Goal: Transaction & Acquisition: Purchase product/service

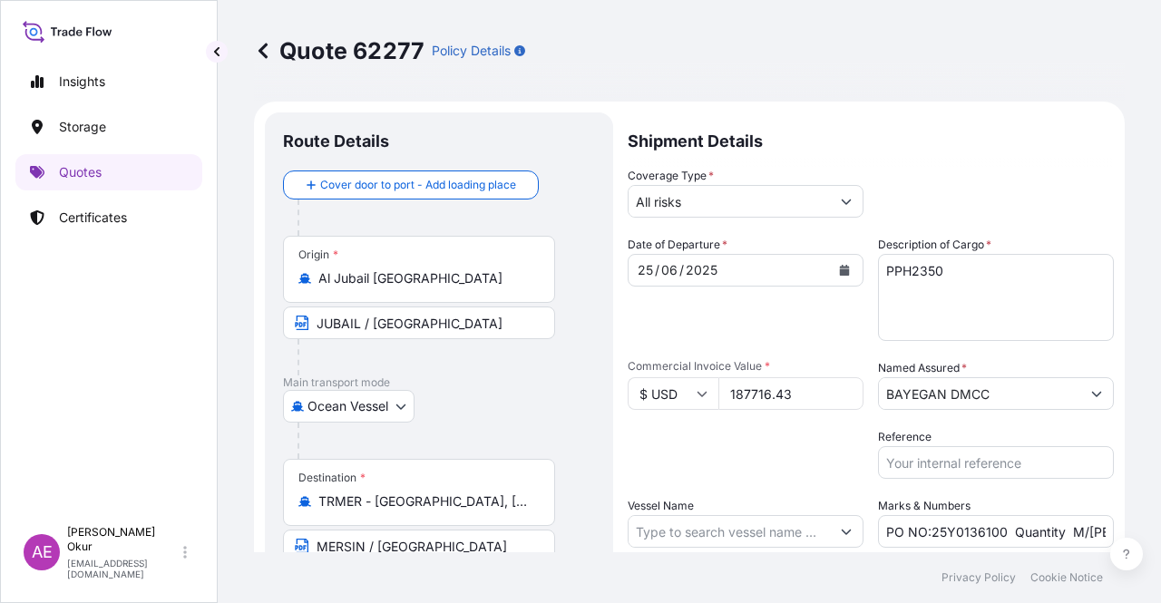
select select "Ocean Vessel"
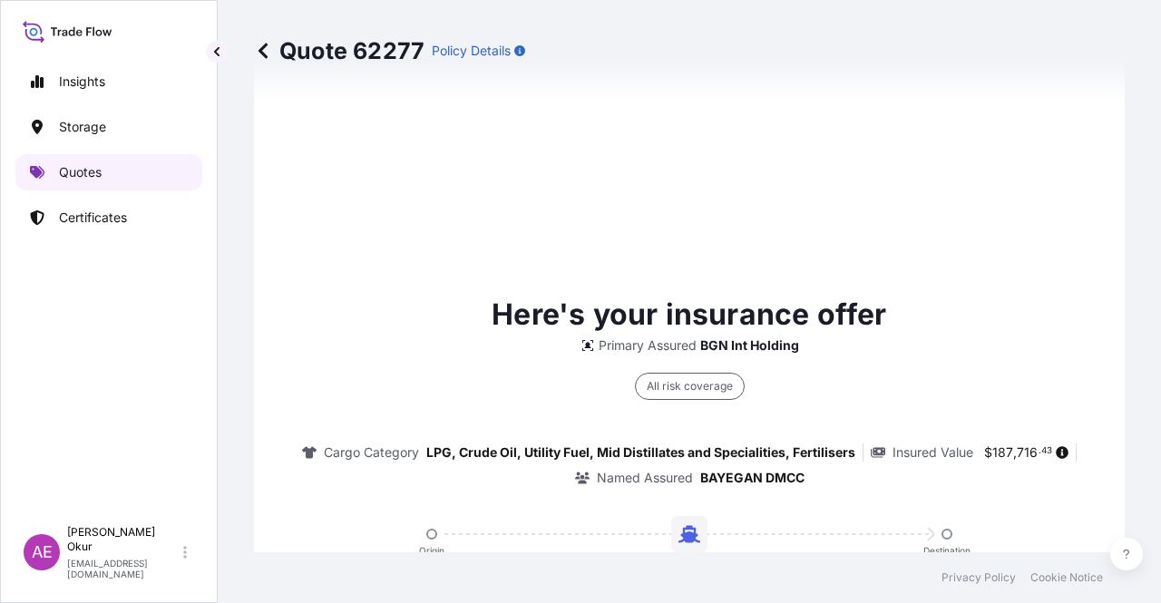
scroll to position [620, 0]
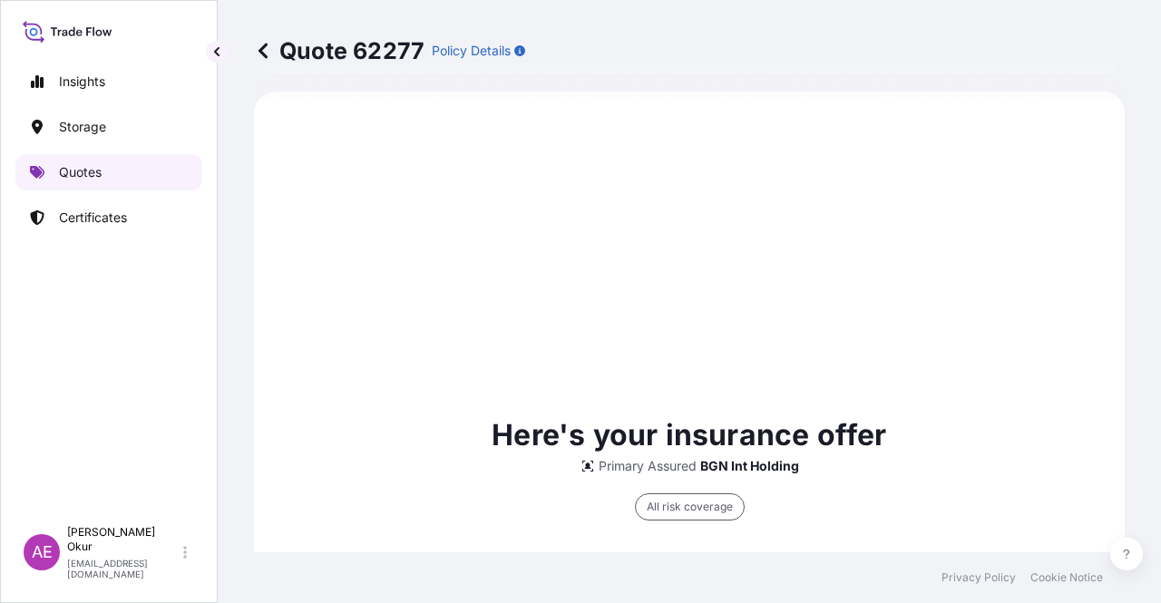
click at [76, 172] on p "Quotes" at bounding box center [80, 172] width 43 height 18
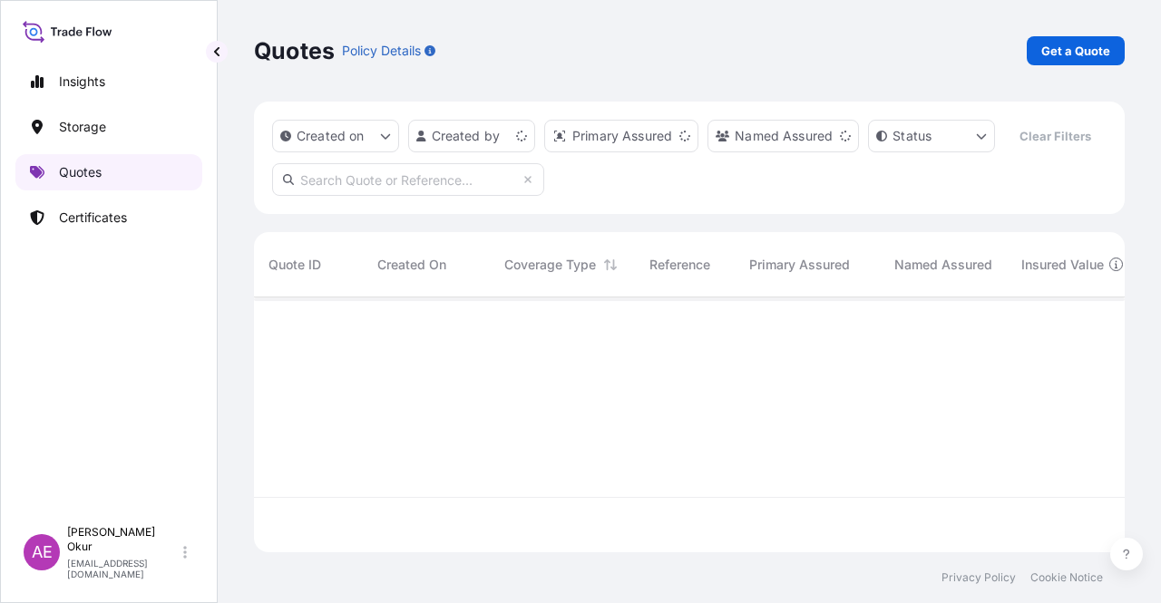
scroll to position [251, 856]
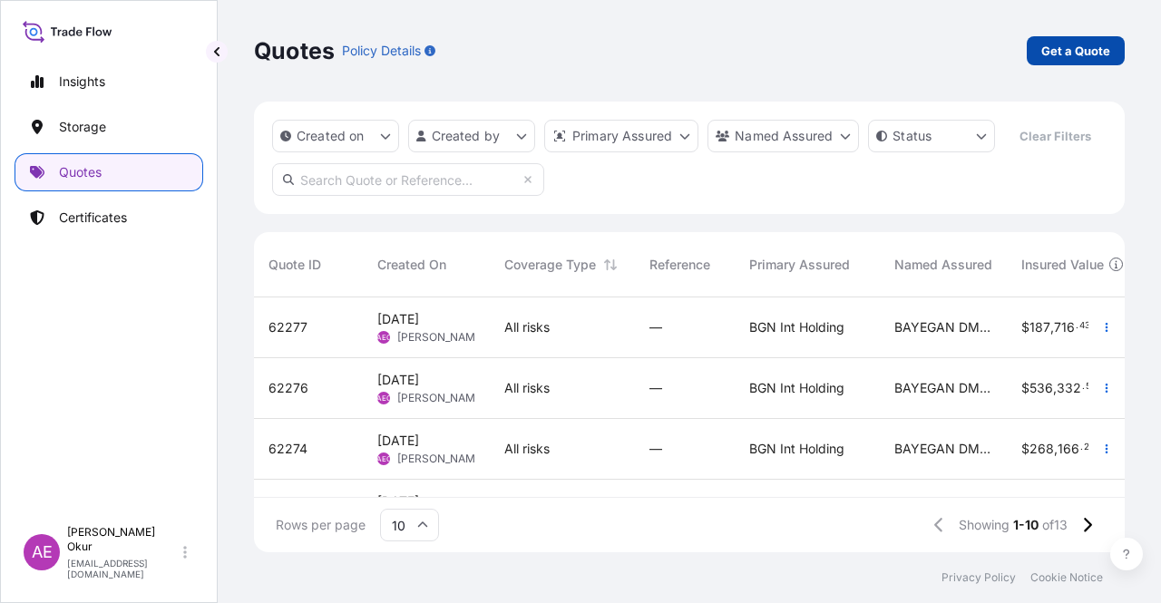
click at [1090, 36] on link "Get a Quote" at bounding box center [1075, 50] width 98 height 29
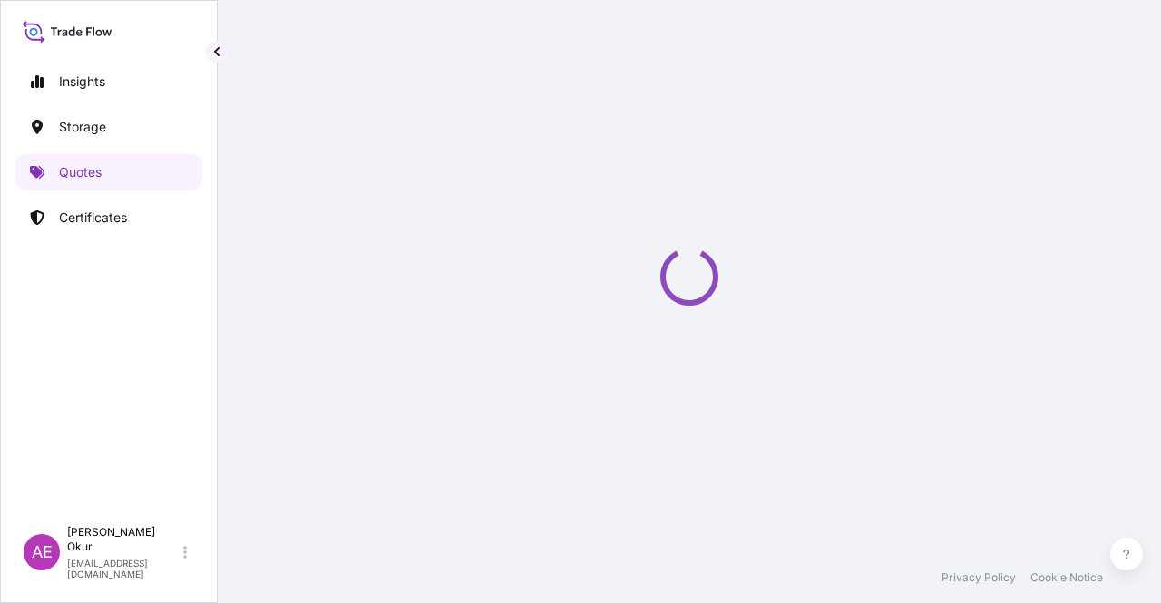
scroll to position [29, 0]
select select "Ocean Vessel"
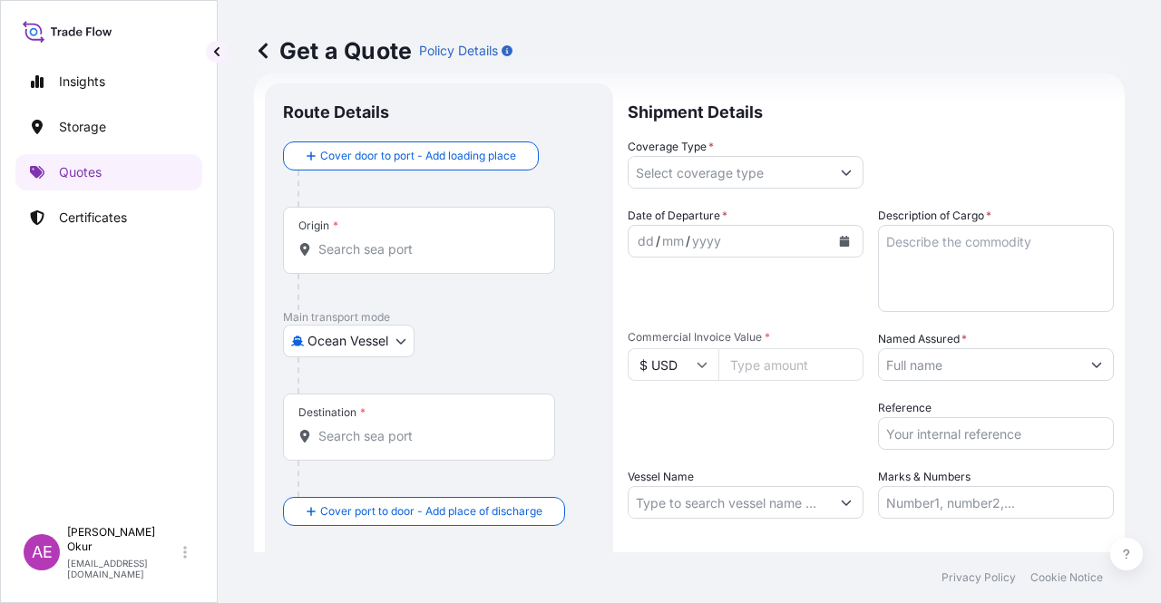
click at [432, 235] on div "Origin *" at bounding box center [419, 240] width 272 height 67
click at [432, 240] on input "Origin *" at bounding box center [425, 249] width 214 height 18
paste input "JUBAIL"
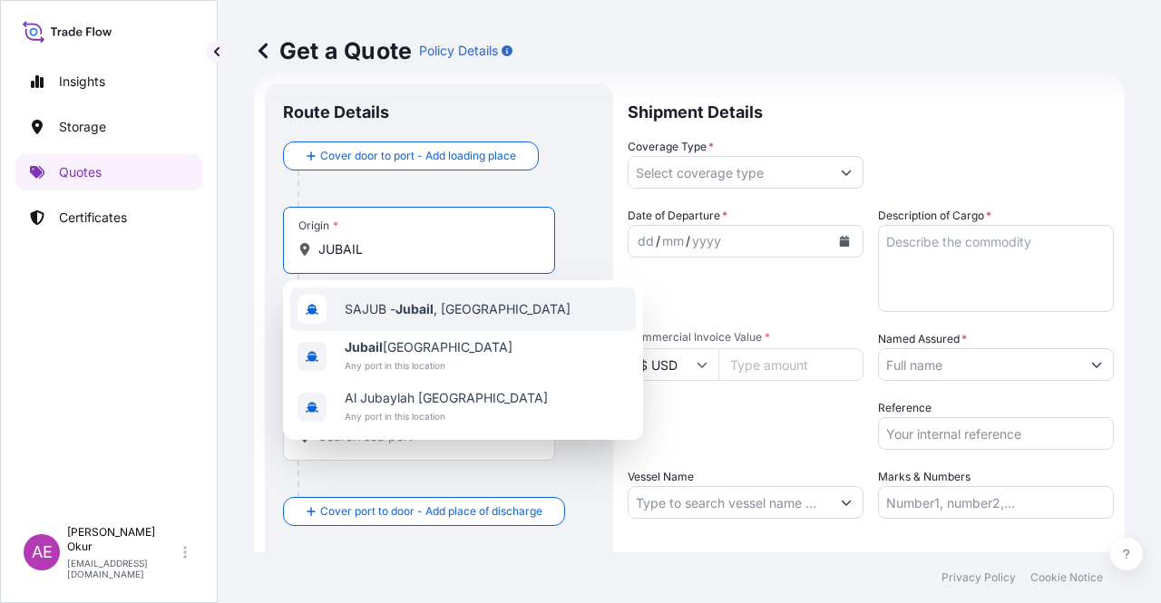
click at [397, 346] on span "Jubail [GEOGRAPHIC_DATA]" at bounding box center [429, 347] width 168 height 18
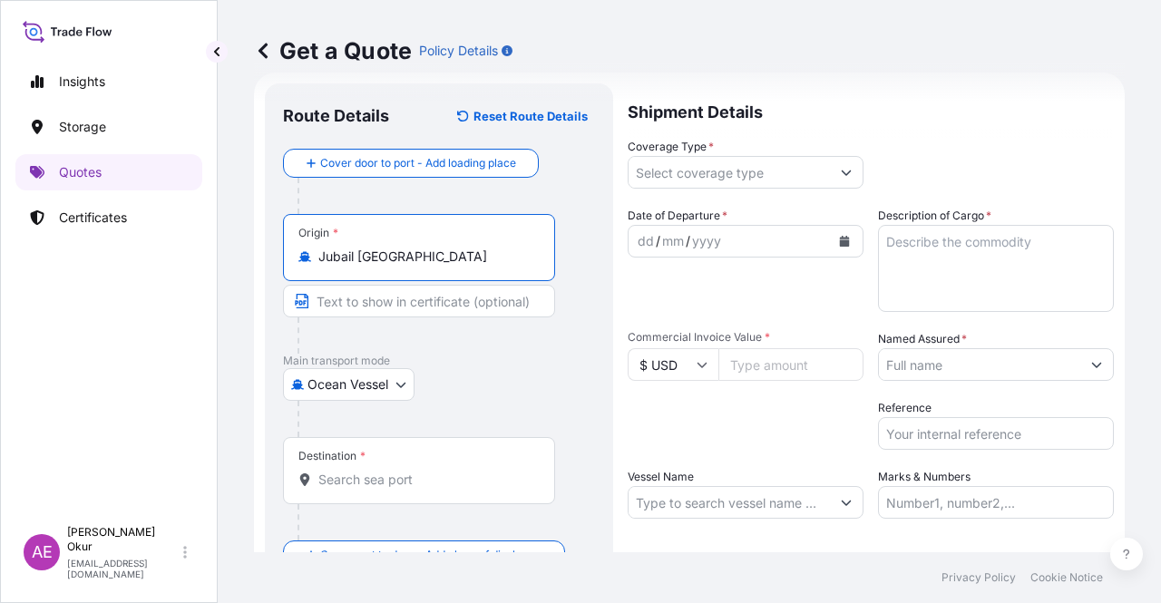
type input "Jubail [GEOGRAPHIC_DATA]"
click at [384, 295] on input "Text to appear on certificate" at bounding box center [419, 301] width 272 height 33
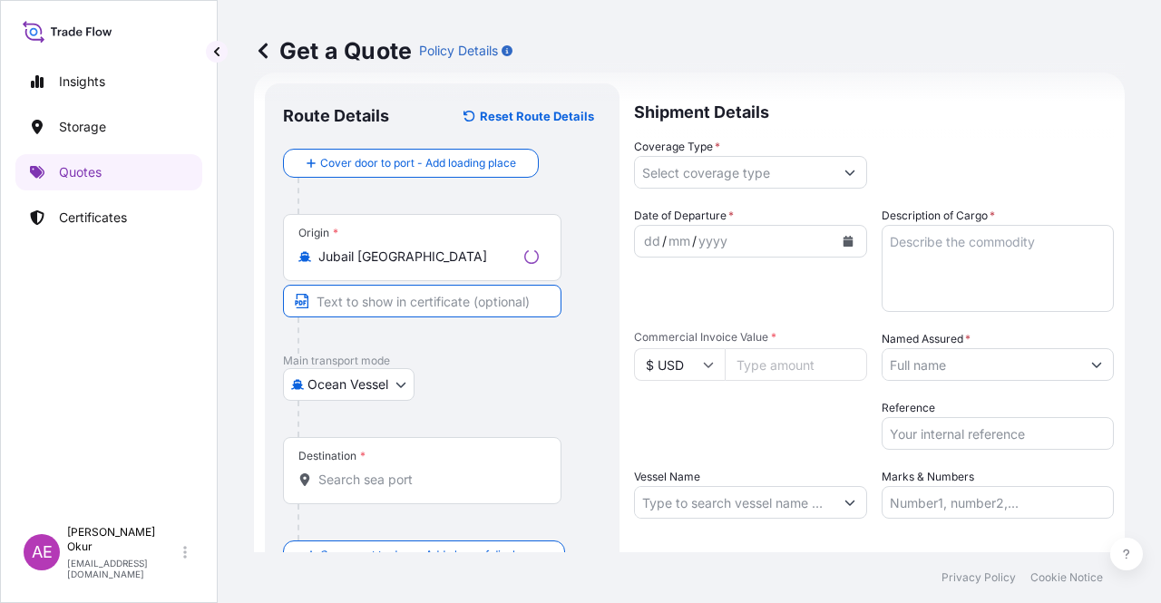
paste input "JUBAIL"
type input "JUBAIL / [GEOGRAPHIC_DATA]"
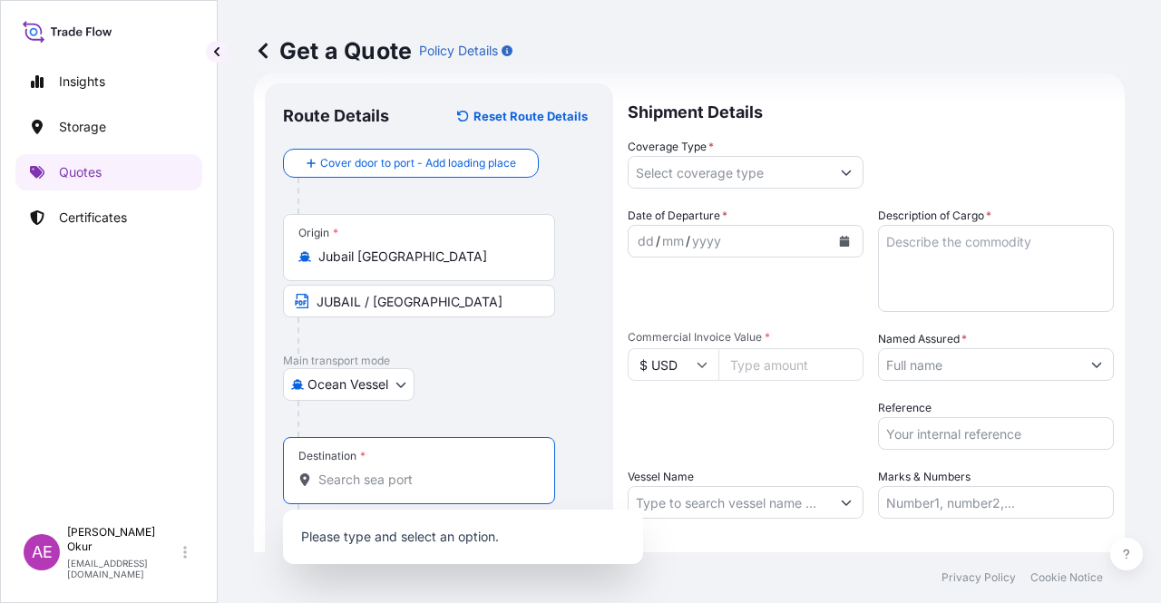
click at [410, 478] on input "Destination *" at bounding box center [425, 480] width 214 height 18
paste input "IZMIR"
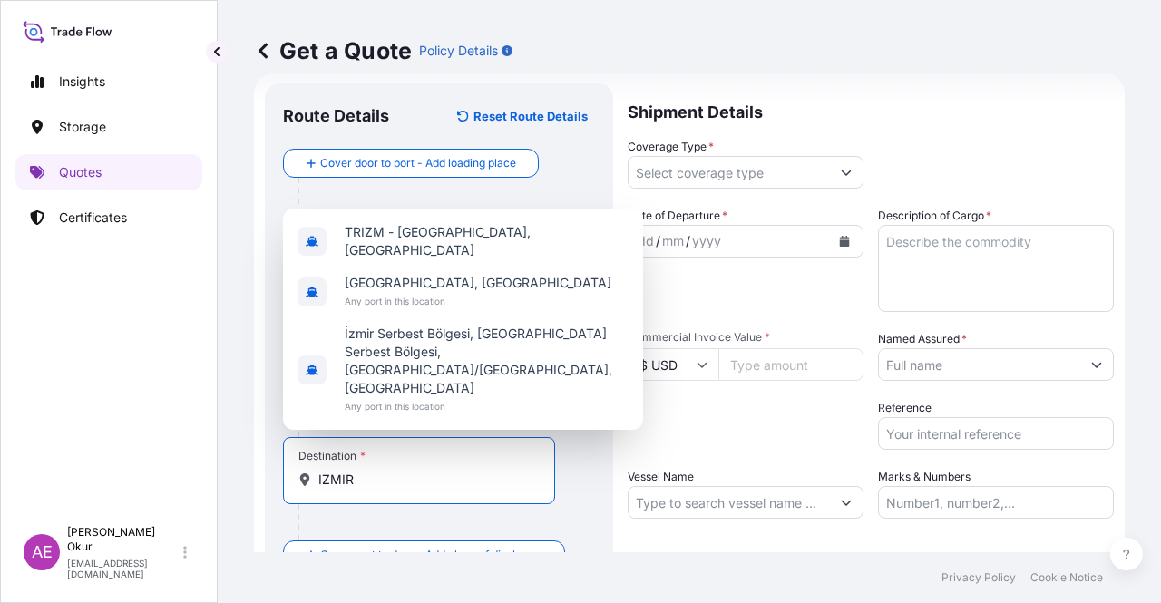
scroll to position [120, 0]
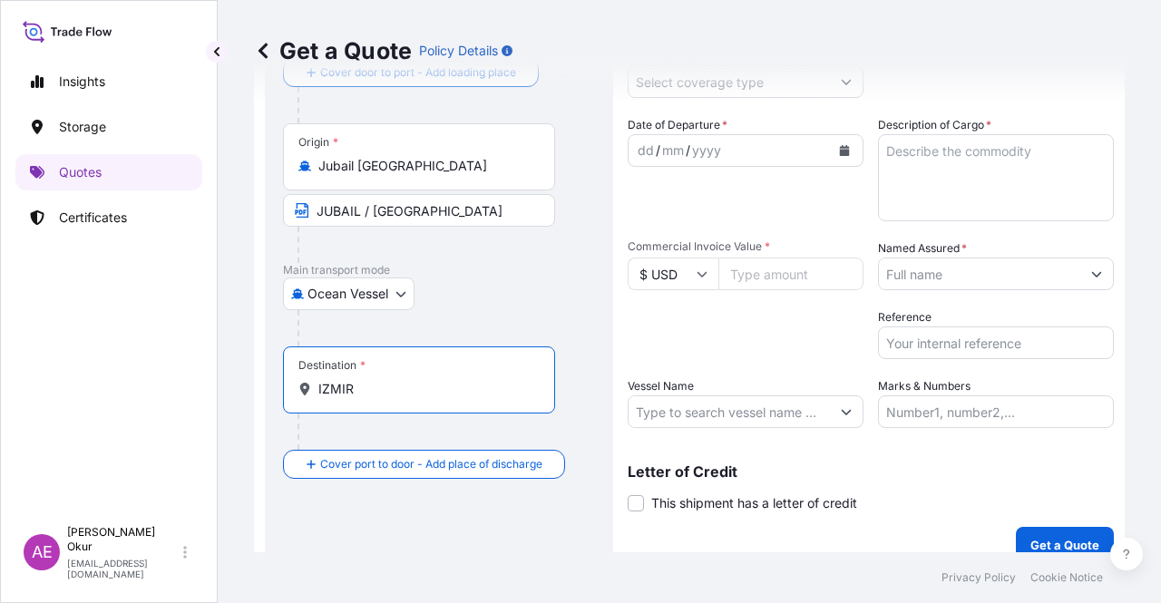
click at [412, 378] on div "Destination * IZMIR" at bounding box center [419, 379] width 272 height 67
click at [412, 380] on input "IZMIR" at bounding box center [425, 389] width 214 height 18
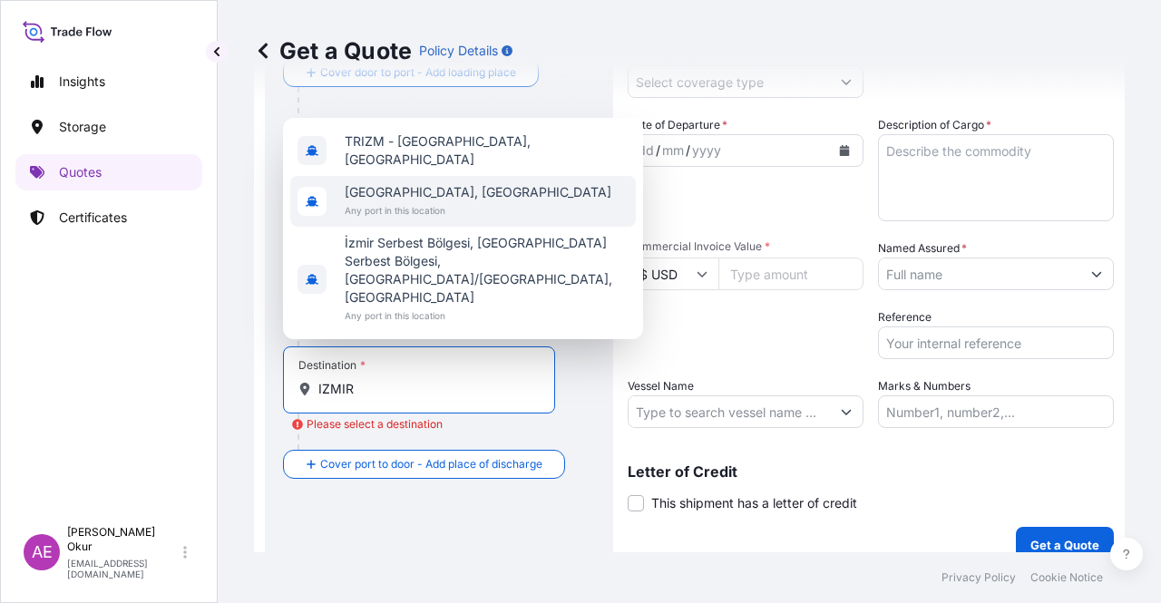
click at [416, 201] on span "[GEOGRAPHIC_DATA], [GEOGRAPHIC_DATA]" at bounding box center [478, 192] width 267 height 18
type input "[GEOGRAPHIC_DATA], [GEOGRAPHIC_DATA]"
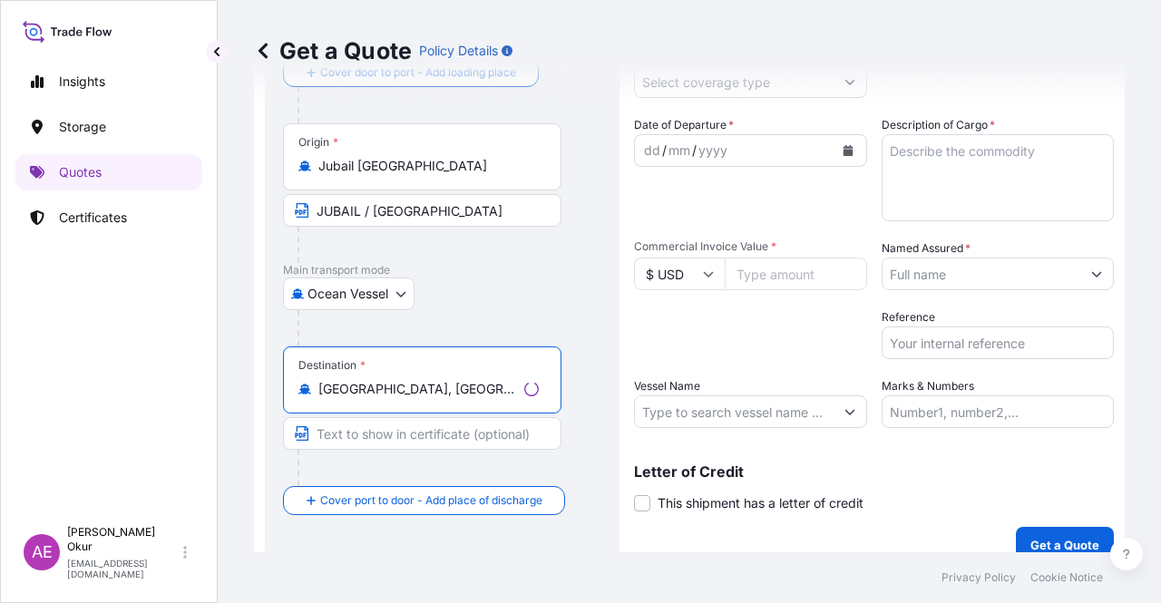
click at [391, 422] on input "Text to appear on certificate" at bounding box center [422, 433] width 278 height 33
paste input "IZMIR"
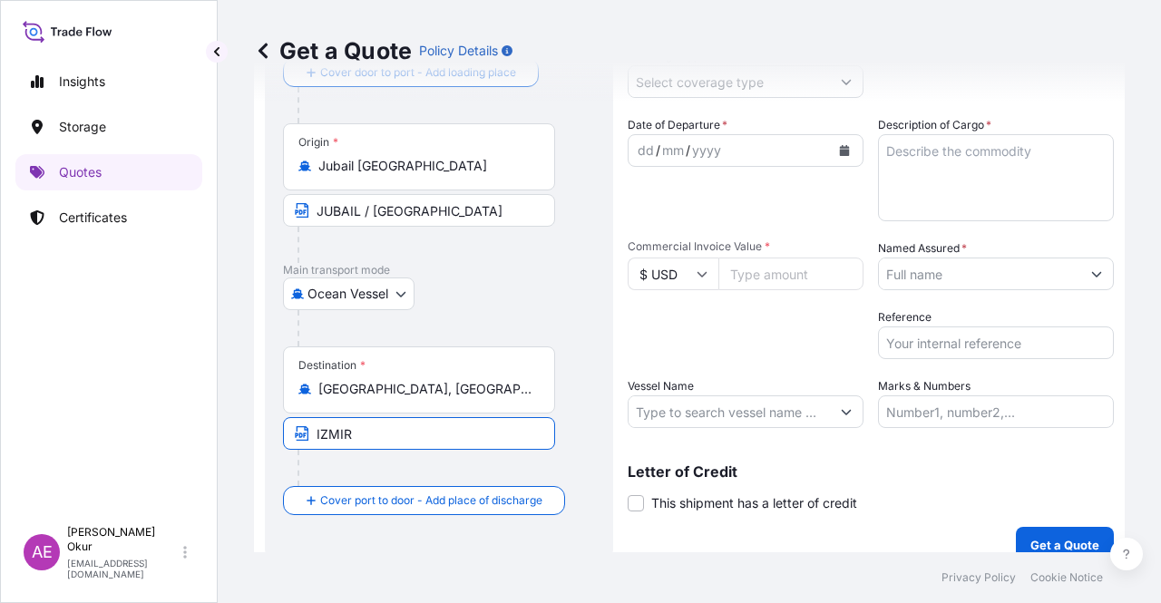
type input "IZMIR /[GEOGRAPHIC_DATA]"
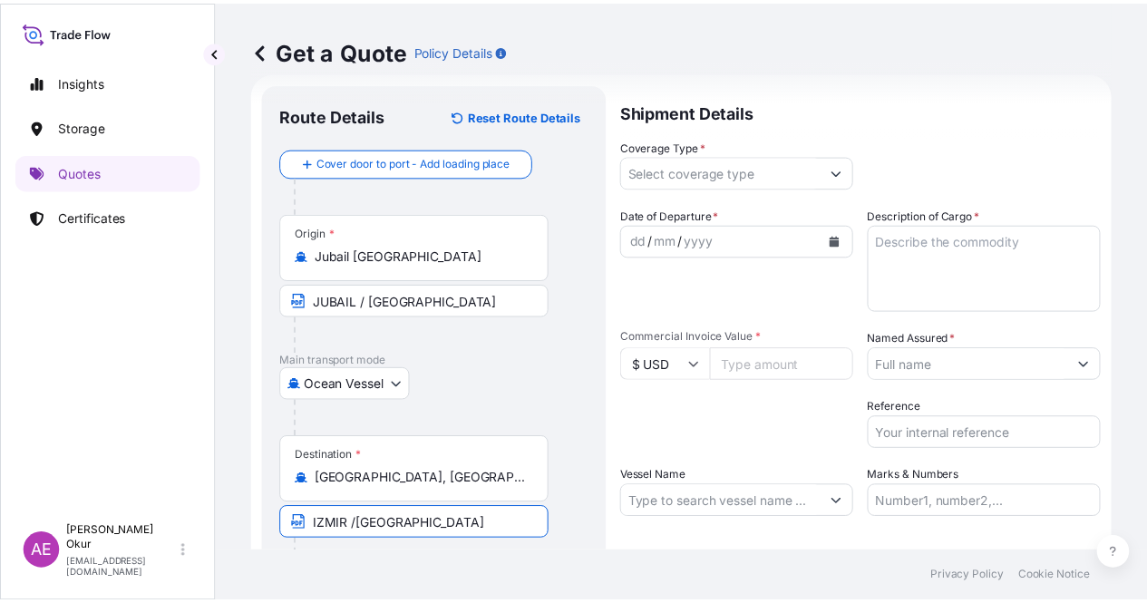
scroll to position [0, 0]
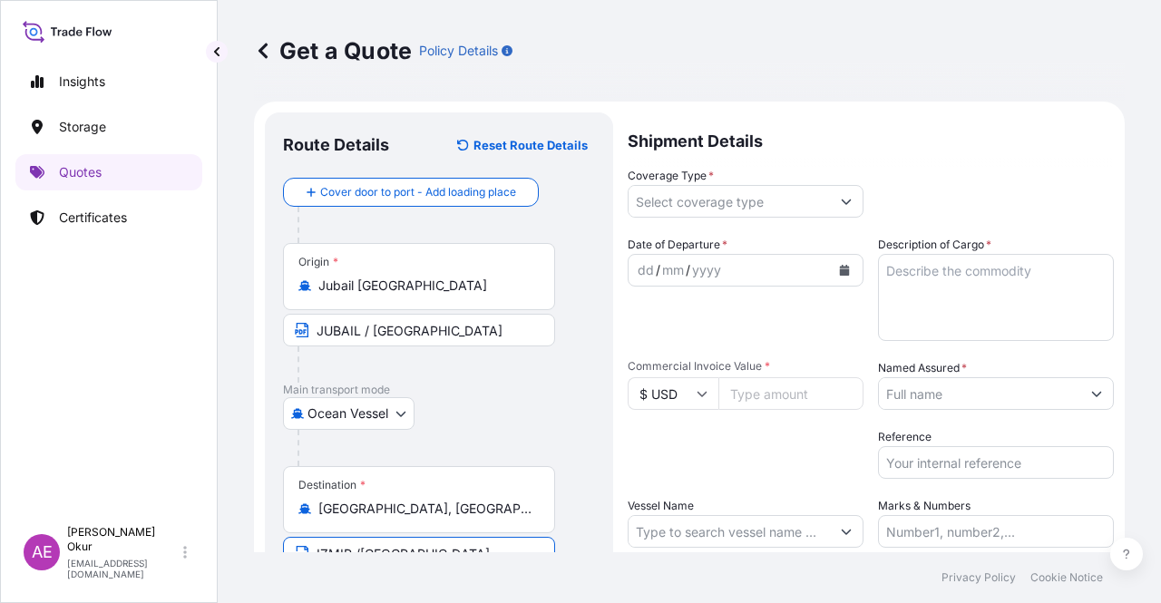
click at [649, 193] on input "Coverage Type *" at bounding box center [728, 201] width 201 height 33
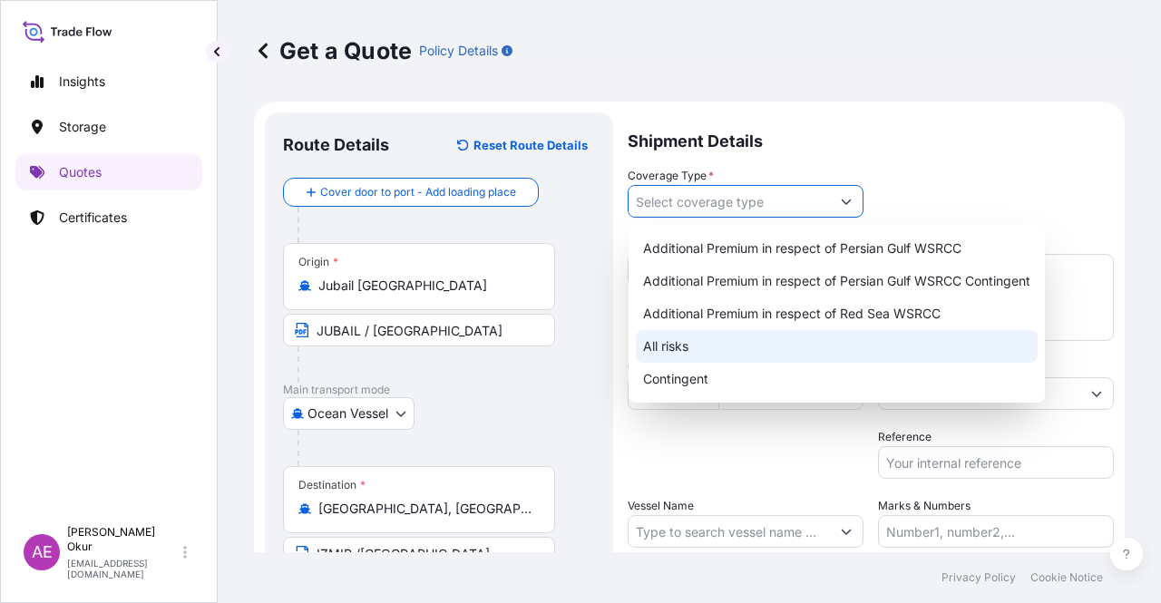
click at [680, 345] on div "All risks" at bounding box center [837, 346] width 402 height 33
type input "All risks"
click at [662, 351] on div "All risks" at bounding box center [837, 346] width 402 height 33
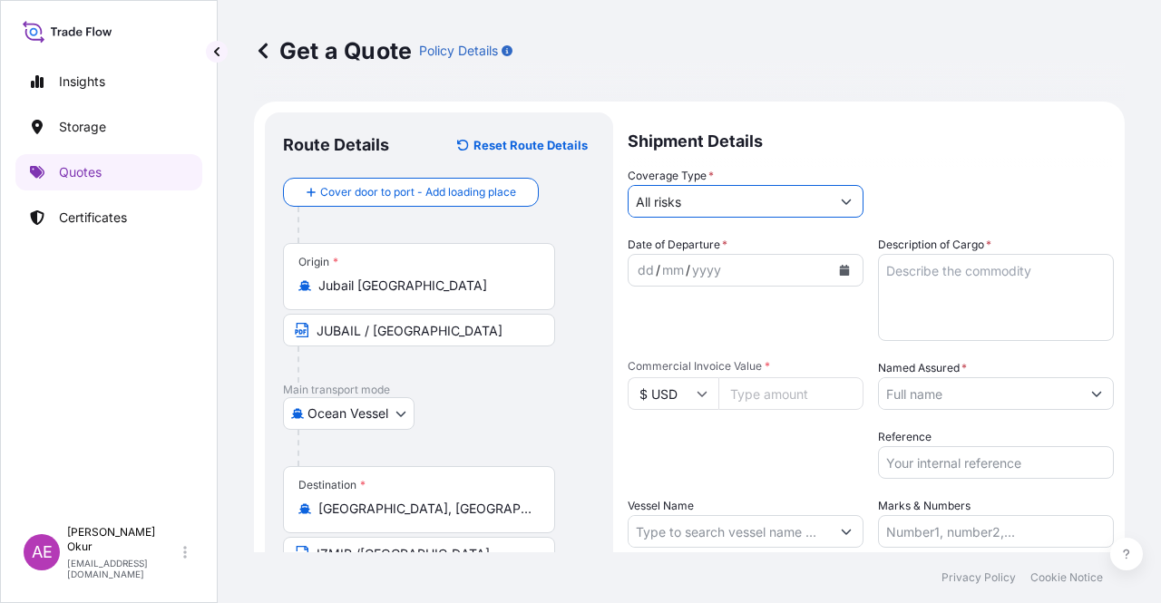
click at [641, 271] on div "dd" at bounding box center [646, 270] width 20 height 22
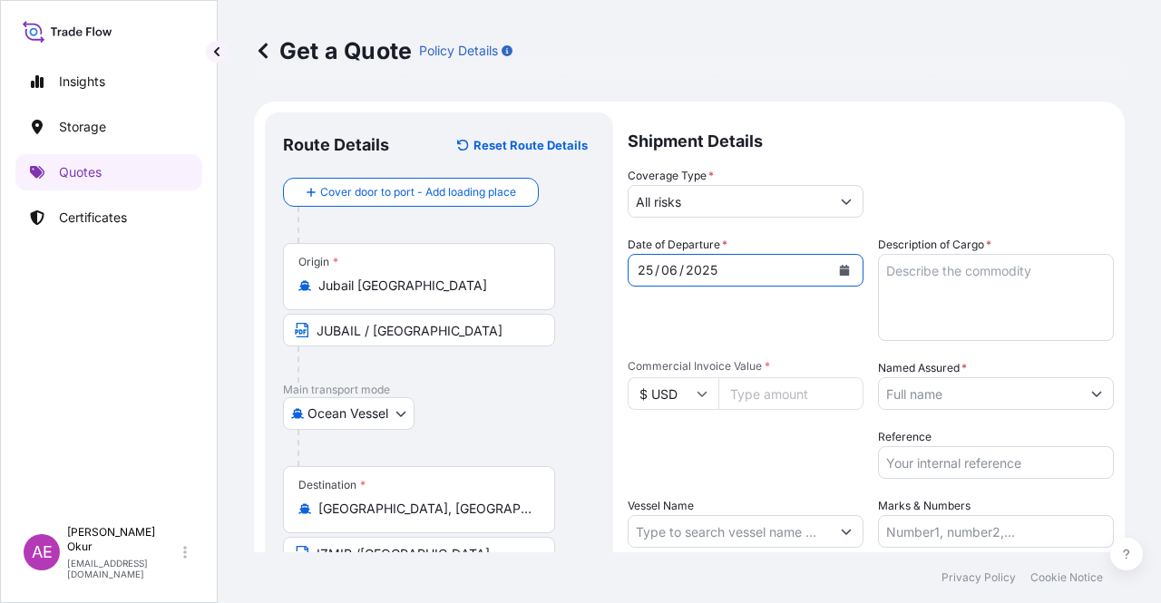
click at [802, 405] on input "Commercial Invoice Value *" at bounding box center [790, 393] width 145 height 33
paste input "2118105"
type input "2118105"
click at [939, 320] on textarea "Description of Cargo *" at bounding box center [996, 297] width 236 height 87
paste textarea "PP H3030T"
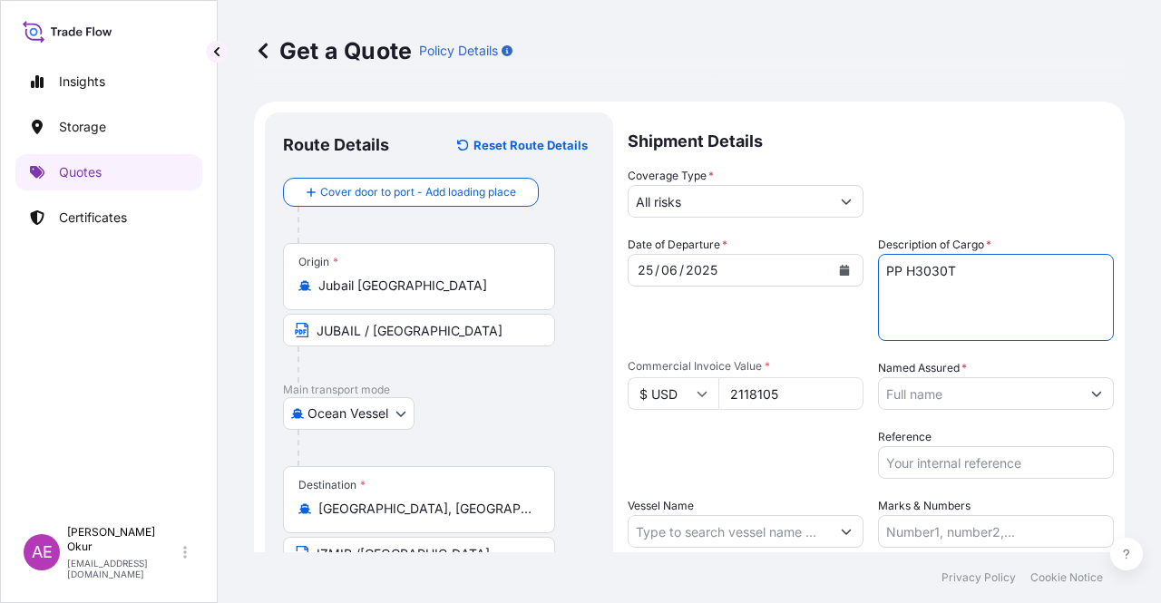
type textarea "PP H3030T"
click at [934, 393] on input "Named Assured *" at bounding box center [979, 393] width 201 height 33
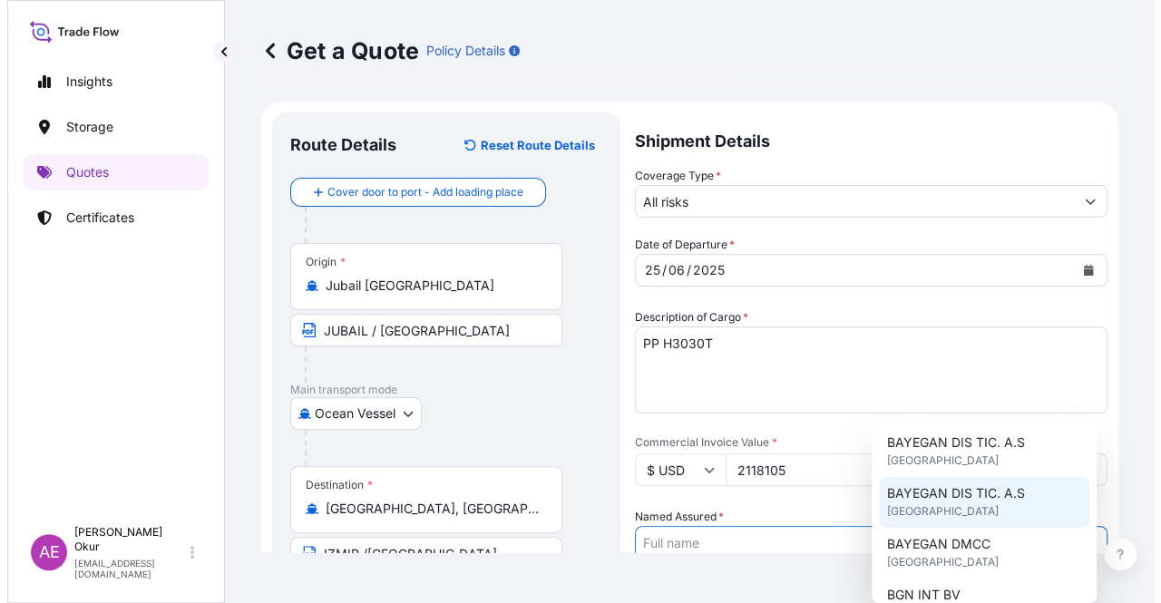
scroll to position [91, 0]
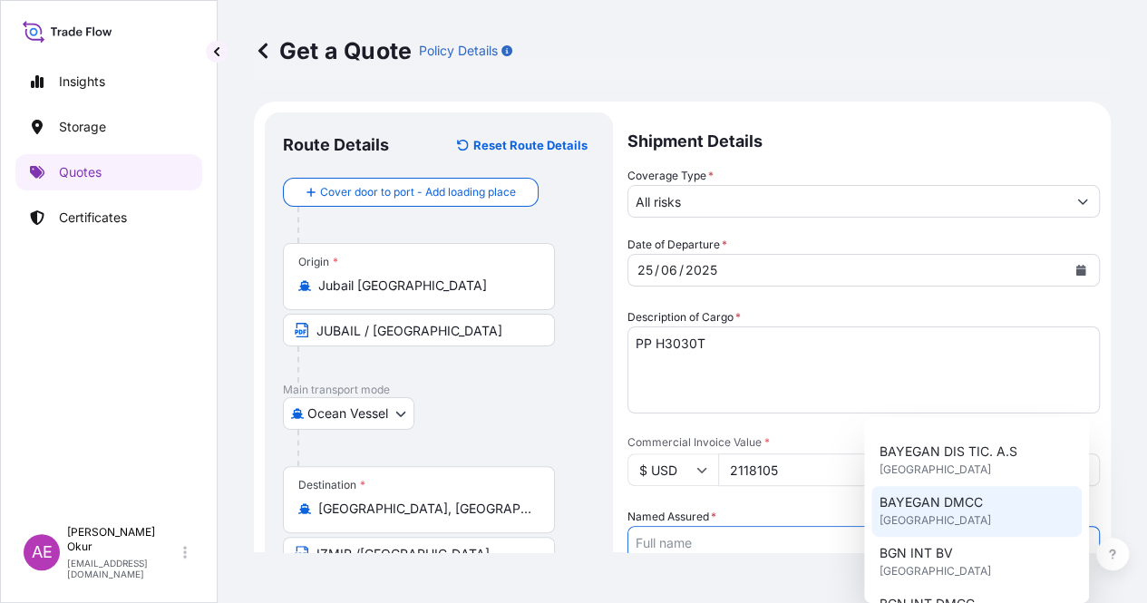
click at [955, 496] on span "BAYEGAN DMCC" at bounding box center [930, 502] width 103 height 18
type input "BAYEGAN DMCC"
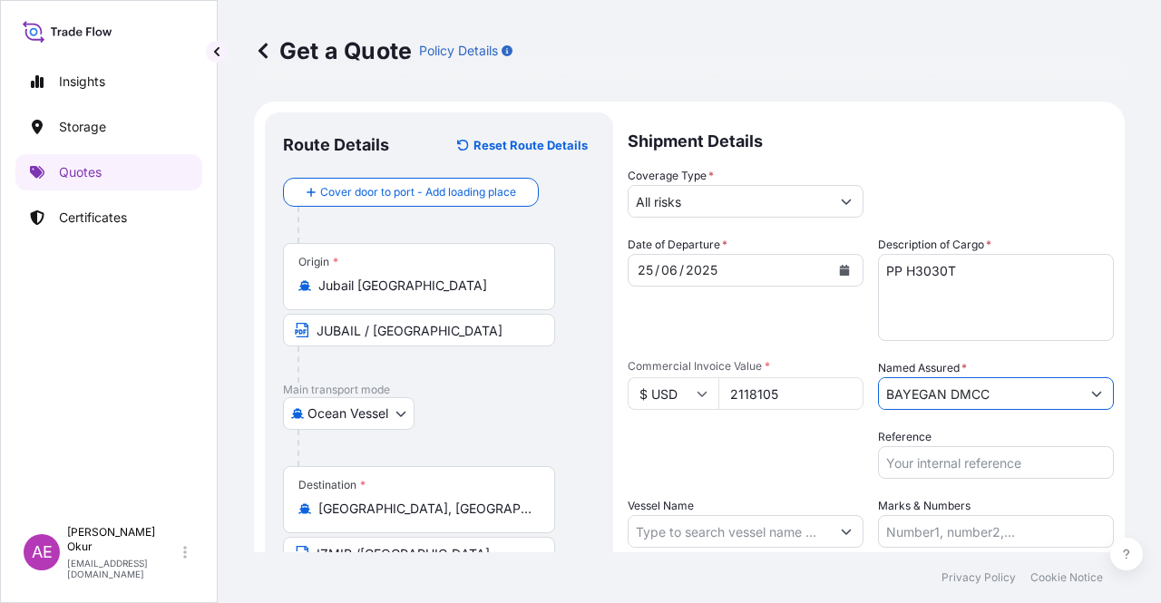
scroll to position [141, 0]
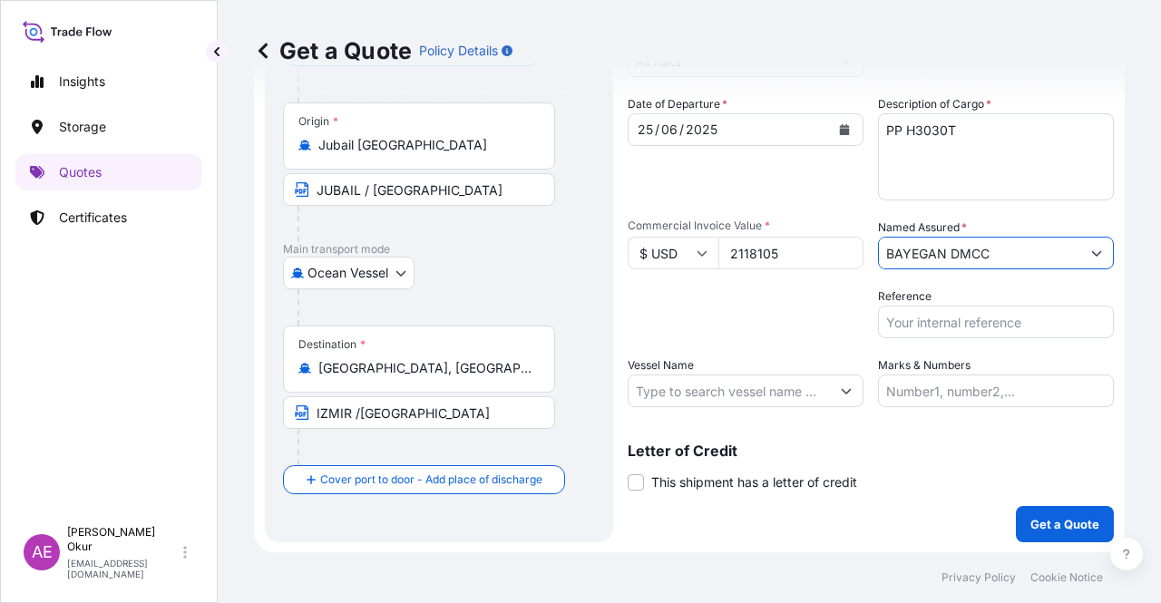
click at [928, 389] on input "Marks & Numbers" at bounding box center [996, 390] width 236 height 33
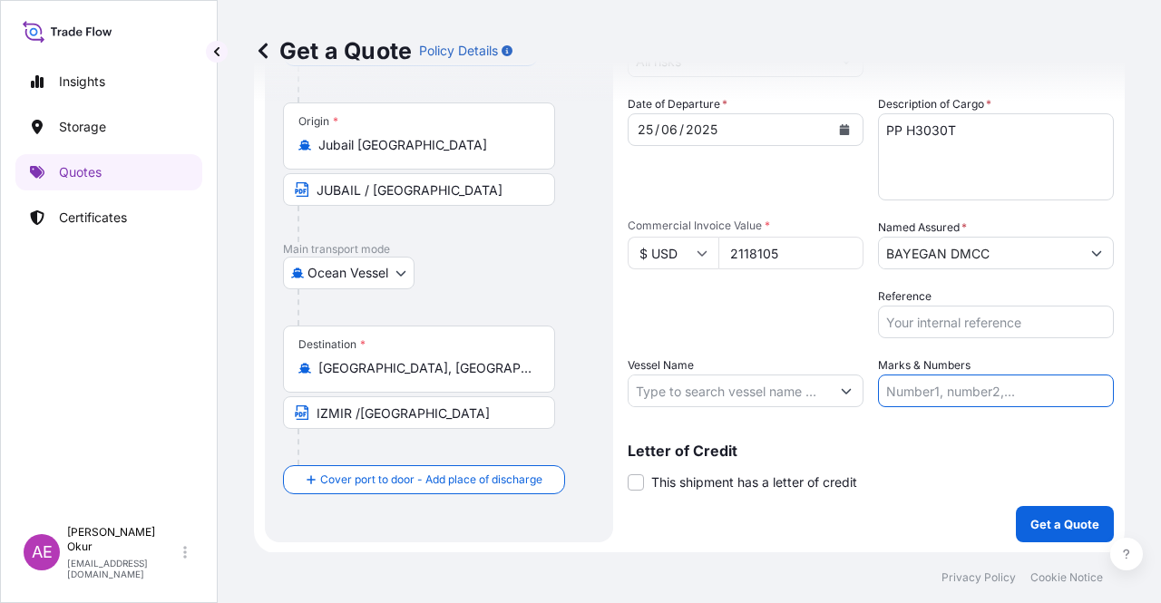
type input "PO NO:25Y0135100 Quantity M/[PERSON_NAME]: 247,500 Premium: USD 29,50"
click at [700, 392] on input "Vessel Name" at bounding box center [728, 390] width 201 height 33
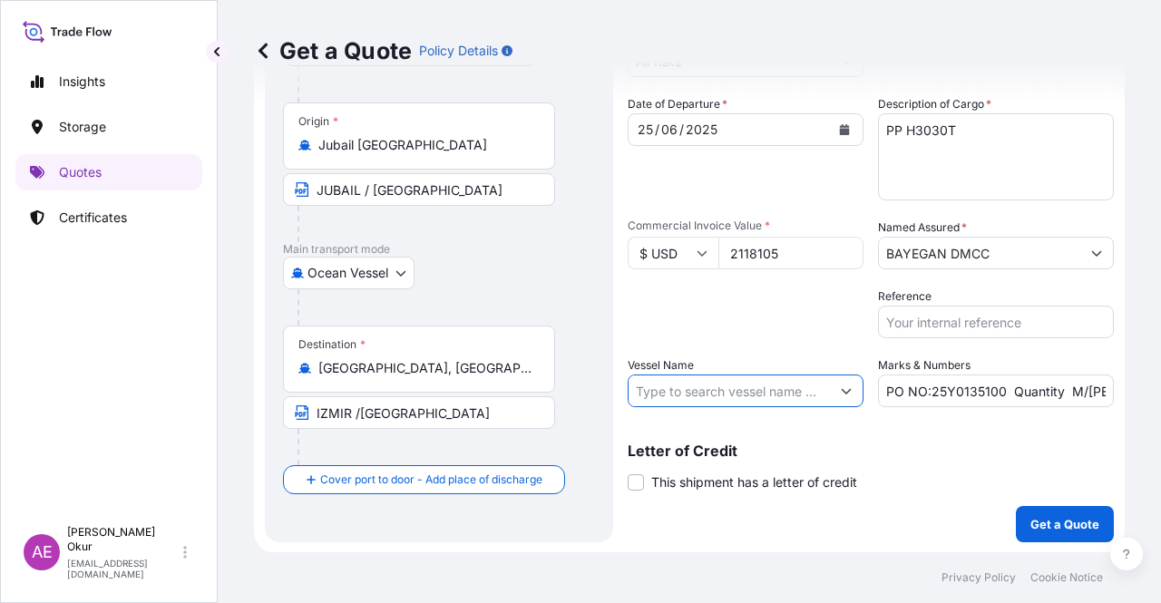
paste input "SPIL CITRA"
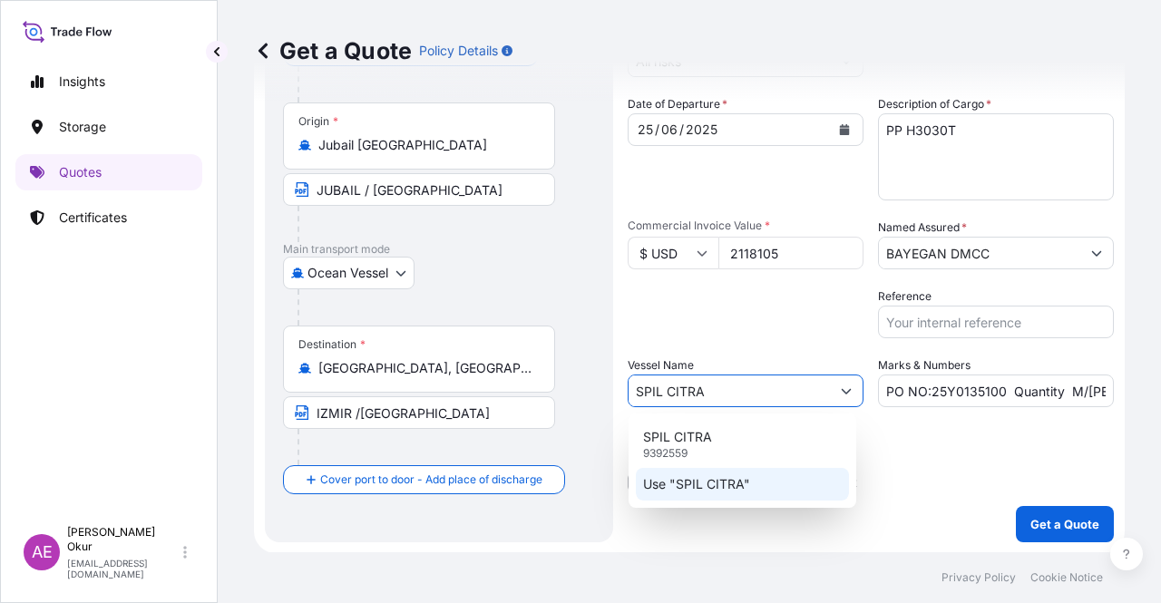
click at [719, 484] on p "Use "SPIL CITRA"" at bounding box center [696, 484] width 107 height 18
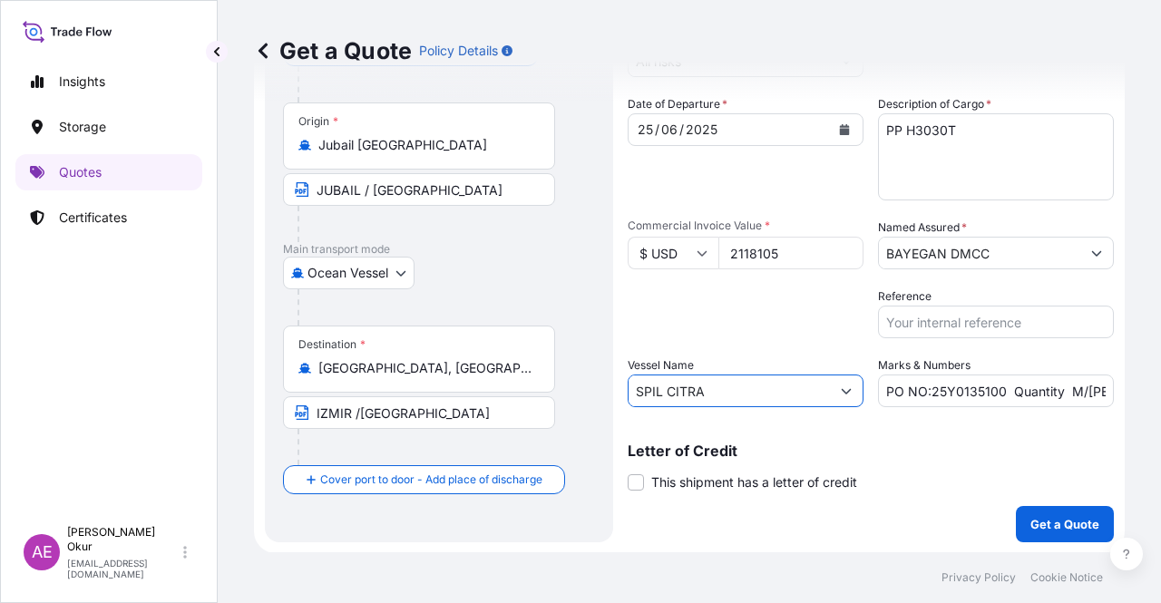
type input "SPIL CITRA"
click at [923, 391] on input "PO NO:25Y0135100 Quantity M/[PERSON_NAME]: 247,500 Premium: USD 29,50" at bounding box center [996, 390] width 236 height 33
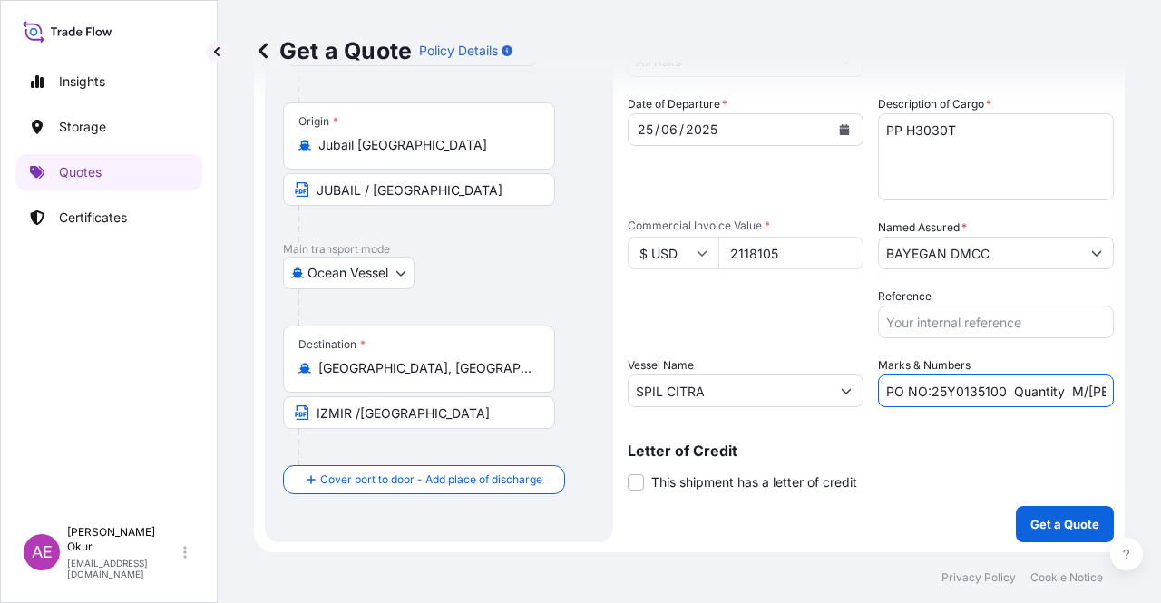
drag, startPoint x: 925, startPoint y: 391, endPoint x: 997, endPoint y: 393, distance: 72.6
click at [997, 393] on input "PO NO:25Y0135100 Quantity M/[PERSON_NAME]: 247,500 Premium: USD 29,50" at bounding box center [996, 390] width 236 height 33
paste input "BAYEGAN DMCC Ordinary Risk 25Y0135500 USD 2118105 PP H3030T 1.980,000 Container…"
paste input "5"
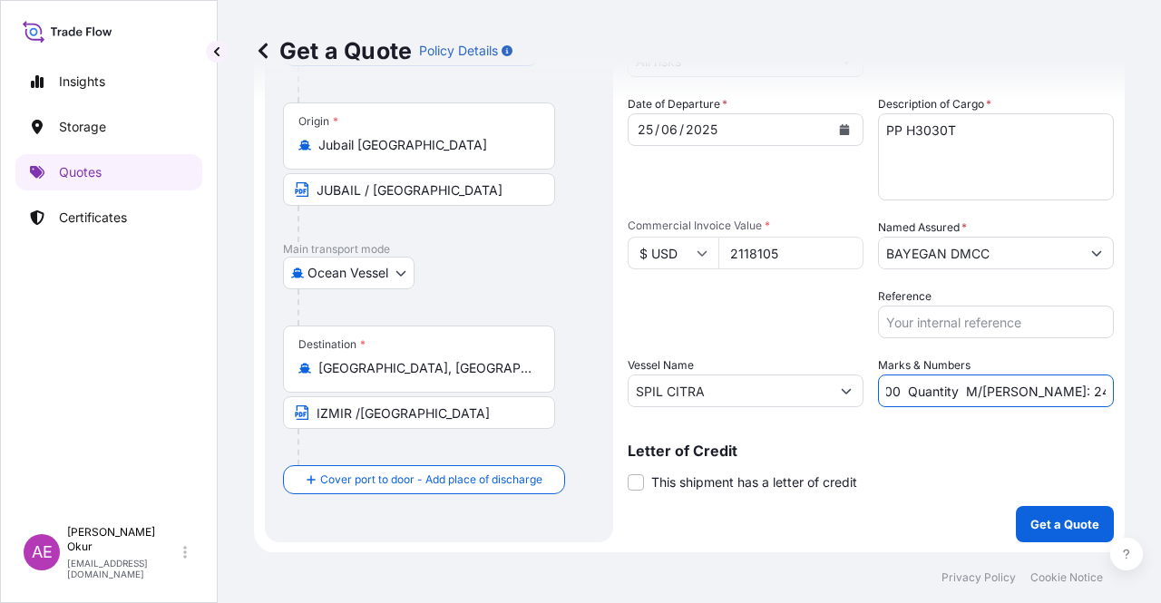
drag, startPoint x: 1055, startPoint y: 389, endPoint x: 1097, endPoint y: 405, distance: 45.6
click at [1097, 405] on div "Marks & Numbers PO NO:25Y0135500 Quantity M/[PERSON_NAME]: 247,500 Premium: USD…" at bounding box center [996, 381] width 236 height 51
click at [998, 399] on input "PO NO:25Y0135500 Quantity M/[PERSON_NAME]: 247,500 Premium: USD 29,50" at bounding box center [996, 390] width 236 height 33
click at [946, 394] on input "PO NO:25Y0135500 Quantity M/[PERSON_NAME]: 247,500 Premium: USD 29,50" at bounding box center [996, 390] width 236 height 33
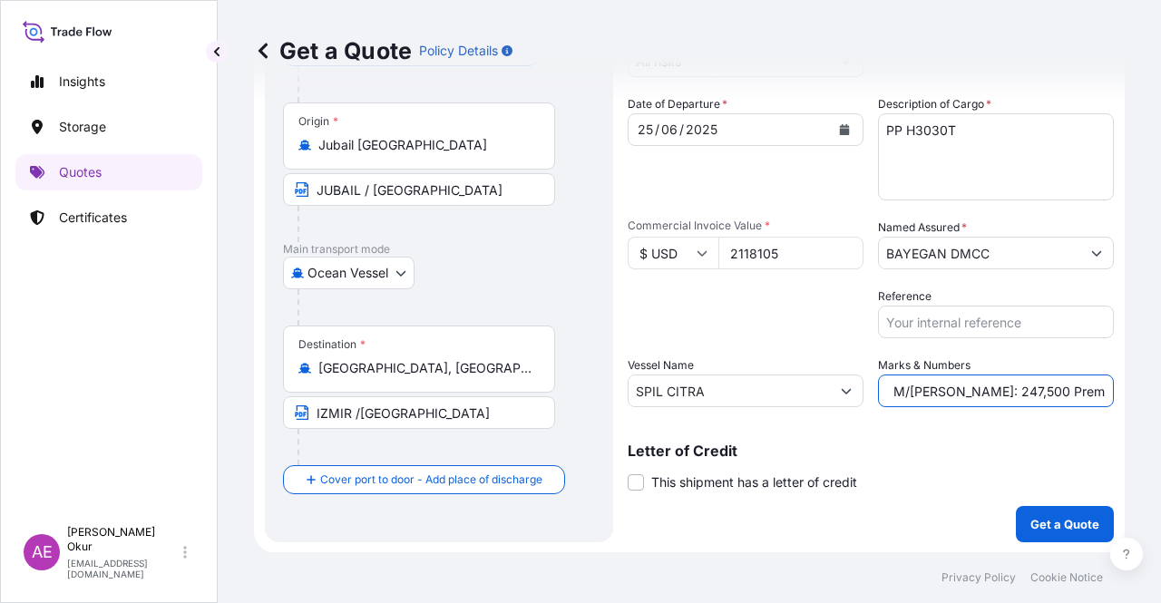
drag, startPoint x: 939, startPoint y: 391, endPoint x: 963, endPoint y: 391, distance: 23.6
click at [972, 391] on input "PO NO:25Y0135500 Quantity M/[PERSON_NAME]: 247,500 Premium: USD 29,50" at bounding box center [996, 390] width 236 height 33
click at [933, 390] on input "PO NO:25Y0135500 Quantity M/[PERSON_NAME]: 247,500 Premium: USD 29,50" at bounding box center [996, 390] width 236 height 33
click at [941, 387] on input "PO NO:25Y0135500 Quantity M/[PERSON_NAME]: 247,500 Premium: USD 29,50" at bounding box center [996, 390] width 236 height 33
drag, startPoint x: 938, startPoint y: 387, endPoint x: 983, endPoint y: 392, distance: 45.6
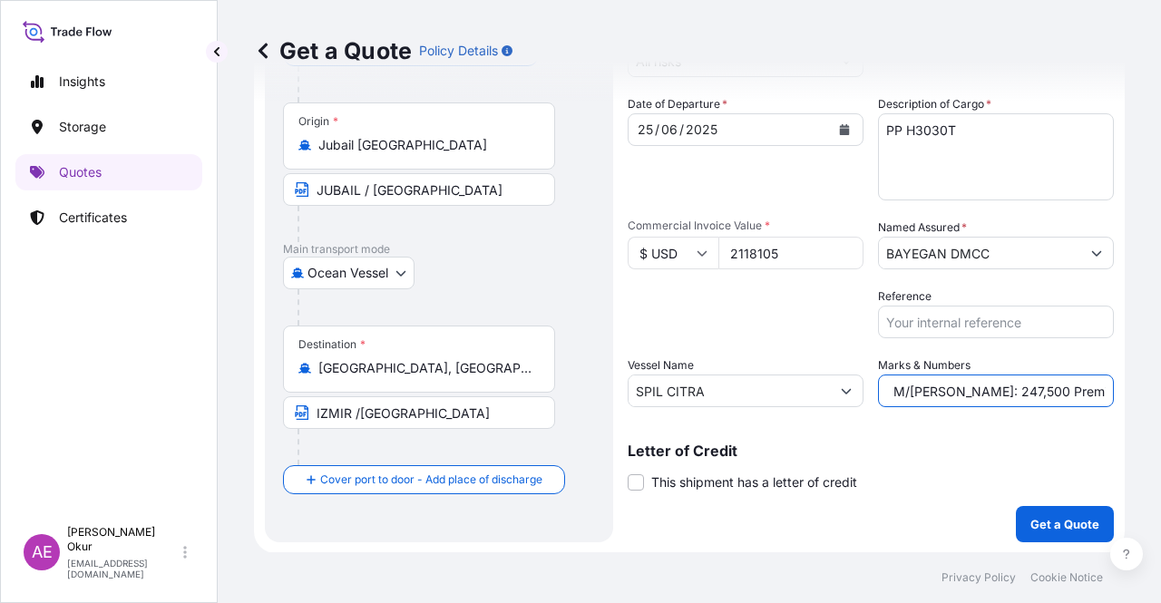
click at [983, 392] on input "PO NO:25Y0135500 Quantity M/[PERSON_NAME]: 247,500 Premium: USD 29,50" at bounding box center [996, 390] width 236 height 33
paste input "1.980,0"
drag, startPoint x: 1028, startPoint y: 396, endPoint x: 1136, endPoint y: 398, distance: 107.9
click at [1136, 398] on div "Get a Quote Policy Details Route Details Reset Route Details Cover door to port…" at bounding box center [689, 276] width 943 height 552
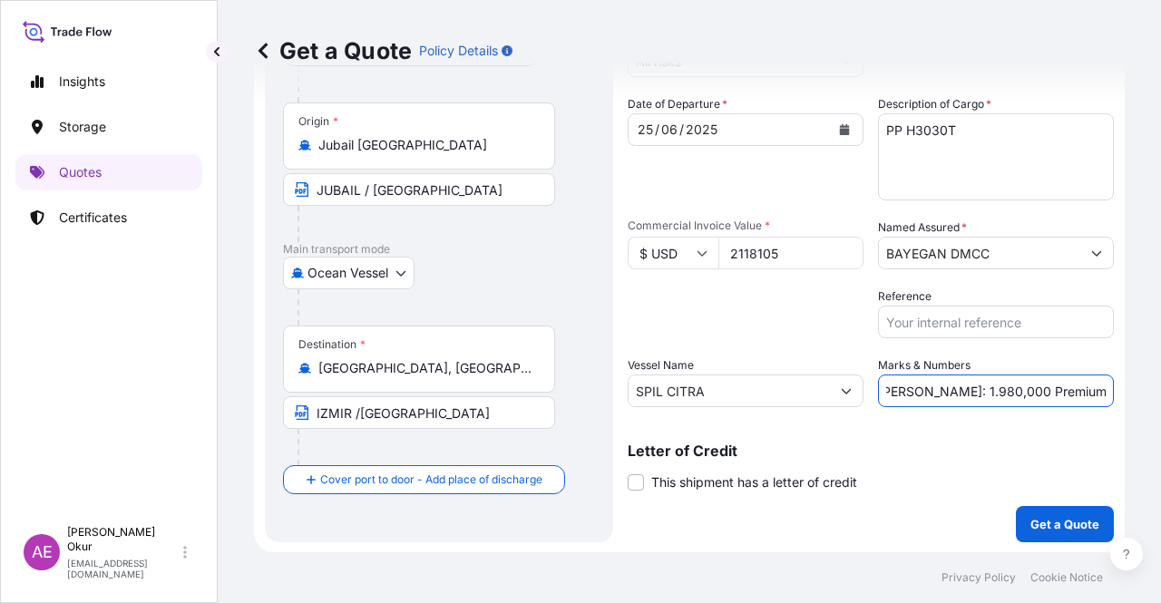
click at [1033, 384] on input "PO NO:25Y0135500 Quantity M/[PERSON_NAME]: 1.980,000 Premium: USD 29,50" at bounding box center [996, 390] width 236 height 33
drag, startPoint x: 1059, startPoint y: 389, endPoint x: 1125, endPoint y: 391, distance: 66.2
click at [1123, 390] on div "Get a Quote Policy Details Route Details Reset Route Details Cover door to port…" at bounding box center [689, 276] width 943 height 552
paste input "32,99"
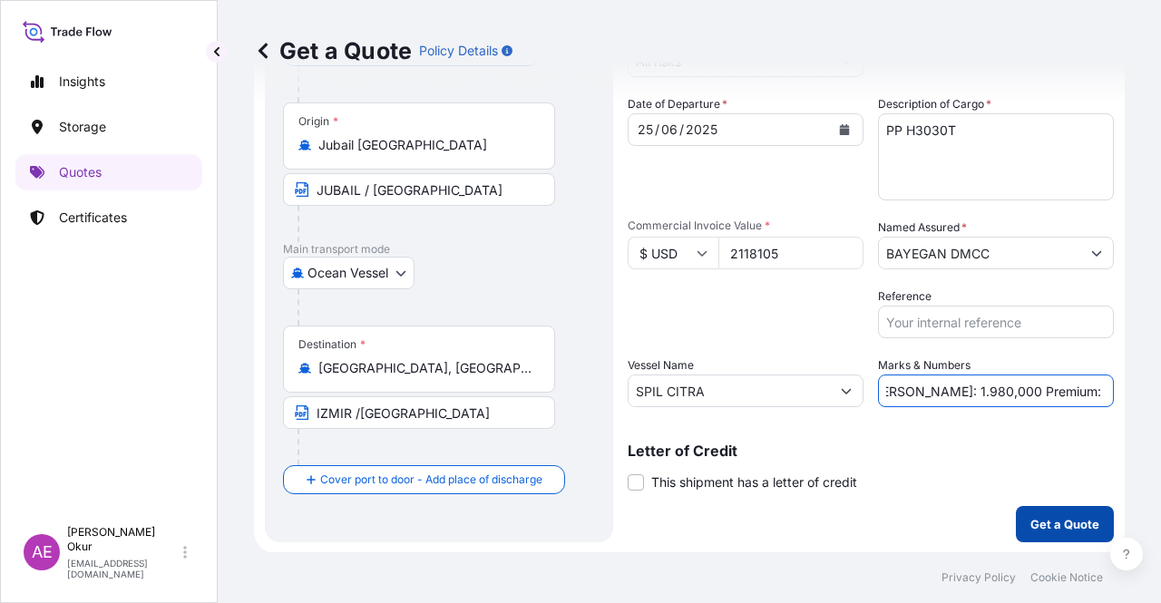
type input "PO NO:25Y0135500 Quantity M/[PERSON_NAME]: 1.980,000 Premium: USD 232,99"
click at [1016, 510] on button "Get a Quote" at bounding box center [1065, 524] width 98 height 36
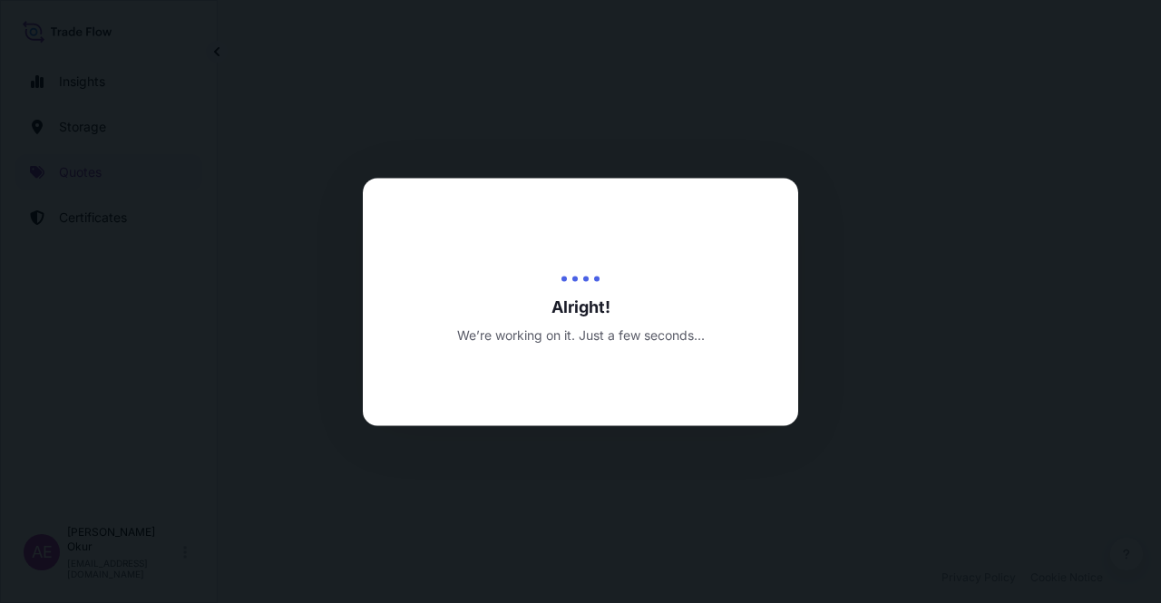
select select "Ocean Vessel"
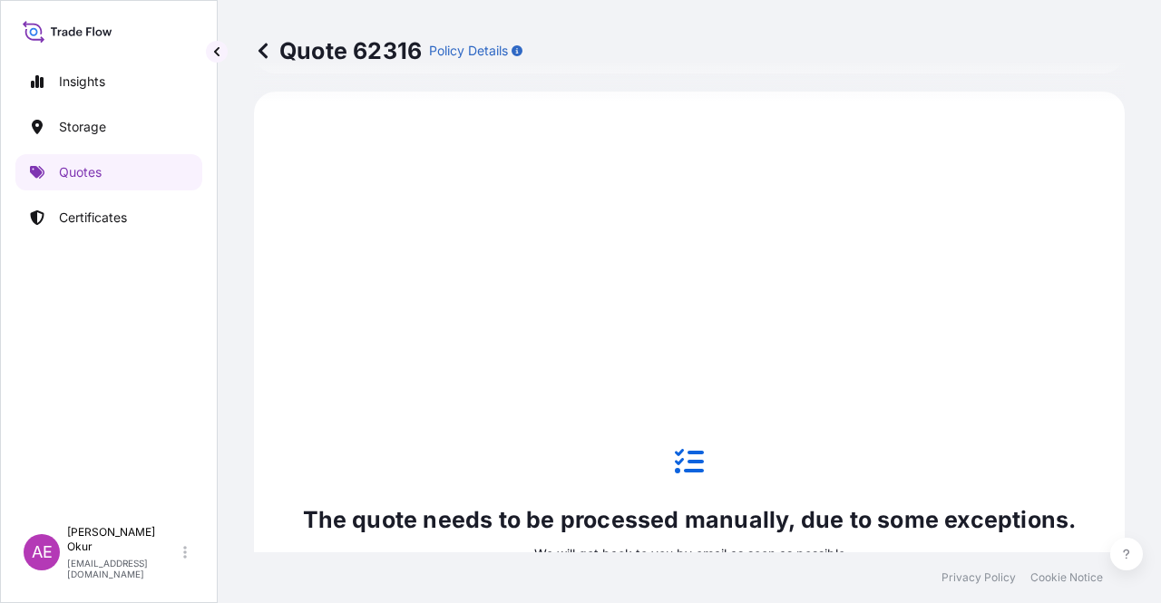
scroll to position [1074, 0]
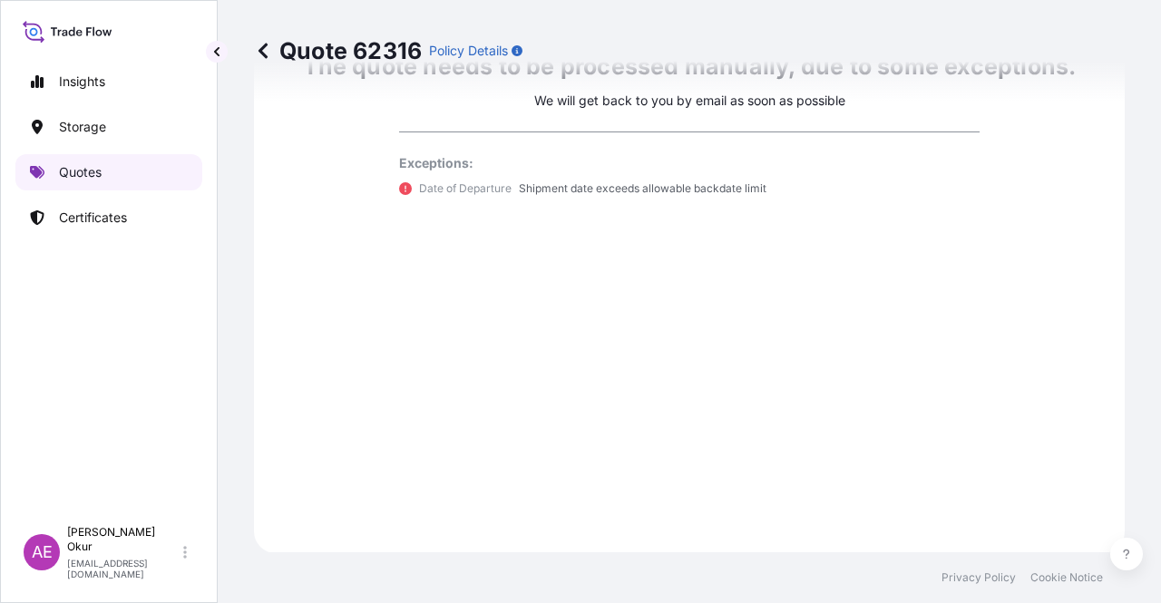
click at [112, 172] on link "Quotes" at bounding box center [108, 172] width 187 height 36
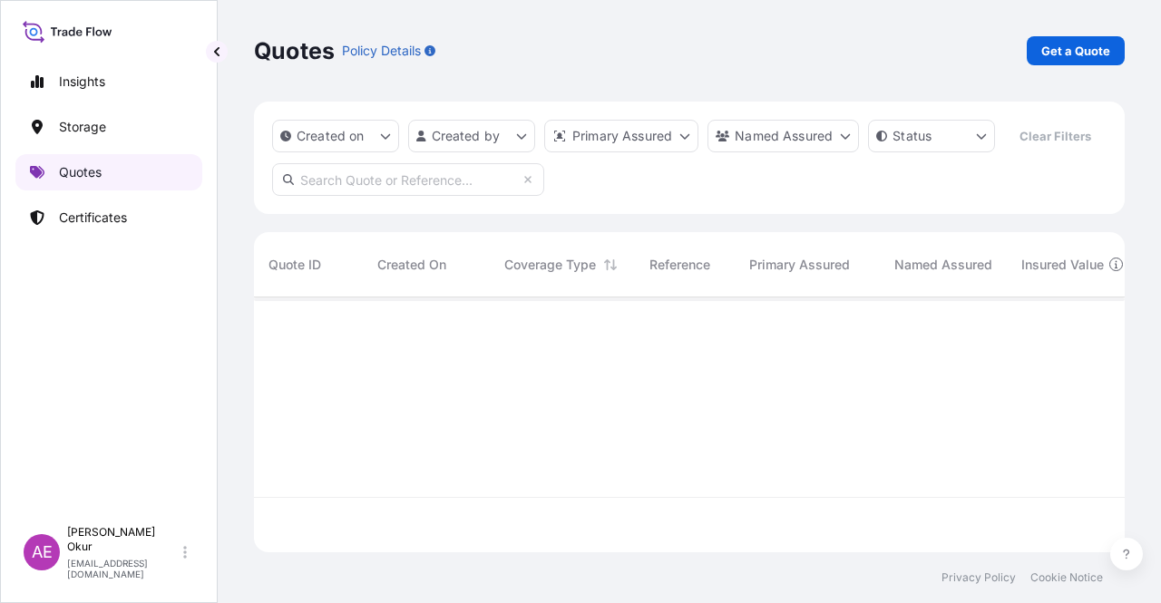
scroll to position [251, 856]
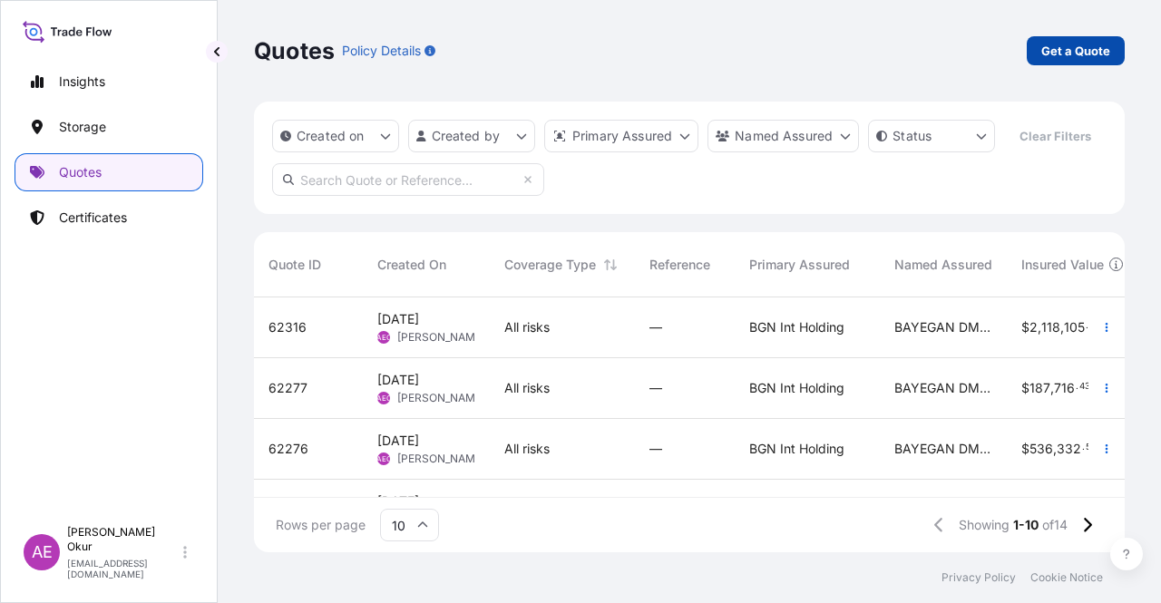
click at [1084, 26] on div "Quotes Policy Details Get a Quote" at bounding box center [689, 51] width 870 height 102
click at [1070, 37] on link "Get a Quote" at bounding box center [1075, 50] width 98 height 29
select select "Ocean Vessel"
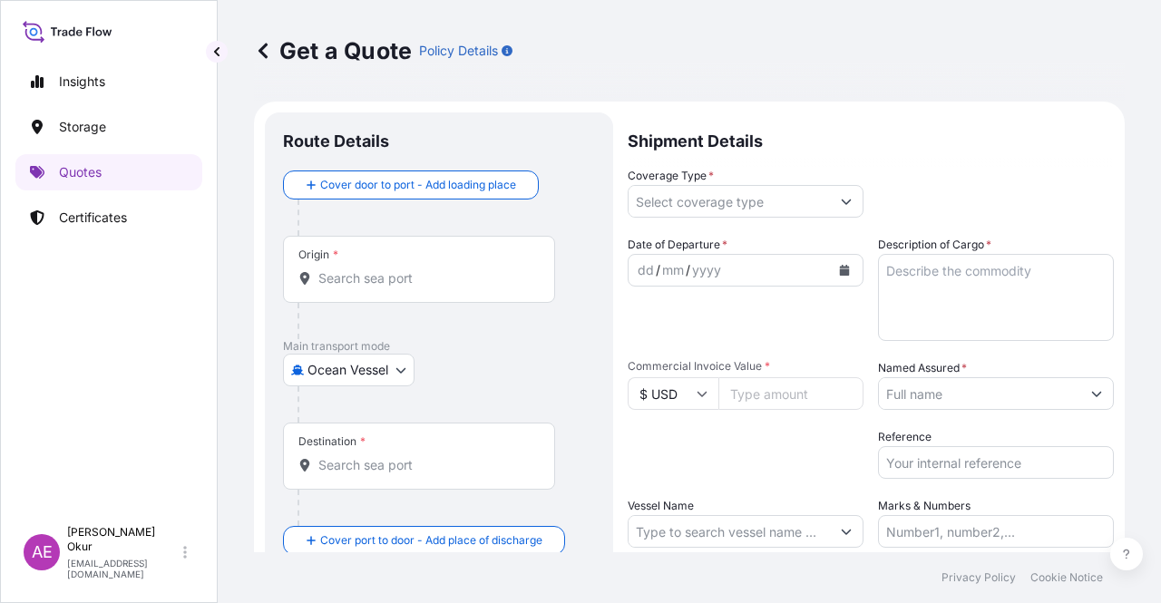
scroll to position [29, 0]
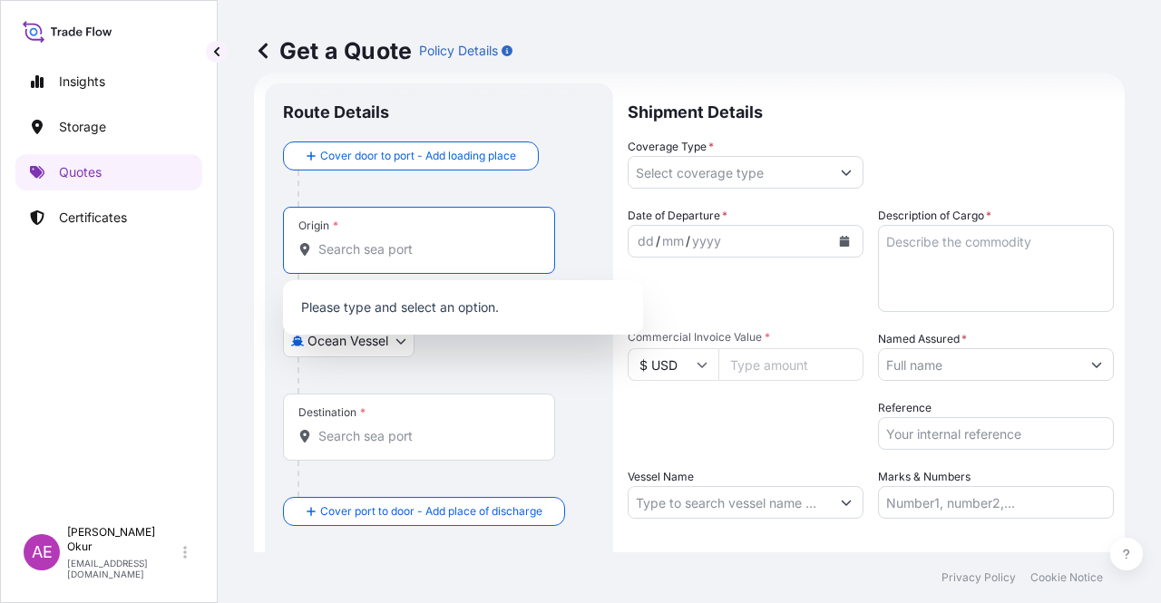
click at [449, 251] on input "Origin *" at bounding box center [425, 249] width 214 height 18
paste input "JUBAIL"
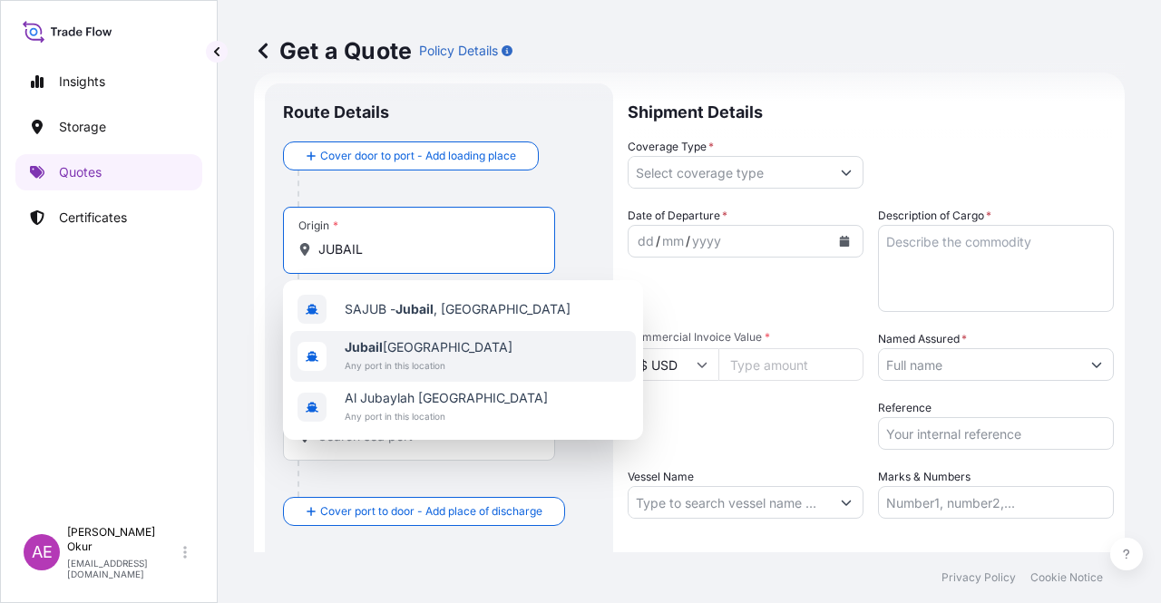
click at [410, 335] on div "[GEOGRAPHIC_DATA] [GEOGRAPHIC_DATA] Any port in this location" at bounding box center [462, 356] width 345 height 51
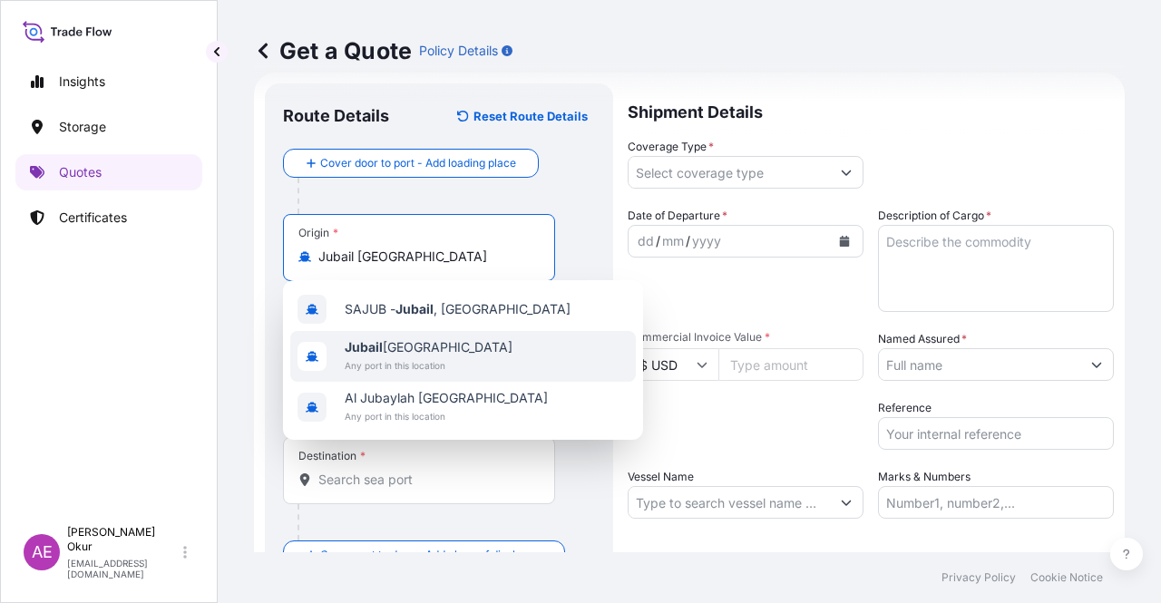
type input "Jubail [GEOGRAPHIC_DATA]"
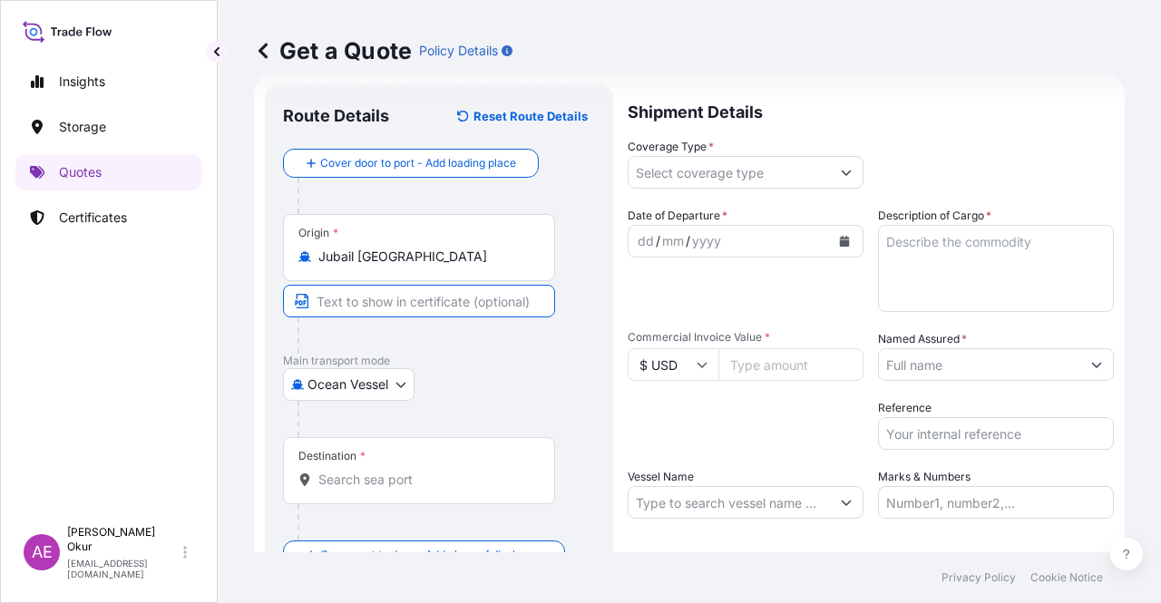
click at [394, 311] on input "Text to appear on certificate" at bounding box center [419, 301] width 272 height 33
paste input "JUBAIL"
type input "JUBAIL"
click at [388, 473] on input "Destination *" at bounding box center [425, 480] width 214 height 18
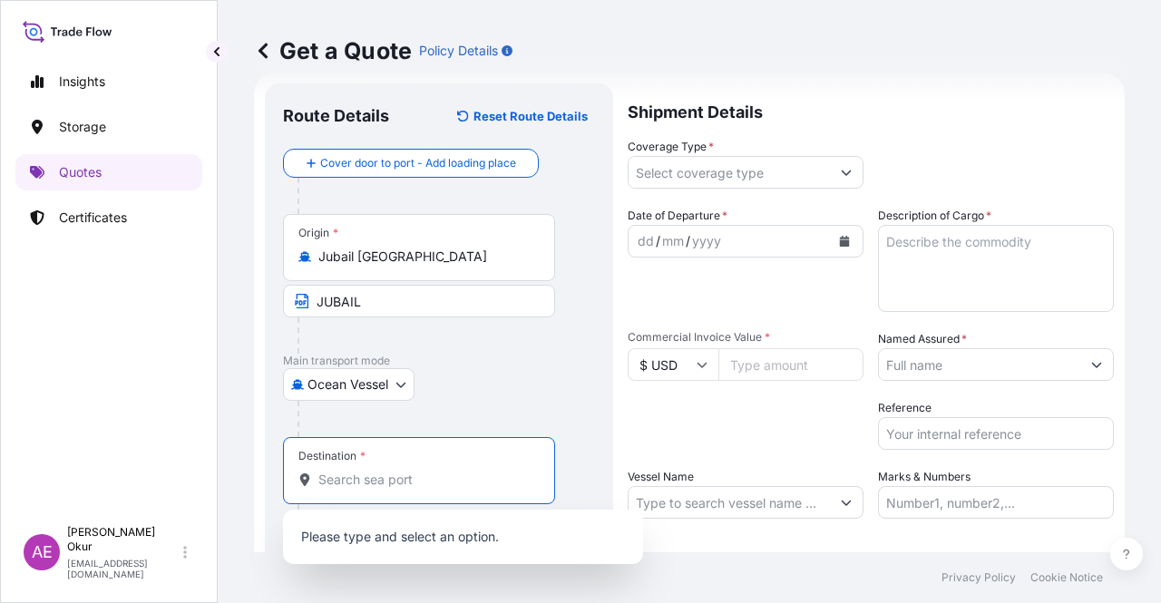
paste input "IZMIR"
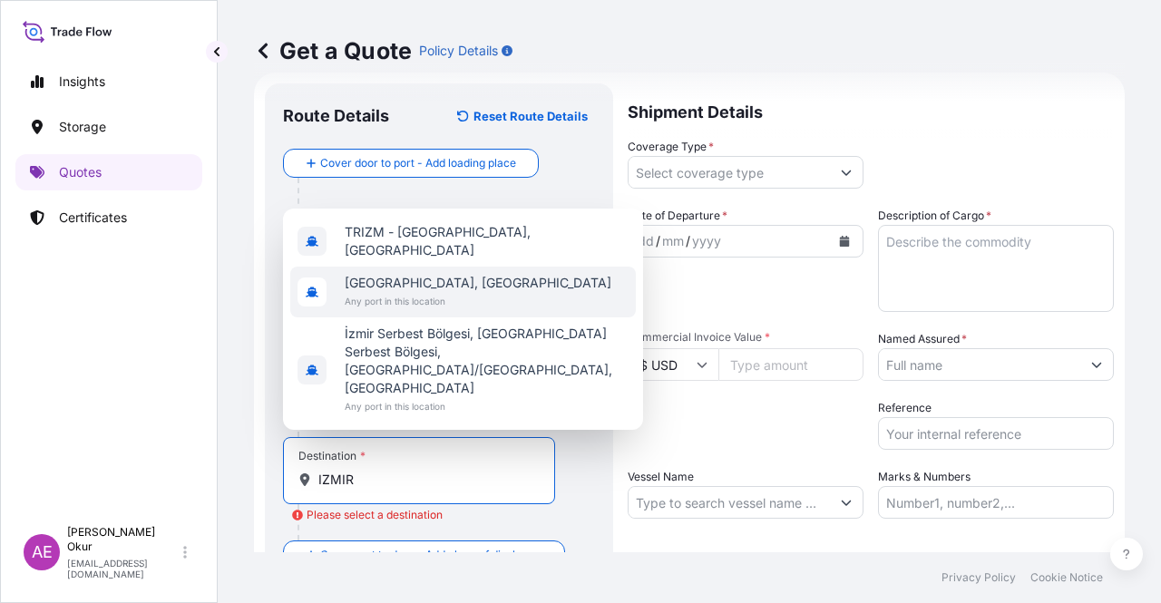
click at [398, 310] on span "Any port in this location" at bounding box center [478, 301] width 267 height 18
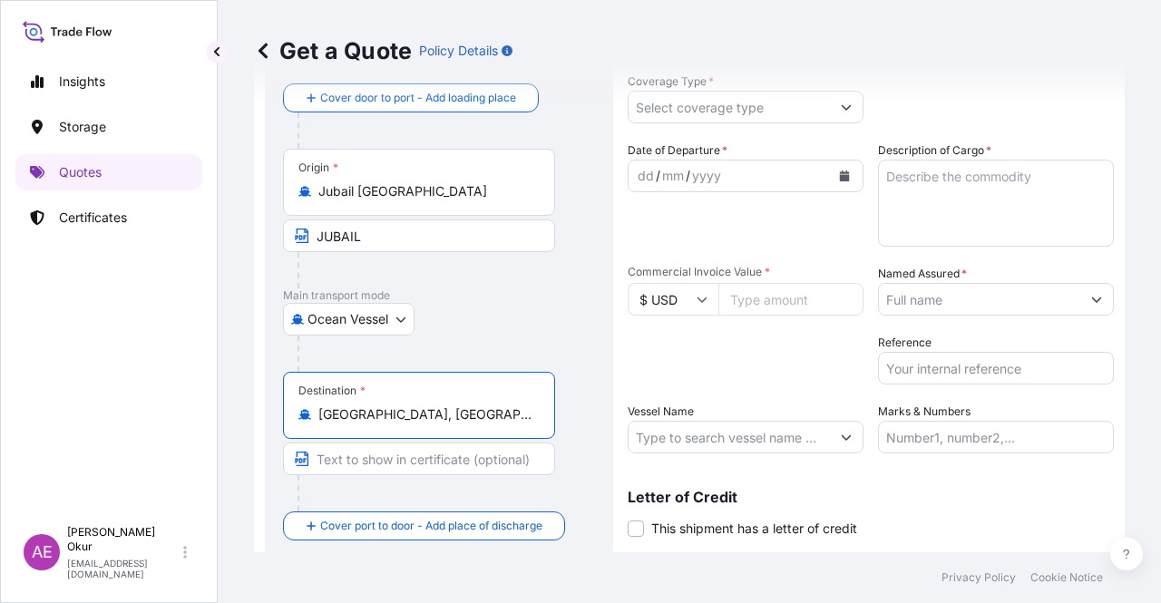
scroll to position [141, 0]
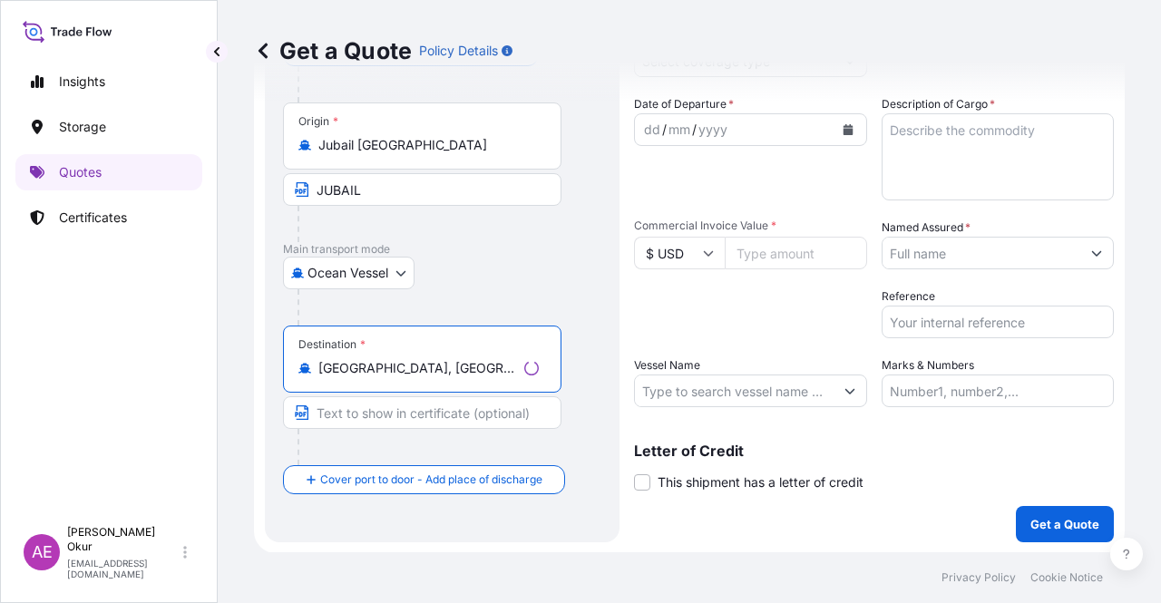
type input "[GEOGRAPHIC_DATA], [GEOGRAPHIC_DATA]"
click at [372, 420] on input "Text to appear on certificate" at bounding box center [422, 412] width 278 height 33
paste input "IZMIR"
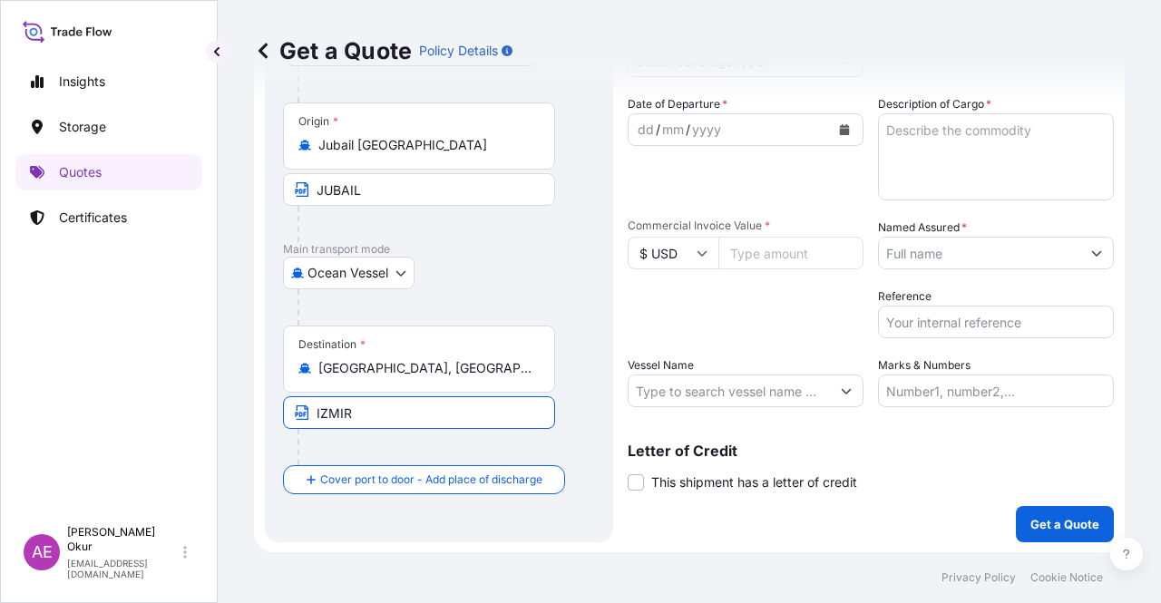
type input "IZMIR /[GEOGRAPHIC_DATA]"
click at [791, 139] on div "dd / mm / yyyy" at bounding box center [728, 129] width 201 height 33
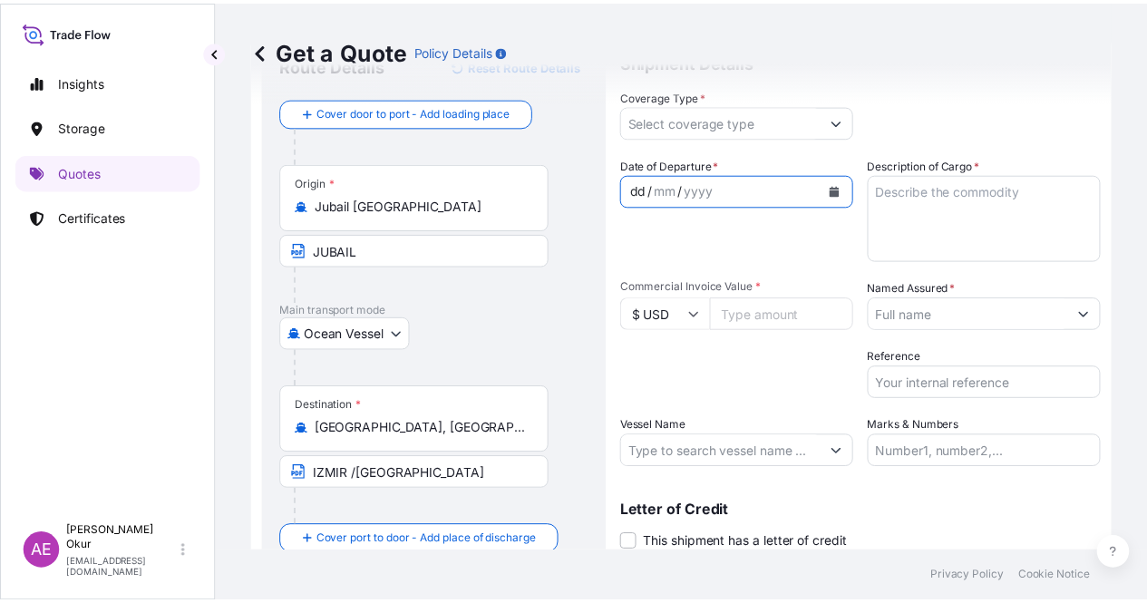
scroll to position [0, 0]
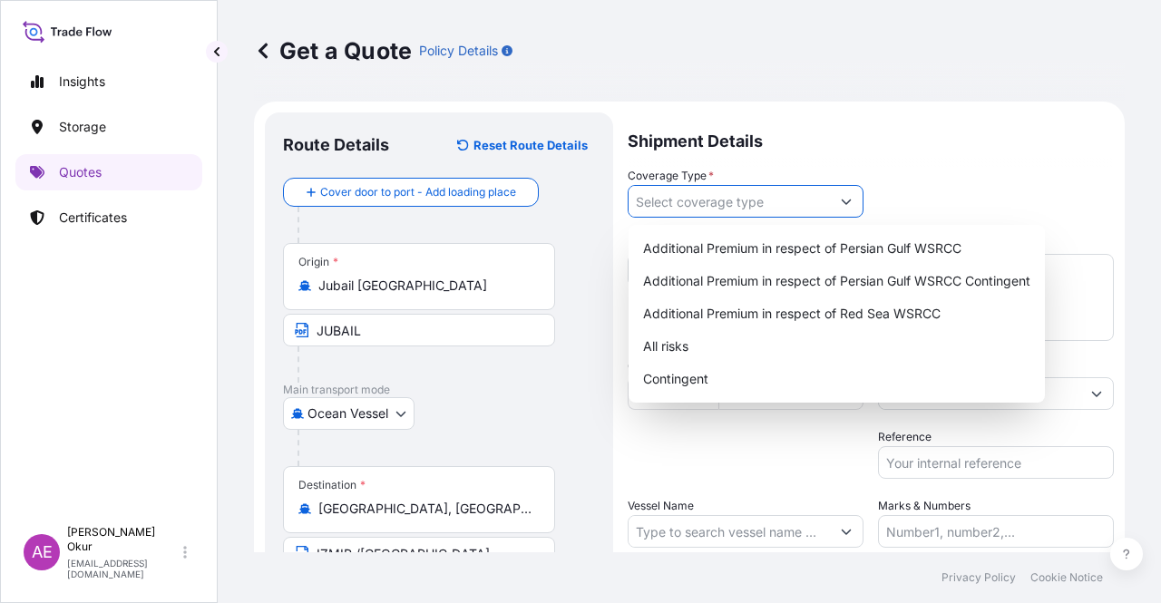
click at [718, 193] on input "Coverage Type *" at bounding box center [728, 201] width 201 height 33
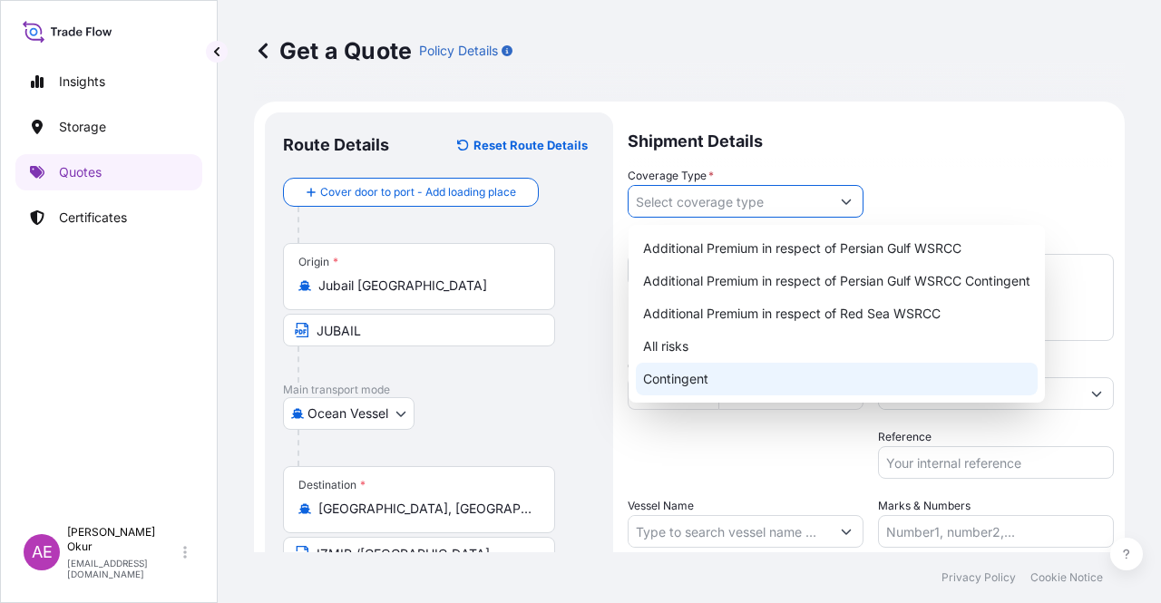
click at [676, 351] on div "All risks" at bounding box center [837, 346] width 402 height 33
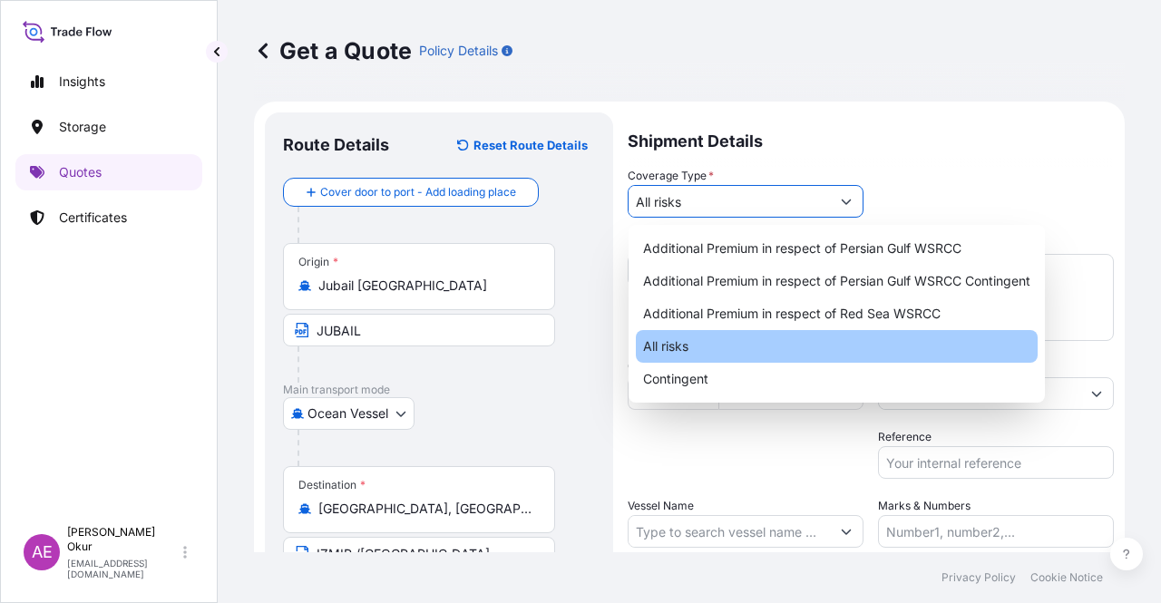
type input "All risks"
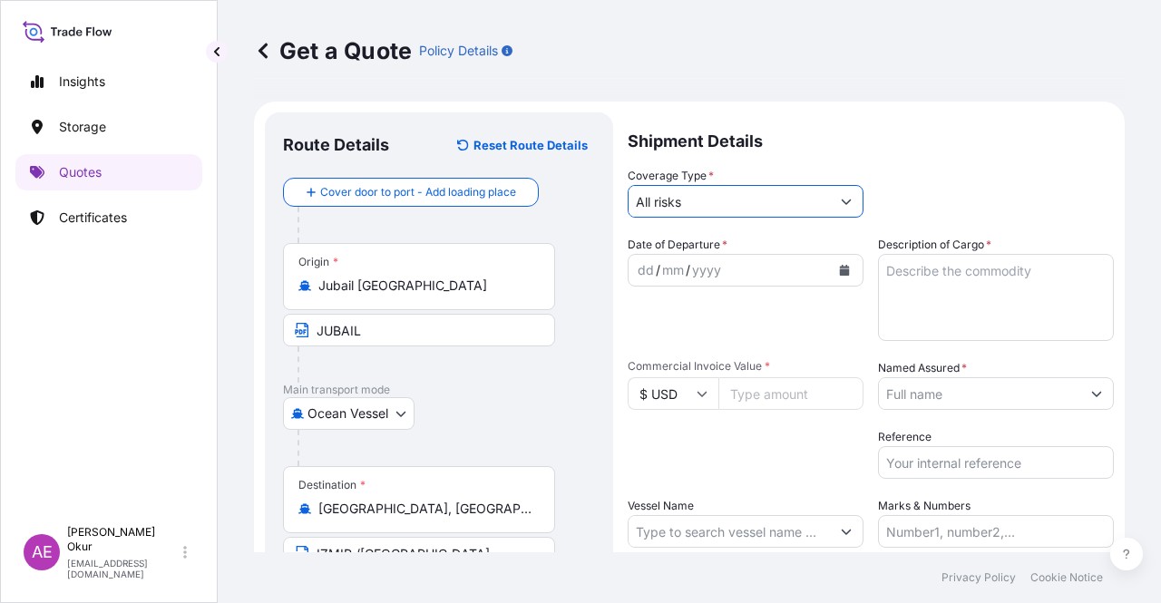
click at [646, 248] on span "Date of Departure *" at bounding box center [677, 245] width 100 height 18
click at [649, 264] on div "dd" at bounding box center [646, 270] width 20 height 22
click at [656, 268] on div "/" at bounding box center [658, 270] width 5 height 22
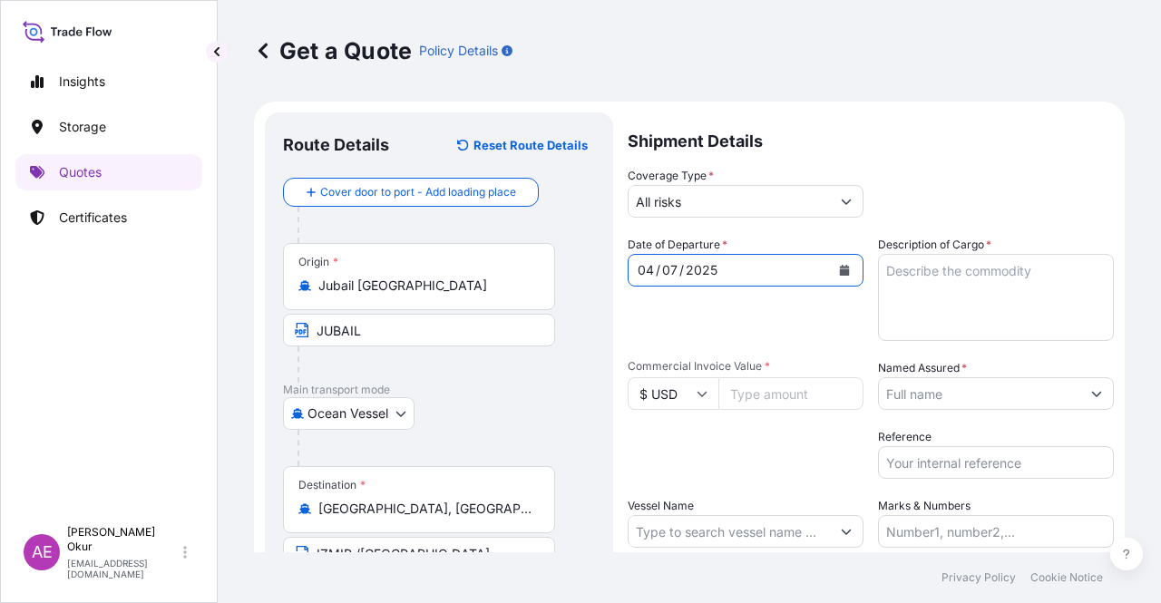
click at [958, 306] on textarea "Description of Cargo *" at bounding box center [996, 297] width 236 height 87
paste textarea "491247,9"
type textarea "491247,9"
click at [822, 402] on input "Commercial Invoice Value *" at bounding box center [790, 393] width 145 height 33
paste input "491247.9"
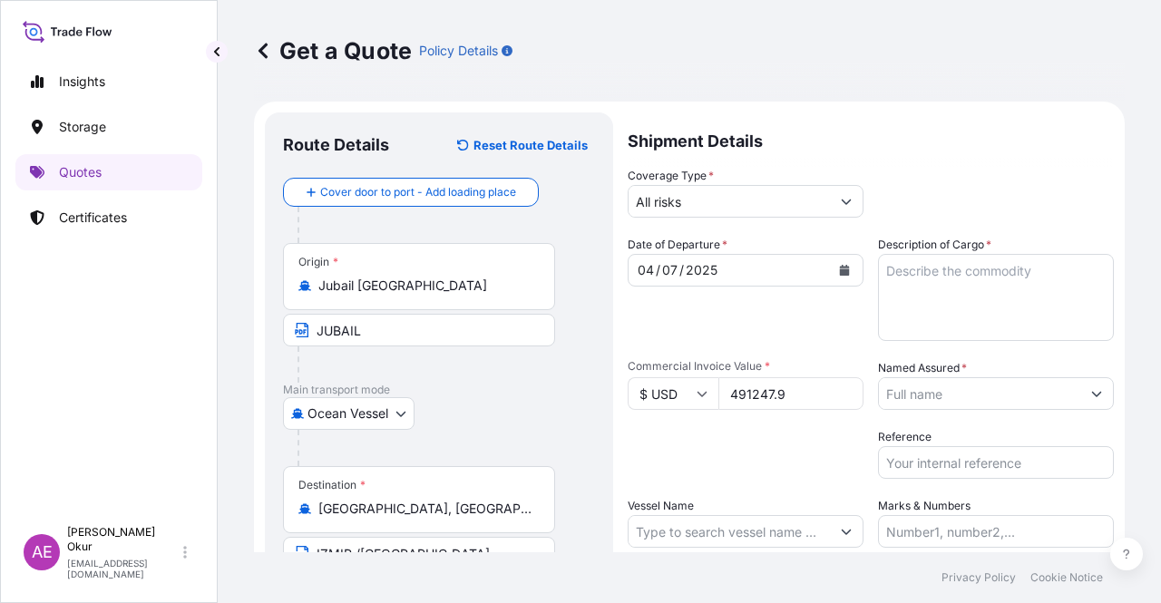
type input "491247.9"
click at [924, 293] on textarea "Description of Cargo *" at bounding box center [996, 297] width 236 height 87
paste textarea "495,000"
type textarea "495,000"
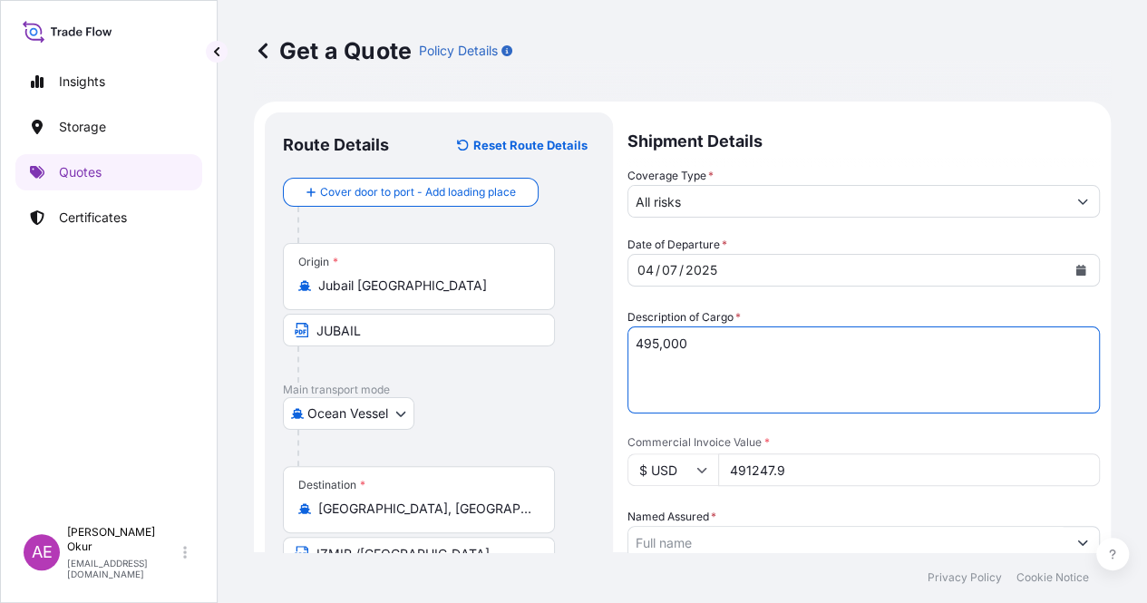
click at [912, 526] on input "Named Assured *" at bounding box center [847, 542] width 438 height 33
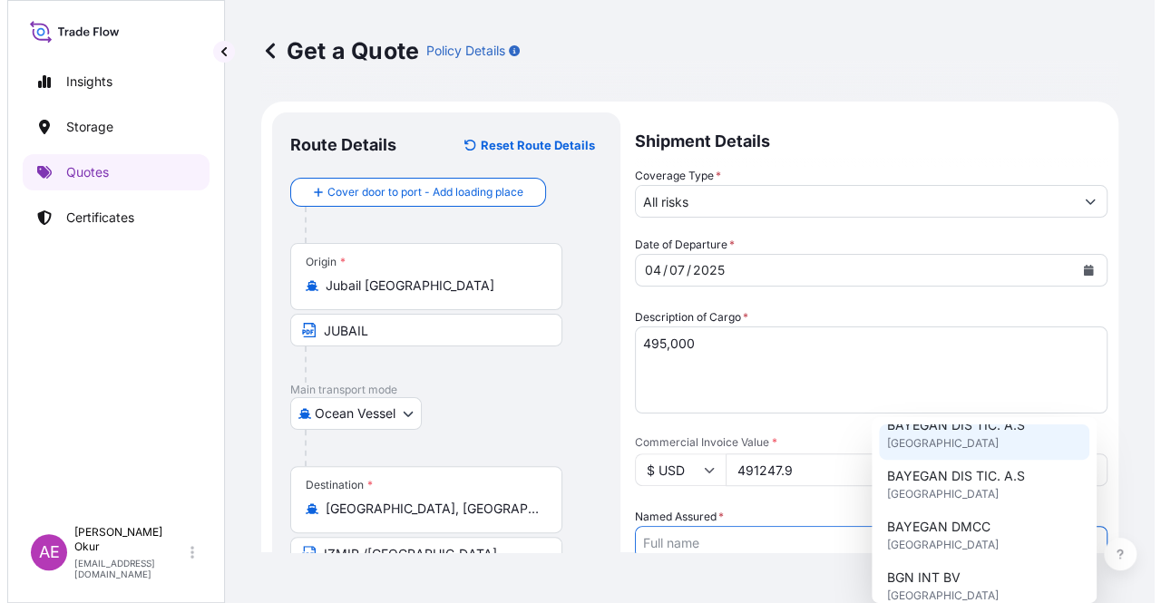
scroll to position [91, 0]
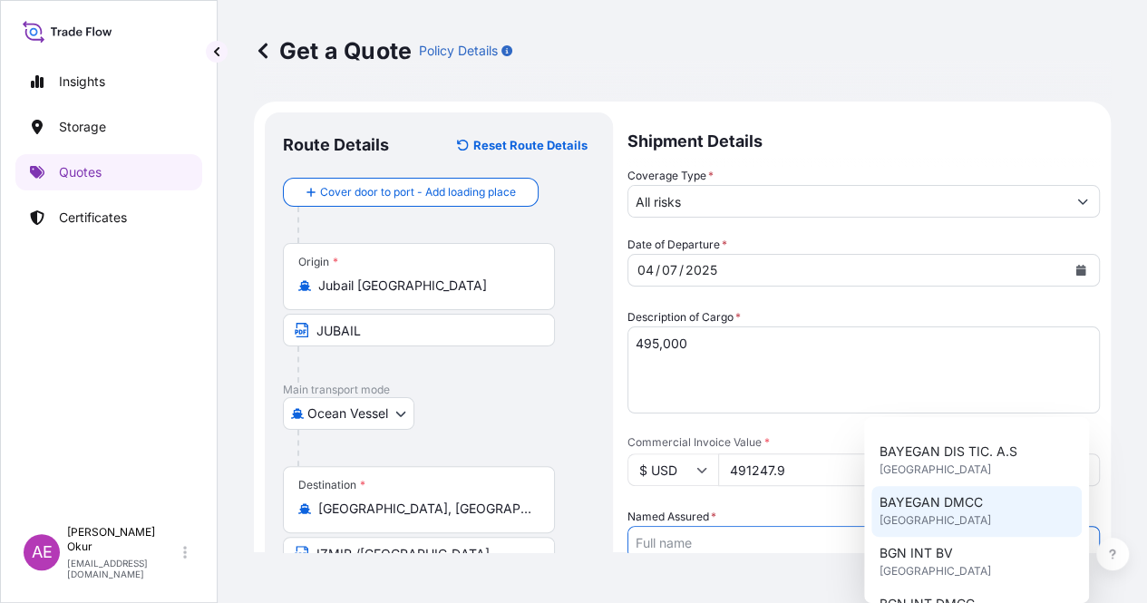
click at [915, 508] on span "BAYEGAN DMCC" at bounding box center [930, 502] width 103 height 18
type input "BAYEGAN DMCC"
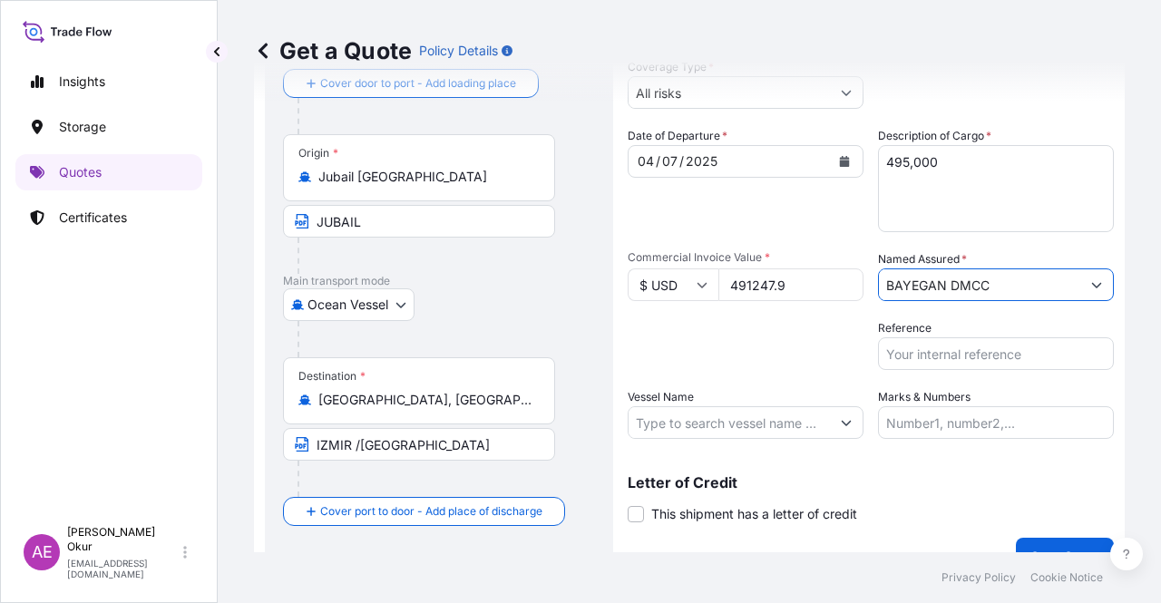
scroll to position [141, 0]
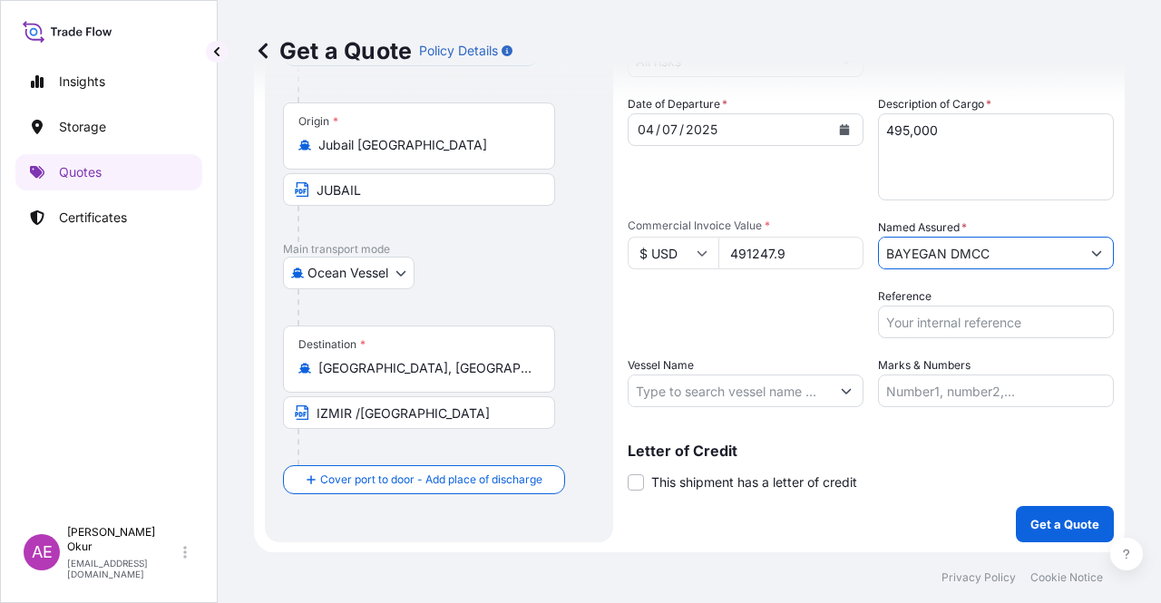
click at [890, 396] on input "Marks & Numbers" at bounding box center [996, 390] width 236 height 33
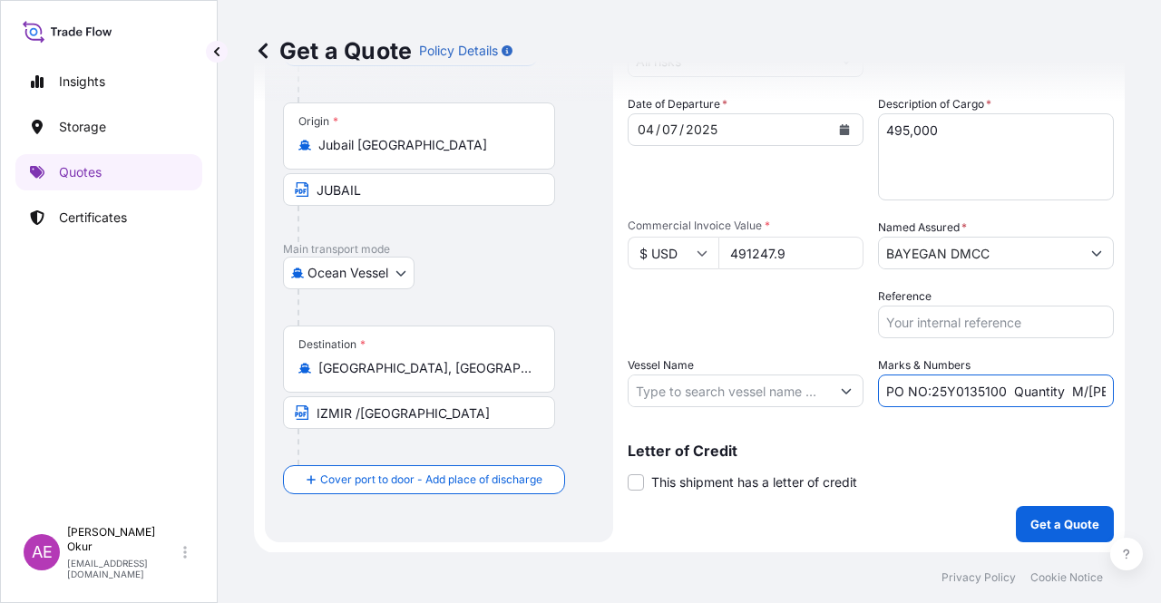
drag, startPoint x: 923, startPoint y: 389, endPoint x: 996, endPoint y: 386, distance: 72.6
click at [996, 386] on input "PO NO:25Y0135100 Quantity M/[PERSON_NAME]: 247,500 Premium: USD 29,50" at bounding box center [996, 390] width 236 height 33
paste input "7"
drag, startPoint x: 1023, startPoint y: 390, endPoint x: 1086, endPoint y: 391, distance: 63.5
click at [1086, 391] on input "PO NO:25Y0135700 Quantity M/[PERSON_NAME]: 247,500 Premium: USD 29,50" at bounding box center [996, 390] width 236 height 33
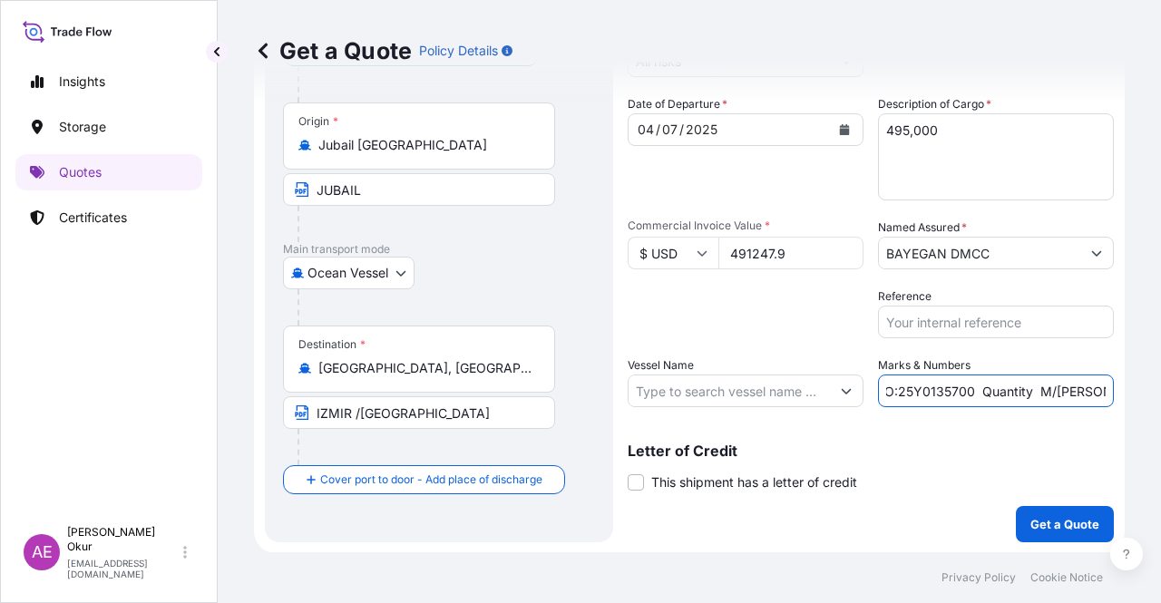
scroll to position [0, 58]
click at [1011, 394] on input "PO NO:25Y0135700 Quantity M/[PERSON_NAME]: 247,500 Premium: USD 29,50" at bounding box center [996, 390] width 236 height 33
type input "PO NO:25Y0135700 Qu50antity M/[PERSON_NAME]: 247,0 Premium: USD 29,50"
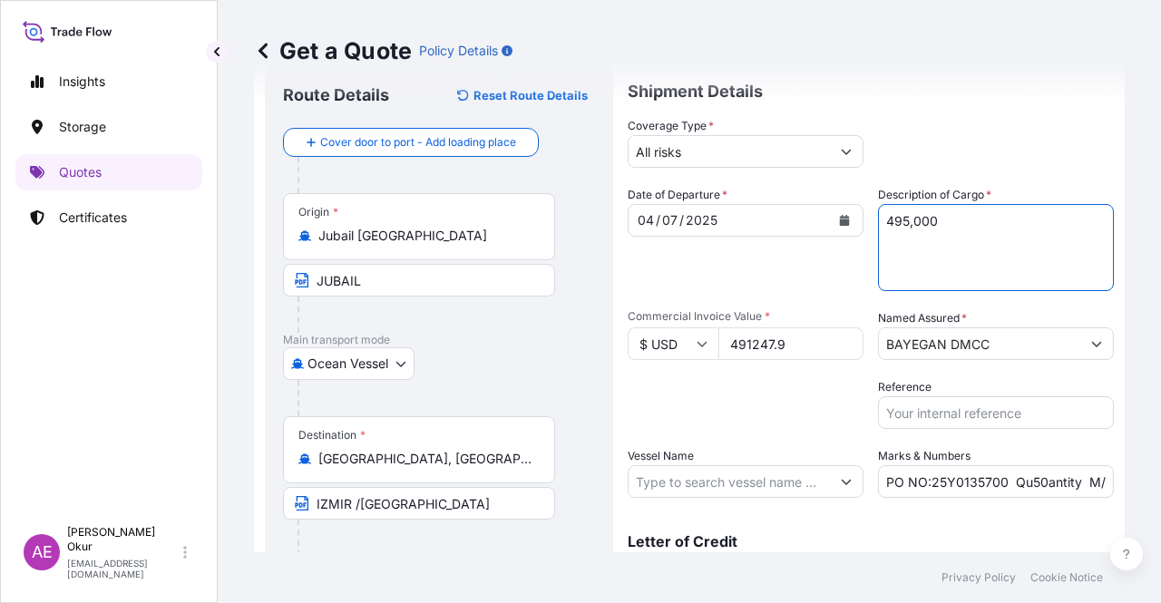
drag, startPoint x: 1032, startPoint y: 224, endPoint x: 1001, endPoint y: 222, distance: 30.9
click at [1001, 222] on textarea "495,000" at bounding box center [996, 247] width 236 height 87
drag, startPoint x: 811, startPoint y: 340, endPoint x: 493, endPoint y: 347, distance: 317.4
click at [493, 347] on form "Route Details Reset Route Details Cover door to port - Add loading place Place …" at bounding box center [689, 348] width 870 height 592
paste input "2118105"
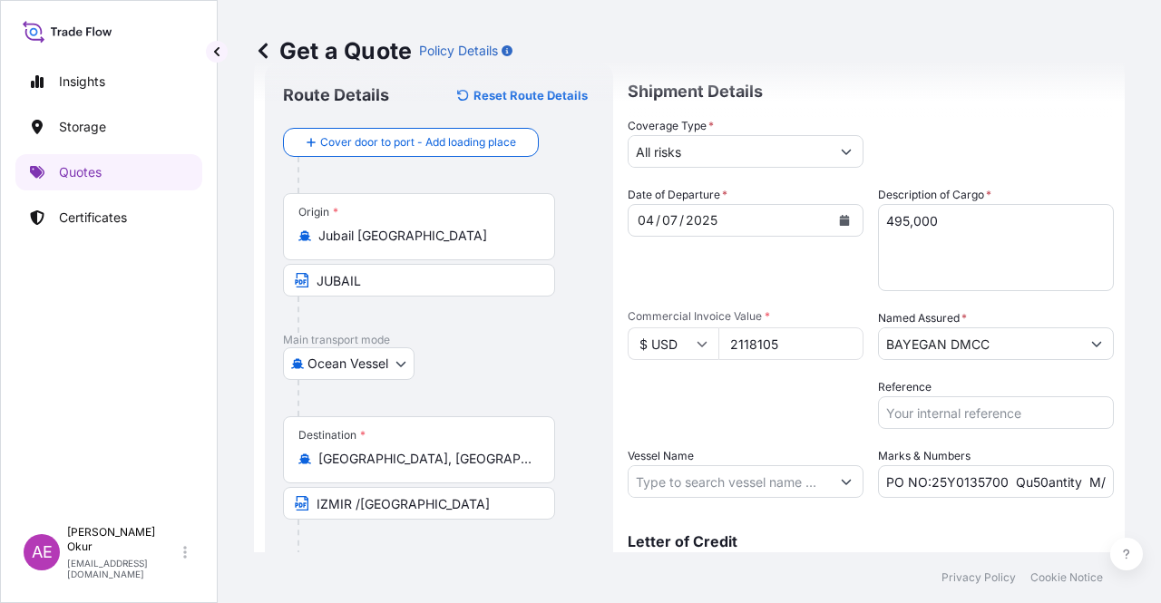
type input "2118105"
drag, startPoint x: 990, startPoint y: 223, endPoint x: 655, endPoint y: 228, distance: 335.5
click at [655, 228] on div "Date of Departure * [DATE] Cargo Category * LPG, Crude Oil, Utility Fuel, Mid D…" at bounding box center [870, 342] width 486 height 312
paste textarea "1.980,000"
drag, startPoint x: 812, startPoint y: 228, endPoint x: 699, endPoint y: 227, distance: 113.3
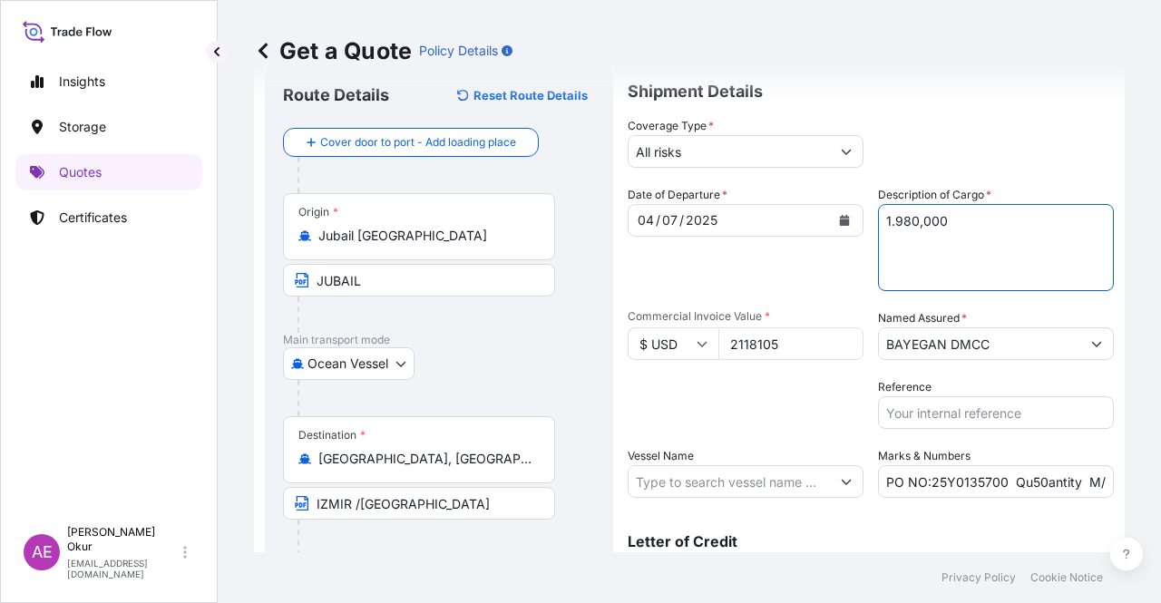
click at [723, 226] on div "Date of Departure * [DATE] Cargo Category * LPG, Crude Oil, Utility Fuel, Mid D…" at bounding box center [870, 342] width 486 height 312
paste textarea "PP H3030T"
type textarea "PP H3030T"
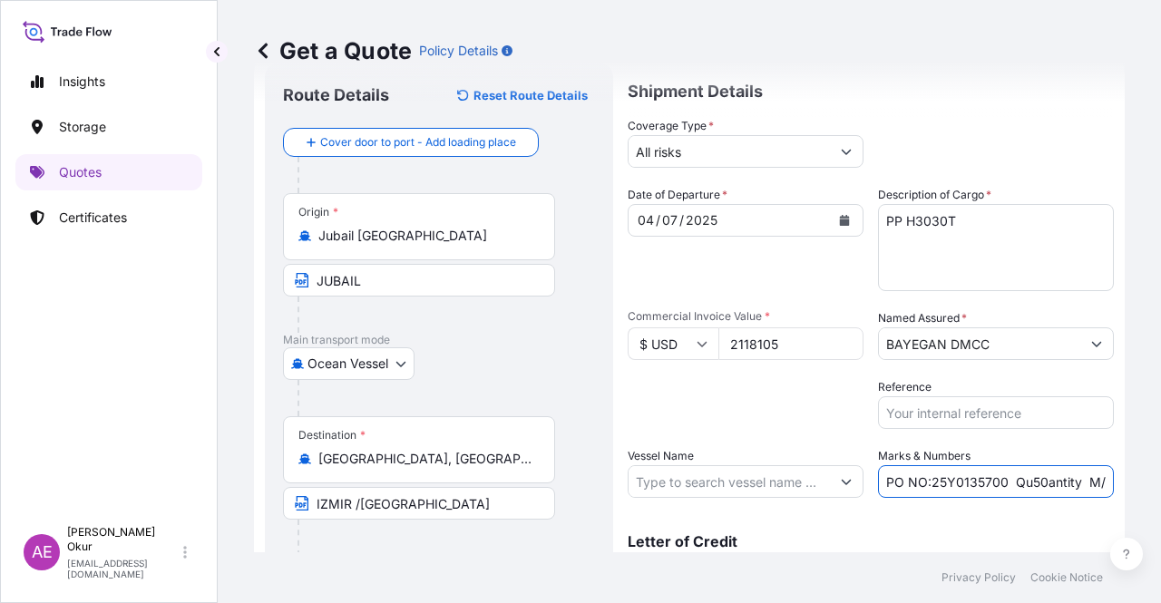
drag, startPoint x: 945, startPoint y: 478, endPoint x: 1049, endPoint y: 478, distance: 104.3
click at [1049, 478] on input "PO NO:25Y0135700 Qu50antity M/[PERSON_NAME]: 247,0 Premium: USD 29,50" at bounding box center [996, 481] width 236 height 33
click at [1051, 478] on input "PO NO:25Y0135700 Qu50antity M/[PERSON_NAME]: 247,0 Premium: USD 29,50" at bounding box center [996, 481] width 236 height 33
click at [1052, 480] on input "PO NO:25Y0135700 Qu50antity M/[PERSON_NAME]: 247,0 Premium: USD 29,50" at bounding box center [996, 481] width 236 height 33
click at [1012, 485] on input "PO NO:25Y0135700 Qu50antity M/[PERSON_NAME]: 247,0 Premium: USD 29,50" at bounding box center [996, 481] width 236 height 33
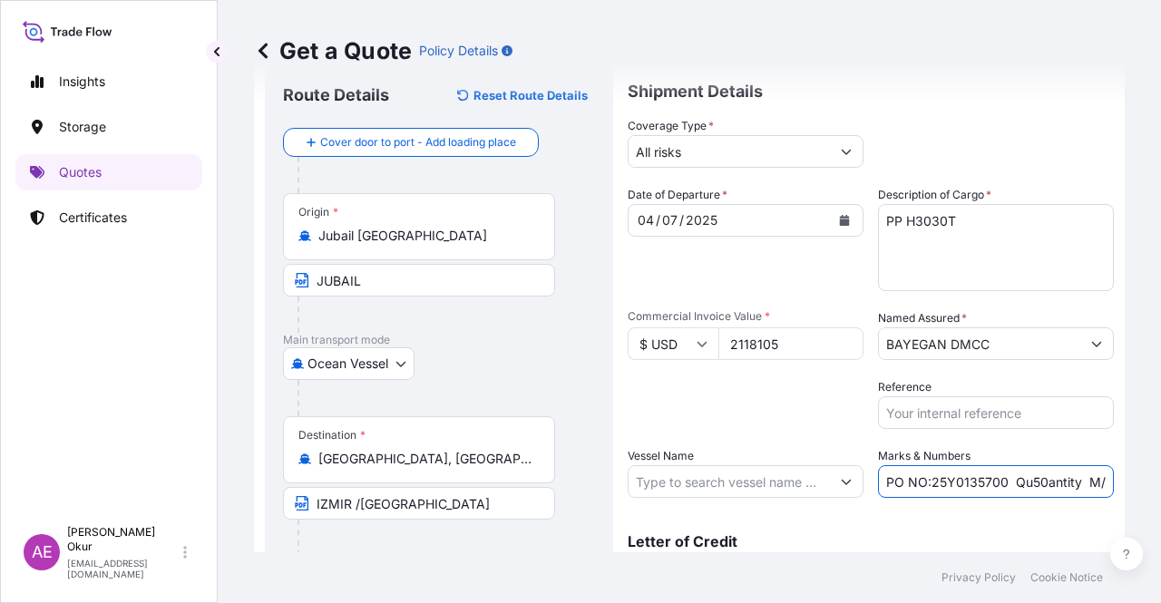
click at [1030, 480] on input "PO NO:25Y0135700 Qu50antity M/[PERSON_NAME]: 247,0 Premium: USD 29,50" at bounding box center [996, 481] width 236 height 33
click at [1037, 480] on input "PO NO:25Y0135700 Qu50antity M/[PERSON_NAME]: 247,0 Premium: USD 29,50" at bounding box center [996, 481] width 236 height 33
drag, startPoint x: 1065, startPoint y: 479, endPoint x: 1115, endPoint y: 487, distance: 51.4
click at [1115, 487] on div "Get a Quote Policy Details Route Details Reset Route Details Cover door to port…" at bounding box center [689, 276] width 943 height 552
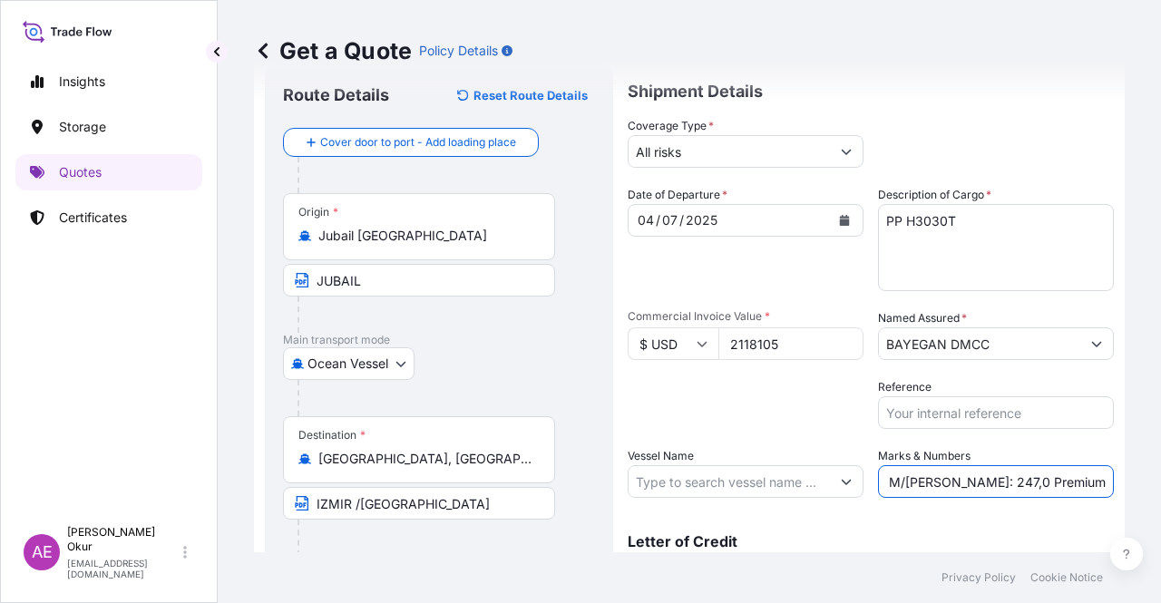
click at [967, 484] on input "PO NO:25Y0135700 Quantity M/[PERSON_NAME]: 247,0 Premium: USD 29,50" at bounding box center [996, 481] width 236 height 33
click at [945, 487] on input "PO NO:25Y0135700 Quantity M/[PERSON_NAME]: 247,0 Premium: USD 29,50" at bounding box center [996, 481] width 236 height 33
drag, startPoint x: 933, startPoint y: 485, endPoint x: 964, endPoint y: 485, distance: 30.8
click at [964, 485] on input "PO NO:25Y0135700 Quantity M/[PERSON_NAME]: 247,0 Premium: USD 29,50" at bounding box center [996, 481] width 236 height 33
paste input "1.980,00"
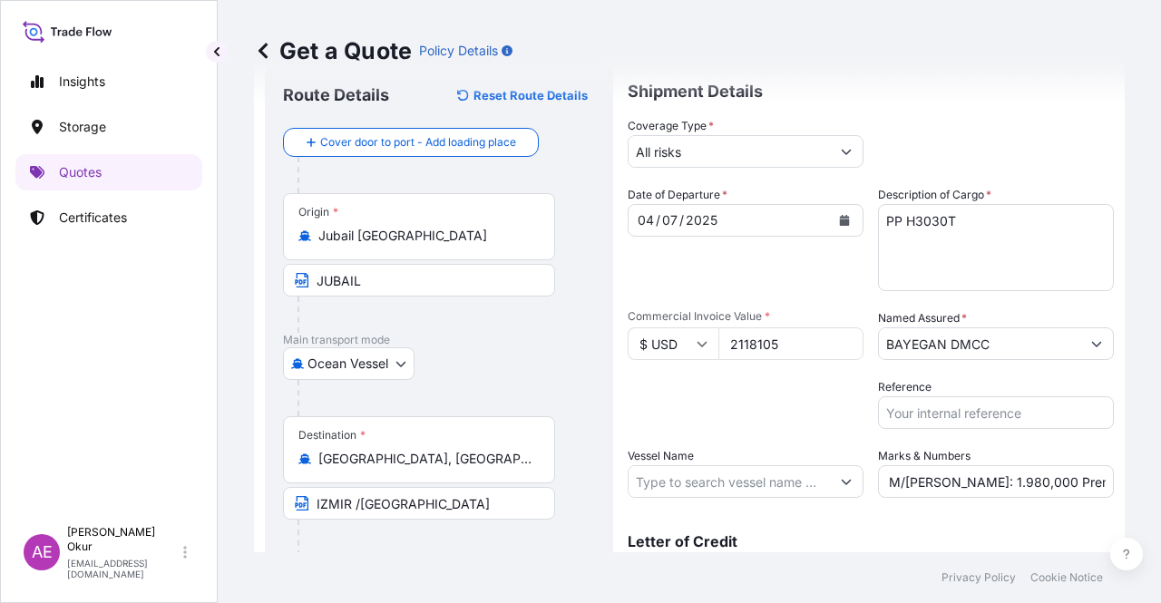
scroll to position [0, 0]
click at [925, 486] on input "PO NO:25Y0135700 Quantity M/[PERSON_NAME]: 1.980,000 Premium: USD 29,50" at bounding box center [996, 481] width 236 height 33
drag, startPoint x: 927, startPoint y: 481, endPoint x: 1001, endPoint y: 485, distance: 74.4
click at [1001, 485] on input "PO NO: 25Y0135700 Quantity M/[PERSON_NAME]: 1.980,000 Premium: USD 29,50" at bounding box center [996, 481] width 236 height 33
paste input "5"
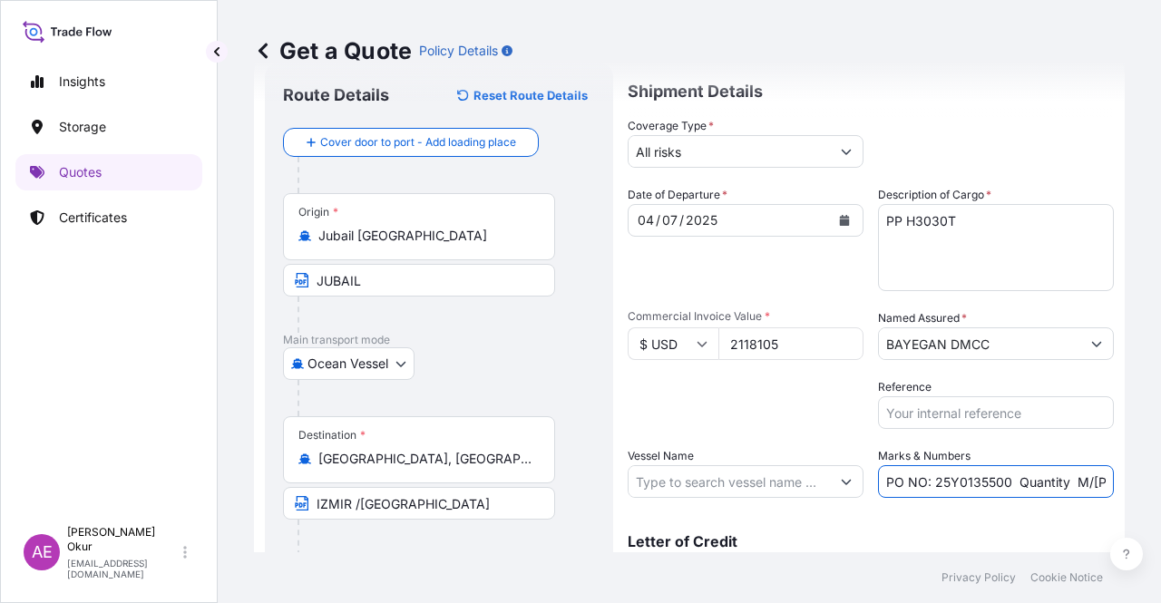
scroll to position [0, 216]
drag, startPoint x: 1057, startPoint y: 481, endPoint x: 1142, endPoint y: 492, distance: 85.9
click at [1142, 492] on div "Get a Quote Policy Details Route Details Reset Route Details Cover door to port…" at bounding box center [689, 276] width 943 height 552
click at [1043, 482] on input "PO NO: 25Y0135500 Quantity M/[PERSON_NAME]: 1.980,000 Premium: USD 29,50" at bounding box center [996, 481] width 236 height 33
drag, startPoint x: 1054, startPoint y: 482, endPoint x: 1101, endPoint y: 483, distance: 47.2
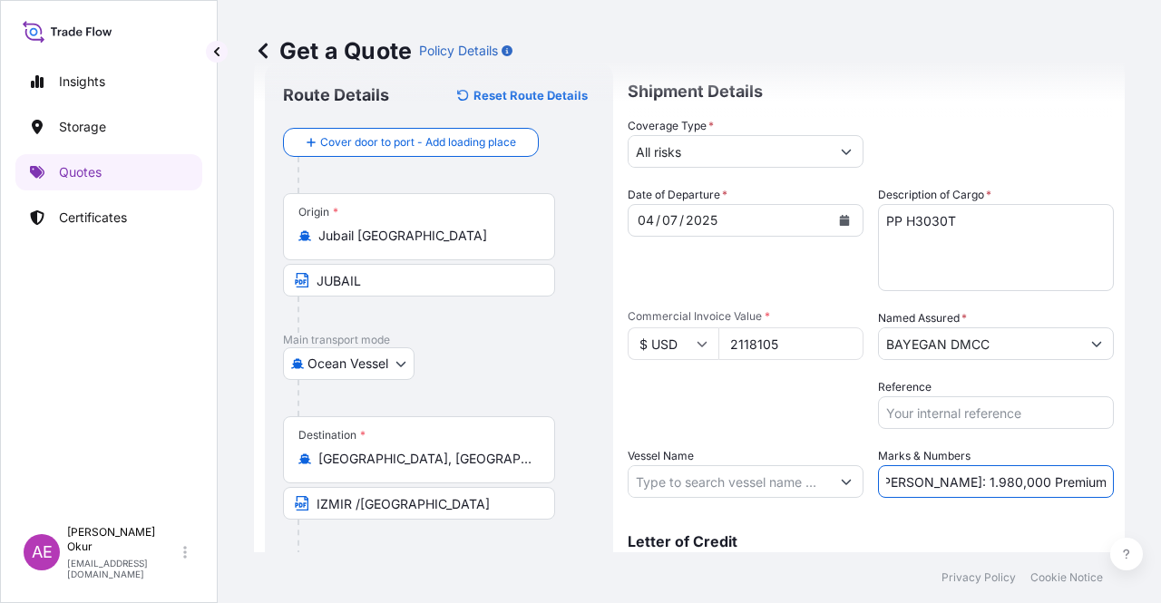
click at [1101, 483] on form "Route Details Reset Route Details Cover door to port - Add loading place Place …" at bounding box center [689, 348] width 870 height 592
paste input "232,99"
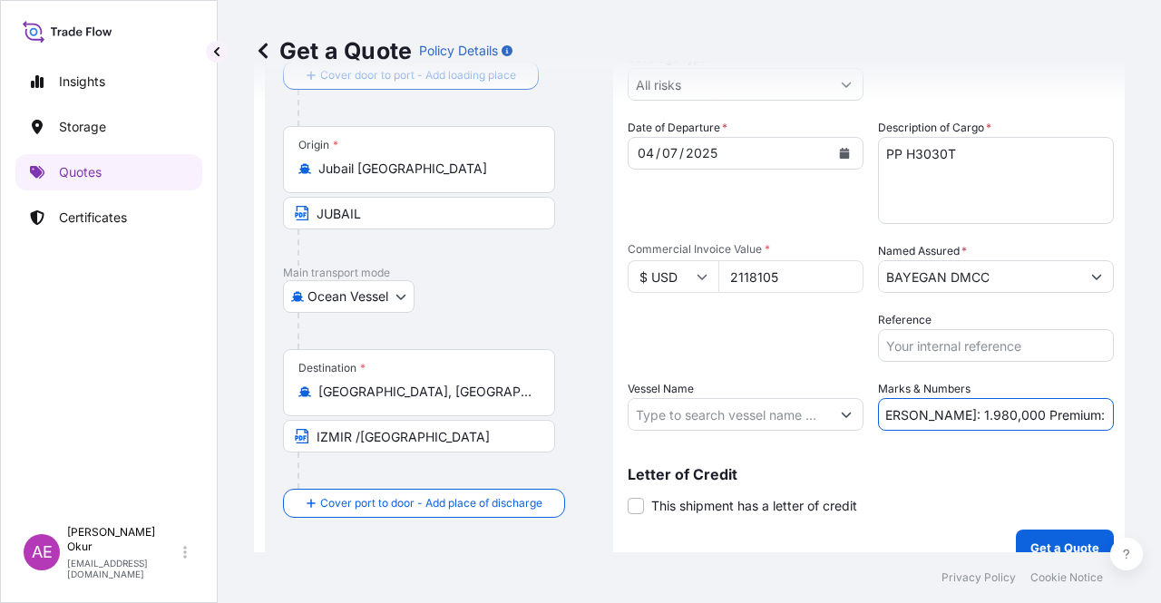
scroll to position [141, 0]
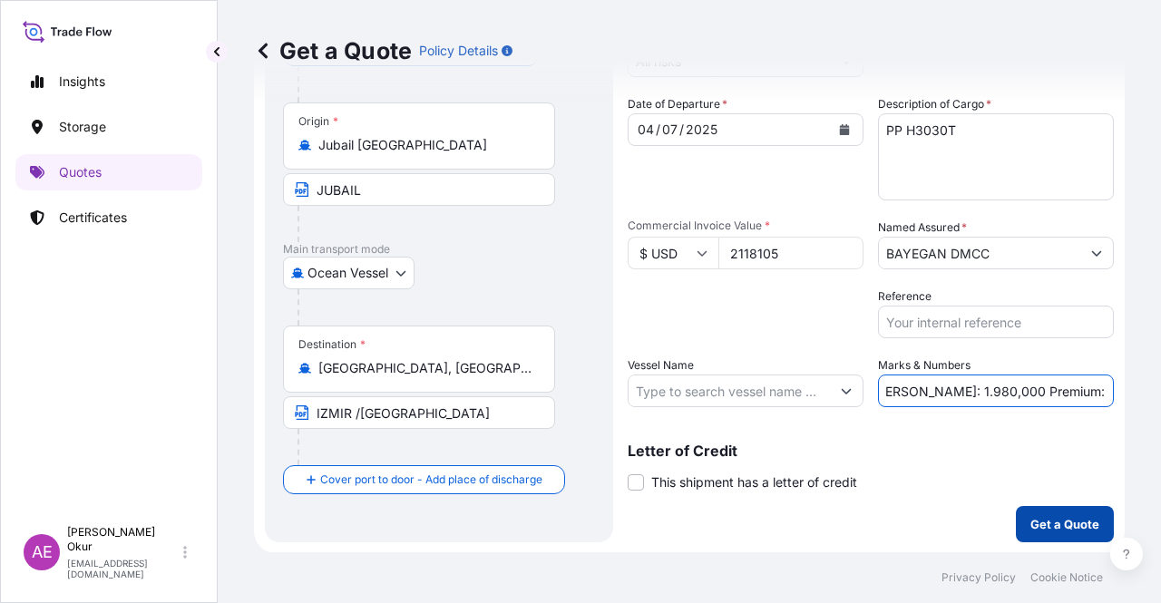
type input "PO NO: 25Y0135500 Quantity M/[PERSON_NAME]: 1.980,000 Premium: USD232,99"
click at [1058, 520] on p "Get a Quote" at bounding box center [1064, 524] width 69 height 18
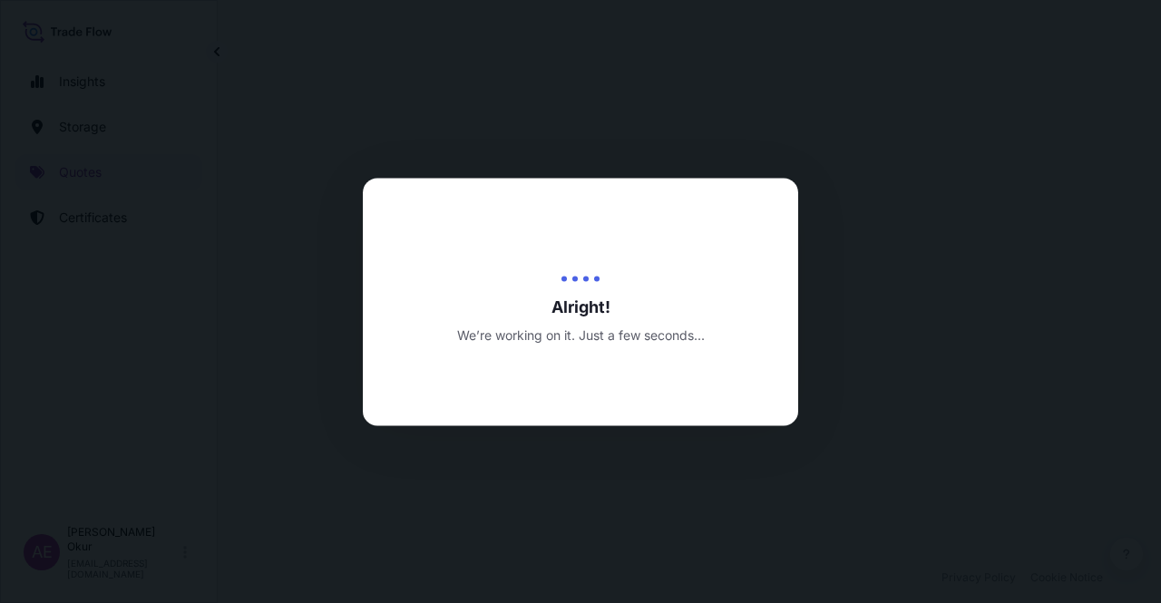
select select "Ocean Vessel"
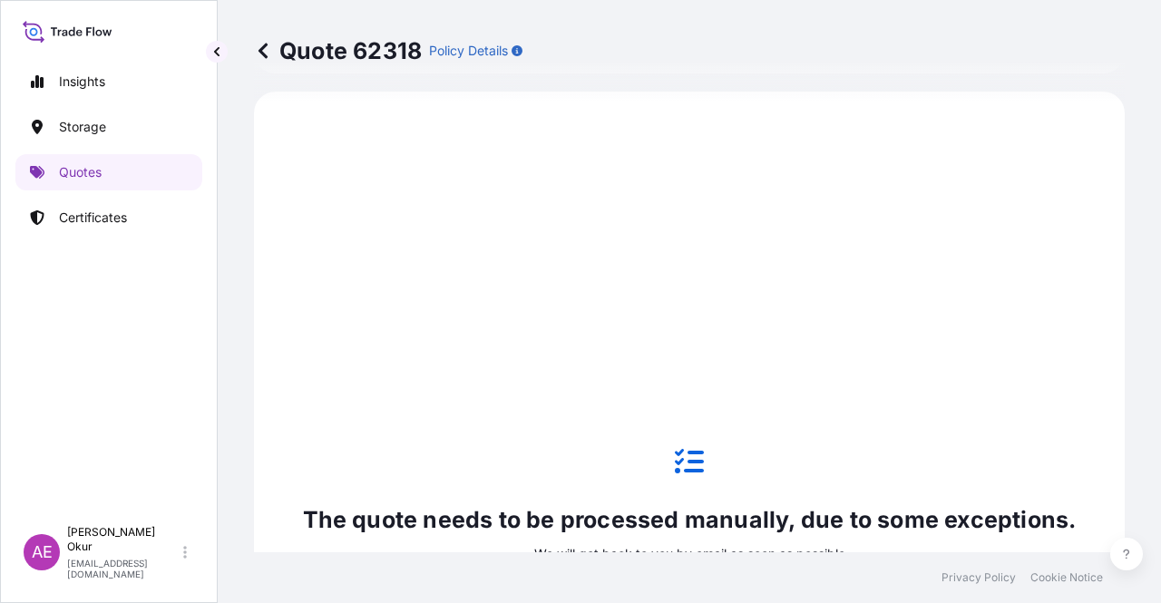
scroll to position [892, 0]
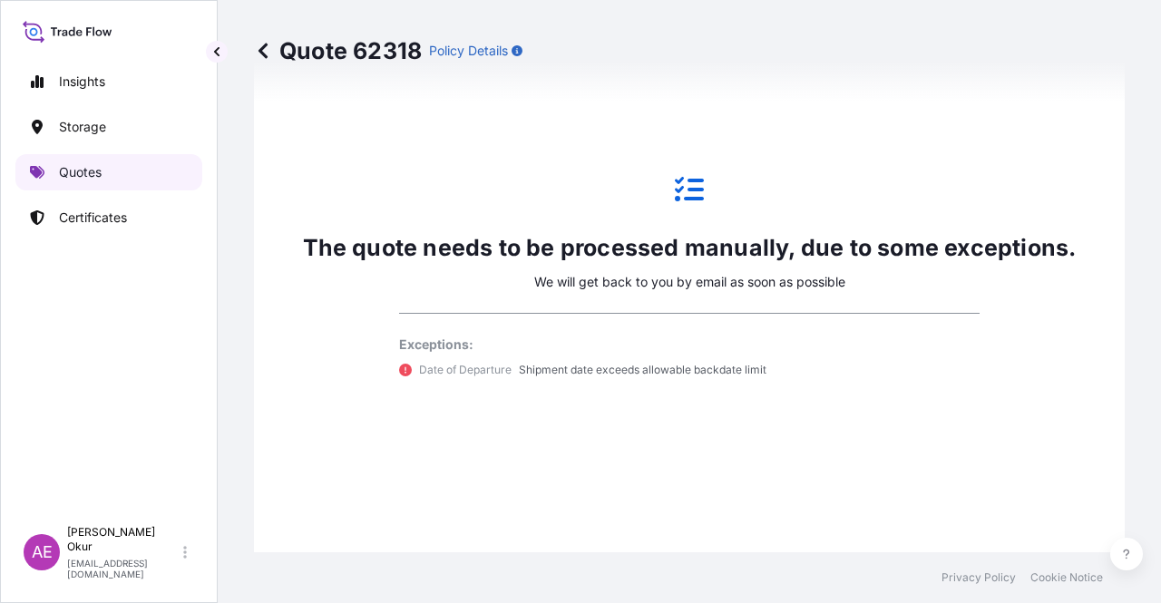
click at [156, 182] on link "Quotes" at bounding box center [108, 172] width 187 height 36
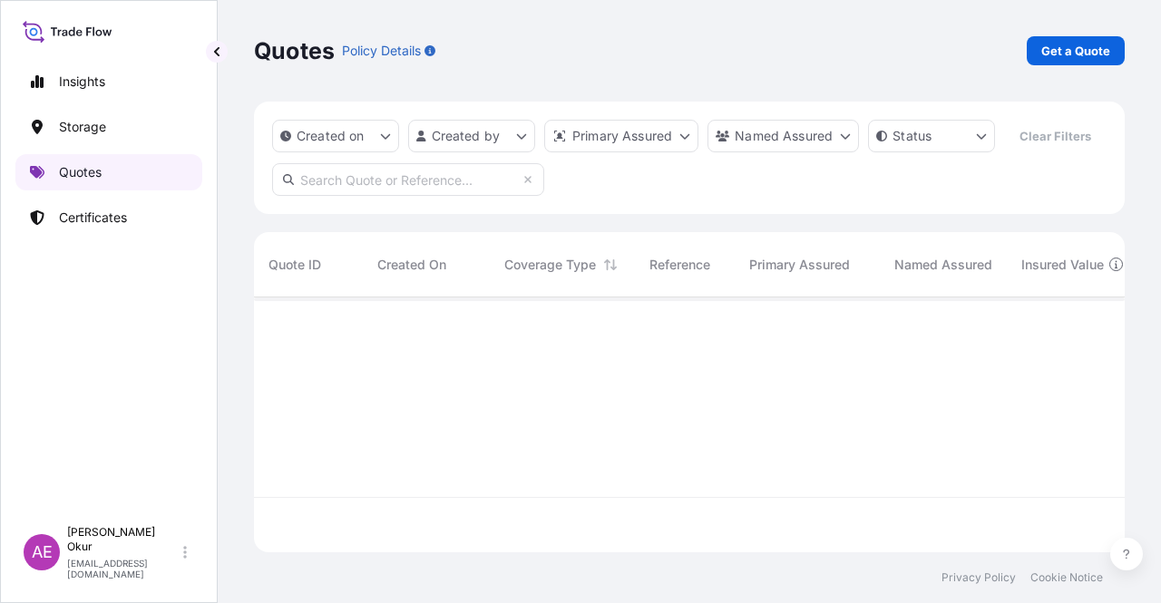
scroll to position [251, 856]
click at [1046, 61] on link "Get a Quote" at bounding box center [1075, 50] width 98 height 29
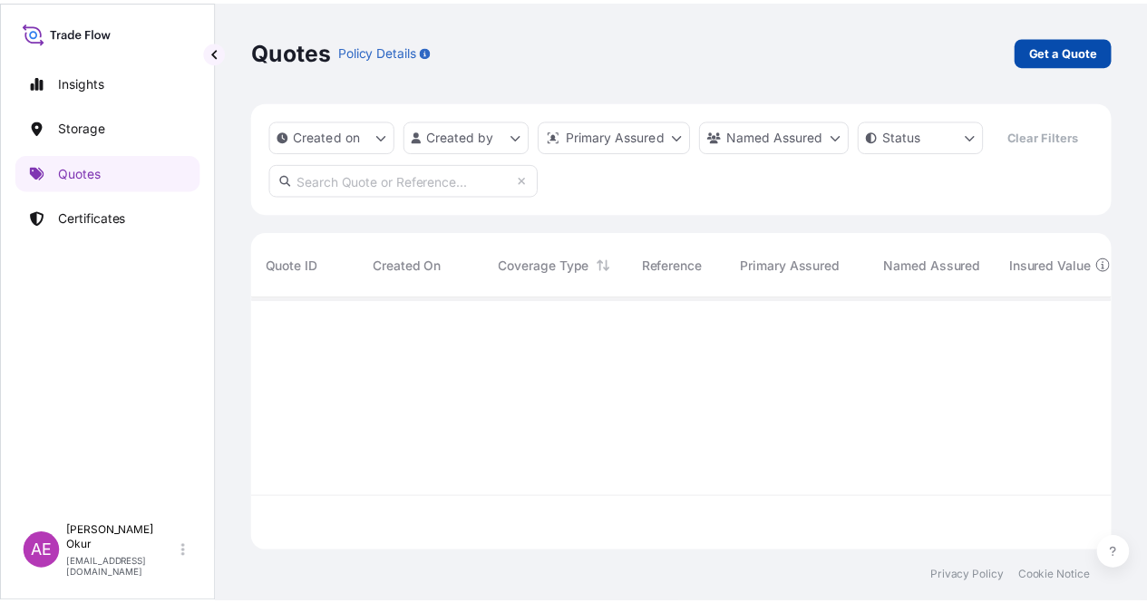
scroll to position [29, 0]
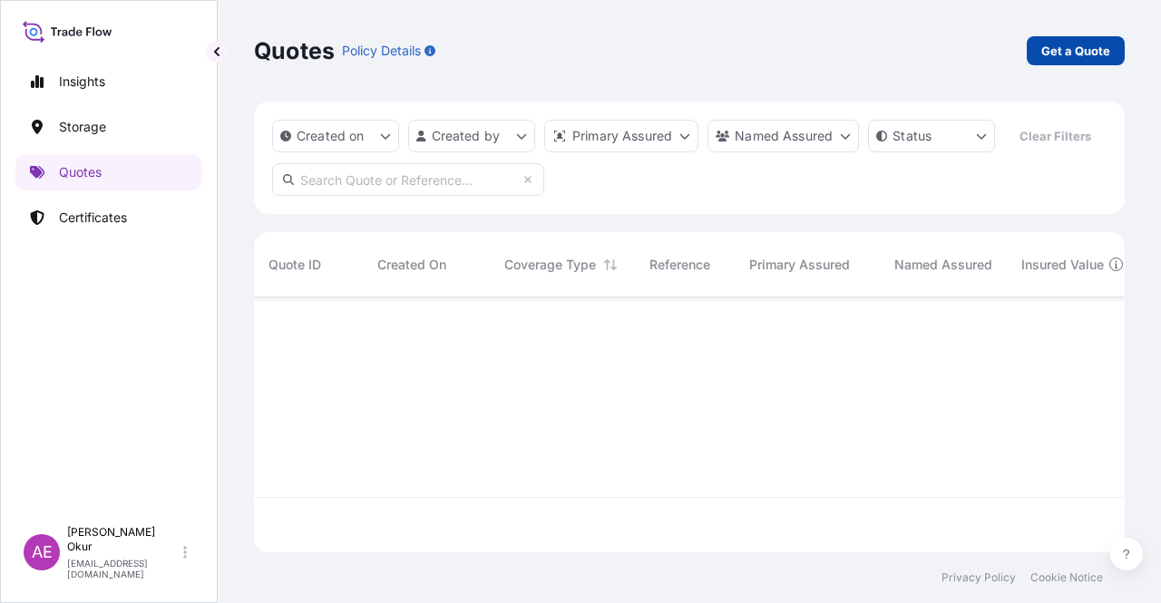
select select "Ocean Vessel"
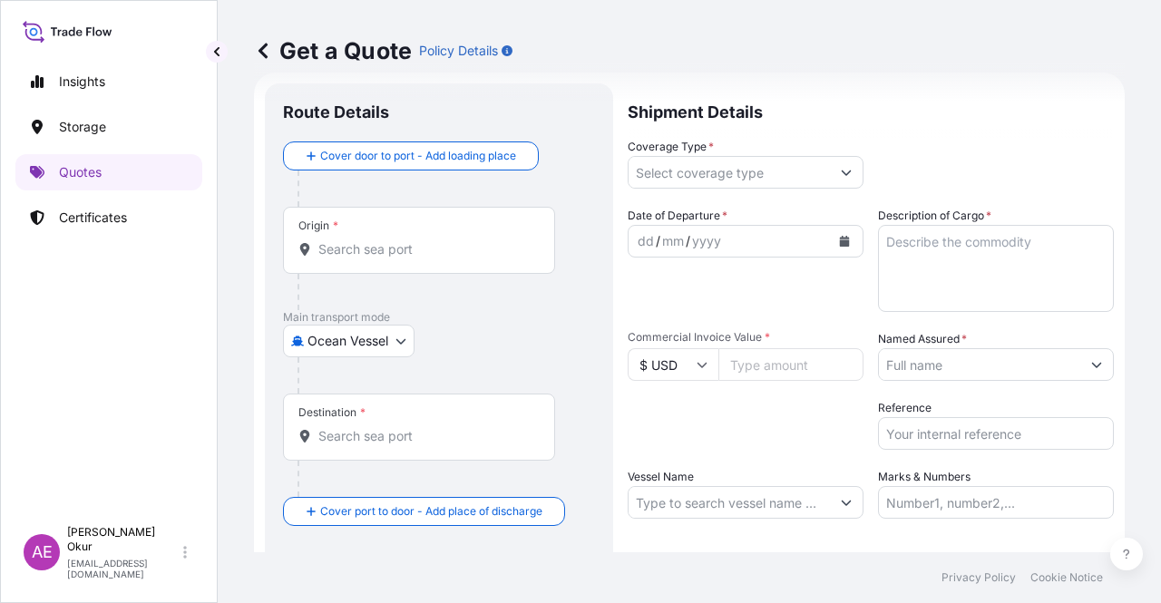
click at [442, 235] on div "Origin *" at bounding box center [419, 240] width 272 height 67
click at [442, 240] on input "Origin *" at bounding box center [425, 249] width 214 height 18
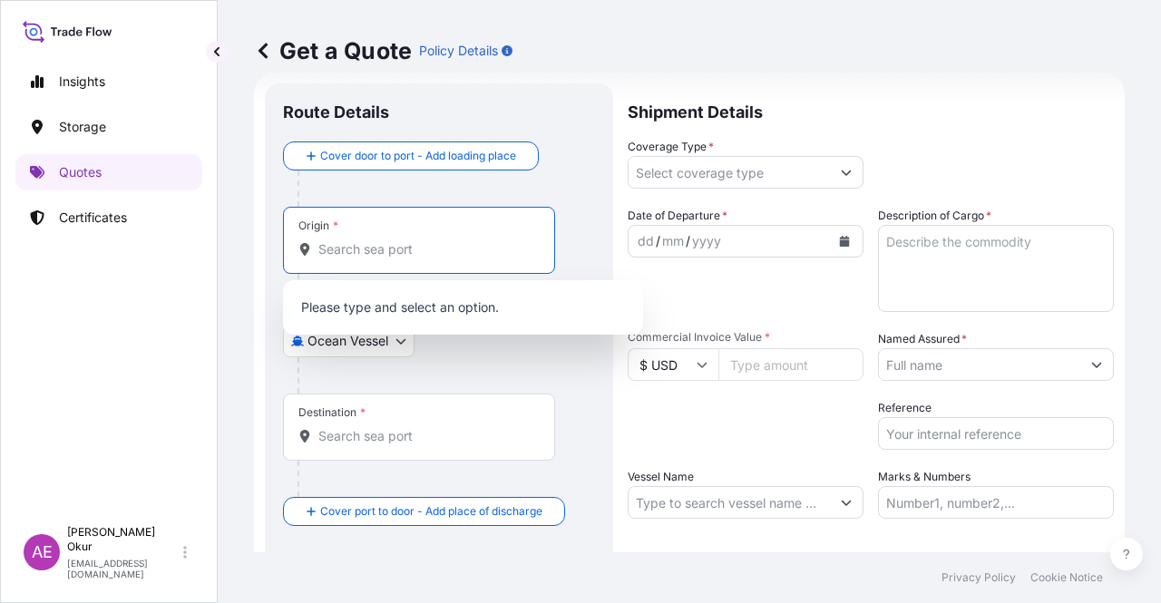
paste input "JUBAIL"
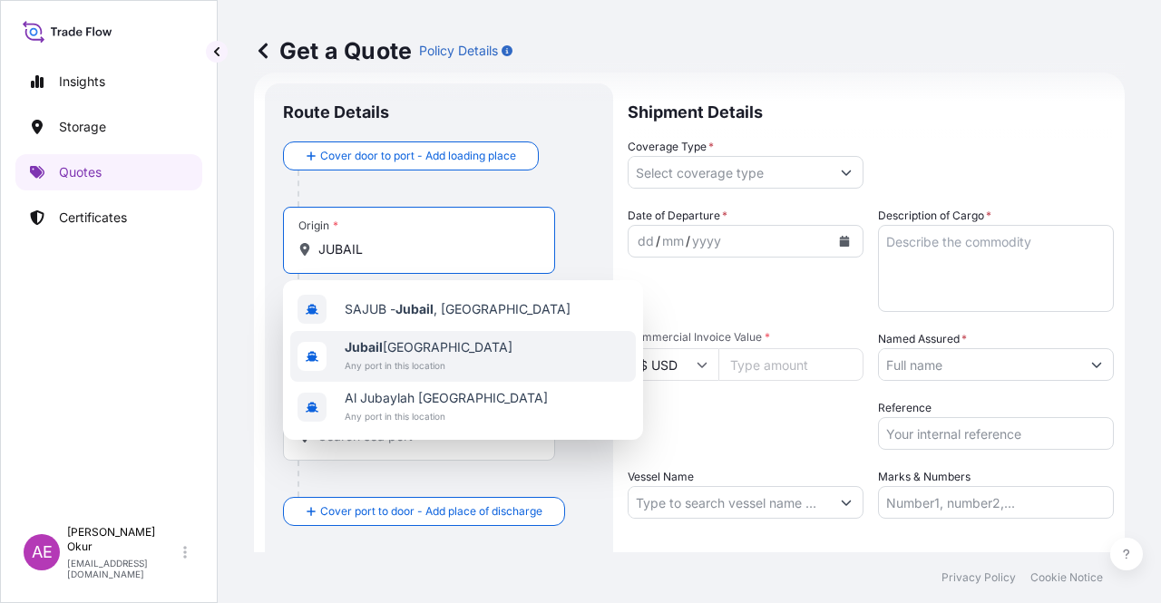
click at [437, 346] on span "Jubail [GEOGRAPHIC_DATA]" at bounding box center [429, 347] width 168 height 18
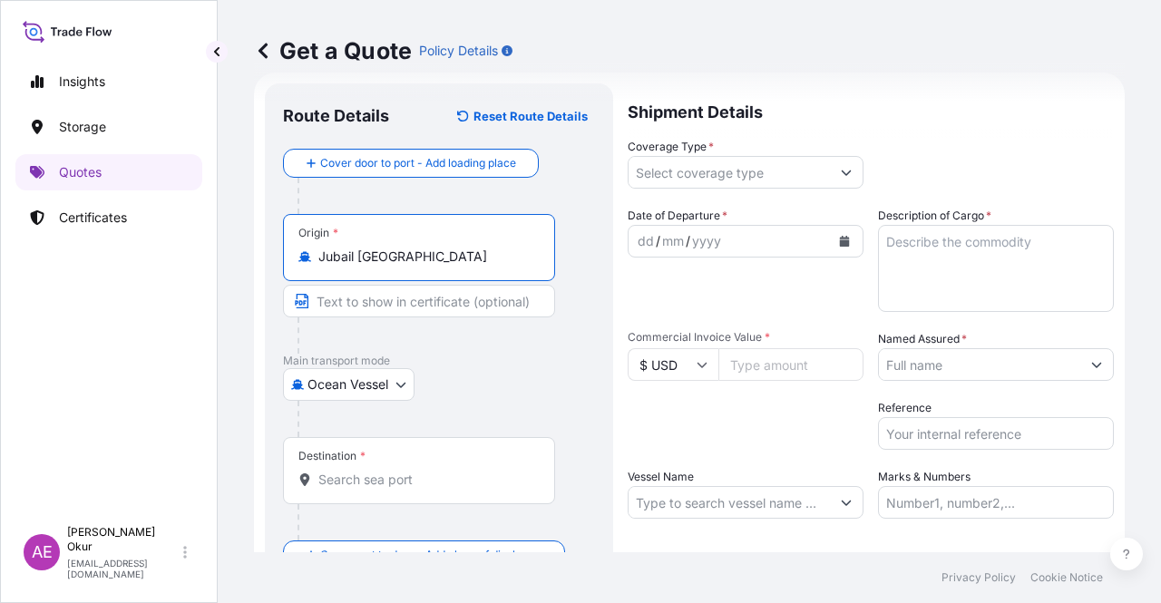
type input "Jubail [GEOGRAPHIC_DATA]"
click at [396, 299] on input "Text to appear on certificate" at bounding box center [419, 301] width 272 height 33
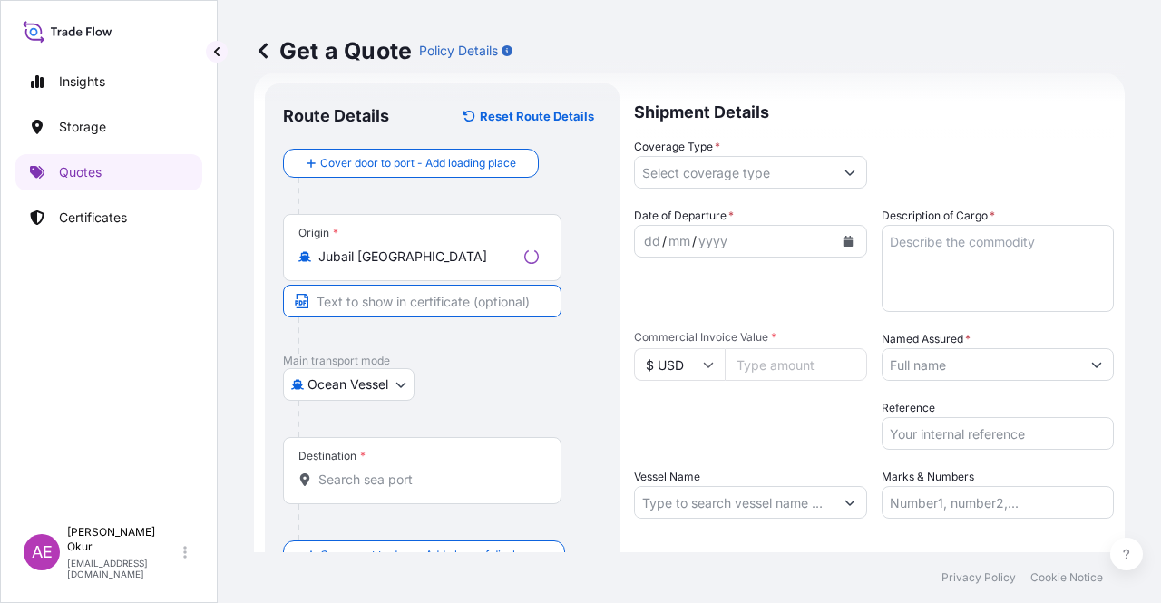
paste input "JUBAIL"
type input "JUBAIL / [GEOGRAPHIC_DATA]"
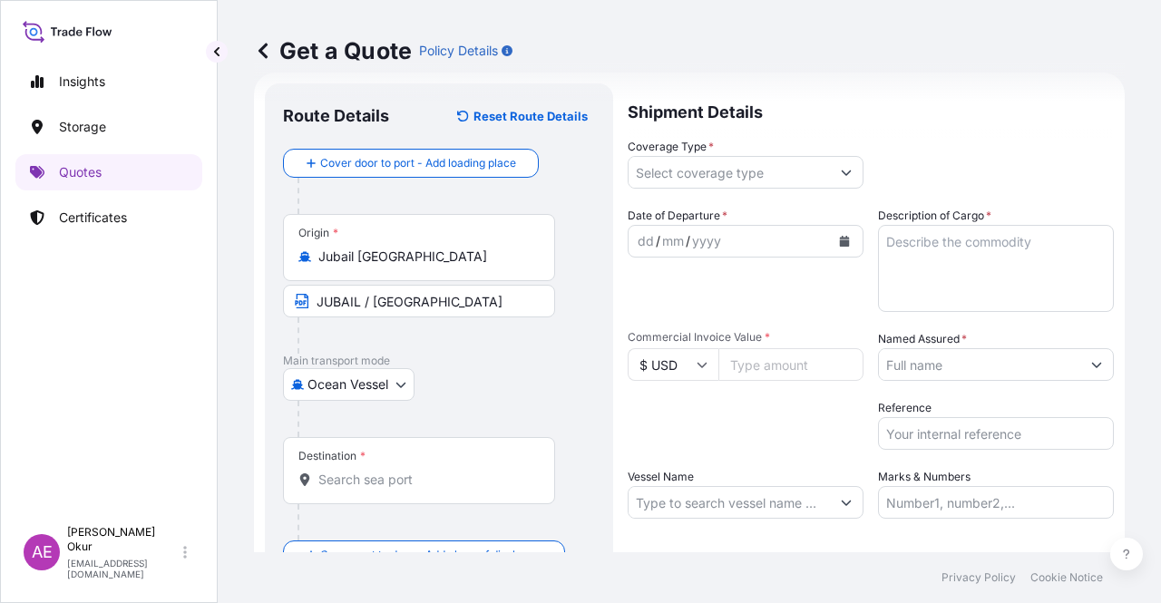
click at [359, 462] on div "Destination *" at bounding box center [419, 470] width 272 height 67
click at [359, 471] on input "Destination *" at bounding box center [425, 480] width 214 height 18
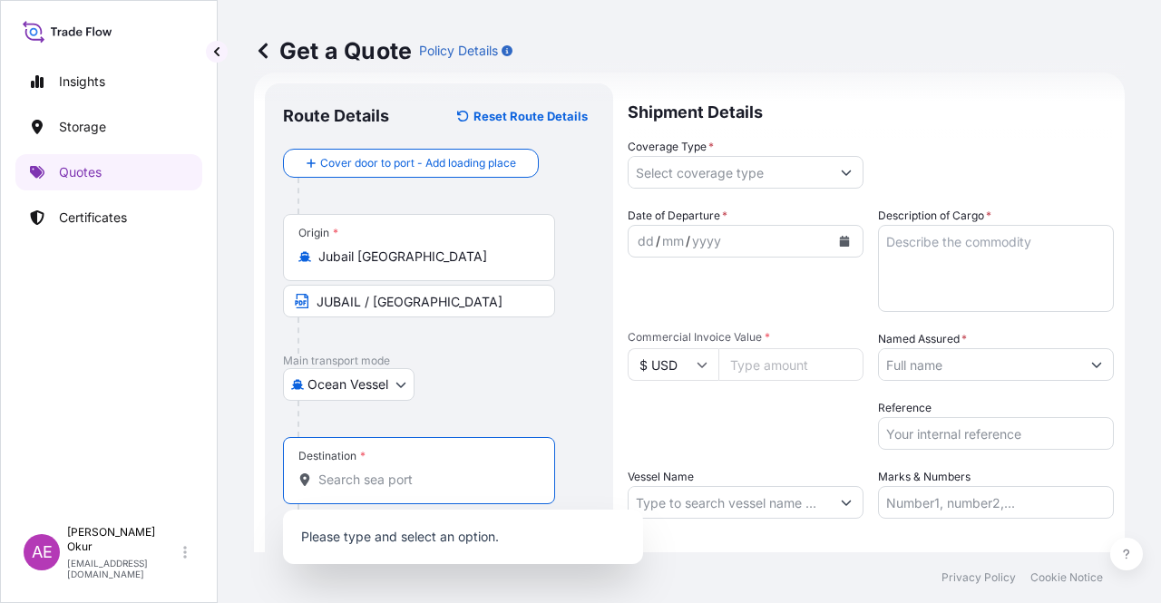
paste input "IZMIR"
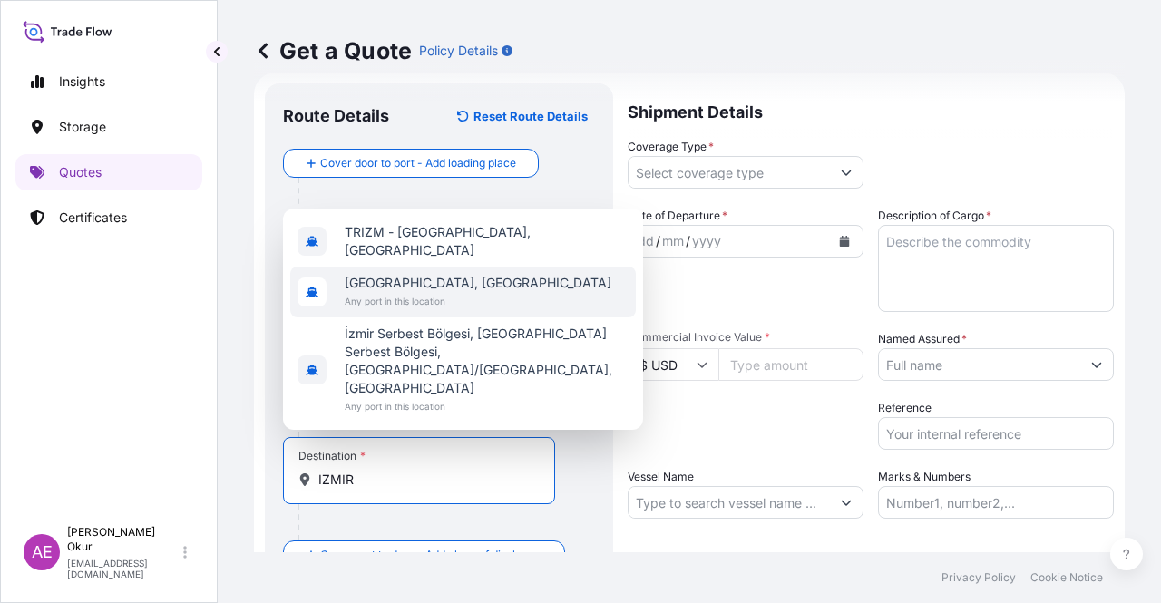
click at [402, 292] on span "[GEOGRAPHIC_DATA], [GEOGRAPHIC_DATA]" at bounding box center [478, 283] width 267 height 18
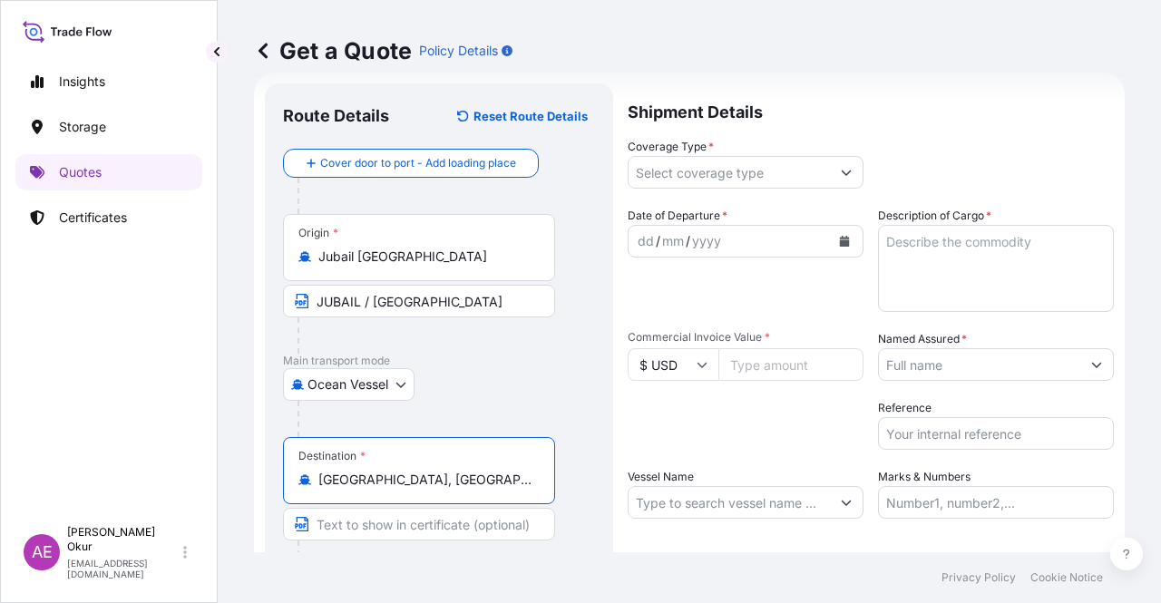
type input "[GEOGRAPHIC_DATA], [GEOGRAPHIC_DATA]"
drag, startPoint x: 428, startPoint y: 506, endPoint x: 406, endPoint y: 518, distance: 24.7
click at [420, 509] on div "Destination * [GEOGRAPHIC_DATA], [GEOGRAPHIC_DATA]" at bounding box center [439, 507] width 312 height 140
click at [406, 521] on input "Text to appear on certificate" at bounding box center [419, 524] width 272 height 33
click at [379, 530] on input "Text to appear on certificate" at bounding box center [419, 524] width 272 height 33
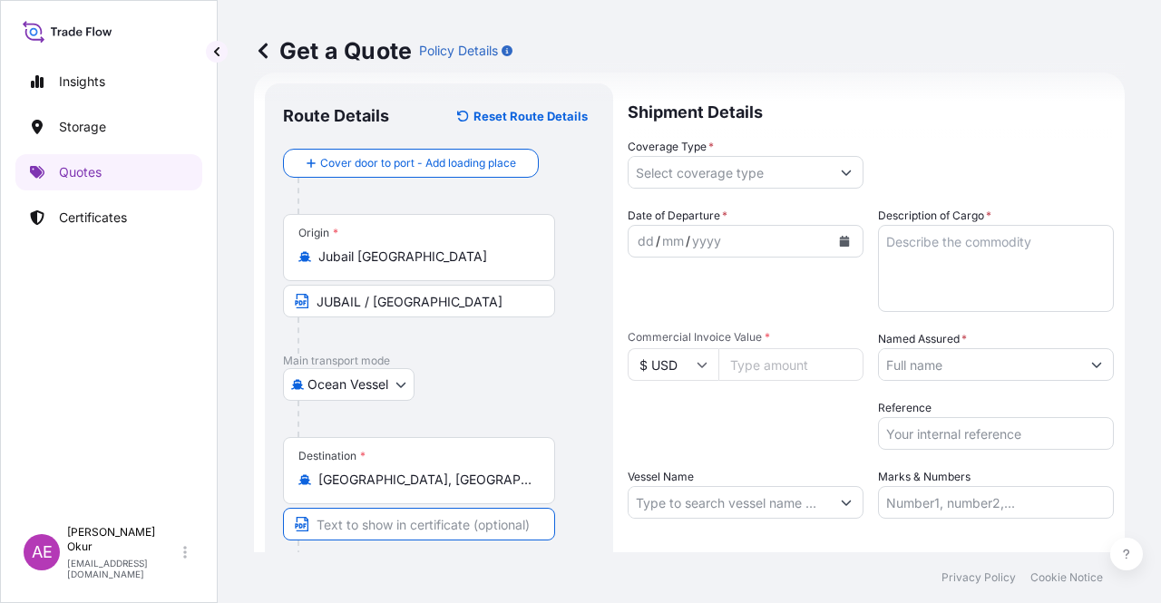
paste input "IZMIR"
type input "IZMIR /[GEOGRAPHIC_DATA]"
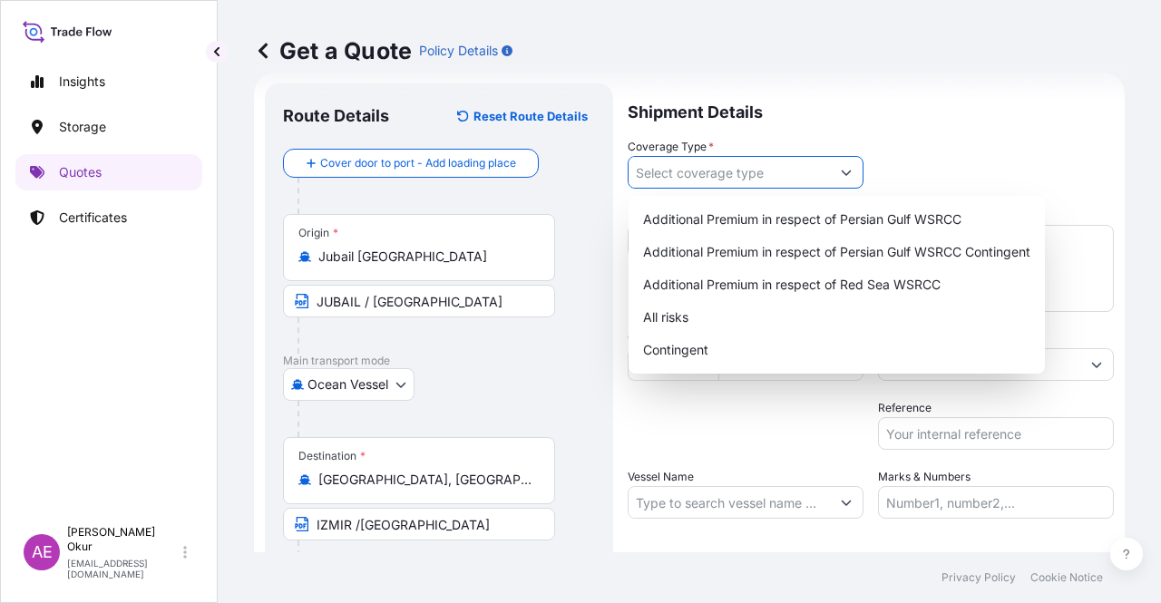
click at [688, 177] on input "Coverage Type *" at bounding box center [728, 172] width 201 height 33
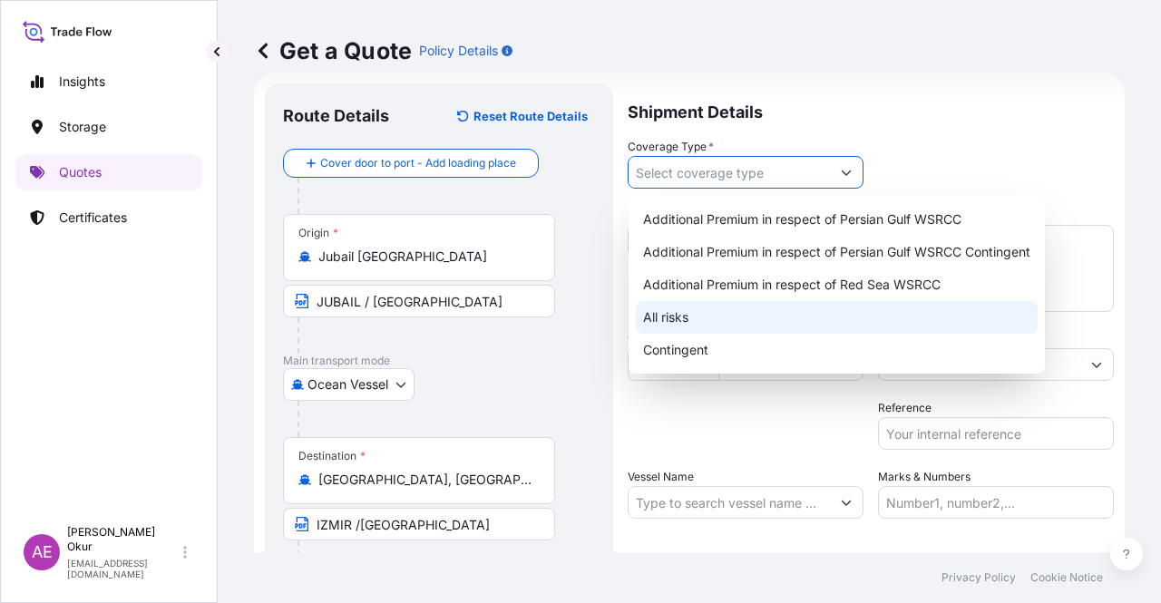
click at [695, 318] on div "All risks" at bounding box center [837, 317] width 402 height 33
type input "All risks"
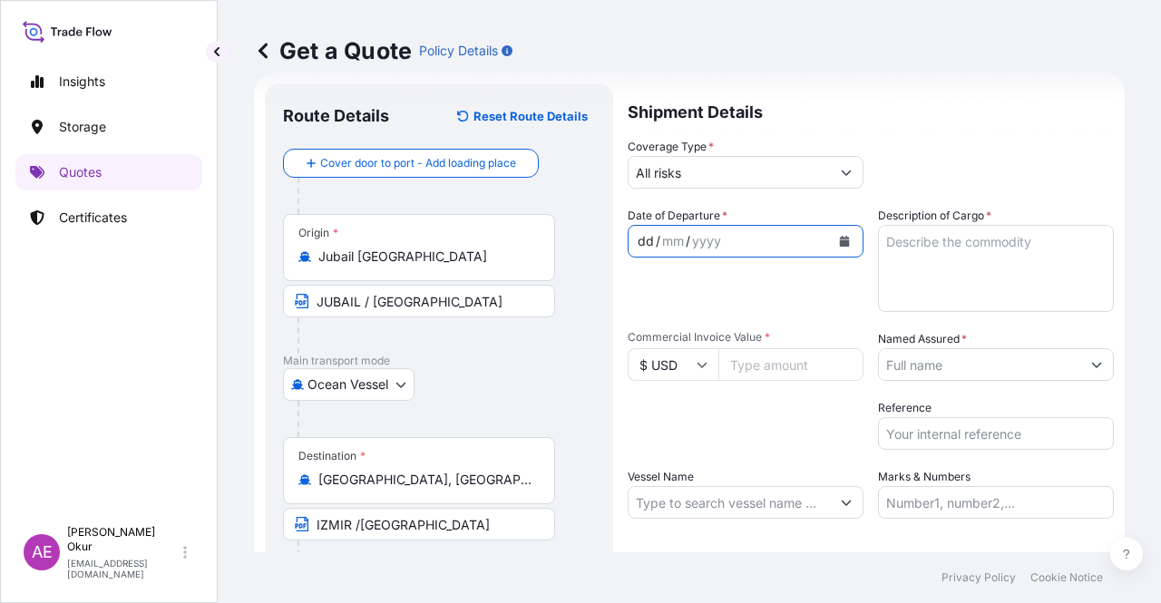
click at [652, 226] on div "dd / mm / yyyy" at bounding box center [728, 241] width 201 height 33
click at [651, 237] on div "dd" at bounding box center [646, 241] width 20 height 22
click at [792, 364] on input "Commercial Invoice Value *" at bounding box center [790, 364] width 145 height 33
paste input "491247.9"
type input "491247.9"
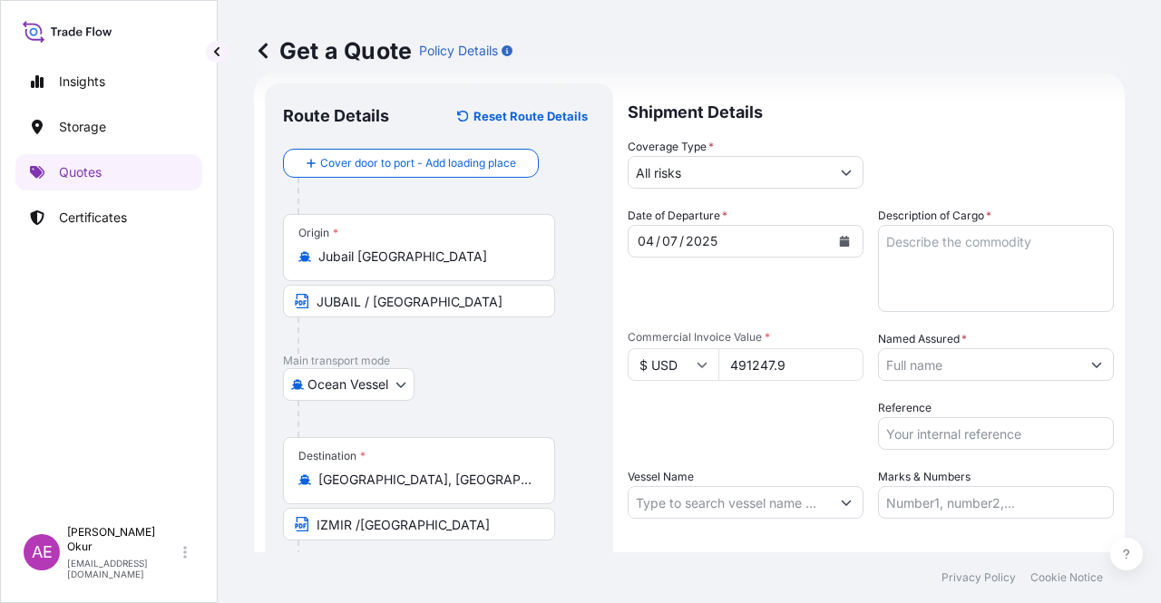
click at [979, 271] on textarea "Description of Cargo *" at bounding box center [996, 268] width 236 height 87
paste textarea "25Y0135700"
type textarea "25Y0135700"
paste textarea "NPP"
type textarea "NPP"
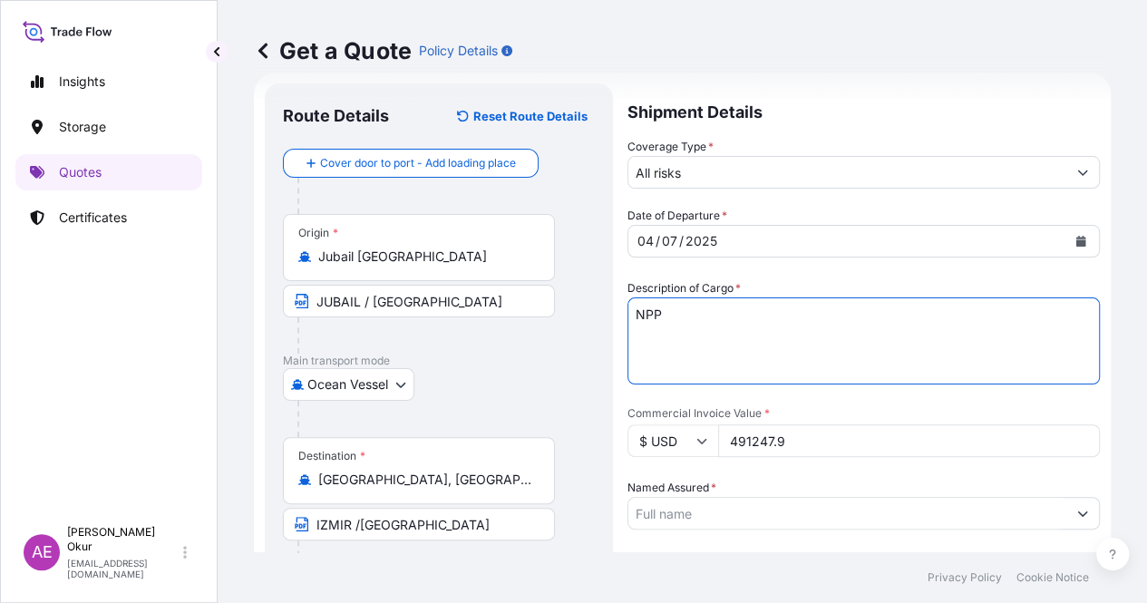
click at [907, 497] on input "Named Assured *" at bounding box center [847, 513] width 438 height 33
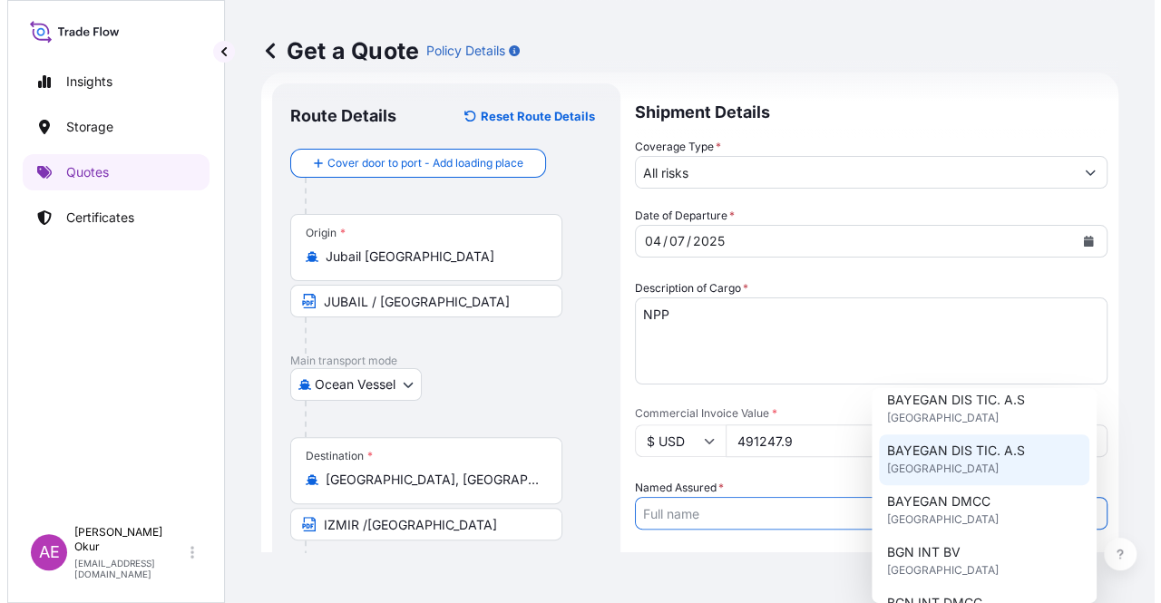
scroll to position [91, 0]
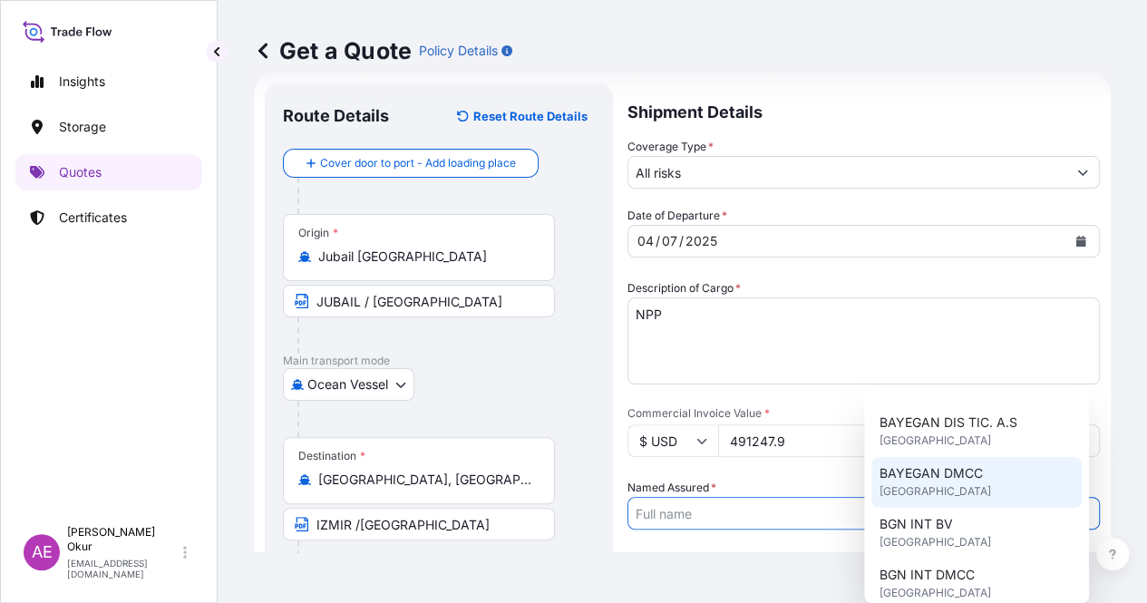
click at [924, 496] on span "[GEOGRAPHIC_DATA]" at bounding box center [935, 491] width 112 height 18
type input "BAYEGAN DMCC"
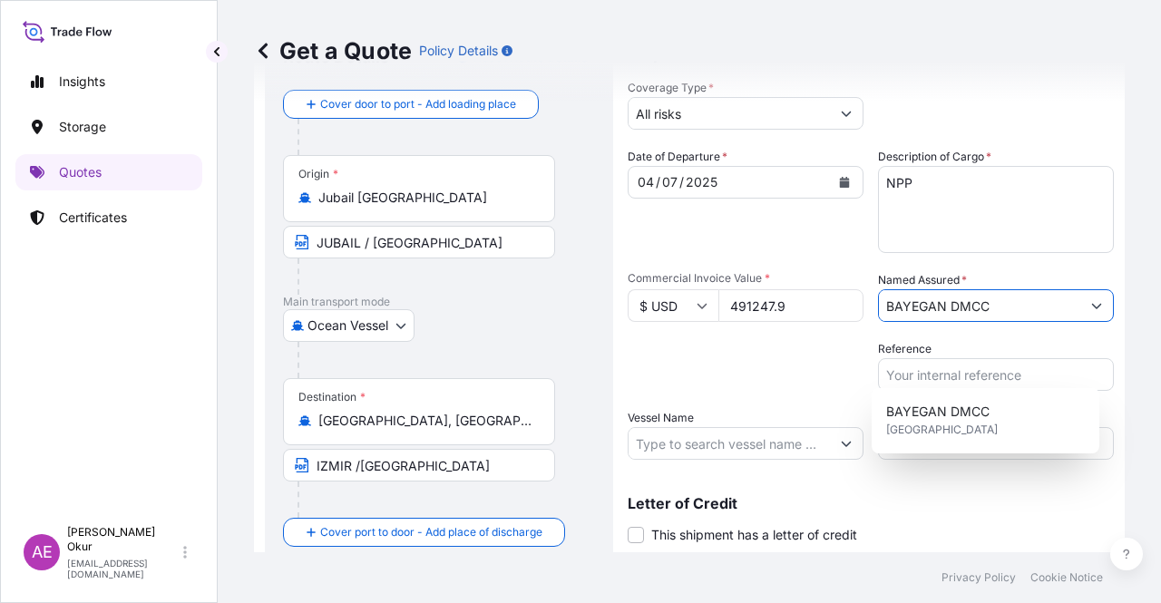
scroll to position [141, 0]
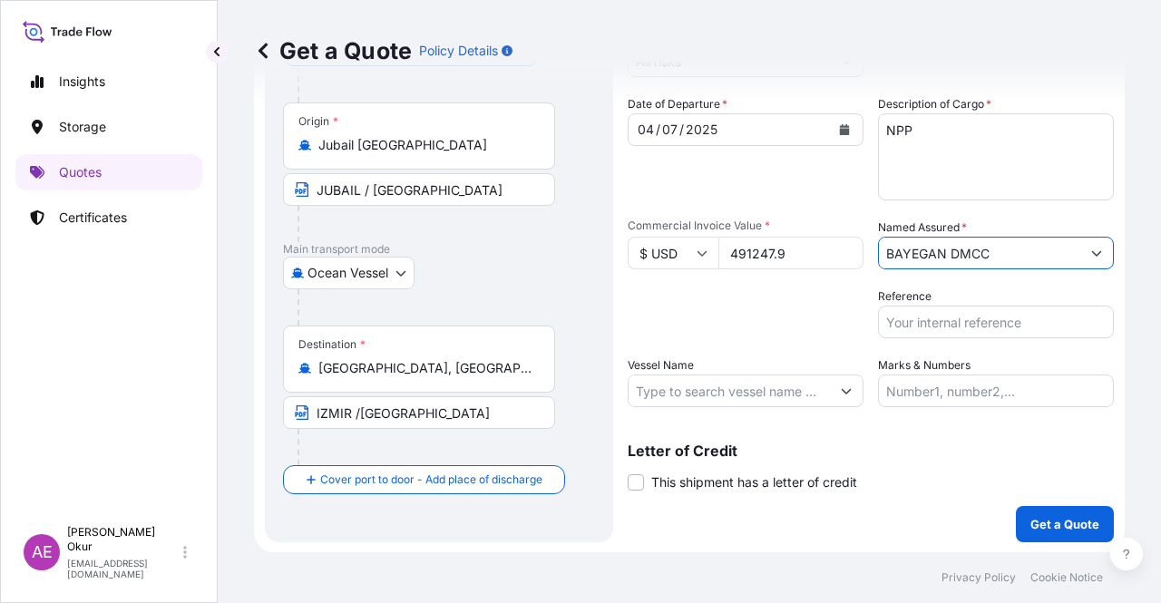
click at [677, 382] on input "Vessel Name" at bounding box center [728, 390] width 201 height 33
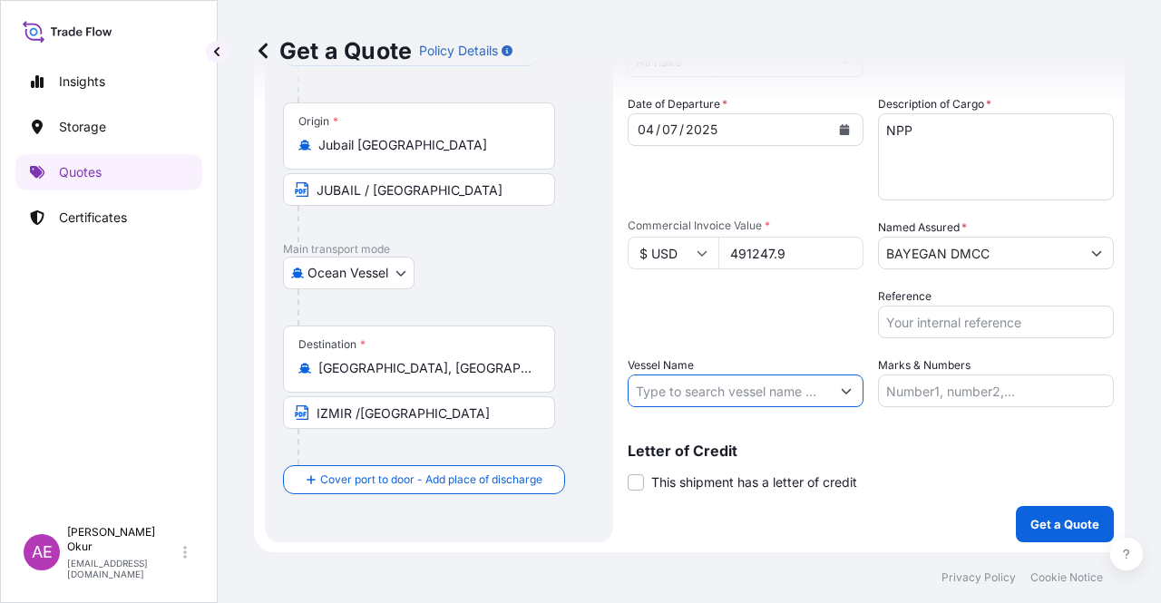
paste input "[PERSON_NAME]"
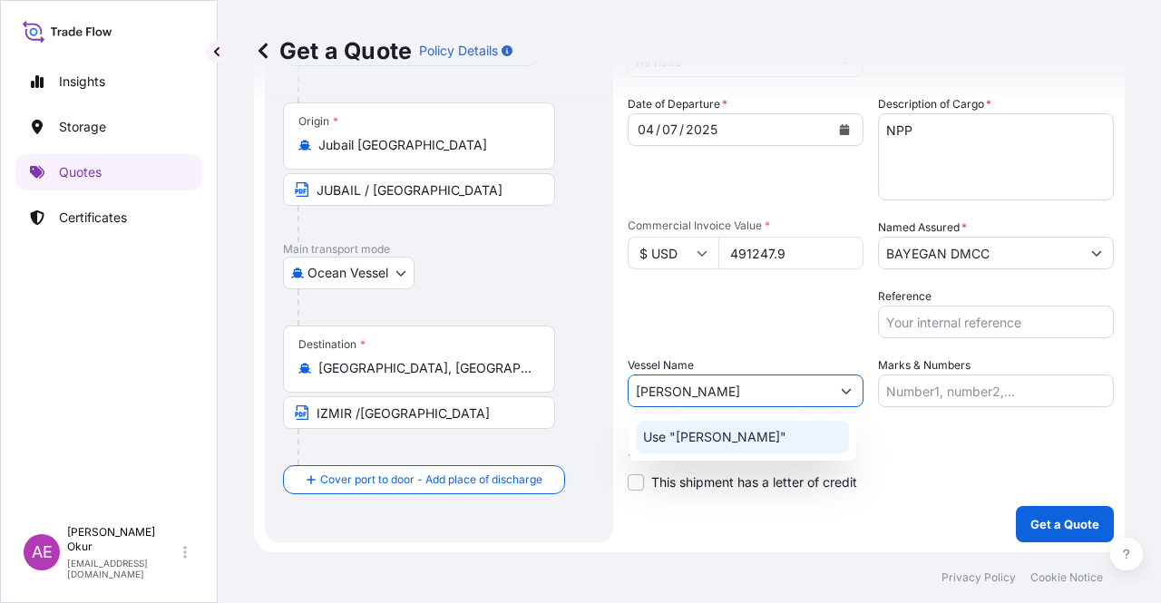
click at [693, 433] on p "Use "[PERSON_NAME]"" at bounding box center [714, 437] width 143 height 18
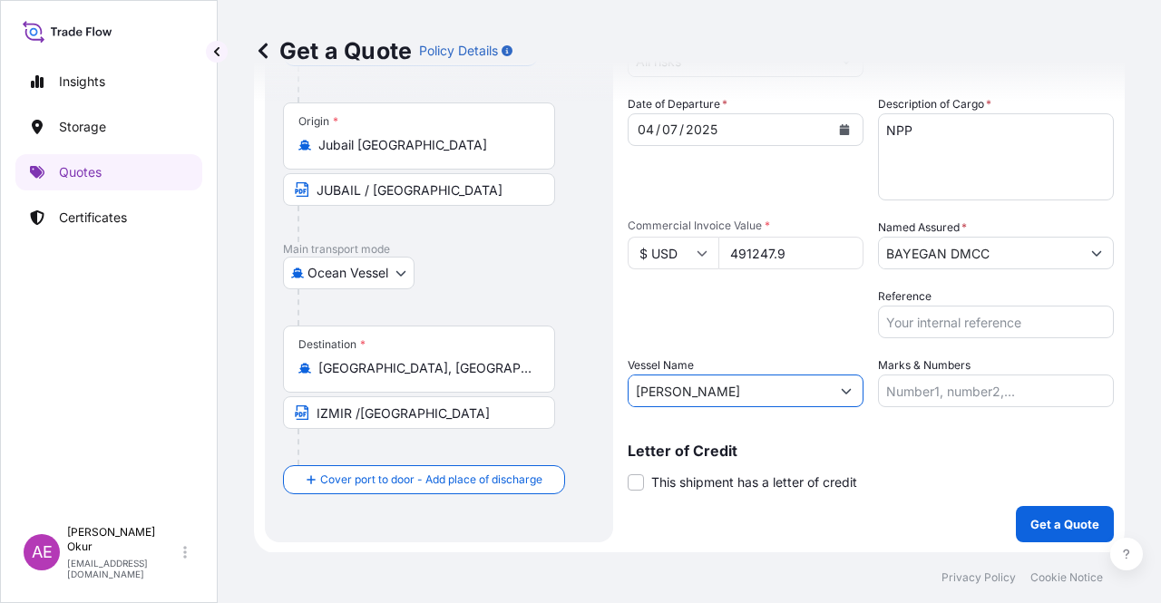
type input "[PERSON_NAME]"
click at [878, 396] on input "Marks & Numbers" at bounding box center [996, 390] width 236 height 33
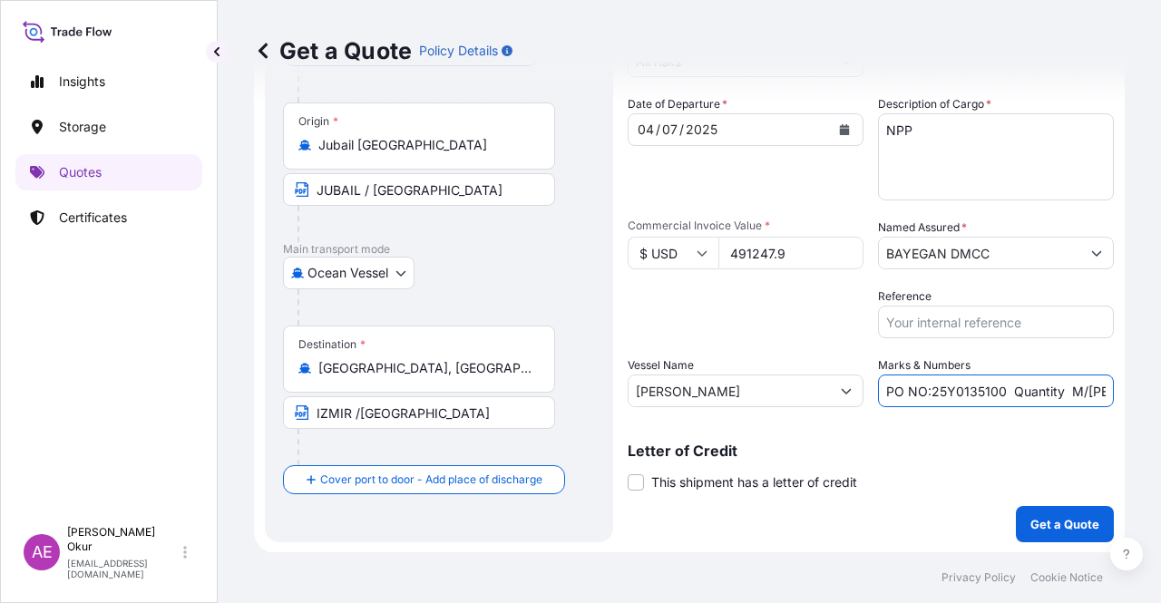
drag, startPoint x: 925, startPoint y: 393, endPoint x: 996, endPoint y: 391, distance: 70.7
click at [996, 391] on input "PO NO:25Y0135100 Quantity M/[PERSON_NAME]: 247,500 Premium: USD 29,50" at bounding box center [996, 390] width 236 height 33
paste input "7"
drag, startPoint x: 1030, startPoint y: 385, endPoint x: 1104, endPoint y: 385, distance: 74.4
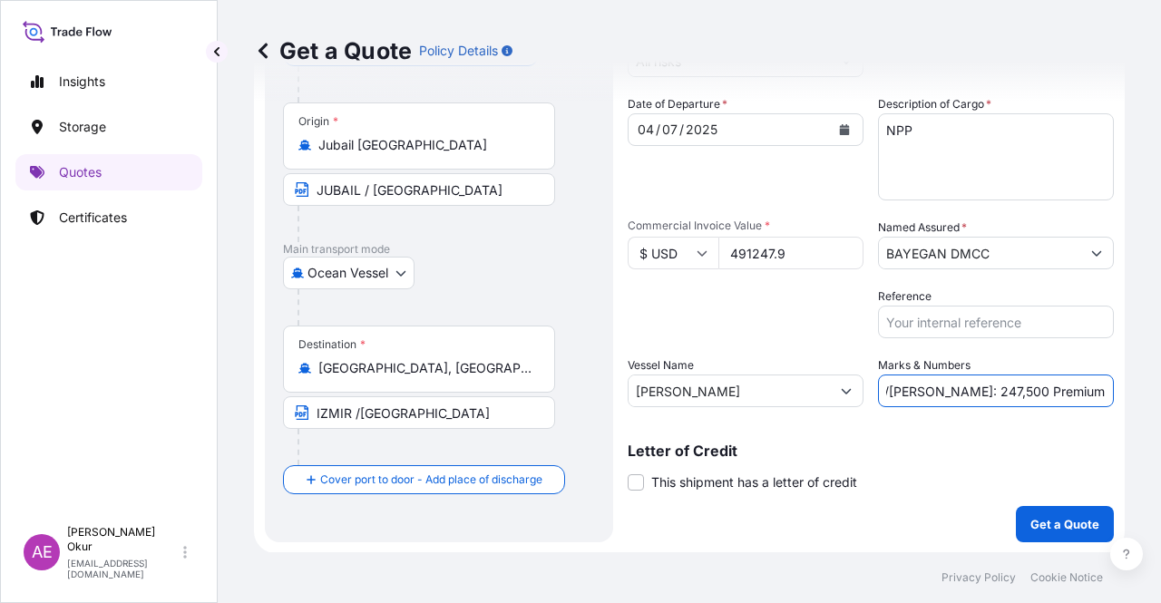
click at [1104, 385] on form "Route Details Reset Route Details Cover door to port - Add loading place Place …" at bounding box center [689, 257] width 870 height 592
click at [1001, 384] on input "PO NO:25Y0135700 Quantity M/[PERSON_NAME]: 247,500 Premium: USD 29,50" at bounding box center [996, 390] width 236 height 33
click at [921, 385] on input "PO NO:25Y0135700 Quantity M/[PERSON_NAME]: 247,500 Premium: USD 29,50" at bounding box center [996, 390] width 236 height 33
drag, startPoint x: 918, startPoint y: 389, endPoint x: 963, endPoint y: 391, distance: 45.4
click at [963, 391] on input "PO NO:25Y0135700 Quantity M/[PERSON_NAME]: 247,500 Premium: USD 29,50" at bounding box center [996, 390] width 236 height 33
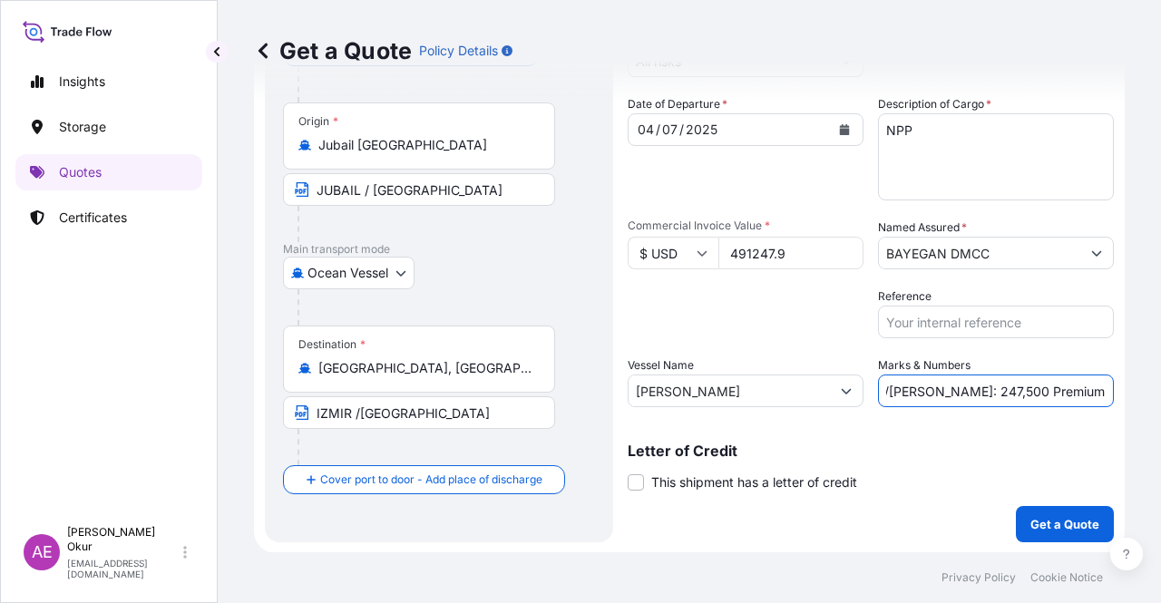
paste input "495,0"
drag, startPoint x: 1079, startPoint y: 401, endPoint x: 1137, endPoint y: 402, distance: 58.0
click at [1137, 402] on div "Get a Quote Policy Details Route Details Reset Route Details Cover door to port…" at bounding box center [689, 276] width 943 height 552
click at [1021, 387] on input "PO NO:25Y0135700 Quantity M/[PERSON_NAME]: 495,000 Premium: USD 29,50" at bounding box center [996, 390] width 236 height 33
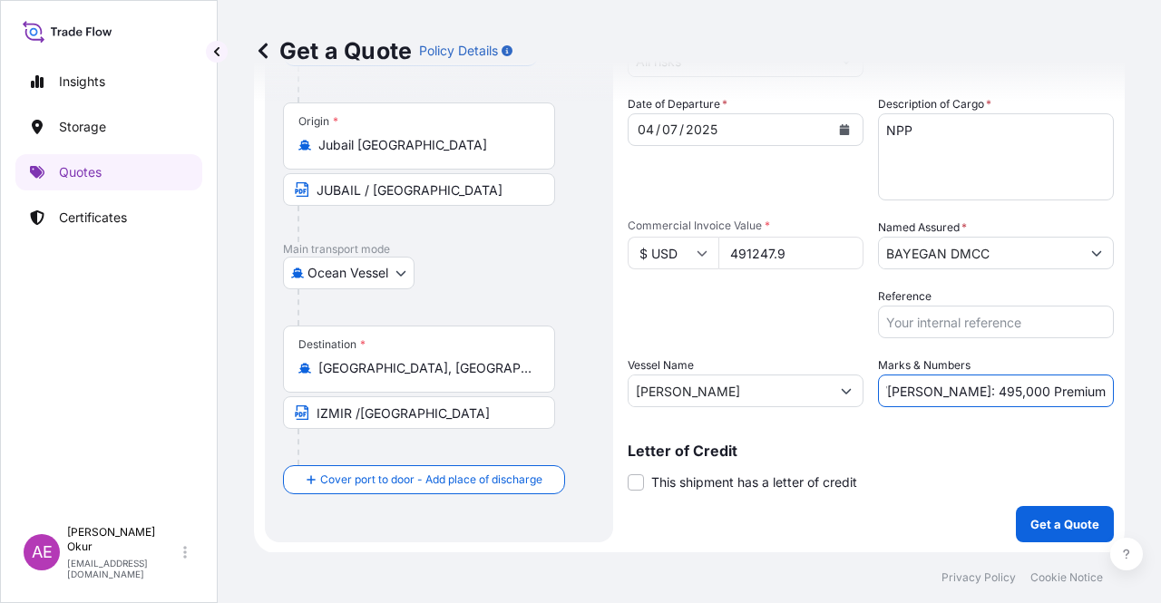
drag, startPoint x: 1059, startPoint y: 389, endPoint x: 1115, endPoint y: 391, distance: 56.2
click at [1115, 391] on div "Get a Quote Policy Details Route Details Reset Route Details Cover door to port…" at bounding box center [689, 276] width 943 height 552
paste input "54,04"
type input "PO NO:25Y0135700 Quantity M/[PERSON_NAME]: 495,000 Premium: USD 54,04"
click at [1064, 523] on p "Get a Quote" at bounding box center [1064, 524] width 69 height 18
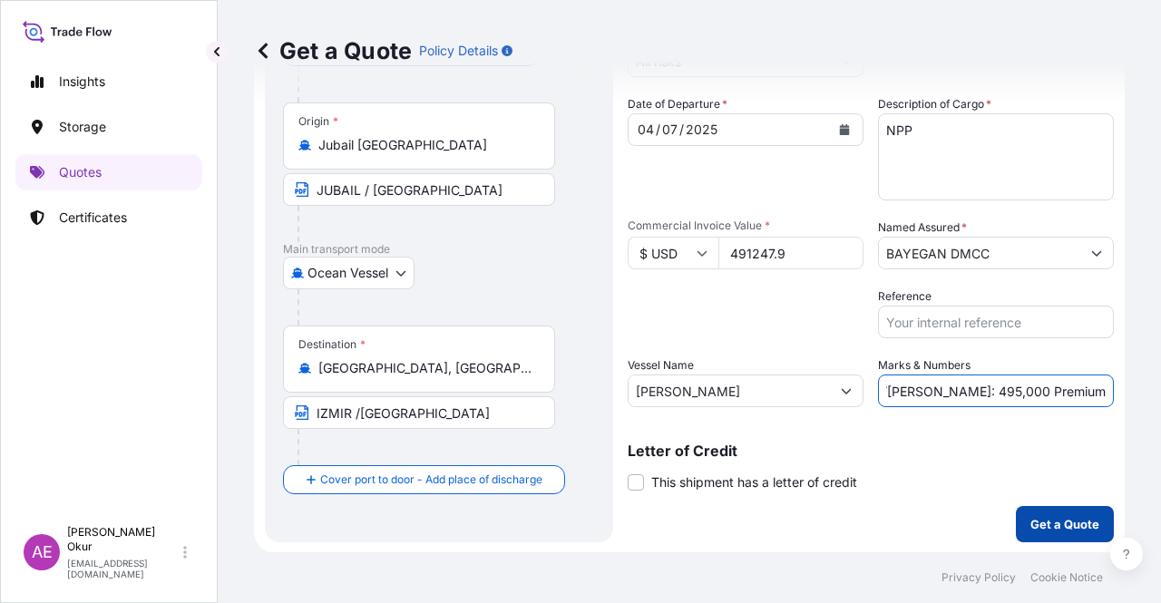
scroll to position [0, 0]
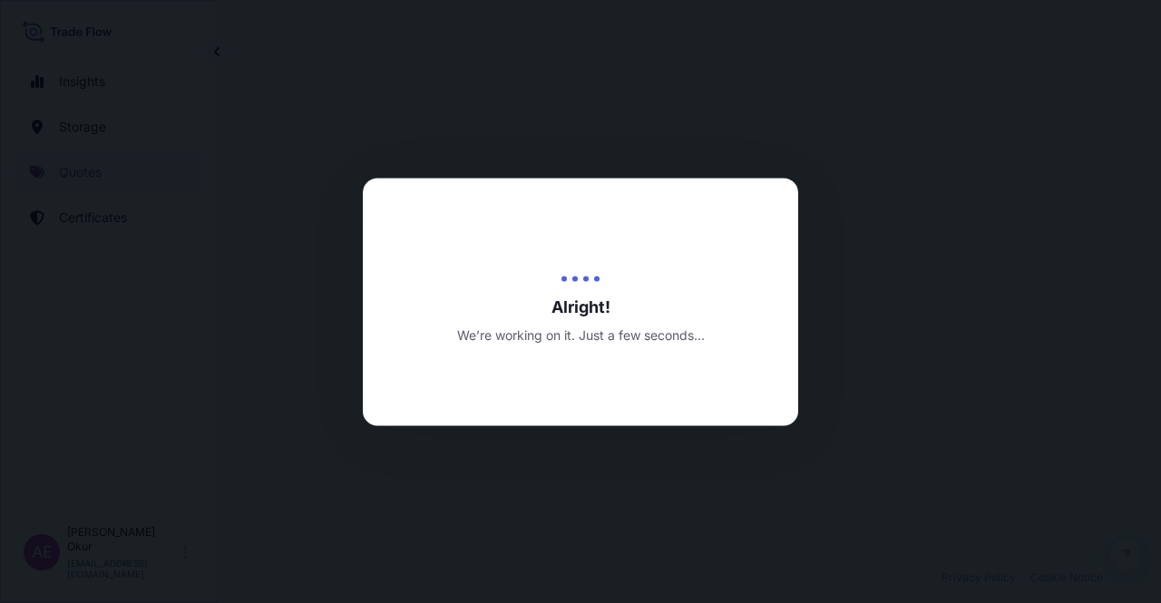
select select "Ocean Vessel"
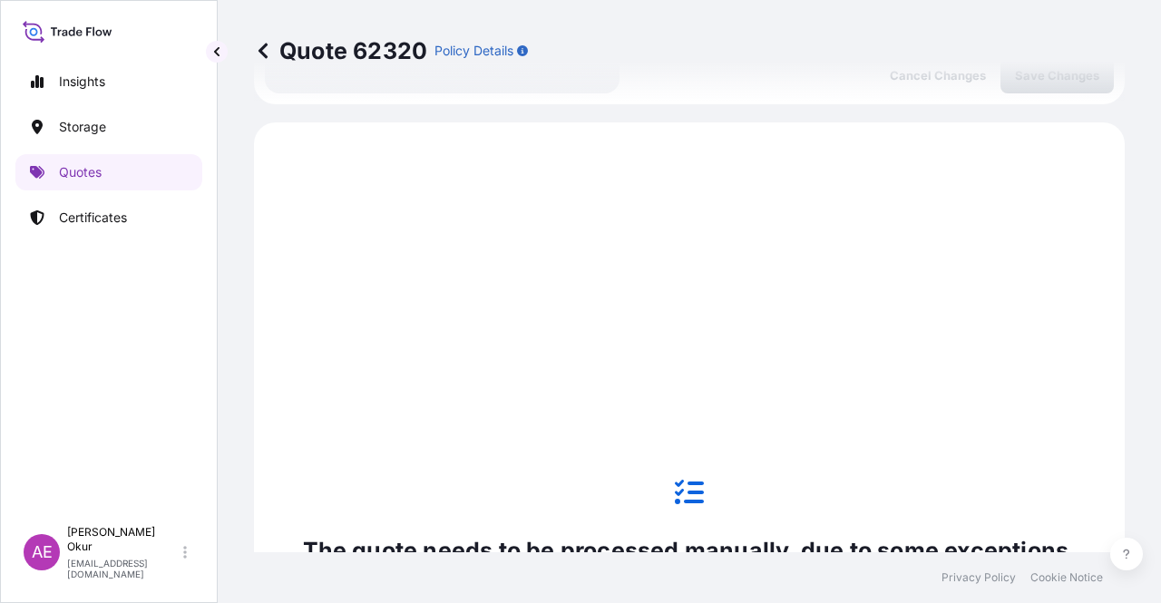
scroll to position [620, 0]
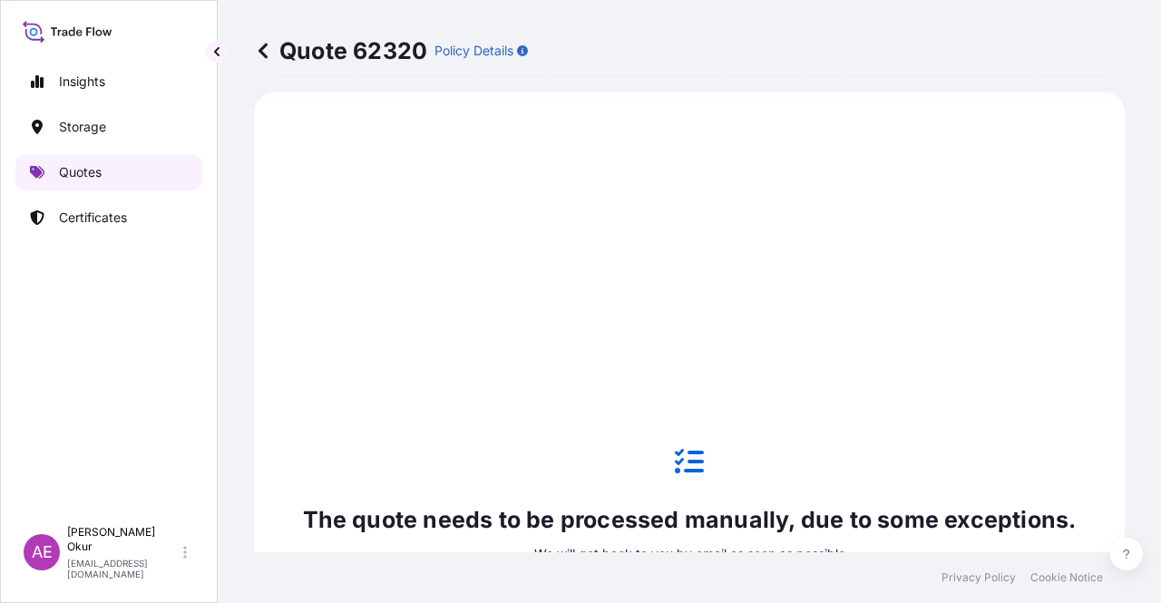
click at [141, 162] on link "Quotes" at bounding box center [108, 172] width 187 height 36
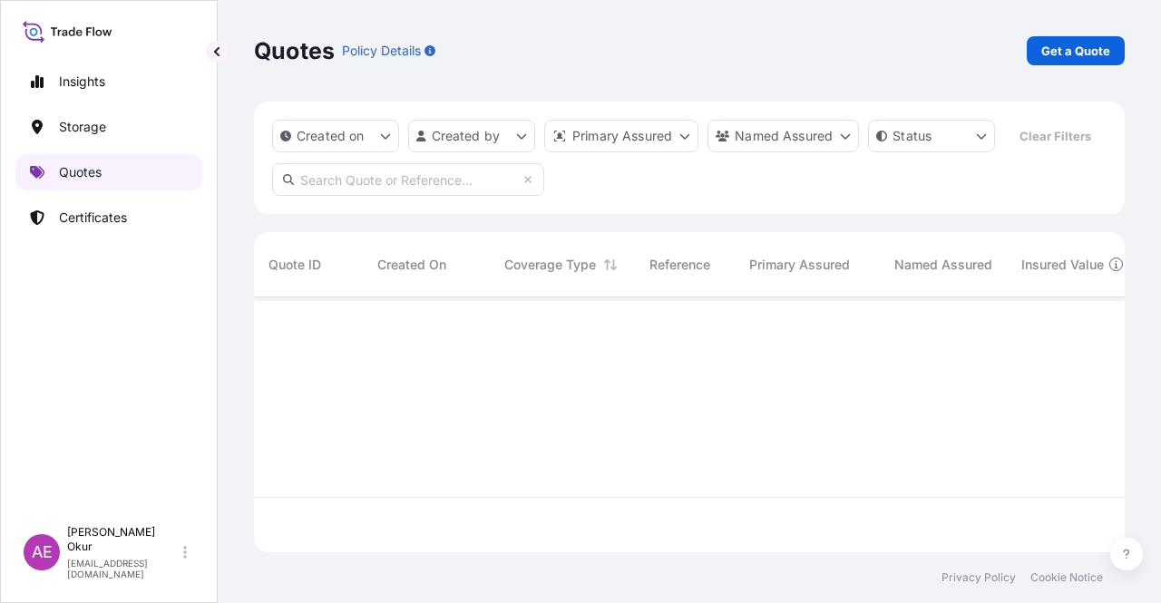
scroll to position [251, 856]
click at [1084, 66] on div "Quotes Policy Details Get a Quote" at bounding box center [689, 51] width 870 height 102
click at [1069, 46] on p "Get a Quote" at bounding box center [1075, 51] width 69 height 18
select select "Ocean Vessel"
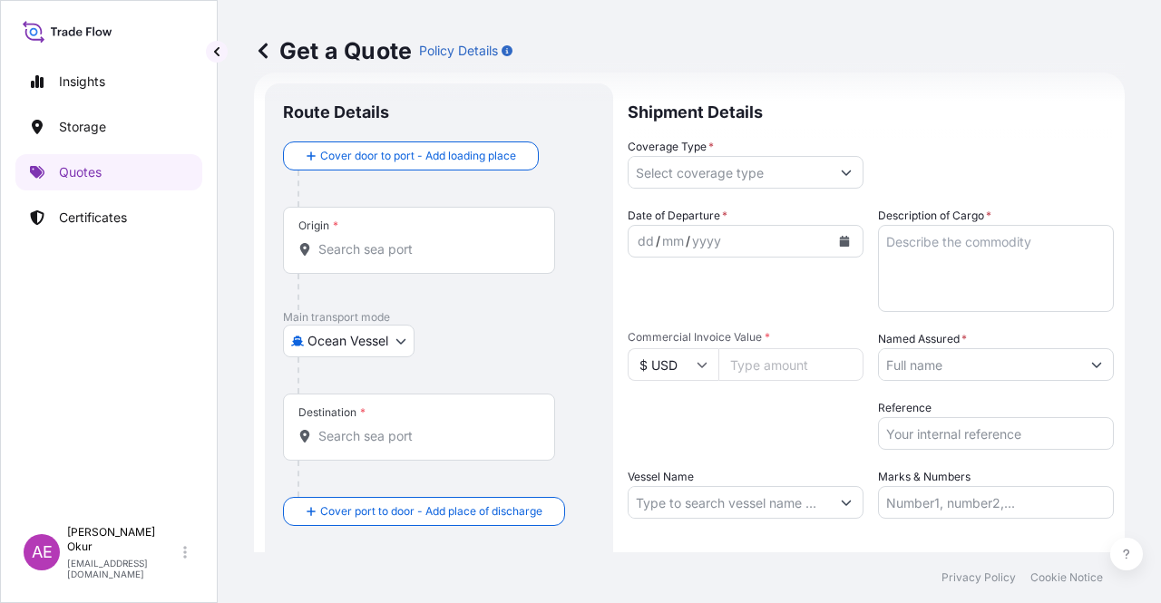
click at [424, 267] on div "Origin *" at bounding box center [419, 240] width 272 height 67
click at [424, 258] on input "Origin *" at bounding box center [425, 249] width 214 height 18
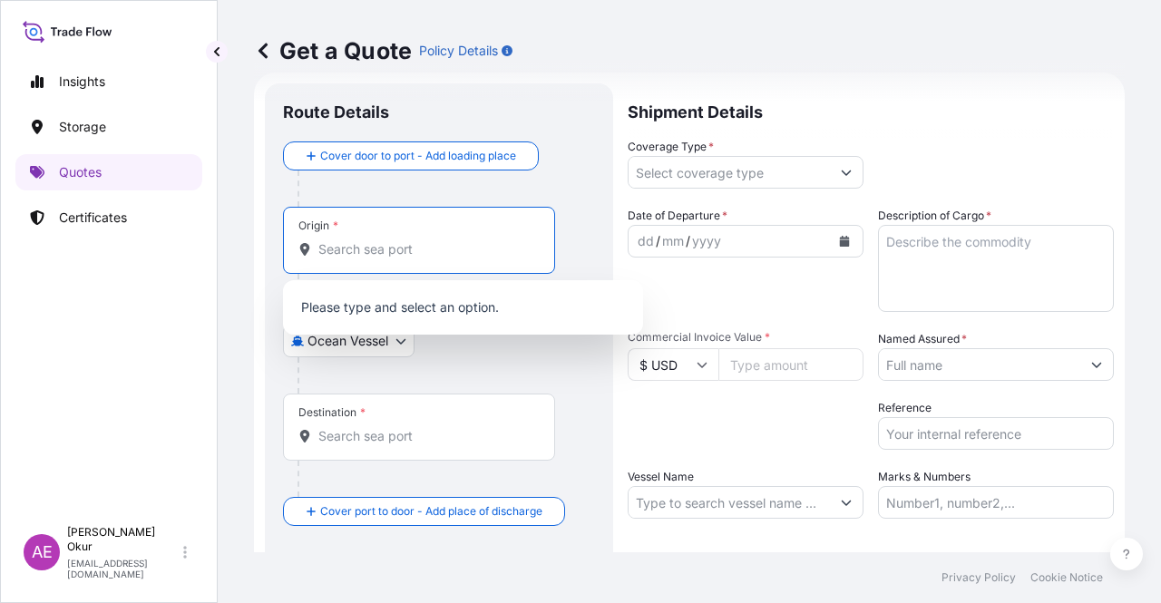
paste input "JUBAIL"
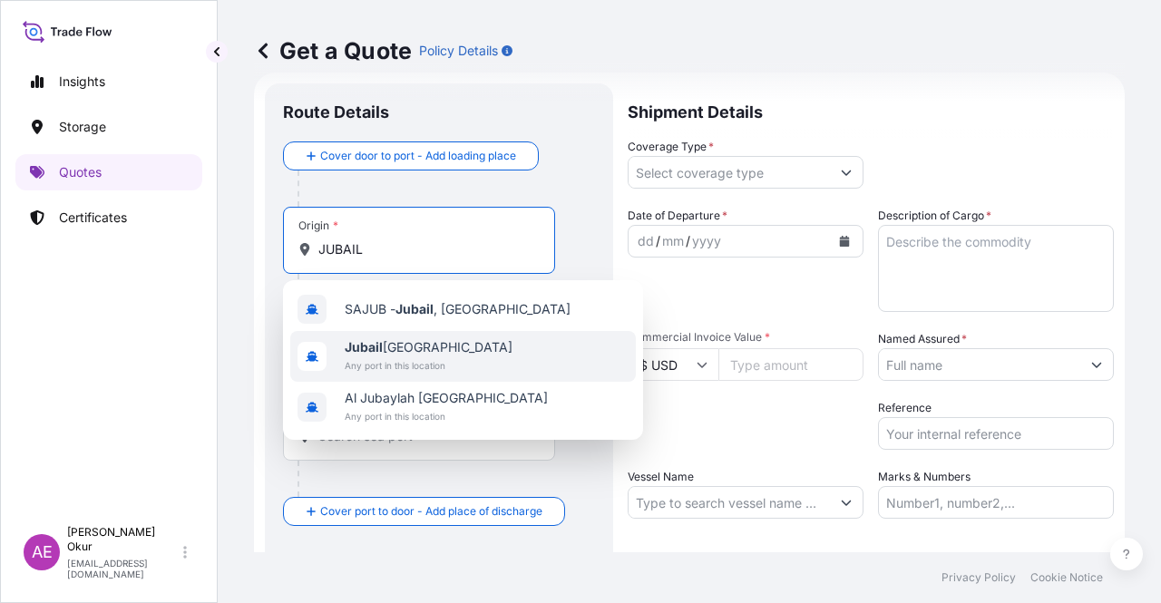
click at [408, 338] on span "Jubail [GEOGRAPHIC_DATA]" at bounding box center [429, 347] width 168 height 18
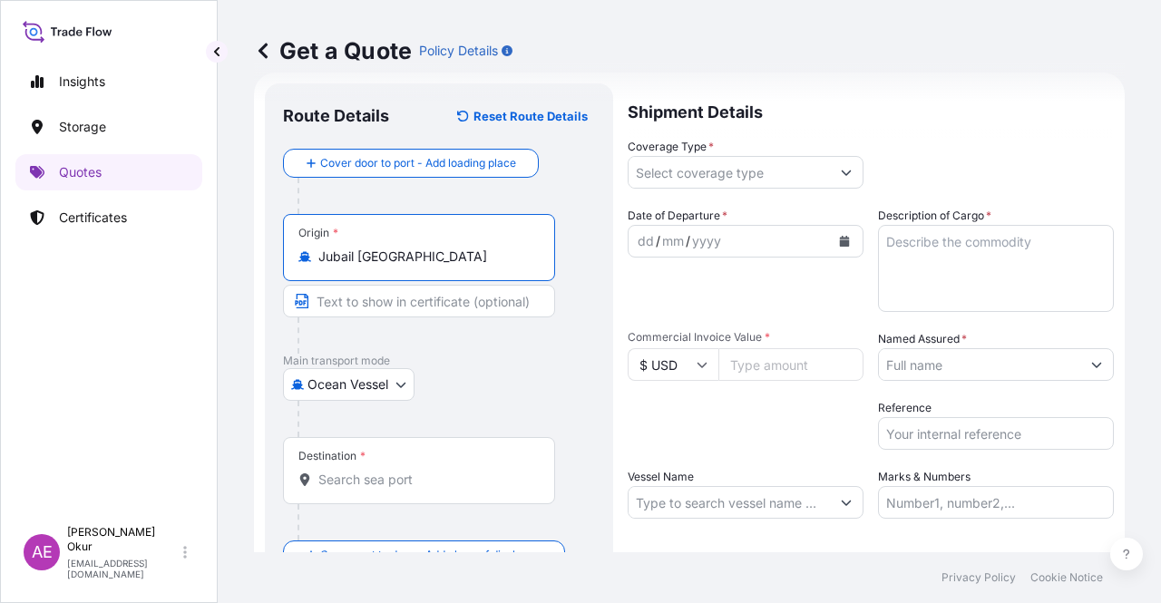
type input "Jubail [GEOGRAPHIC_DATA]"
click at [411, 301] on input "Text to appear on certificate" at bounding box center [419, 301] width 272 height 33
type input "JUBAIL / [GEOGRAPHIC_DATA]"
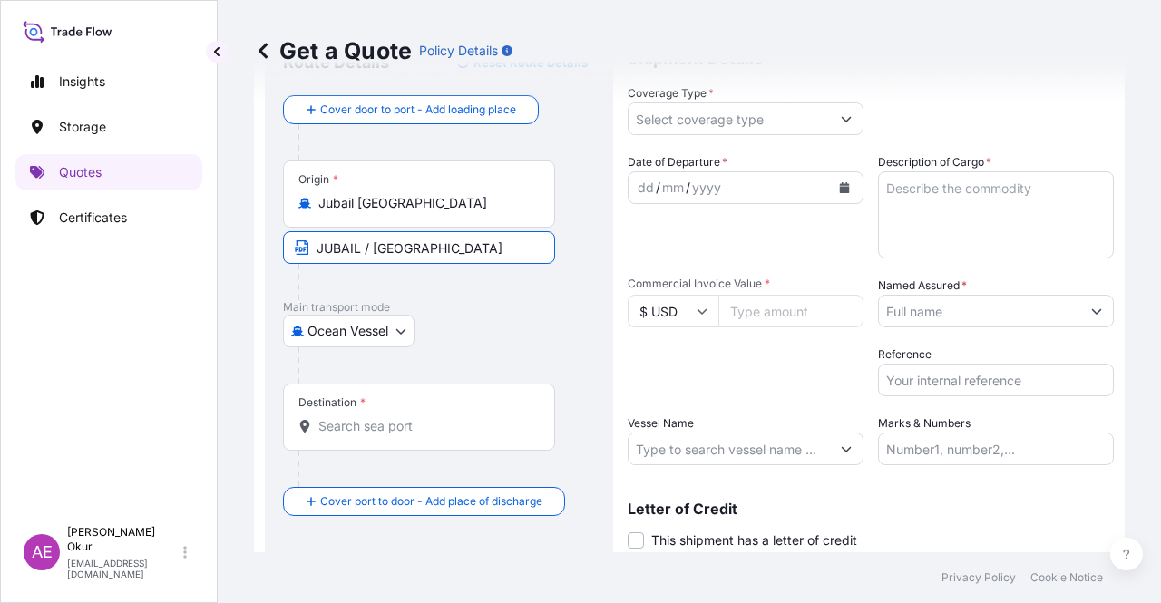
scroll to position [120, 0]
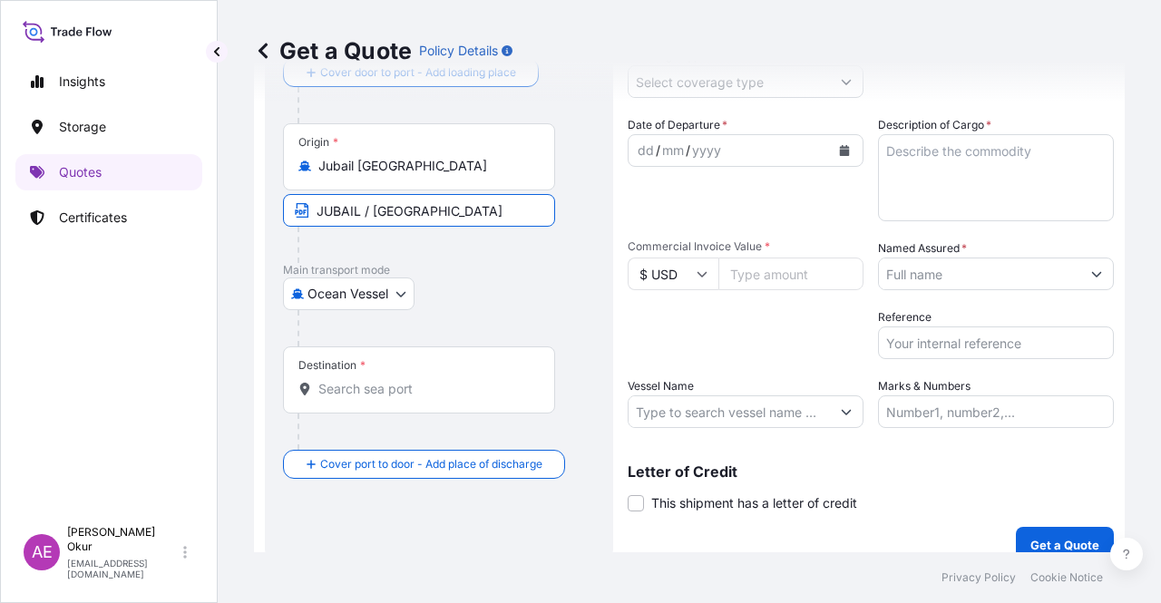
click at [451, 380] on input "Destination *" at bounding box center [425, 389] width 214 height 18
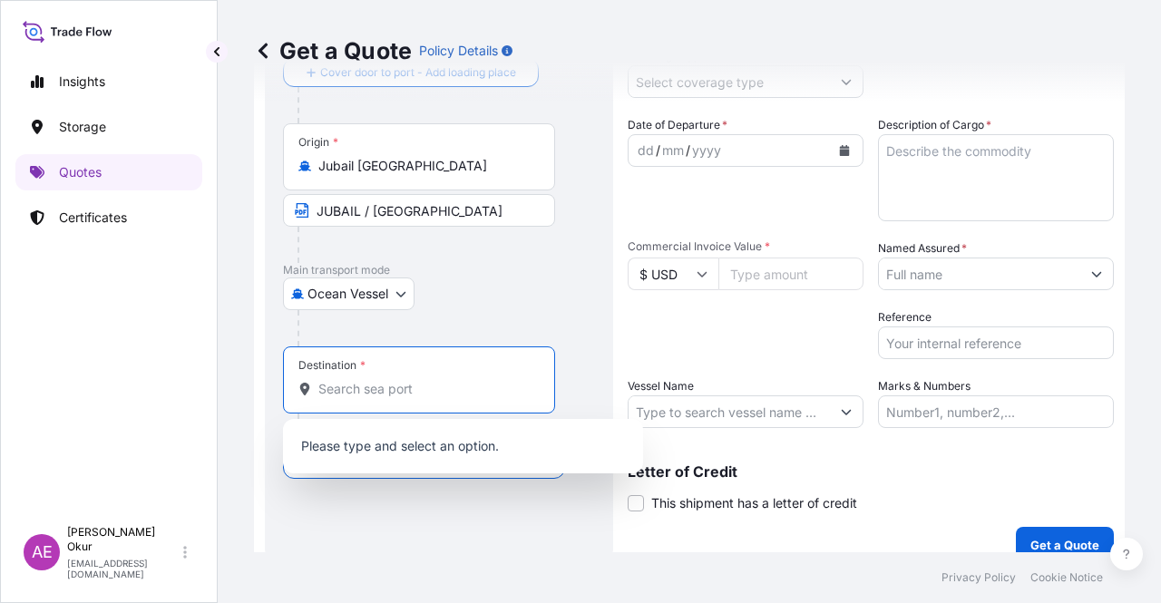
paste input "IZMIR"
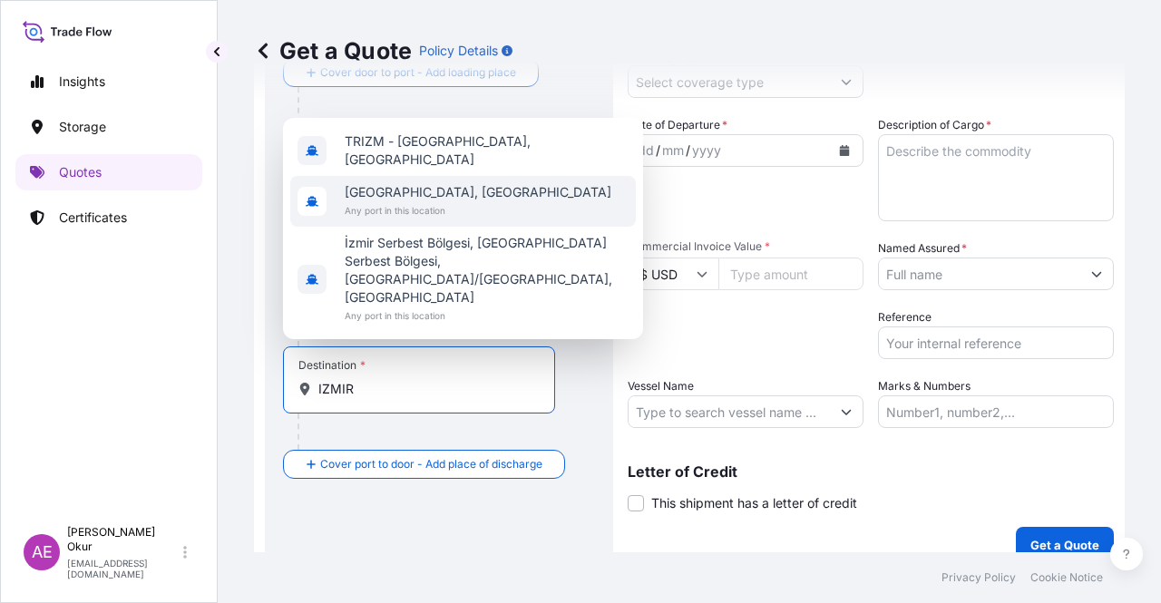
click at [394, 201] on span "[GEOGRAPHIC_DATA], [GEOGRAPHIC_DATA]" at bounding box center [478, 192] width 267 height 18
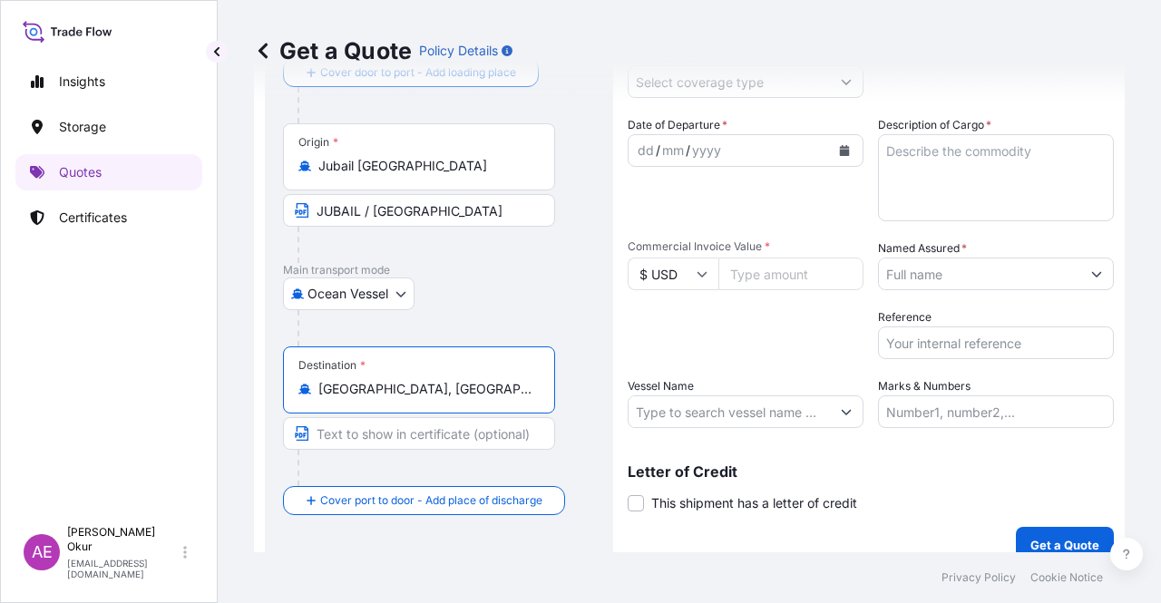
type input "[GEOGRAPHIC_DATA], [GEOGRAPHIC_DATA]"
drag, startPoint x: 345, startPoint y: 443, endPoint x: 339, endPoint y: 434, distance: 10.6
click at [341, 436] on input "Text to appear on certificate" at bounding box center [419, 433] width 272 height 33
paste input "IZMIR"
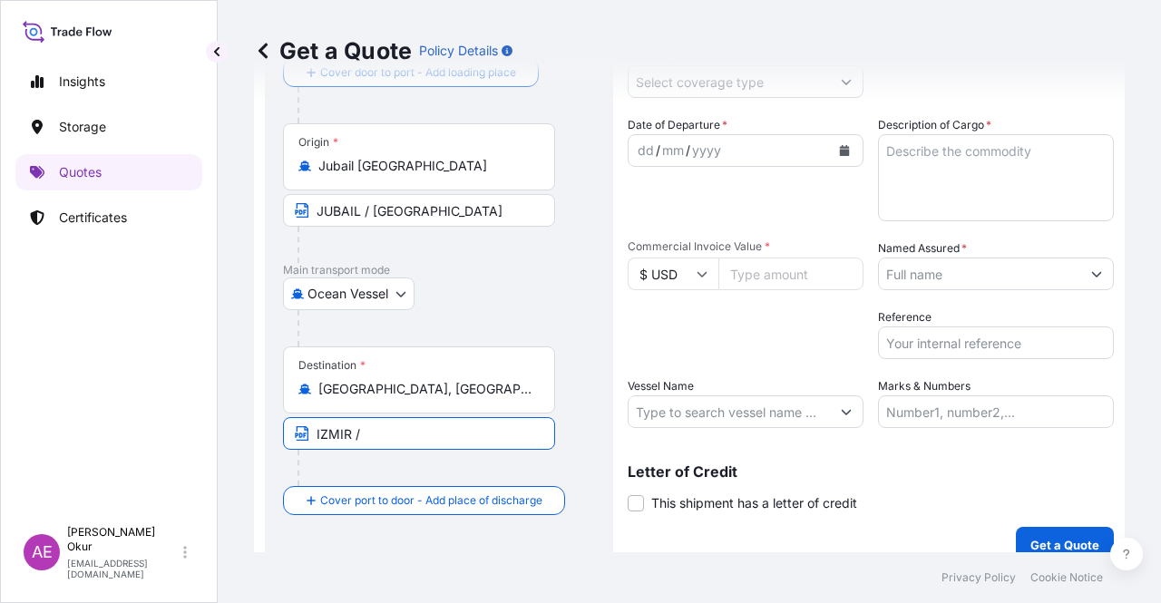
paste input "[GEOGRAPHIC_DATA]"
click at [357, 434] on input "IZMIR /[GEOGRAPHIC_DATA]" at bounding box center [419, 433] width 272 height 33
click at [374, 431] on input "IZMIR /[GEOGRAPHIC_DATA]" at bounding box center [419, 433] width 272 height 33
click at [372, 436] on input "IZMIR /[GEOGRAPHIC_DATA]" at bounding box center [419, 433] width 272 height 33
click at [368, 435] on input "IZMIR /[GEOGRAPHIC_DATA]" at bounding box center [419, 433] width 272 height 33
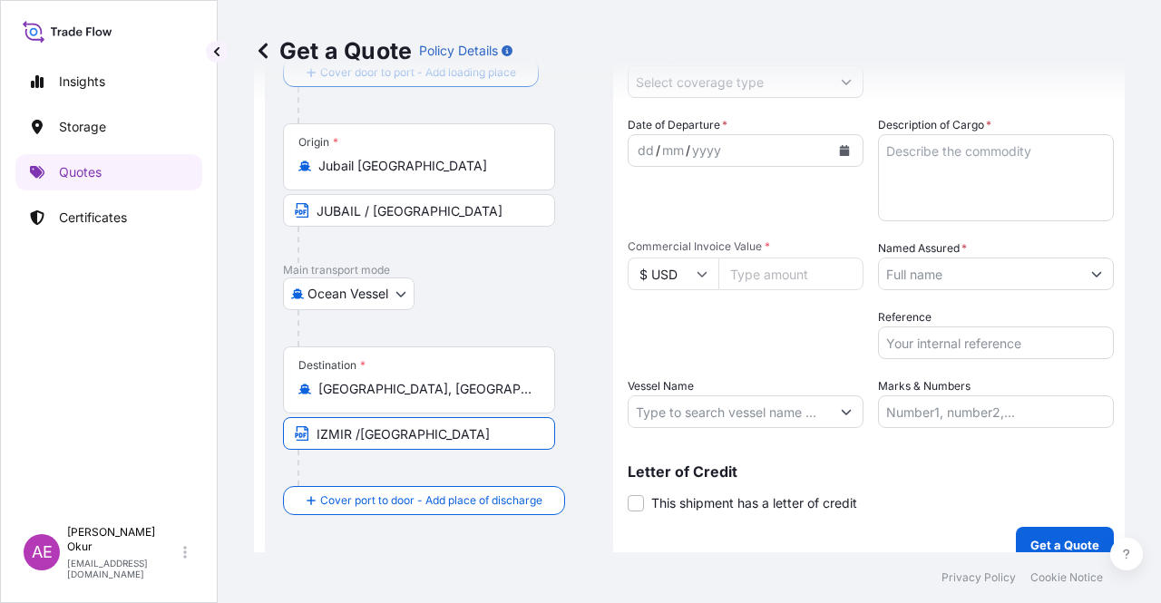
click at [365, 437] on input "IZMIR /[GEOGRAPHIC_DATA]" at bounding box center [419, 433] width 272 height 33
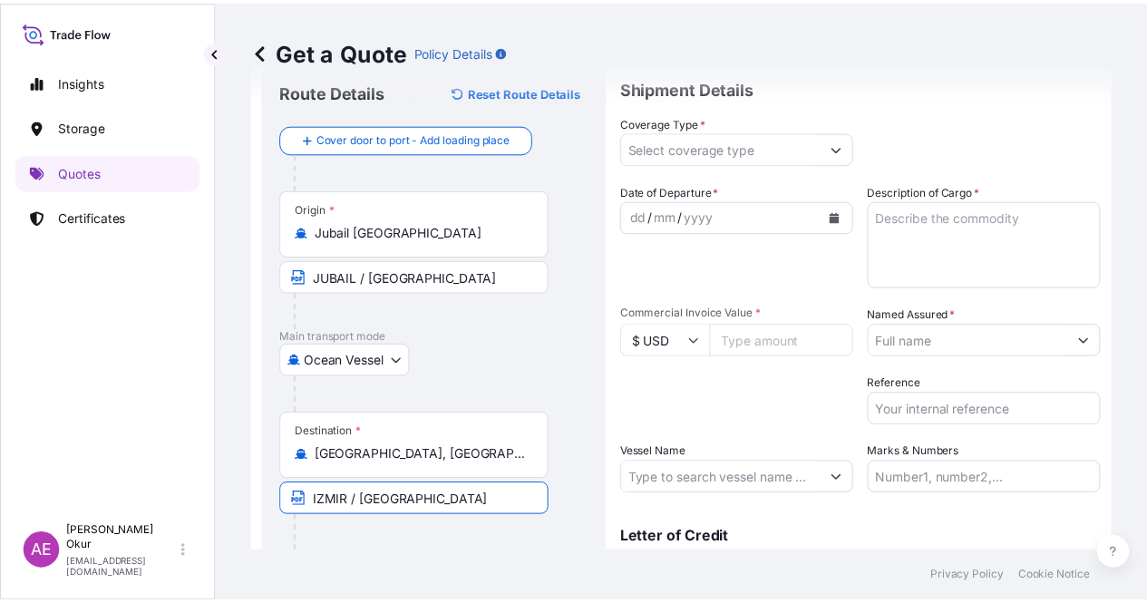
scroll to position [0, 0]
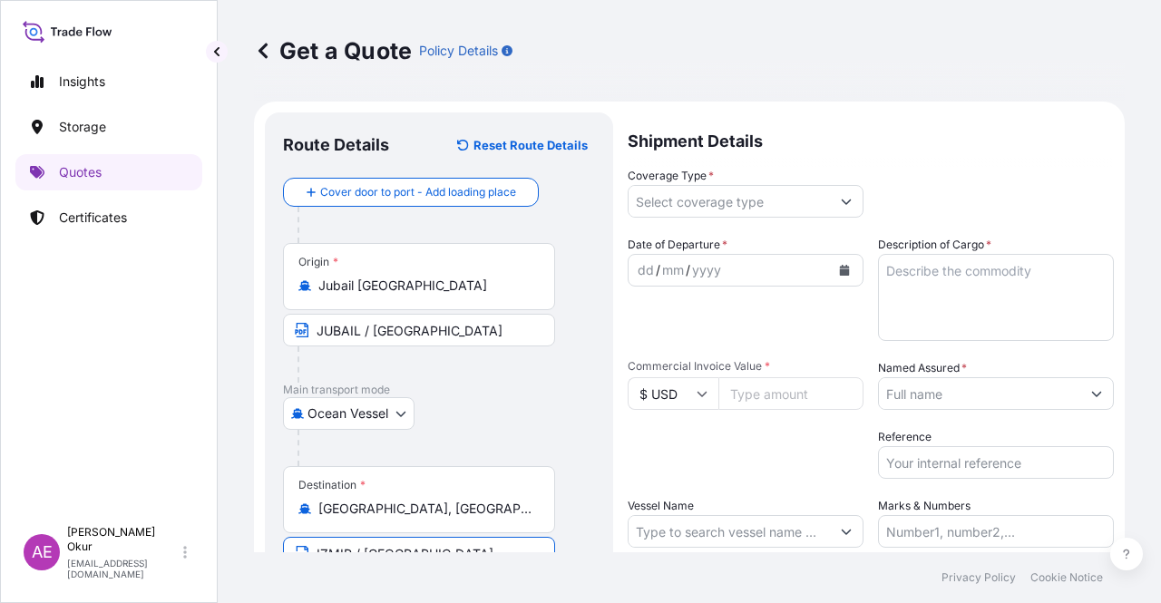
type input "IZMIR / [GEOGRAPHIC_DATA]"
click at [711, 202] on input "Coverage Type *" at bounding box center [728, 201] width 201 height 33
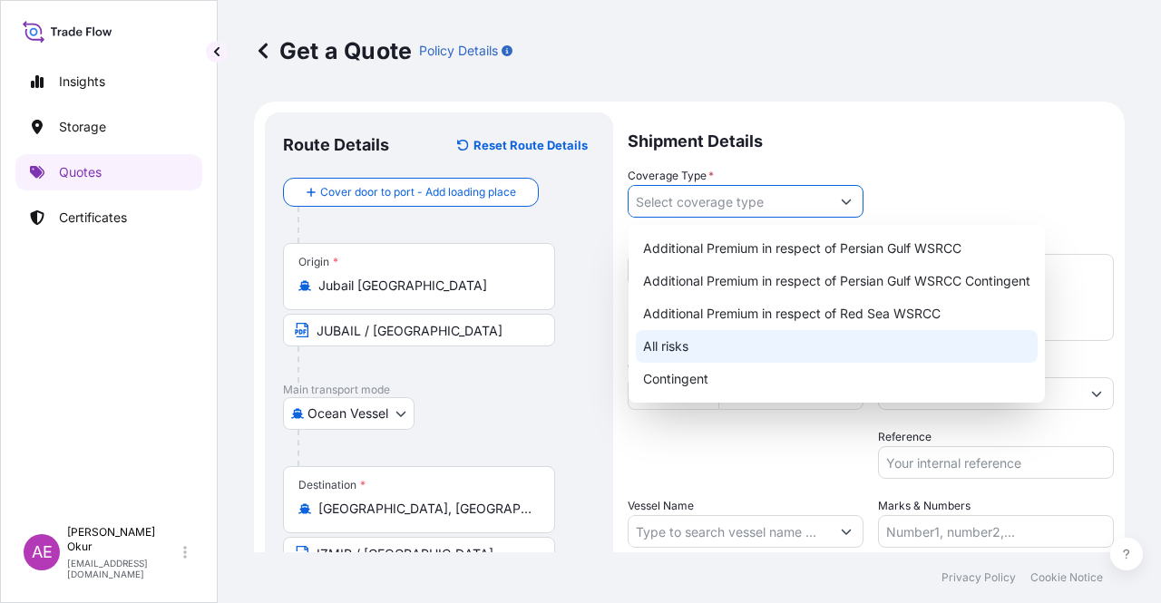
click at [682, 344] on div "All risks" at bounding box center [837, 346] width 402 height 33
type input "All risks"
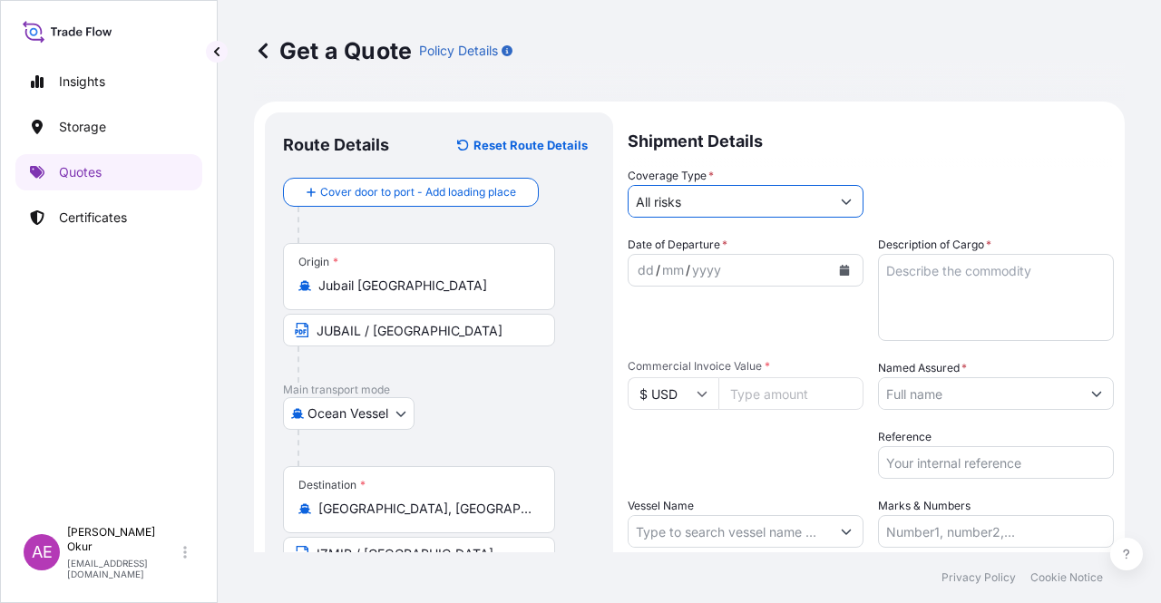
click at [648, 259] on div "dd" at bounding box center [646, 270] width 20 height 22
click at [640, 259] on div "dd" at bounding box center [646, 270] width 20 height 22
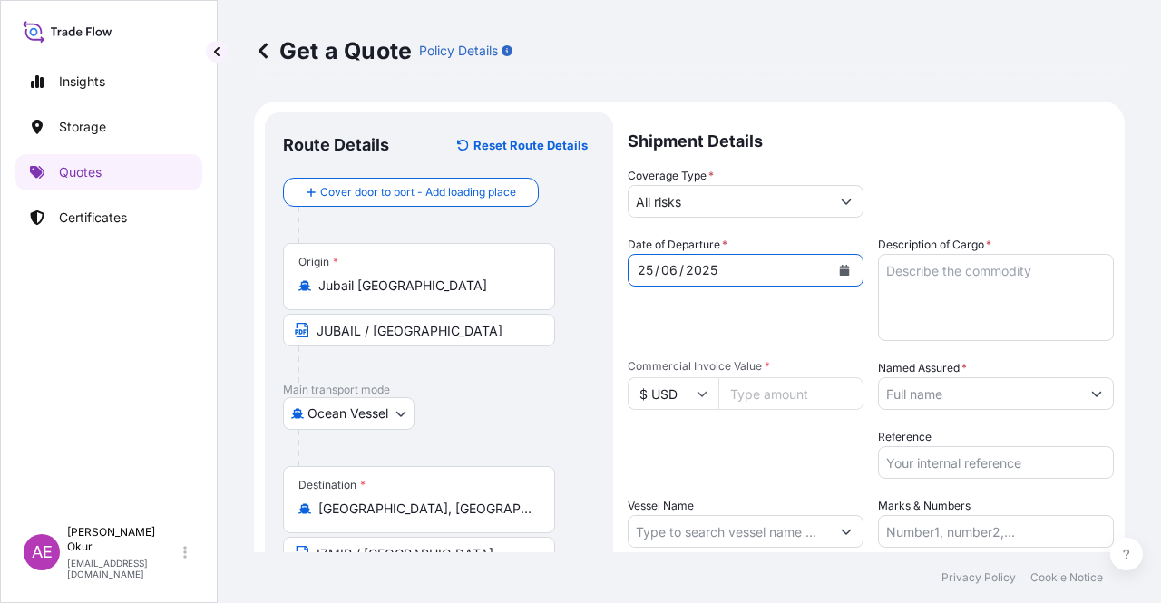
click at [945, 328] on textarea "Description of Cargo *" at bounding box center [996, 297] width 236 height 87
click at [765, 394] on input "Commercial Invoice Value *" at bounding box center [790, 393] width 145 height 33
paste input "518472.9"
type input "518472.9"
click at [907, 277] on textarea "Description of Cargo *" at bounding box center [996, 297] width 236 height 87
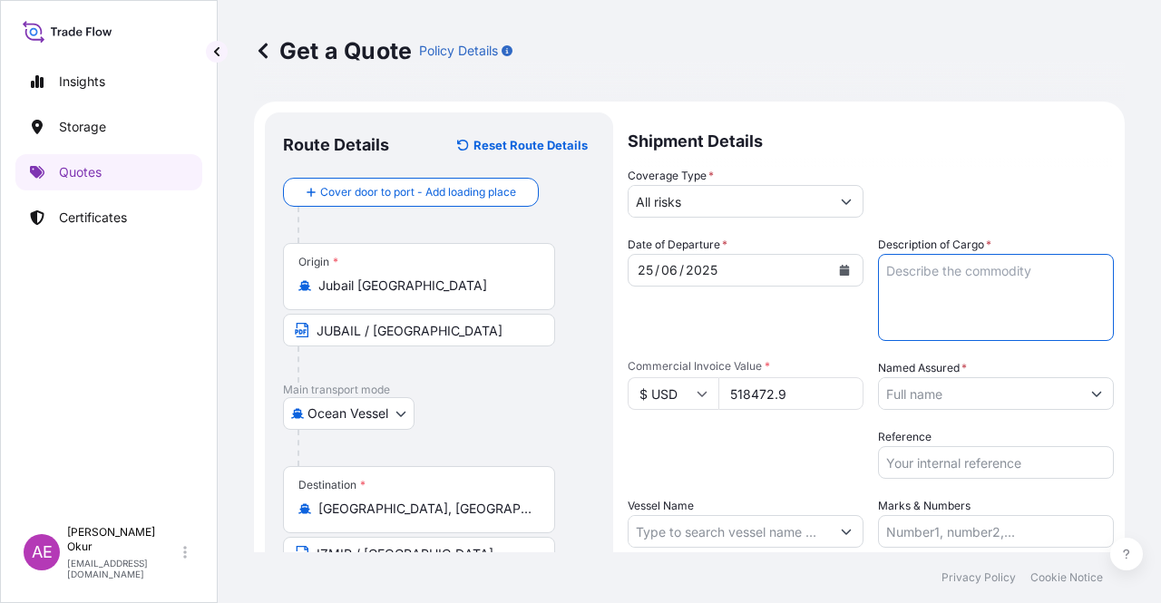
paste textarea "495,000"
type textarea "495,000"
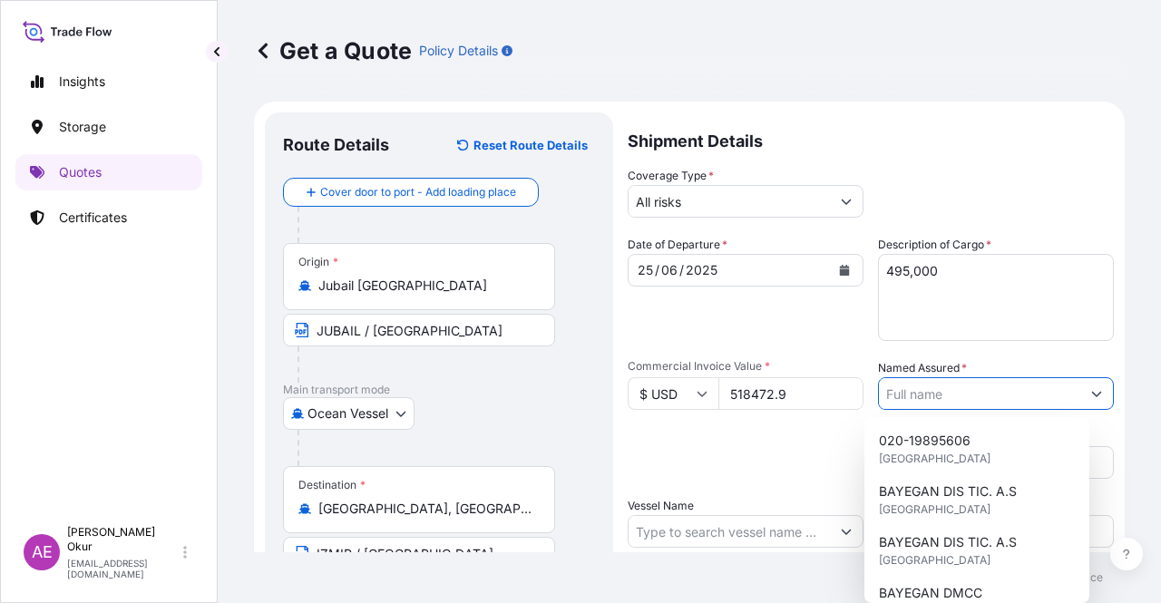
click at [937, 395] on input "Named Assured *" at bounding box center [979, 393] width 201 height 33
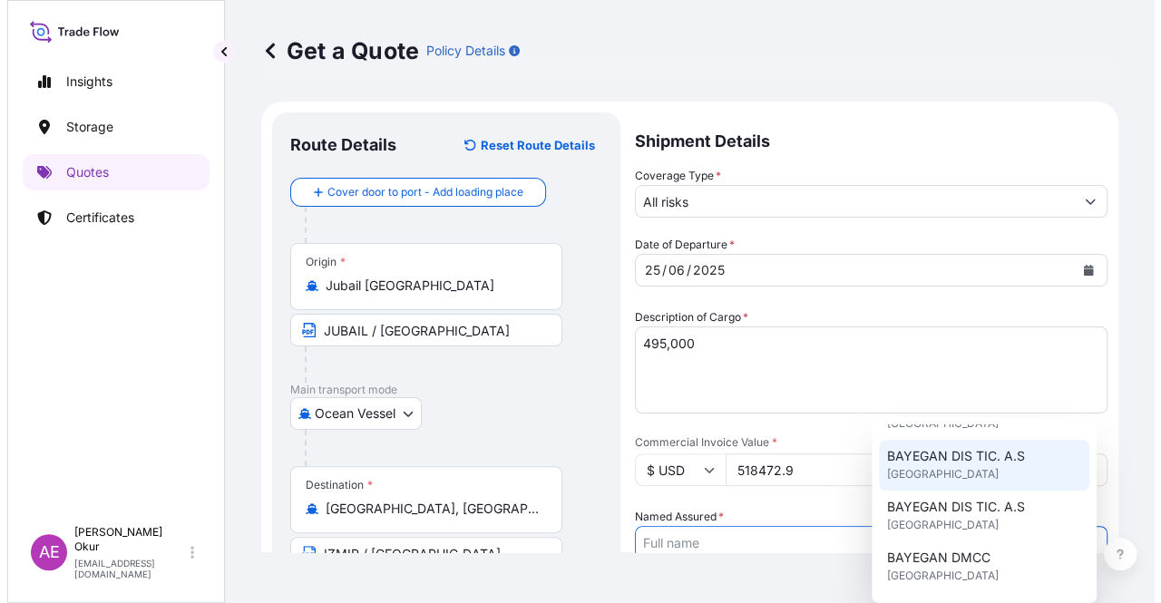
scroll to position [91, 0]
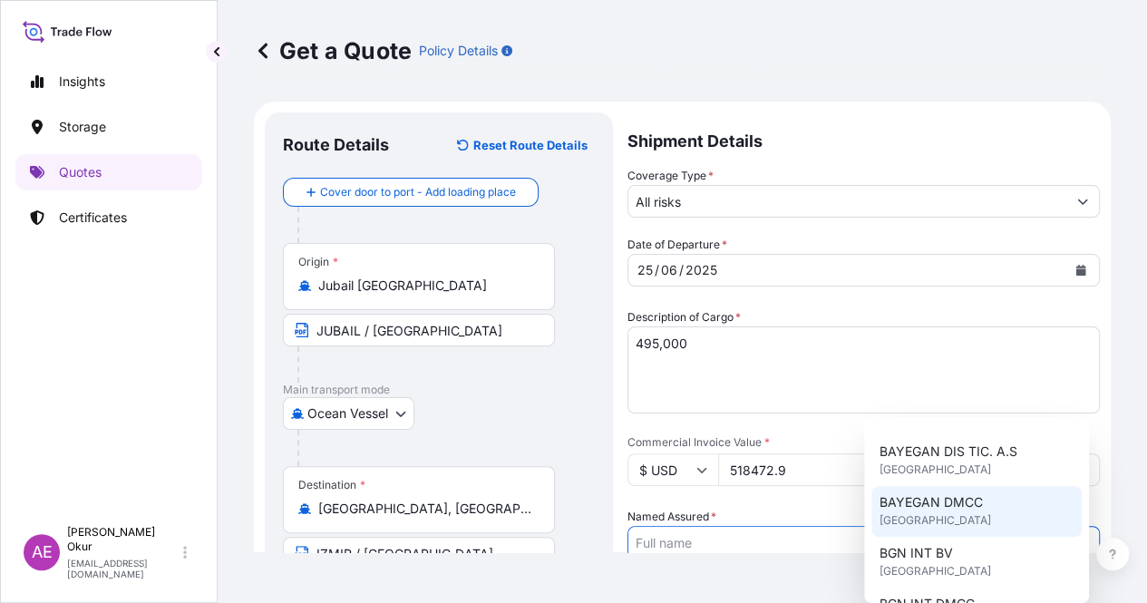
click at [947, 510] on span "BAYEGAN DMCC" at bounding box center [930, 502] width 103 height 18
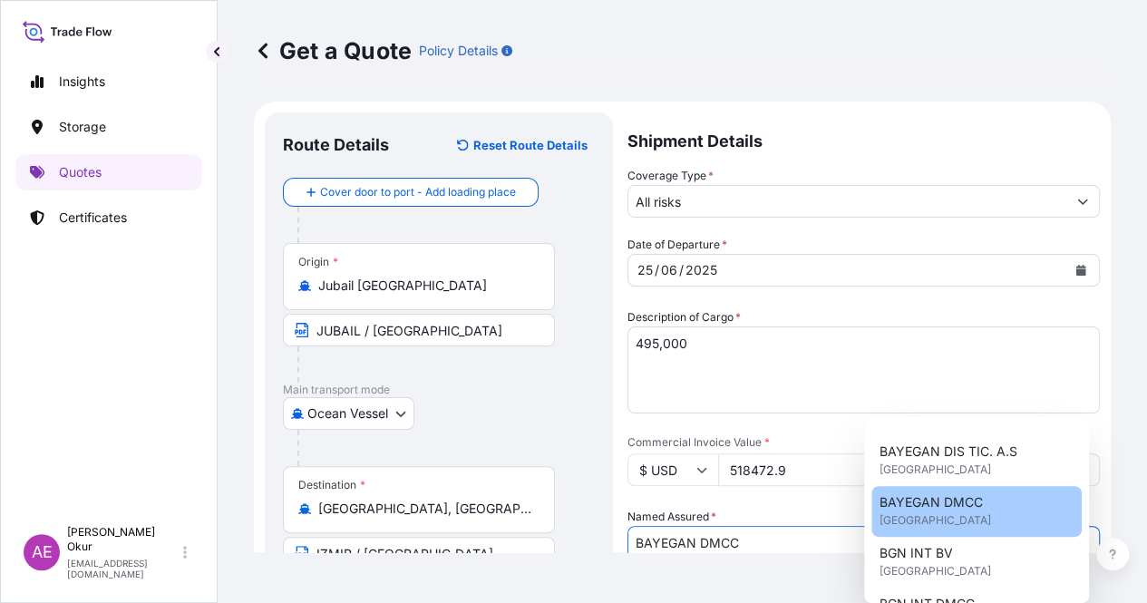
type input "BAYEGAN DMCC"
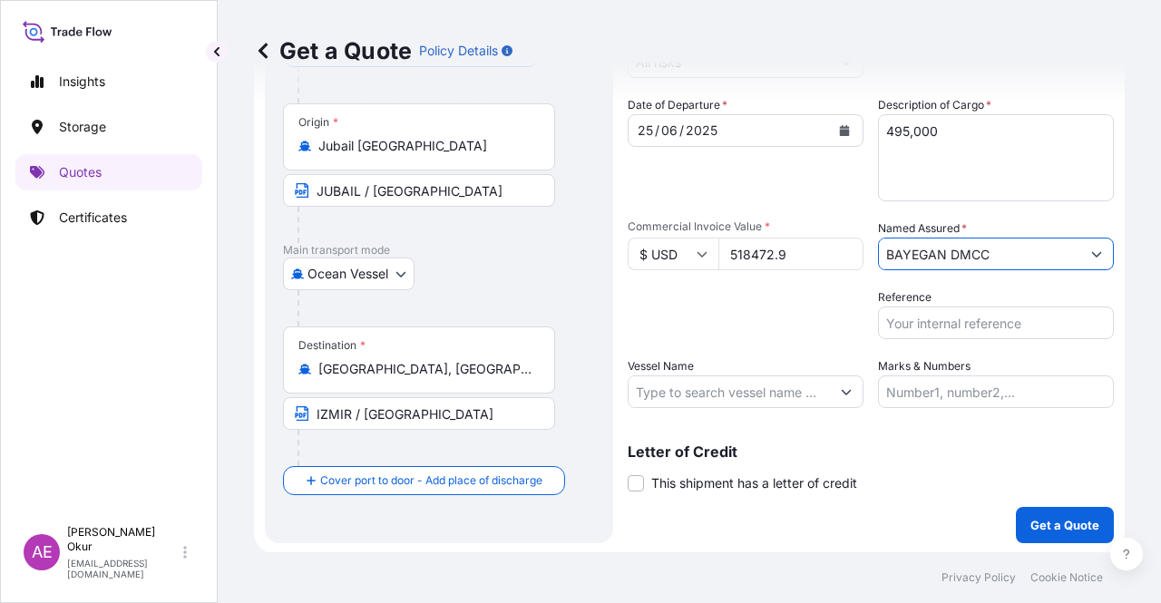
scroll to position [141, 0]
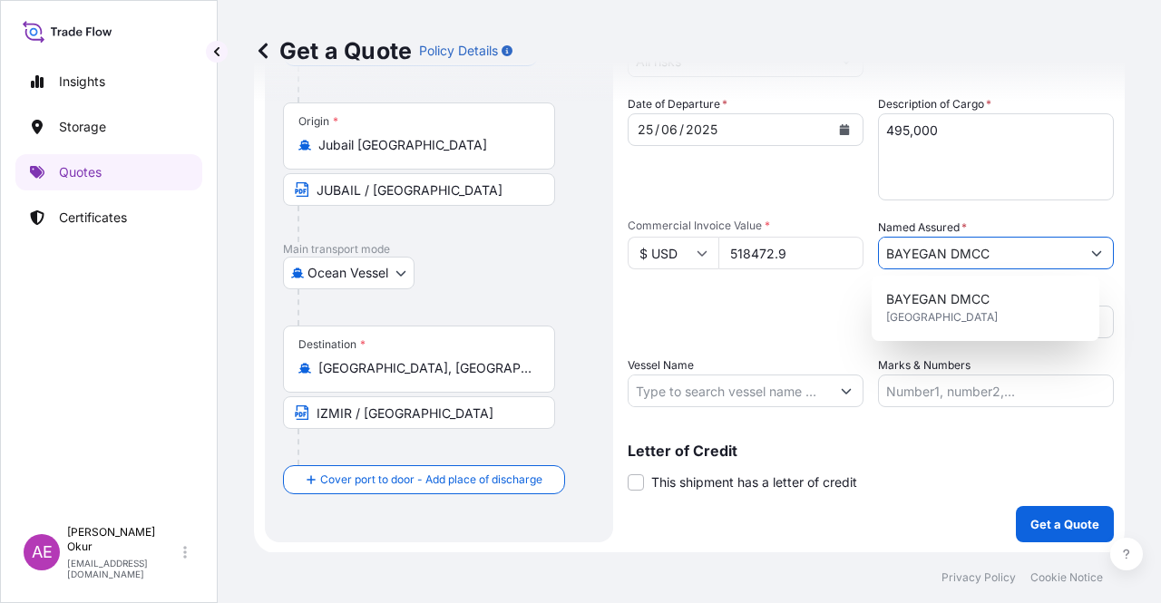
click at [697, 388] on input "Vessel Name" at bounding box center [728, 390] width 201 height 33
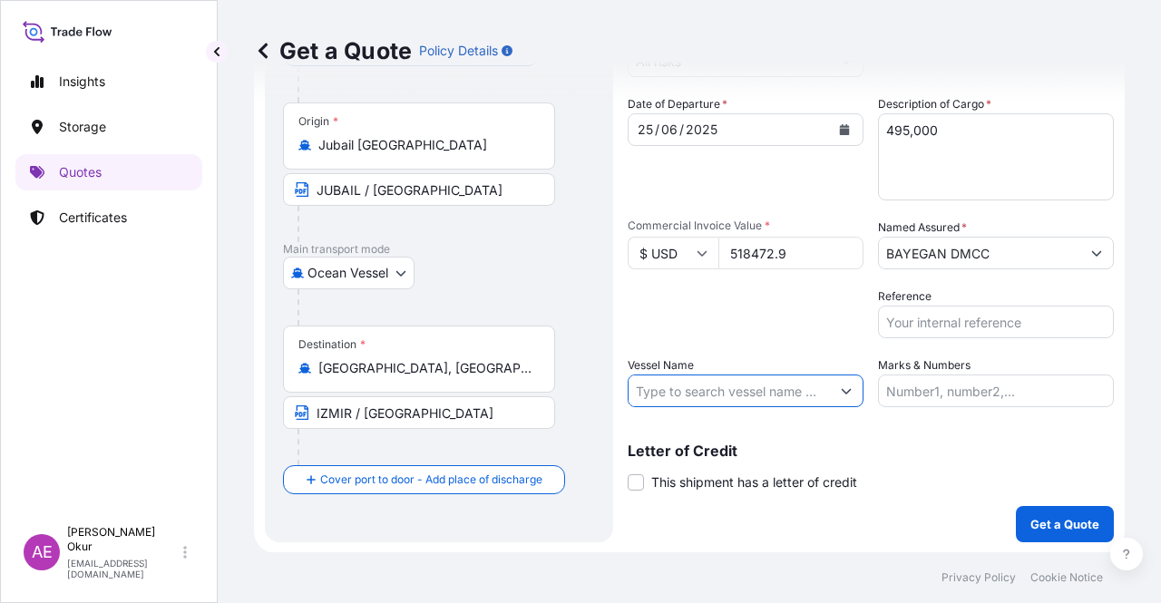
paste input "[PERSON_NAME]"
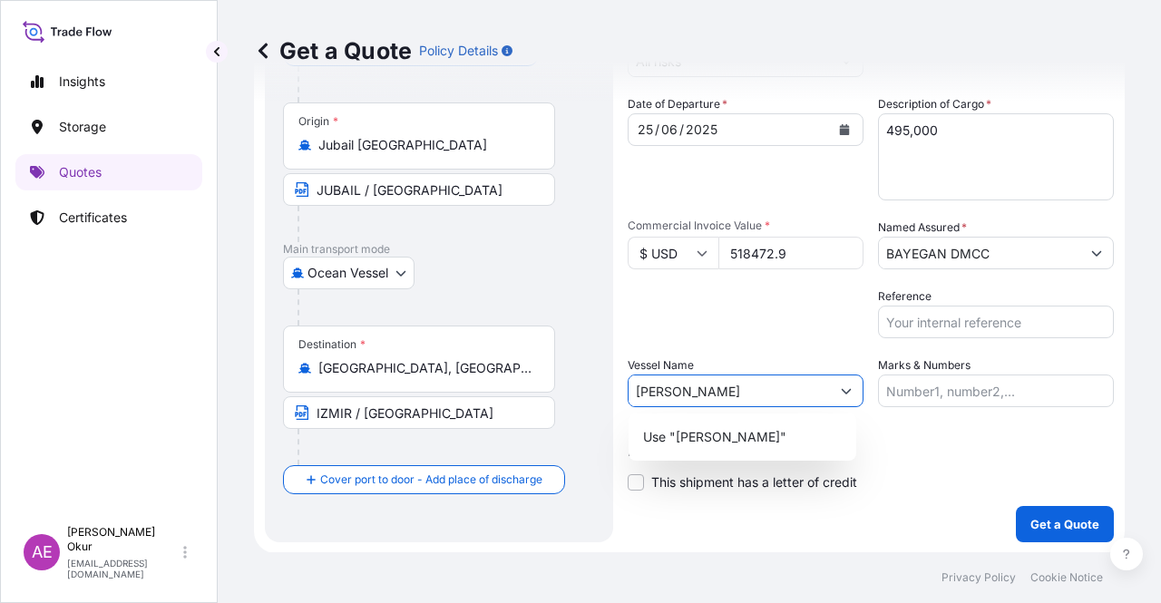
click at [744, 446] on div "Use "[PERSON_NAME]"" at bounding box center [742, 437] width 213 height 33
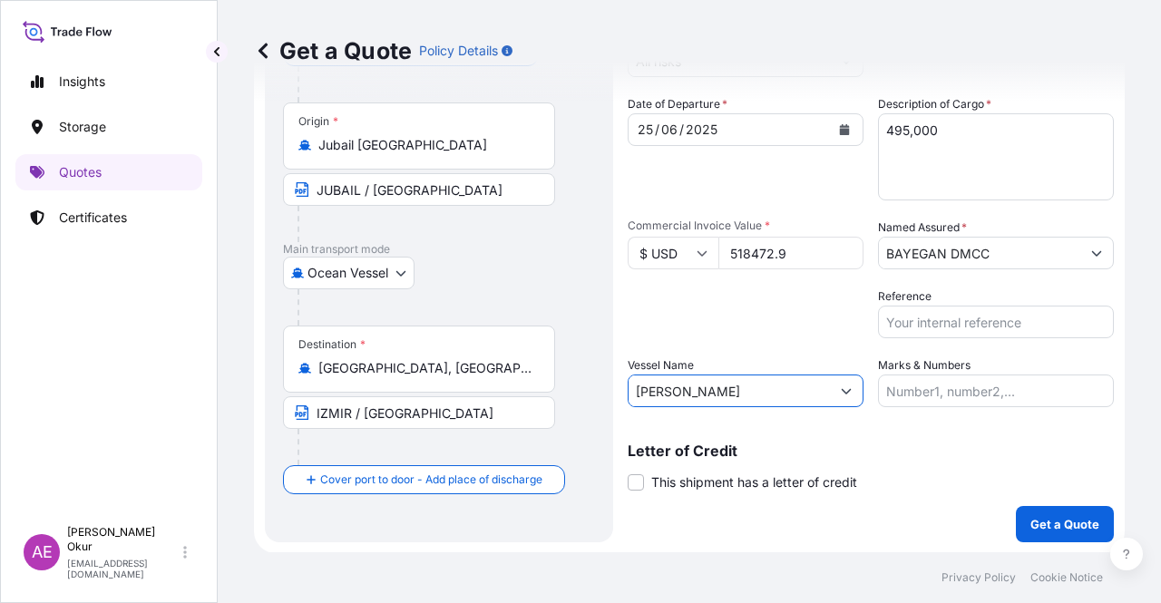
type input "[PERSON_NAME]"
click at [902, 386] on input "Marks & Numbers" at bounding box center [996, 390] width 236 height 33
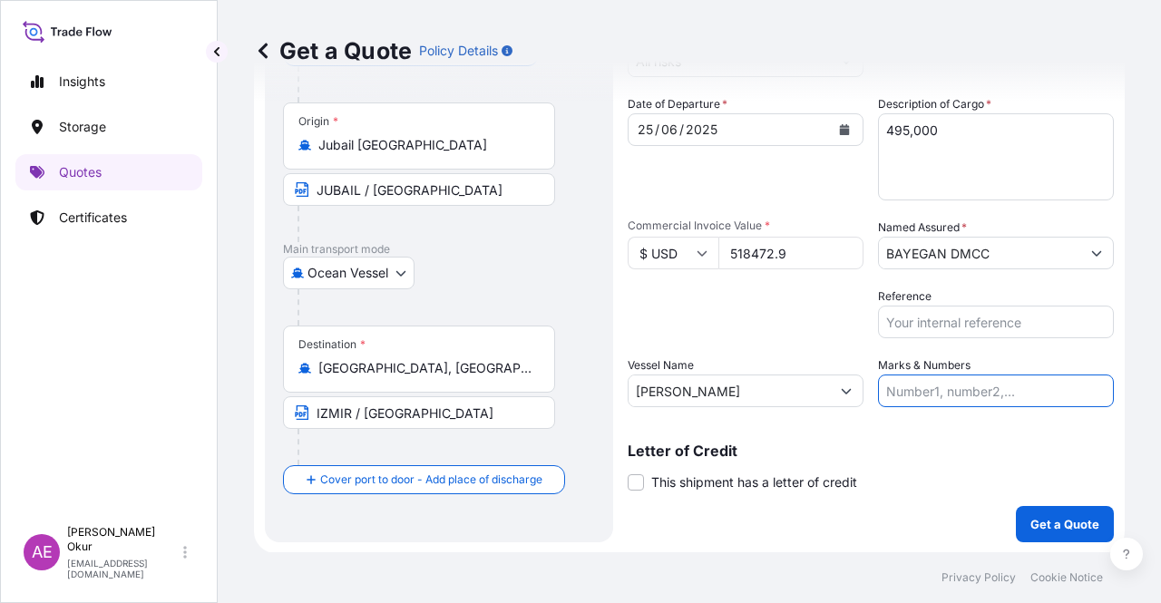
type input "PO NO:25Y0135100 Quantity M/[PERSON_NAME]: 247,500 Premium: USD 29,50"
drag, startPoint x: 756, startPoint y: 394, endPoint x: 482, endPoint y: 394, distance: 273.8
click at [485, 394] on form "Route Details Reset Route Details Cover door to port - Add loading place Place …" at bounding box center [689, 257] width 870 height 592
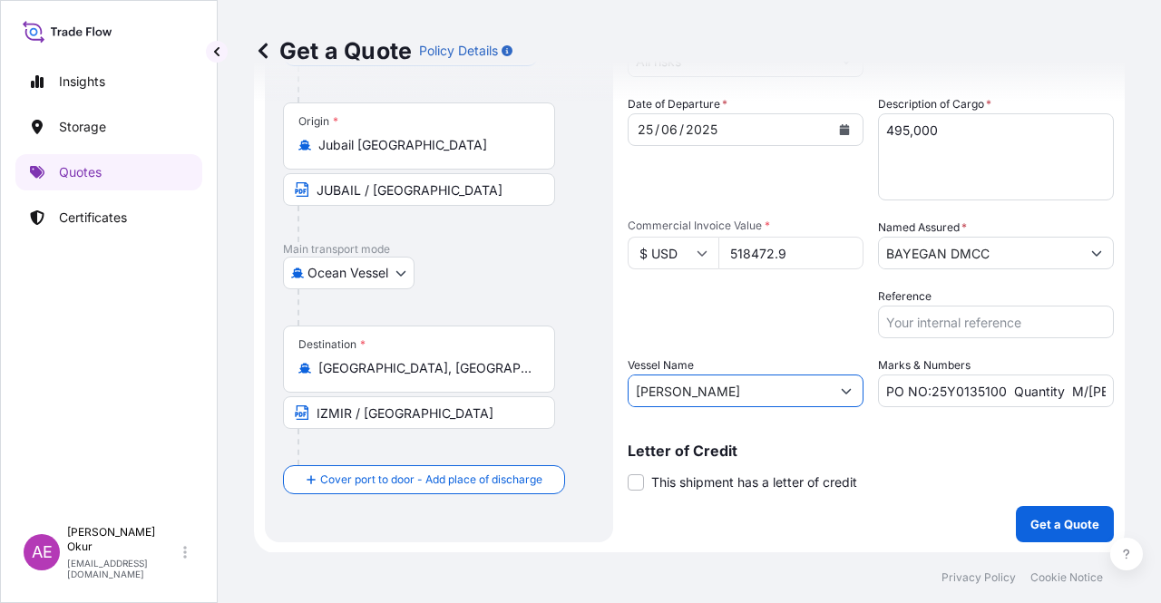
paste input "SPIL CITRA"
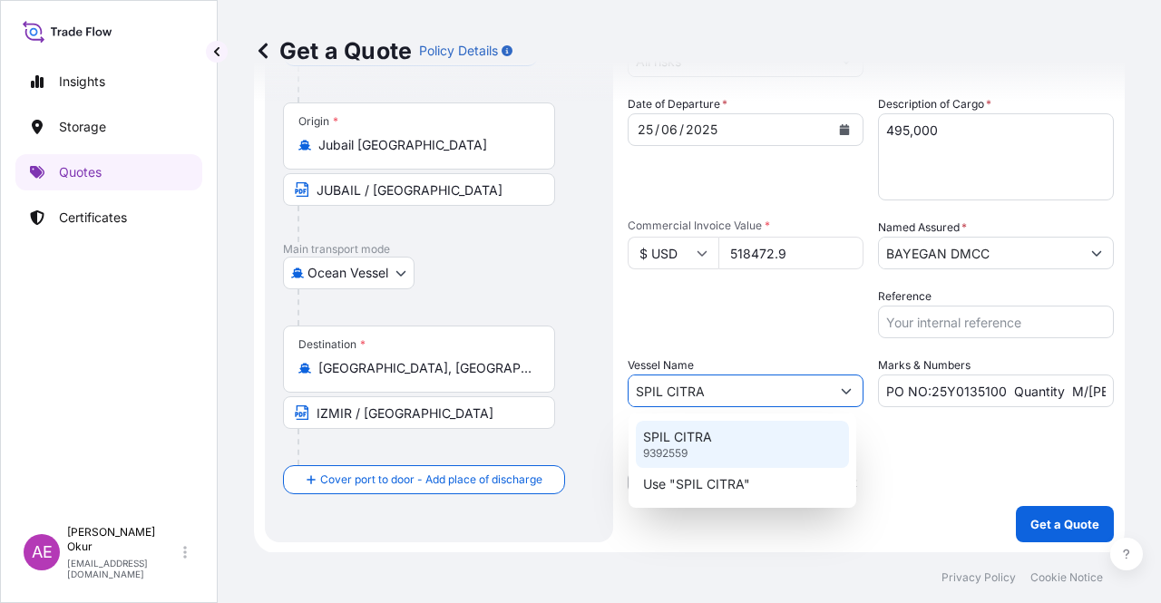
click at [692, 442] on p "SPIL CITRA" at bounding box center [677, 437] width 69 height 18
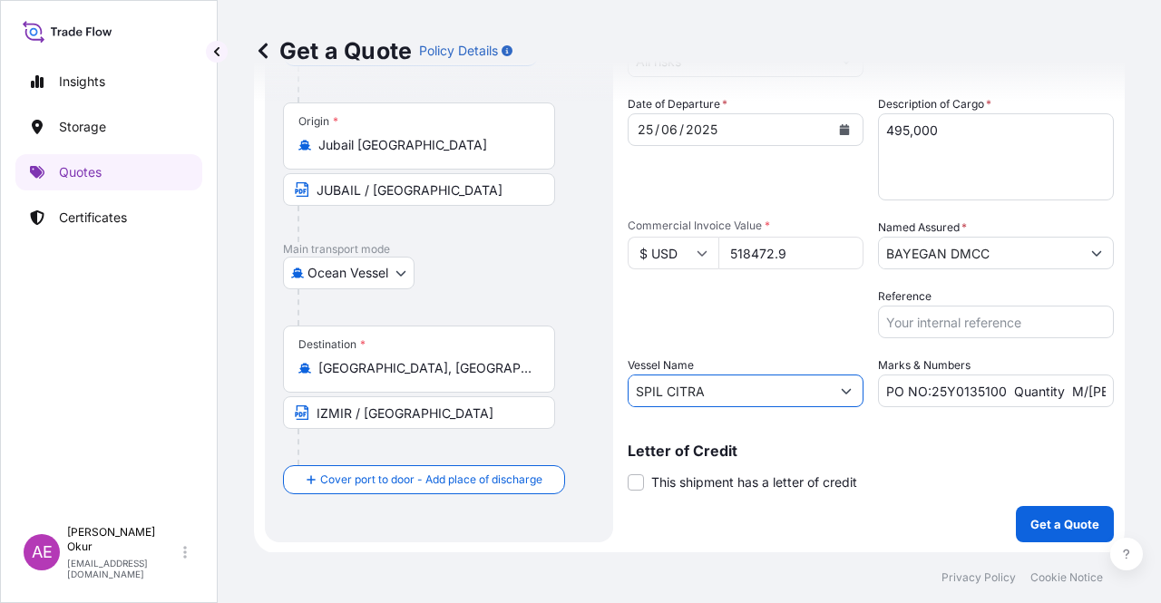
click at [722, 387] on input "SPIL CITRA" at bounding box center [728, 390] width 201 height 33
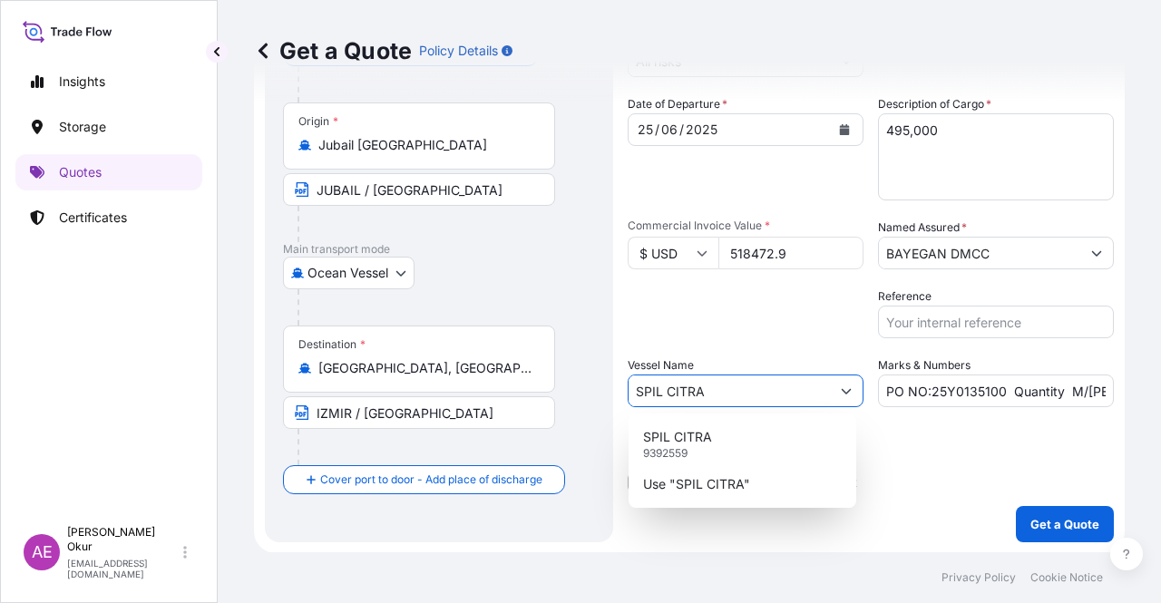
click at [830, 390] on button "Show suggestions" at bounding box center [846, 390] width 33 height 33
click at [718, 475] on p "Use "SPIL CITRA"" at bounding box center [696, 484] width 107 height 18
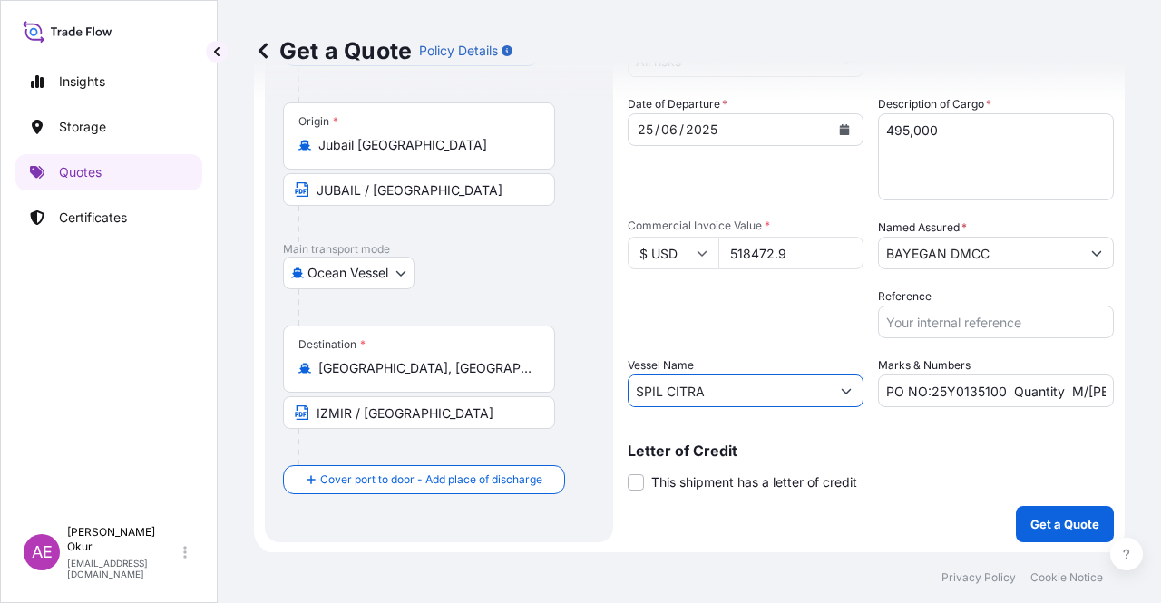
type input "SPIL CITRA"
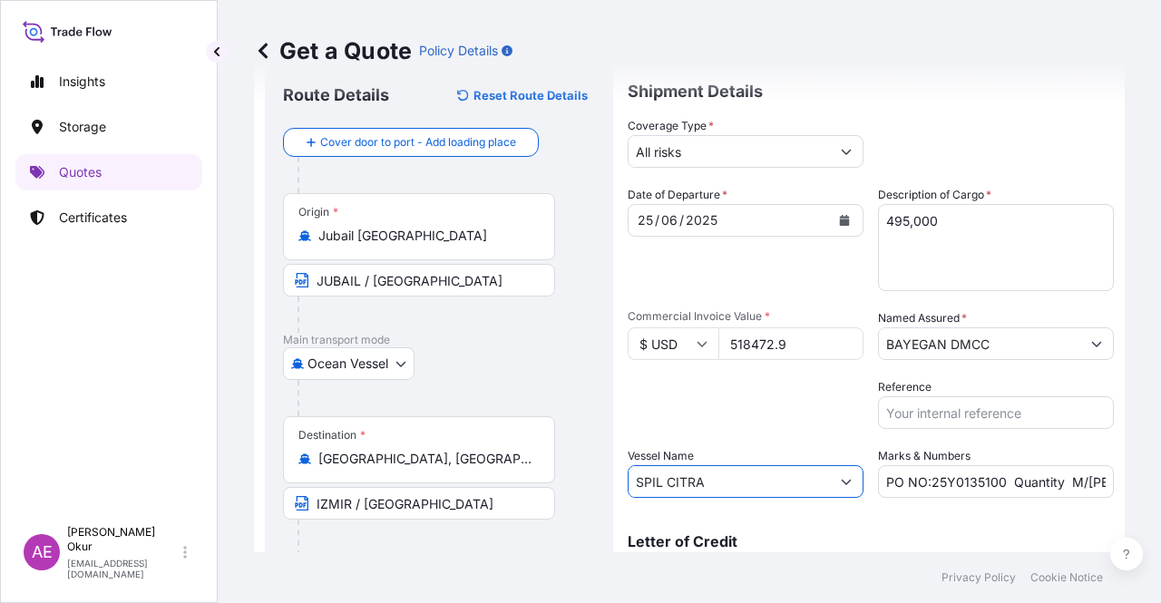
drag, startPoint x: 983, startPoint y: 233, endPoint x: 687, endPoint y: 238, distance: 295.6
click at [728, 231] on div "Date of Departure * [DATE] Cargo Category * LPG, Crude Oil, Utility Fuel, Mid D…" at bounding box center [870, 342] width 486 height 312
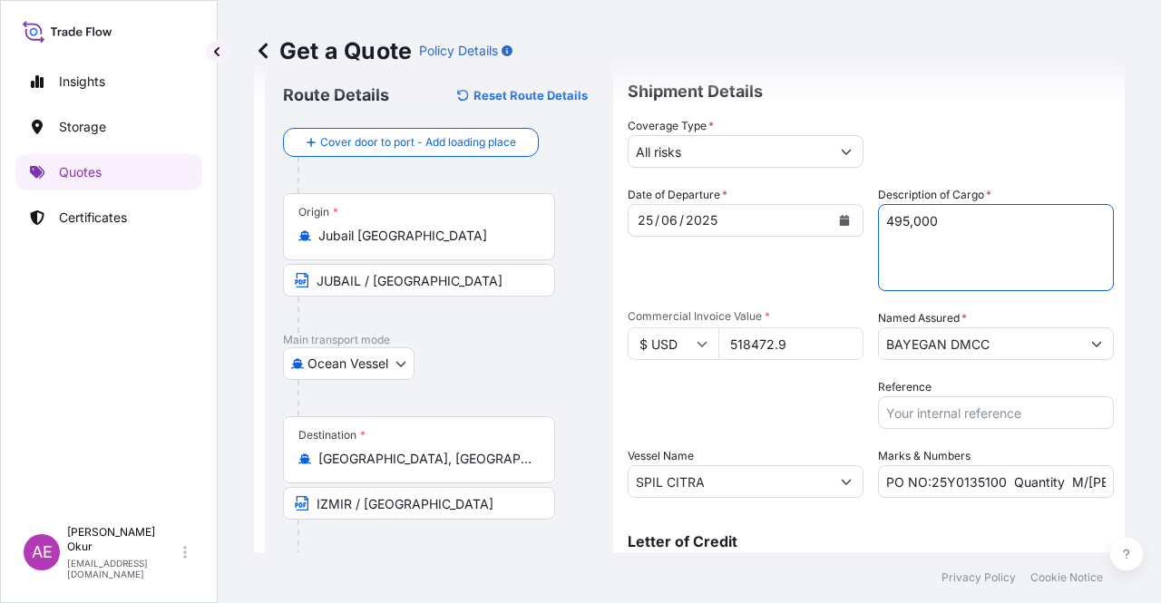
paste textarea "HD100 BLACK"
drag, startPoint x: 970, startPoint y: 240, endPoint x: 768, endPoint y: 205, distance: 205.3
click at [758, 190] on div "Date of Departure * [DATE] Cargo Category * LPG, Crude Oil, Utility Fuel, Mid D…" at bounding box center [870, 342] width 486 height 312
paste textarea "HD100 BLACK"
type textarea "HD100 BLACK"
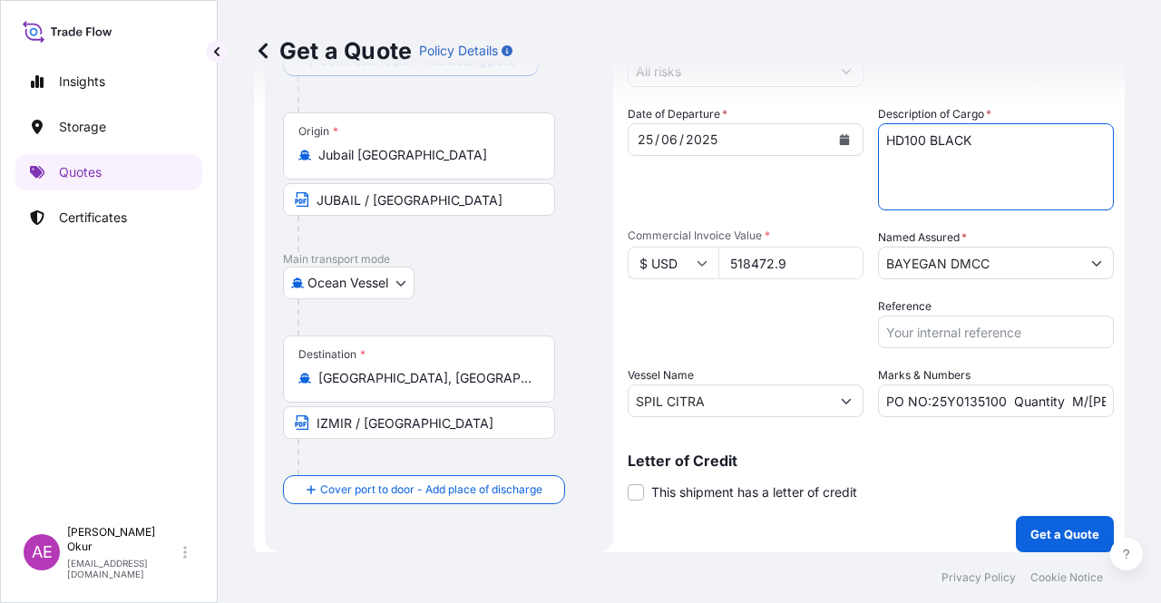
scroll to position [141, 0]
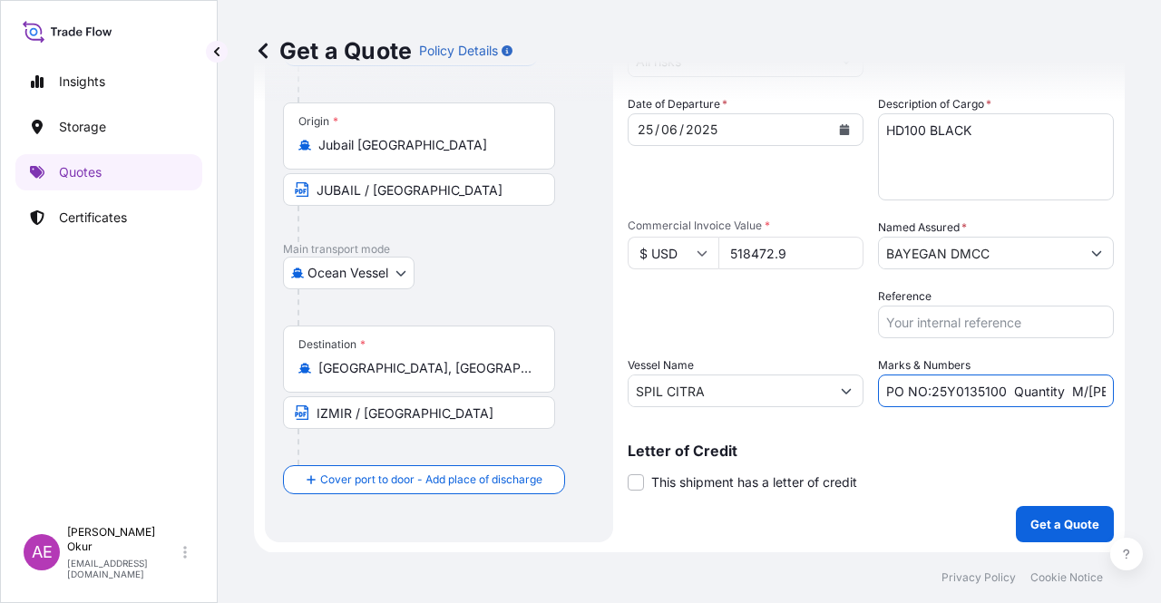
click at [1075, 390] on input "PO NO:25Y0135100 Quantity M/[PERSON_NAME]: 247,500 Premium: USD 29,50" at bounding box center [996, 390] width 236 height 33
drag, startPoint x: 1051, startPoint y: 393, endPoint x: 1160, endPoint y: 400, distance: 109.1
click at [1160, 400] on div "Get a Quote Policy Details Route Details Reset Route Details Cover door to port…" at bounding box center [689, 276] width 943 height 552
click at [1061, 393] on input "PO NO:25Y0135100 Quantity M/[PERSON_NAME]: 247,500 Premium: USD 29,50" at bounding box center [996, 390] width 236 height 33
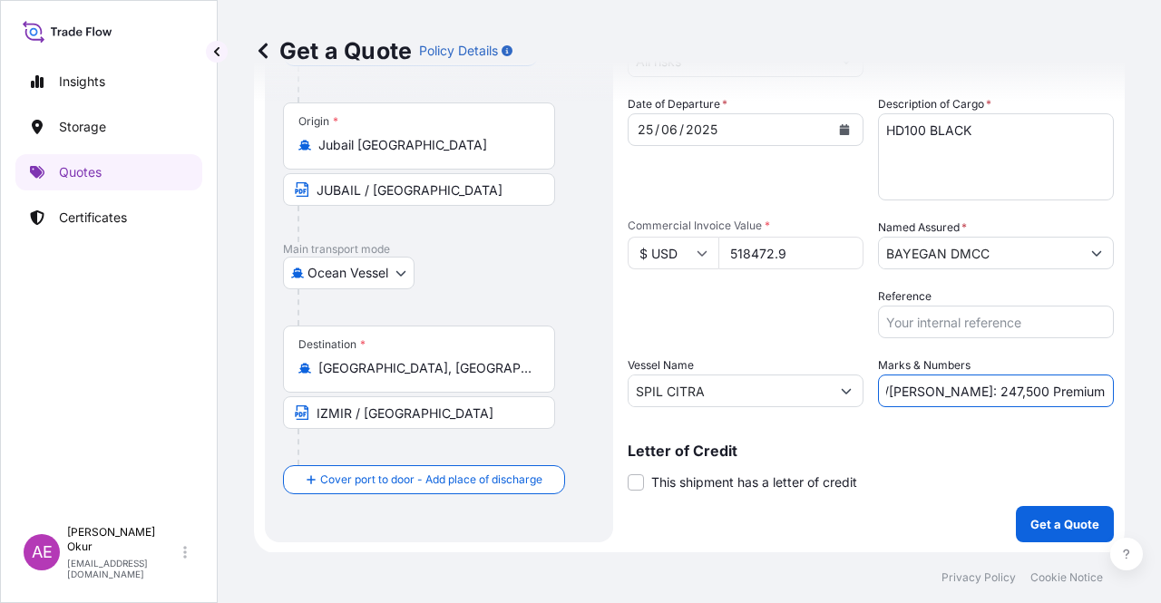
drag, startPoint x: 1059, startPoint y: 391, endPoint x: 1103, endPoint y: 399, distance: 44.3
click at [1103, 399] on form "Route Details Reset Route Details Cover door to port - Add loading place Place …" at bounding box center [689, 257] width 870 height 592
paste input "57,03"
drag, startPoint x: 923, startPoint y: 389, endPoint x: 995, endPoint y: 393, distance: 71.7
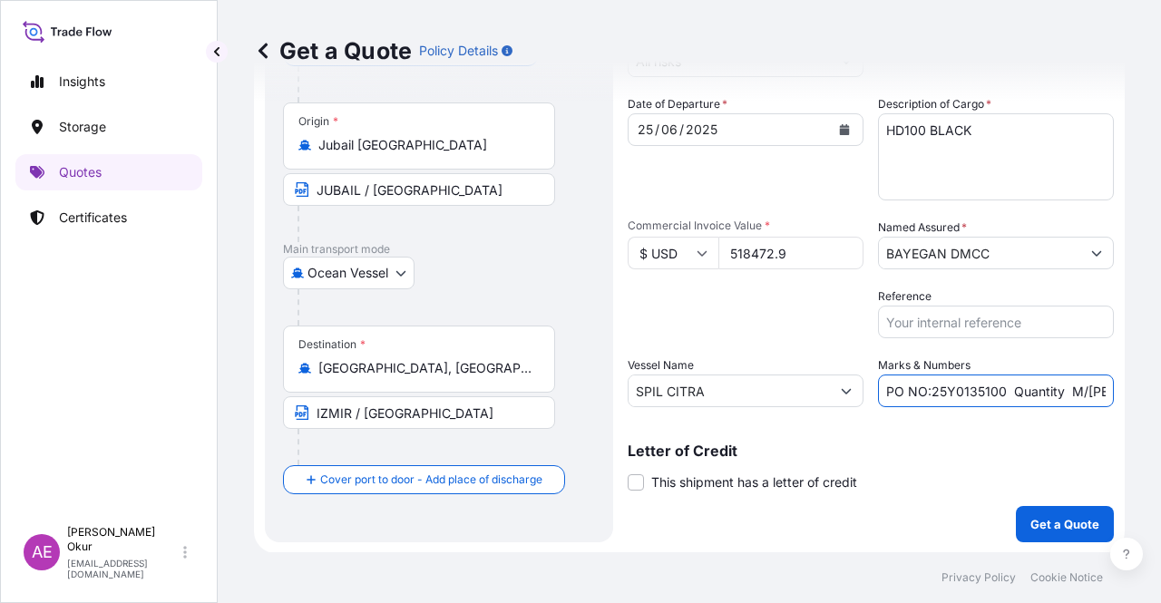
click at [995, 393] on input "PO NO:25Y0135100 Quantity M/[PERSON_NAME]: 247,500 Premium: USD 57,03" at bounding box center [996, 390] width 236 height 33
paste input "8"
drag, startPoint x: 1045, startPoint y: 409, endPoint x: 1048, endPoint y: 398, distance: 11.5
click at [1048, 407] on div "Shipment Details Coverage Type * All risks Date of Departure * [DATE] Cargo Cat…" at bounding box center [870, 257] width 486 height 570
drag, startPoint x: 1048, startPoint y: 395, endPoint x: 1128, endPoint y: 394, distance: 79.8
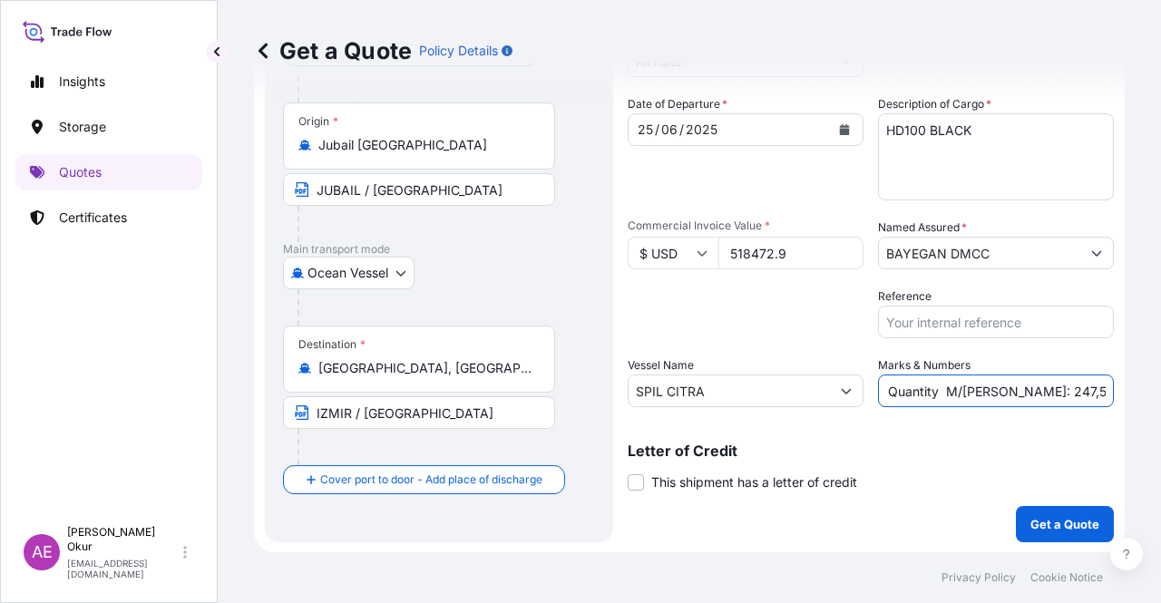
click at [1128, 394] on div "Get a Quote Policy Details Route Details Reset Route Details Cover door to port…" at bounding box center [689, 276] width 943 height 552
click at [1011, 391] on input "PO NO:25Y0135800 Quantity M/[PERSON_NAME]: 247,500 Premium: USD 57,03" at bounding box center [996, 390] width 236 height 33
drag, startPoint x: 919, startPoint y: 387, endPoint x: 965, endPoint y: 393, distance: 45.7
click at [965, 393] on input "PO NO:25Y0135800 Quantity M/[PERSON_NAME]: 247,500 Premium: USD 57,03" at bounding box center [996, 390] width 236 height 33
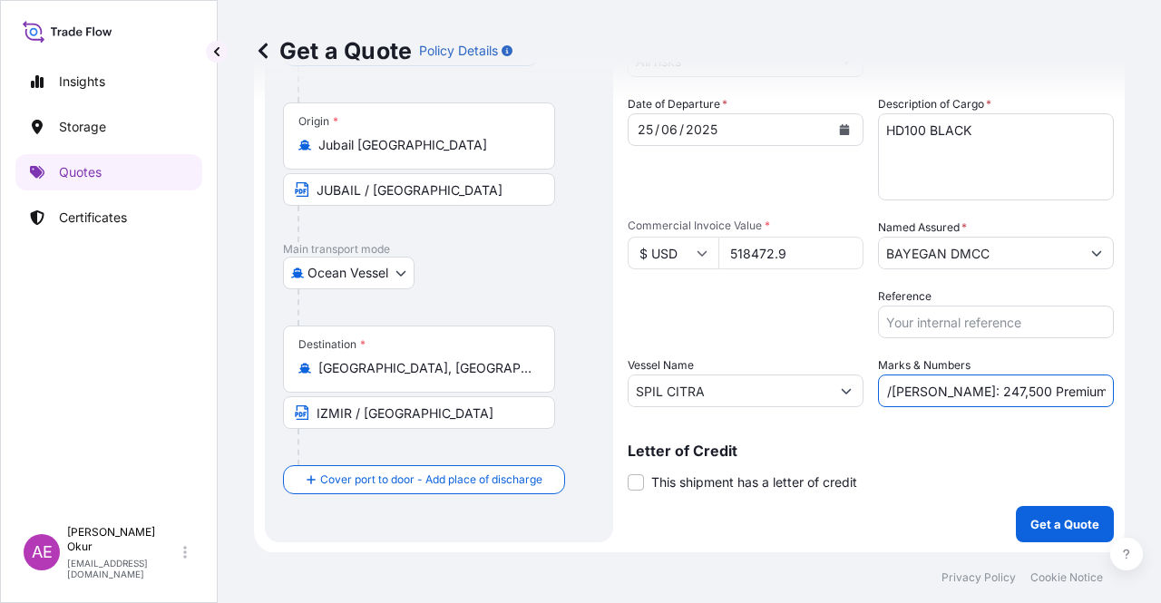
paste input "495,0"
type input "PO NO:25Y0135800 Quantity M/[PERSON_NAME]: 495,000 Premium: USD 57,03"
click at [1035, 521] on p "Get a Quote" at bounding box center [1064, 524] width 69 height 18
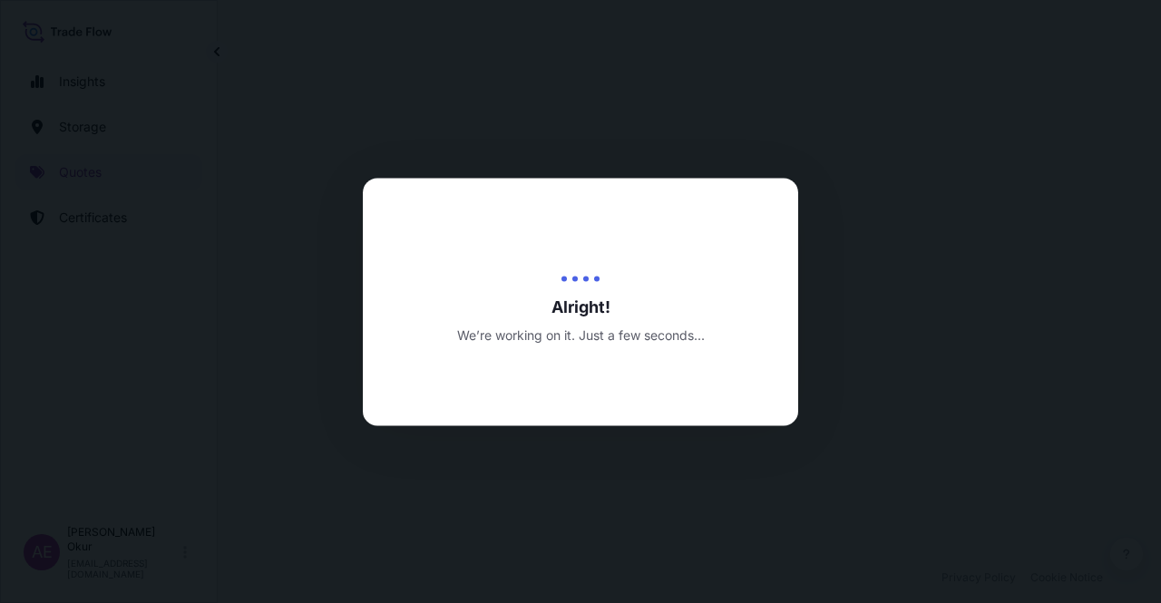
select select "Ocean Vessel"
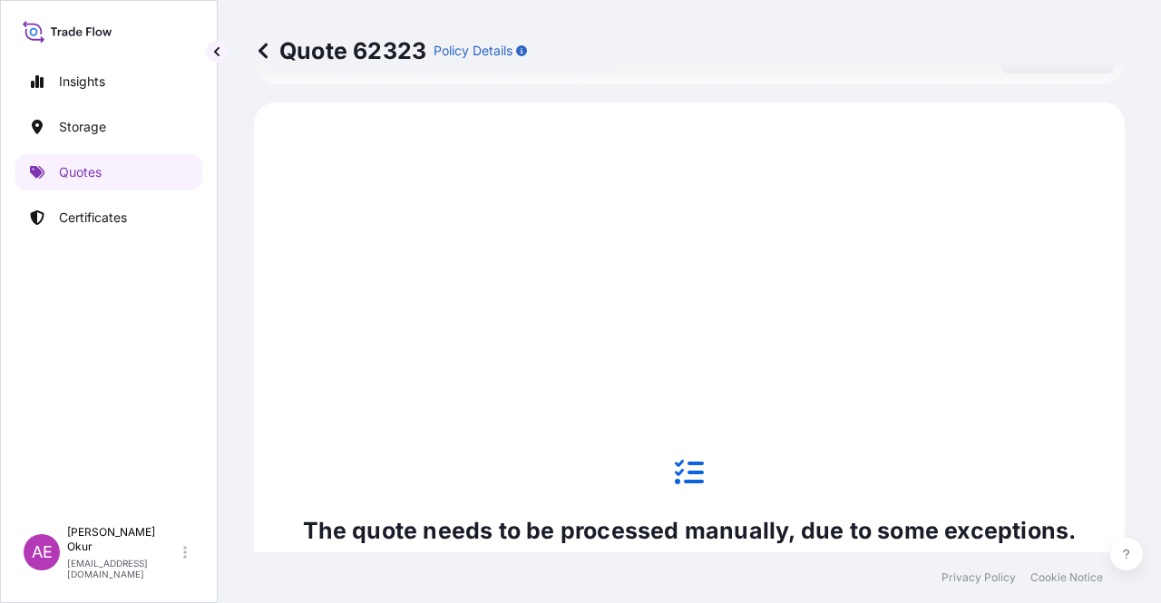
scroll to position [620, 0]
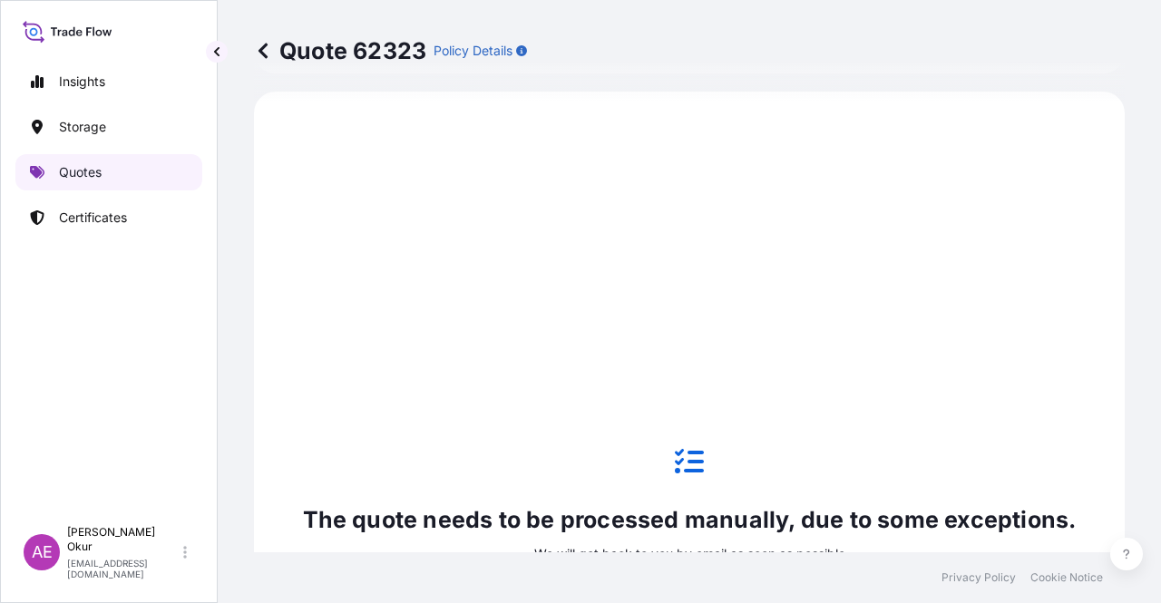
click at [80, 160] on link "Quotes" at bounding box center [108, 172] width 187 height 36
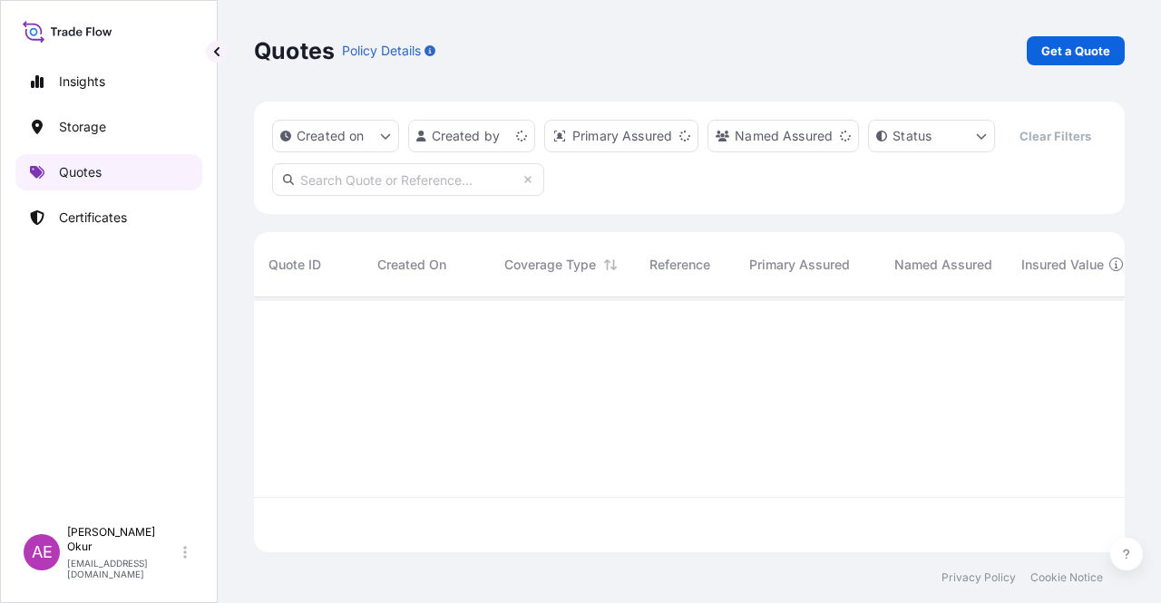
scroll to position [251, 856]
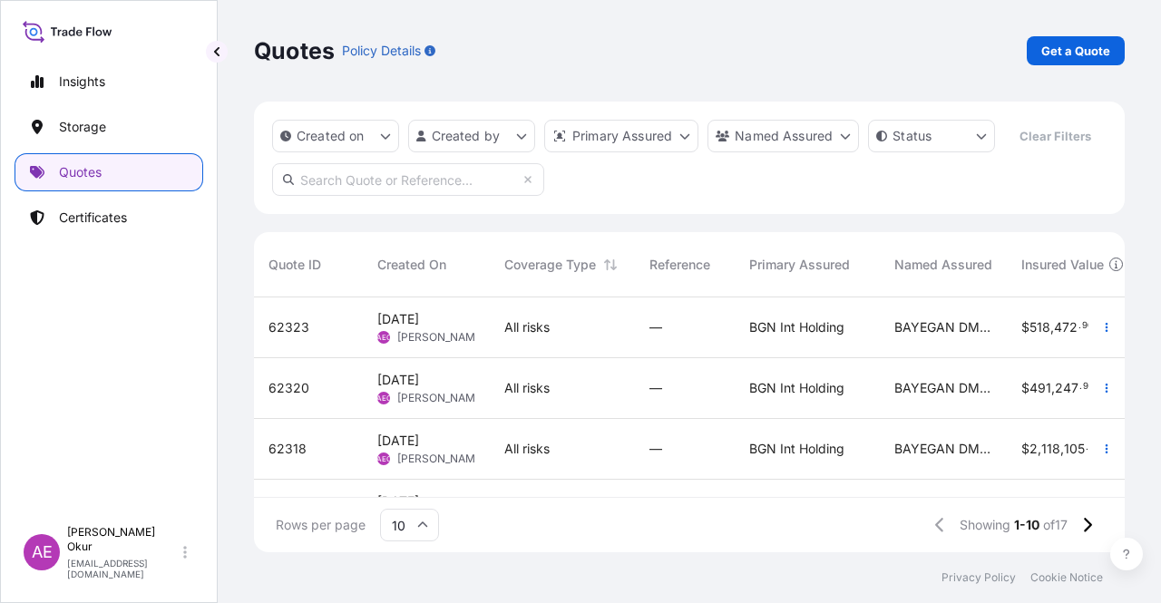
click at [564, 331] on div "All risks" at bounding box center [562, 327] width 116 height 18
select select "Ocean Vessel"
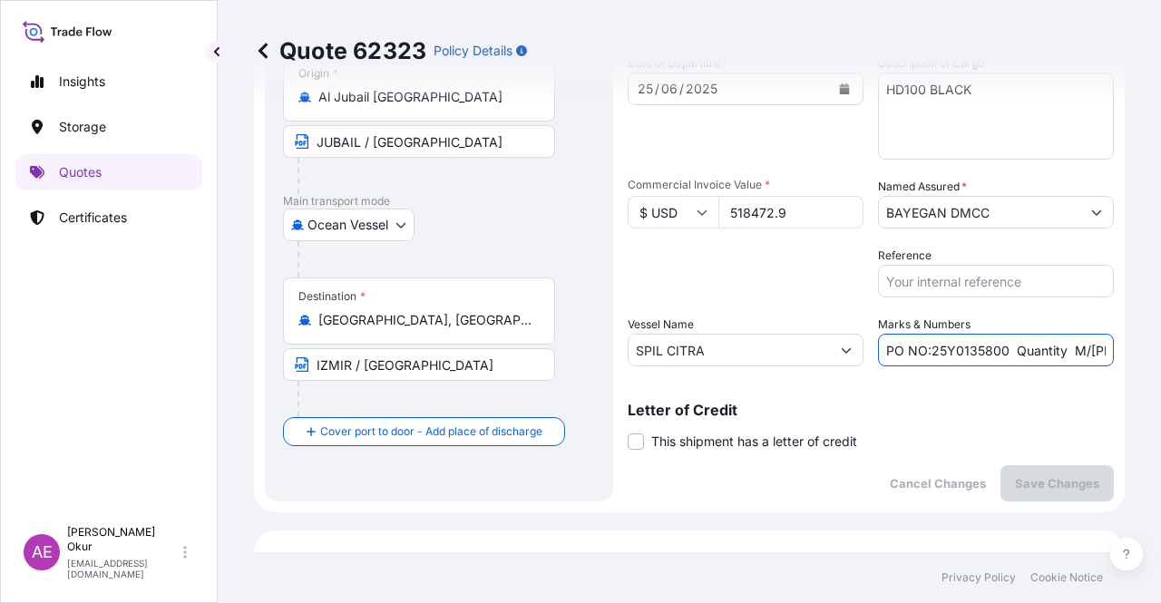
scroll to position [0, 201]
drag, startPoint x: 1034, startPoint y: 355, endPoint x: 1160, endPoint y: 359, distance: 126.1
click at [1160, 359] on div "Quote 62323 Policy Details Route Details Cover door to port - Add loading place…" at bounding box center [689, 276] width 943 height 552
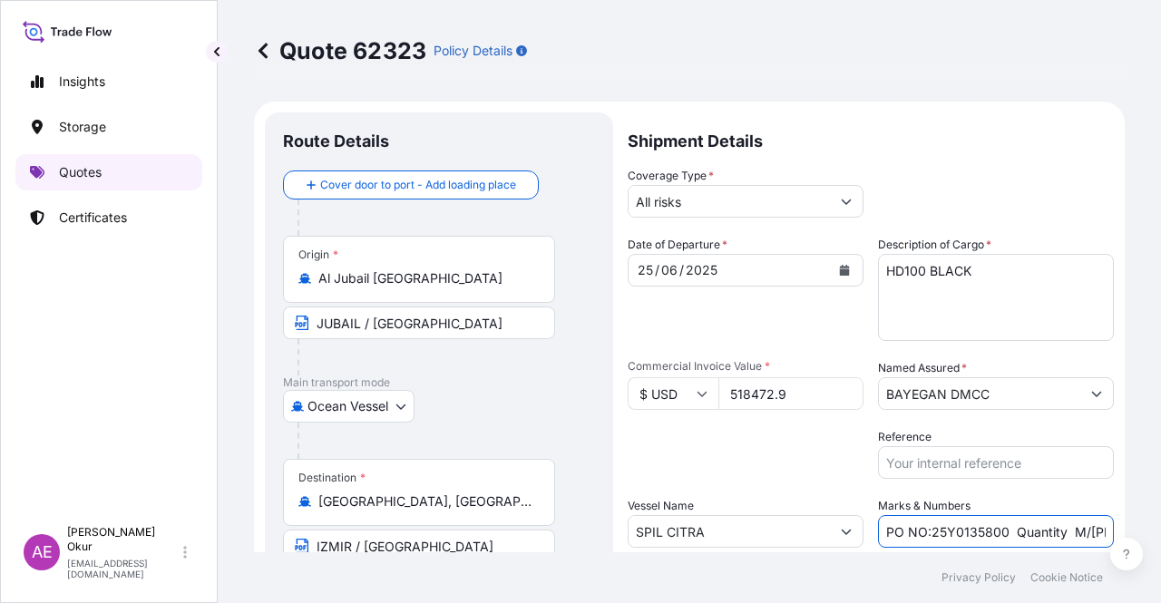
click at [127, 176] on link "Quotes" at bounding box center [108, 172] width 187 height 36
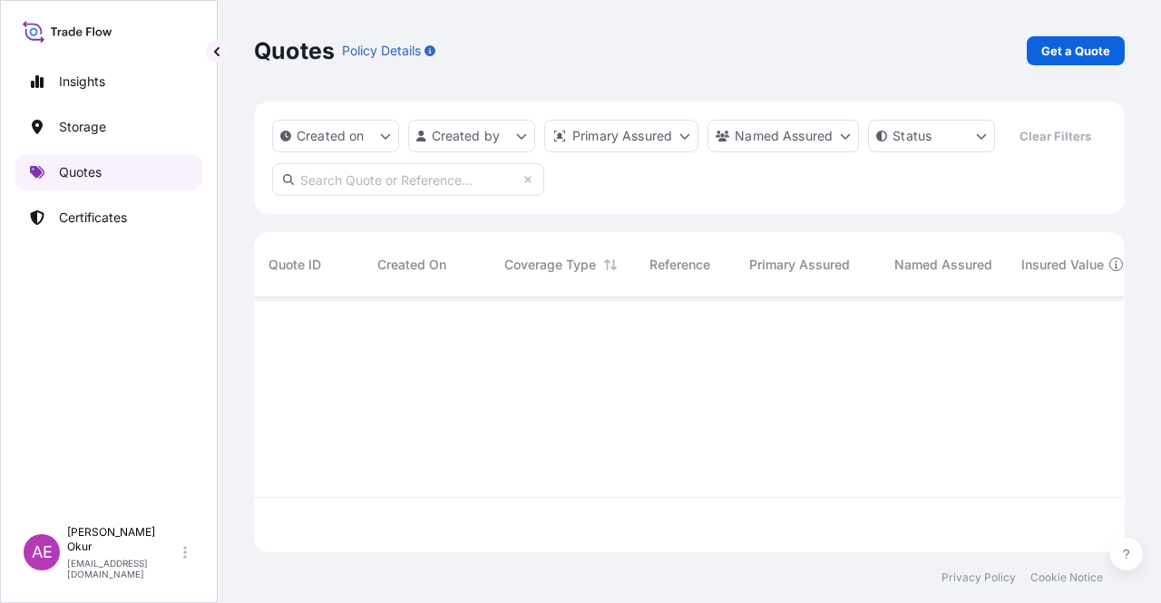
scroll to position [251, 856]
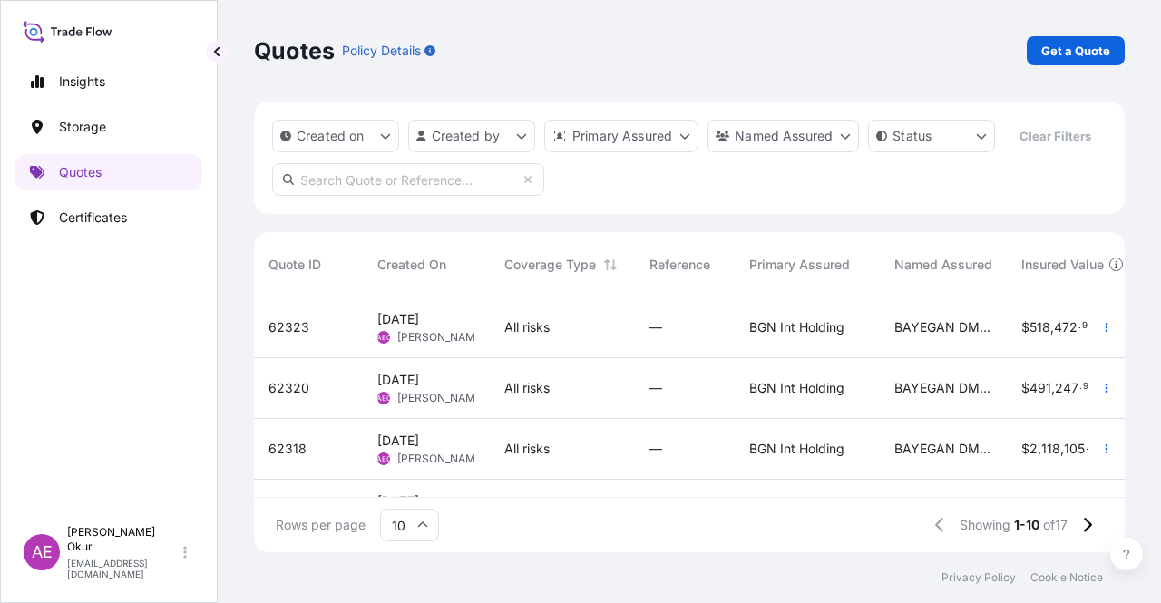
click at [470, 391] on div "[DATE] AEO Alp Eren Okur" at bounding box center [426, 388] width 98 height 34
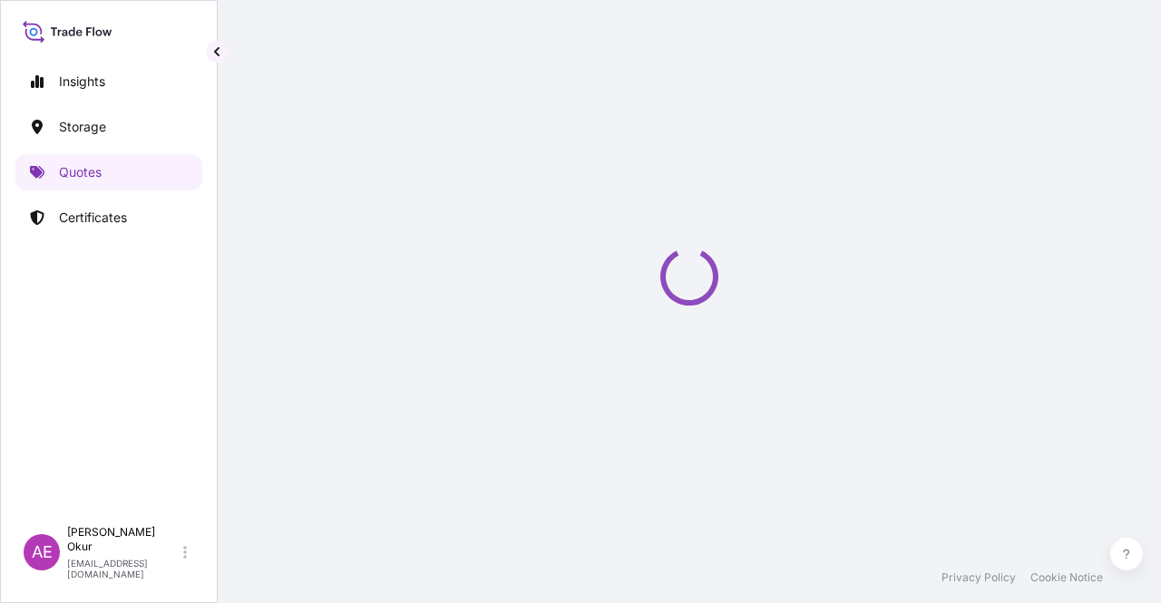
select select "Ocean Vessel"
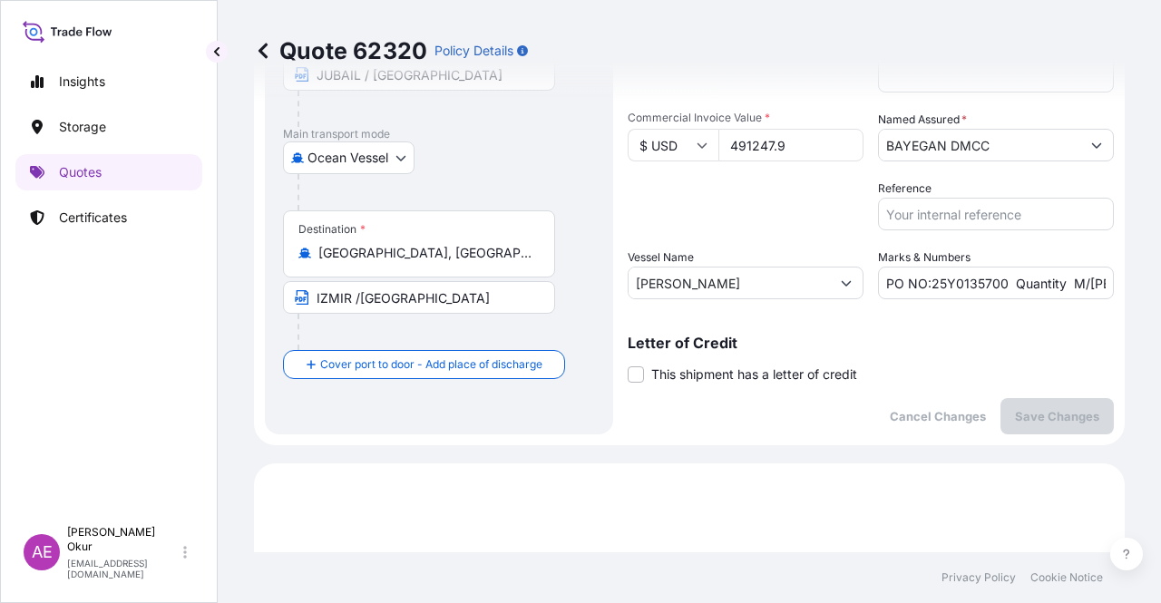
scroll to position [76, 0]
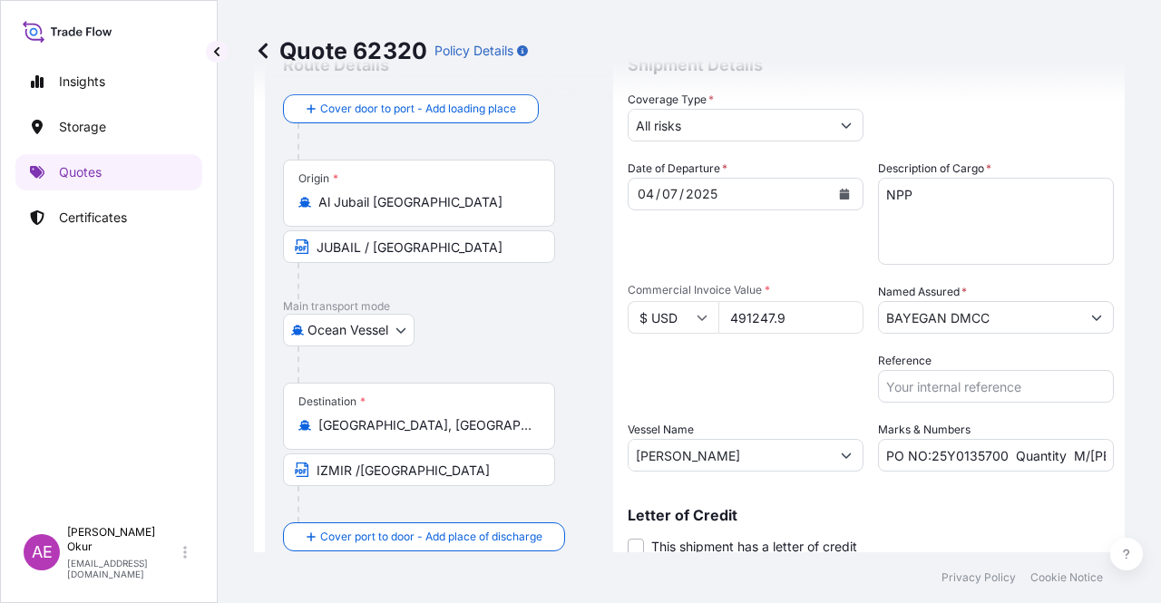
click at [146, 175] on link "Quotes" at bounding box center [108, 172] width 187 height 36
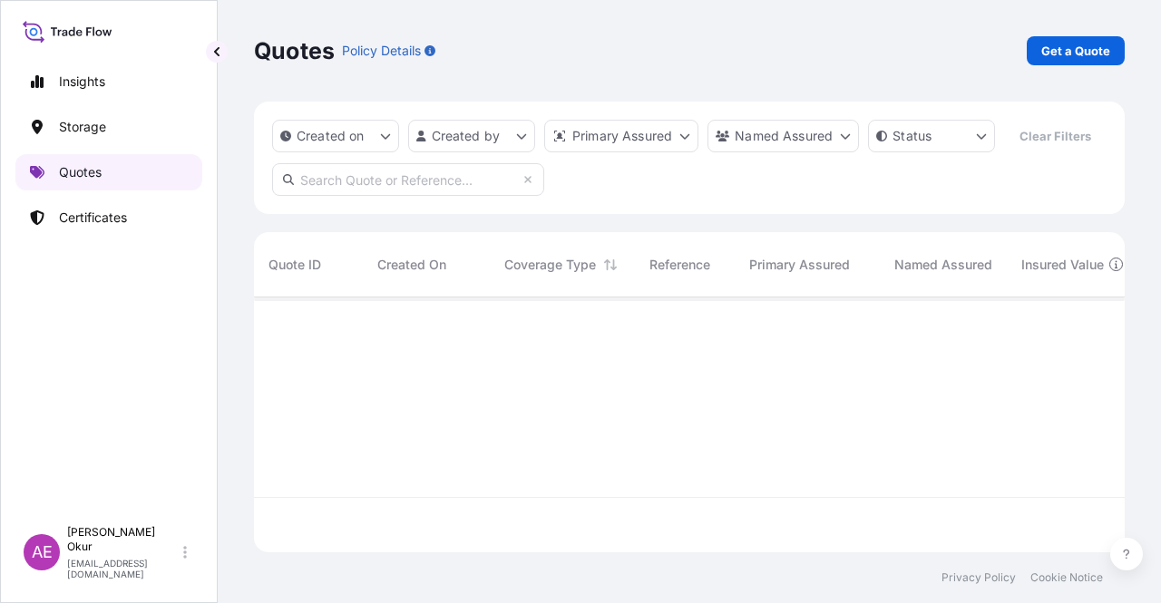
scroll to position [251, 856]
click at [1072, 53] on p "Get a Quote" at bounding box center [1075, 51] width 69 height 18
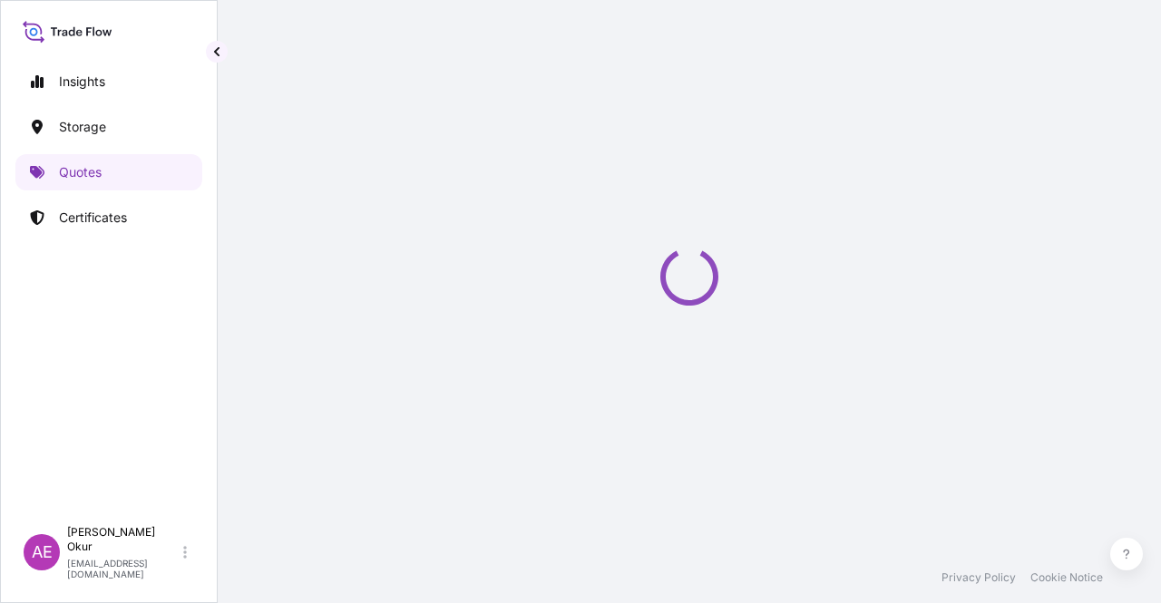
select select "Ocean Vessel"
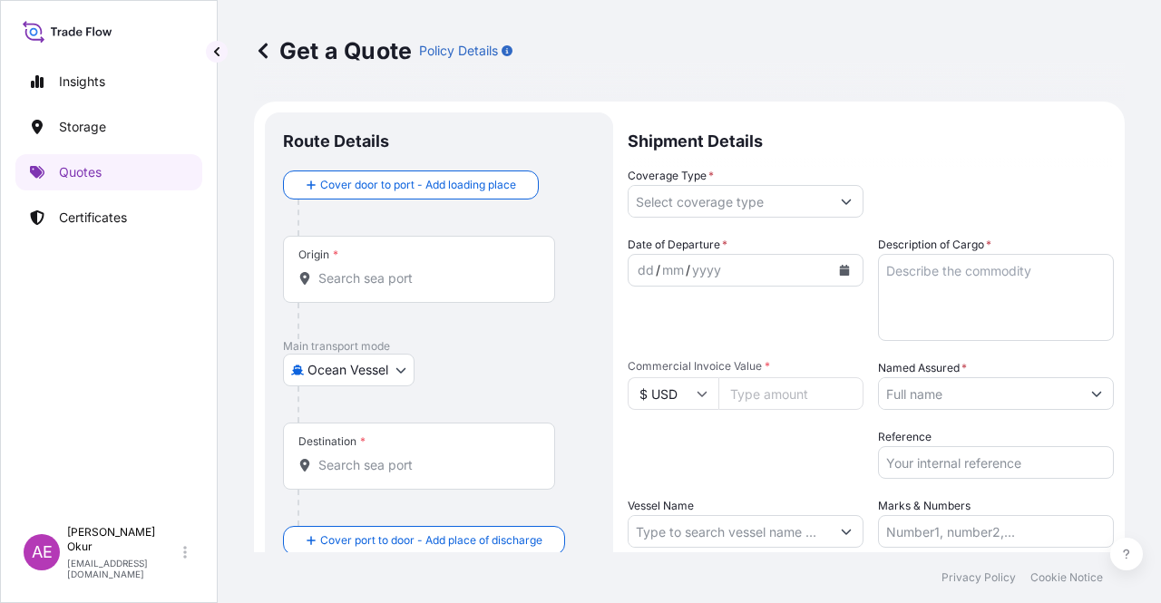
scroll to position [29, 0]
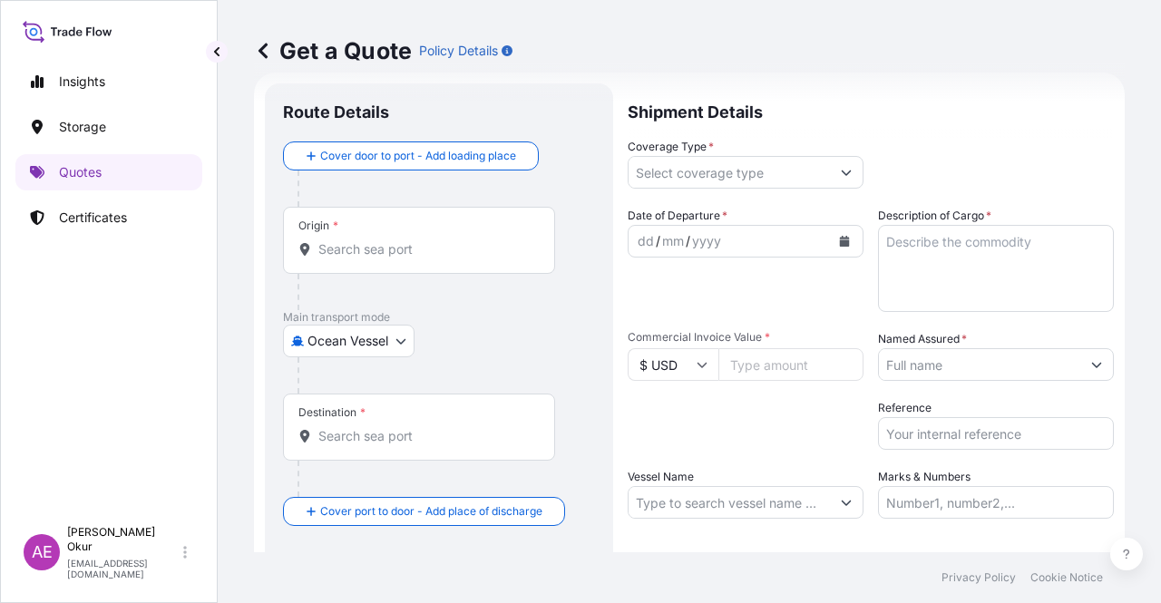
click at [466, 238] on div "Origin *" at bounding box center [419, 240] width 272 height 67
click at [466, 240] on input "Origin *" at bounding box center [425, 249] width 214 height 18
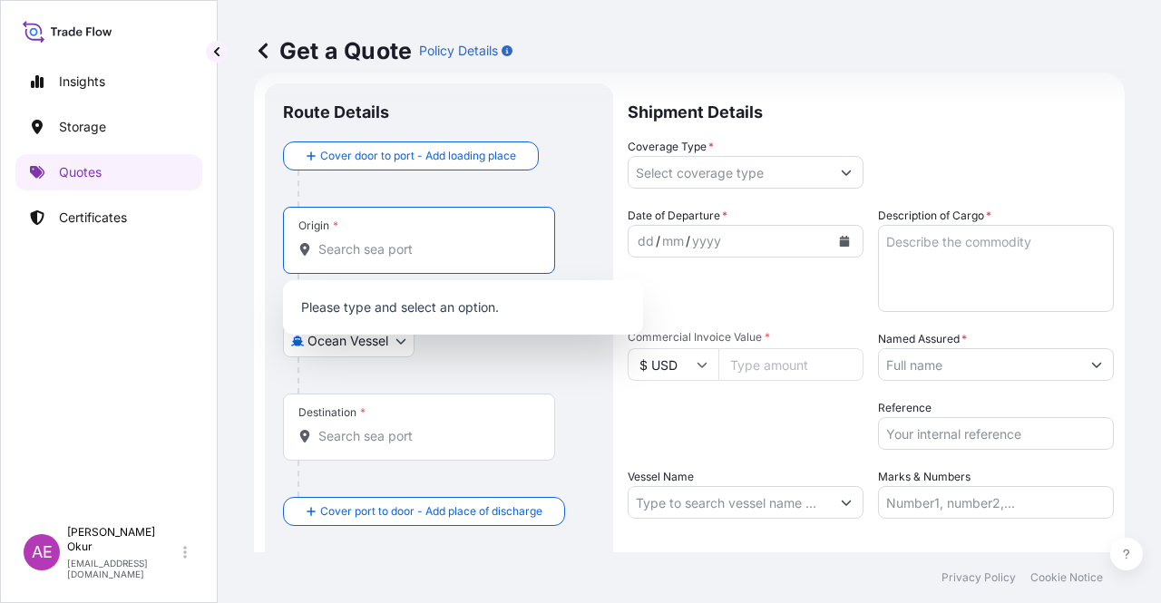
paste input "JUBAIL"
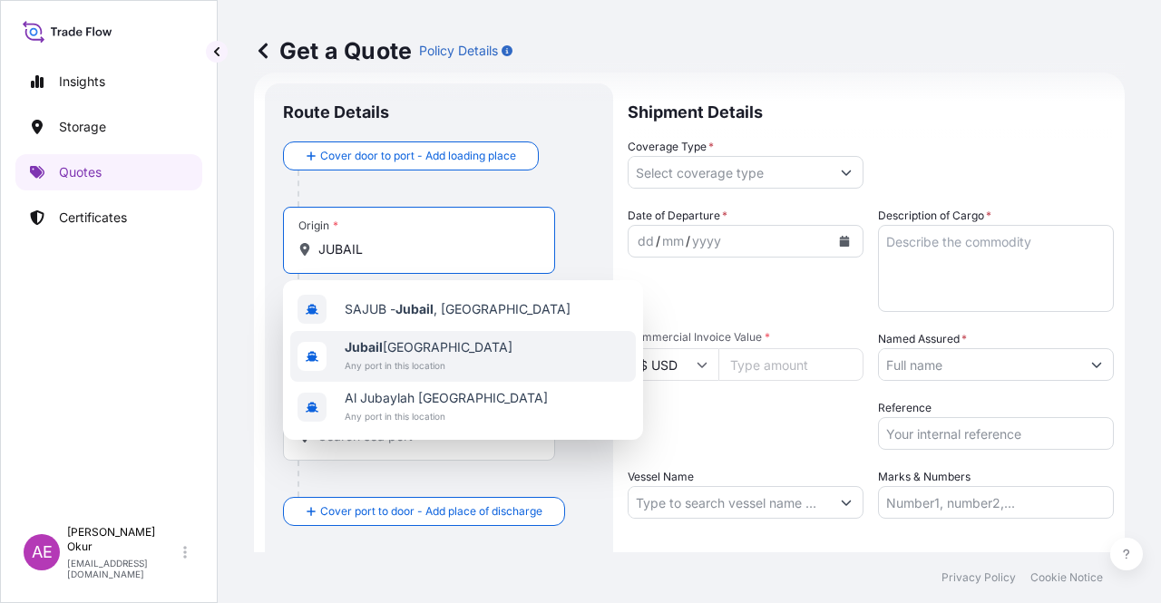
click at [415, 337] on div "[GEOGRAPHIC_DATA] [GEOGRAPHIC_DATA] Any port in this location" at bounding box center [462, 356] width 345 height 51
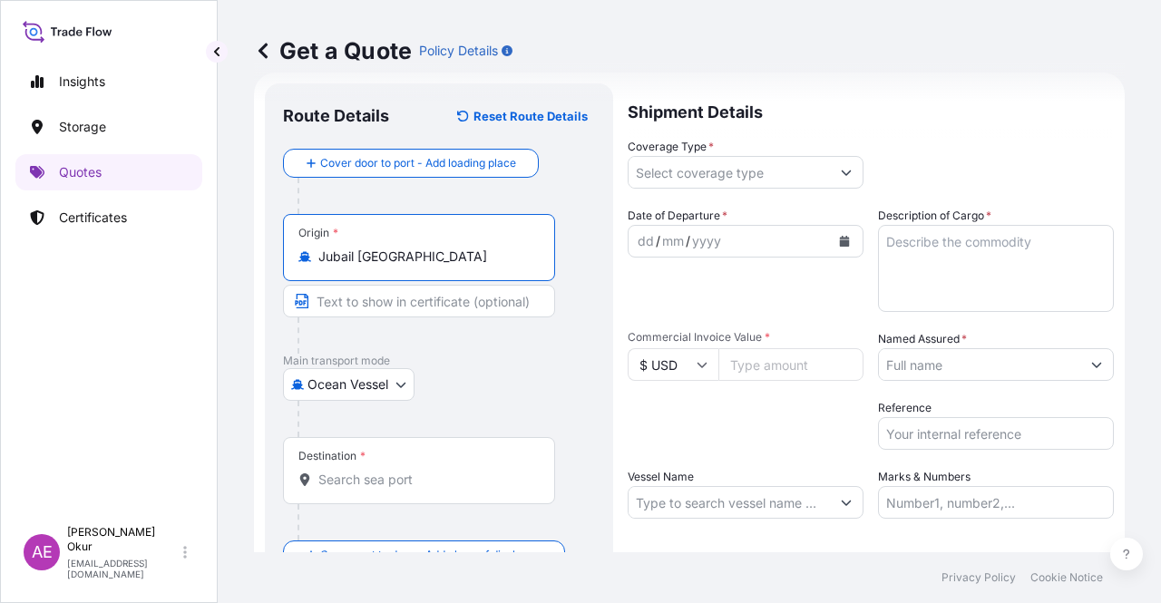
type input "Jubail [GEOGRAPHIC_DATA]"
click at [381, 303] on input "Text to appear on certificate" at bounding box center [419, 301] width 272 height 33
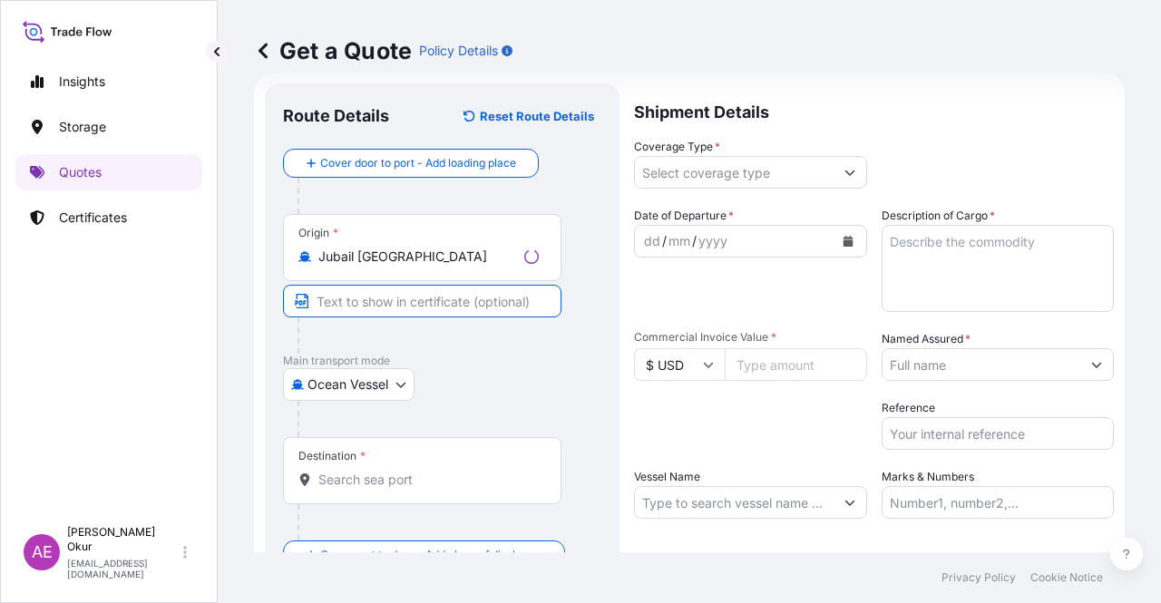
paste input "JUBAIL"
type input "JUBAIL / [GEOGRAPHIC_DATA]"
click at [361, 474] on input "Destination *" at bounding box center [425, 480] width 214 height 18
paste input "AMBARLI"
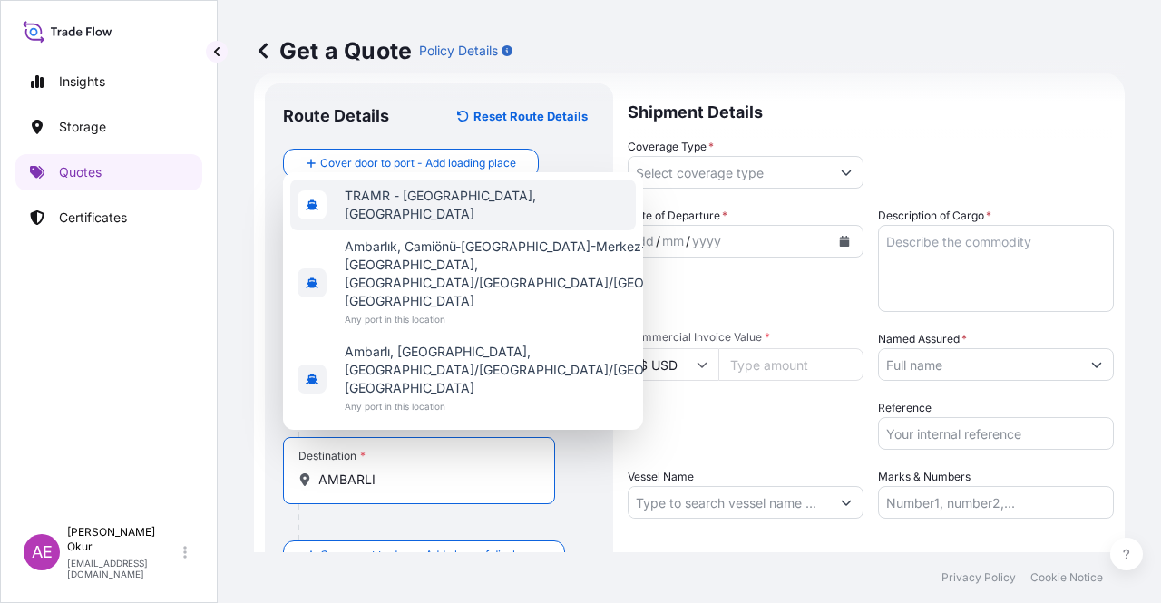
click at [419, 230] on div "TRAMR - [GEOGRAPHIC_DATA], [GEOGRAPHIC_DATA]" at bounding box center [462, 205] width 345 height 51
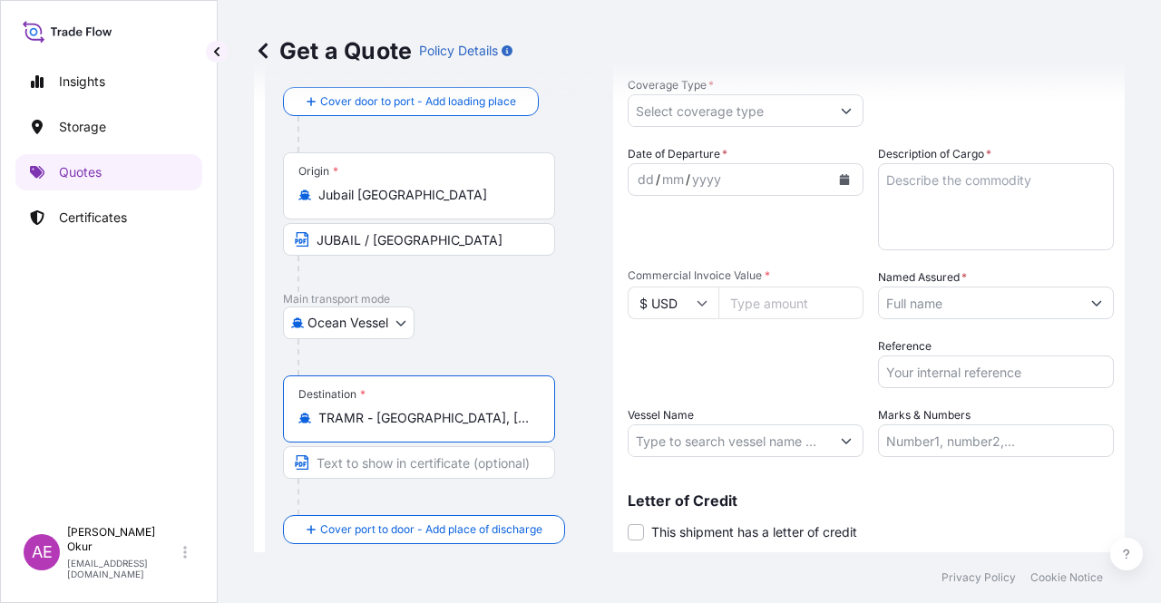
scroll to position [141, 0]
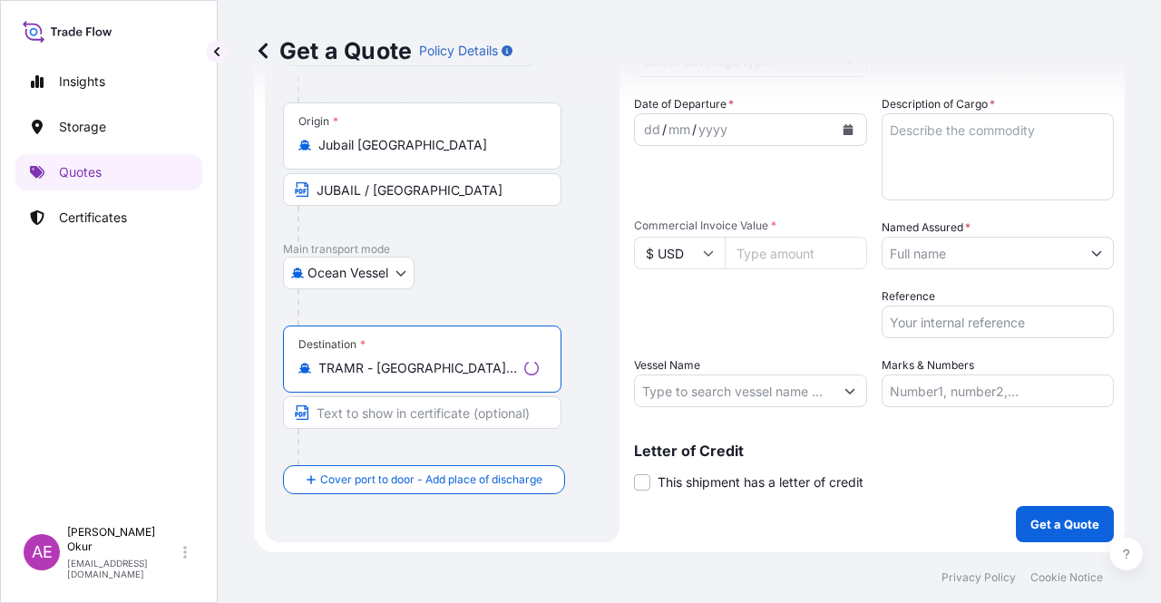
type input "TRAMR - [GEOGRAPHIC_DATA], [GEOGRAPHIC_DATA]"
click at [395, 416] on input "Text to appear on certificate" at bounding box center [422, 412] width 278 height 33
paste input "AMBARLI"
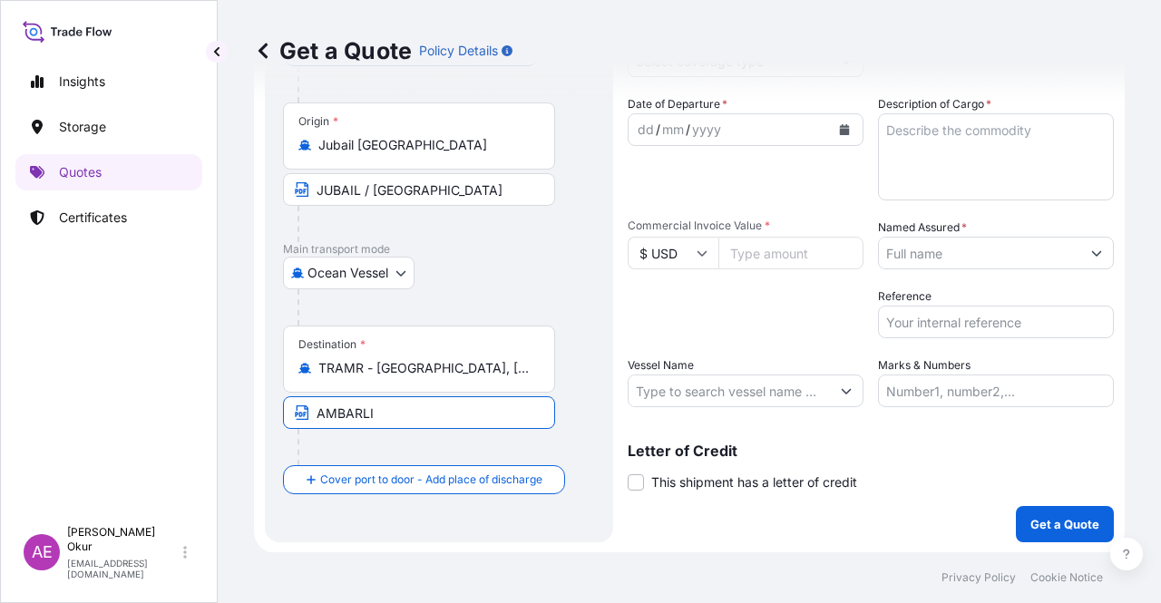
type input "AMBARLI / [GEOGRAPHIC_DATA]"
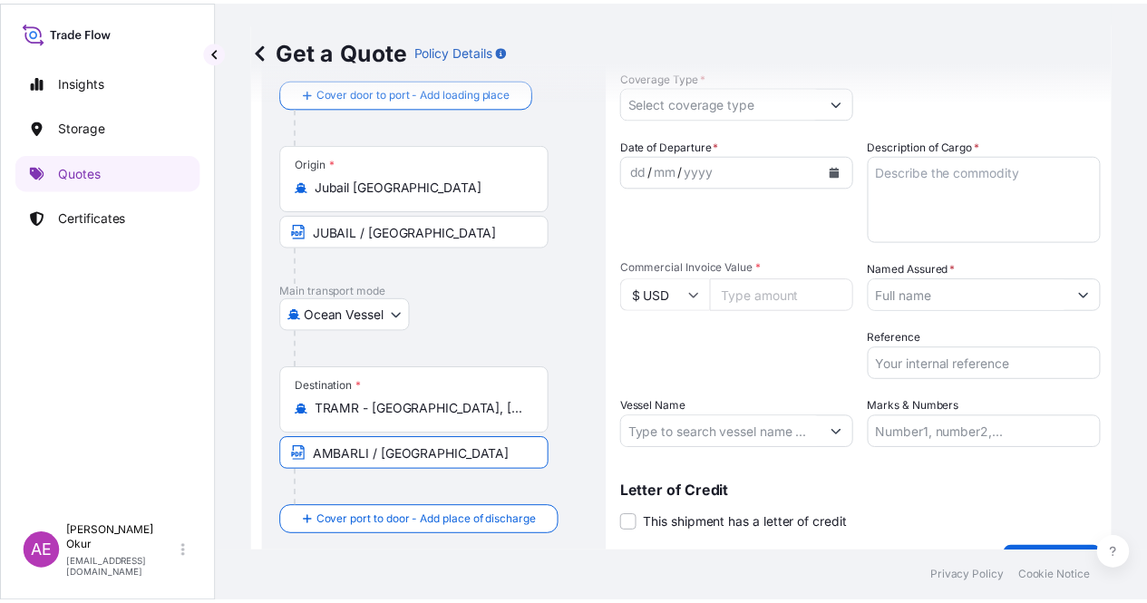
scroll to position [0, 0]
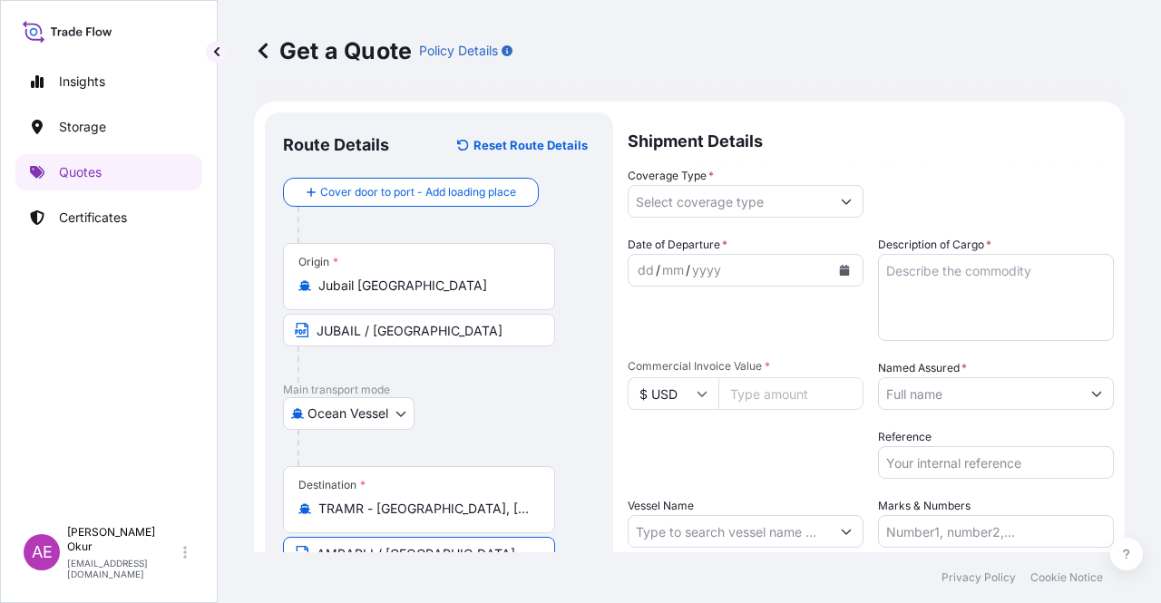
click at [730, 215] on input "Coverage Type *" at bounding box center [728, 201] width 201 height 33
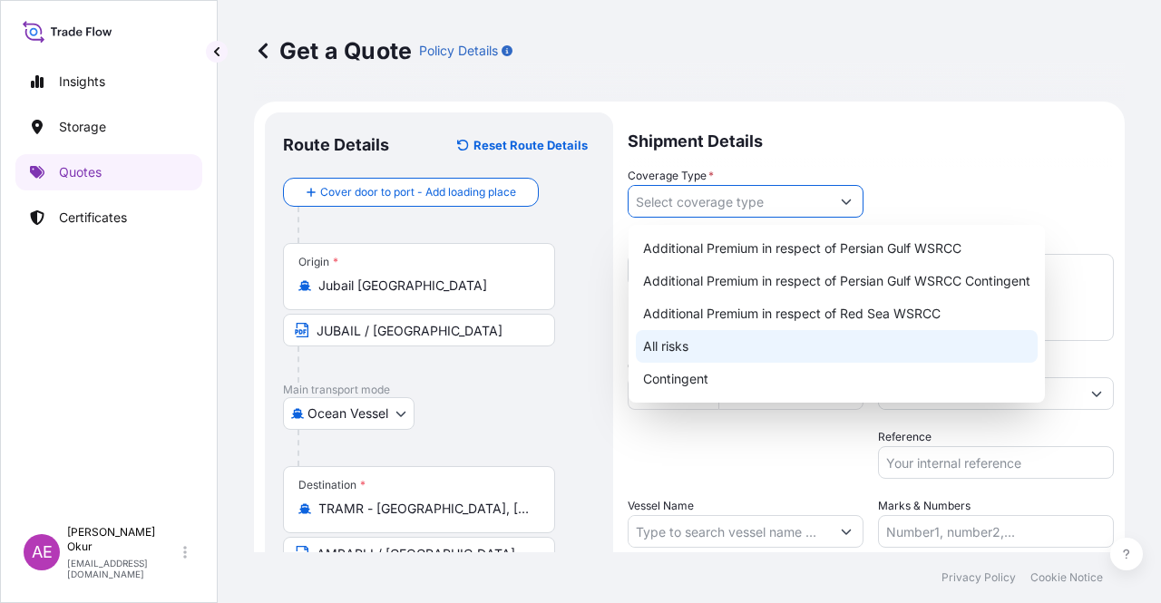
click at [676, 339] on div "All risks" at bounding box center [837, 346] width 402 height 33
type input "All risks"
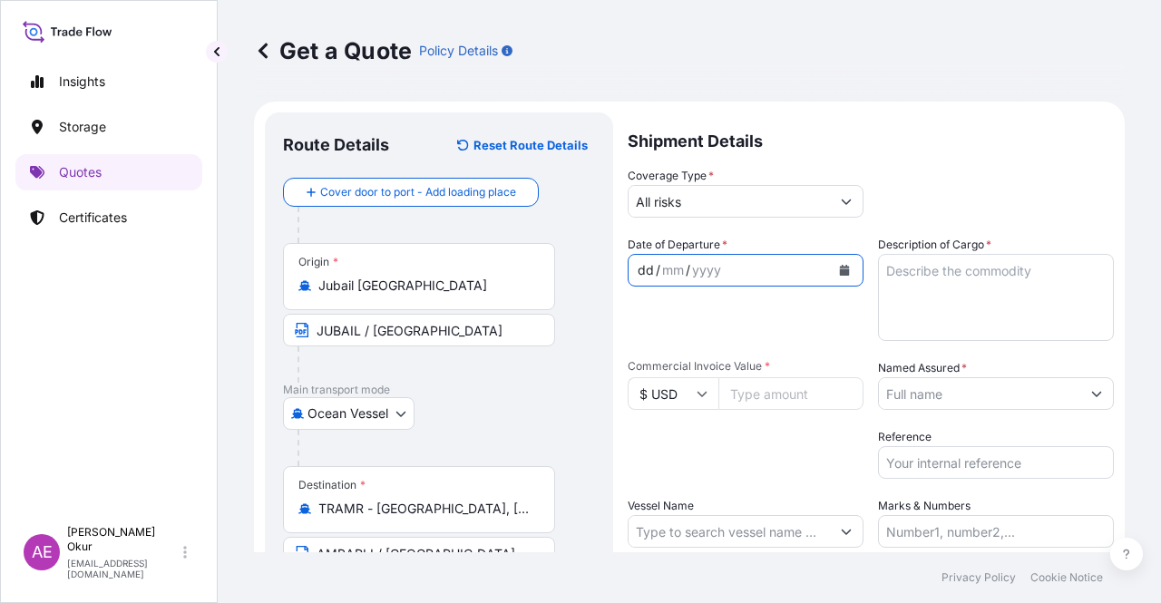
click at [656, 271] on div "/" at bounding box center [658, 270] width 5 height 22
click at [733, 399] on input "Commercial Invoice Value *" at bounding box center [790, 393] width 145 height 33
paste input "153821.25"
type input "153821.25"
click at [942, 290] on textarea "Description of Cargo *" at bounding box center [996, 297] width 236 height 87
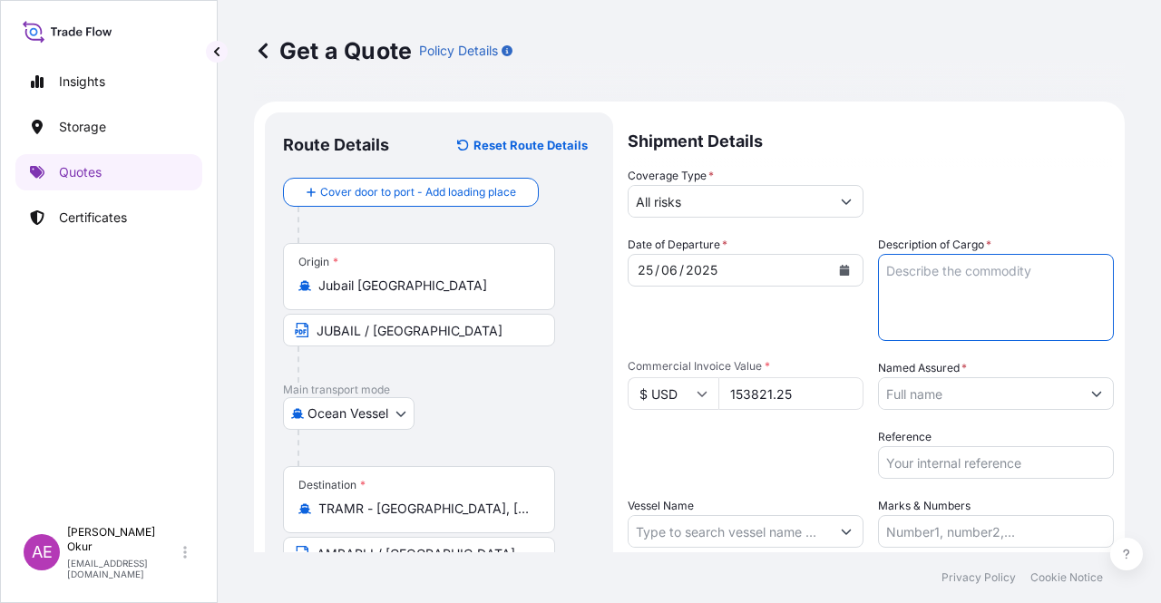
paste textarea "LD 0725N"
type textarea "LD 0725N"
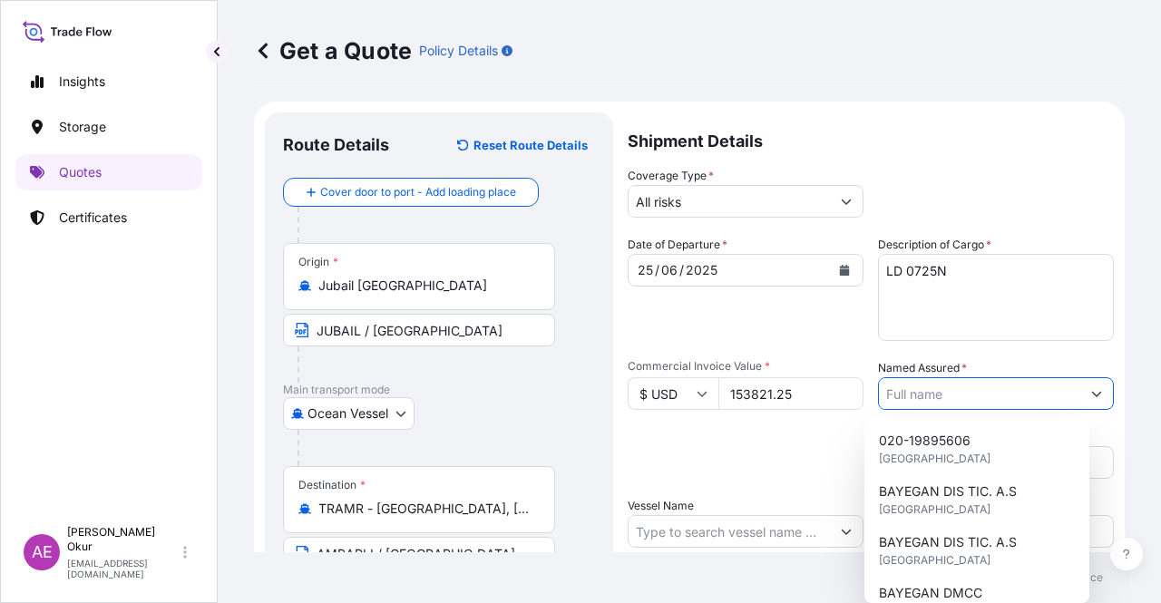
drag, startPoint x: 904, startPoint y: 400, endPoint x: 901, endPoint y: 507, distance: 107.0
click at [904, 396] on input "Named Assured *" at bounding box center [979, 393] width 201 height 33
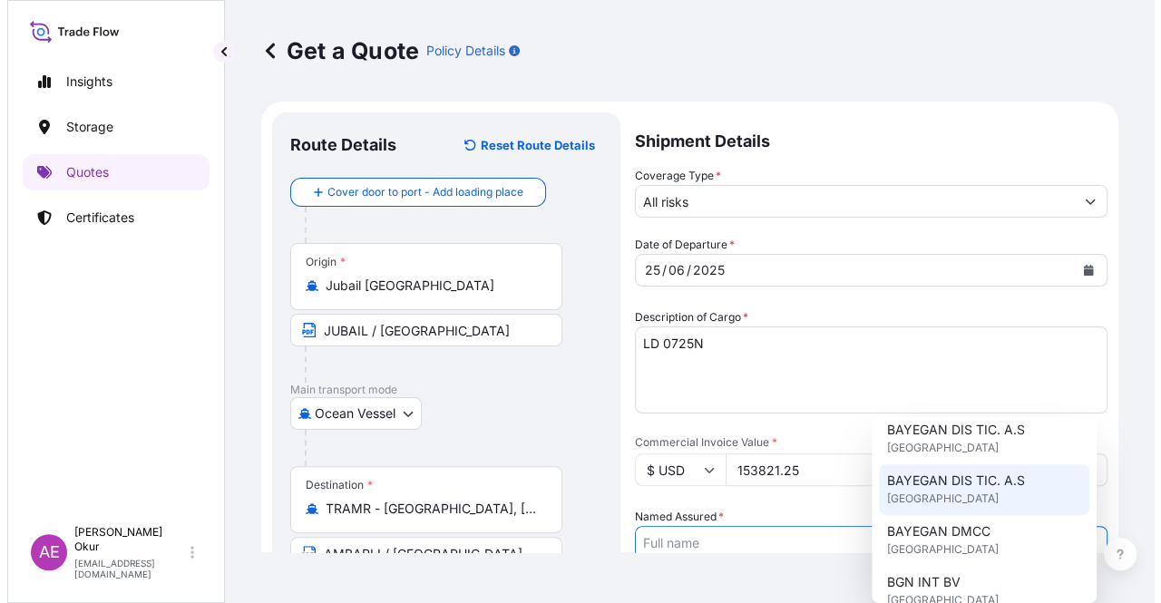
scroll to position [91, 0]
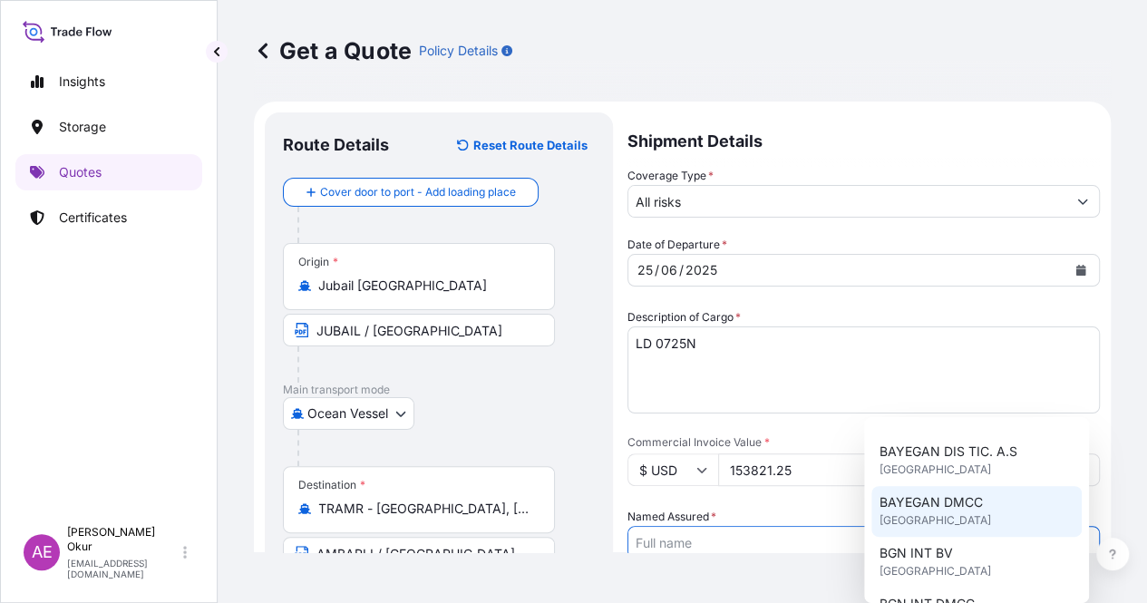
click at [947, 504] on span "BAYEGAN DMCC" at bounding box center [930, 502] width 103 height 18
type input "BAYEGAN DMCC"
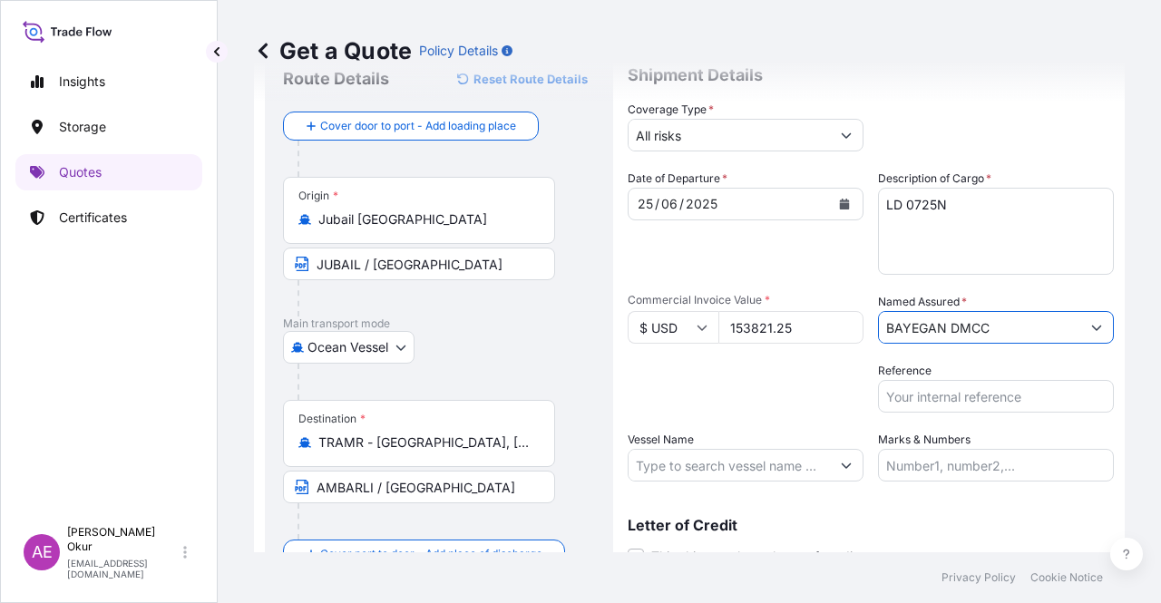
scroll to position [141, 0]
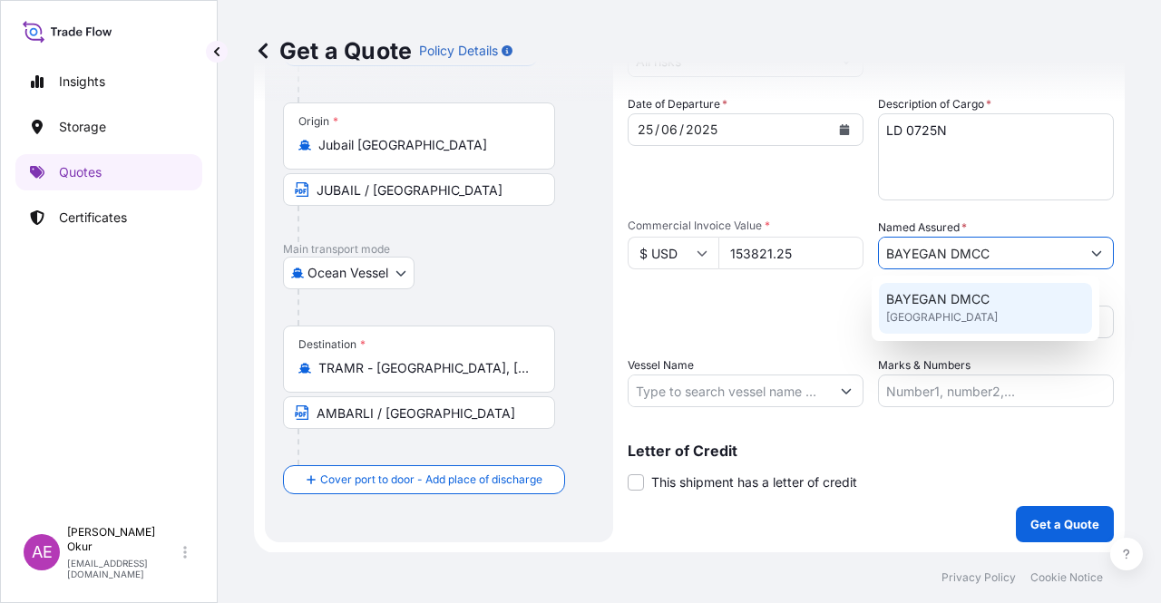
click at [987, 310] on div "BAYEGAN DMCC [GEOGRAPHIC_DATA]" at bounding box center [985, 308] width 213 height 51
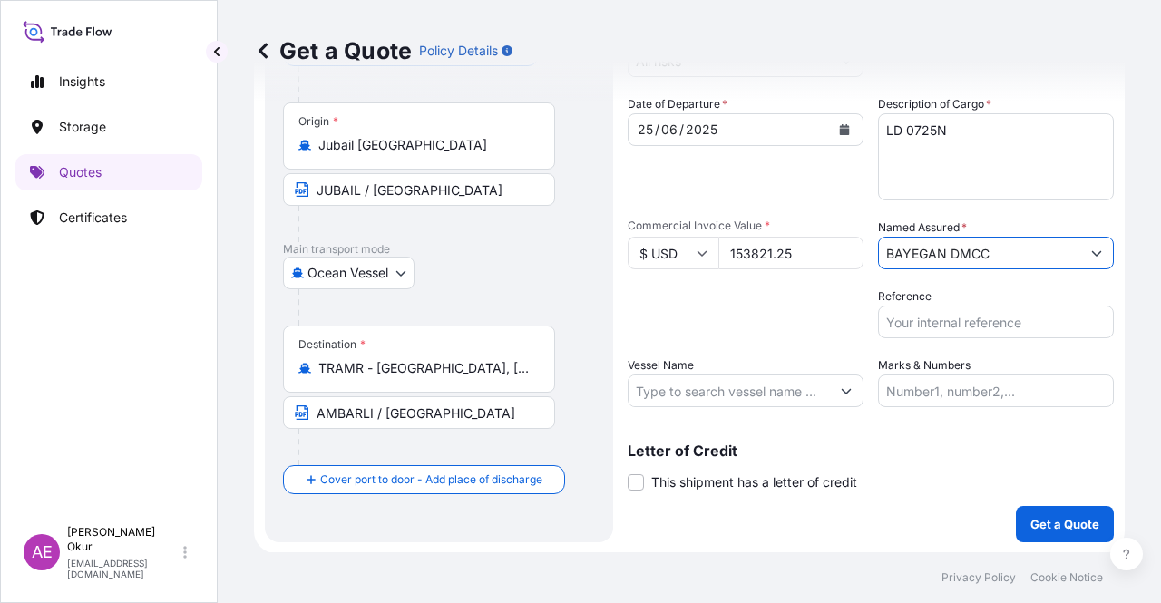
click at [755, 382] on input "Vessel Name" at bounding box center [728, 390] width 201 height 33
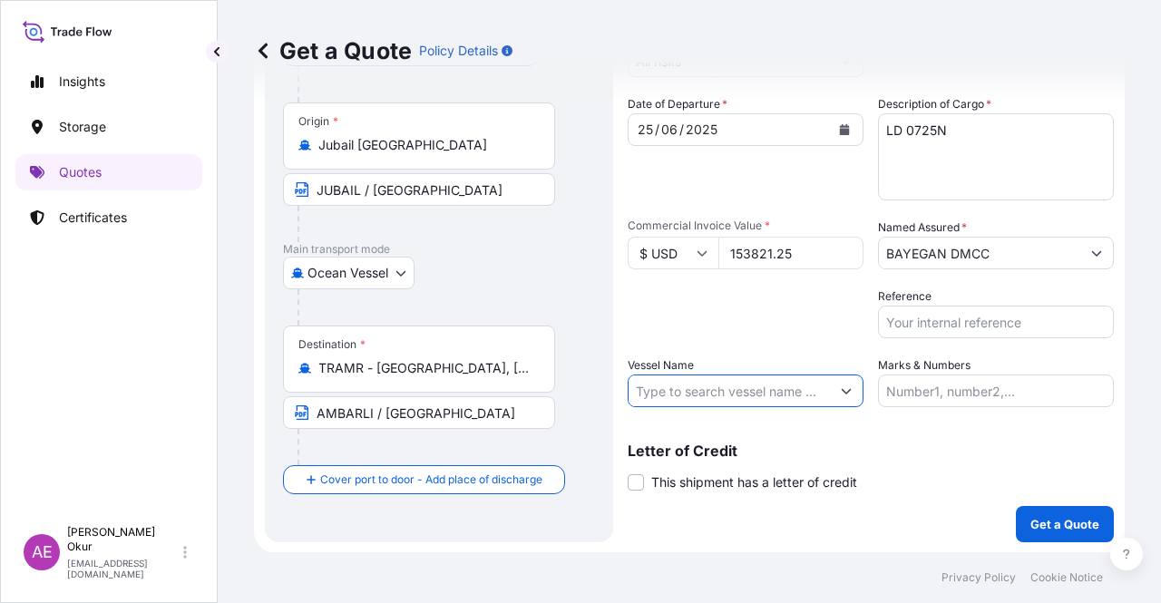
paste input "SPIL CITRA"
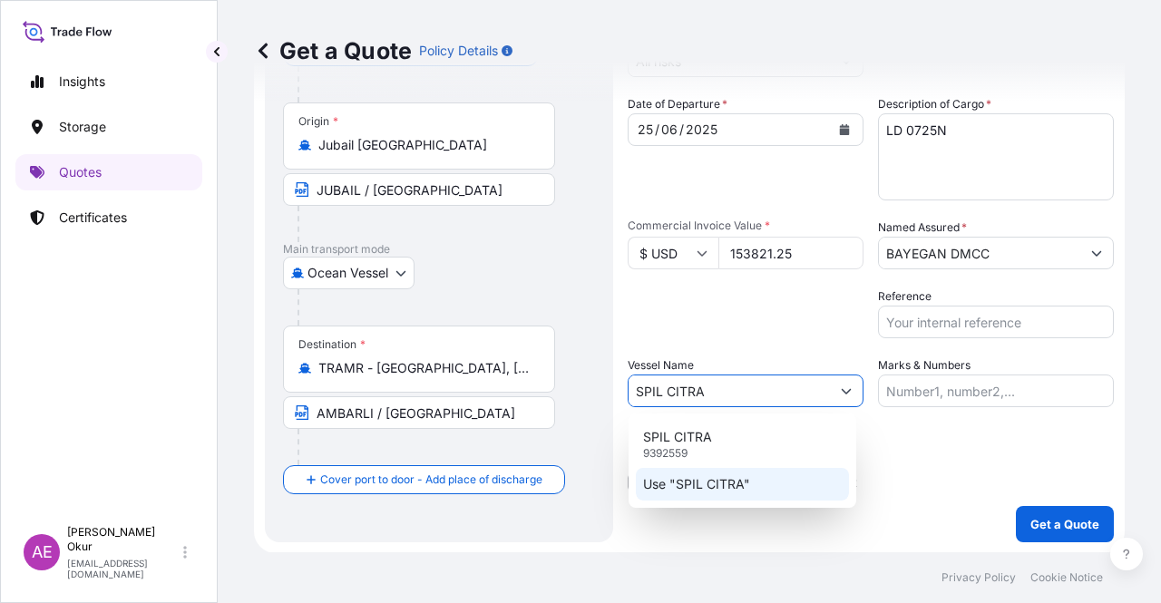
click at [717, 492] on p "Use "SPIL CITRA"" at bounding box center [696, 484] width 107 height 18
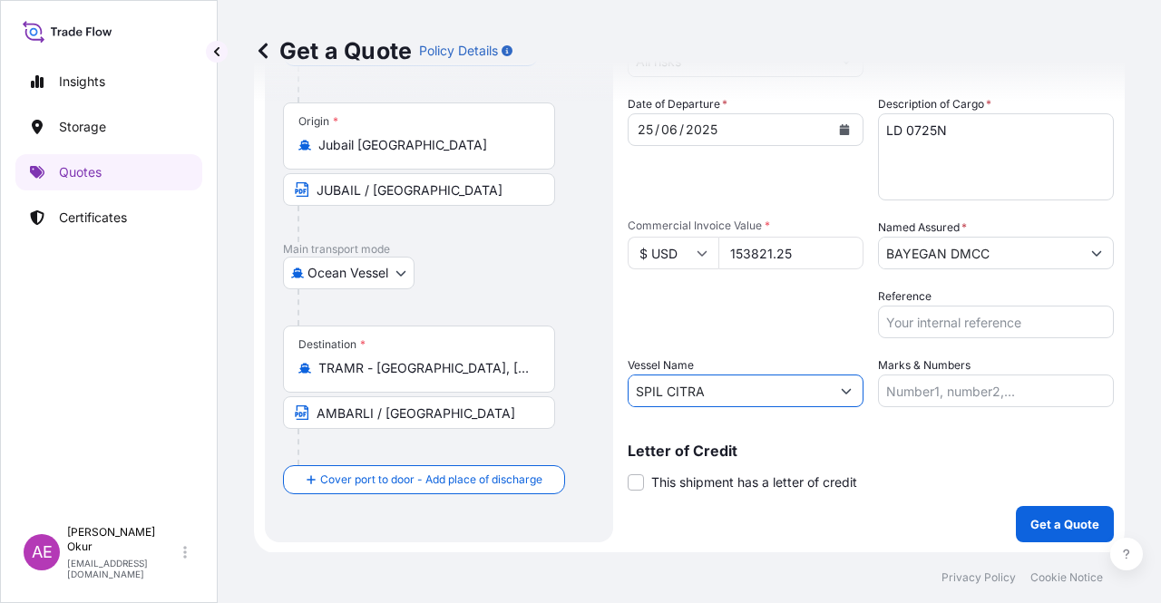
type input "SPIL CITRA"
click at [950, 386] on input "Marks & Numbers" at bounding box center [996, 390] width 236 height 33
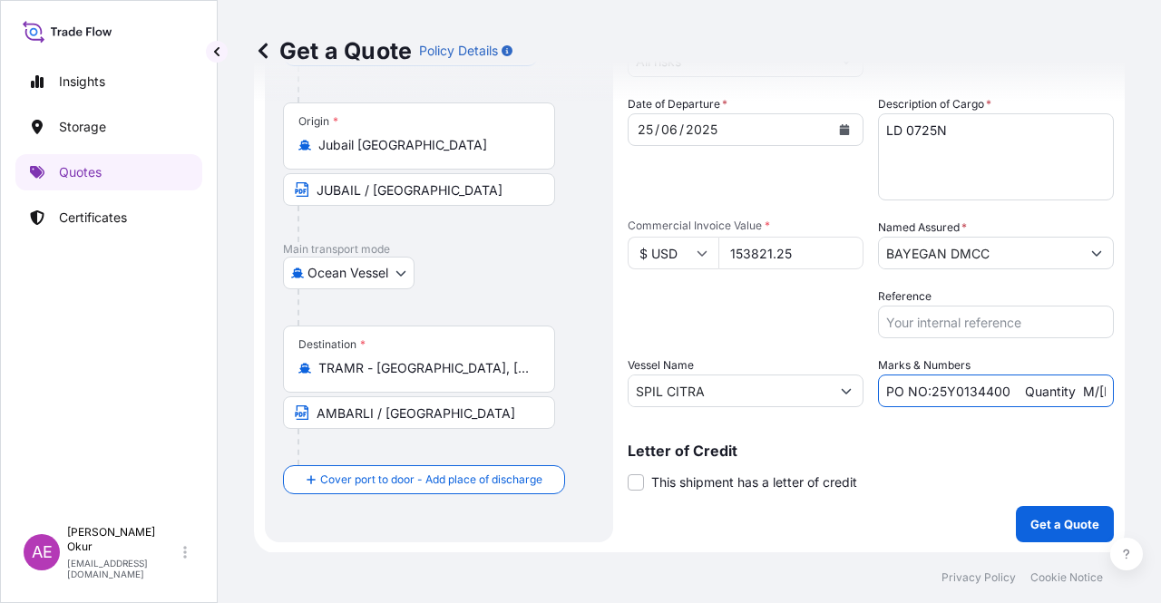
drag, startPoint x: 927, startPoint y: 392, endPoint x: 997, endPoint y: 393, distance: 70.7
click at [997, 393] on input "PO NO:25Y0134400 Quantity M/[PERSON_NAME]: 247,500 Premium: USD 29,50" at bounding box center [996, 390] width 236 height 33
paste input "70"
drag, startPoint x: 1053, startPoint y: 391, endPoint x: 1103, endPoint y: 376, distance: 51.9
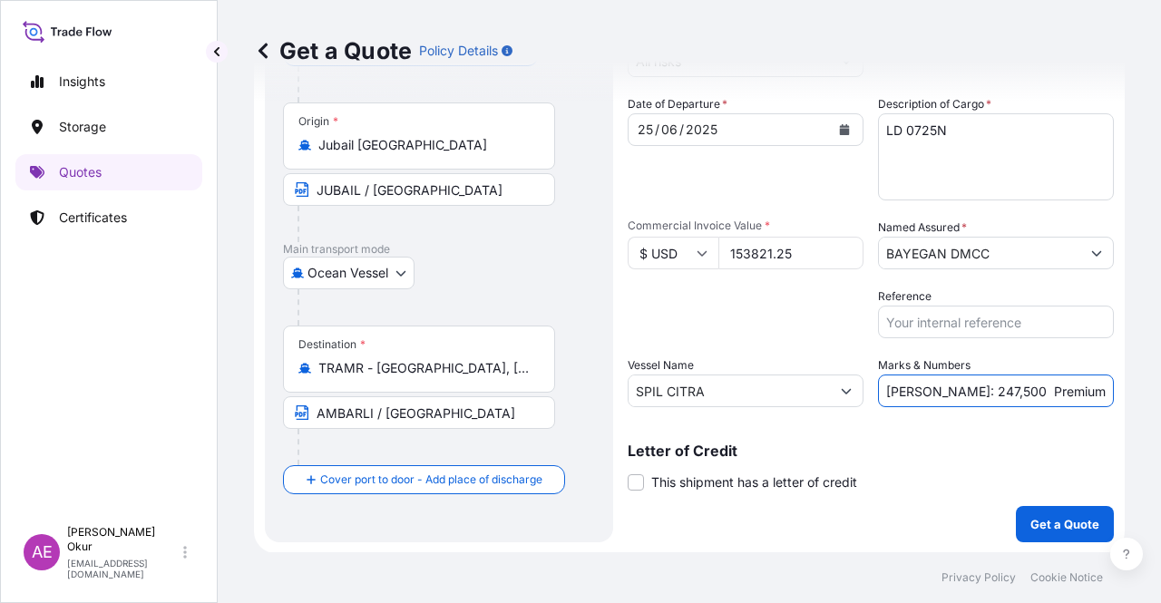
click at [1103, 376] on form "Route Details Reset Route Details Cover door to port - Add loading place Place …" at bounding box center [689, 257] width 870 height 592
click at [955, 395] on input "PO NO:25Y0137000 Quantity M/[PERSON_NAME]: 247,500 Premium: USD 29,50" at bounding box center [996, 390] width 236 height 33
drag, startPoint x: 912, startPoint y: 386, endPoint x: 959, endPoint y: 385, distance: 47.2
click at [959, 385] on input "PO NO:25Y0137000 Quantity M/[PERSON_NAME]: 247,500 Premium: USD 29,50" at bounding box center [996, 390] width 236 height 33
paste input "123,75"
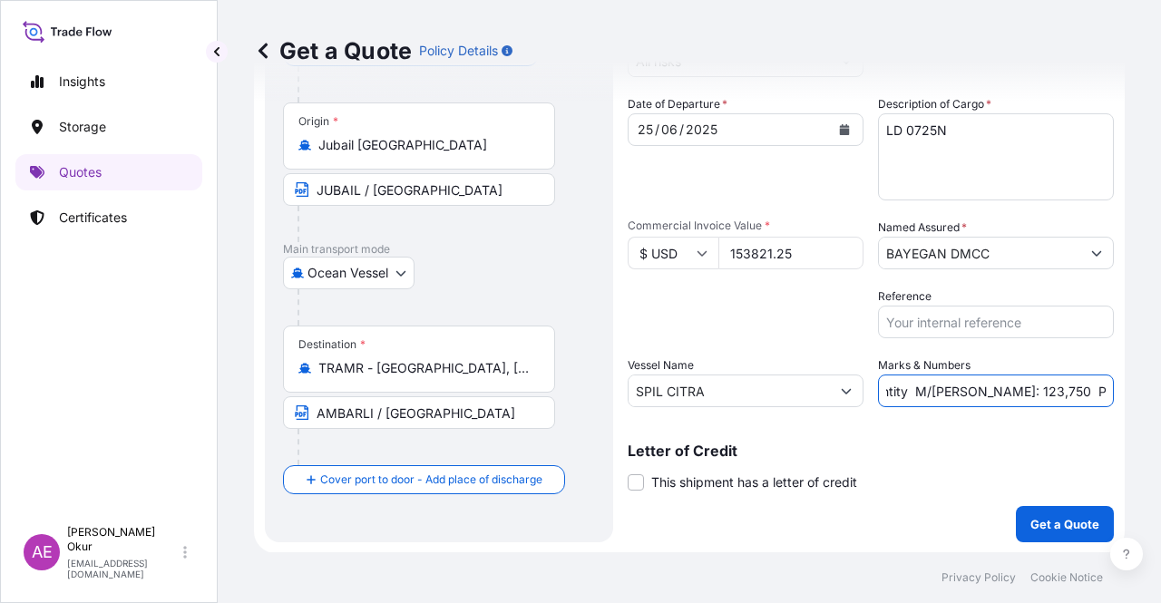
scroll to position [0, 210]
drag, startPoint x: 1061, startPoint y: 381, endPoint x: 1160, endPoint y: 378, distance: 98.9
click at [1160, 378] on div "Get a Quote Policy Details Route Details Reset Route Details Cover door to port…" at bounding box center [689, 276] width 943 height 552
click at [1030, 392] on input "PO NO:25Y0137000 Quantity M/[PERSON_NAME]: 123,750 Premium: USD 29,50" at bounding box center [996, 390] width 236 height 33
click at [1051, 390] on input "PO NO:25Y0137000 Quantity M/[PERSON_NAME]: 123,750 Premium: USD 29,50" at bounding box center [996, 390] width 236 height 33
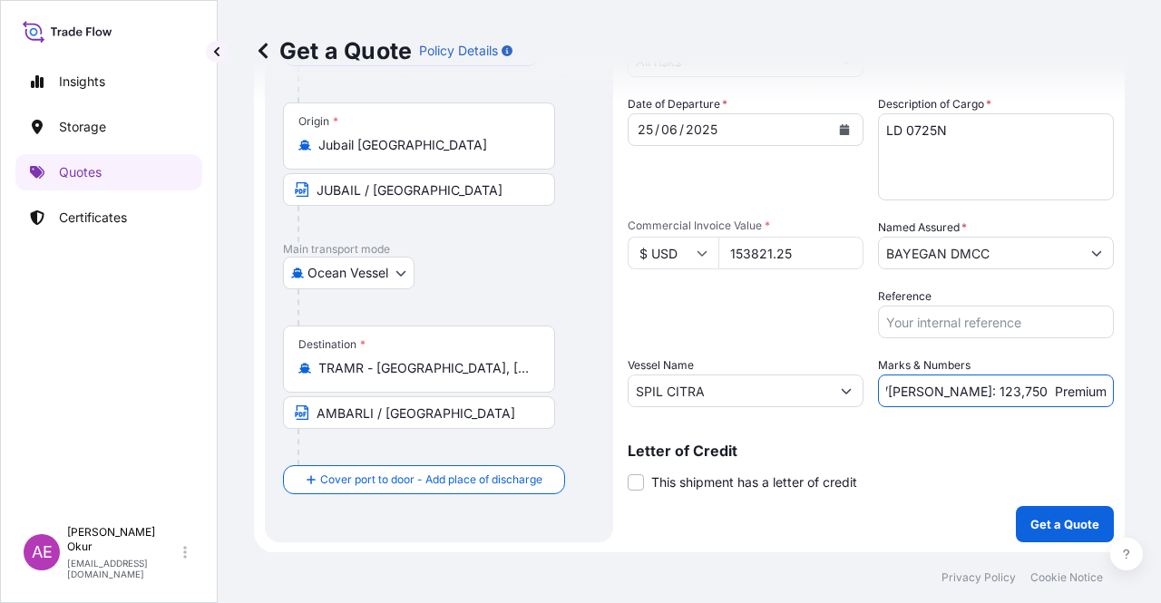
drag, startPoint x: 1058, startPoint y: 387, endPoint x: 1104, endPoint y: 394, distance: 46.7
click at [1104, 394] on form "Route Details Reset Route Details Cover door to port - Add loading place Place …" at bounding box center [689, 257] width 870 height 592
paste input "16,92"
type input "PO NO:25Y0137000 Quantity M/[PERSON_NAME]: 123,750 Premium: USD 16,92"
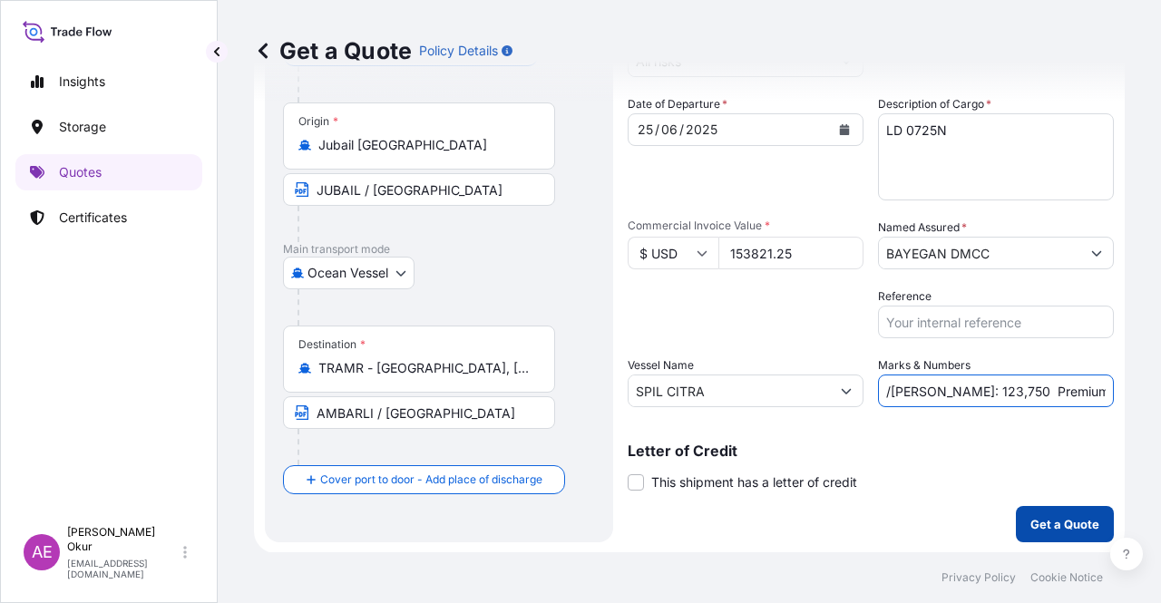
click at [1070, 543] on form "Route Details Reset Route Details Cover door to port - Add loading place Place …" at bounding box center [689, 257] width 870 height 592
click at [1066, 521] on p "Get a Quote" at bounding box center [1064, 524] width 69 height 18
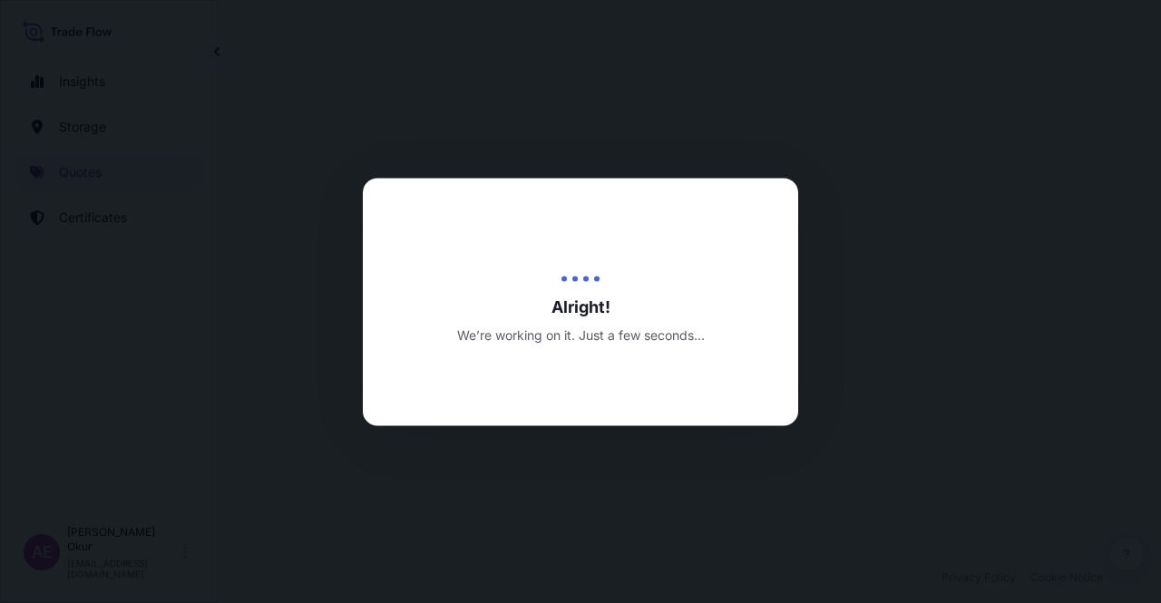
select select "Ocean Vessel"
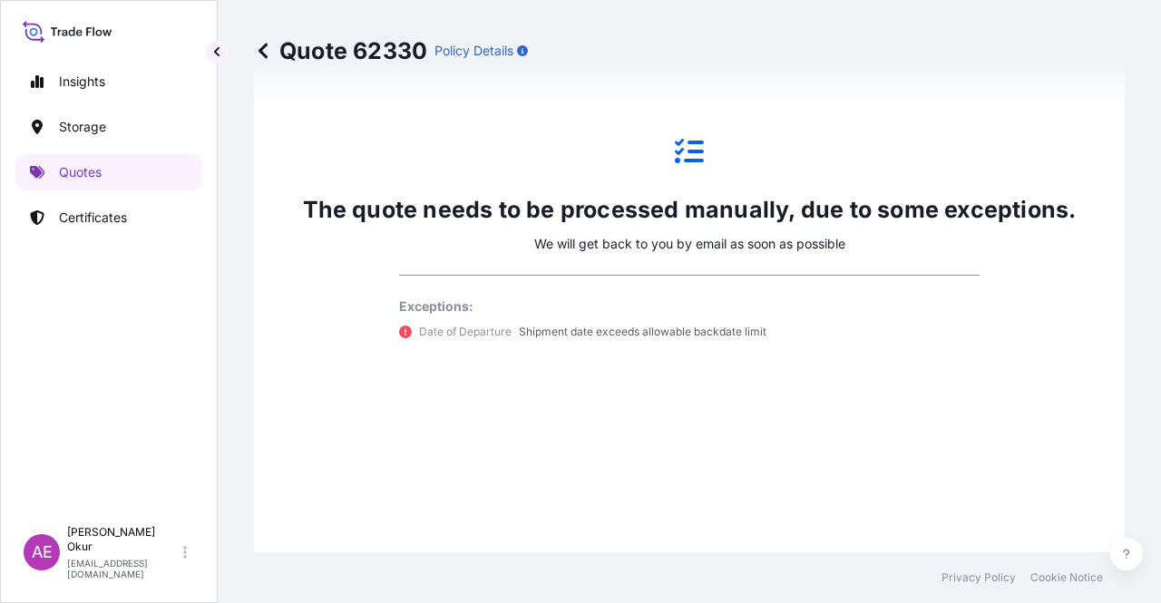
scroll to position [1074, 0]
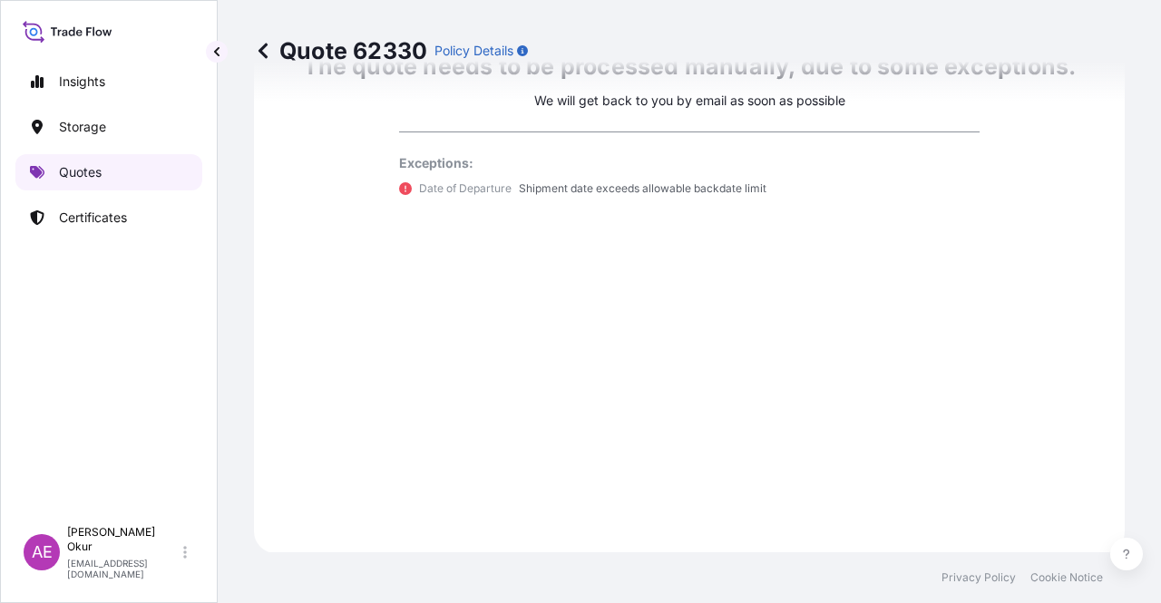
click at [87, 170] on p "Quotes" at bounding box center [80, 172] width 43 height 18
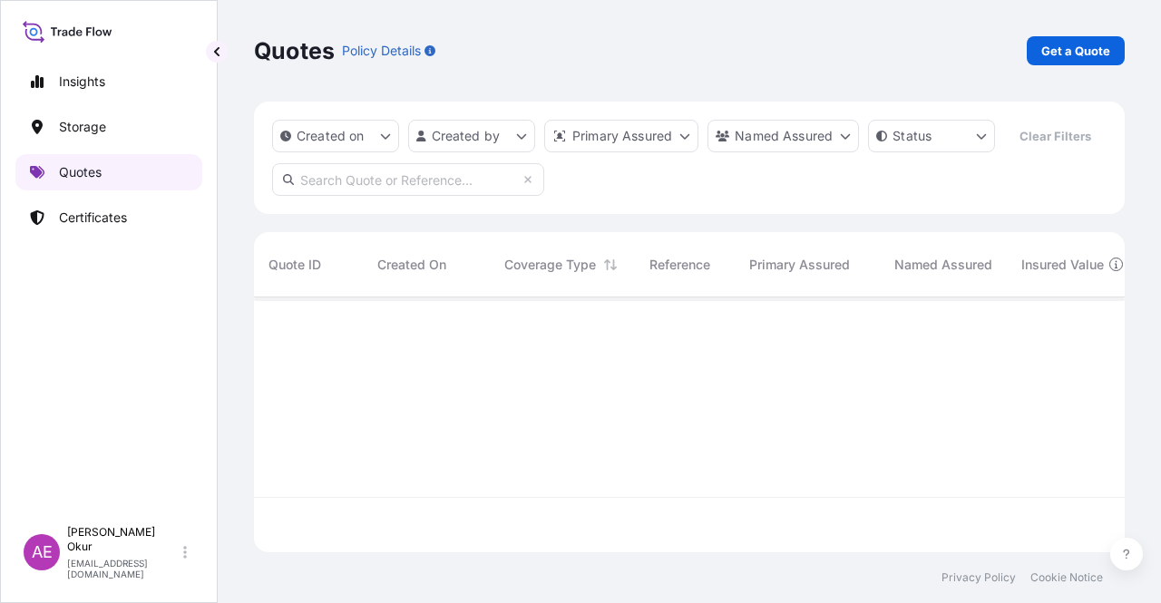
scroll to position [251, 856]
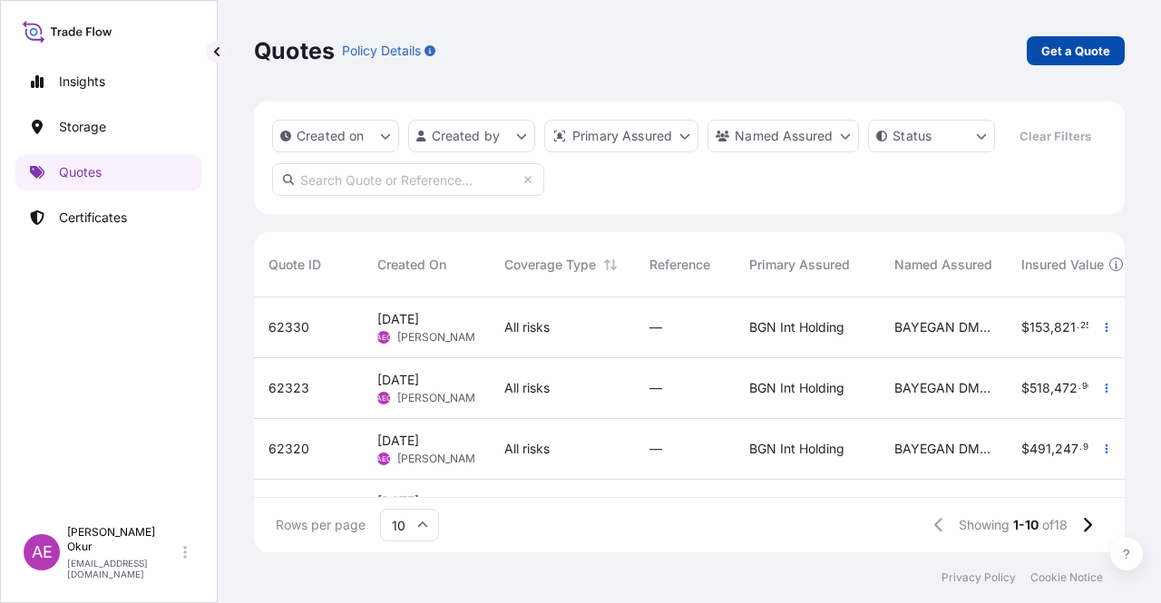
click at [1063, 51] on p "Get a Quote" at bounding box center [1075, 51] width 69 height 18
select select "Ocean Vessel"
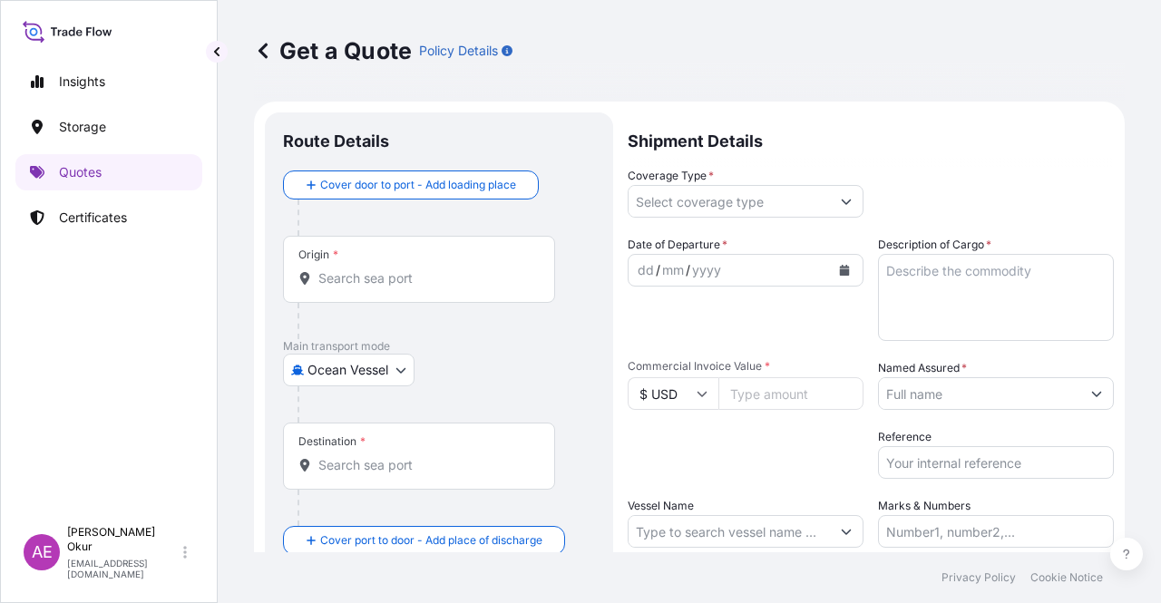
scroll to position [29, 0]
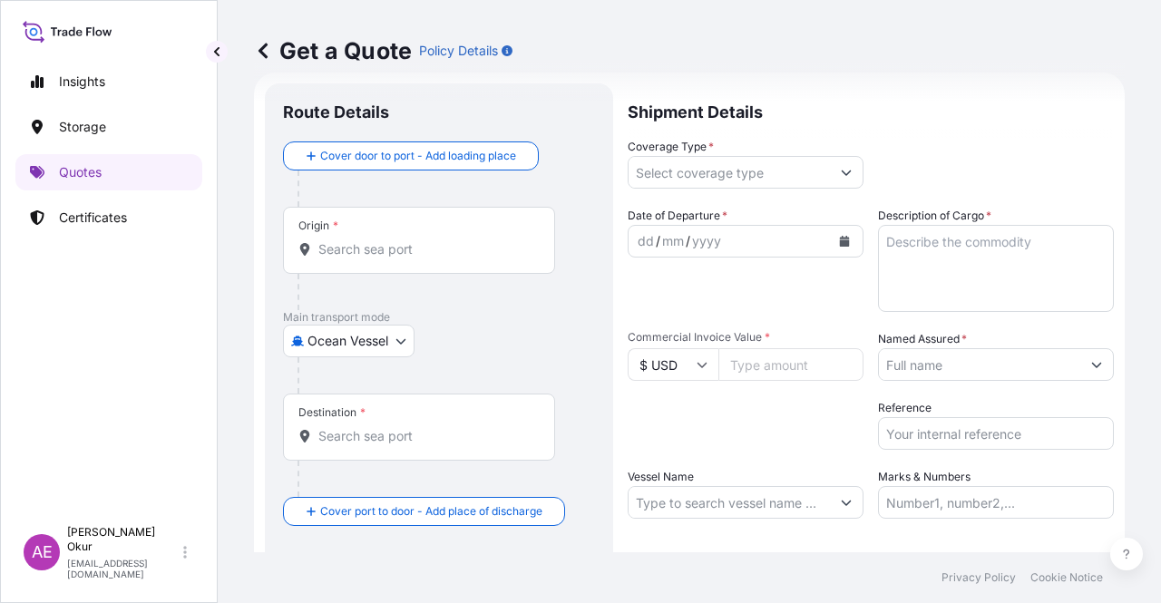
click at [466, 235] on div "Origin *" at bounding box center [419, 240] width 272 height 67
click at [466, 240] on input "Origin *" at bounding box center [425, 249] width 214 height 18
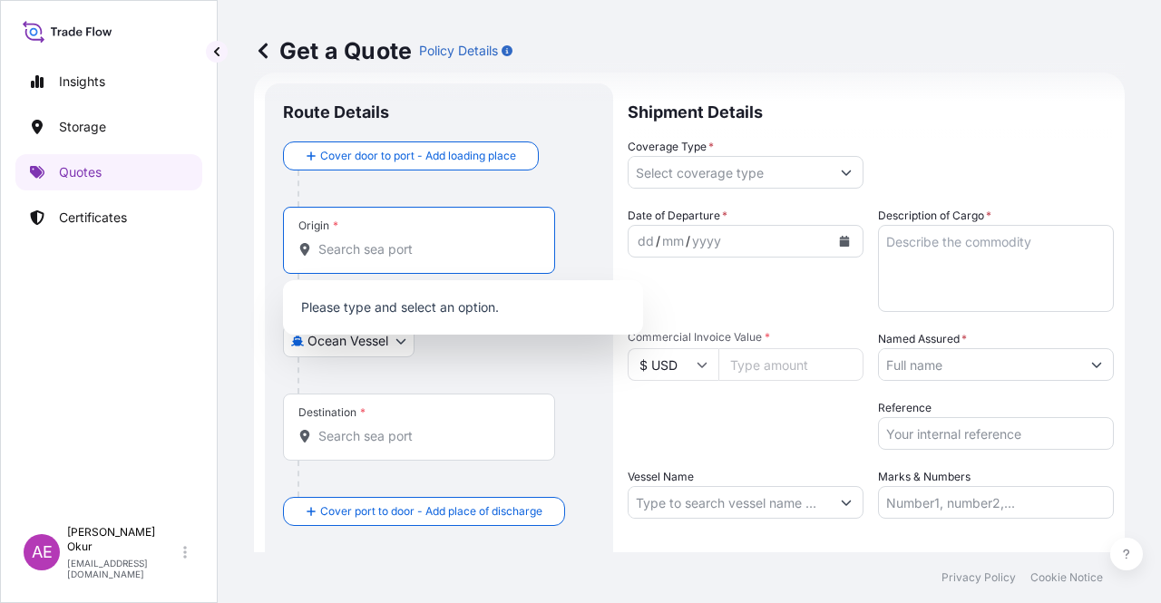
paste input "JUBAIL"
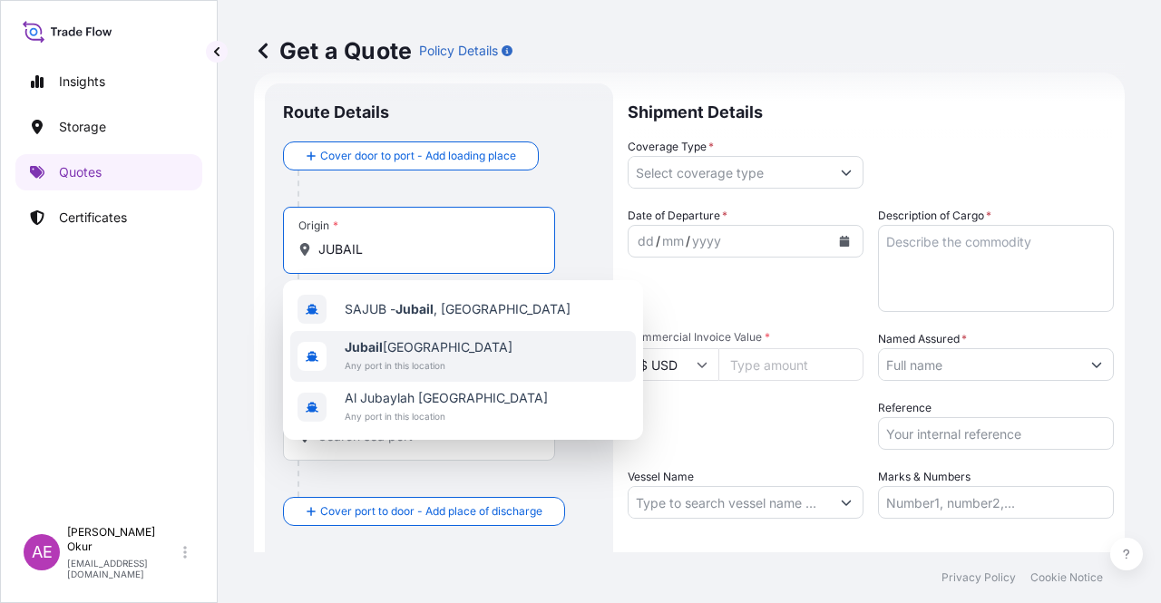
click at [436, 355] on span "Jubail [GEOGRAPHIC_DATA]" at bounding box center [429, 347] width 168 height 18
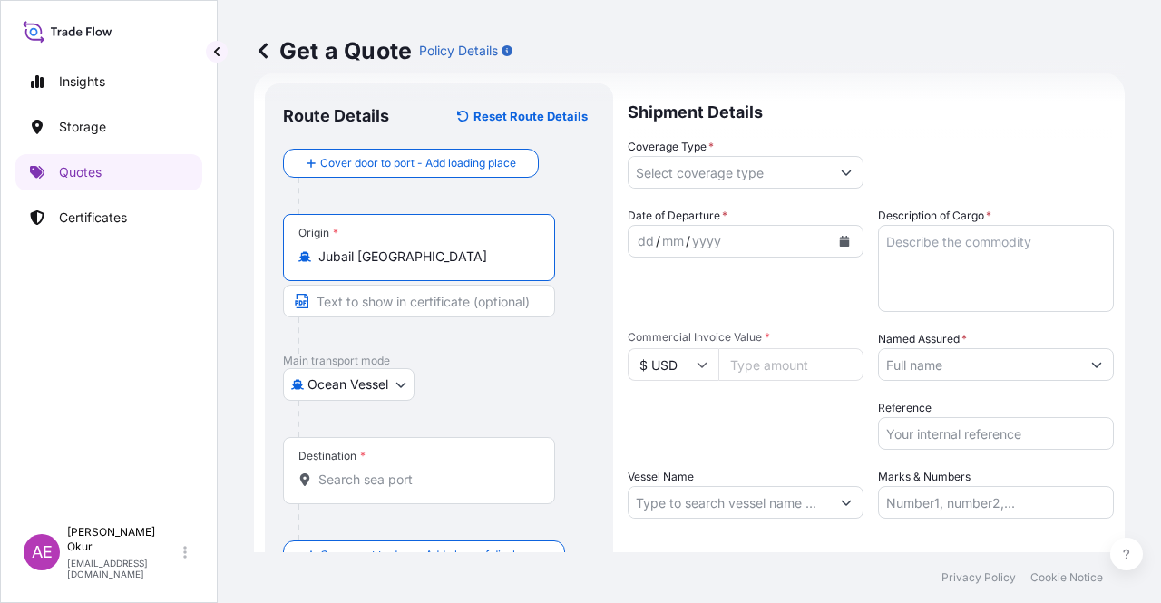
type input "Jubail [GEOGRAPHIC_DATA]"
drag, startPoint x: 406, startPoint y: 311, endPoint x: 400, endPoint y: 304, distance: 9.6
click at [401, 306] on input "Text to appear on certificate" at bounding box center [419, 301] width 272 height 33
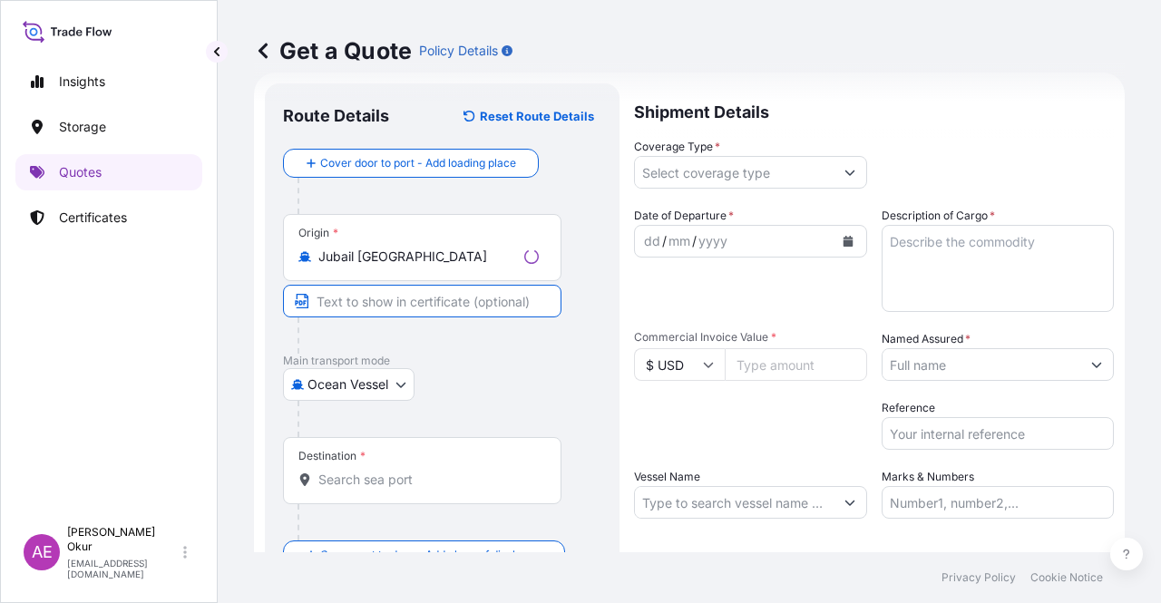
paste input "JUBAIL"
type input "JUBAIL / [GEOGRAPHIC_DATA]"
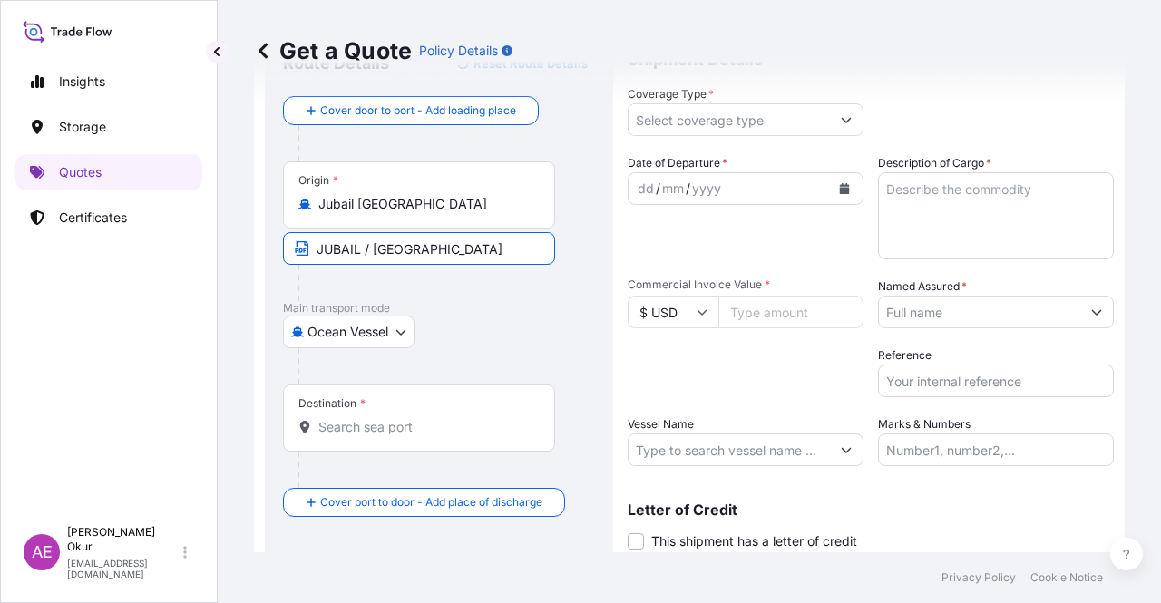
scroll to position [120, 0]
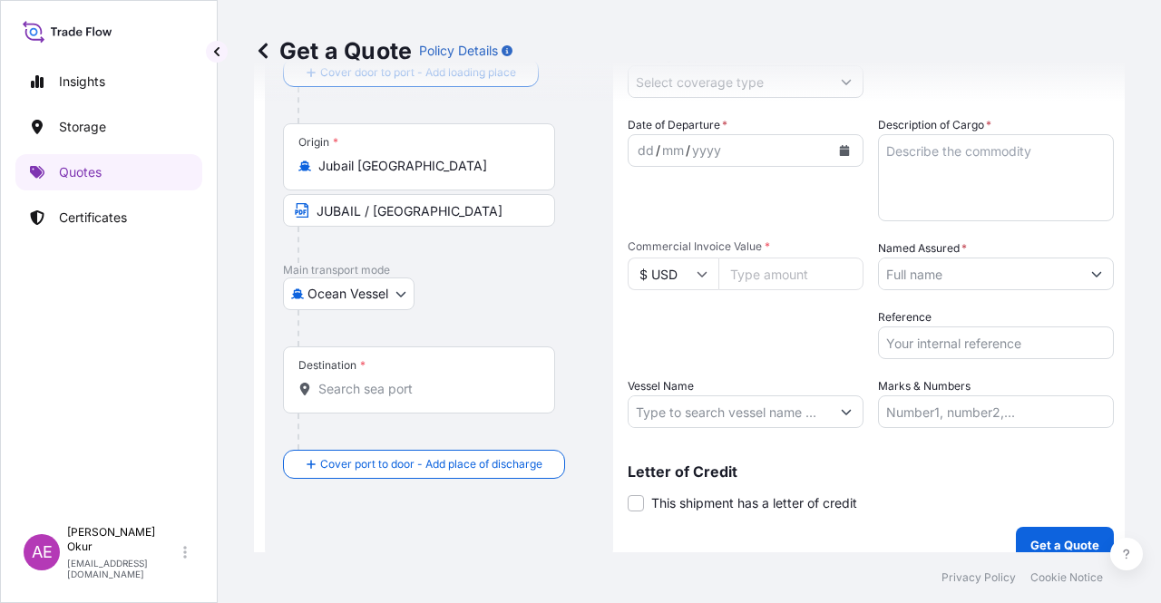
click at [374, 350] on div "Destination *" at bounding box center [419, 379] width 272 height 67
click at [374, 380] on input "Destination *" at bounding box center [425, 389] width 214 height 18
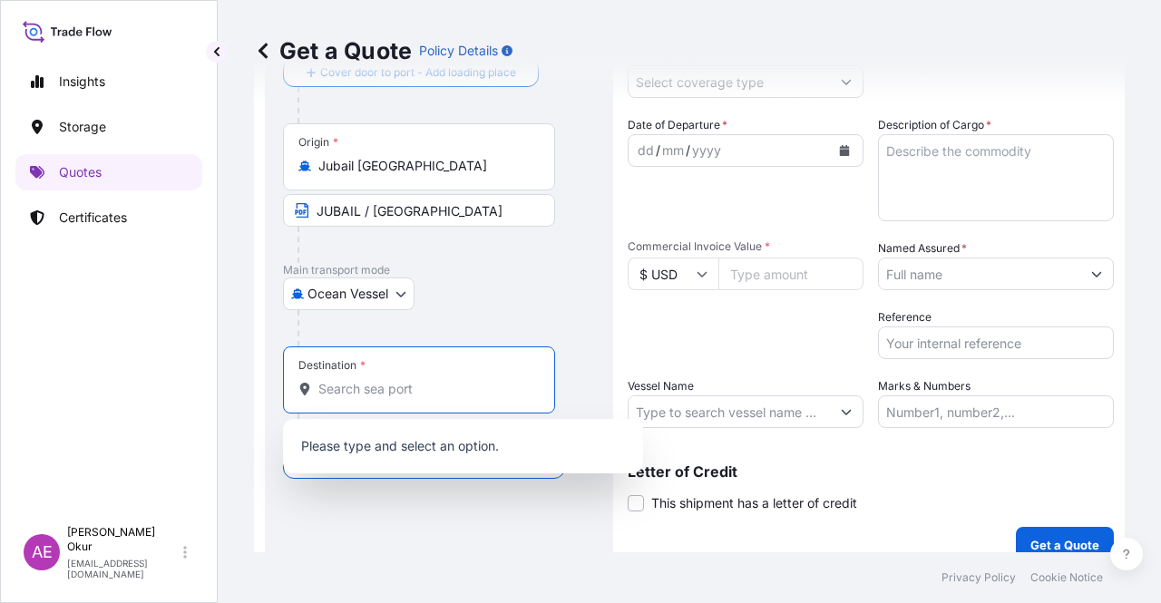
paste input "AMBARLI"
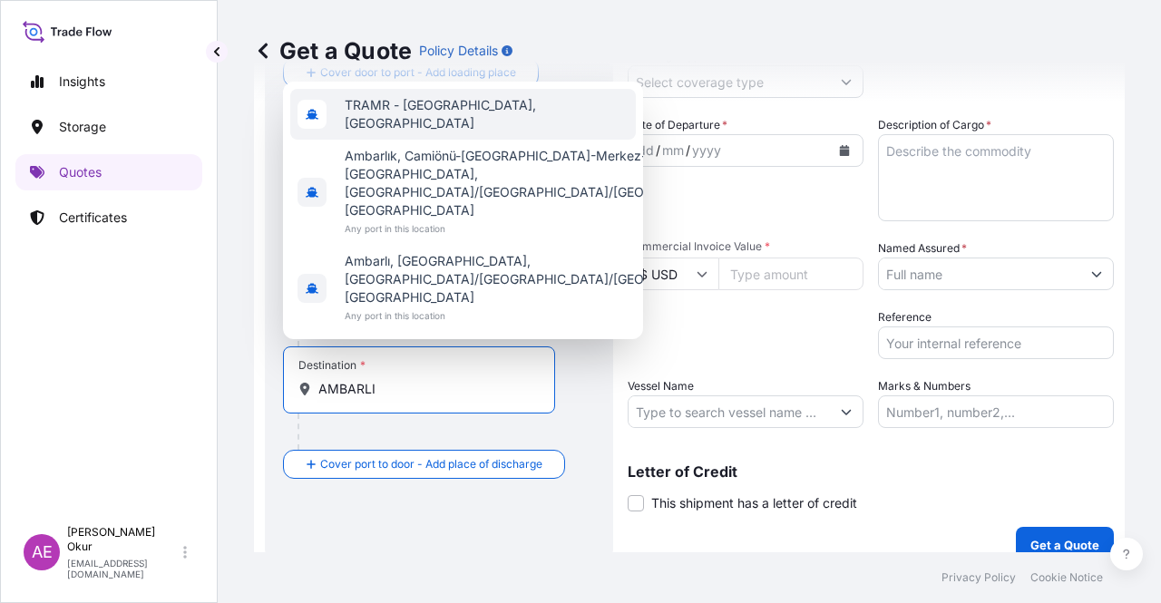
click at [448, 150] on div "TRAMR - [GEOGRAPHIC_DATA], [GEOGRAPHIC_DATA] [GEOGRAPHIC_DATA], [GEOGRAPHIC_DAT…" at bounding box center [463, 211] width 360 height 258
click at [447, 140] on div "TRAMR - [GEOGRAPHIC_DATA], [GEOGRAPHIC_DATA]" at bounding box center [462, 114] width 345 height 51
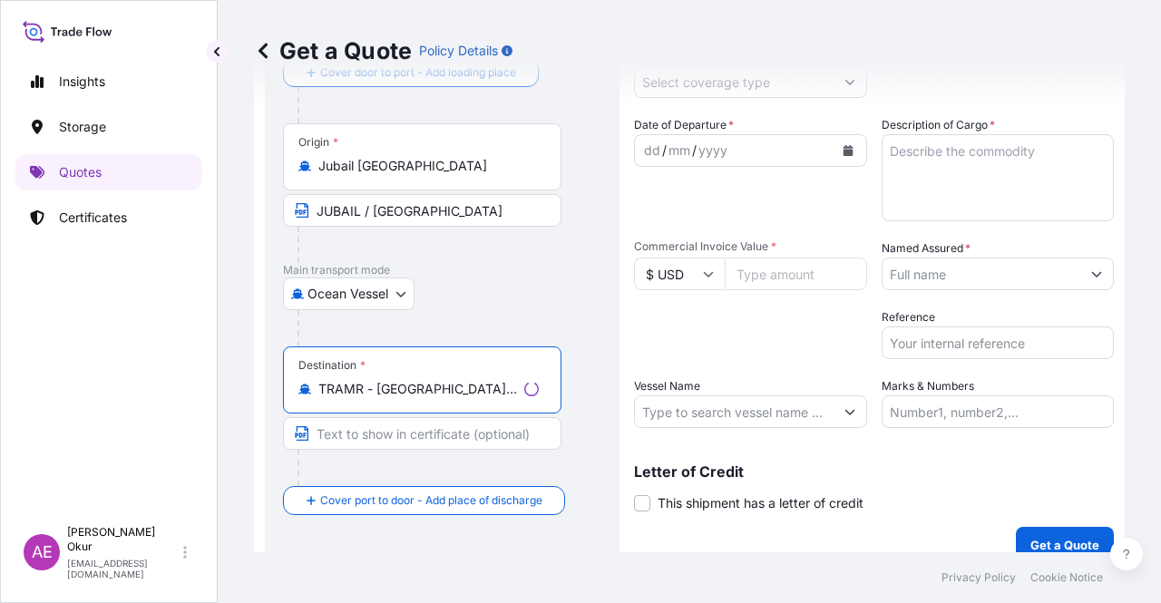
type input "TRAMR - [GEOGRAPHIC_DATA], [GEOGRAPHIC_DATA]"
click at [411, 434] on input "Text to appear on certificate" at bounding box center [422, 433] width 278 height 33
paste input "AMBARLI"
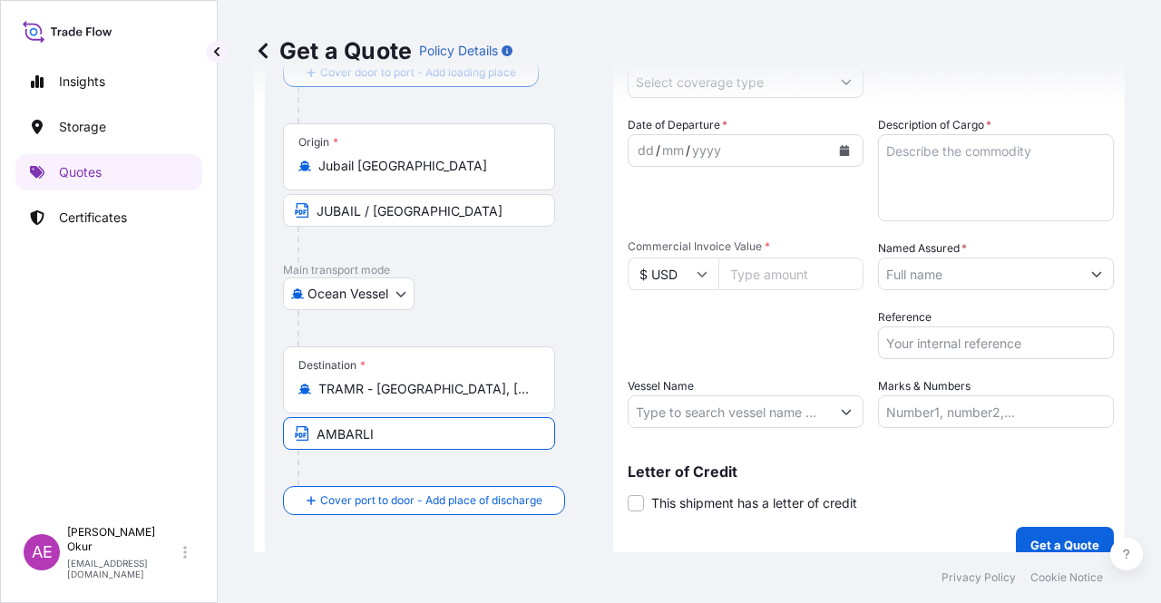
type input "AMBARLI / [GEOGRAPHIC_DATA]"
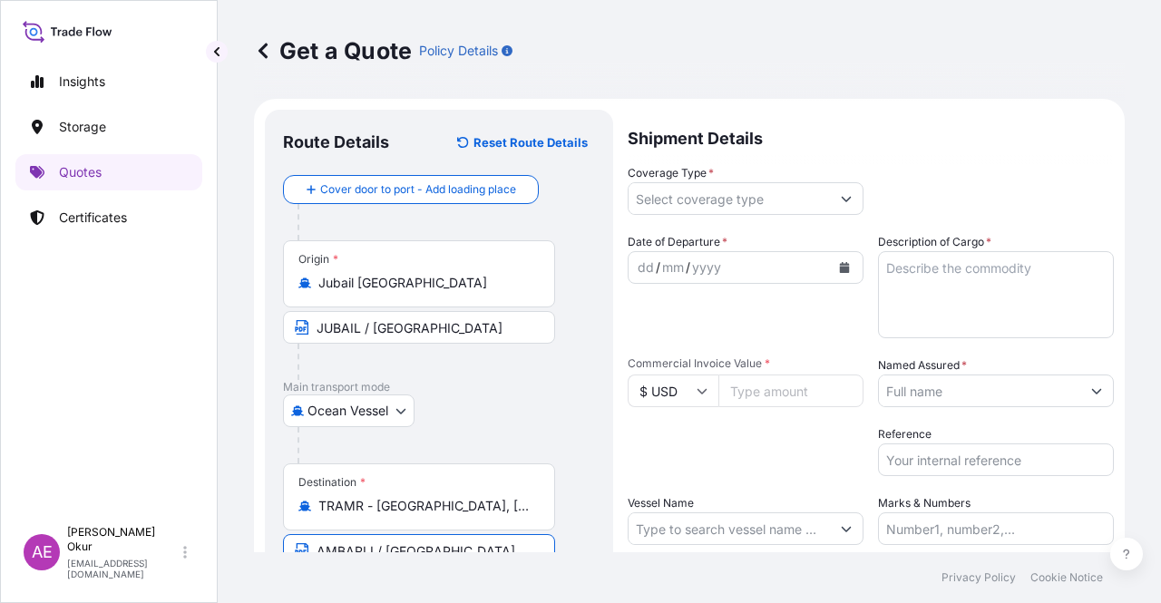
scroll to position [0, 0]
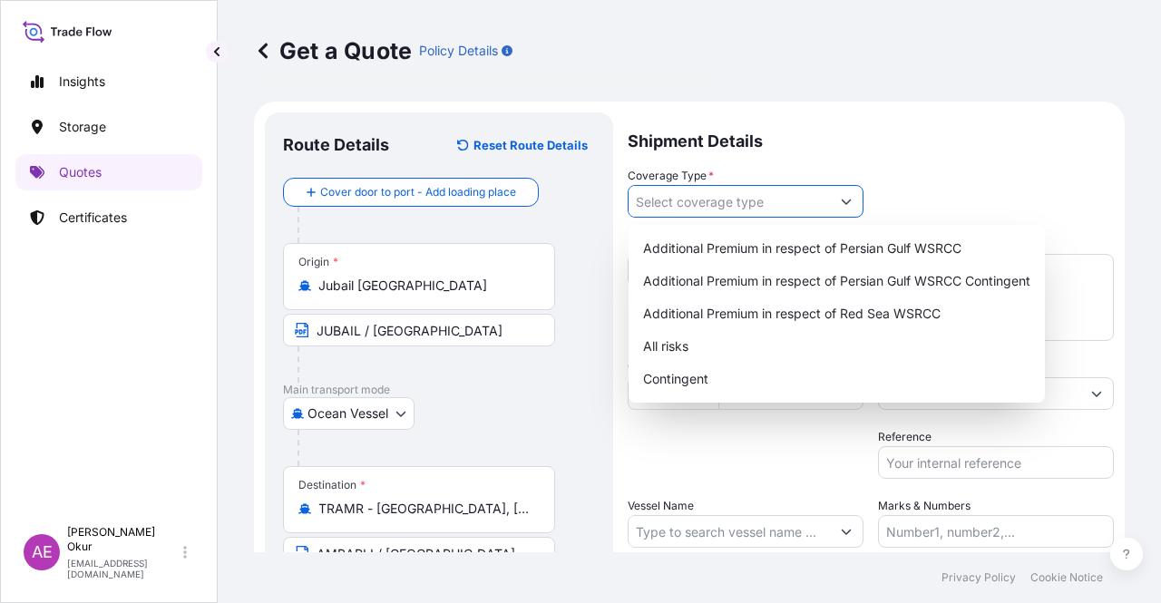
click at [745, 196] on input "Coverage Type *" at bounding box center [728, 201] width 201 height 33
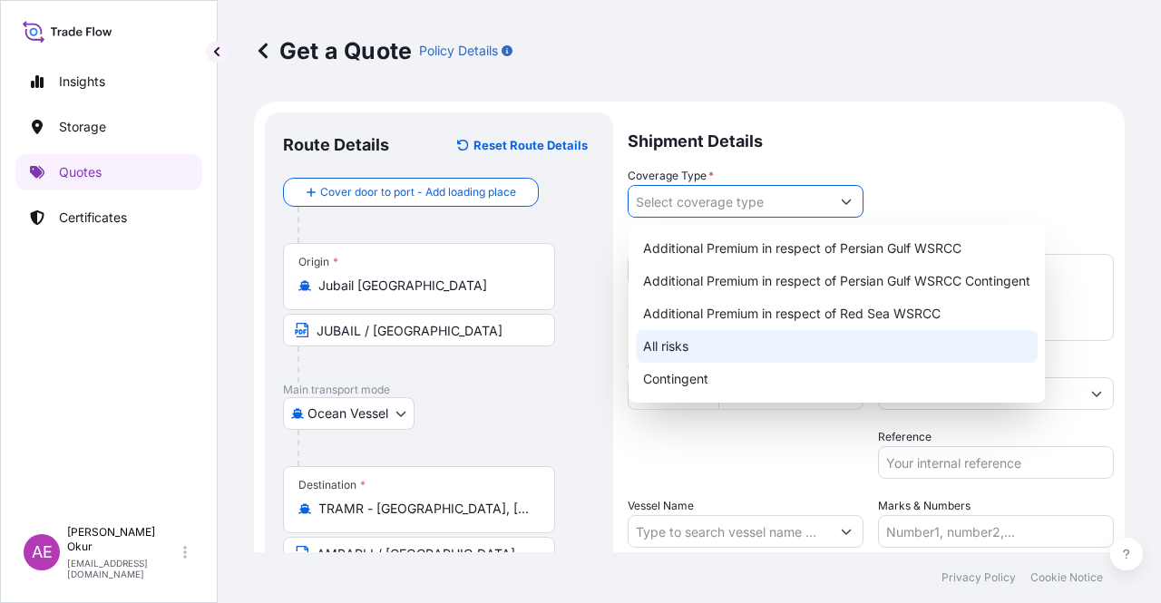
click at [742, 333] on div "All risks" at bounding box center [837, 346] width 402 height 33
type input "All risks"
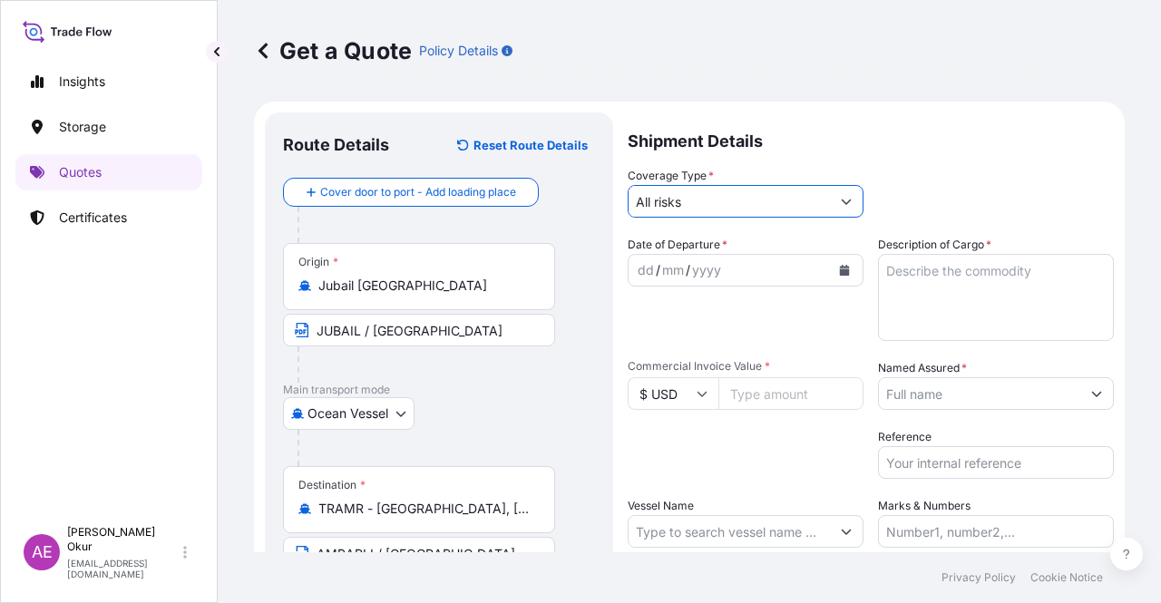
click at [651, 277] on div "dd" at bounding box center [646, 270] width 20 height 22
click at [772, 393] on input "Commercial Invoice Value *" at bounding box center [790, 393] width 145 height 33
paste input "153821.25"
type input "153821.25"
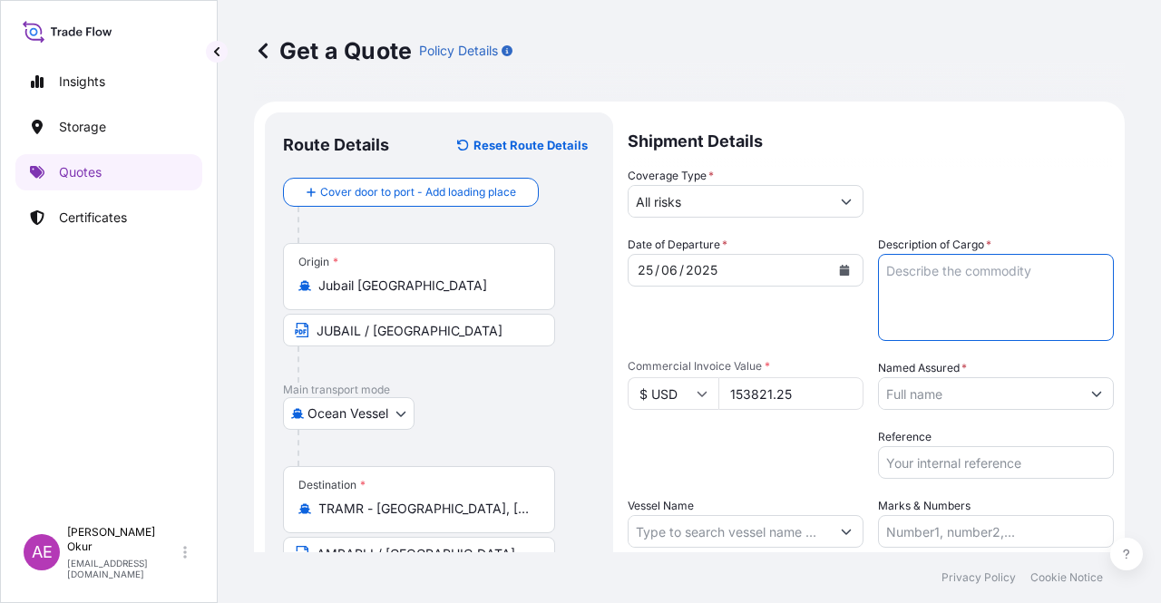
click at [925, 309] on textarea "Description of Cargo *" at bounding box center [996, 297] width 236 height 87
paste textarea "LD 0725N"
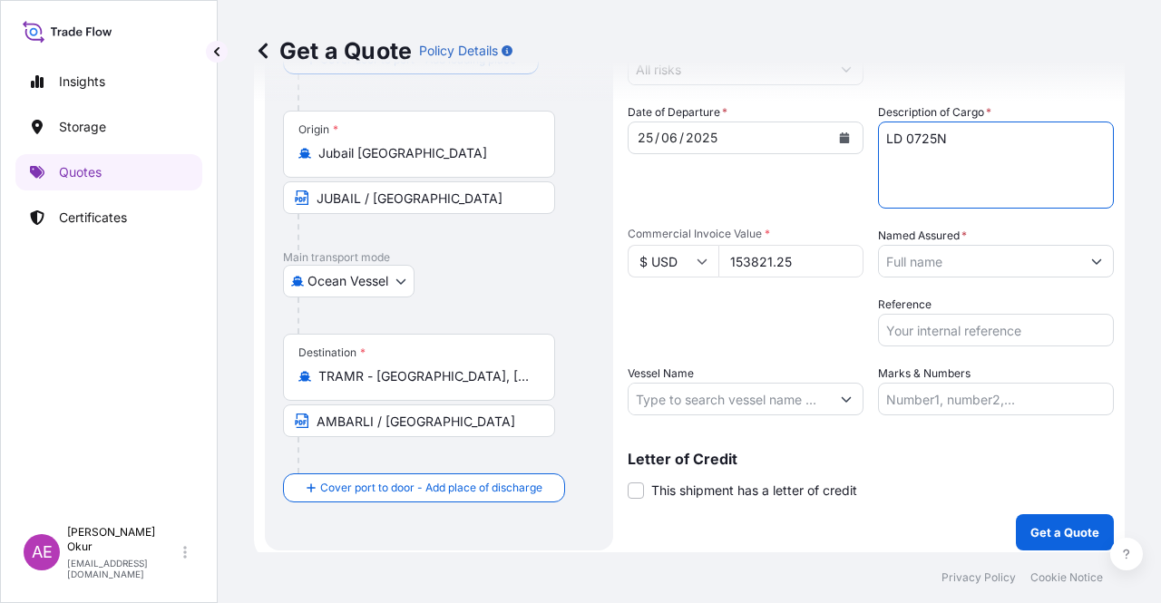
scroll to position [141, 0]
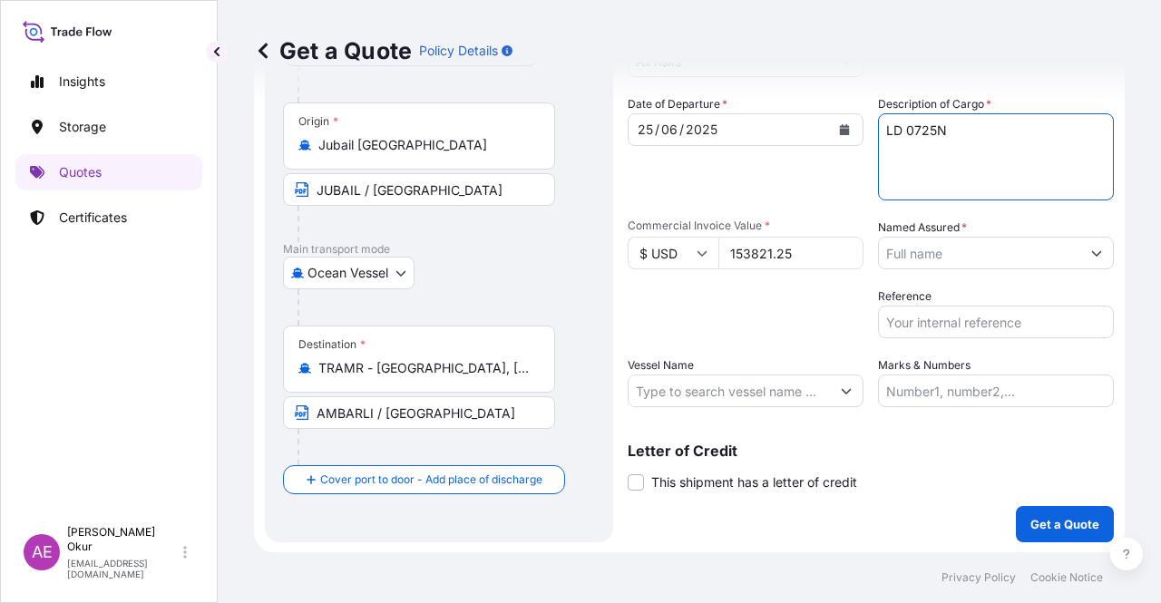
type textarea "LD 0725N"
click at [972, 253] on input "Named Assured *" at bounding box center [979, 253] width 201 height 33
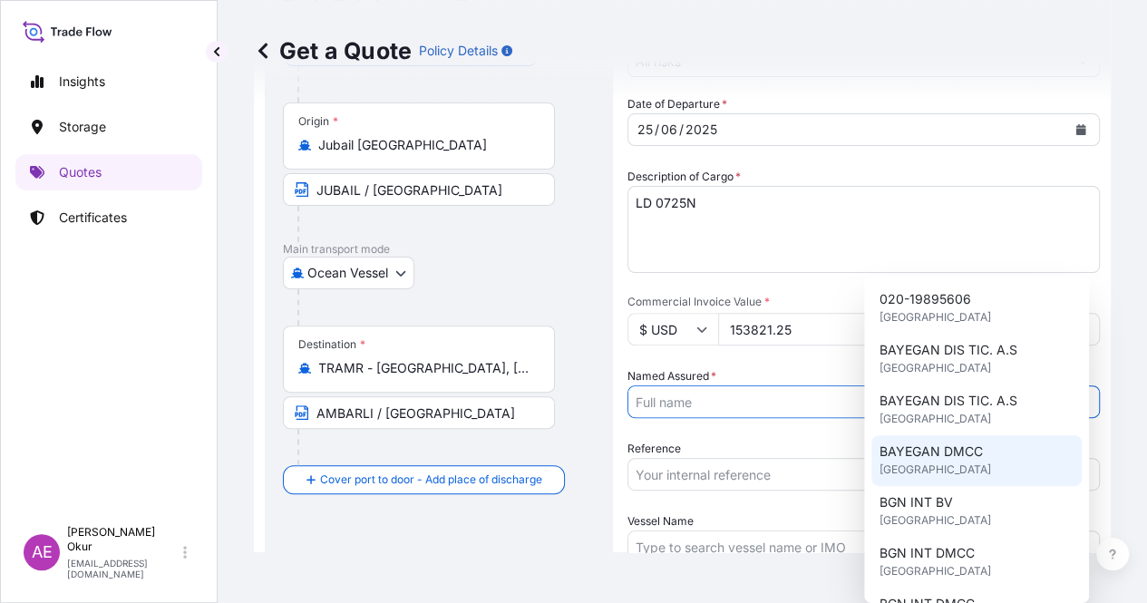
click at [926, 471] on span "[GEOGRAPHIC_DATA]" at bounding box center [935, 470] width 112 height 18
type input "BAYEGAN DMCC"
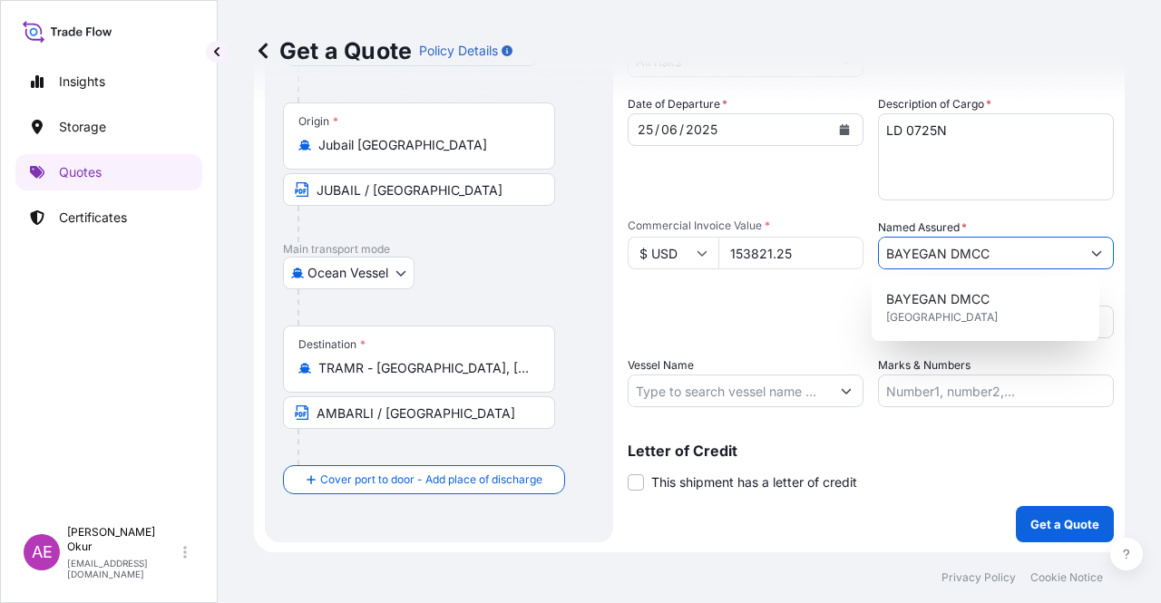
click at [794, 362] on div "Vessel Name" at bounding box center [745, 381] width 236 height 51
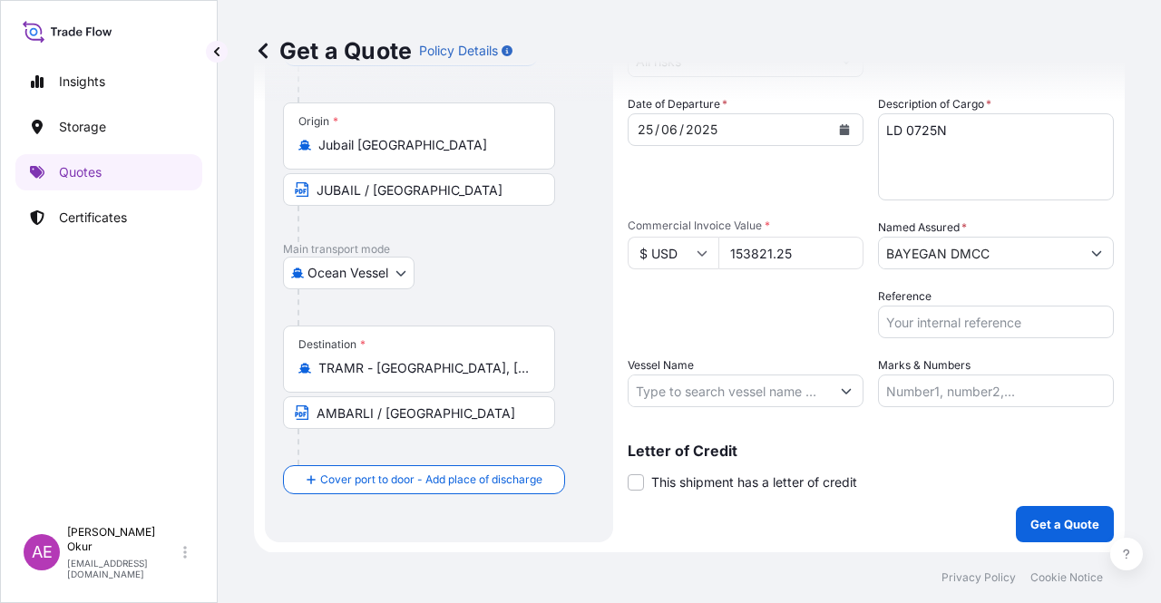
click at [765, 381] on input "Vessel Name" at bounding box center [728, 390] width 201 height 33
paste input "SPIL CITRA"
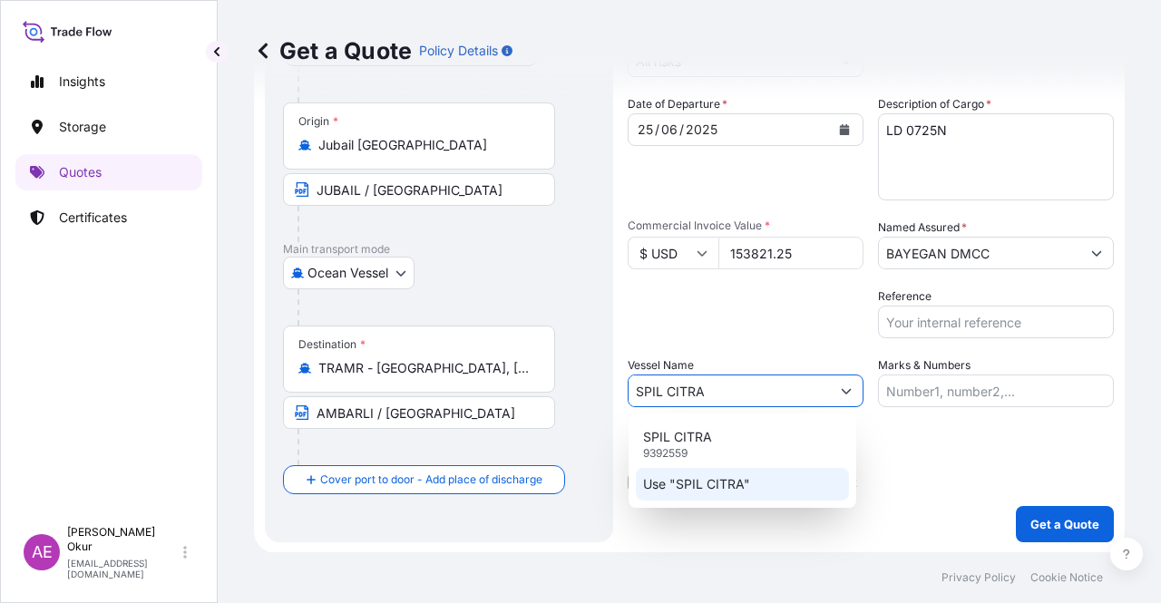
click at [724, 491] on p "Use "SPIL CITRA"" at bounding box center [696, 484] width 107 height 18
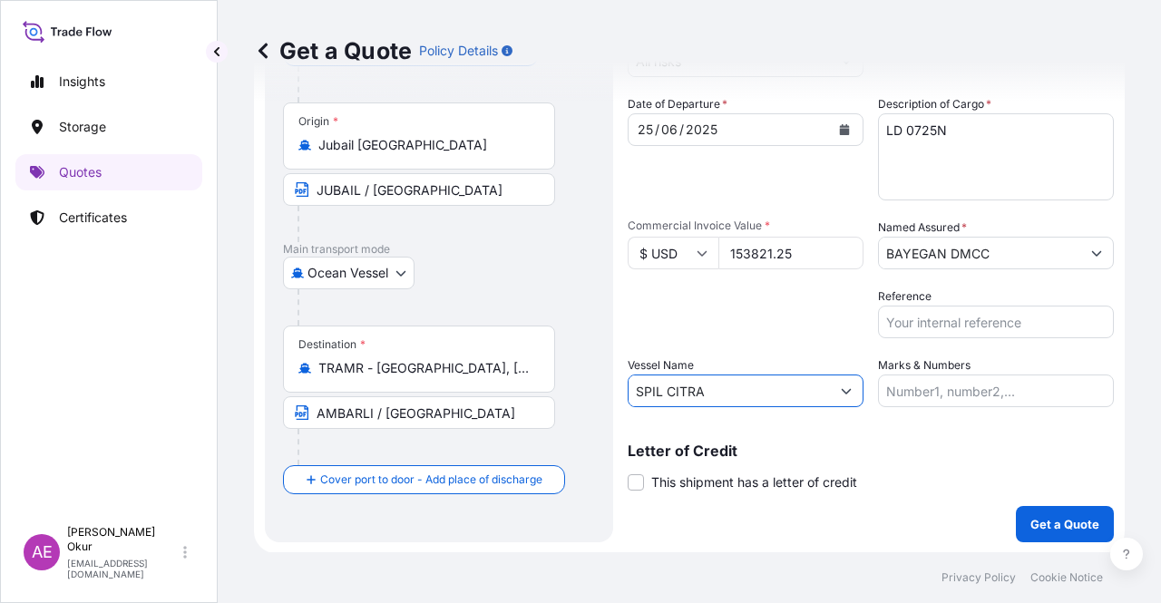
type input "SPIL CITRA"
click at [891, 395] on input "Marks & Numbers" at bounding box center [996, 390] width 236 height 33
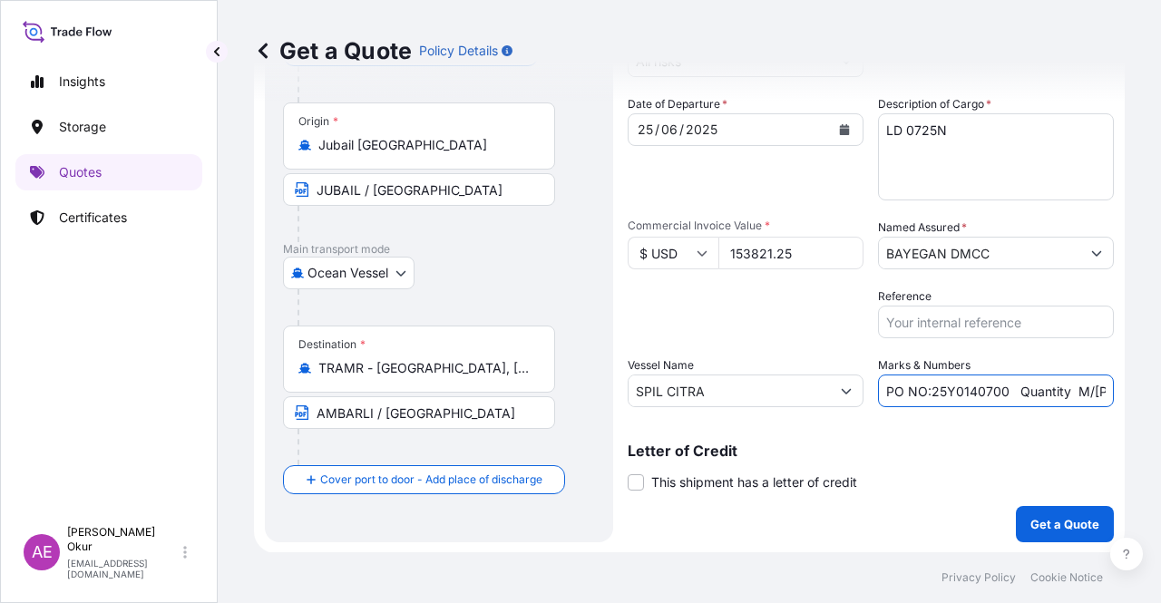
drag, startPoint x: 924, startPoint y: 387, endPoint x: 999, endPoint y: 393, distance: 75.5
click at [999, 393] on input "PO NO:25Y0140700 Quantity M/[PERSON_NAME]: 6.692,866 Premium: USD 380,62" at bounding box center [996, 390] width 236 height 33
paste input "370"
drag, startPoint x: 1047, startPoint y: 395, endPoint x: 1092, endPoint y: 398, distance: 44.5
click at [1092, 398] on input "PO NO:25Y0137000 Quantity M/[PERSON_NAME]: 6.692,866 Premium: USD 380,62" at bounding box center [996, 390] width 236 height 33
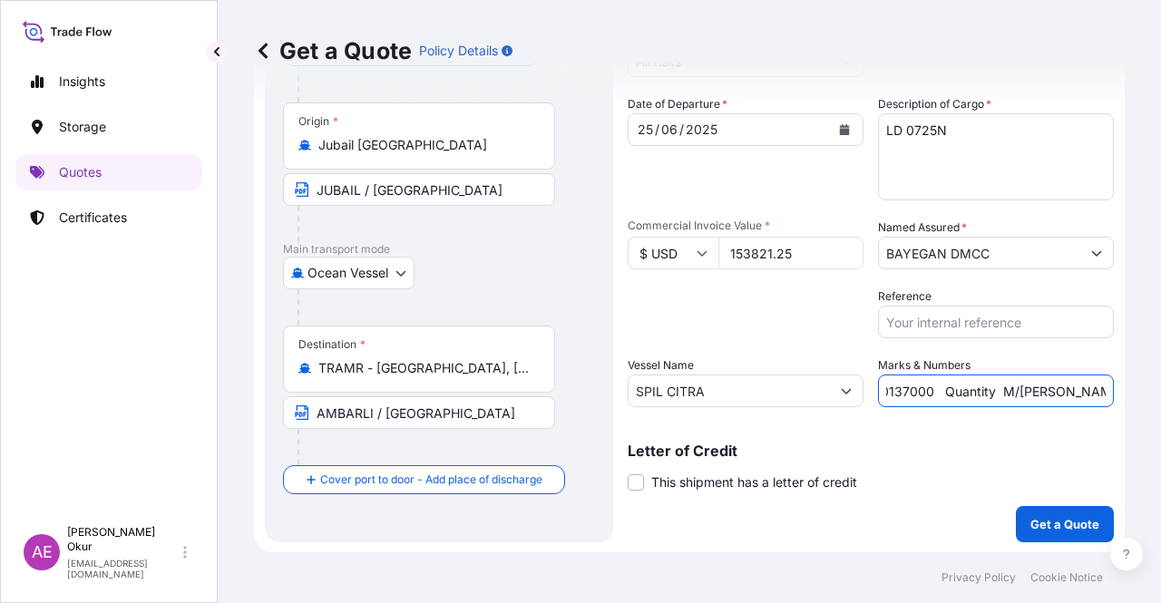
scroll to position [0, 89]
click at [1043, 396] on input "PO NO:25Y0137000 Quantity M/[PERSON_NAME]: 6.692,866 Premium: USD 380,62" at bounding box center [996, 390] width 236 height 33
click at [1035, 391] on input "PO NO:25Y0137000 Quantity M/[PERSON_NAME]: 6.692,866 Premium: USD 380,62" at bounding box center [996, 390] width 236 height 33
click at [1032, 390] on input "PO NO:25Y0137000 Quantity M/[PERSON_NAME]: 6.692,866 Premium: USD 380,62" at bounding box center [996, 390] width 236 height 33
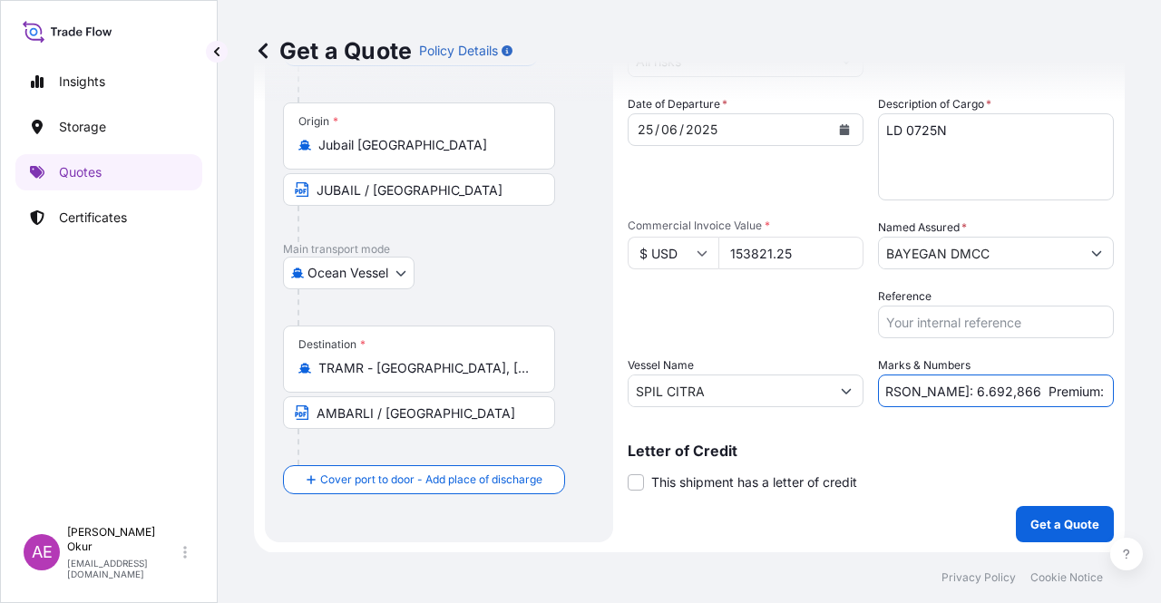
drag, startPoint x: 1033, startPoint y: 389, endPoint x: 951, endPoint y: 391, distance: 81.6
click at [951, 391] on input "PO NO:25Y0137000 Quantity M/[PERSON_NAME]: 6.692,866 Premium: USD 380,62" at bounding box center [996, 390] width 236 height 33
paste input "123,750"
drag, startPoint x: 1086, startPoint y: 389, endPoint x: 1160, endPoint y: 399, distance: 74.1
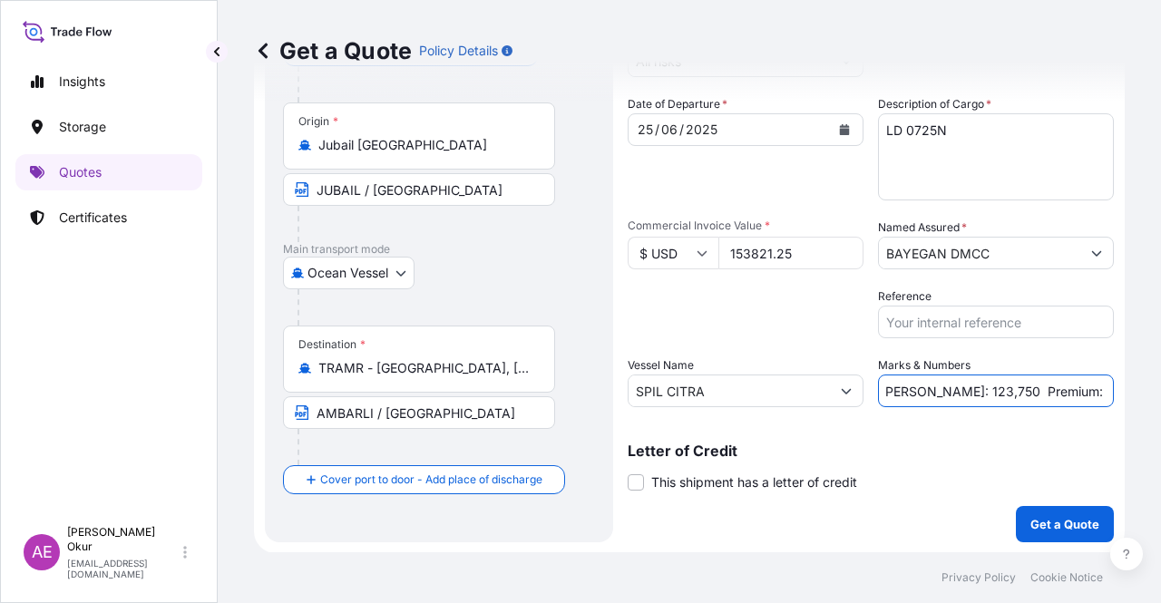
click at [1160, 399] on div "Get a Quote Policy Details Route Details Reset Route Details Cover door to port…" at bounding box center [689, 276] width 943 height 552
click at [1037, 392] on input "PO NO:25Y0137000 Quantity M/[PERSON_NAME]: 123,750 Premium: USD 380,62" at bounding box center [996, 390] width 236 height 33
drag, startPoint x: 1050, startPoint y: 391, endPoint x: 1146, endPoint y: 400, distance: 96.5
click at [1146, 400] on div "Get a Quote Policy Details Route Details Reset Route Details Cover door to port…" at bounding box center [689, 276] width 943 height 552
paste input "16,9"
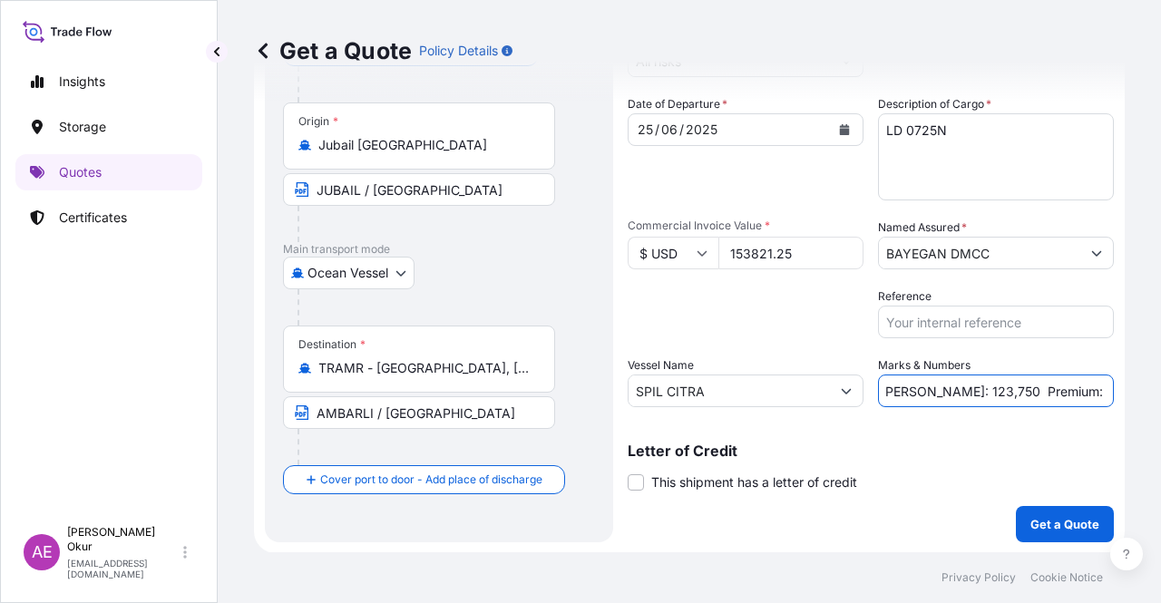
scroll to position [0, 204]
type input "PO NO:25Y0137000 Quantity M/[PERSON_NAME]: 123,750 Premium: USD 16,92"
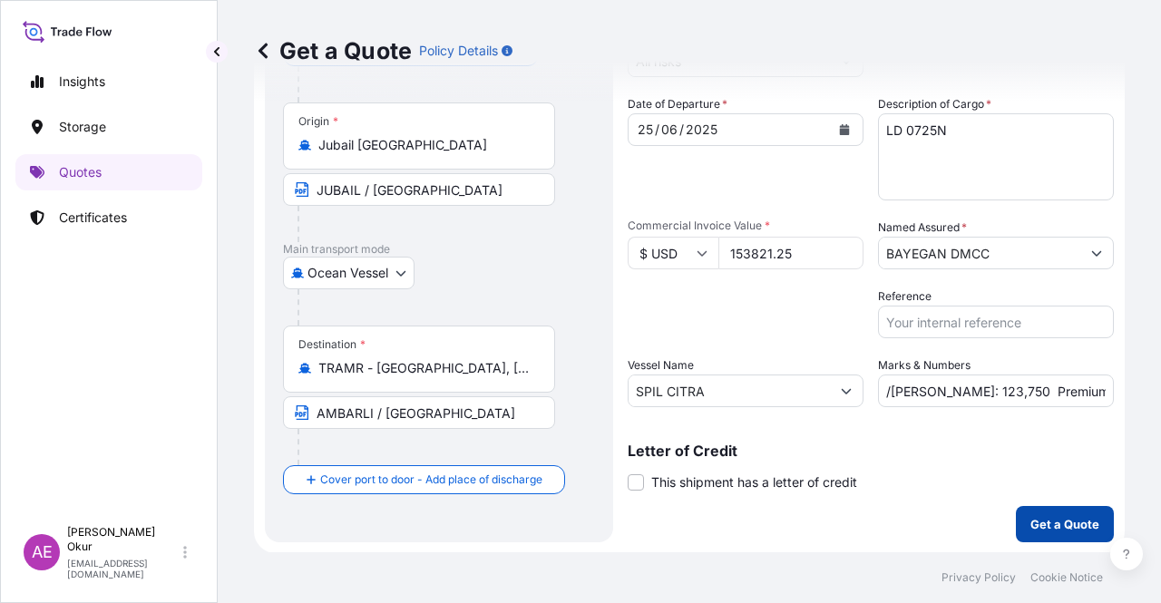
click at [1040, 530] on p "Get a Quote" at bounding box center [1064, 524] width 69 height 18
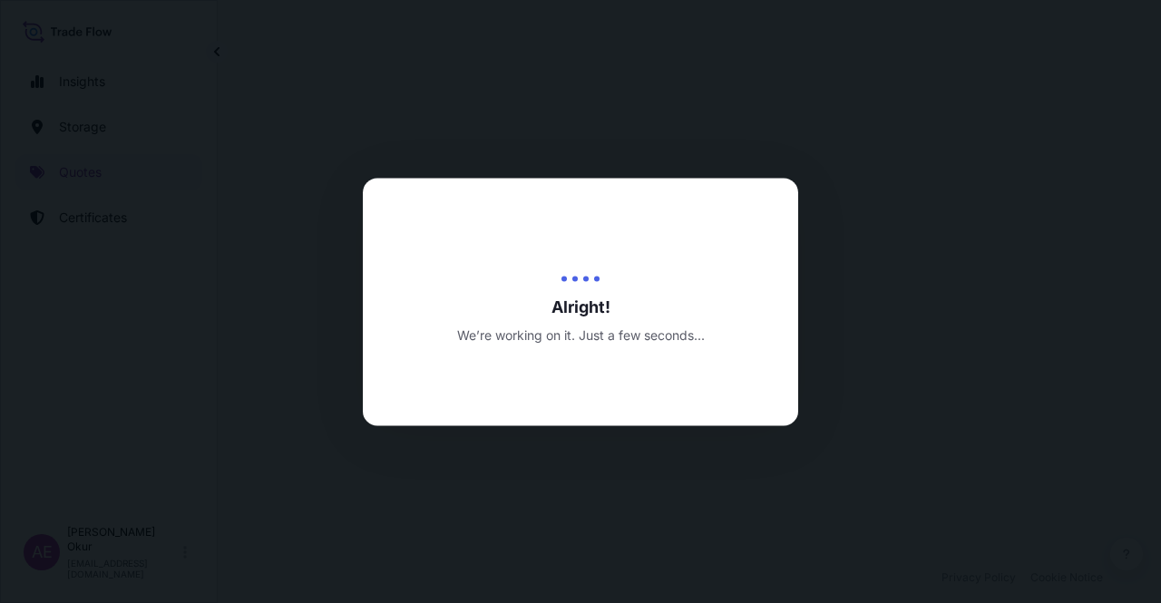
select select "Ocean Vessel"
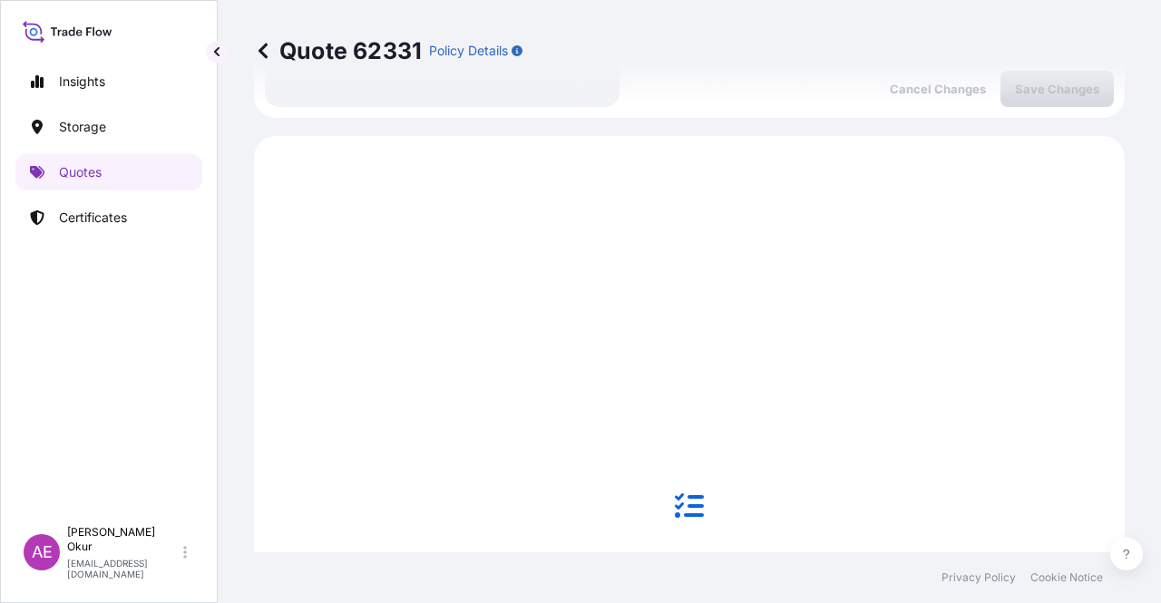
scroll to position [620, 0]
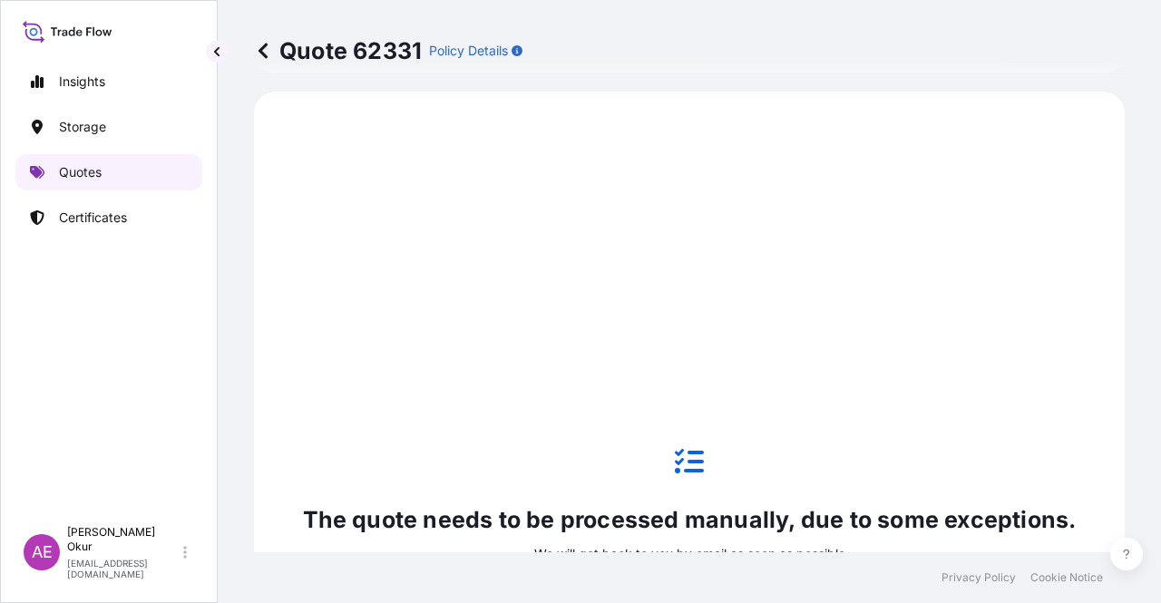
click at [73, 189] on link "Quotes" at bounding box center [108, 172] width 187 height 36
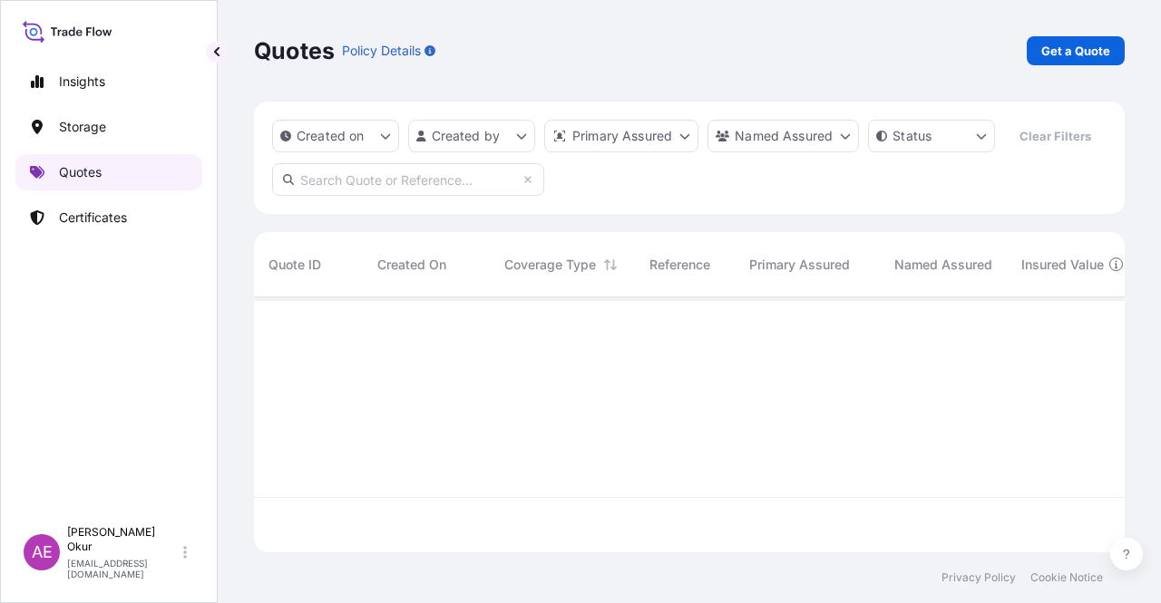
scroll to position [251, 856]
click at [1076, 59] on p "Get a Quote" at bounding box center [1075, 51] width 69 height 18
select select "Ocean Vessel"
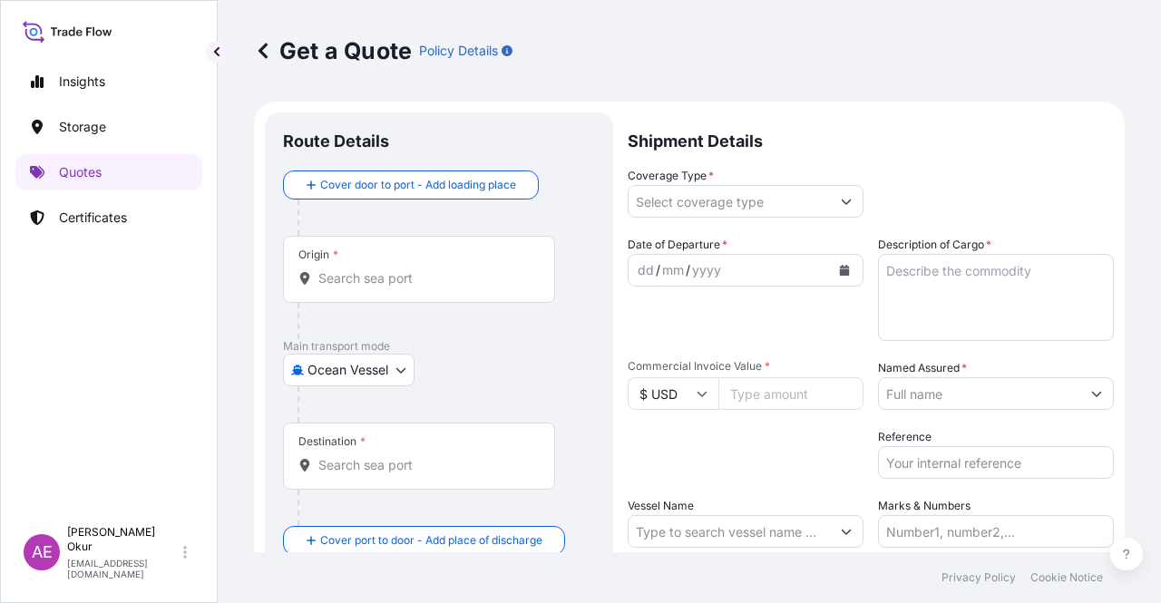
scroll to position [29, 0]
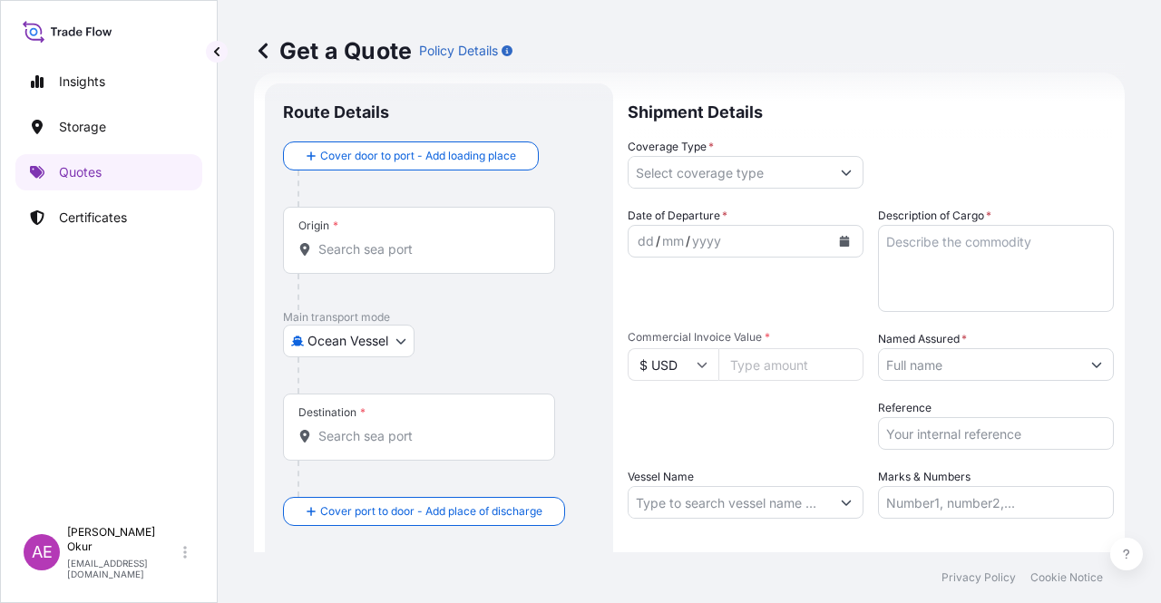
drag, startPoint x: 406, startPoint y: 222, endPoint x: 399, endPoint y: 228, distance: 9.6
click at [399, 230] on div "Origin *" at bounding box center [419, 240] width 272 height 67
click at [433, 240] on input "Origin *" at bounding box center [425, 249] width 214 height 18
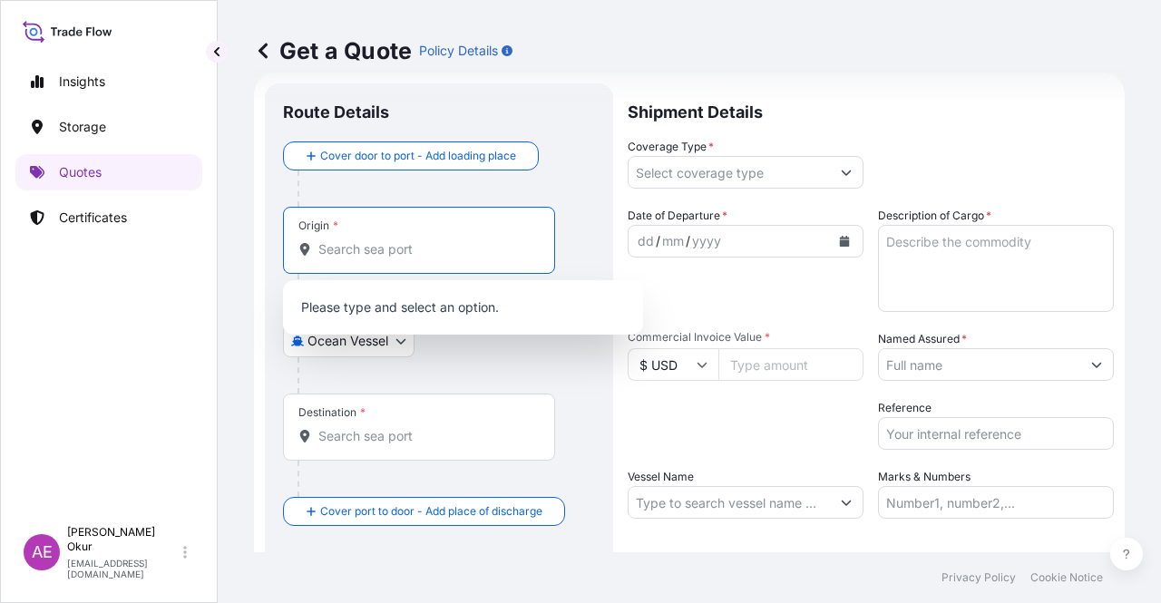
paste input "JUBAIL"
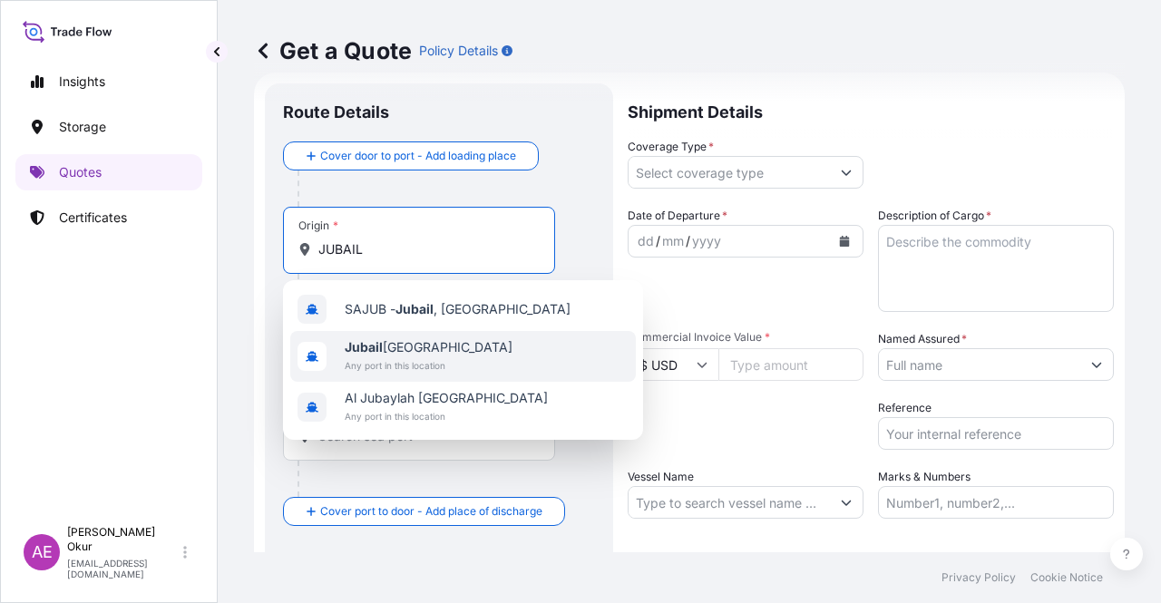
click at [455, 365] on span "Any port in this location" at bounding box center [429, 365] width 168 height 18
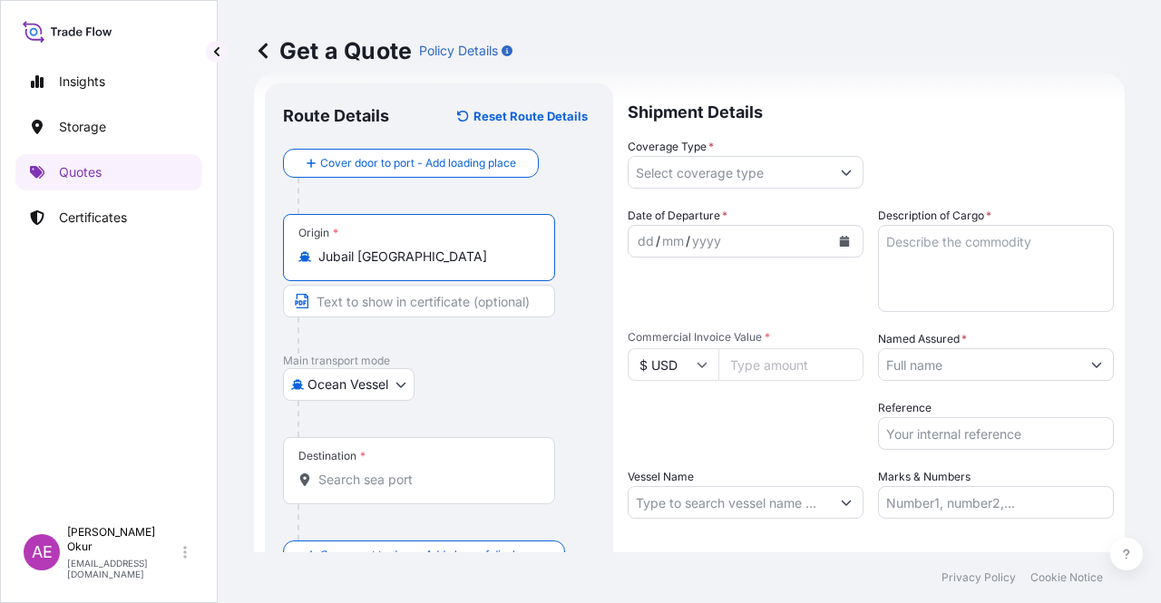
type input "Jubail [GEOGRAPHIC_DATA]"
click at [431, 301] on input "Text to appear on certificate" at bounding box center [419, 301] width 272 height 33
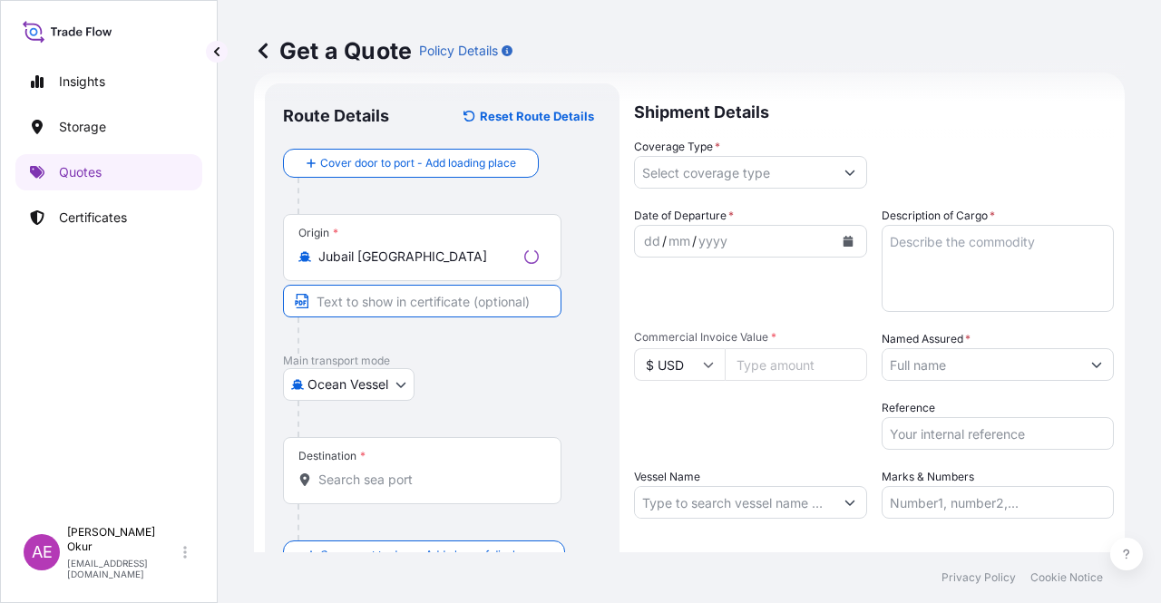
paste input "JUBAIL"
type input "JUBAIL / [GEOGRAPHIC_DATA]"
click at [351, 471] on input "Destination *" at bounding box center [425, 480] width 214 height 18
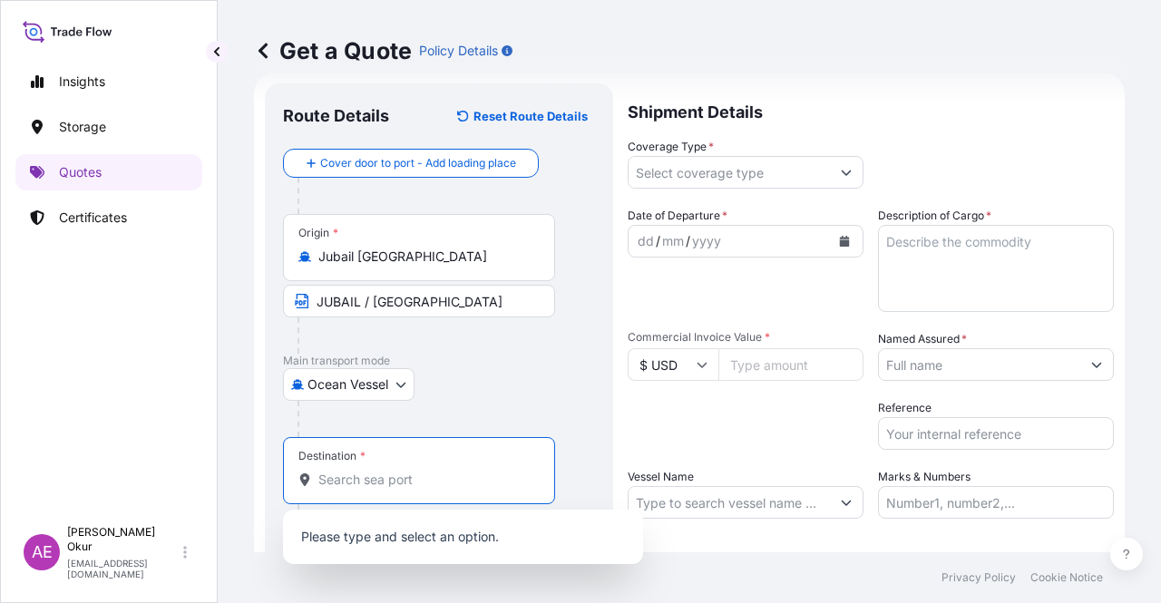
paste input "[GEOGRAPHIC_DATA]"
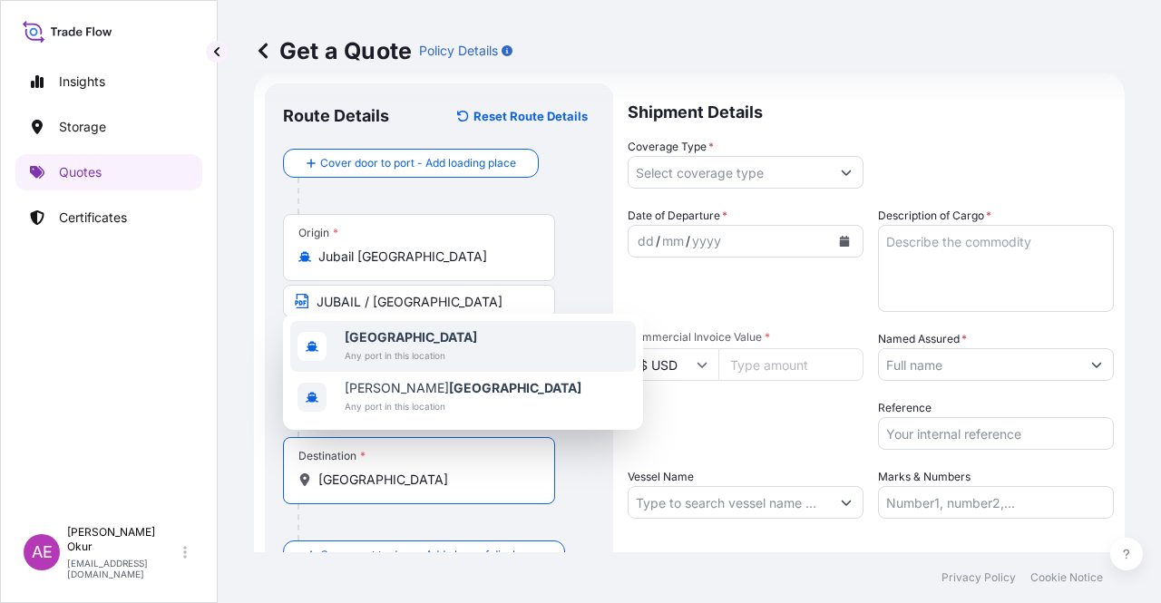
click at [424, 344] on span "[GEOGRAPHIC_DATA]" at bounding box center [411, 337] width 132 height 18
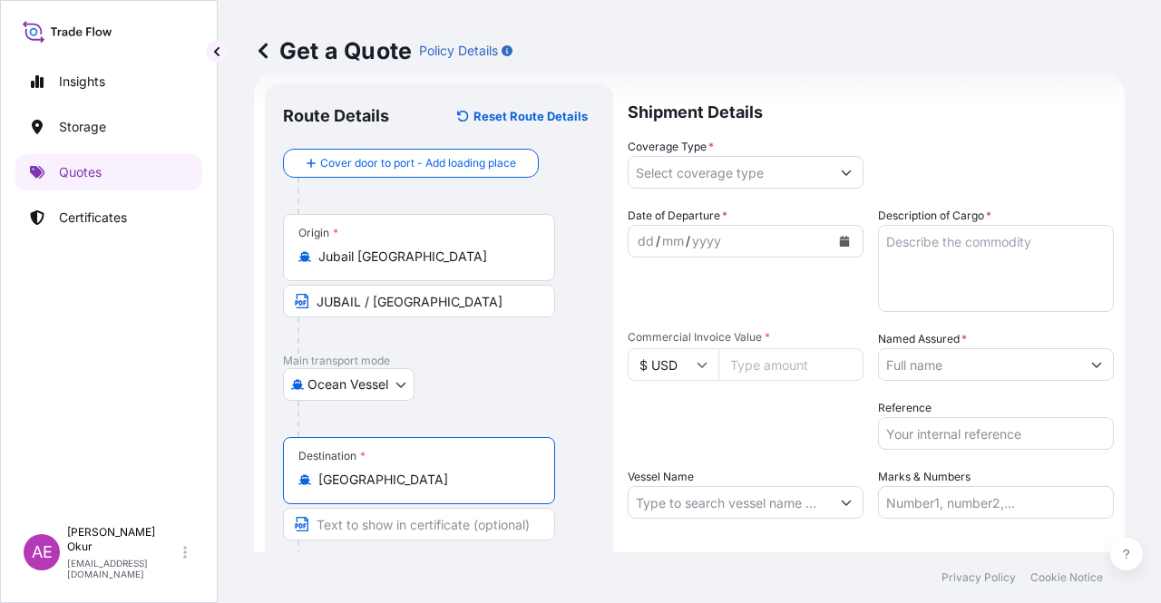
type input "[GEOGRAPHIC_DATA]"
click at [402, 537] on input "Text to appear on certificate" at bounding box center [419, 524] width 272 height 33
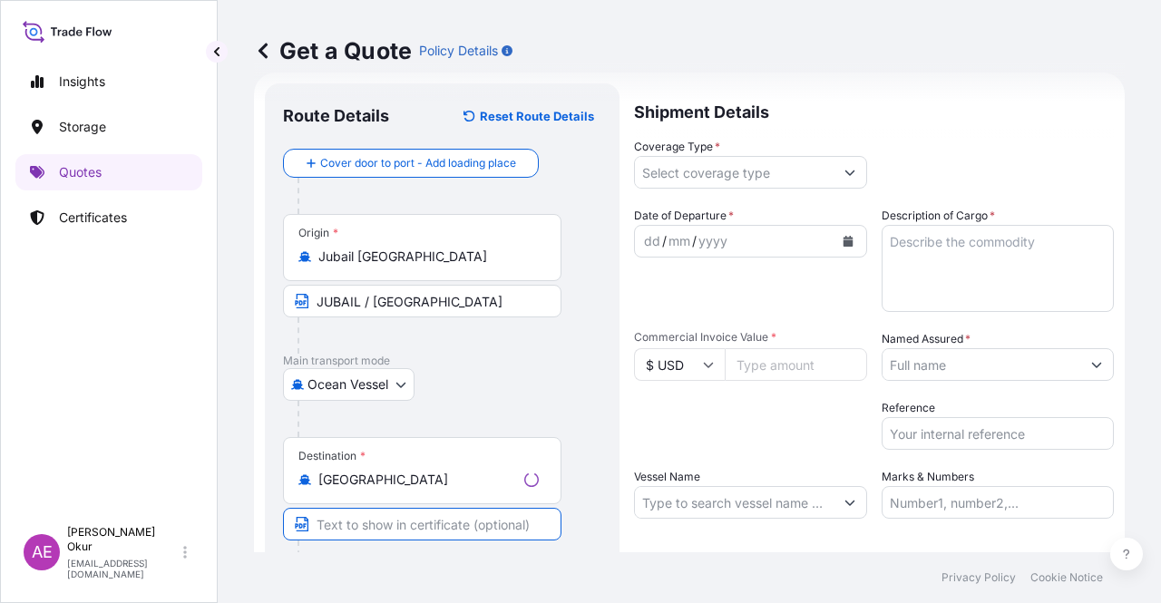
paste input "[GEOGRAPHIC_DATA]"
type input "[GEOGRAPHIC_DATA]"
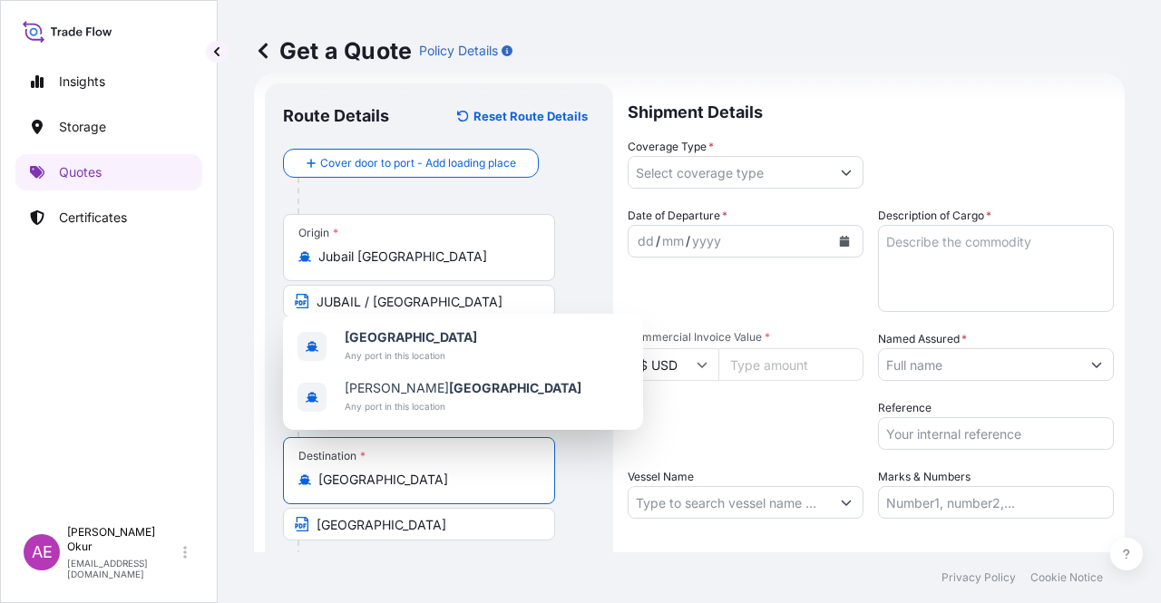
drag, startPoint x: 444, startPoint y: 483, endPoint x: 194, endPoint y: 463, distance: 251.1
click at [199, 465] on div "Insights Storage Quotes Certificates AE Alp Eren Okur [EMAIL_ADDRESS][DOMAIN_NA…" at bounding box center [580, 301] width 1161 height 603
paste input "GEMLIK"
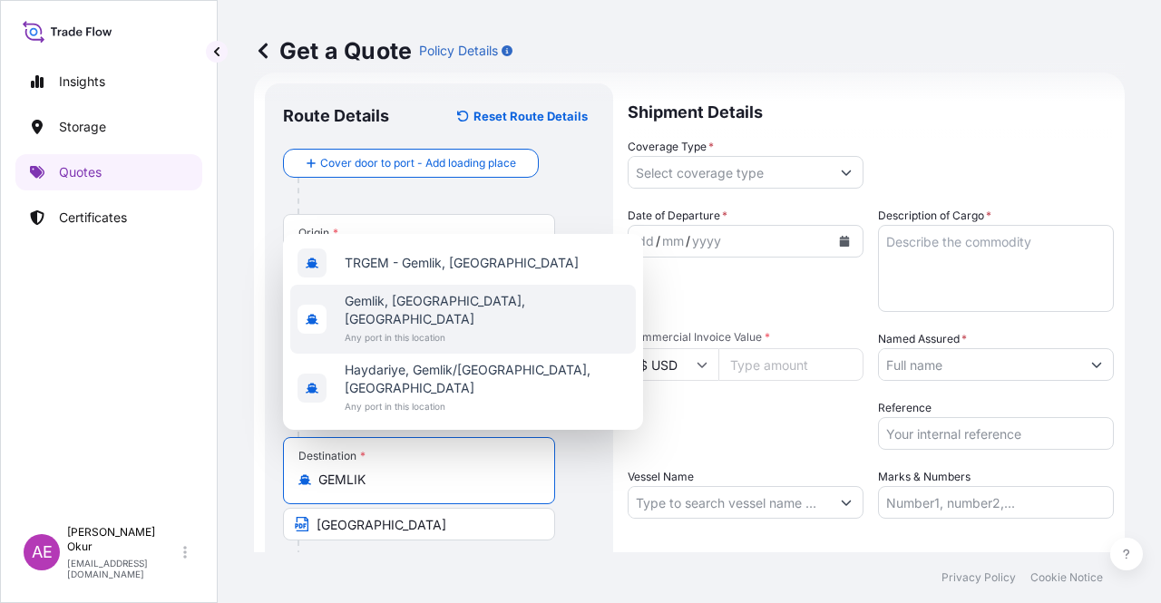
click at [403, 328] on span "Gemlik, [GEOGRAPHIC_DATA], [GEOGRAPHIC_DATA]" at bounding box center [487, 310] width 284 height 36
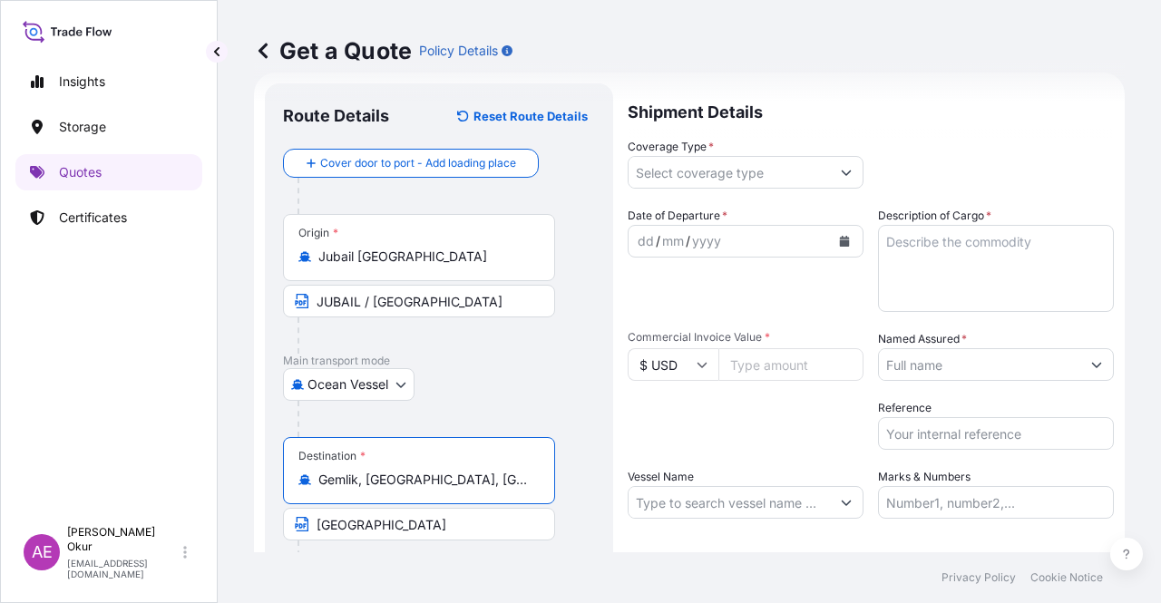
type input "Gemlik, [GEOGRAPHIC_DATA], [GEOGRAPHIC_DATA]"
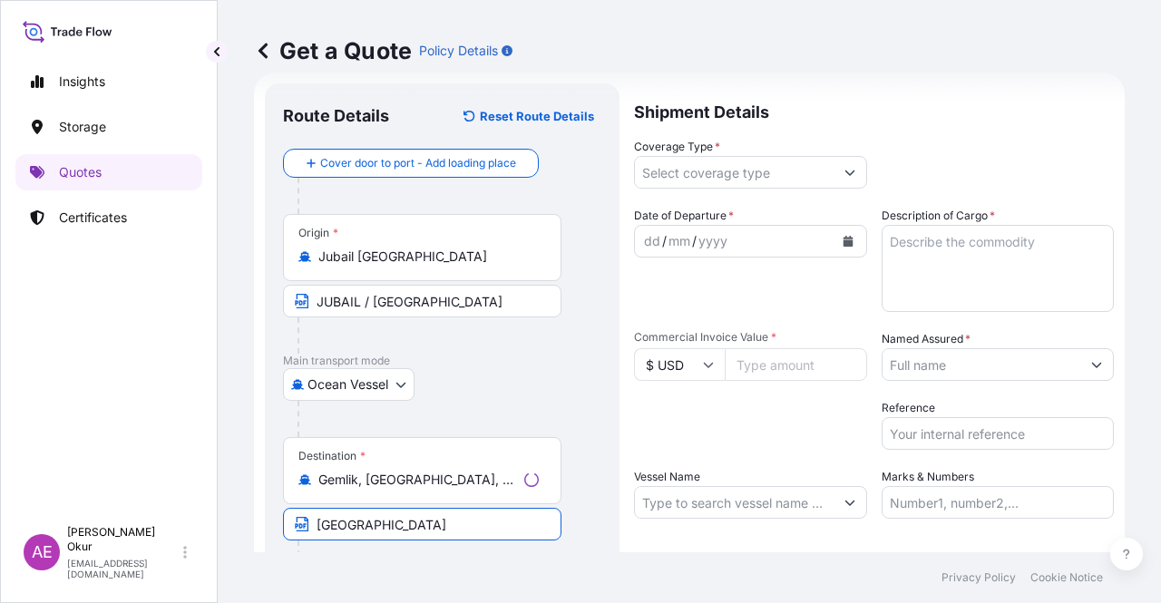
drag, startPoint x: 414, startPoint y: 525, endPoint x: 237, endPoint y: 532, distance: 177.9
click at [254, 536] on form "Route Details Reset Route Details Cover door to port - Add loading place Place …" at bounding box center [689, 369] width 870 height 592
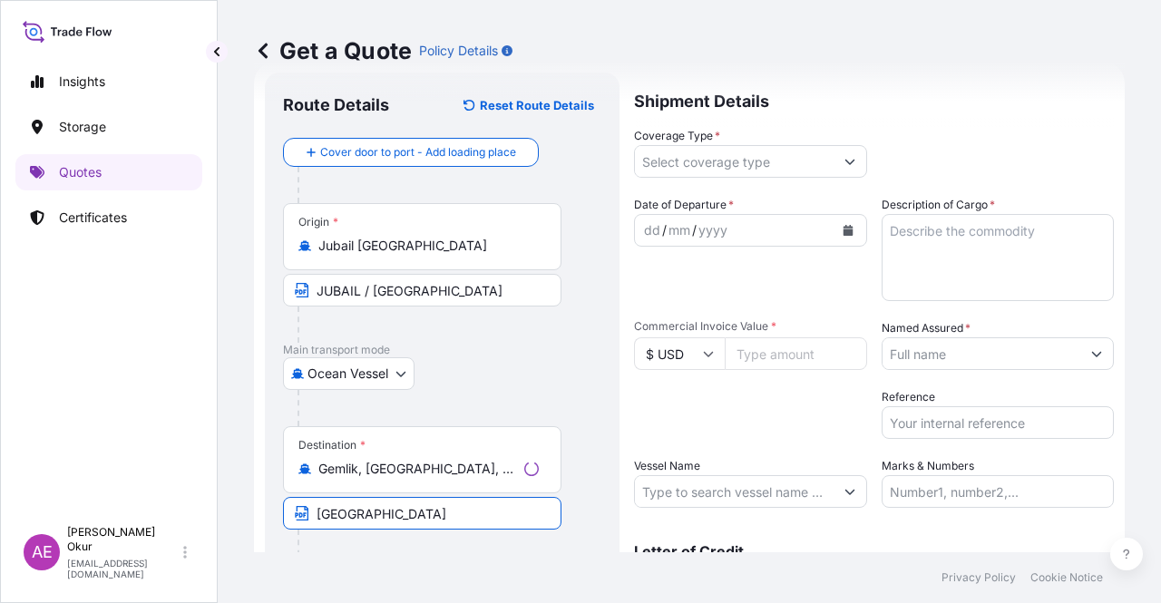
paste input "GEMLIK"
paste input "[GEOGRAPHIC_DATA]"
type input "GEMLIK / [GEOGRAPHIC_DATA]"
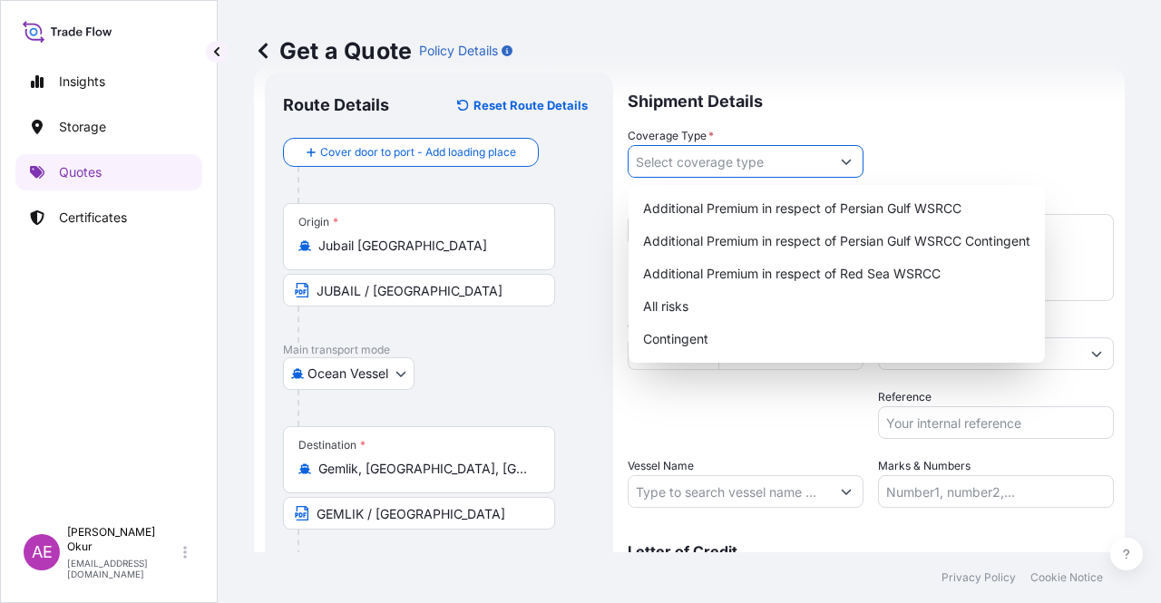
click at [724, 147] on input "Coverage Type *" at bounding box center [728, 161] width 201 height 33
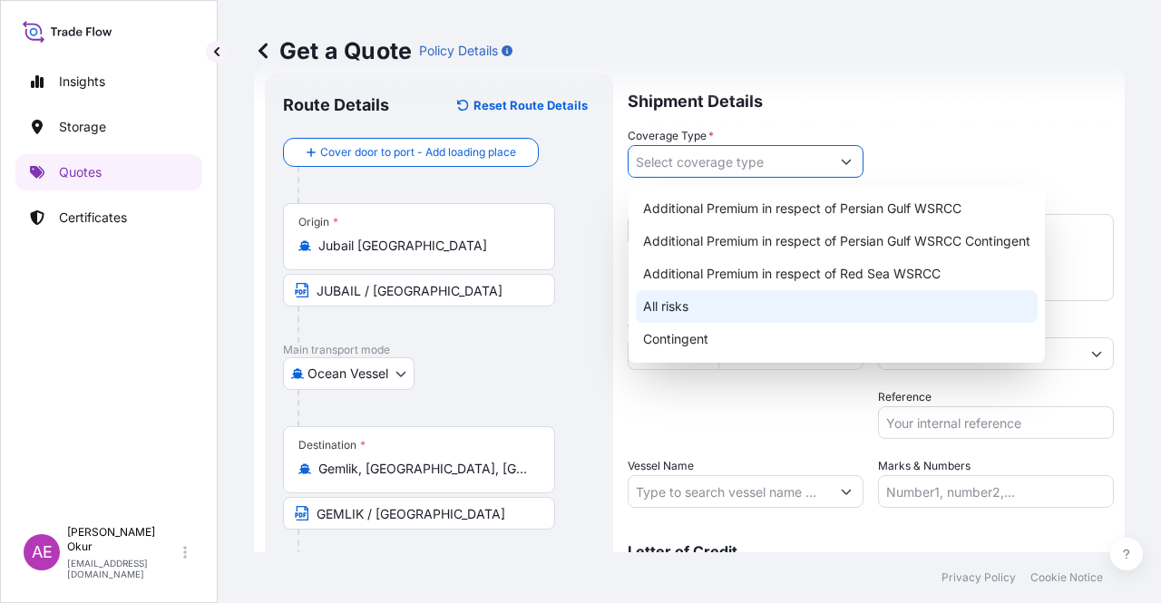
click at [678, 317] on div "All risks" at bounding box center [837, 306] width 402 height 33
type input "All risks"
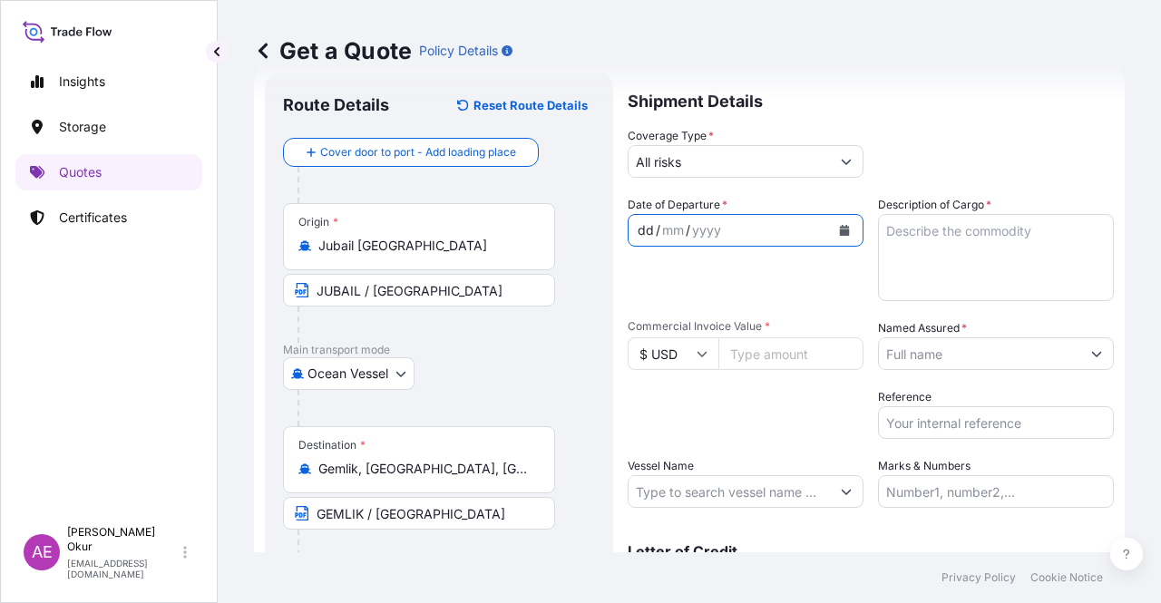
click at [656, 223] on div "/" at bounding box center [658, 230] width 5 height 22
click at [644, 229] on div "dd" at bounding box center [646, 230] width 20 height 22
click at [953, 265] on textarea "Description of Cargo *" at bounding box center [996, 257] width 236 height 87
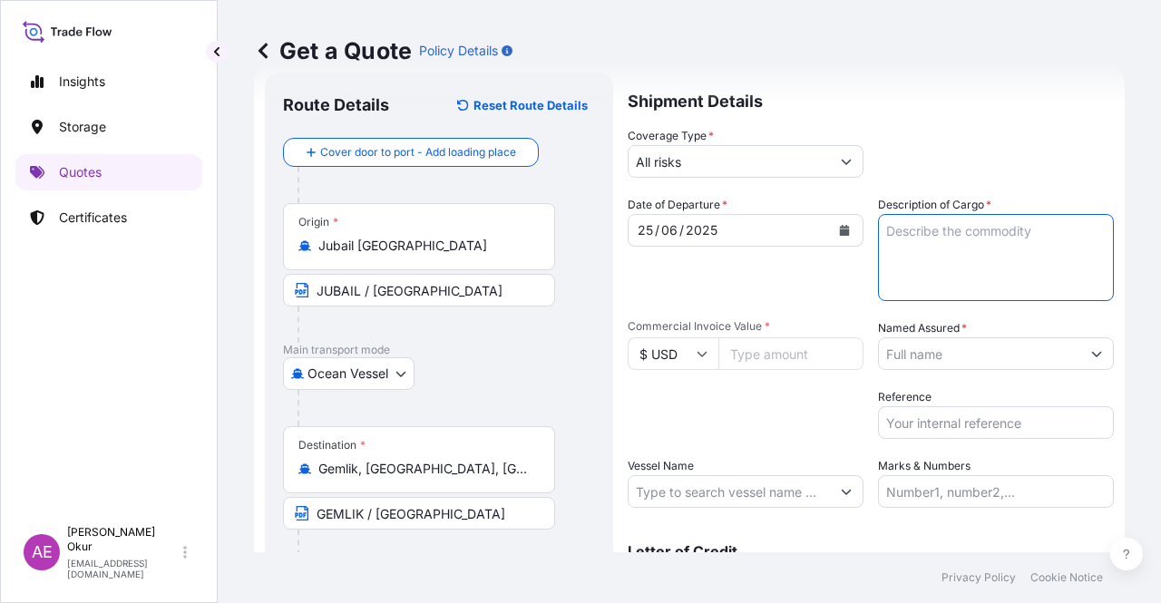
click at [791, 341] on input "Commercial Invoice Value *" at bounding box center [790, 353] width 145 height 33
paste input "61528.5"
type input "61528.5"
click at [909, 284] on textarea "Description of Cargo *" at bounding box center [996, 257] width 236 height 87
paste textarea "LD 1925AS"
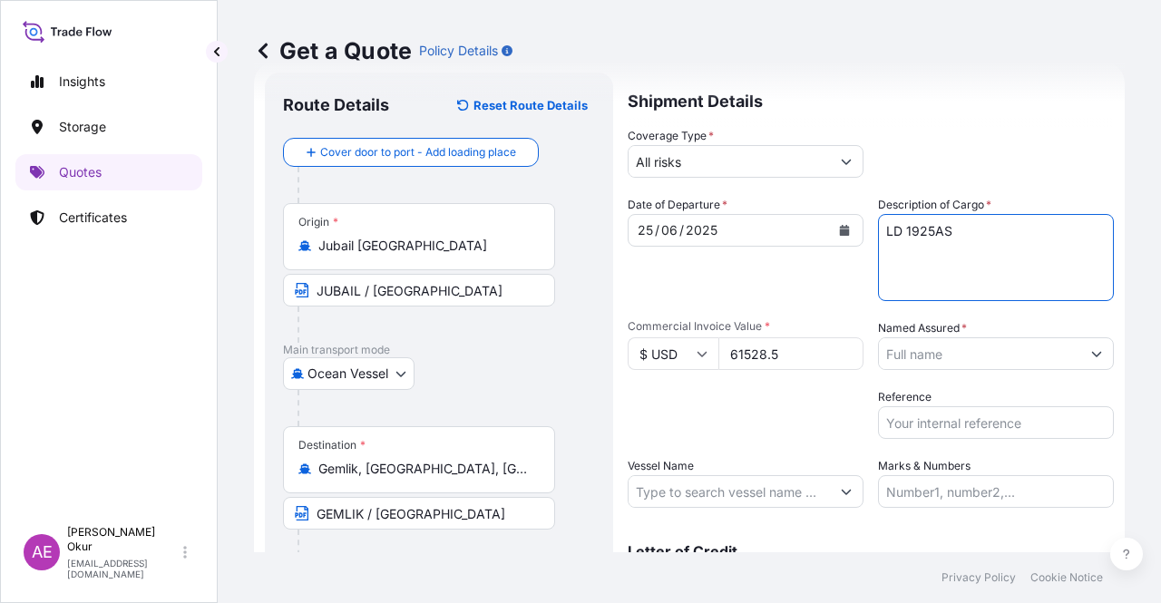
type textarea "LD 1925AS"
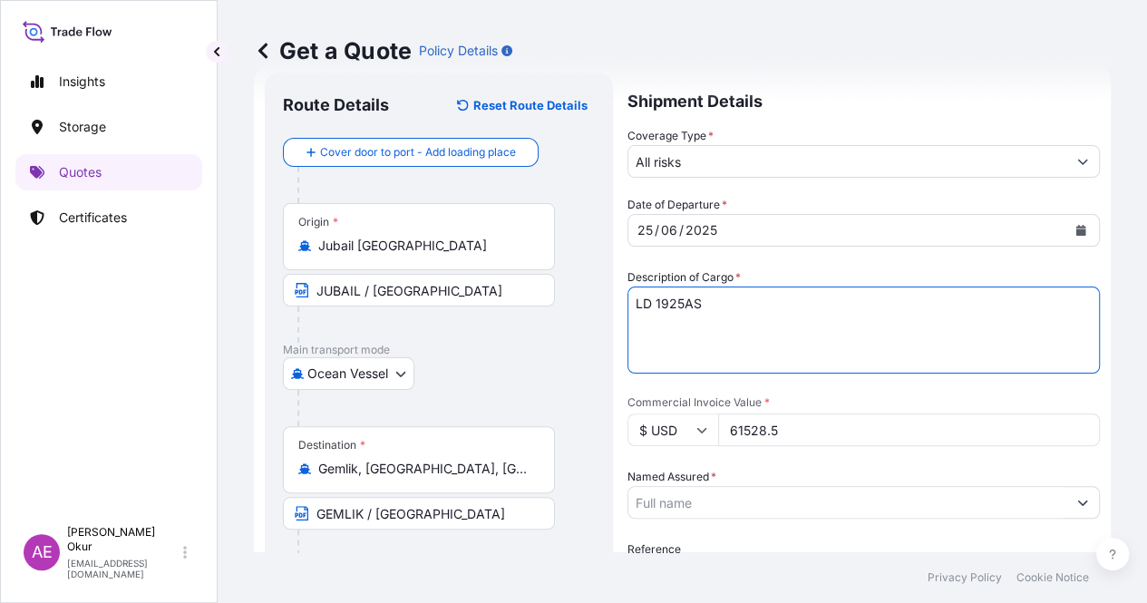
click at [907, 486] on input "Named Assured *" at bounding box center [847, 502] width 438 height 33
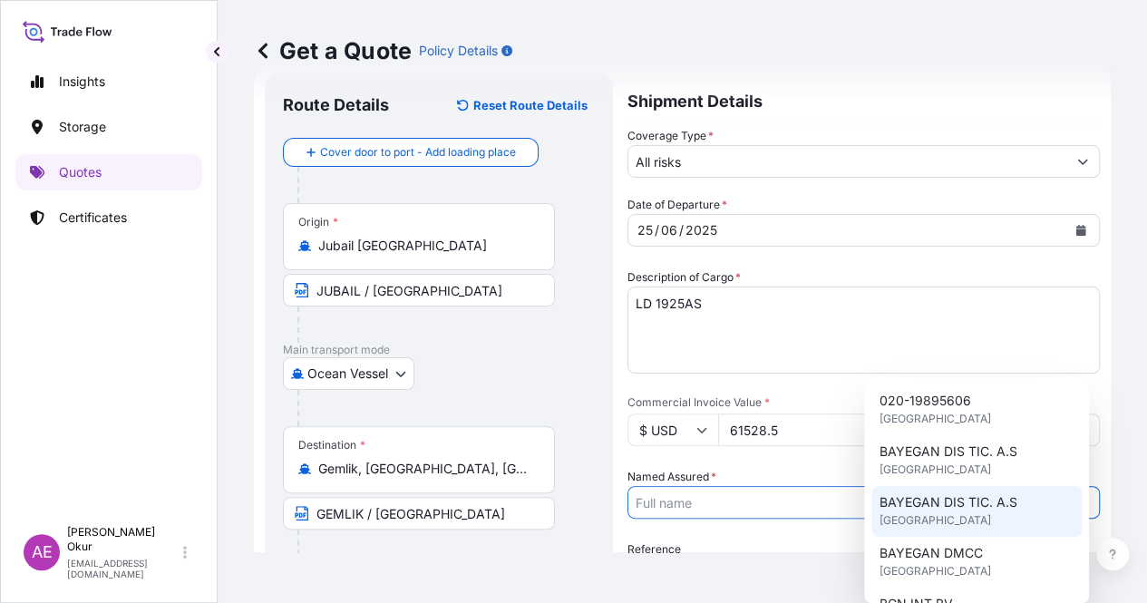
type input "BAYEGAN DMCC"
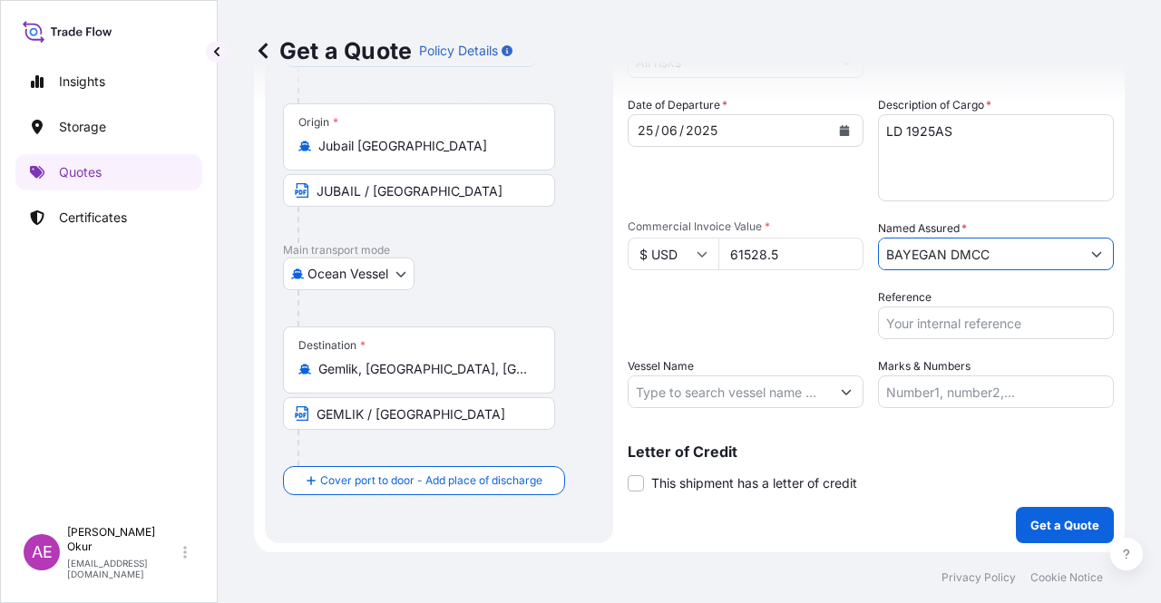
scroll to position [141, 0]
click at [767, 392] on input "Vessel Name" at bounding box center [728, 390] width 201 height 33
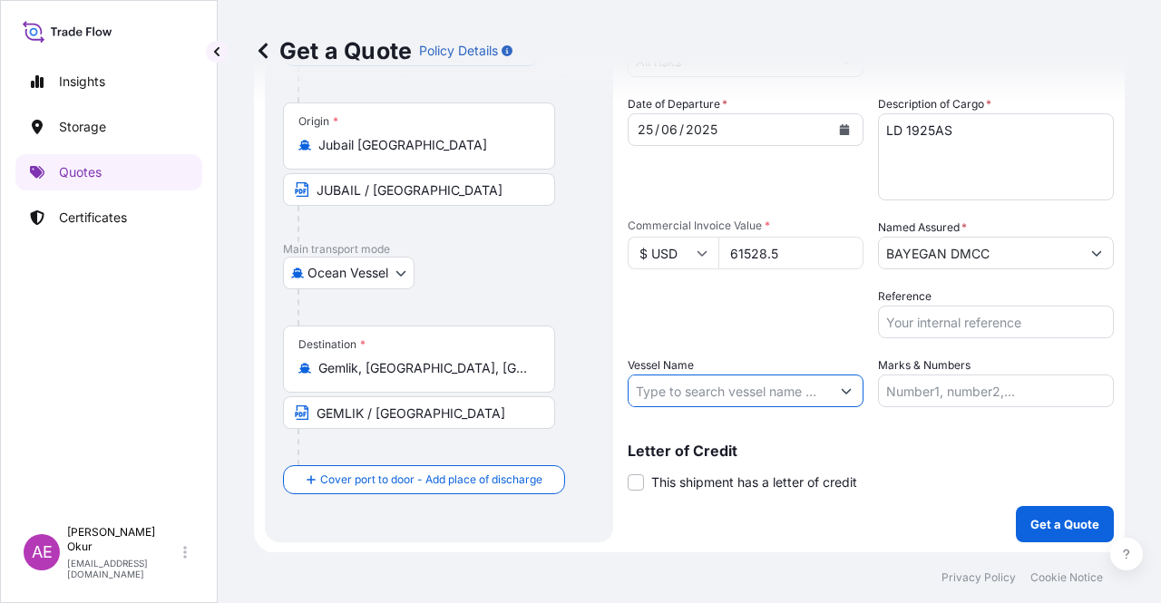
click at [705, 402] on input "Vessel Name" at bounding box center [728, 390] width 201 height 33
paste input "SPIL CITRA"
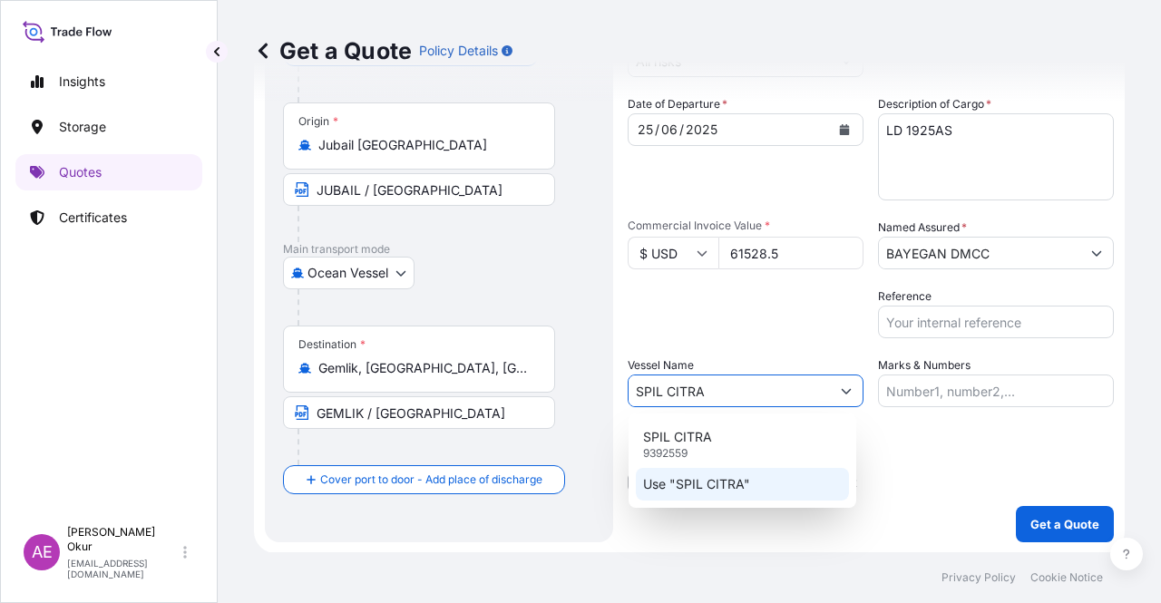
click at [712, 494] on div "Use "SPIL CITRA"" at bounding box center [742, 484] width 213 height 33
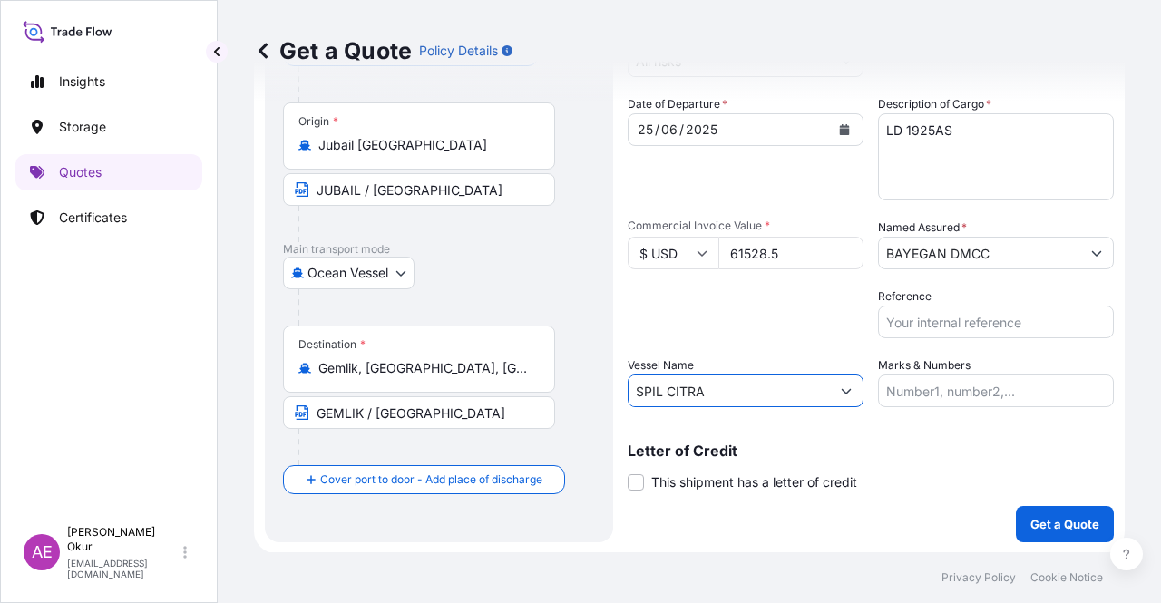
type input "SPIL CITRA"
click at [958, 373] on label "Marks & Numbers" at bounding box center [924, 365] width 92 height 18
click at [958, 374] on input "Marks & Numbers" at bounding box center [996, 390] width 236 height 33
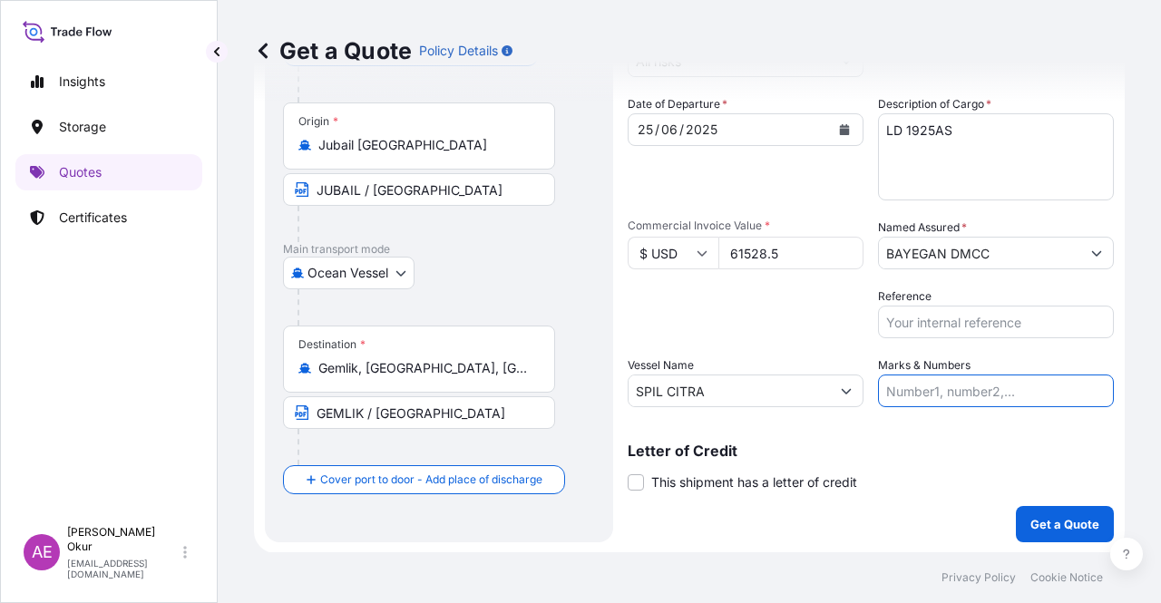
click at [948, 394] on input "Marks & Numbers" at bounding box center [996, 390] width 236 height 33
click at [946, 394] on input "Marks & Numbers" at bounding box center [996, 390] width 236 height 33
drag, startPoint x: 923, startPoint y: 389, endPoint x: 997, endPoint y: 391, distance: 74.4
click at [997, 391] on input "PO NO:25Y0140700 Quantity M/[PERSON_NAME]: 6.692,866 Premium: USD 380,62" at bounding box center [996, 390] width 236 height 33
paste input "369"
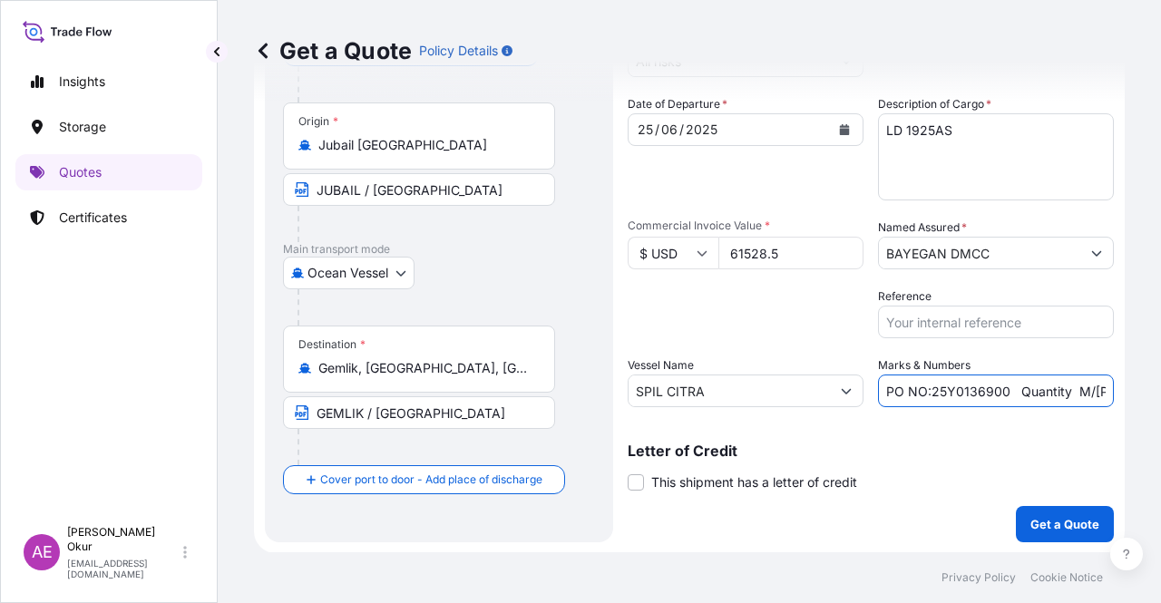
type input "PO NO:25Y0136900 Quantity M/[PERSON_NAME]: 6.692,866 Premium: USD 380,62"
drag, startPoint x: 1030, startPoint y: 379, endPoint x: 1160, endPoint y: 389, distance: 130.0
click at [1160, 389] on div "Get a Quote Policy Details Route Details Reset Route Details Cover door to port…" at bounding box center [689, 276] width 943 height 552
click at [965, 392] on input "PO NO:25Y0136900 Quantity M/[PERSON_NAME]: 6.692,866 Premium: USD 380,62" at bounding box center [996, 390] width 236 height 33
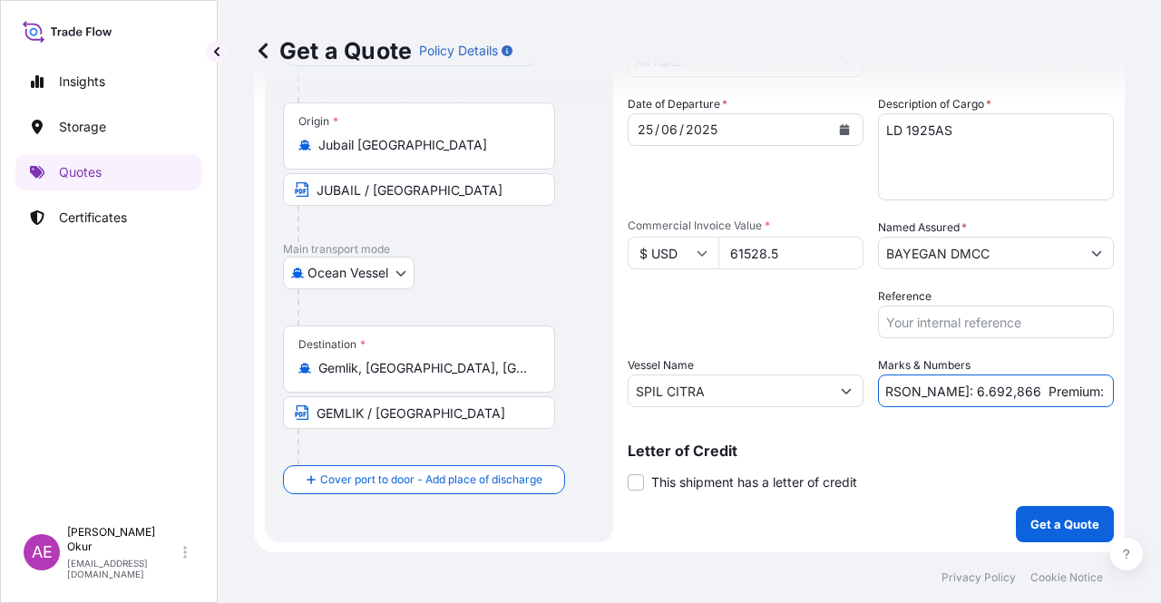
drag, startPoint x: 891, startPoint y: 389, endPoint x: 953, endPoint y: 392, distance: 61.7
click at [953, 392] on input "PO NO:25Y0136900 Quantity M/[PERSON_NAME]: 6.692,866 Premium: USD 380,62" at bounding box center [996, 390] width 236 height 33
paste input "49,500"
drag, startPoint x: 1039, startPoint y: 403, endPoint x: 1160, endPoint y: 405, distance: 120.6
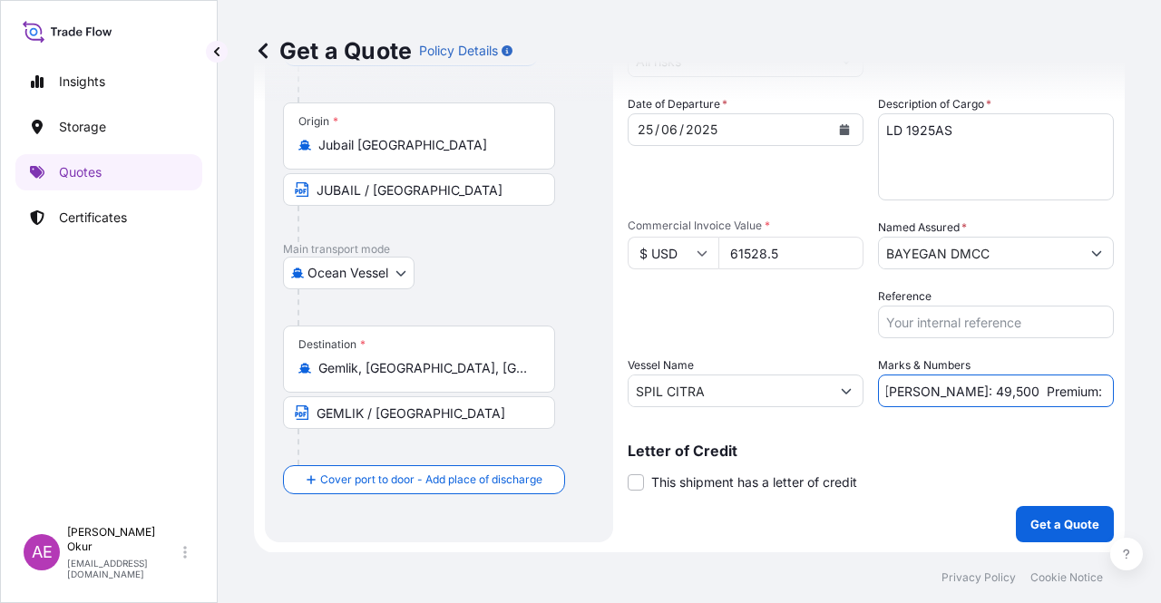
click at [1160, 405] on div "Get a Quote Policy Details Route Details Reset Route Details Cover door to port…" at bounding box center [689, 276] width 943 height 552
click at [1065, 389] on input "PO NO:25Y0136900 Quantity M/[PERSON_NAME]: 49,500 Premium: USD 380,62" at bounding box center [996, 390] width 236 height 33
drag, startPoint x: 1054, startPoint y: 392, endPoint x: 1112, endPoint y: 393, distance: 58.0
click at [1112, 393] on div "Get a Quote Policy Details Route Details Reset Route Details Cover door to port…" at bounding box center [689, 276] width 943 height 552
paste input "6,77"
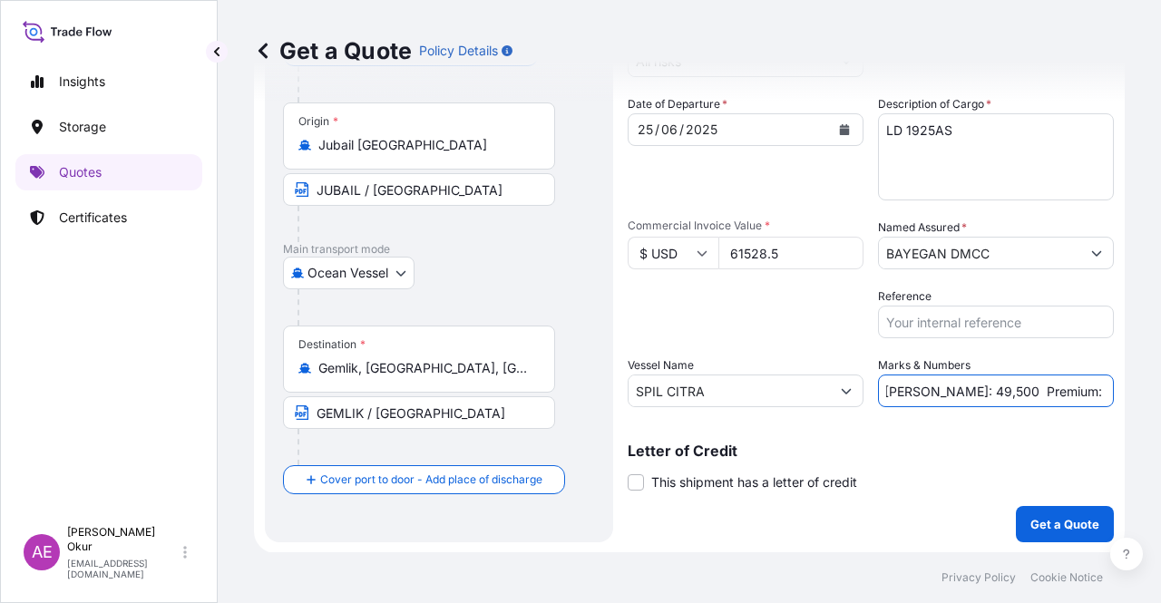
scroll to position [0, 195]
type input "PO NO:25Y0136900 Quantity M/[PERSON_NAME]: 49,500 Premium: USD 6,77"
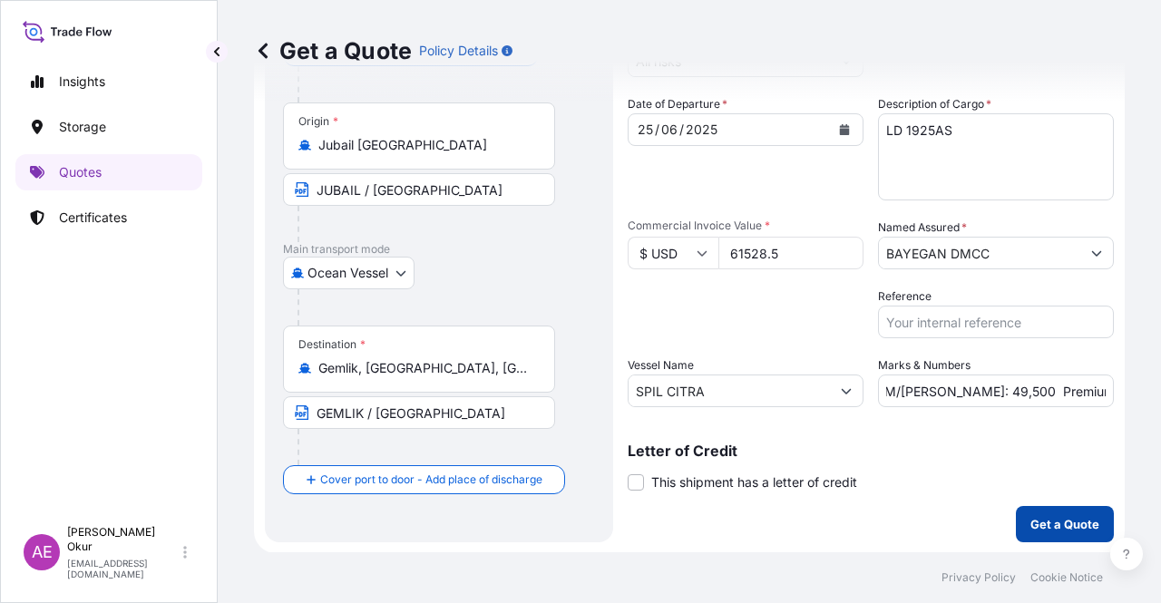
scroll to position [0, 0]
click at [1030, 524] on p "Get a Quote" at bounding box center [1064, 524] width 69 height 18
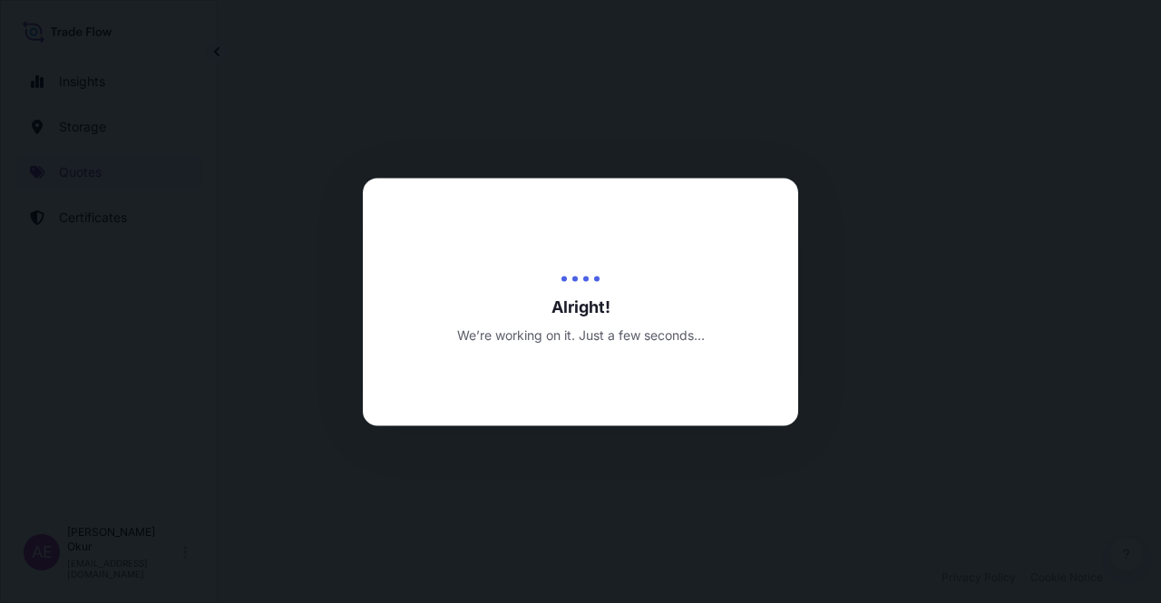
select select "Ocean Vessel"
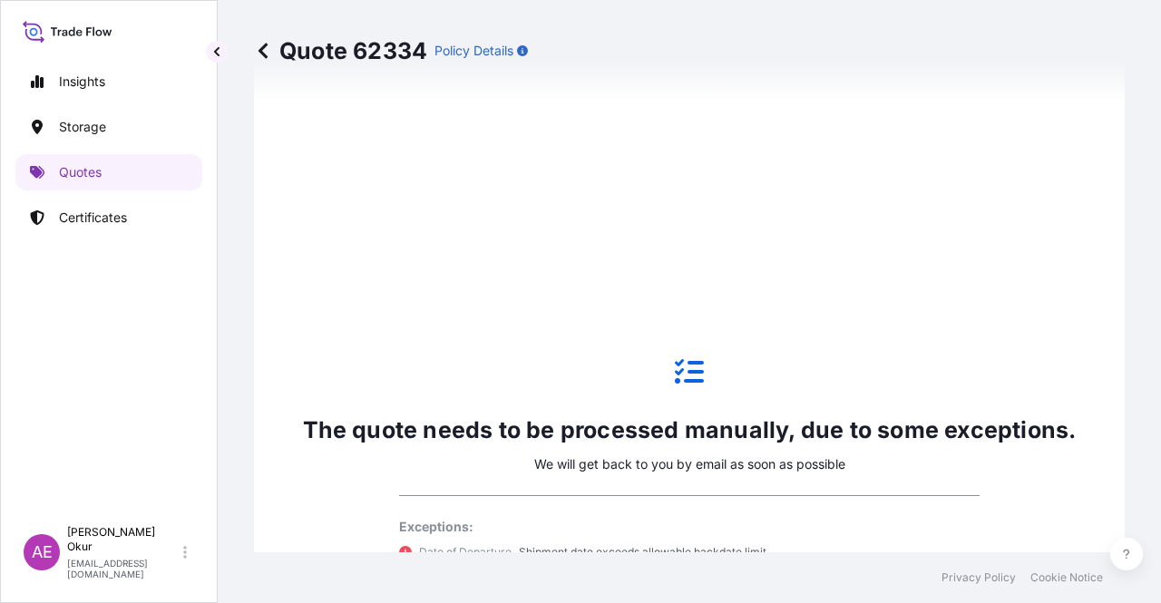
scroll to position [892, 0]
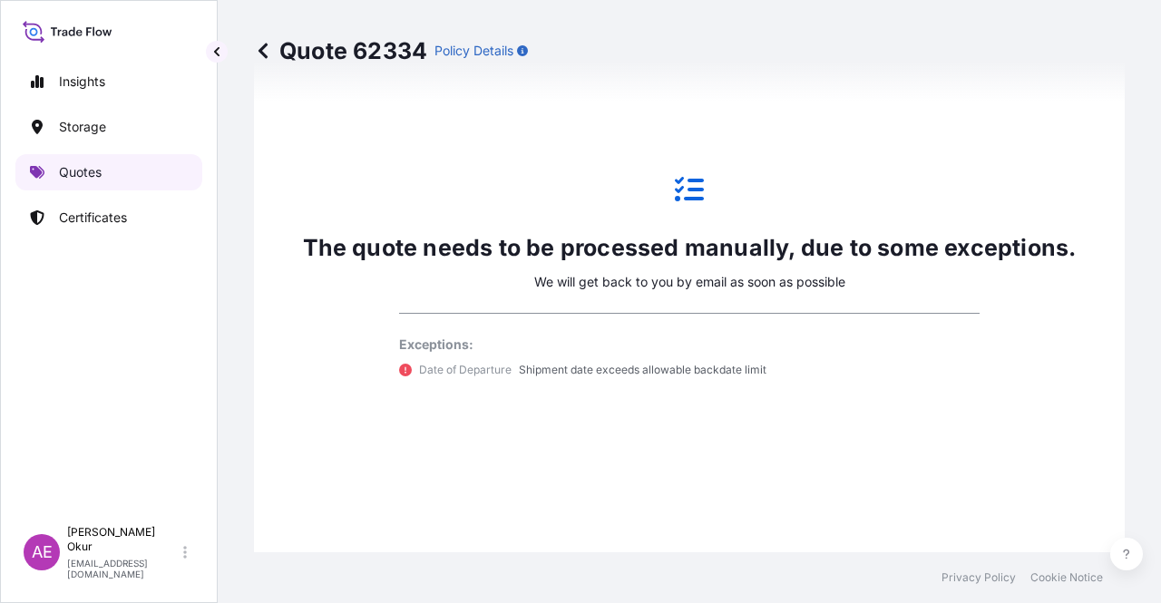
click at [65, 179] on p "Quotes" at bounding box center [80, 172] width 43 height 18
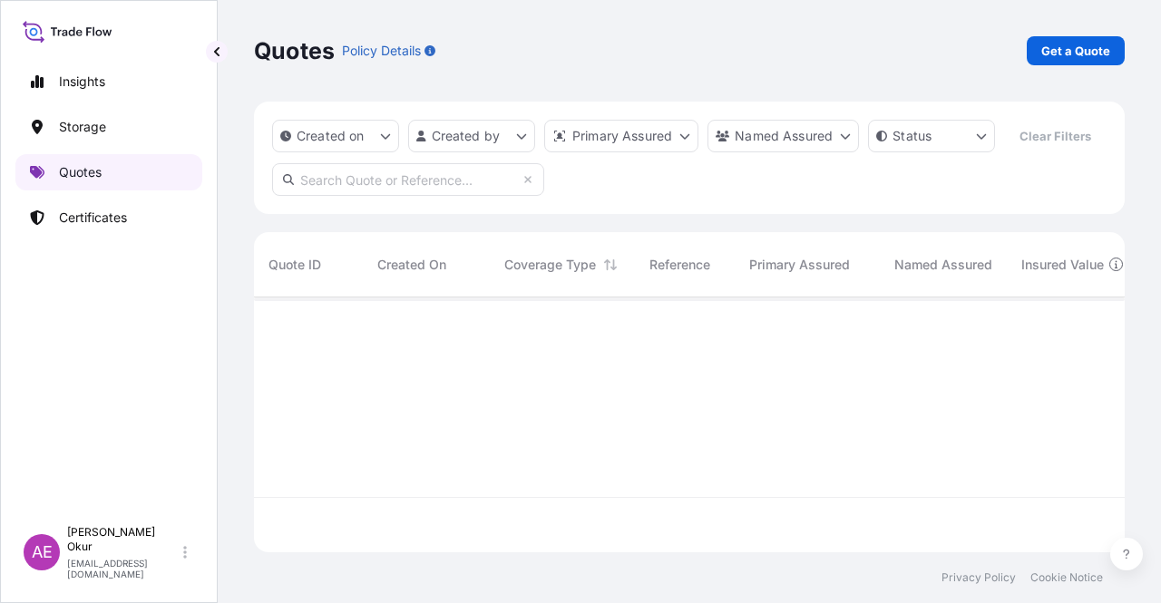
scroll to position [251, 856]
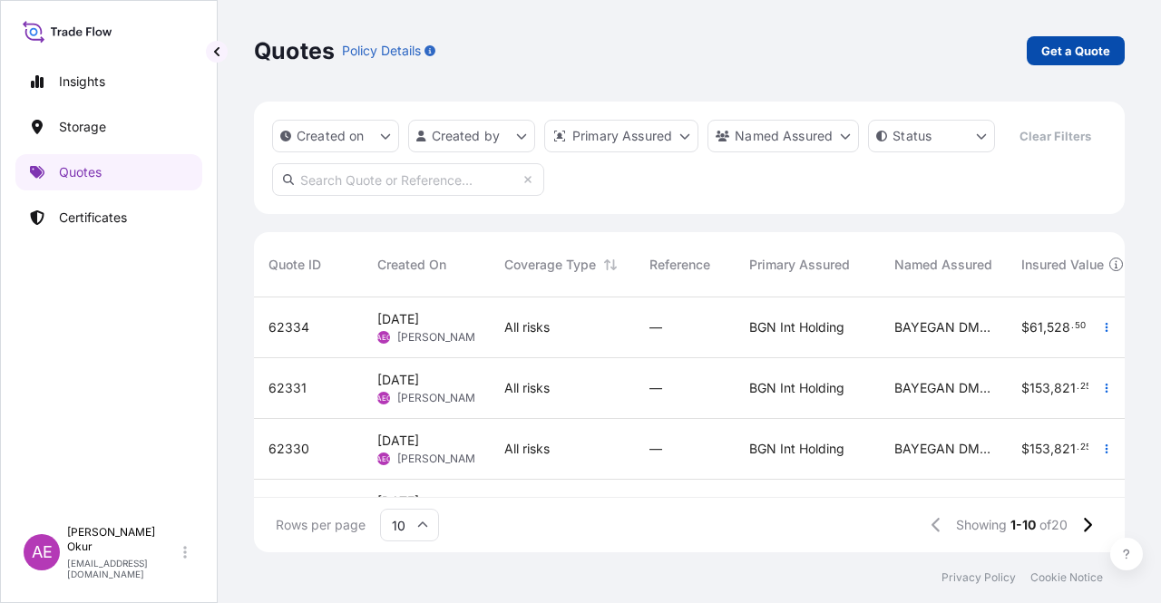
click at [1059, 50] on p "Get a Quote" at bounding box center [1075, 51] width 69 height 18
select select "Ocean Vessel"
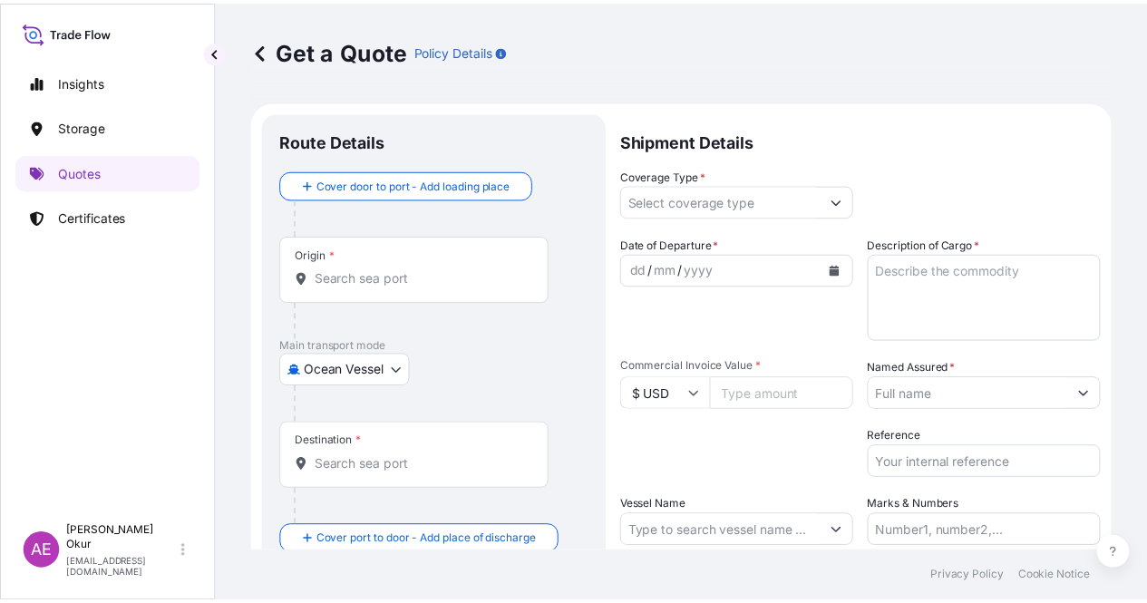
scroll to position [29, 0]
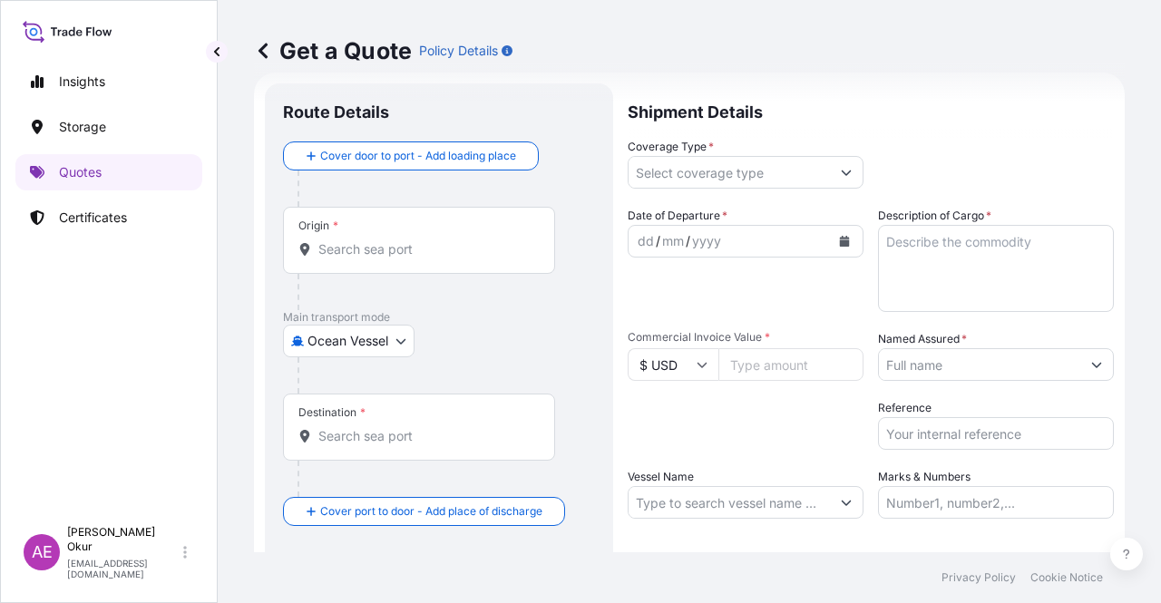
click at [455, 243] on input "Origin *" at bounding box center [425, 249] width 214 height 18
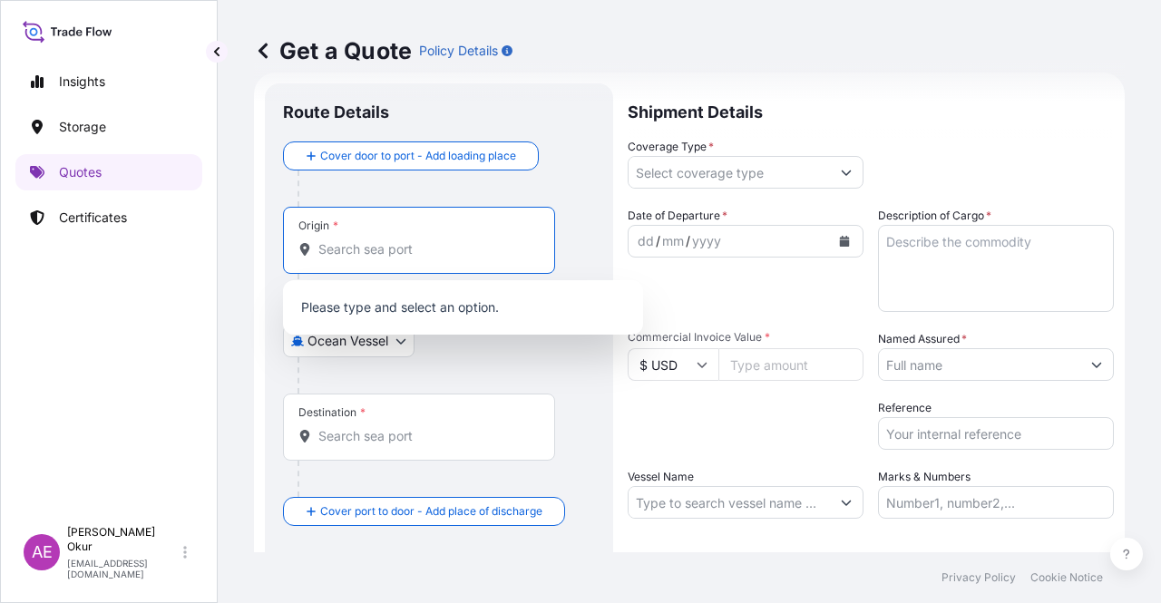
paste input "JUBAIL"
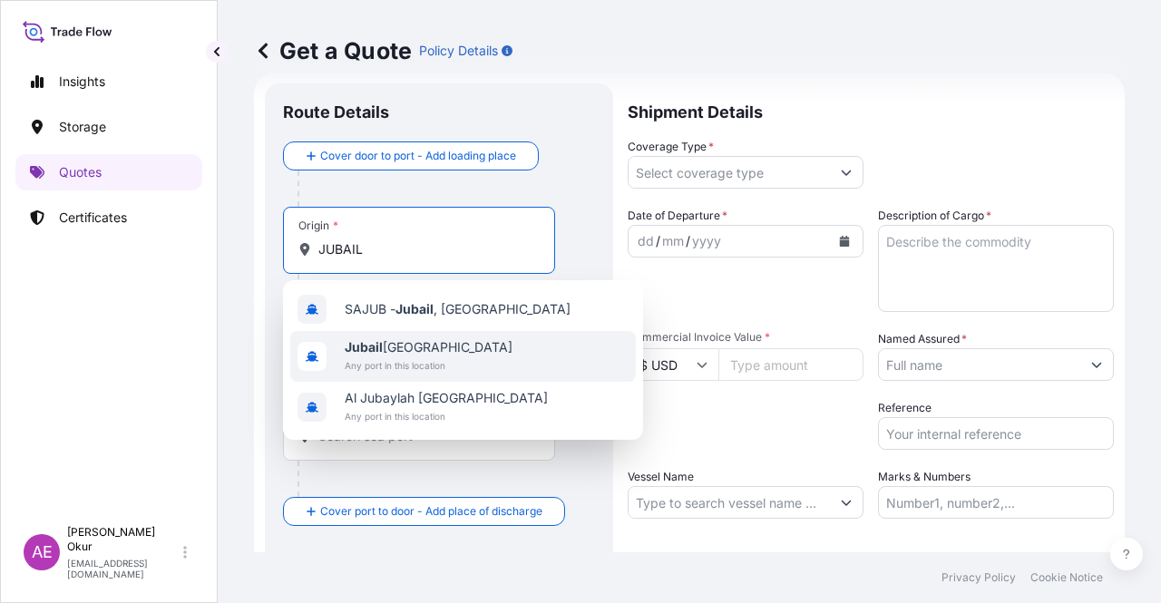
click at [442, 349] on span "Jubail [GEOGRAPHIC_DATA]" at bounding box center [429, 347] width 168 height 18
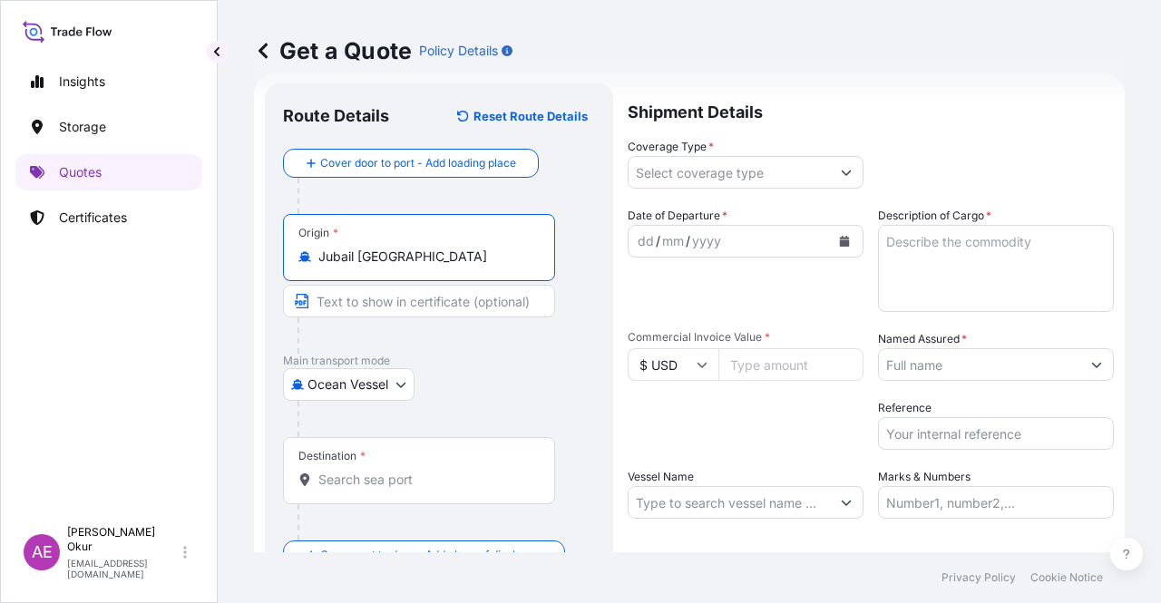
type input "Jubail [GEOGRAPHIC_DATA]"
click at [408, 289] on input "Text to appear on certificate" at bounding box center [419, 301] width 272 height 33
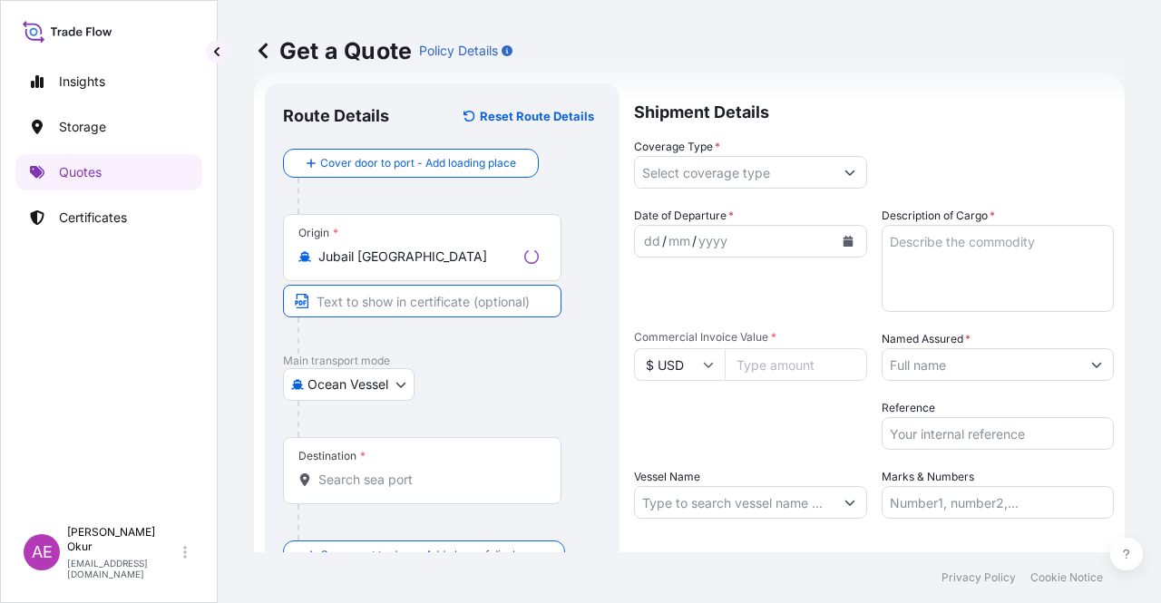
paste input "JUBAIL"
type input "JUBAIL"
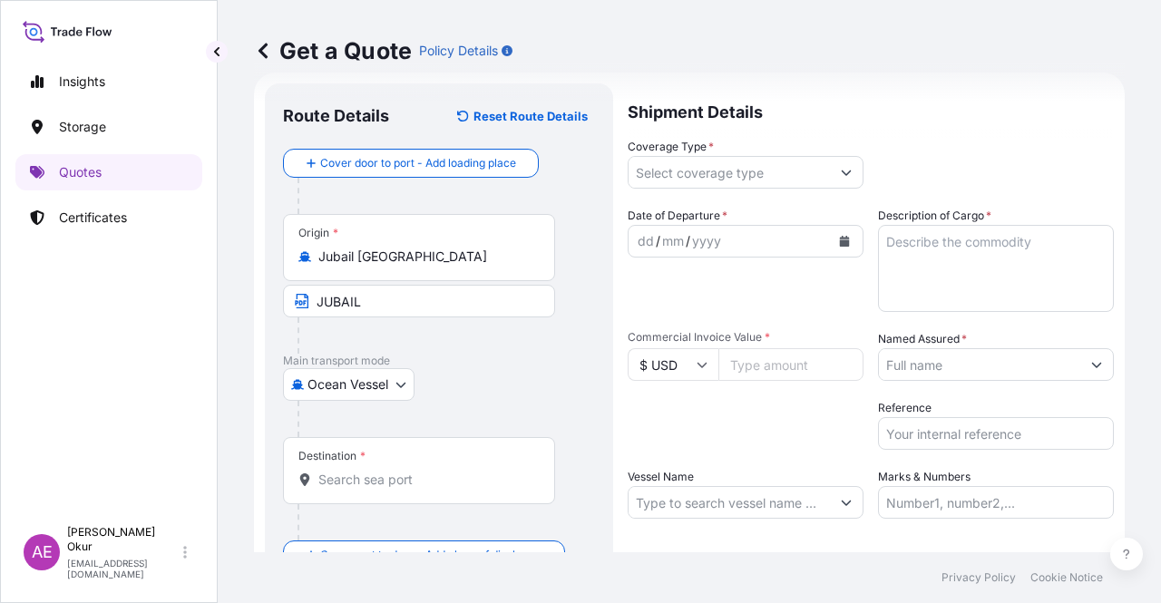
click at [379, 452] on div "Destination *" at bounding box center [419, 470] width 272 height 67
click at [379, 471] on input "Destination *" at bounding box center [425, 480] width 214 height 18
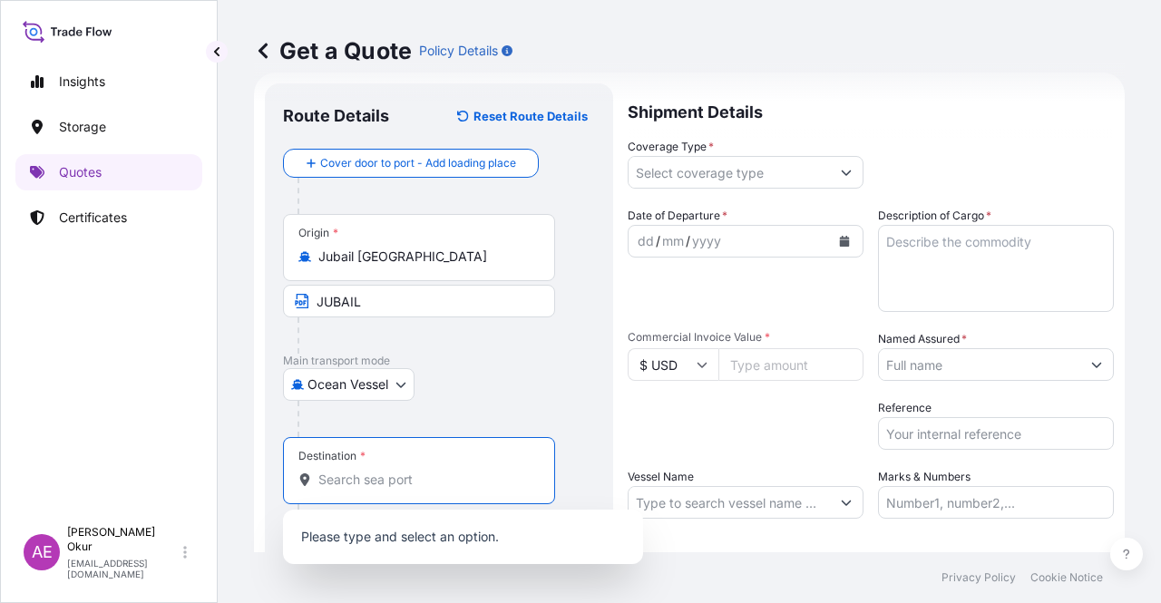
paste input "EVYAP"
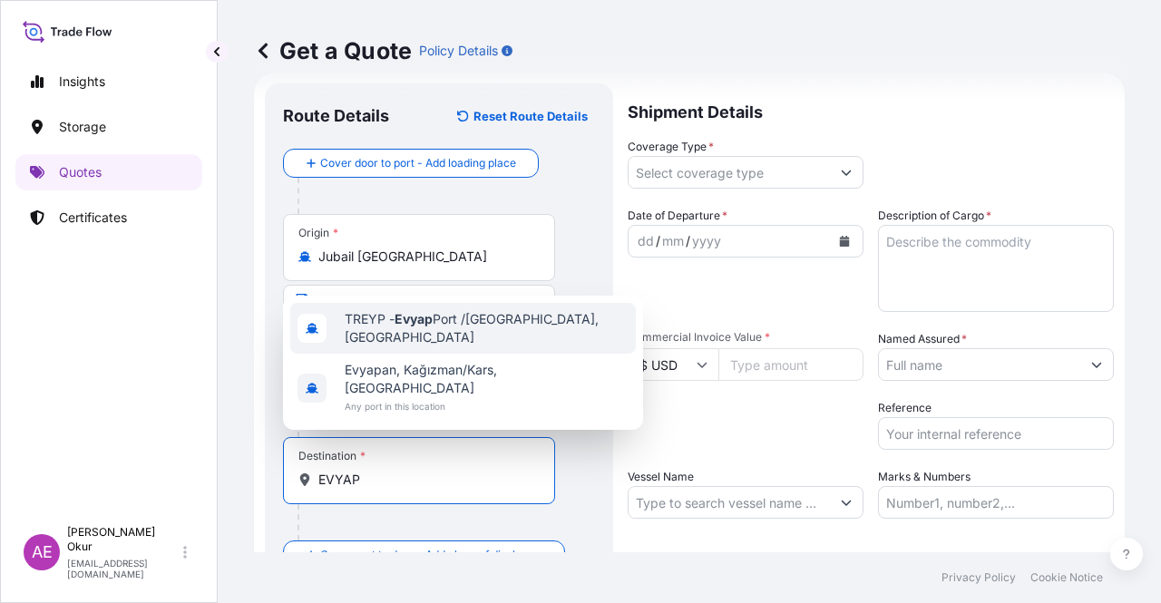
click at [442, 346] on span "TREYP - Evyap Port /[GEOGRAPHIC_DATA], [GEOGRAPHIC_DATA]" at bounding box center [487, 328] width 284 height 36
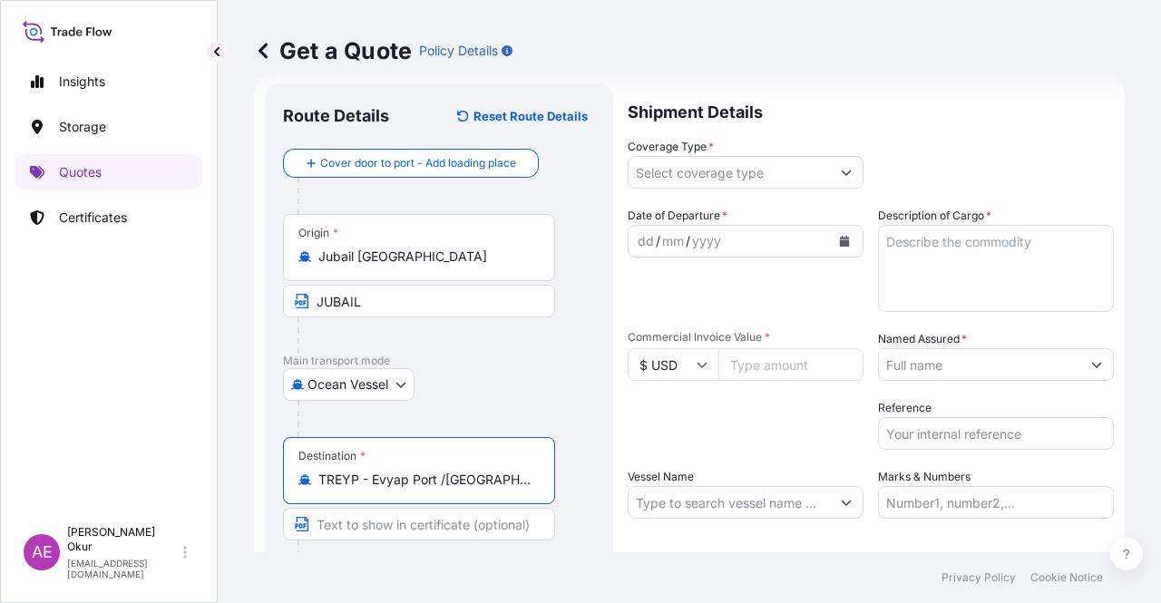
type input "TREYP - Evyap Port /[GEOGRAPHIC_DATA], [GEOGRAPHIC_DATA]"
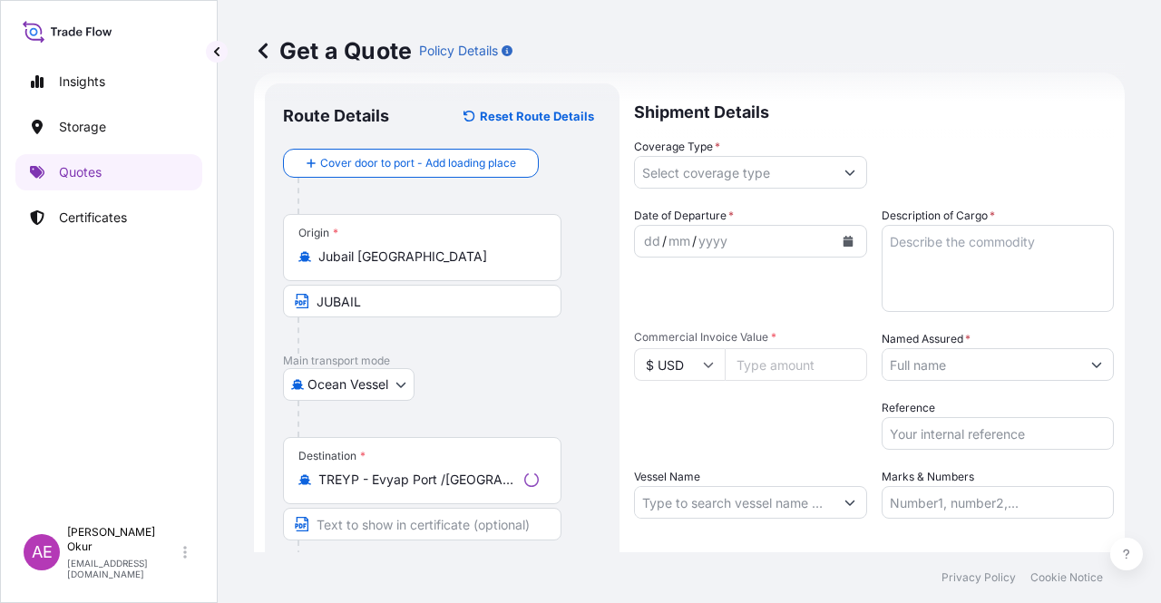
click at [405, 540] on div at bounding box center [429, 558] width 264 height 36
click at [413, 520] on input "Text to appear on certificate" at bounding box center [422, 524] width 278 height 33
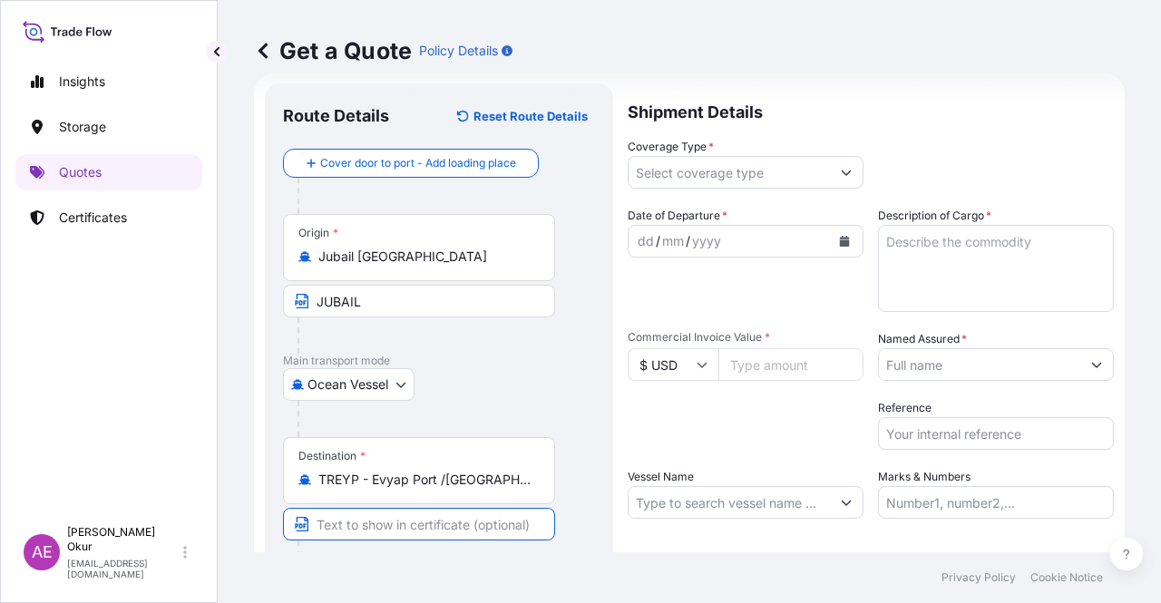
paste input "EVYAP"
paste input "[GEOGRAPHIC_DATA]"
type input "EVYAP / [GEOGRAPHIC_DATA]"
click at [729, 179] on input "Coverage Type *" at bounding box center [728, 172] width 201 height 33
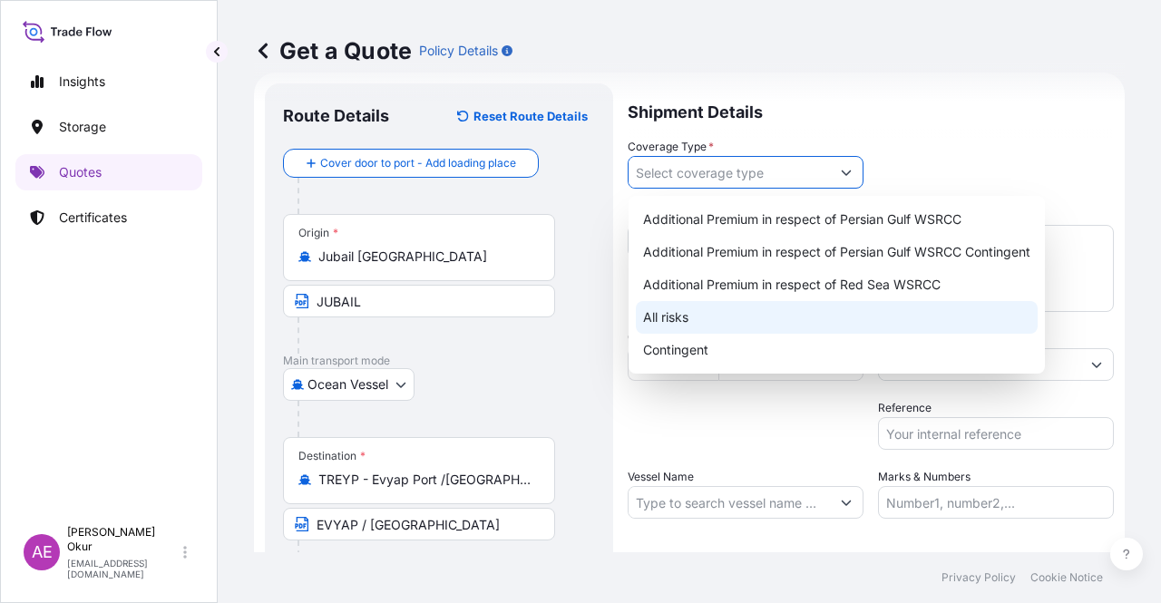
click at [677, 311] on div "All risks" at bounding box center [837, 317] width 402 height 33
type input "All risks"
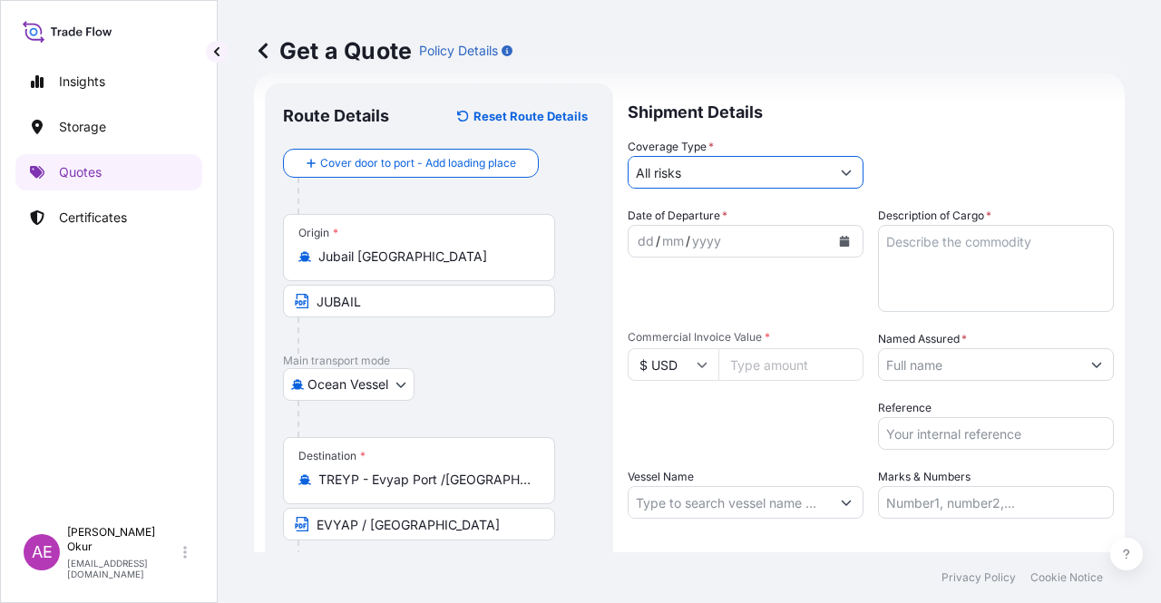
click at [638, 237] on div "dd" at bounding box center [646, 241] width 20 height 22
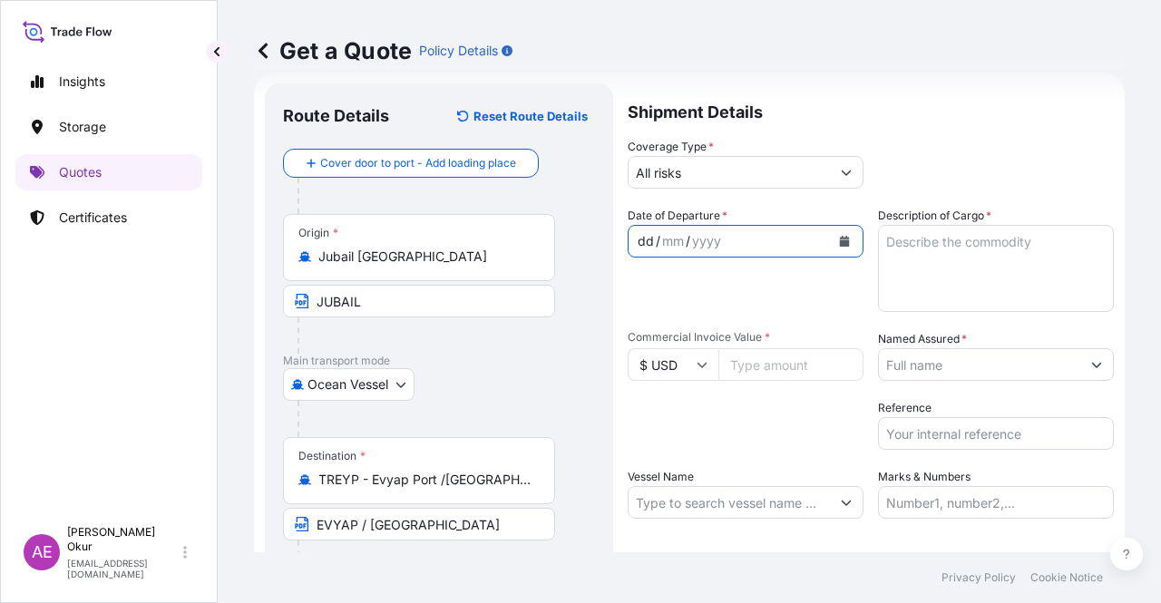
click at [637, 244] on div "dd" at bounding box center [646, 241] width 20 height 22
click at [753, 382] on div "Date of Departure * [DATE] Cargo Category * LPG, Crude Oil, Utility Fuel, Mid D…" at bounding box center [870, 363] width 486 height 312
click at [757, 367] on input "Commercial Invoice Value *" at bounding box center [790, 364] width 145 height 33
paste input "416998"
type input "416998"
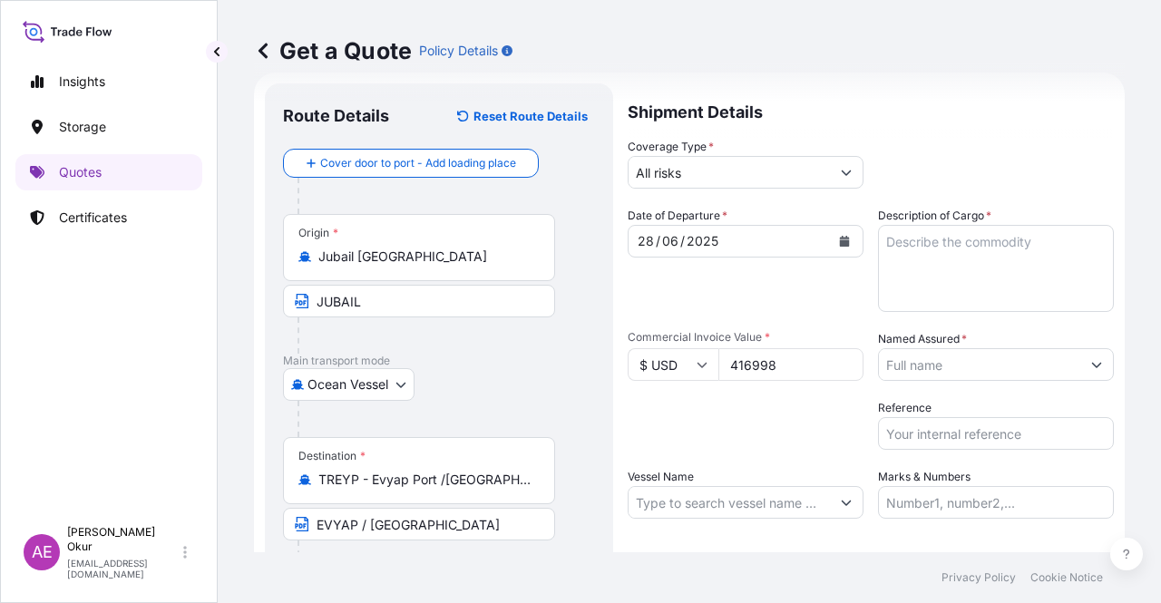
click at [932, 282] on textarea "Description of Cargo *" at bounding box center [996, 268] width 236 height 87
paste textarea "HDB1258"
type textarea "HDB1258"
click at [932, 357] on input "Named Assured *" at bounding box center [979, 364] width 201 height 33
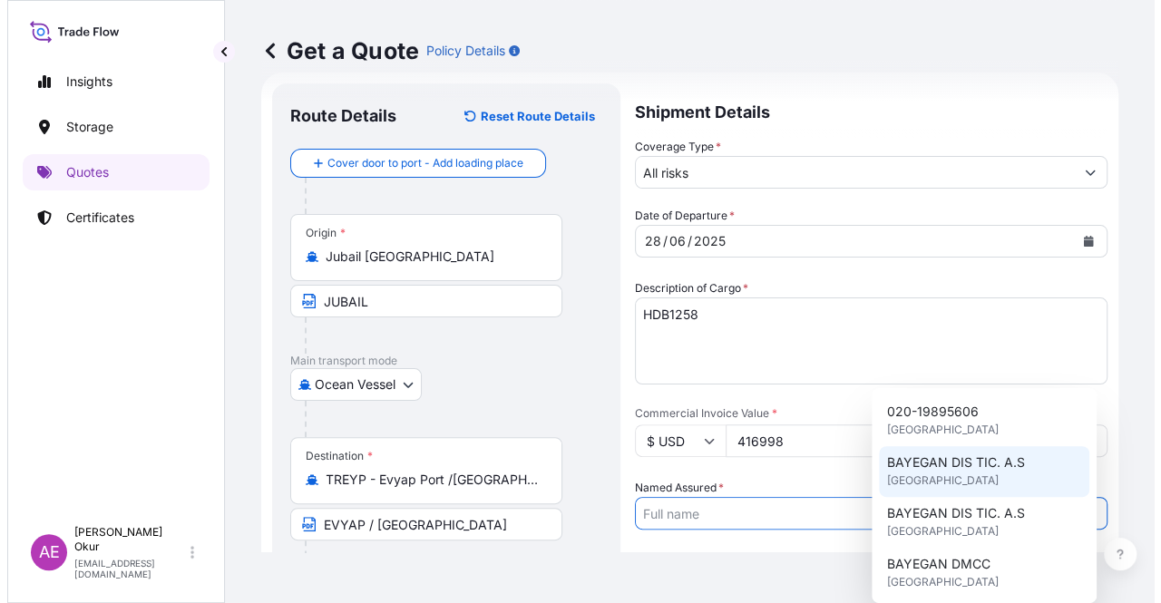
scroll to position [91, 0]
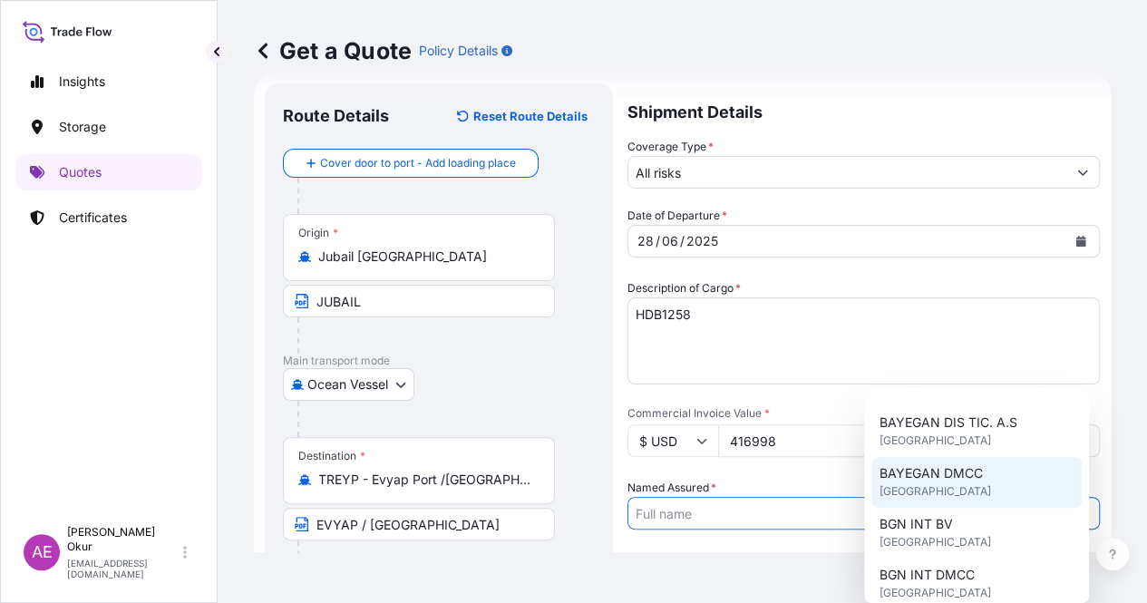
click at [912, 479] on span "BAYEGAN DMCC" at bounding box center [930, 473] width 103 height 18
type input "BAYEGAN DMCC"
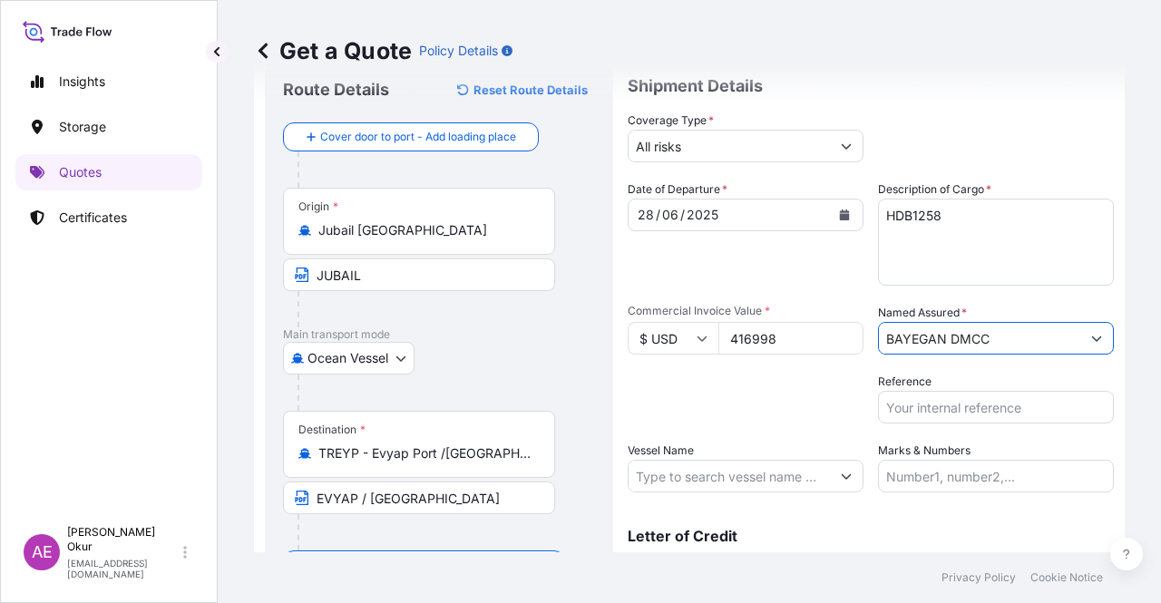
scroll to position [120, 0]
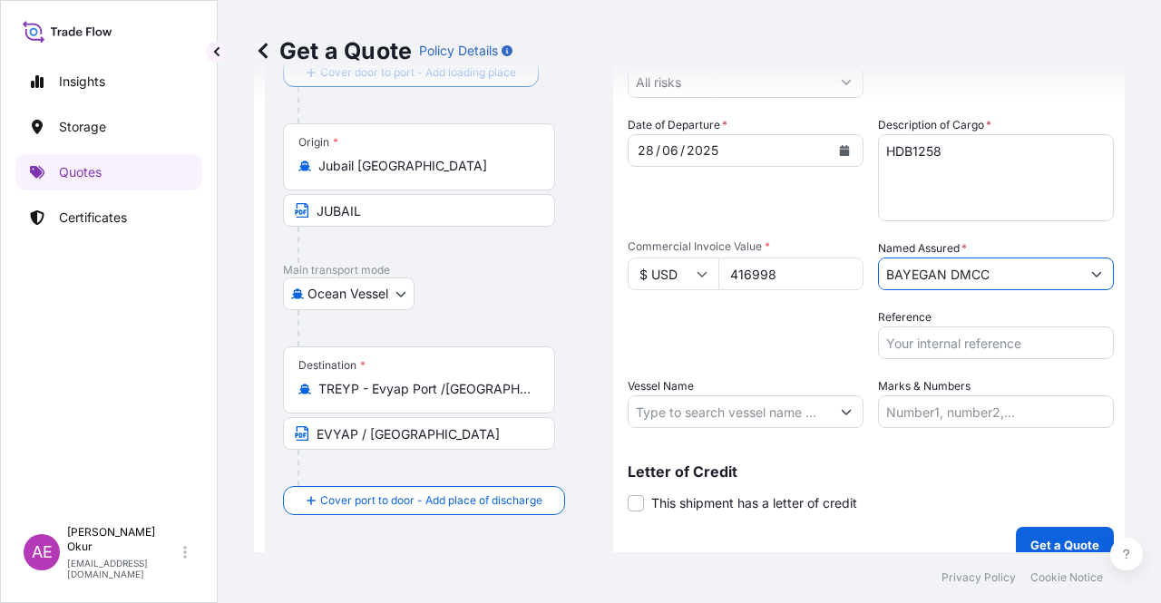
click at [794, 407] on input "Vessel Name" at bounding box center [728, 411] width 201 height 33
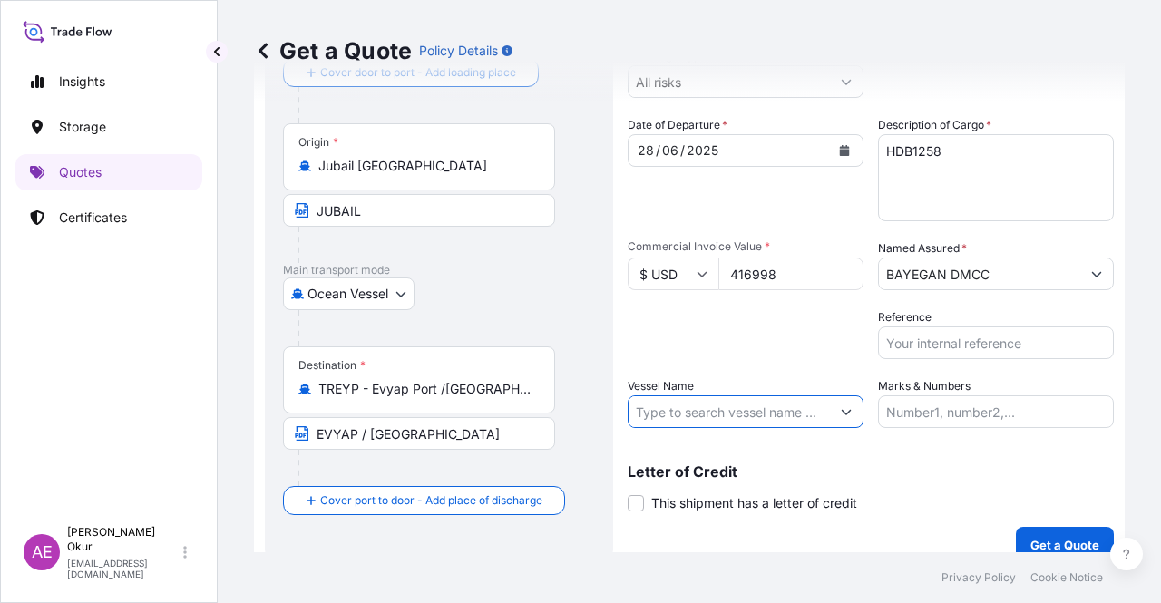
click at [858, 407] on div "Date of Departure * [DATE] Cargo Category * LPG, Crude Oil, Utility Fuel, Mid D…" at bounding box center [870, 272] width 486 height 312
click at [841, 407] on icon "Show suggestions" at bounding box center [846, 411] width 11 height 11
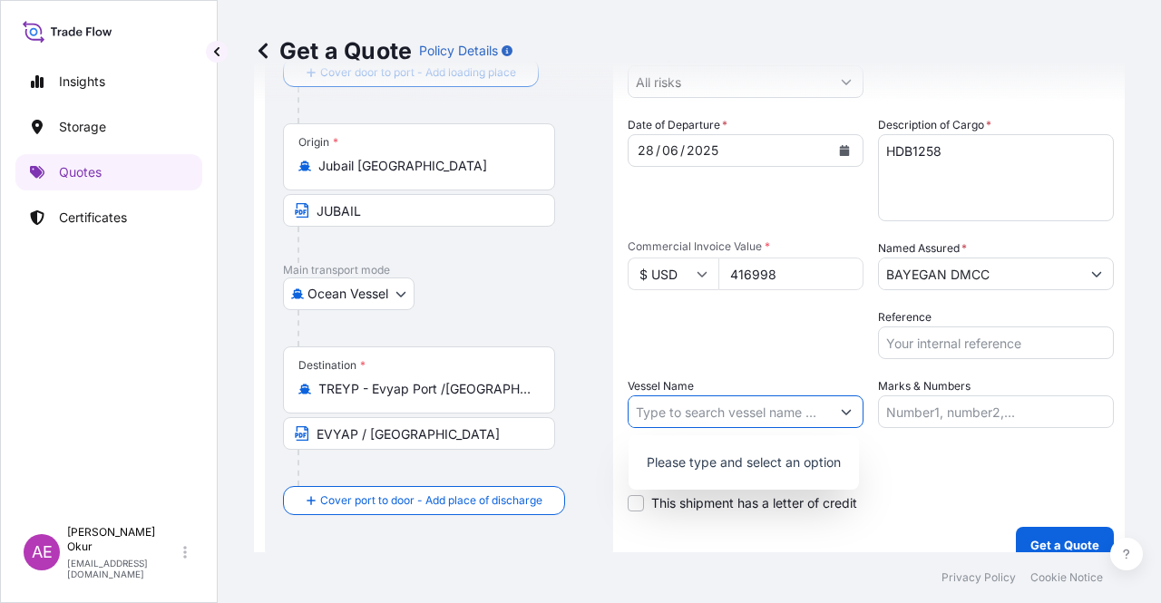
click at [783, 427] on input "Vessel Name" at bounding box center [728, 411] width 201 height 33
click at [777, 413] on input "Vessel Name" at bounding box center [728, 411] width 201 height 33
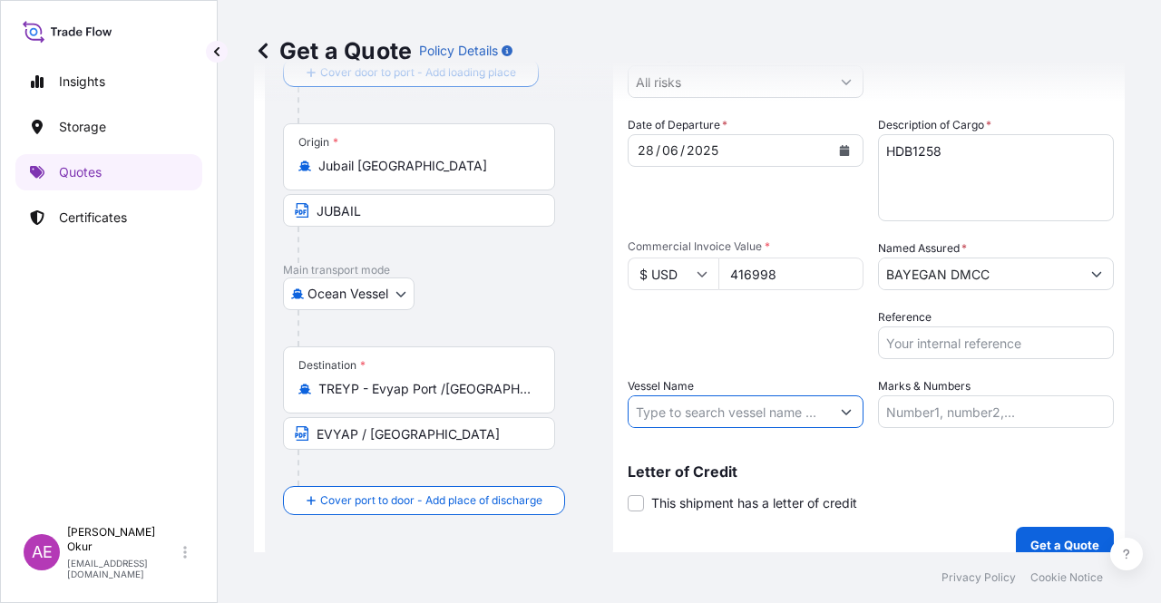
paste input "BAYEGAN DMCC Ordinary Risk 25Y0137500 USD 416998 HDB1258 396,000 Container CMA …"
type input "BAYEGAN DMCC Ordinary Risk 25Y0137500 USD 416998 HDB1258 396,000 Container CMA …"
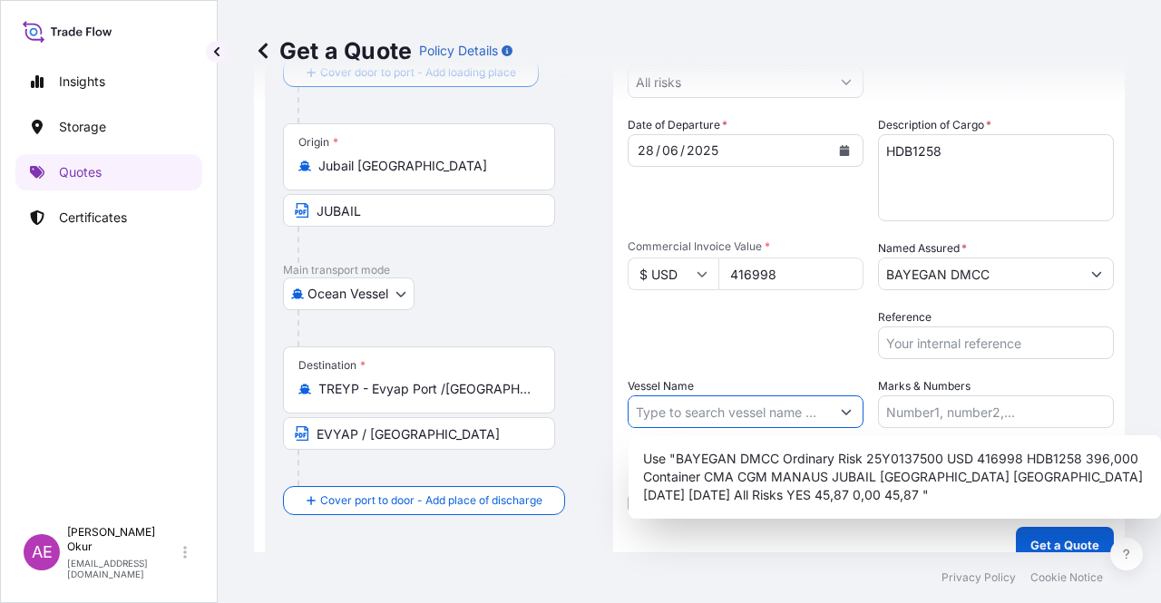
scroll to position [0, 0]
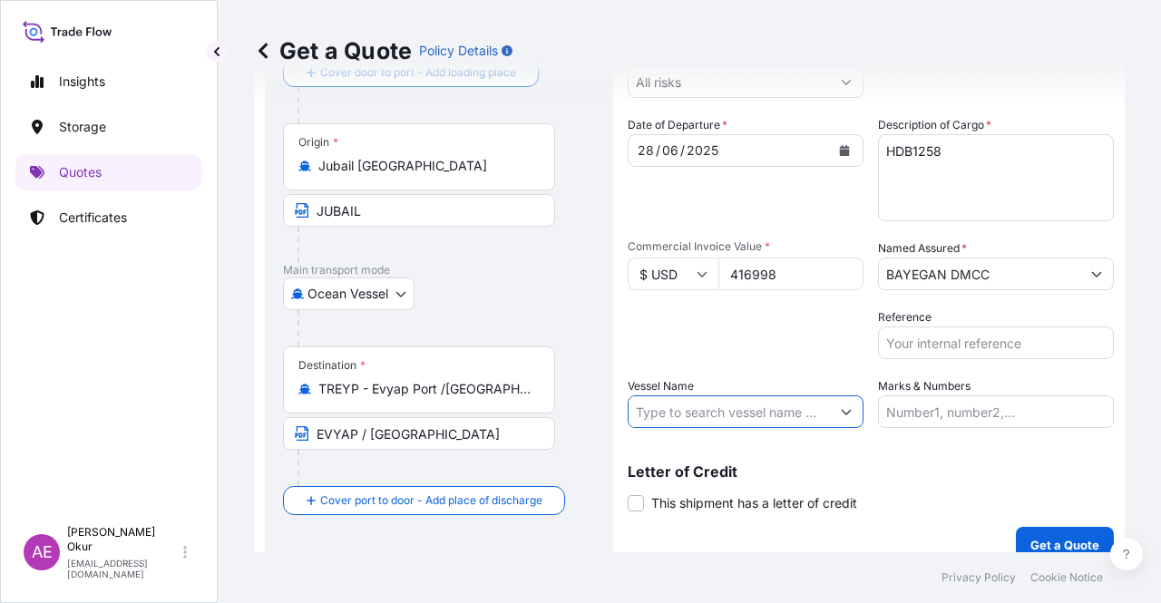
paste input "CMA CGM MANAUS"
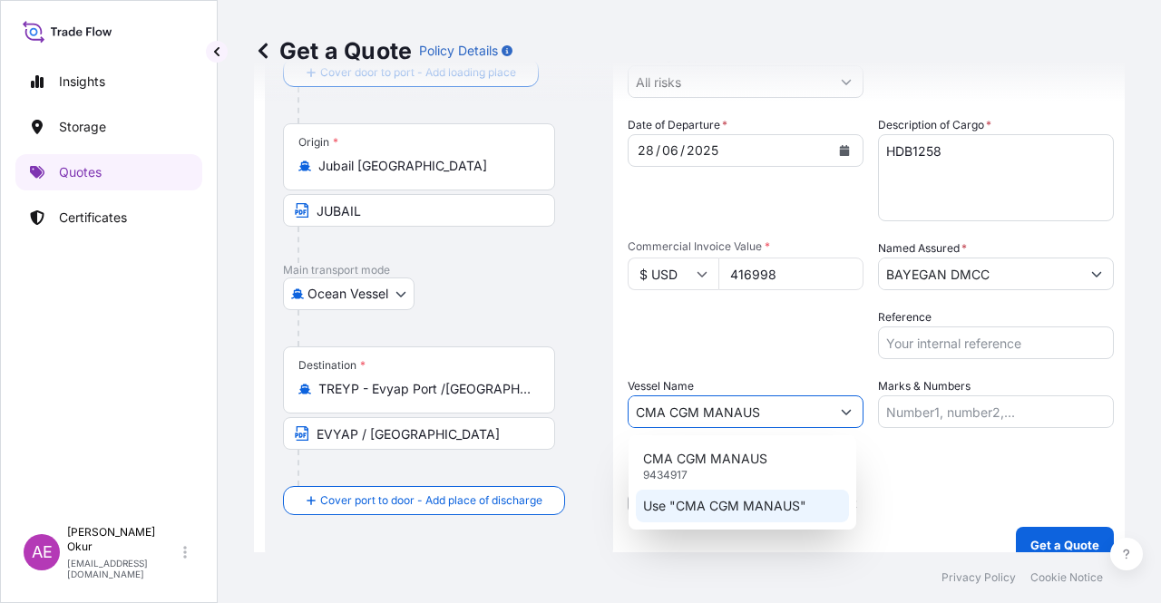
click at [715, 507] on p "Use "CMA CGM MANAUS"" at bounding box center [724, 506] width 163 height 18
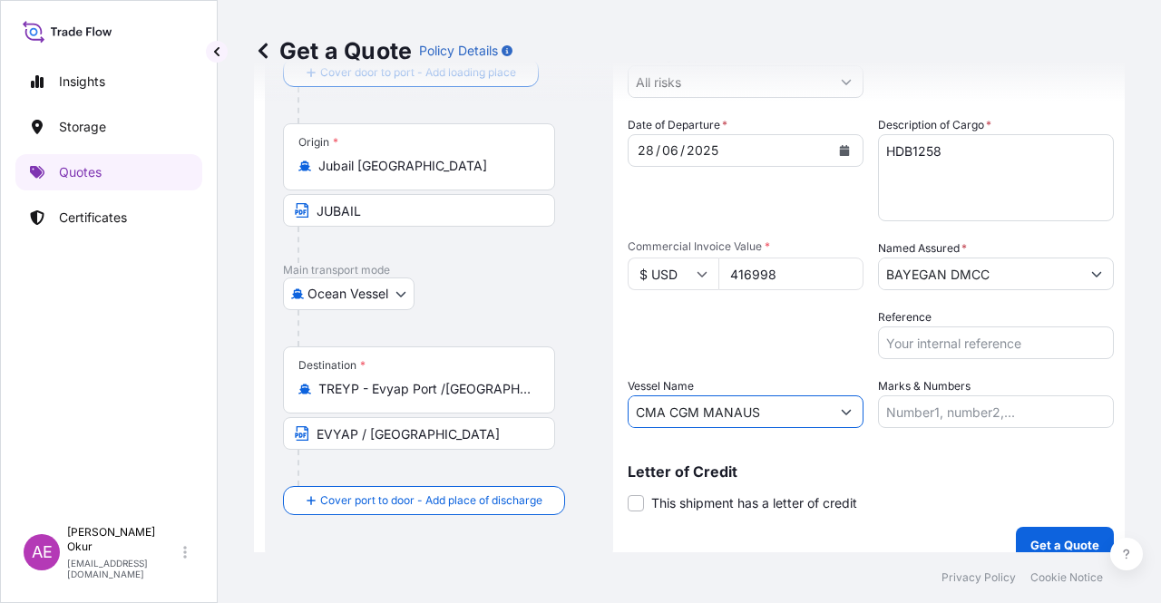
type input "CMA CGM MANAUS"
click at [952, 395] on input "Marks & Numbers" at bounding box center [996, 411] width 236 height 33
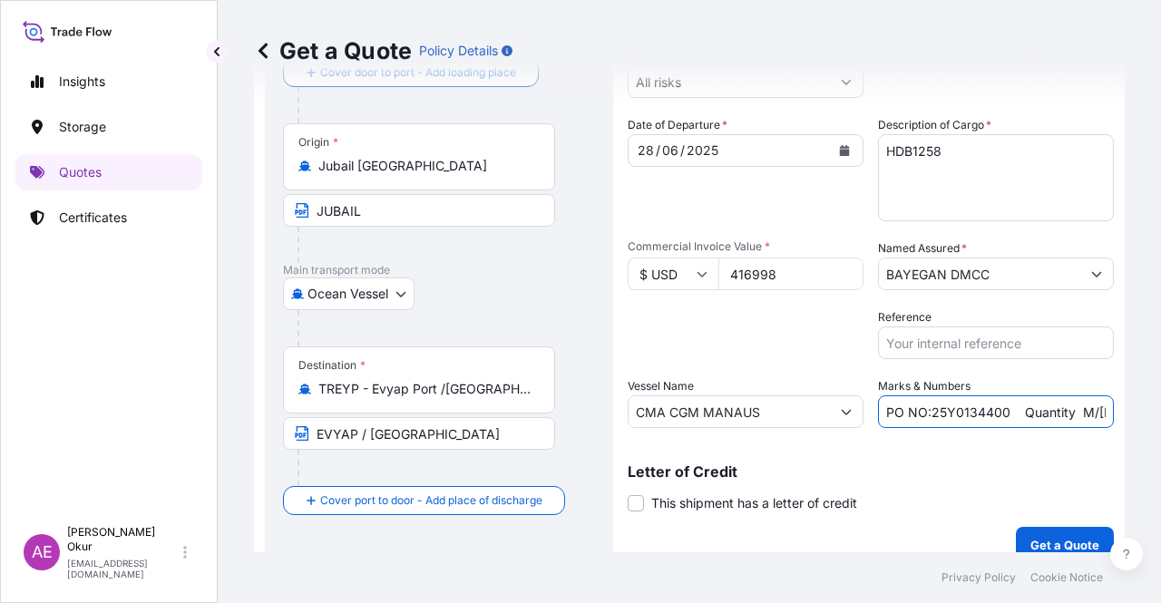
drag, startPoint x: 925, startPoint y: 409, endPoint x: 999, endPoint y: 419, distance: 75.0
click at [999, 419] on input "PO NO:25Y0134400 Quantity M/[PERSON_NAME]: 247,500 Premium: USD 29,50" at bounding box center [996, 411] width 236 height 33
paste input "75"
drag, startPoint x: 1017, startPoint y: 412, endPoint x: 1106, endPoint y: 411, distance: 88.9
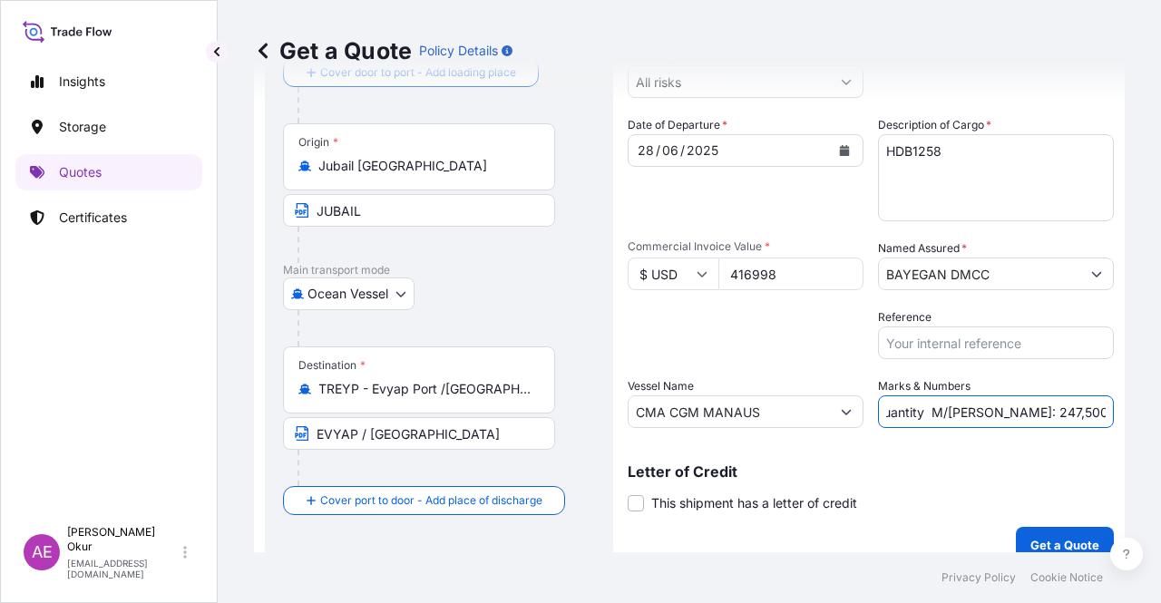
click at [1106, 411] on form "Route Details Reset Route Details Cover door to port - Add loading place Place …" at bounding box center [689, 278] width 870 height 592
click at [987, 414] on input "PO NO:25Y0137500 Quantity M/[PERSON_NAME]: 247,500 Premium: USD 29,50" at bounding box center [996, 411] width 236 height 33
click at [975, 415] on input "PO NO:25Y0137500 Quantity M/[PERSON_NAME]: 247,500 Premium: USD 29,50" at bounding box center [996, 411] width 236 height 33
drag, startPoint x: 975, startPoint y: 415, endPoint x: 1022, endPoint y: 413, distance: 47.2
click at [1022, 413] on input "PO NO:25Y0137500 Quantity M/[PERSON_NAME]: 247,500 Premium: USD 29,50" at bounding box center [996, 411] width 236 height 33
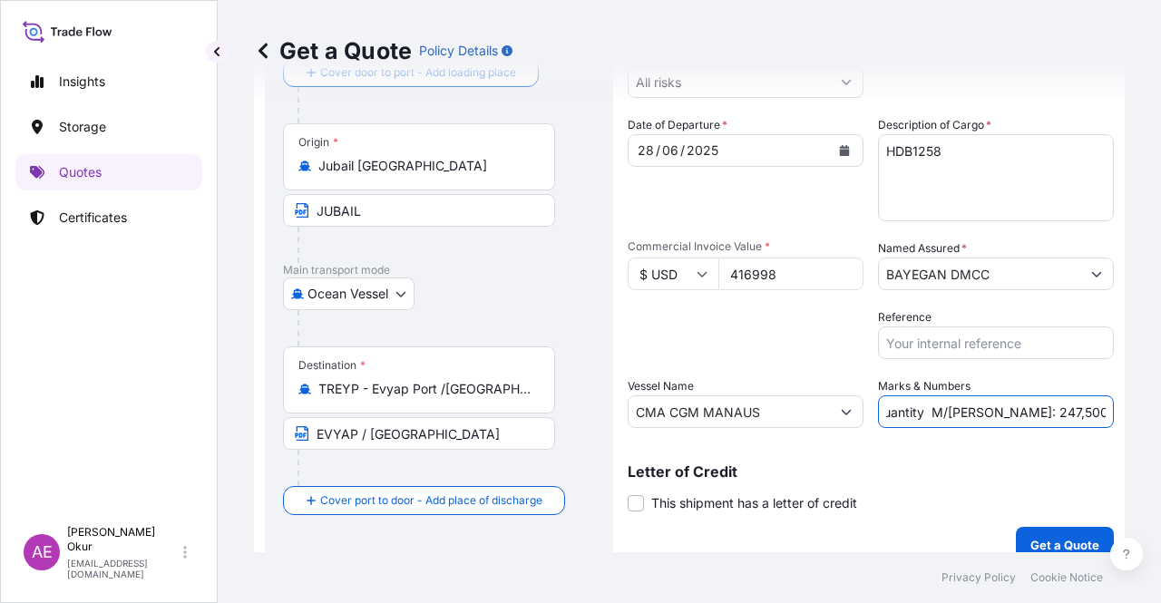
paste input "396,0"
drag, startPoint x: 1061, startPoint y: 418, endPoint x: 1160, endPoint y: 416, distance: 98.9
click at [1160, 416] on div "Get a Quote Policy Details Route Details Reset Route Details Cover door to port…" at bounding box center [689, 276] width 943 height 552
click at [1063, 404] on input "PO NO:25Y0137500 Quantity M/[PERSON_NAME]: 396,000 Premium: USD 29,50" at bounding box center [996, 411] width 236 height 33
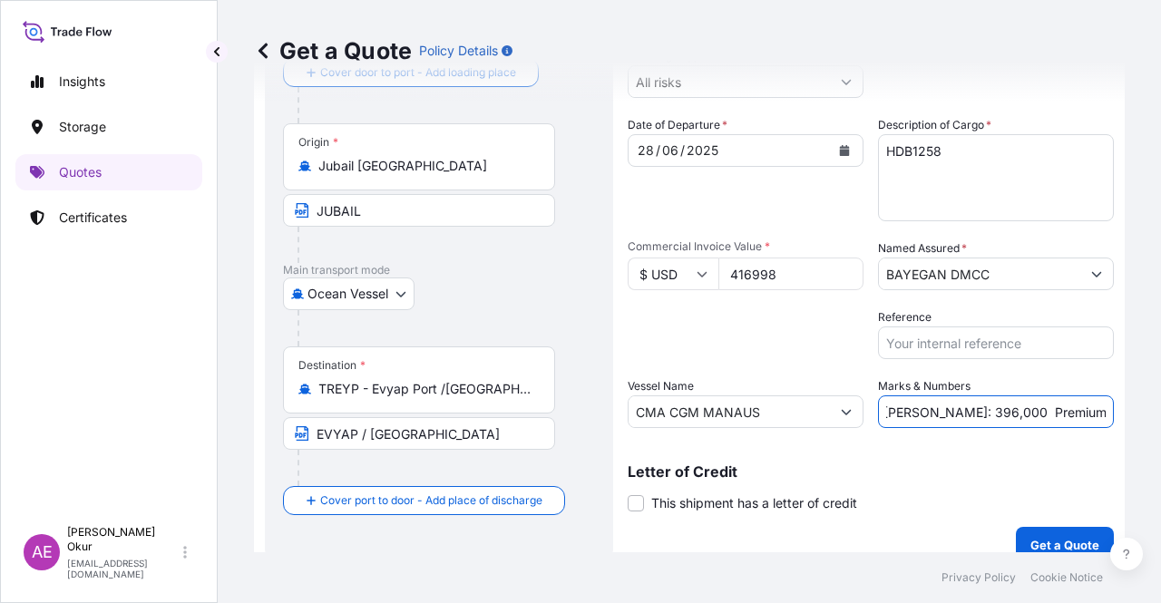
click at [1052, 413] on input "PO NO:25Y0137500 Quantity M/[PERSON_NAME]: 396,000 Premium: USD 29,50" at bounding box center [996, 411] width 236 height 33
drag, startPoint x: 1058, startPoint y: 409, endPoint x: 1094, endPoint y: 416, distance: 36.1
click at [1094, 416] on input "PO NO:25Y0137500 Quantity M/[PERSON_NAME]: 396,000 Premium: USD 29,50" at bounding box center [996, 411] width 236 height 33
paste input "45,87"
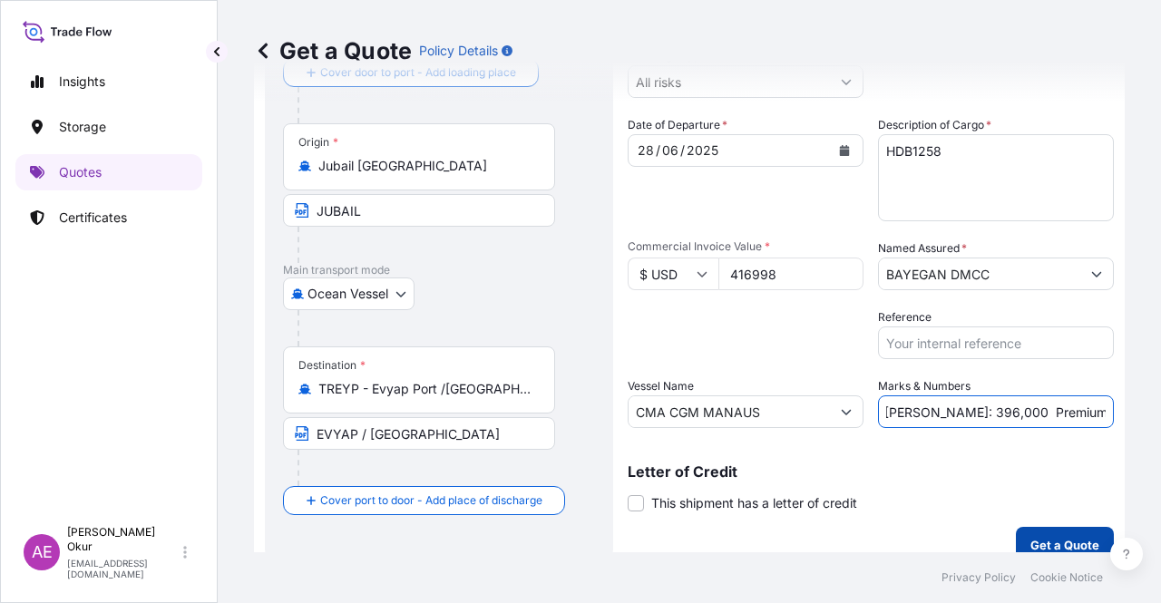
type input "PO NO:25Y0137500 Quantity M/[PERSON_NAME]: 396,000 Premium: USD 45,87"
click at [1029, 530] on button "Get a Quote" at bounding box center [1065, 545] width 98 height 36
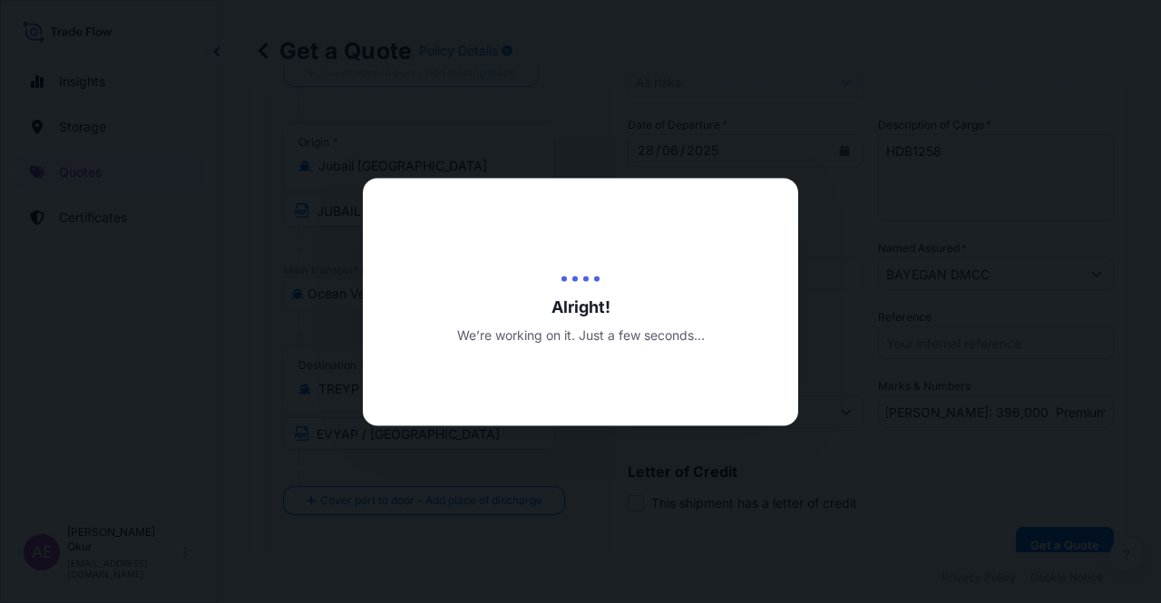
scroll to position [0, 0]
select select "Ocean Vessel"
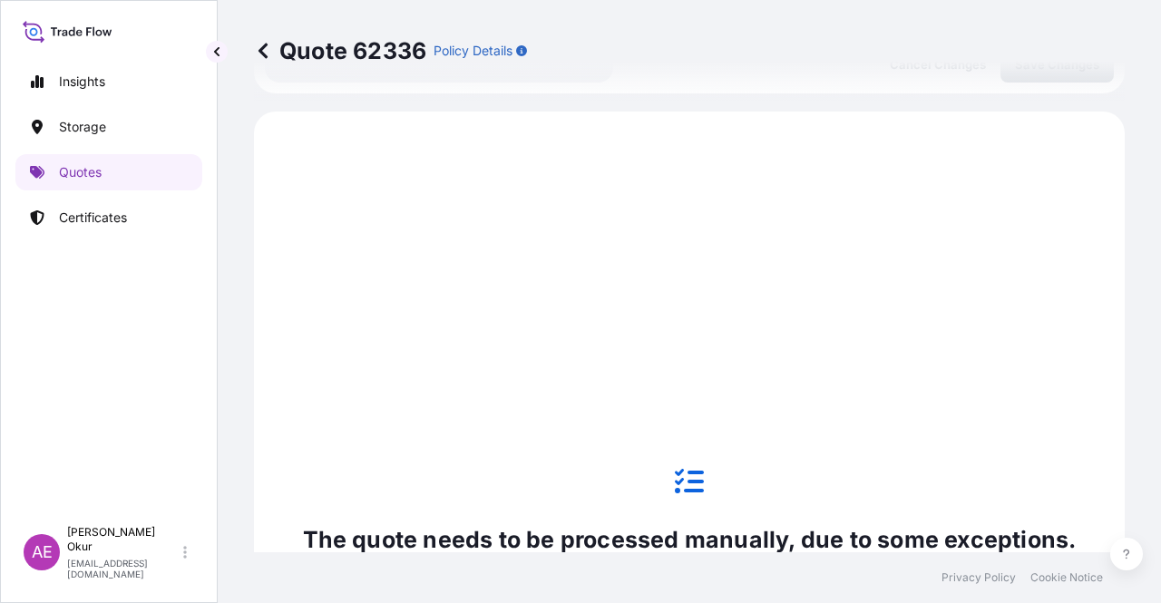
scroll to position [620, 0]
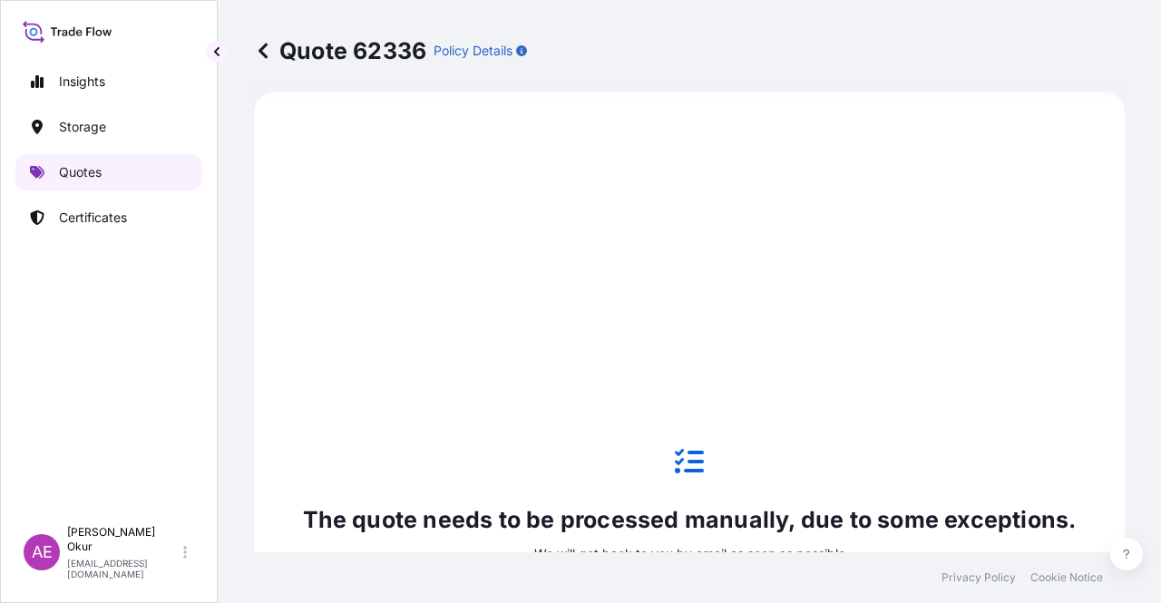
click at [90, 170] on p "Quotes" at bounding box center [80, 172] width 43 height 18
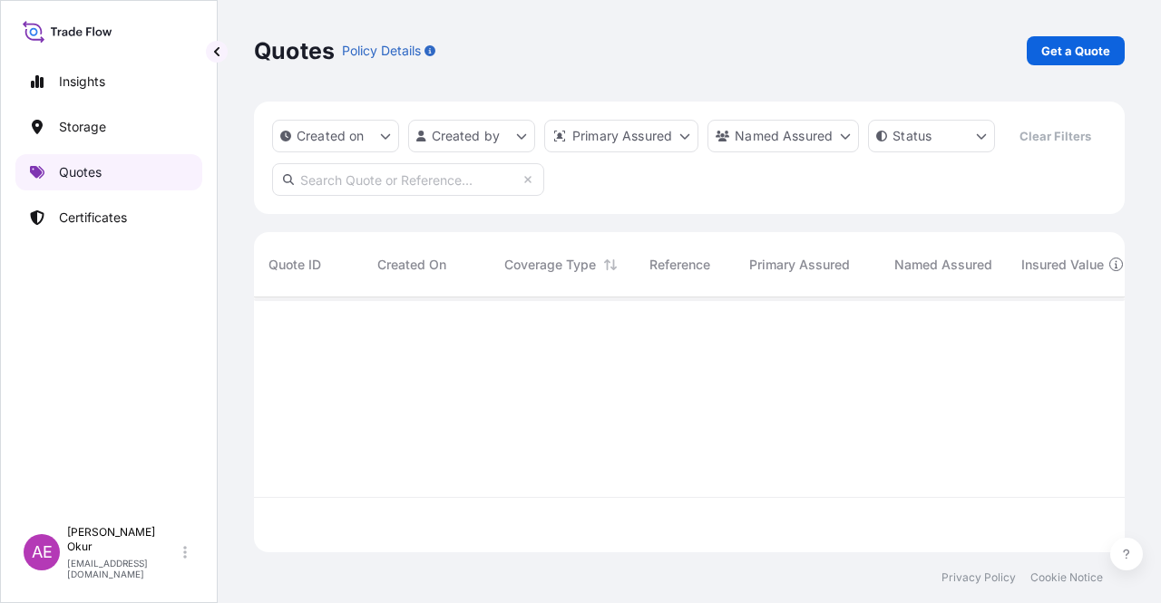
scroll to position [251, 856]
click at [1057, 53] on p "Get a Quote" at bounding box center [1075, 51] width 69 height 18
select select "Ocean Vessel"
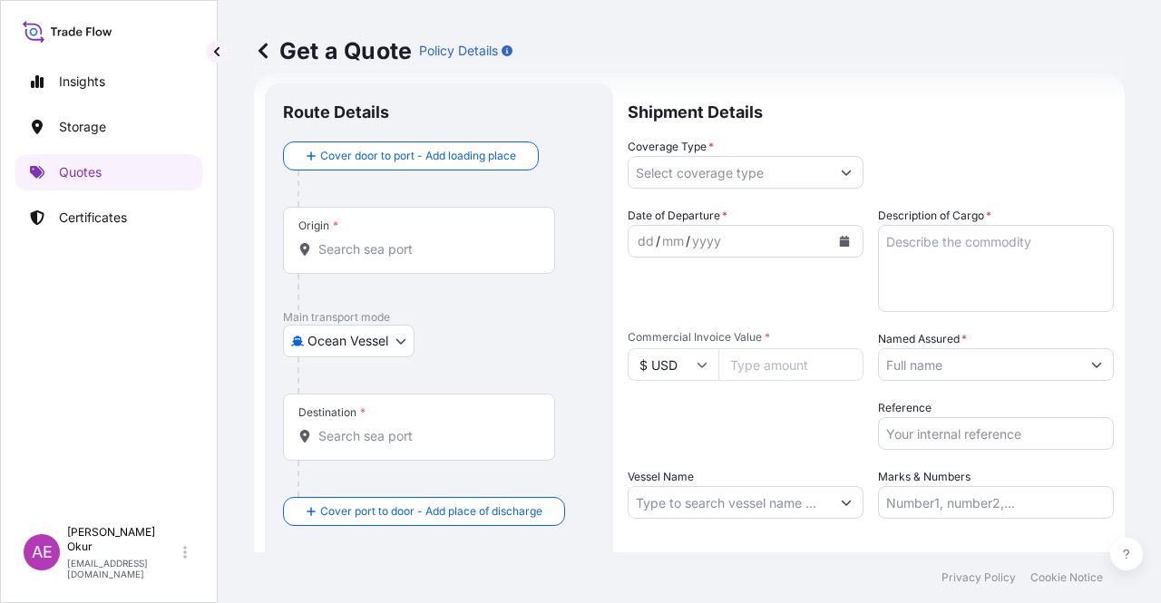
click at [433, 234] on div "Origin *" at bounding box center [419, 240] width 272 height 67
click at [433, 240] on input "Origin *" at bounding box center [425, 249] width 214 height 18
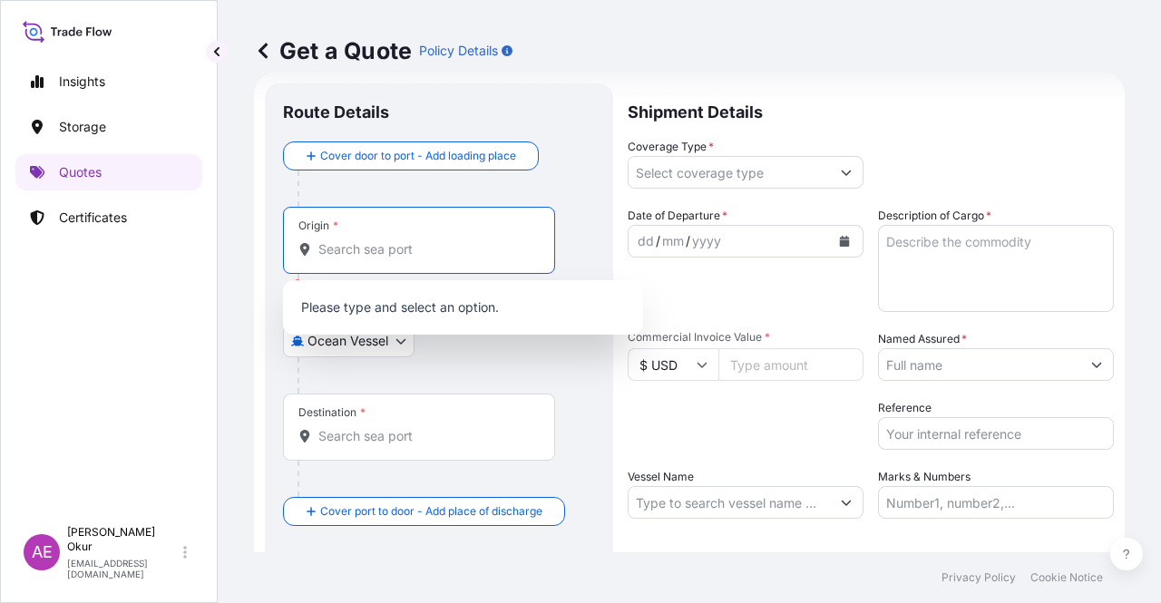
paste input "JUBAIL"
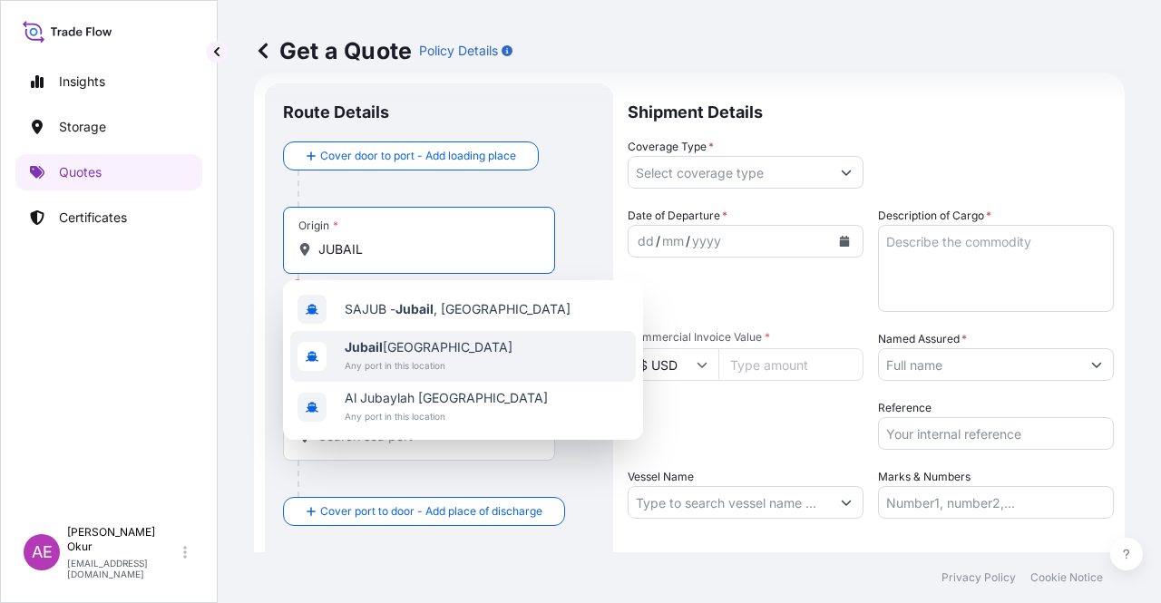
click at [423, 351] on span "Jubail [GEOGRAPHIC_DATA]" at bounding box center [429, 347] width 168 height 18
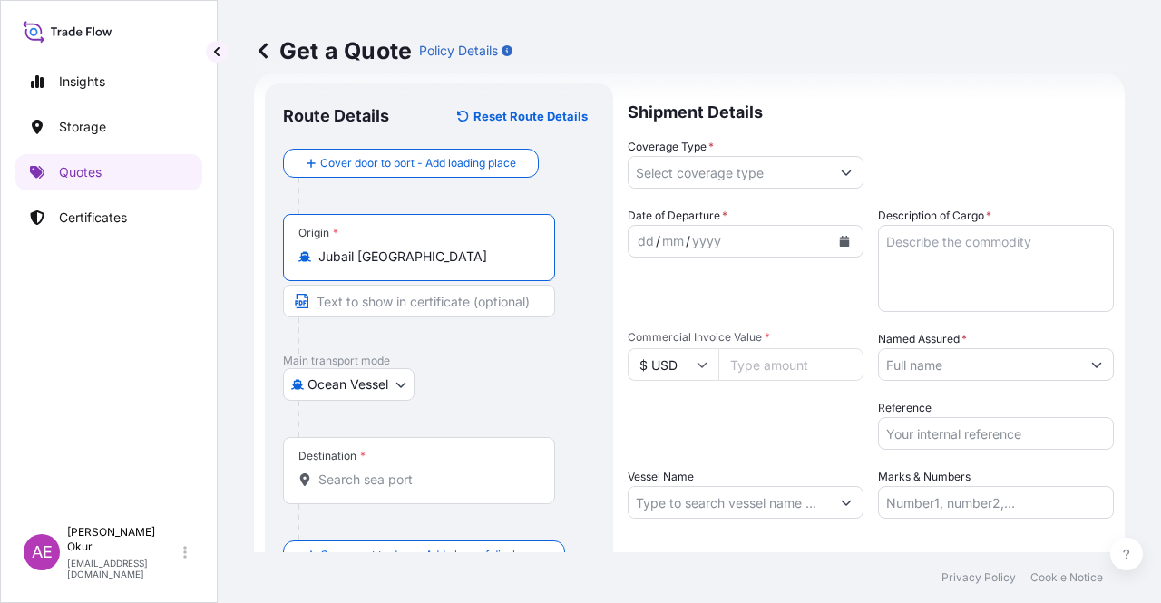
type input "Jubail [GEOGRAPHIC_DATA]"
click at [403, 297] on input "Text to appear on certificate" at bounding box center [419, 301] width 272 height 33
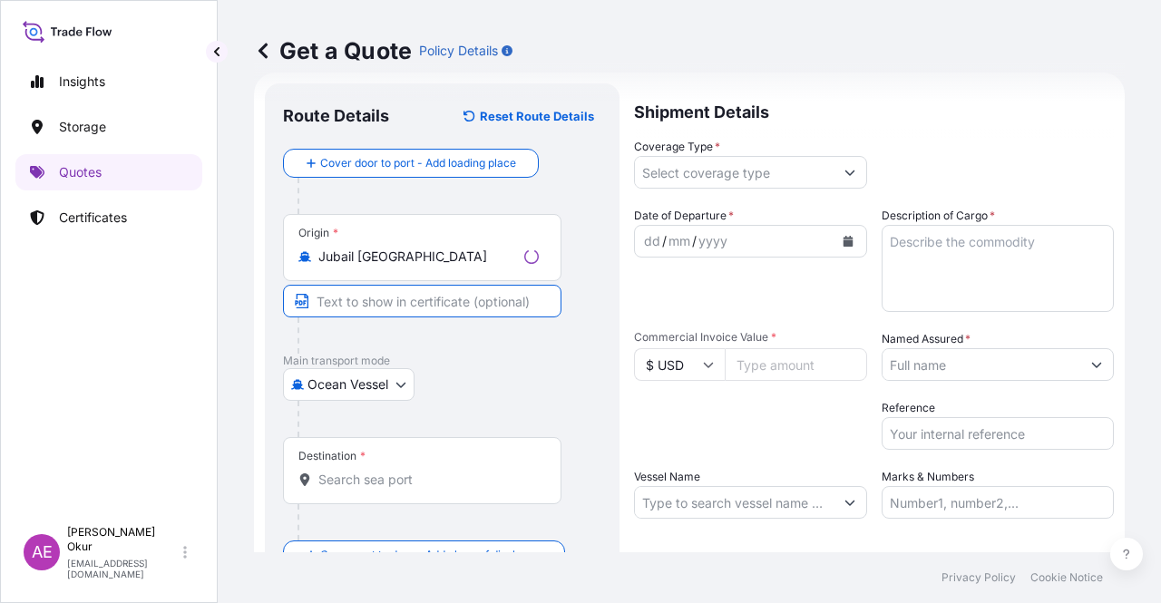
paste input "JUBAIL"
type input "JUBAIL / [GEOGRAPHIC_DATA]"
click at [405, 472] on input "Destination *" at bounding box center [425, 480] width 214 height 18
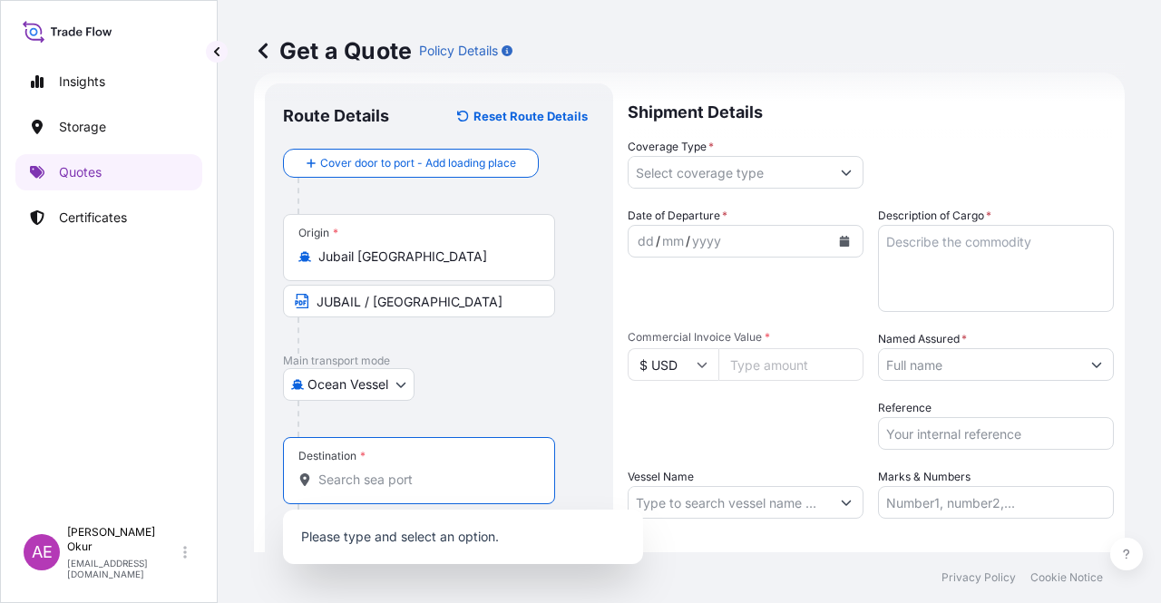
paste input "ISKENDERUN"
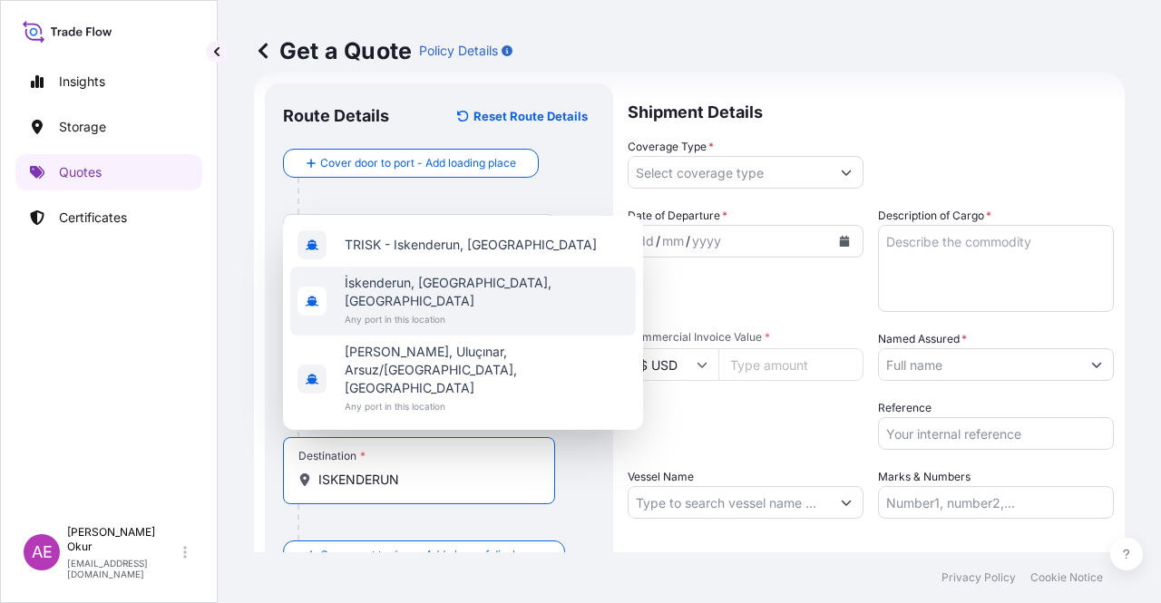
click at [424, 328] on span "Any port in this location" at bounding box center [487, 319] width 284 height 18
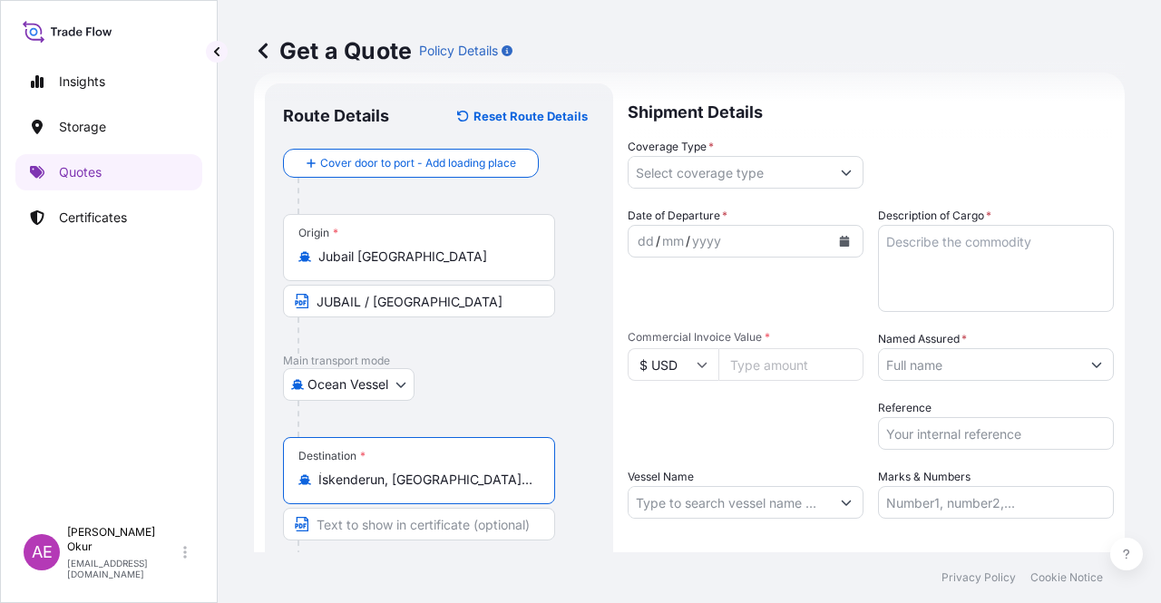
type input "İskenderun, [GEOGRAPHIC_DATA], [GEOGRAPHIC_DATA]"
click at [371, 520] on input "Text to appear on certificate" at bounding box center [419, 524] width 272 height 33
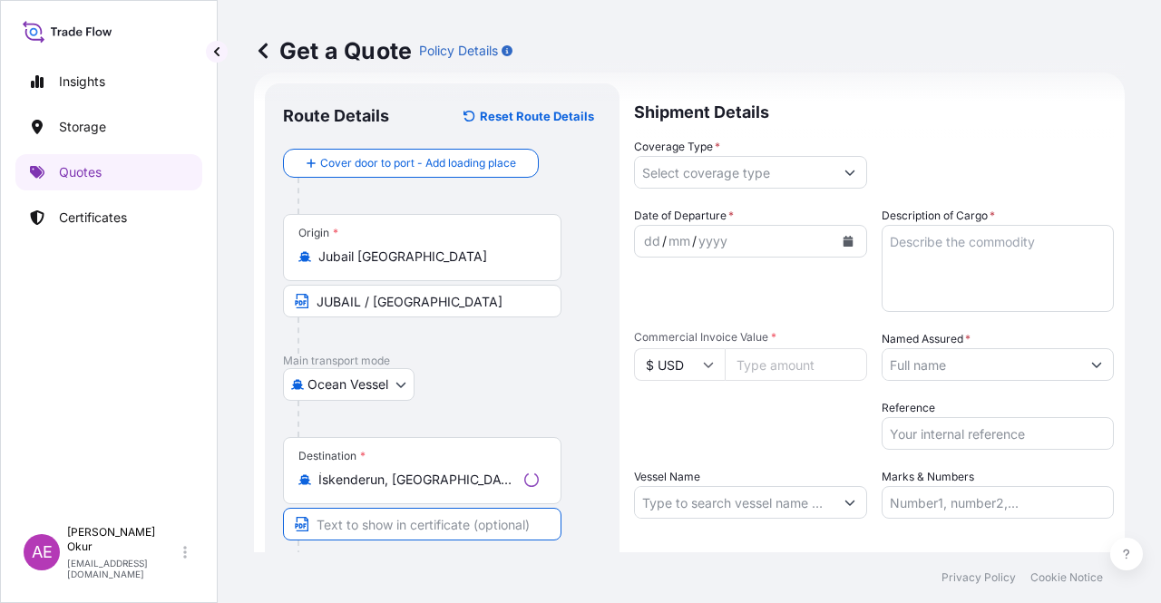
paste input "ISKENDERUN"
type input "ISKENDERUN / [GEOGRAPHIC_DATA]"
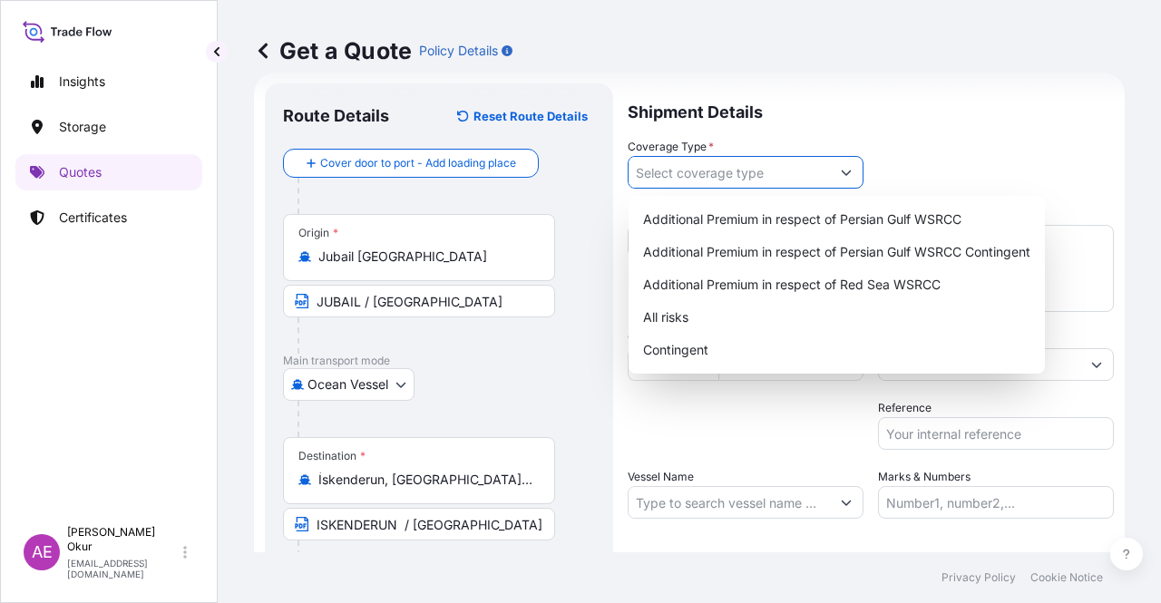
drag, startPoint x: 658, startPoint y: 177, endPoint x: 658, endPoint y: 225, distance: 48.1
click at [658, 177] on input "Coverage Type *" at bounding box center [728, 172] width 201 height 33
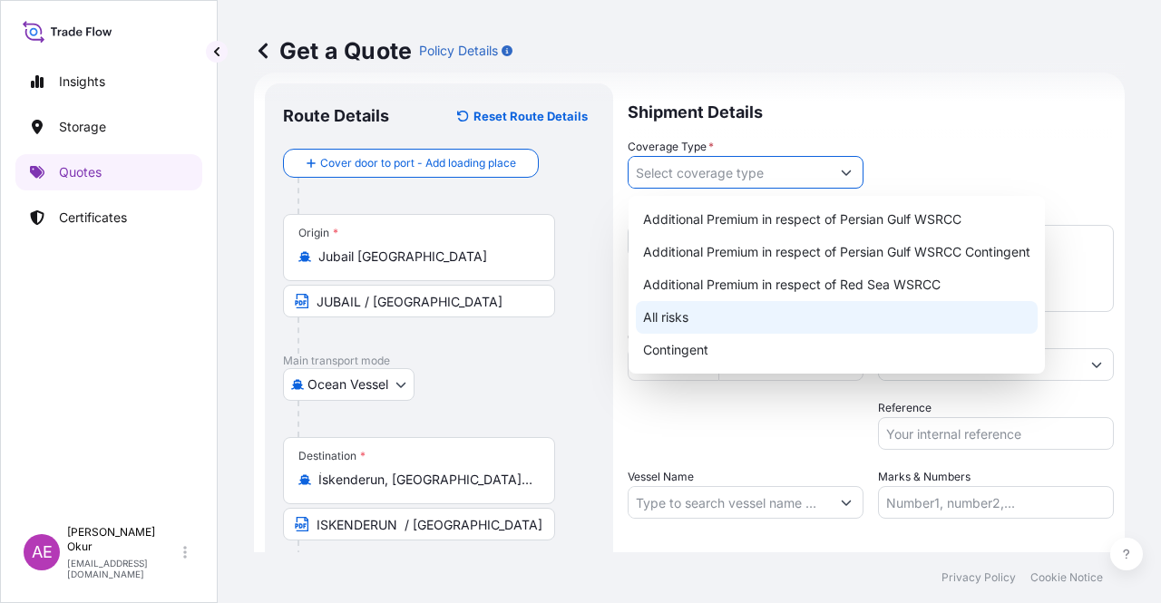
click at [675, 303] on div "All risks" at bounding box center [837, 317] width 402 height 33
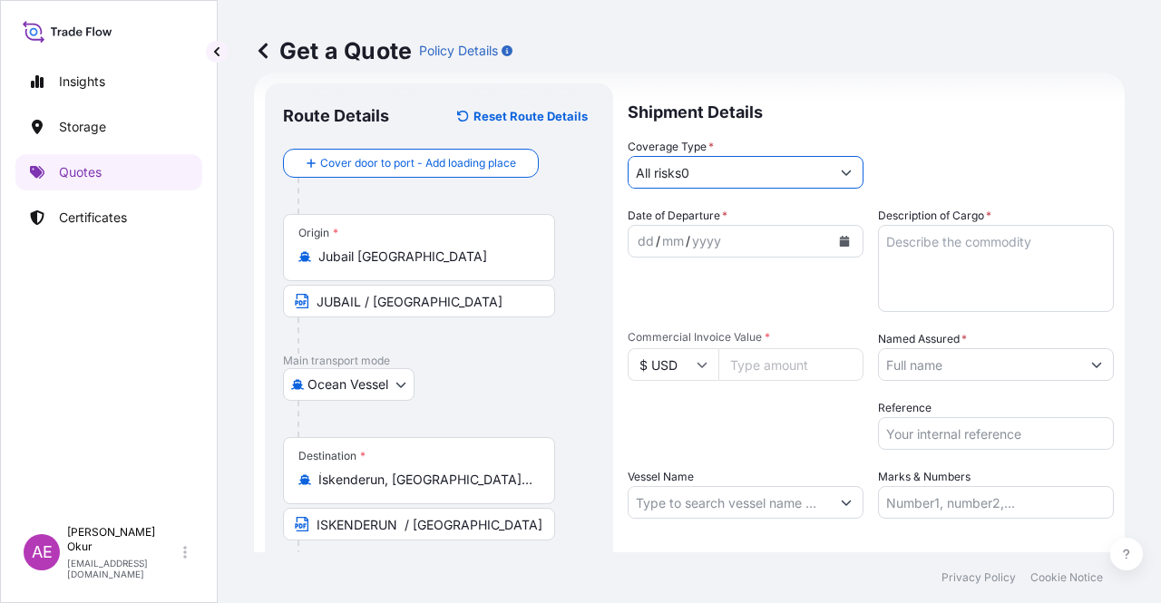
type input "All risks"
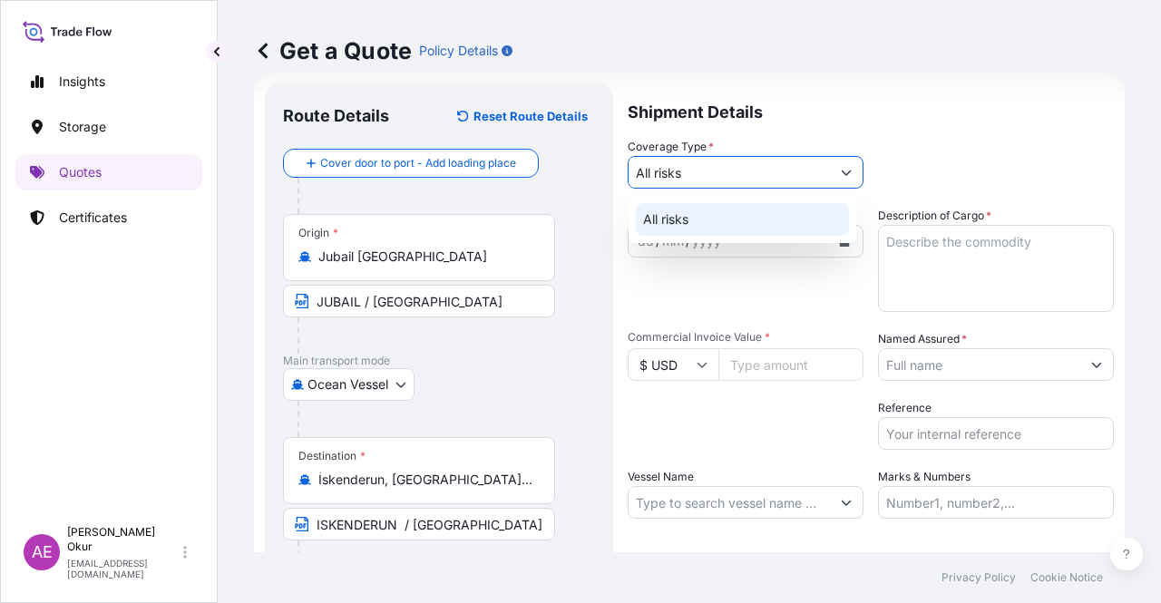
click at [678, 207] on div "All risks" at bounding box center [742, 219] width 213 height 33
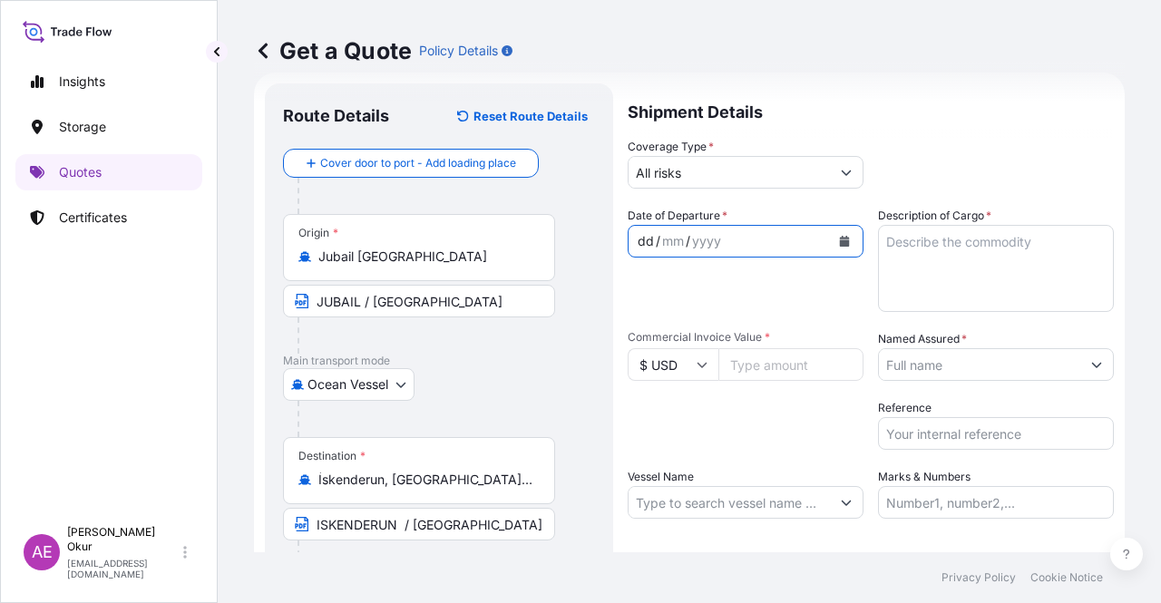
click at [651, 237] on div "dd" at bounding box center [646, 241] width 20 height 22
click at [990, 278] on textarea "Description of Cargo *" at bounding box center [996, 268] width 236 height 87
paste textarea "PPH2350"
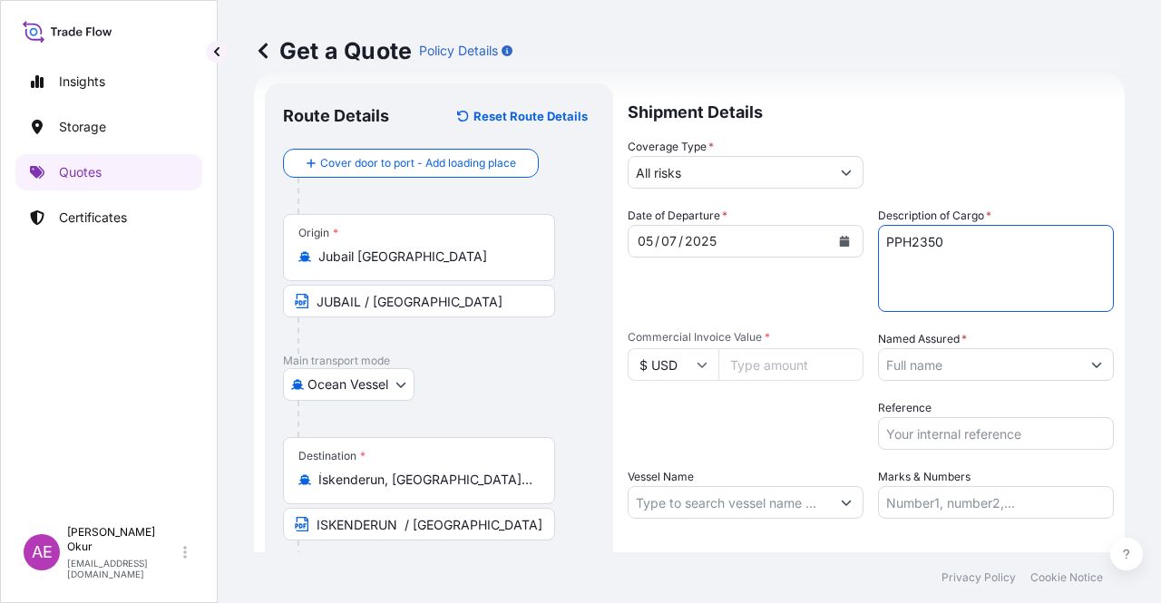
type textarea "PPH2350"
click at [775, 370] on input "Commercial Invoice Value *" at bounding box center [790, 364] width 145 height 33
paste input "402249.43"
type input "402249.43"
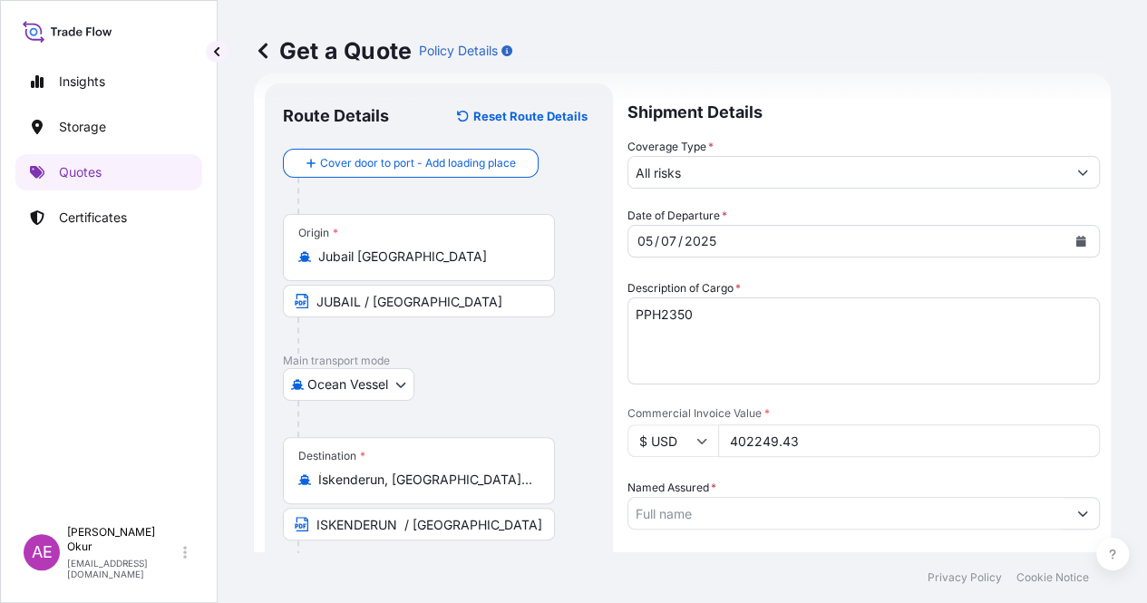
click at [945, 497] on input "Named Assured *" at bounding box center [847, 513] width 438 height 33
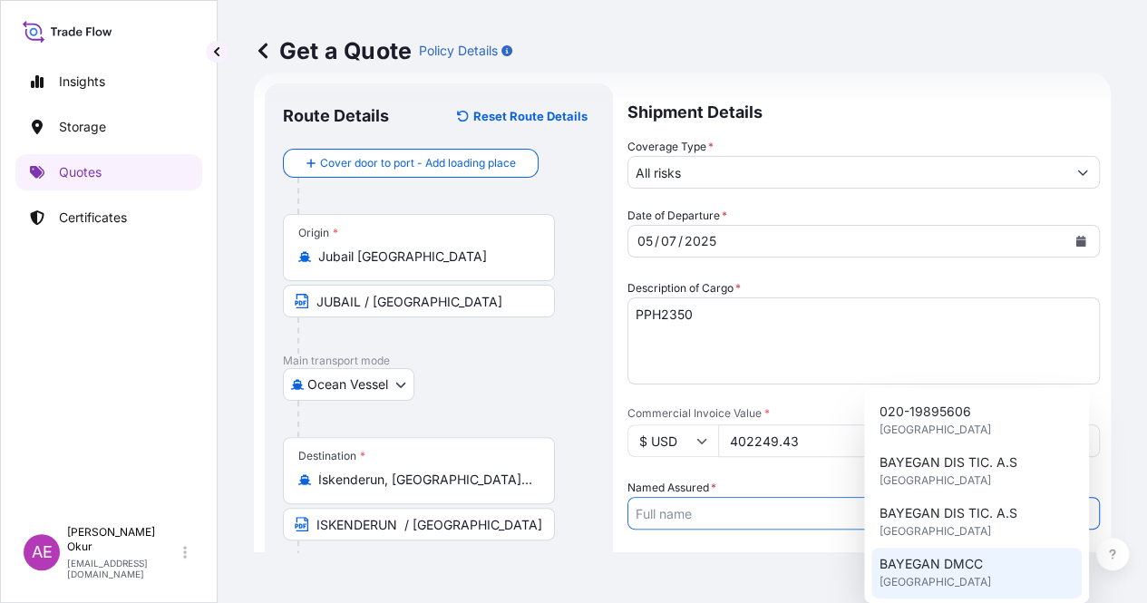
click at [931, 563] on span "BAYEGAN DMCC" at bounding box center [930, 564] width 103 height 18
type input "BAYEGAN DMCC"
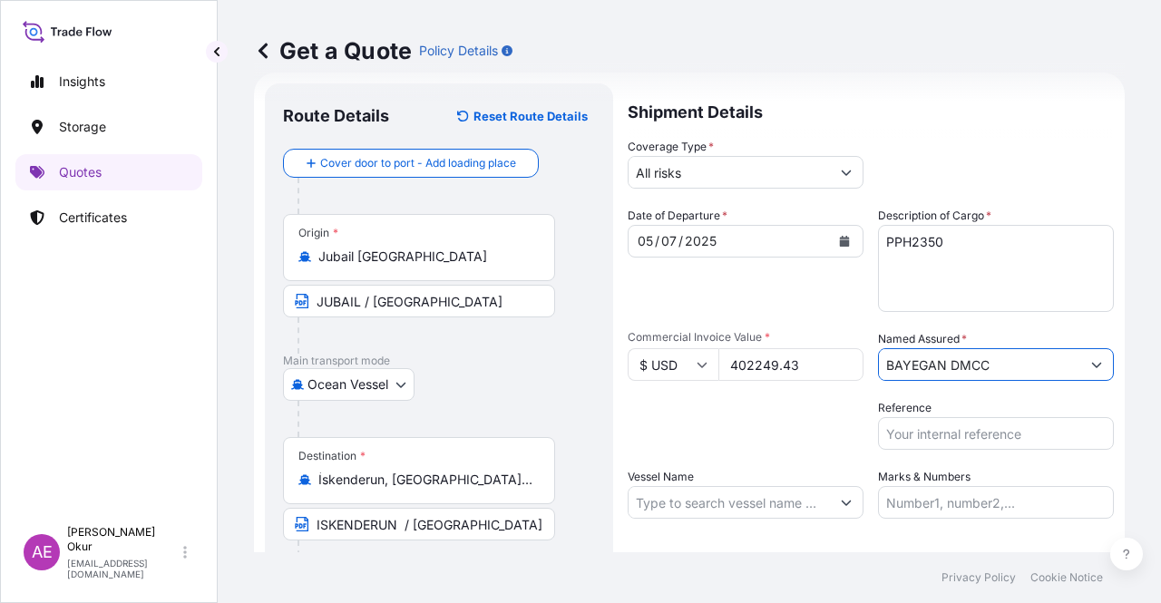
click at [744, 490] on input "Vessel Name" at bounding box center [728, 502] width 201 height 33
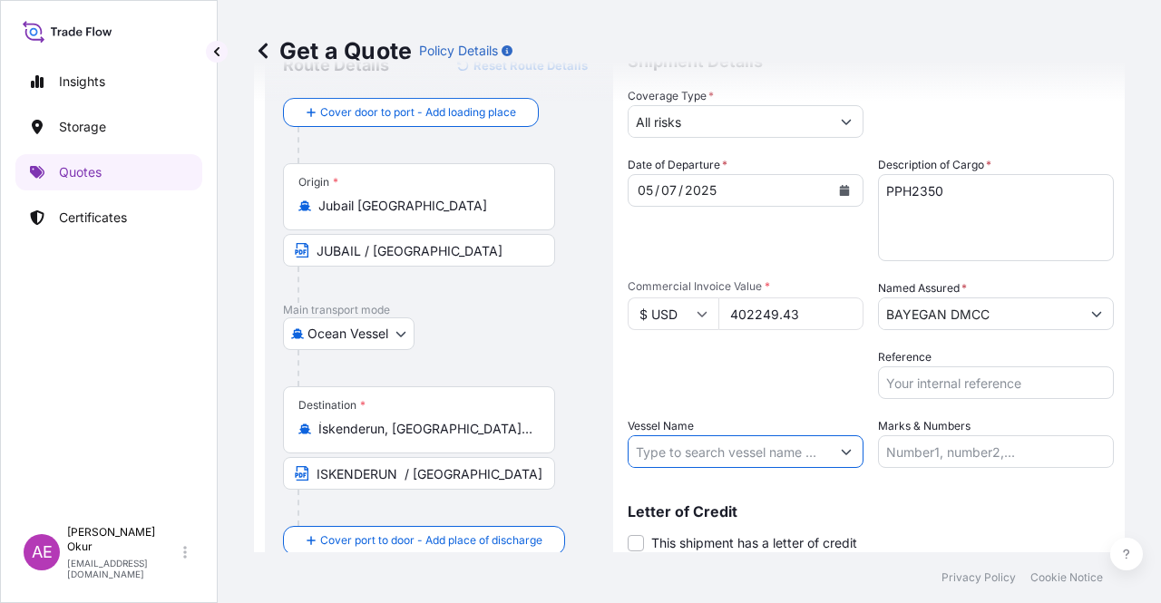
scroll to position [120, 0]
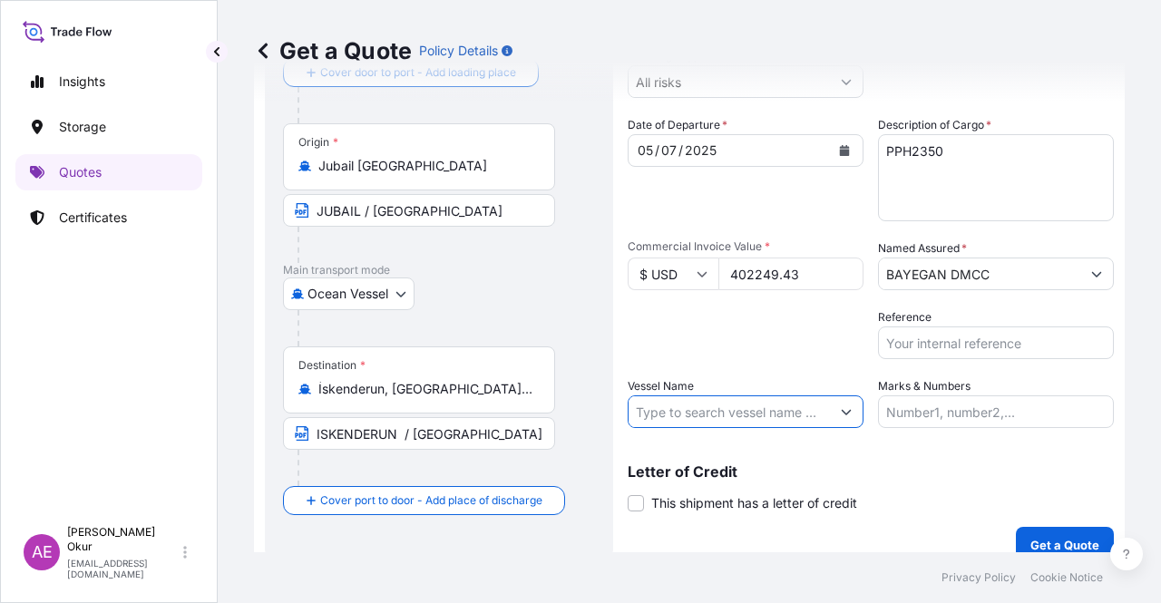
click at [783, 410] on input "Vessel Name" at bounding box center [728, 411] width 201 height 33
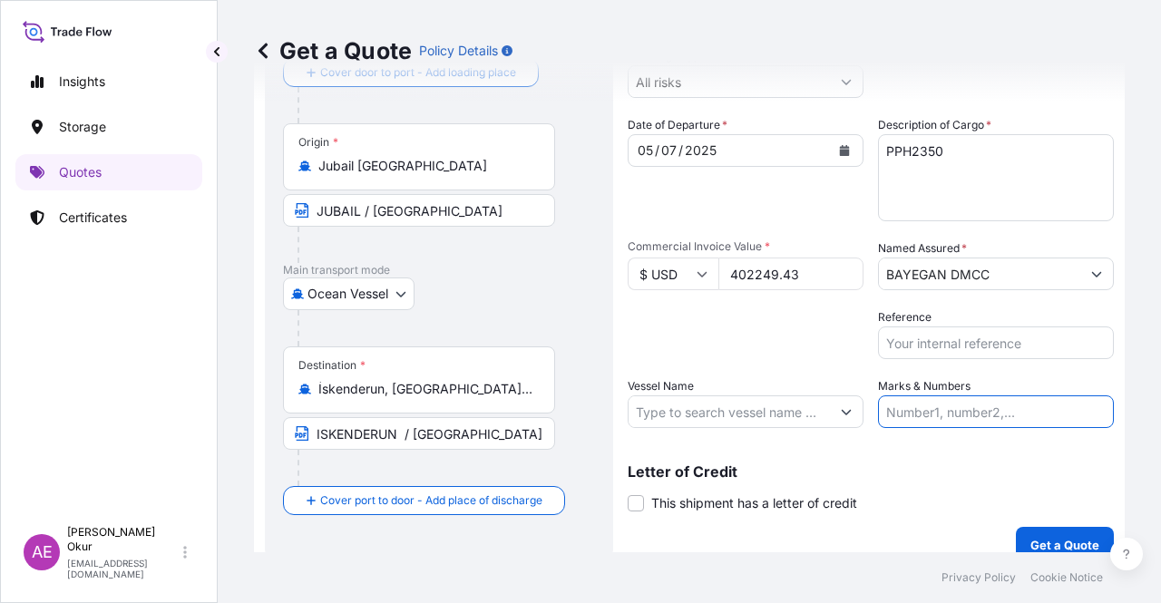
click at [920, 420] on input "Marks & Numbers" at bounding box center [996, 411] width 236 height 33
click at [910, 412] on input "Marks & Numbers" at bounding box center [996, 411] width 236 height 33
drag, startPoint x: 927, startPoint y: 411, endPoint x: 995, endPoint y: 414, distance: 68.1
click at [995, 414] on input "PO NO:25Y0140700 Quantity M/[PERSON_NAME]: 6.692,866 Premium: USD 380,62" at bounding box center [996, 411] width 236 height 33
paste
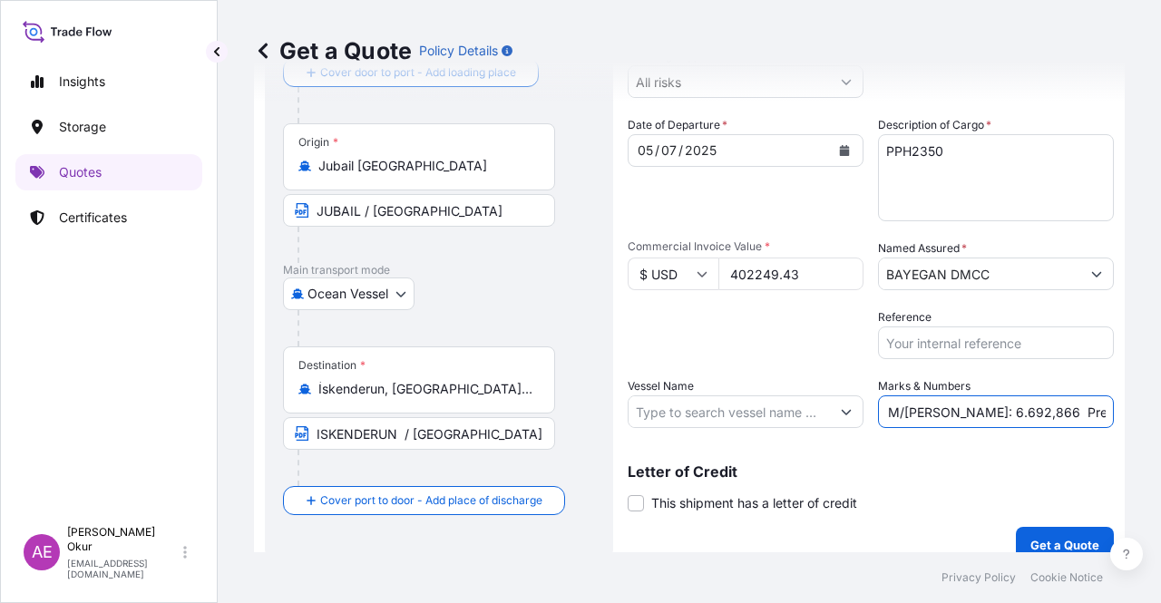
drag, startPoint x: 1042, startPoint y: 420, endPoint x: 1115, endPoint y: 417, distance: 73.5
click at [1115, 417] on div "Get a Quote Policy Details Route Details Reset Route Details Cover door to port…" at bounding box center [689, 276] width 943 height 552
click at [970, 420] on input "PO NO:25Y0137800 Quantity M/[PERSON_NAME]: 6.692,866 Premium: USD 380,62" at bounding box center [996, 411] width 236 height 33
click at [901, 417] on input "PO NO:25Y0137800 Quantity M/[PERSON_NAME]: 6.692,866 Premium: USD 380,62" at bounding box center [996, 411] width 236 height 33
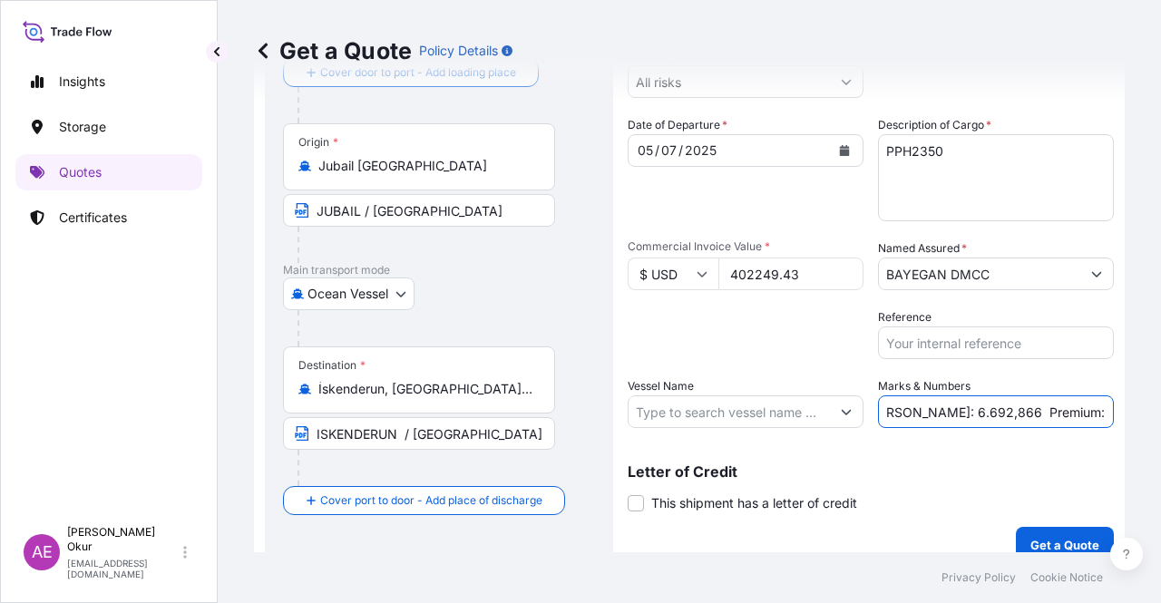
drag, startPoint x: 891, startPoint y: 413, endPoint x: 950, endPoint y: 413, distance: 58.9
click at [950, 413] on input "PO NO:25Y0137800 Quantity M/[PERSON_NAME]: 6.692,866 Premium: USD 380,62" at bounding box center [996, 411] width 236 height 33
drag, startPoint x: 1086, startPoint y: 414, endPoint x: 1160, endPoint y: 411, distance: 73.5
click at [1160, 411] on div "Get a Quote Policy Details Route Details Reset Route Details Cover door to port…" at bounding box center [689, 276] width 943 height 552
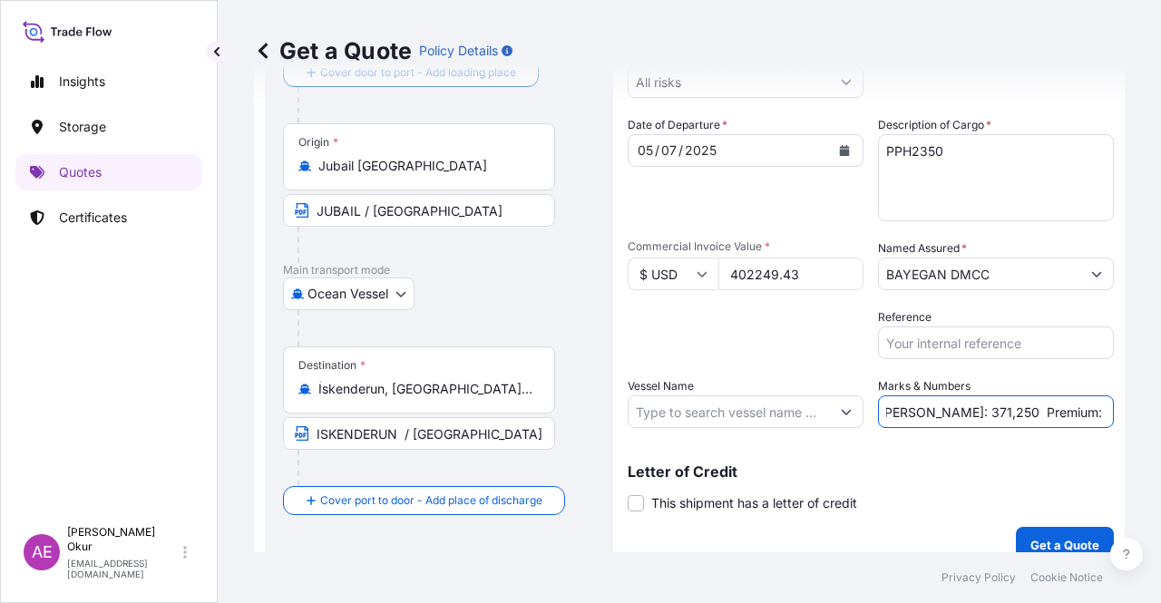
click at [1056, 411] on input "PO NO:25Y0137800 Quantity M/[PERSON_NAME]: 371,250 Premium: USD 380,62" at bounding box center [996, 411] width 236 height 33
drag, startPoint x: 1053, startPoint y: 410, endPoint x: 1102, endPoint y: 407, distance: 49.0
click at [1102, 407] on form "Route Details Reset Route Details Cover door to port - Add loading place Place …" at bounding box center [689, 278] width 870 height 592
type input "PO NO:25Y0137800 Quantity M/[PERSON_NAME]: 371,250 Premium: USD 44,25"
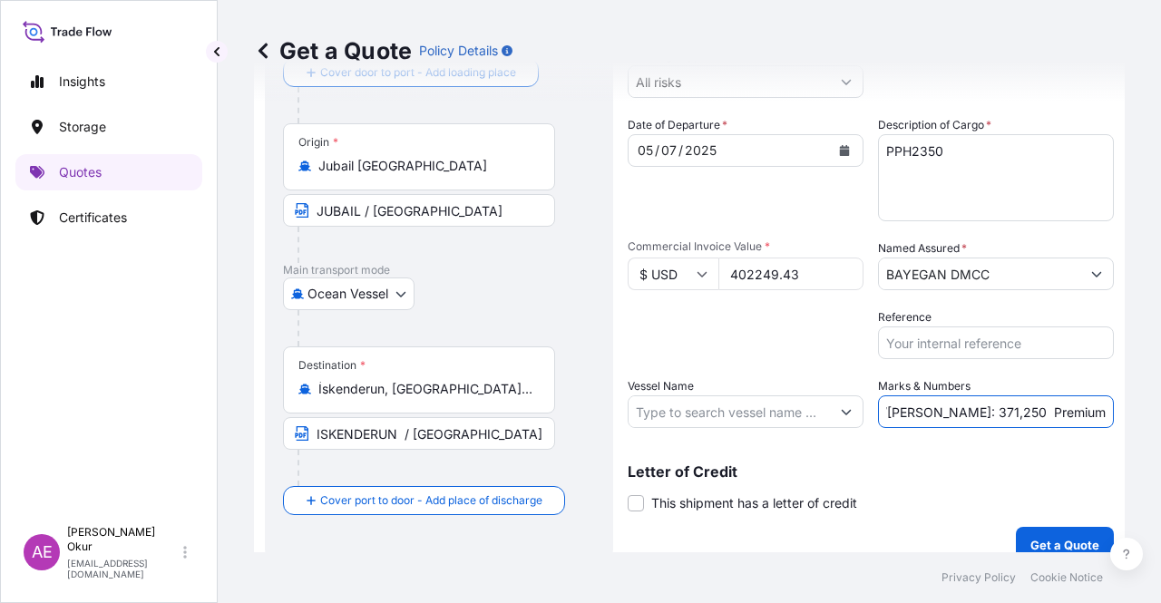
scroll to position [0, 0]
click at [707, 408] on input "Vessel Name" at bounding box center [728, 411] width 201 height 33
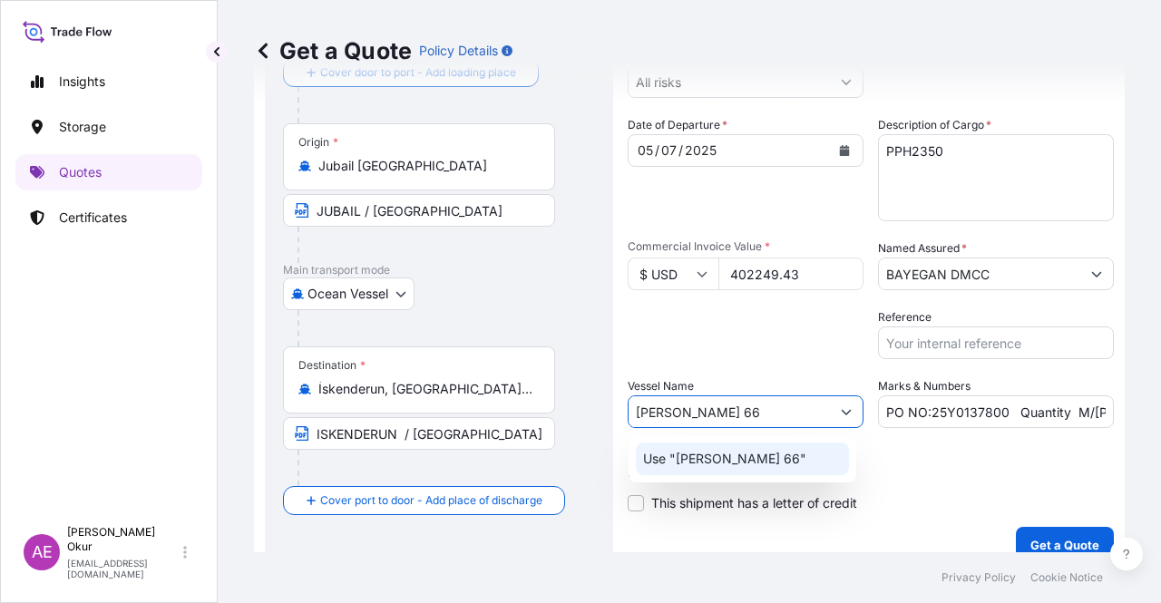
click at [729, 462] on p "Use "[PERSON_NAME] 66"" at bounding box center [724, 459] width 163 height 18
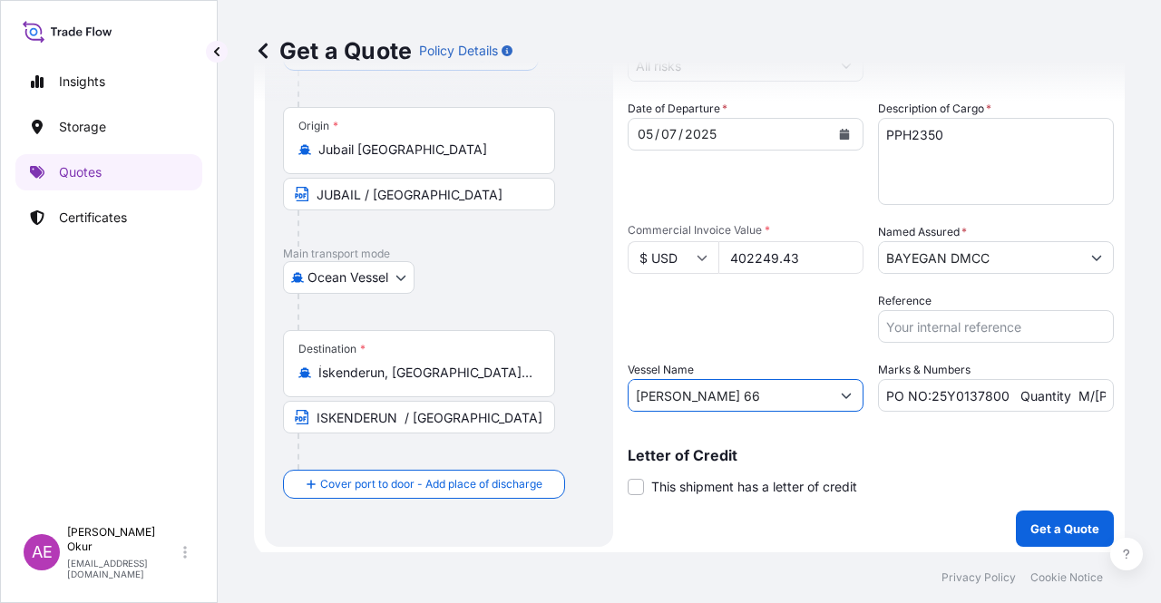
scroll to position [141, 0]
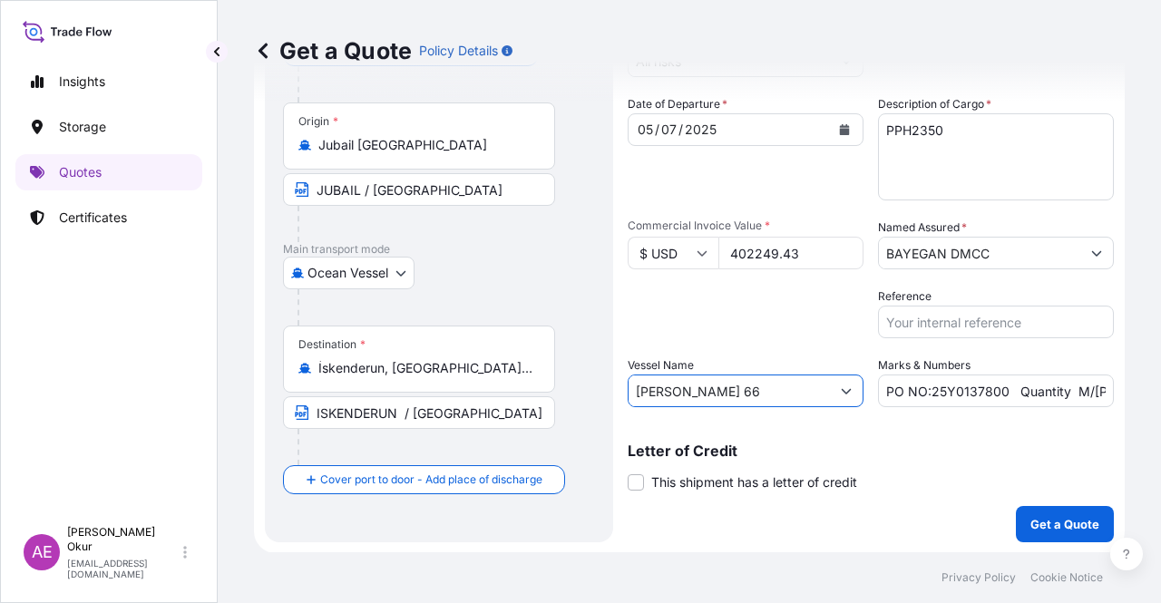
type input "[PERSON_NAME] 66"
click at [1055, 511] on button "Get a Quote" at bounding box center [1065, 524] width 98 height 36
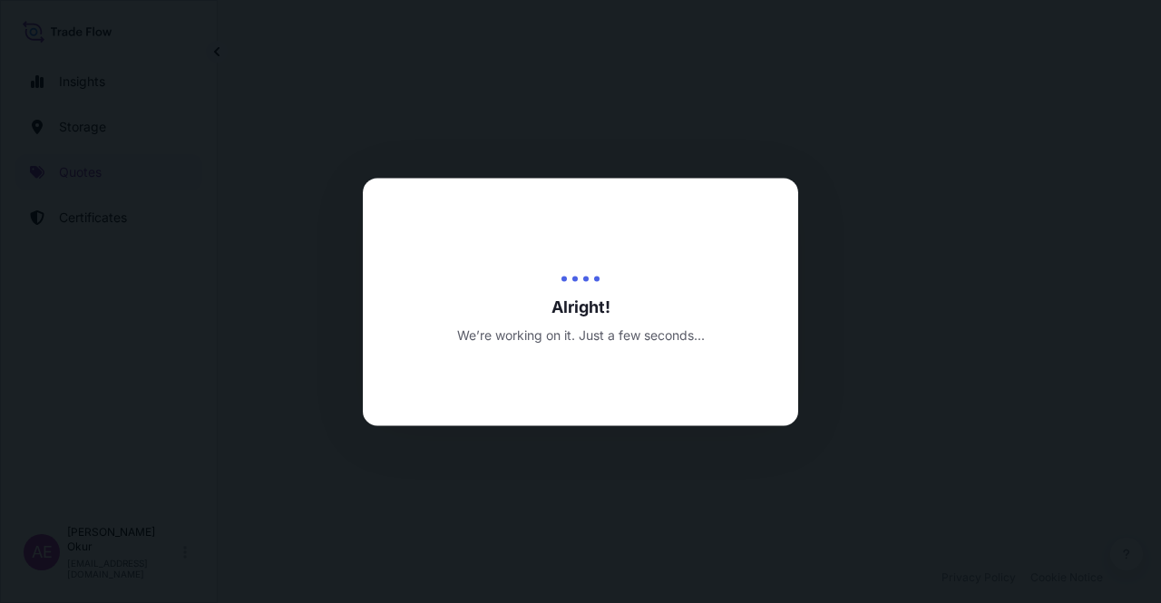
select select "Ocean Vessel"
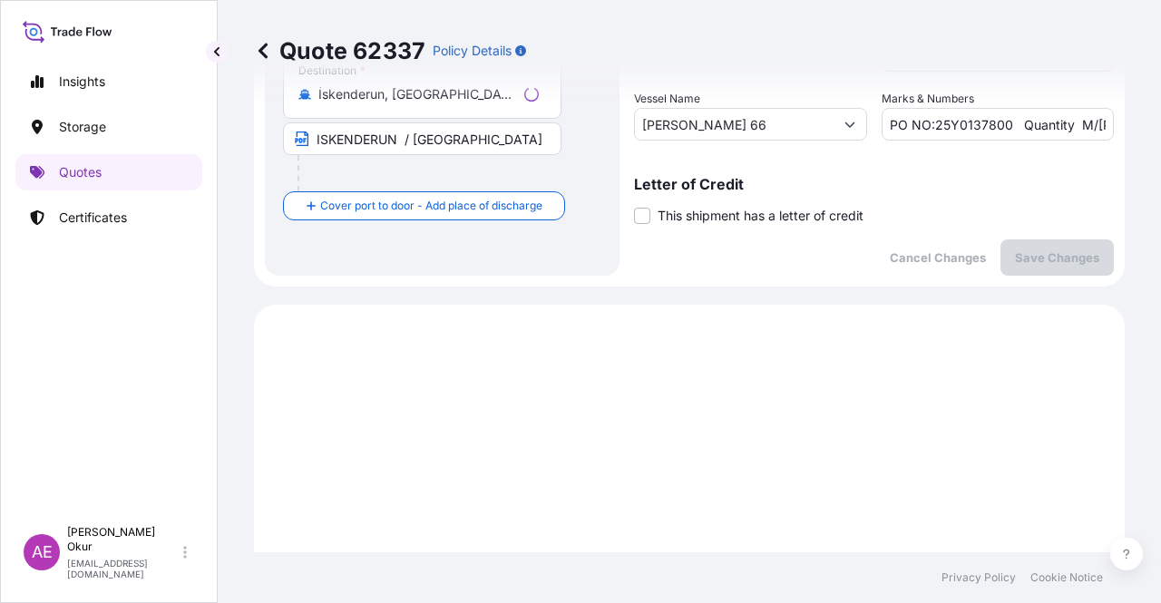
scroll to position [620, 0]
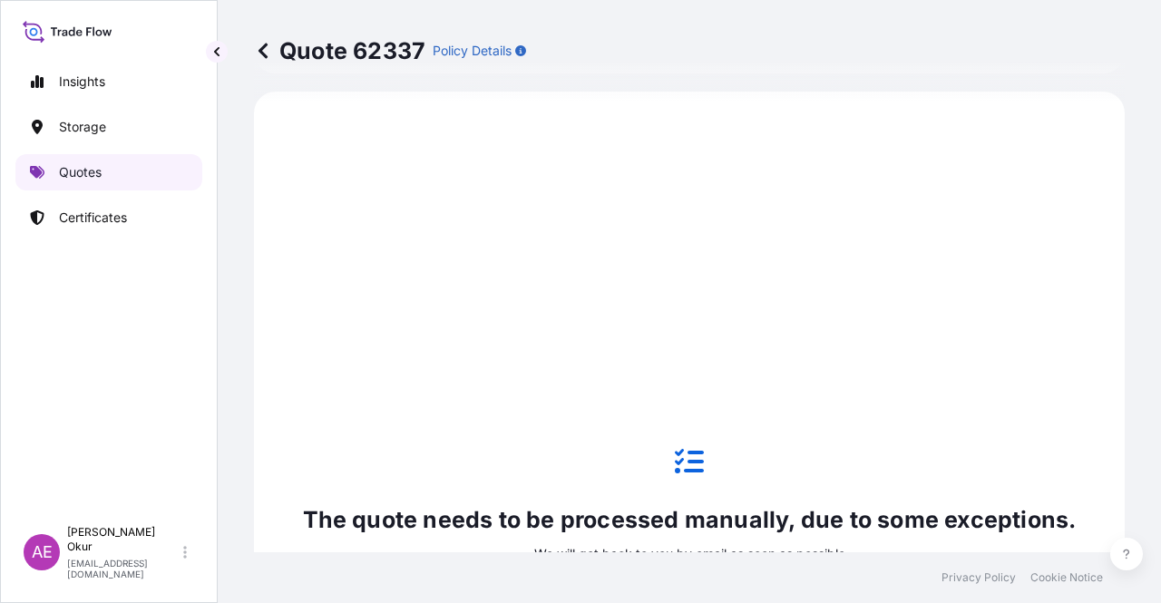
click at [126, 160] on link "Quotes" at bounding box center [108, 172] width 187 height 36
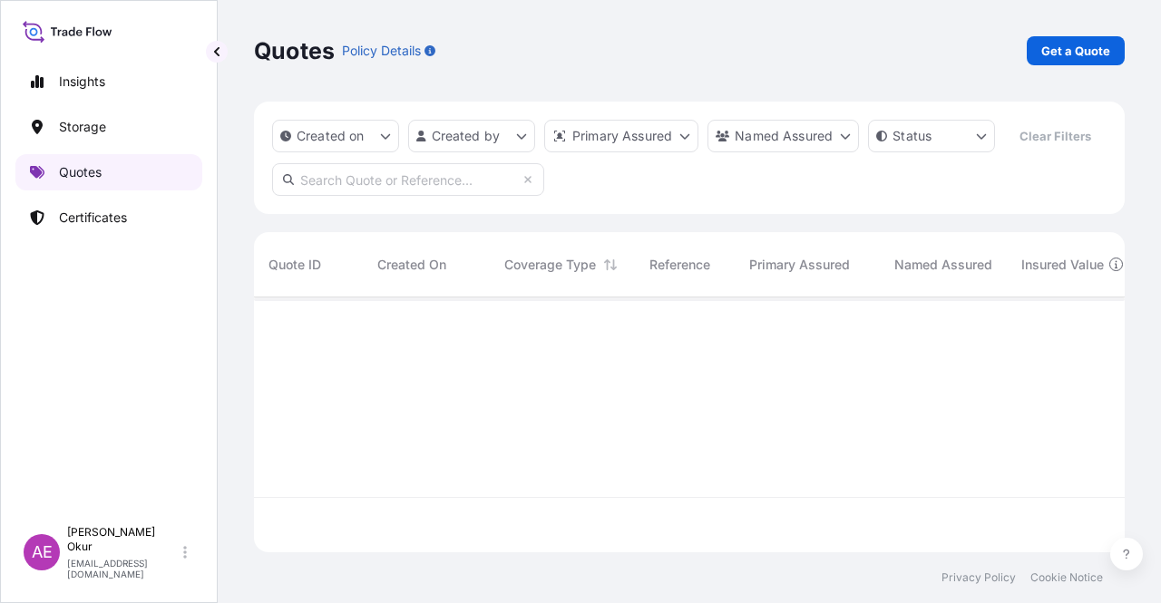
scroll to position [251, 856]
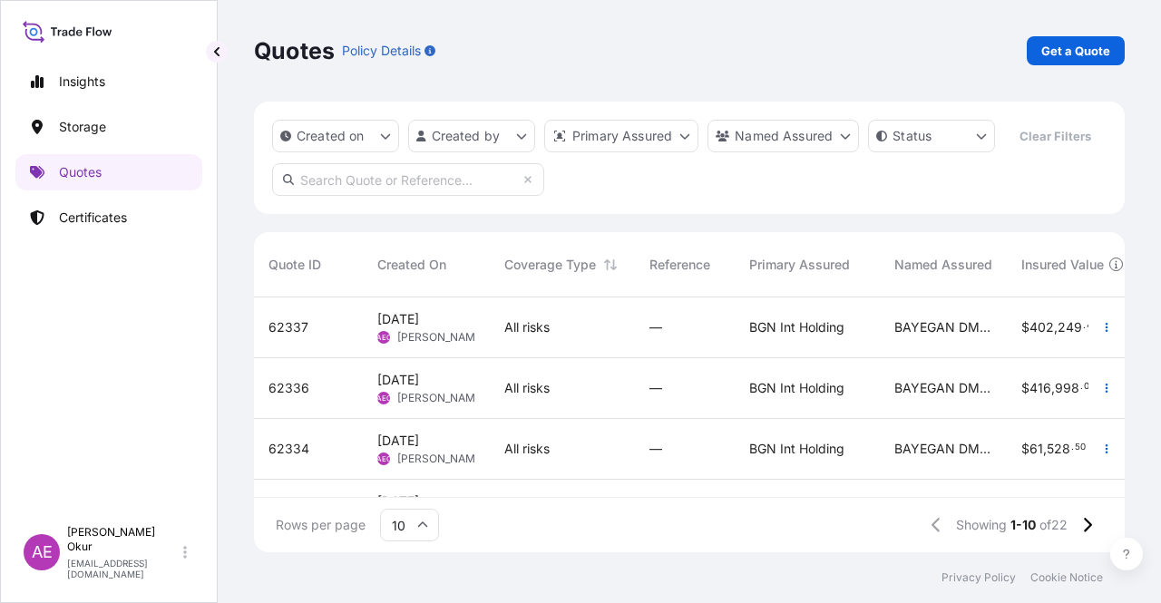
click at [1061, 69] on div "Quotes Policy Details Get a Quote" at bounding box center [689, 51] width 870 height 102
click at [1055, 58] on p "Get a Quote" at bounding box center [1075, 51] width 69 height 18
select select "Ocean Vessel"
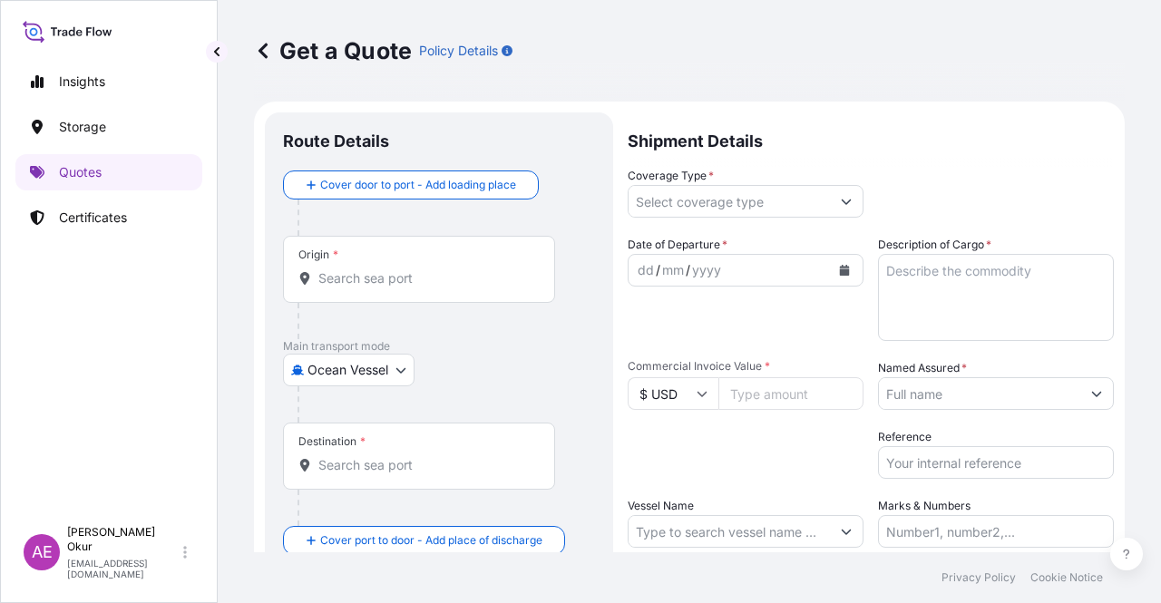
scroll to position [29, 0]
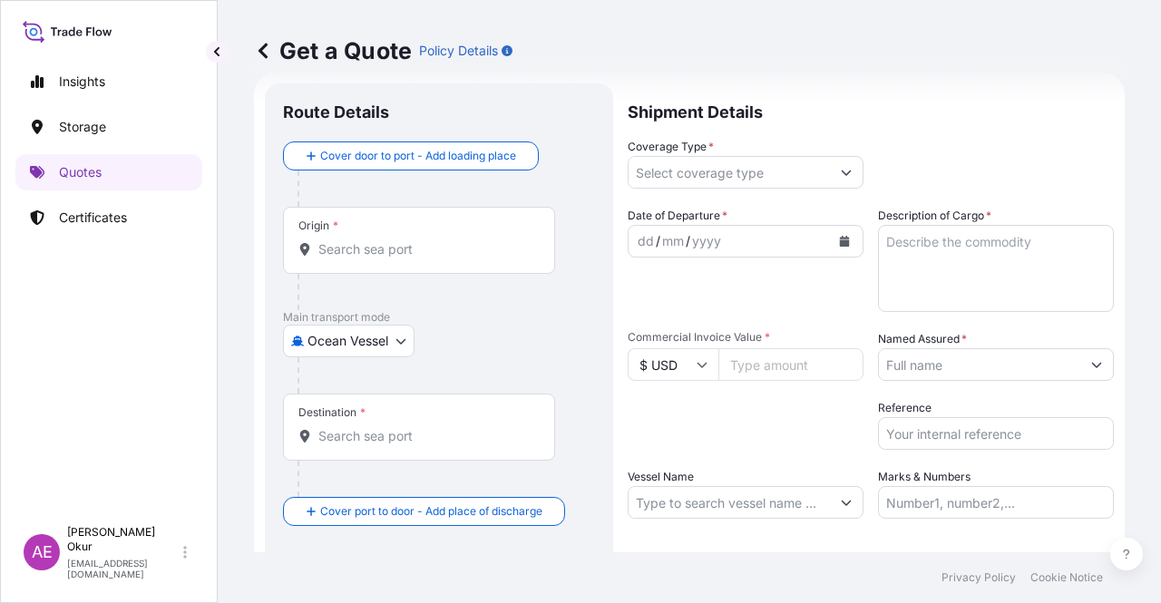
click at [453, 235] on div "Origin *" at bounding box center [419, 240] width 272 height 67
click at [453, 240] on input "Origin *" at bounding box center [425, 249] width 214 height 18
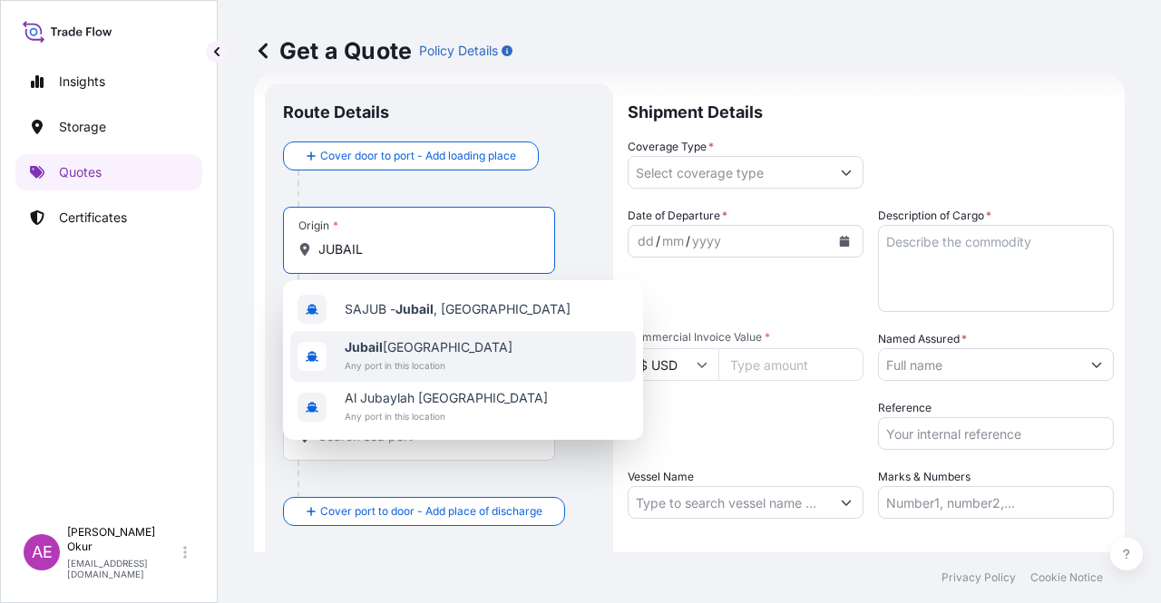
click at [461, 355] on span "Jubail [GEOGRAPHIC_DATA]" at bounding box center [429, 347] width 168 height 18
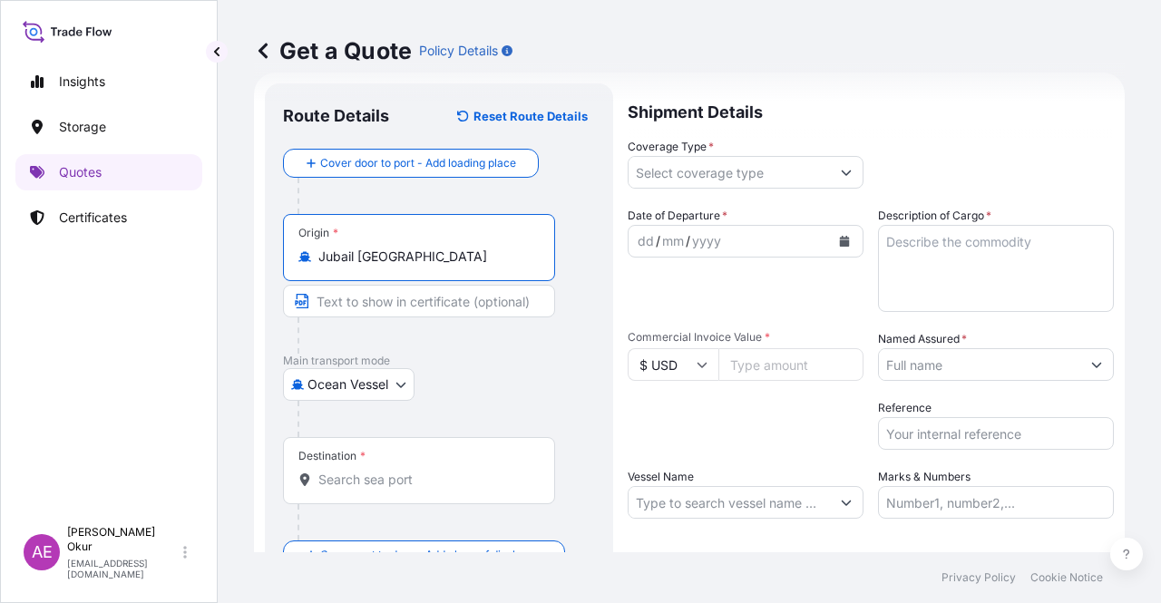
type input "Jubail [GEOGRAPHIC_DATA]"
click at [401, 297] on input "Text to appear on certificate" at bounding box center [419, 301] width 272 height 33
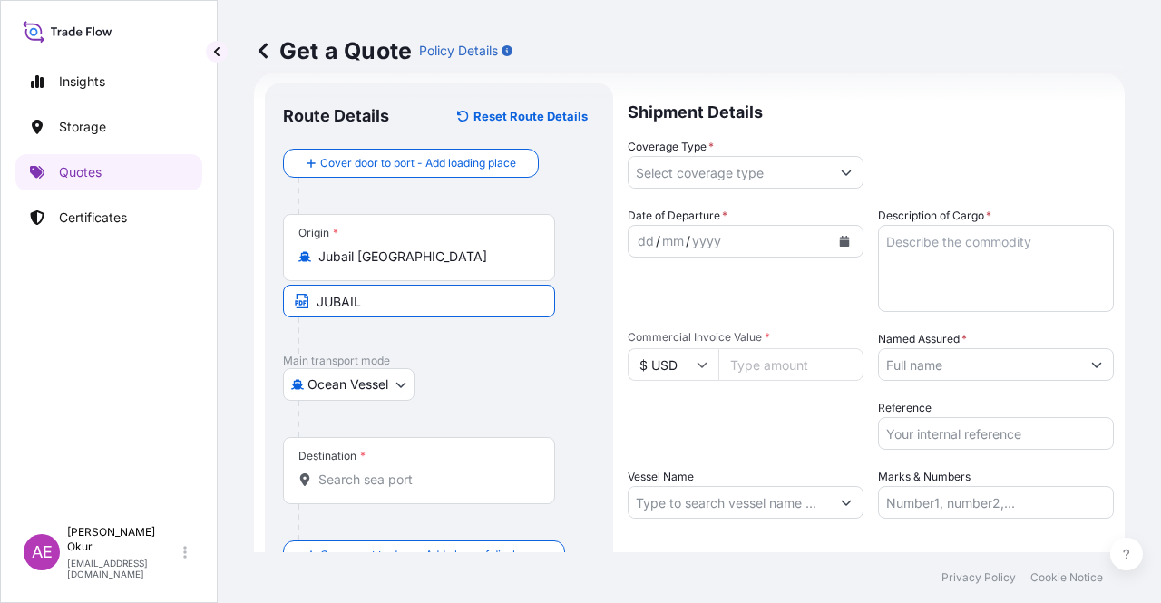
type input "JUBAIL / [GEOGRAPHIC_DATA]"
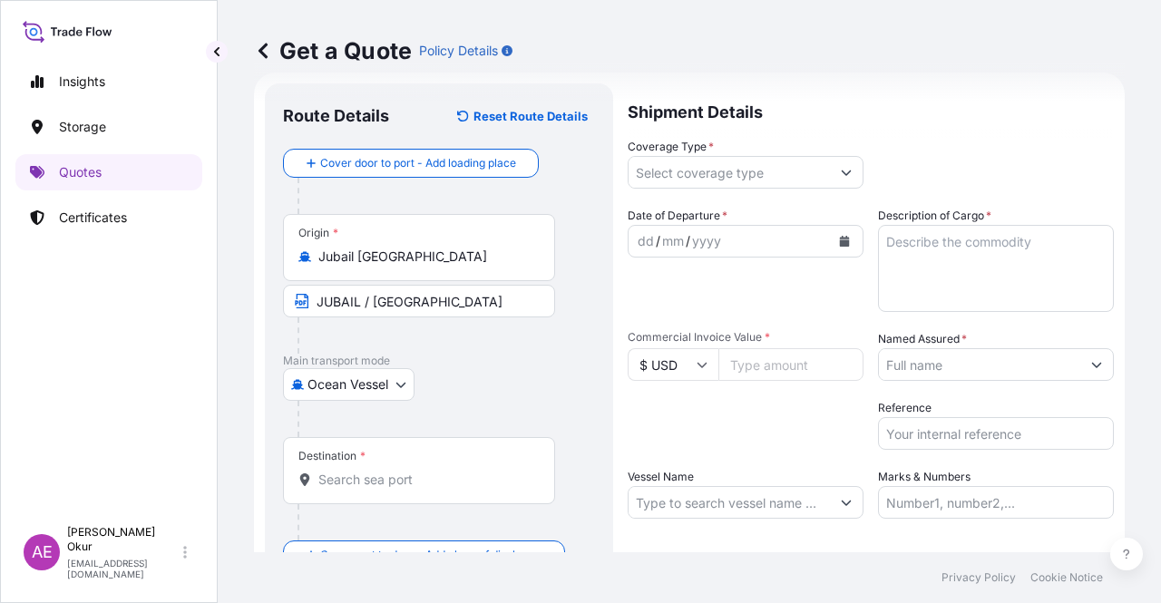
click at [406, 463] on div "Destination *" at bounding box center [419, 470] width 272 height 67
click at [406, 471] on input "Destination *" at bounding box center [425, 480] width 214 height 18
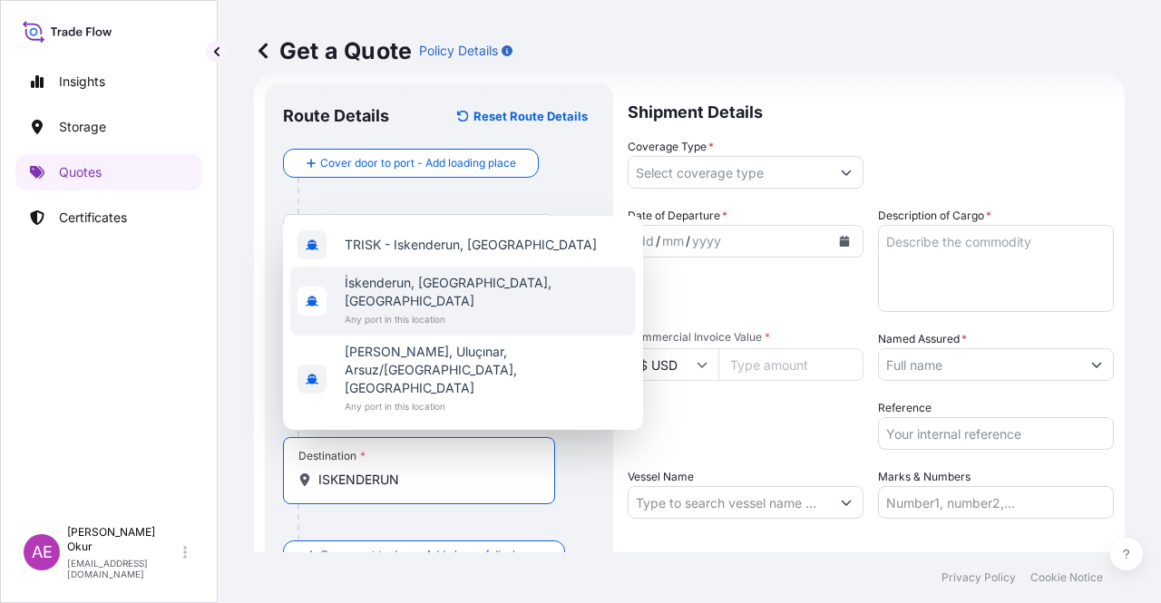
click at [430, 328] on span "Any port in this location" at bounding box center [487, 319] width 284 height 18
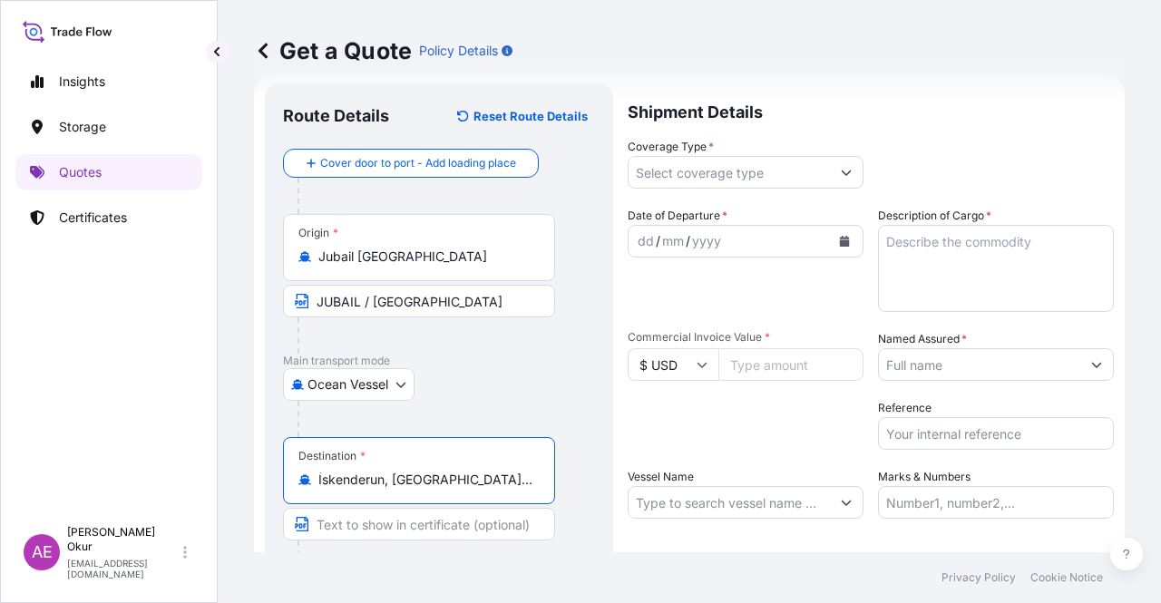
type input "İskenderun, [GEOGRAPHIC_DATA], [GEOGRAPHIC_DATA]"
click at [397, 532] on input "Text to appear on certificate" at bounding box center [419, 524] width 272 height 33
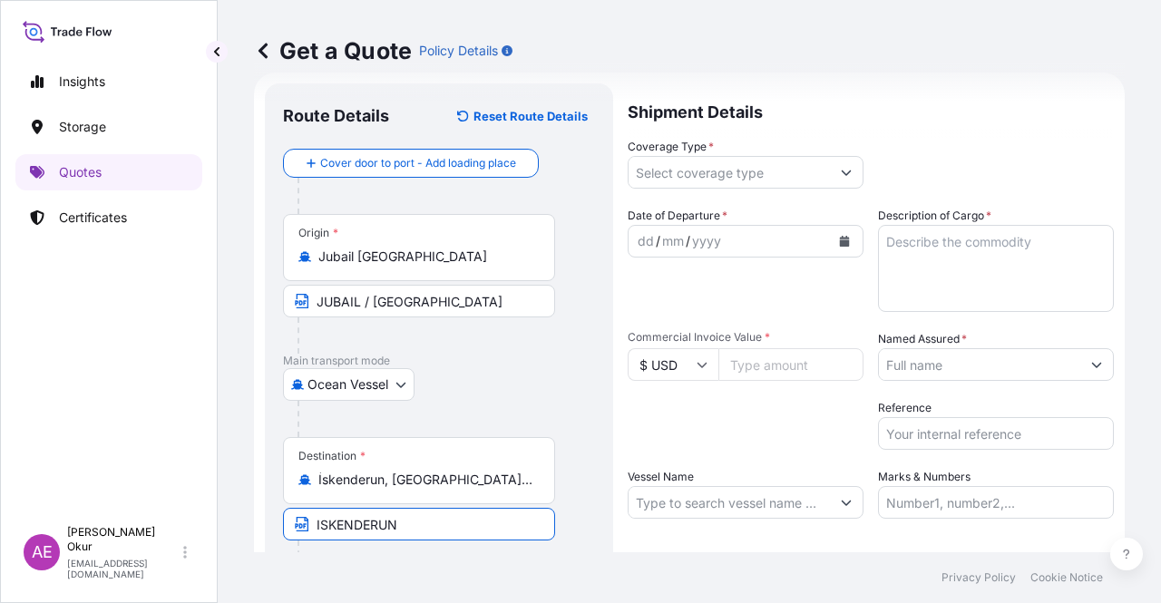
type input "ISKENDERUN / [GEOGRAPHIC_DATA]"
click at [628, 177] on input "Coverage Type *" at bounding box center [728, 172] width 201 height 33
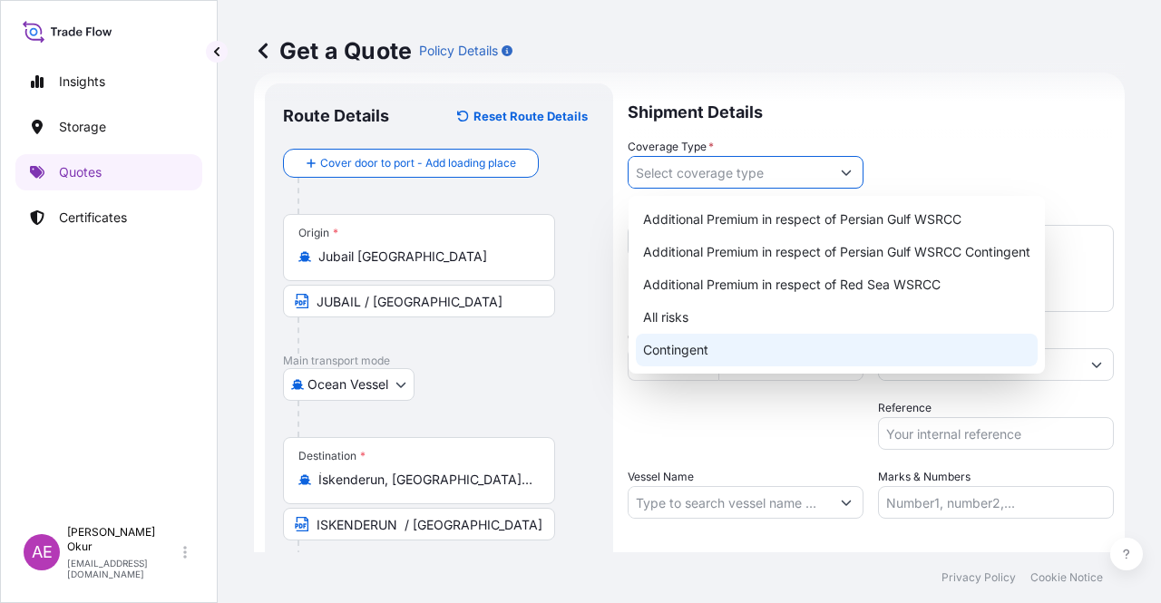
click at [673, 319] on div "All risks" at bounding box center [837, 317] width 402 height 33
type input "All risks"
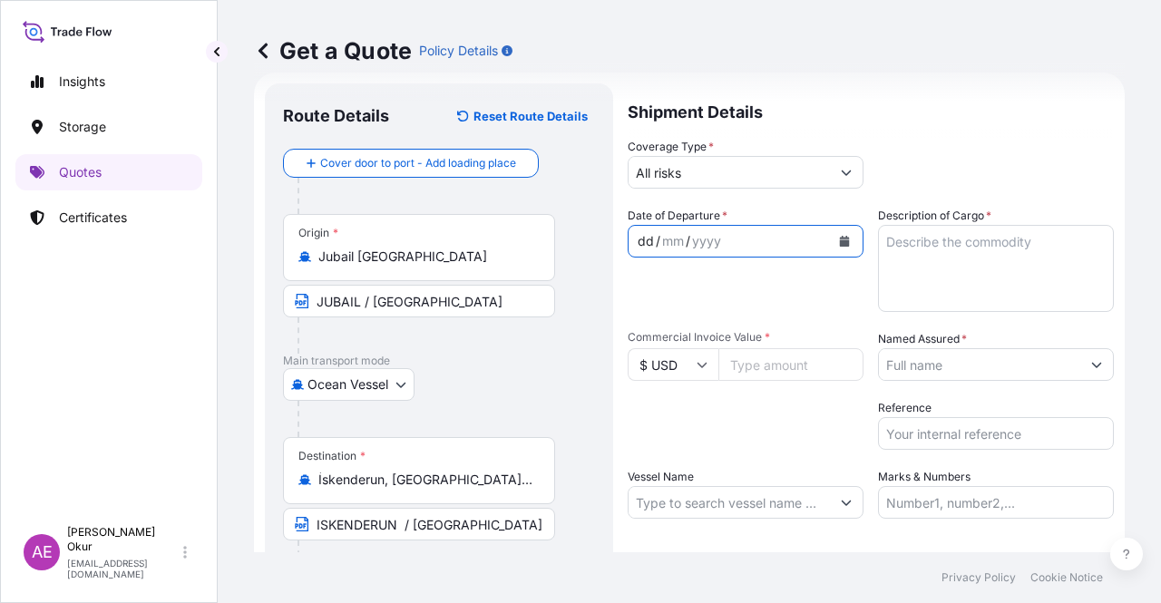
click at [647, 243] on div "dd" at bounding box center [646, 241] width 20 height 22
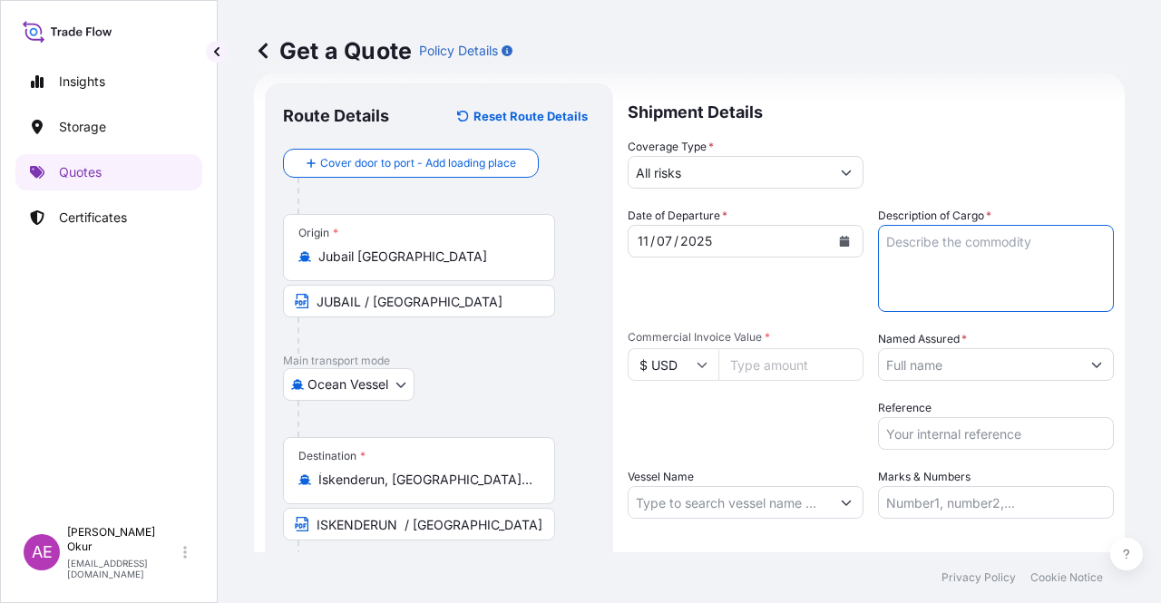
click at [989, 282] on textarea "Description of Cargo *" at bounding box center [996, 268] width 236 height 87
type textarea "PPH2350"
click at [804, 362] on input "Commercial Invoice Value *" at bounding box center [790, 364] width 145 height 33
type input "402249.43"
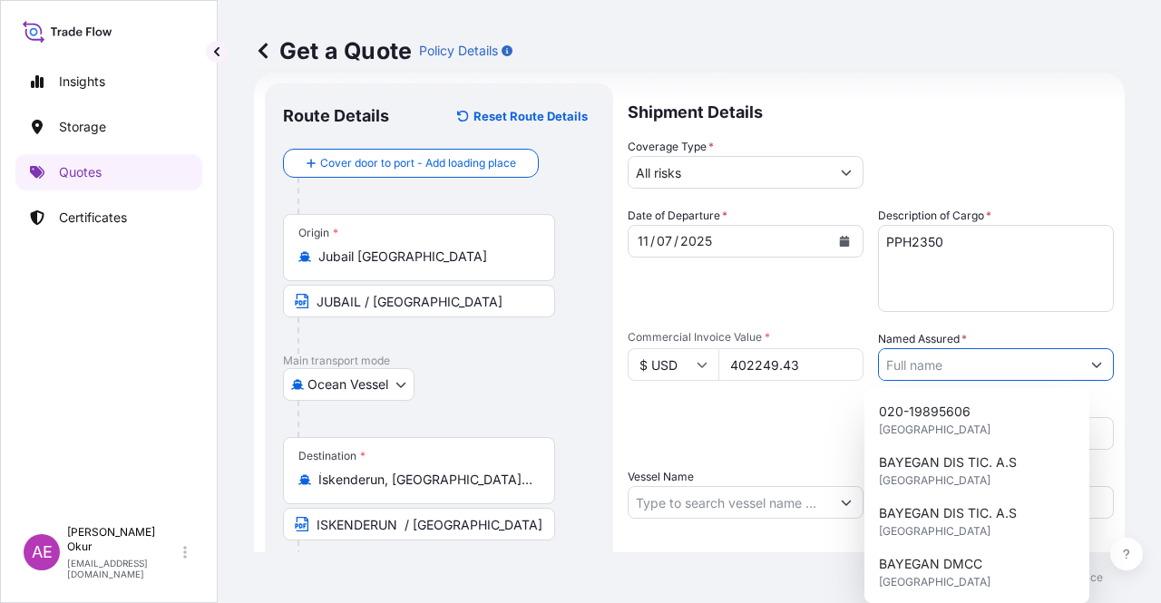
click at [938, 361] on input "Named Assured *" at bounding box center [979, 364] width 201 height 33
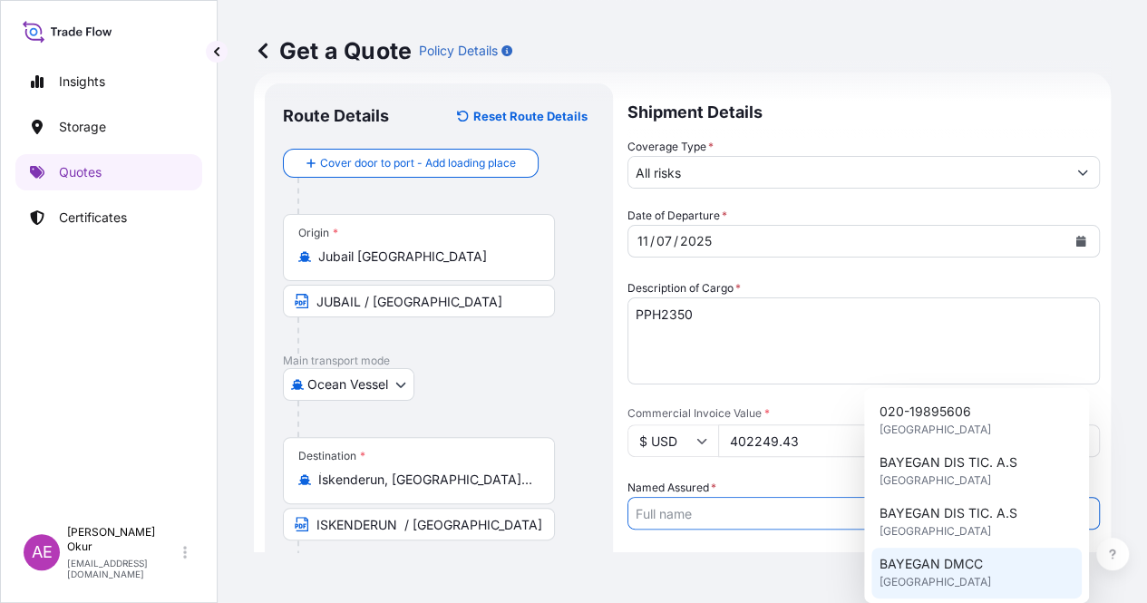
click at [921, 559] on span "BAYEGAN DMCC" at bounding box center [930, 564] width 103 height 18
type input "BAYEGAN DMCC"
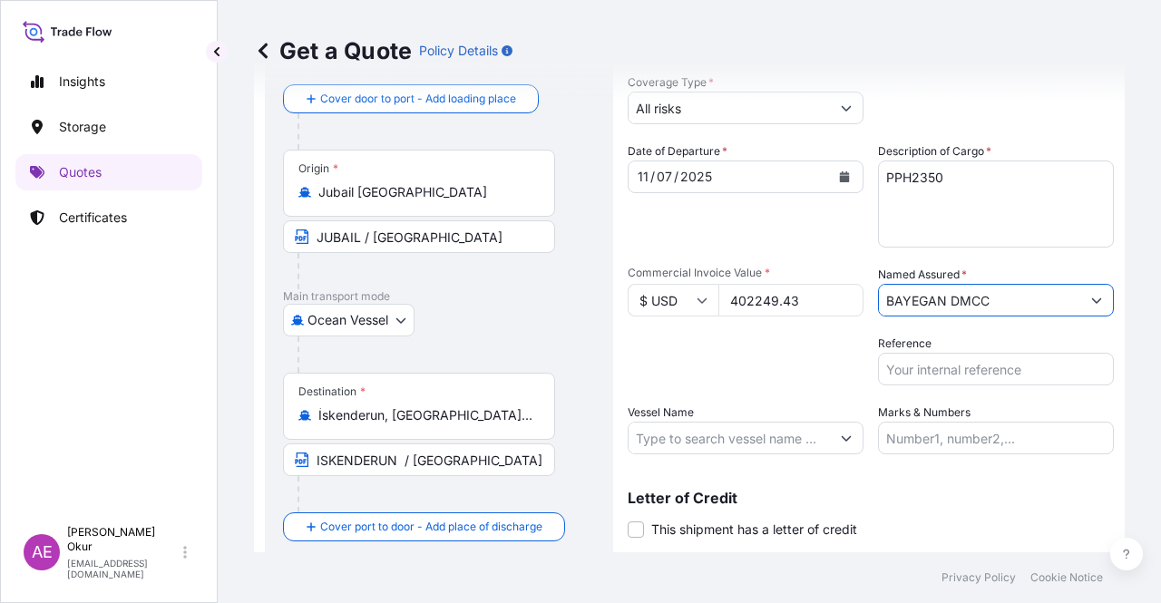
scroll to position [120, 0]
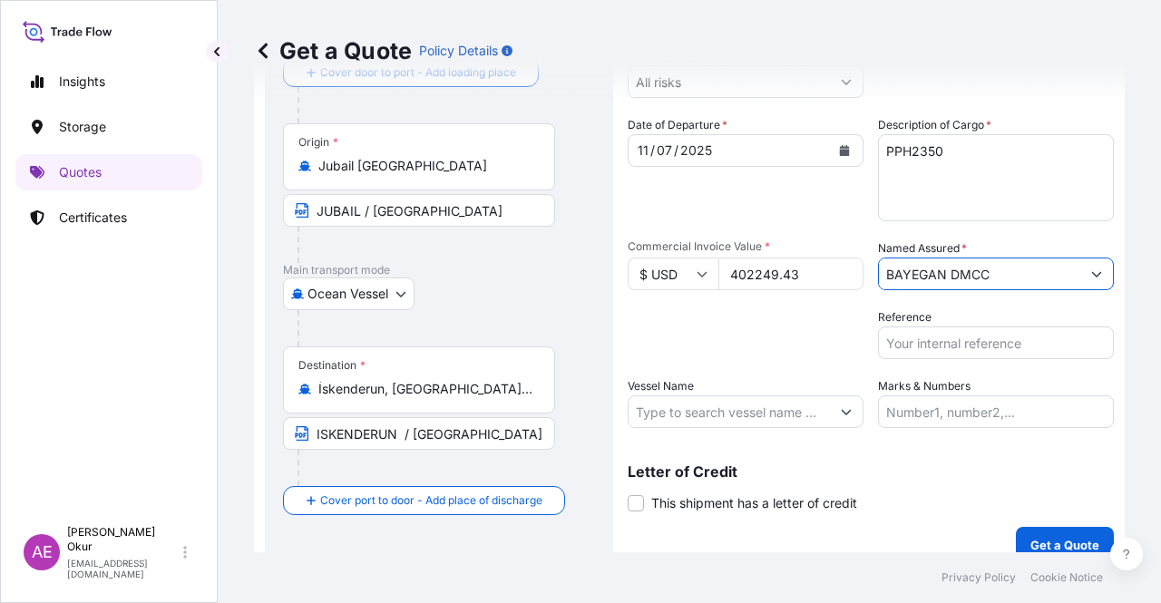
click at [722, 413] on input "Vessel Name" at bounding box center [728, 411] width 201 height 33
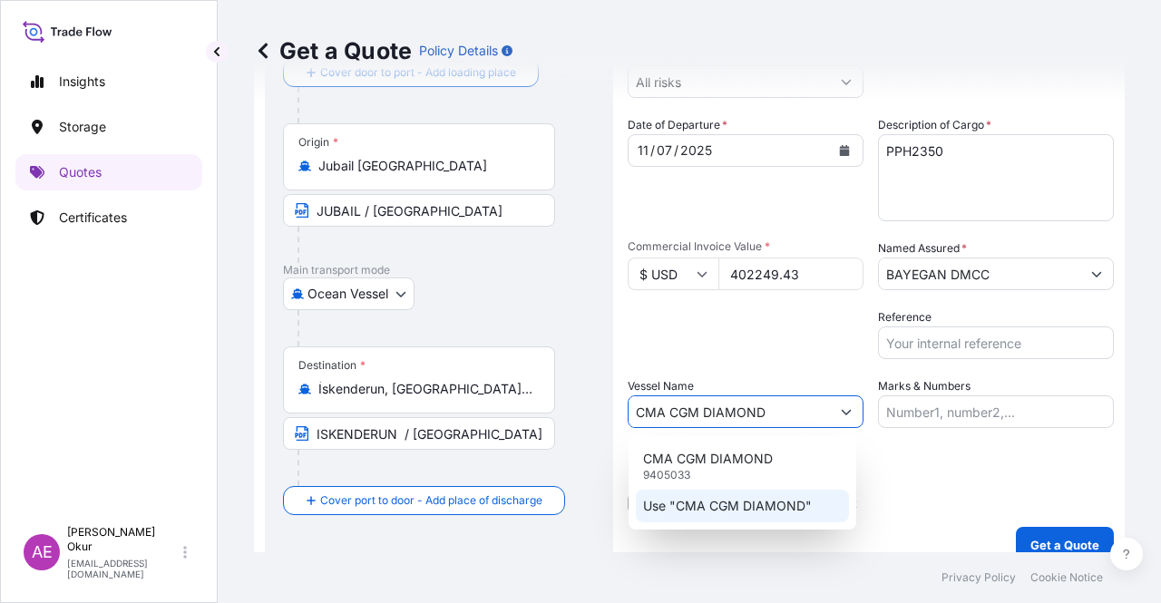
click at [743, 501] on p "Use "CMA CGM DIAMOND"" at bounding box center [727, 506] width 169 height 18
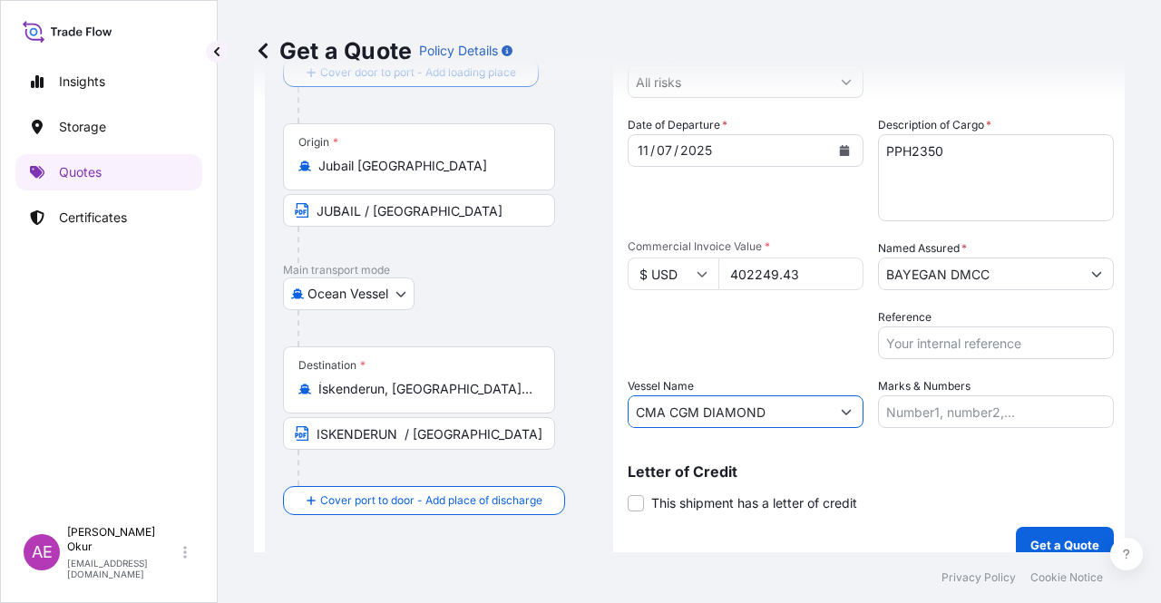
type input "CMA CGM DIAMOND"
click at [897, 402] on input "Marks & Numbers" at bounding box center [996, 411] width 236 height 33
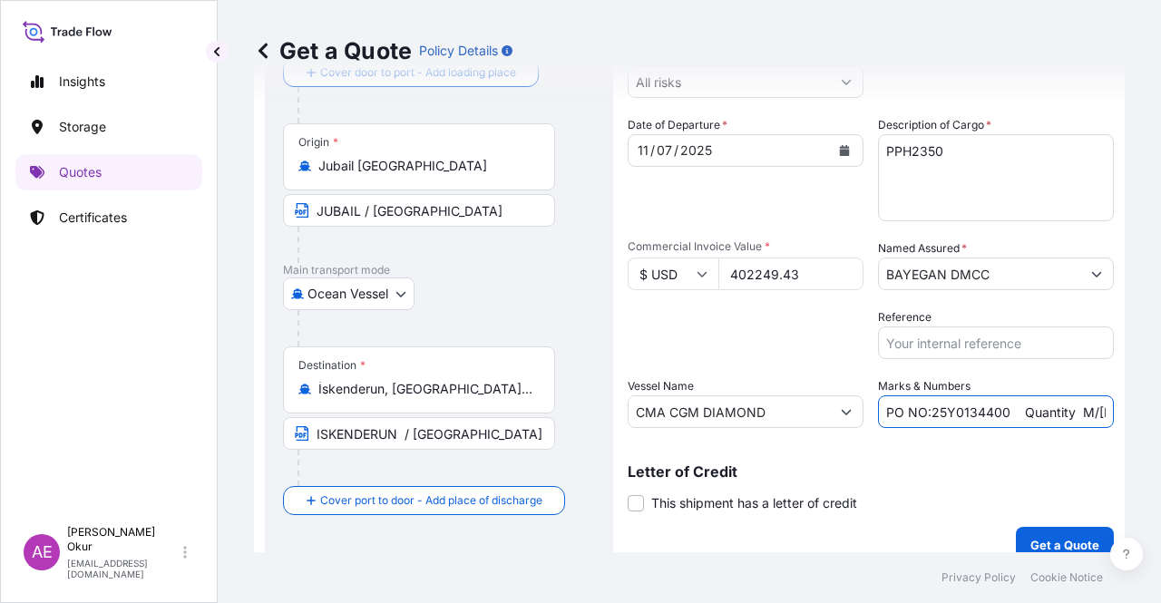
click at [929, 413] on input "PO NO:25Y0134400 Quantity M/[PERSON_NAME]: 247,500 Premium: USD 29,50" at bounding box center [996, 411] width 236 height 33
drag, startPoint x: 923, startPoint y: 413, endPoint x: 997, endPoint y: 413, distance: 74.4
click at [997, 413] on input "PO NO:25Y0134400 Quantity M/[PERSON_NAME]: 247,500 Premium: USD 29,50" at bounding box center [996, 411] width 236 height 33
drag, startPoint x: 1078, startPoint y: 402, endPoint x: 1111, endPoint y: 411, distance: 33.9
click at [1111, 411] on div "Get a Quote Policy Details Route Details Reset Route Details Cover door to port…" at bounding box center [689, 276] width 943 height 552
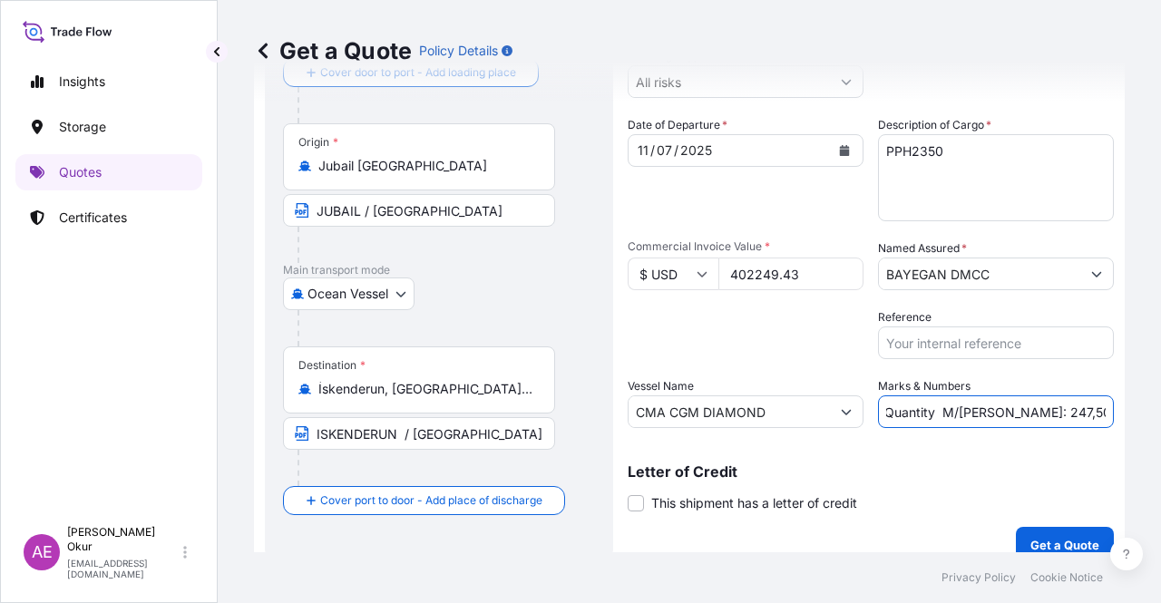
scroll to position [0, 212]
click at [999, 403] on input "PO NO:25Y0137900 Quantity M/[PERSON_NAME]: 247,500 Premium: USD 29,50" at bounding box center [996, 411] width 236 height 33
drag, startPoint x: 916, startPoint y: 409, endPoint x: 955, endPoint y: 411, distance: 39.0
click at [955, 411] on input "PO NO:25Y0137900 Quantity M/[PERSON_NAME]: 247,500 Premium: USD 29,50" at bounding box center [996, 411] width 236 height 33
click at [895, 411] on input "PO NO:25Y0137900 Quantity M/[PERSON_NAME]: 247,500 Premium: USD 29,50" at bounding box center [996, 411] width 236 height 33
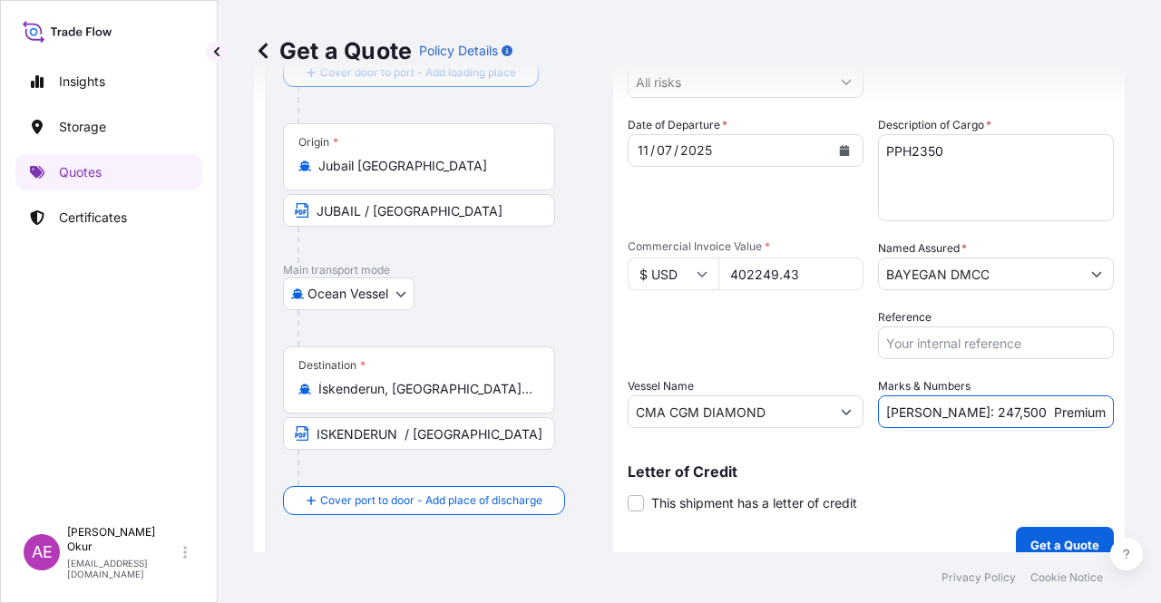
drag, startPoint x: 913, startPoint y: 408, endPoint x: 959, endPoint y: 411, distance: 46.3
click at [959, 411] on input "PO NO:25Y0137900 Quantity M/[PERSON_NAME]: 247,500 Premium: USD 29,50" at bounding box center [996, 411] width 236 height 33
drag, startPoint x: 1041, startPoint y: 407, endPoint x: 1160, endPoint y: 415, distance: 119.1
click at [1160, 415] on div "Get a Quote Policy Details Route Details Reset Route Details Cover door to port…" at bounding box center [689, 276] width 943 height 552
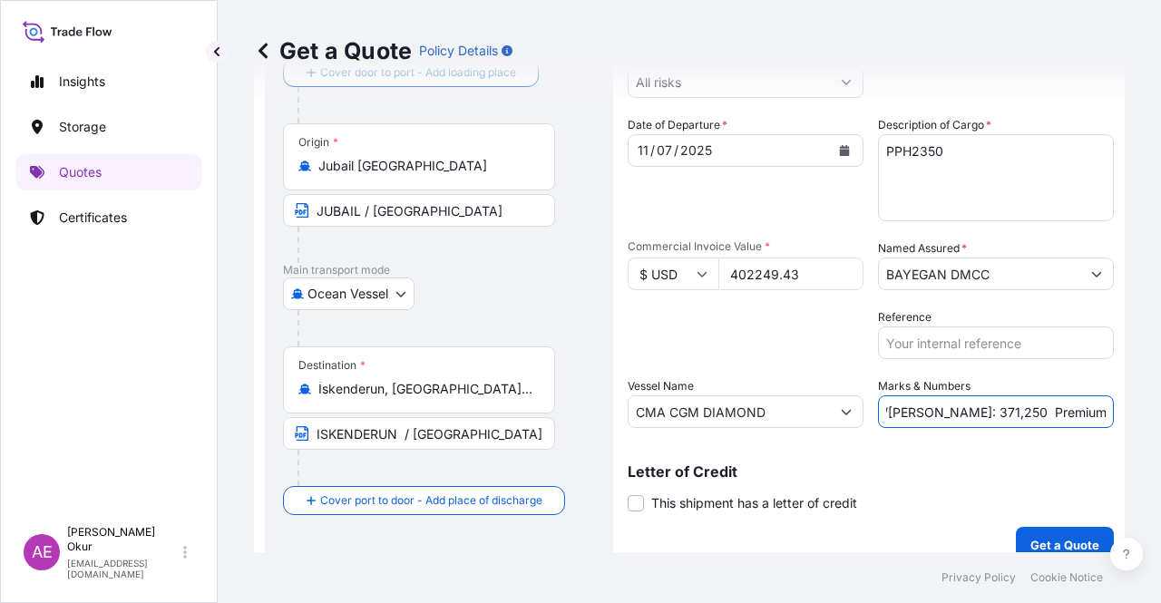
click at [1005, 404] on input "PO NO:25Y0137900 Quantity M/[PERSON_NAME]: 371,250 Premium: USD 29,50" at bounding box center [996, 411] width 236 height 33
drag, startPoint x: 1061, startPoint y: 408, endPoint x: 1128, endPoint y: 413, distance: 67.3
click at [1128, 413] on div "Get a Quote Policy Details Route Details Reset Route Details Cover door to port…" at bounding box center [689, 276] width 943 height 552
type input "PO NO:25Y0137900 Quantity M/[PERSON_NAME]: 371,250 Premium: USD 44,25"
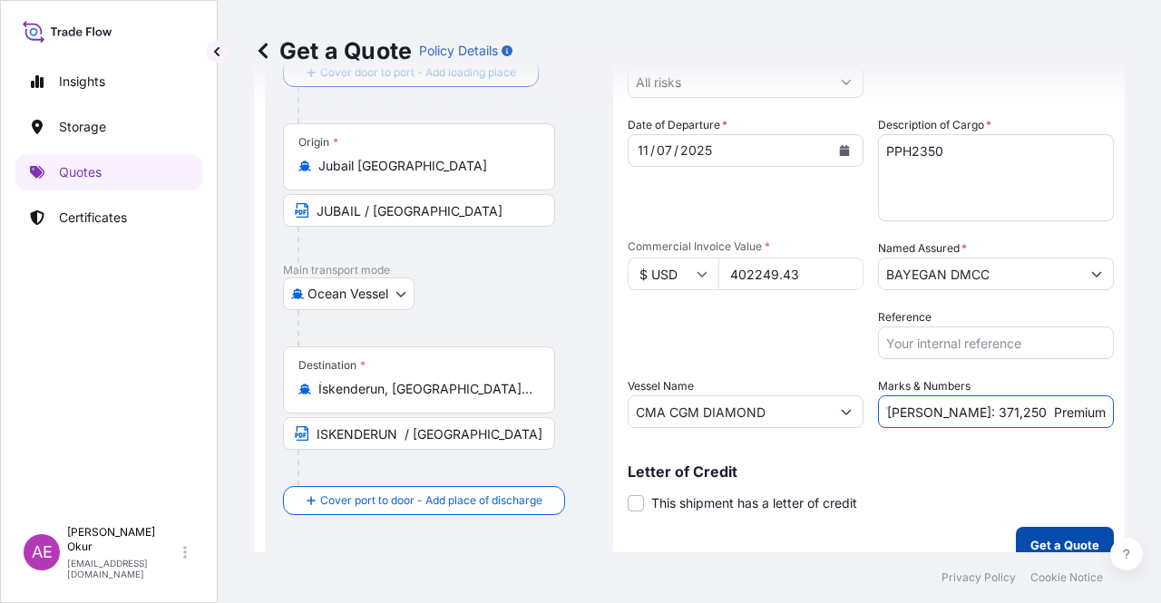
click at [1048, 536] on p "Get a Quote" at bounding box center [1064, 545] width 69 height 18
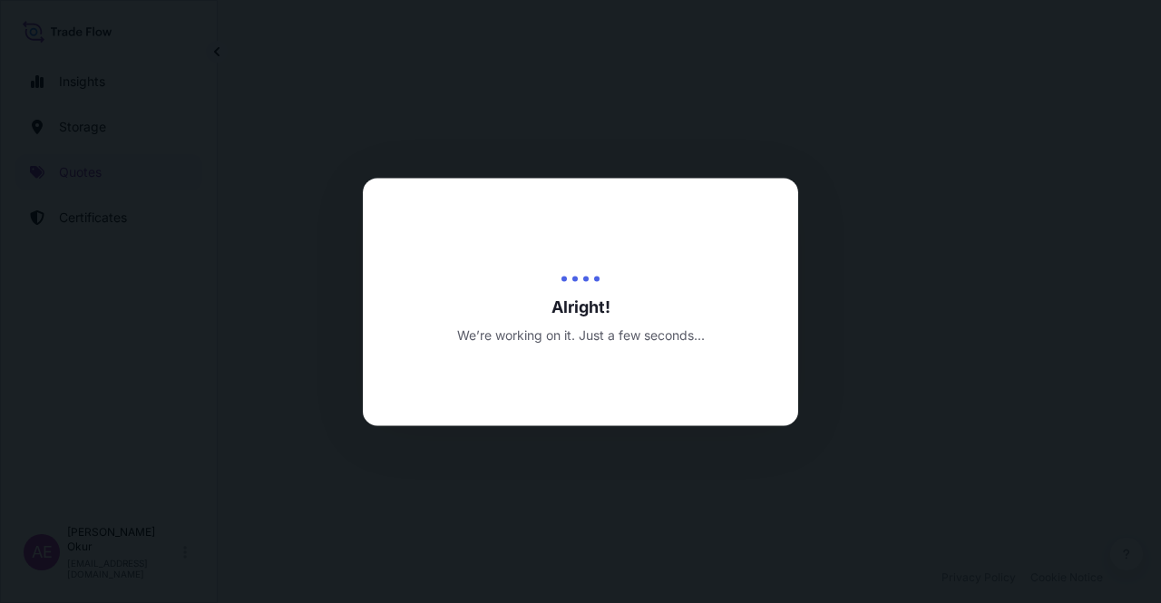
select select "Ocean Vessel"
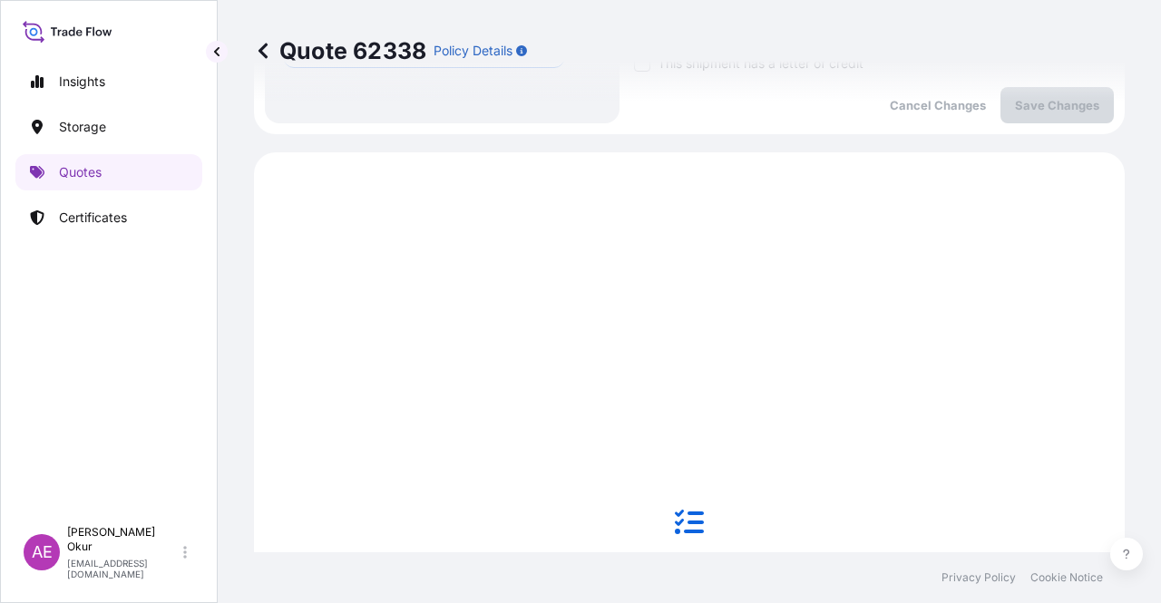
scroll to position [620, 0]
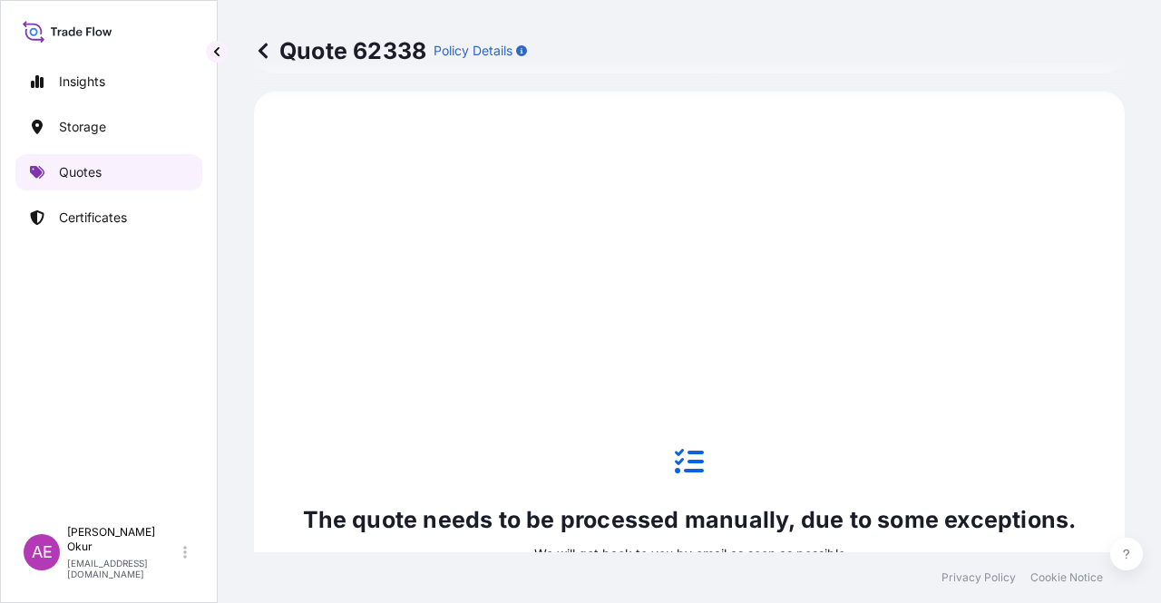
click at [121, 173] on link "Quotes" at bounding box center [108, 172] width 187 height 36
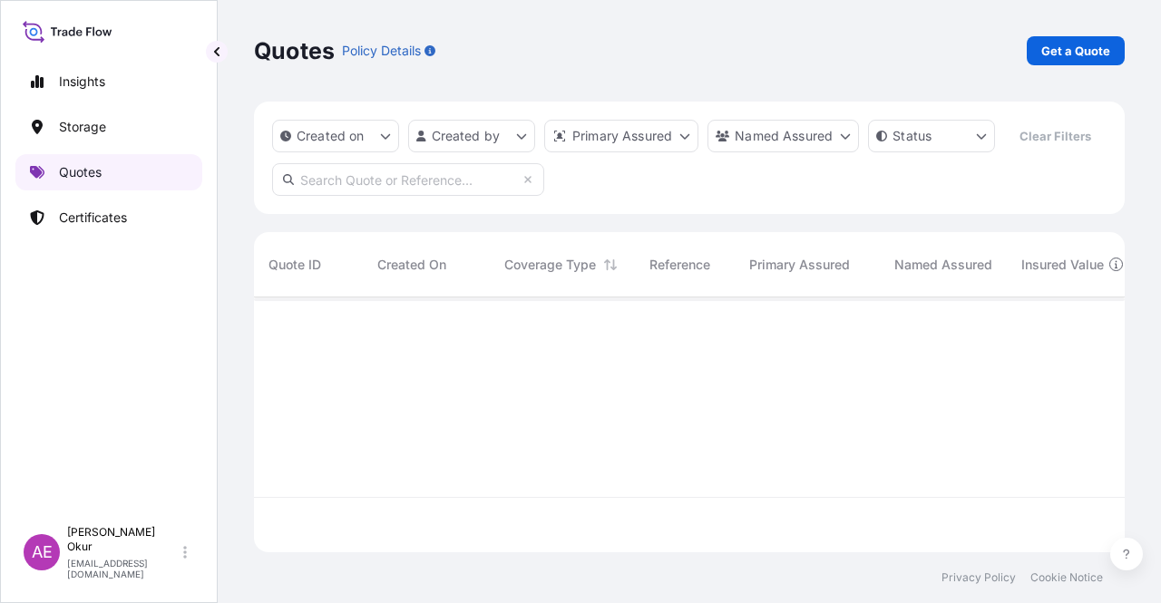
scroll to position [251, 856]
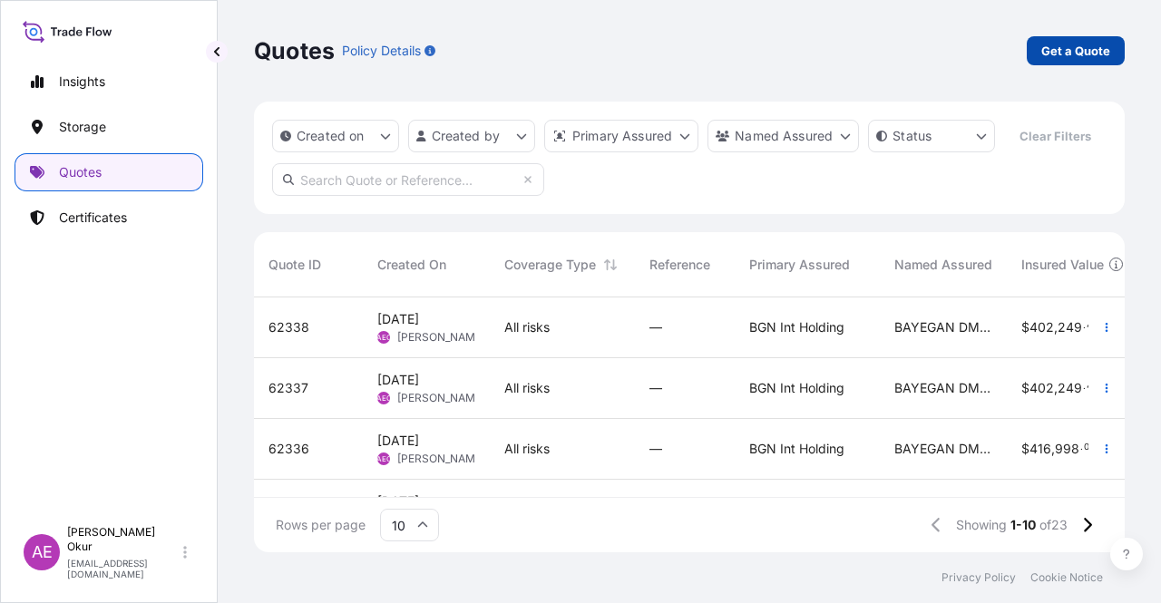
click at [1065, 49] on p "Get a Quote" at bounding box center [1075, 51] width 69 height 18
select select "Ocean Vessel"
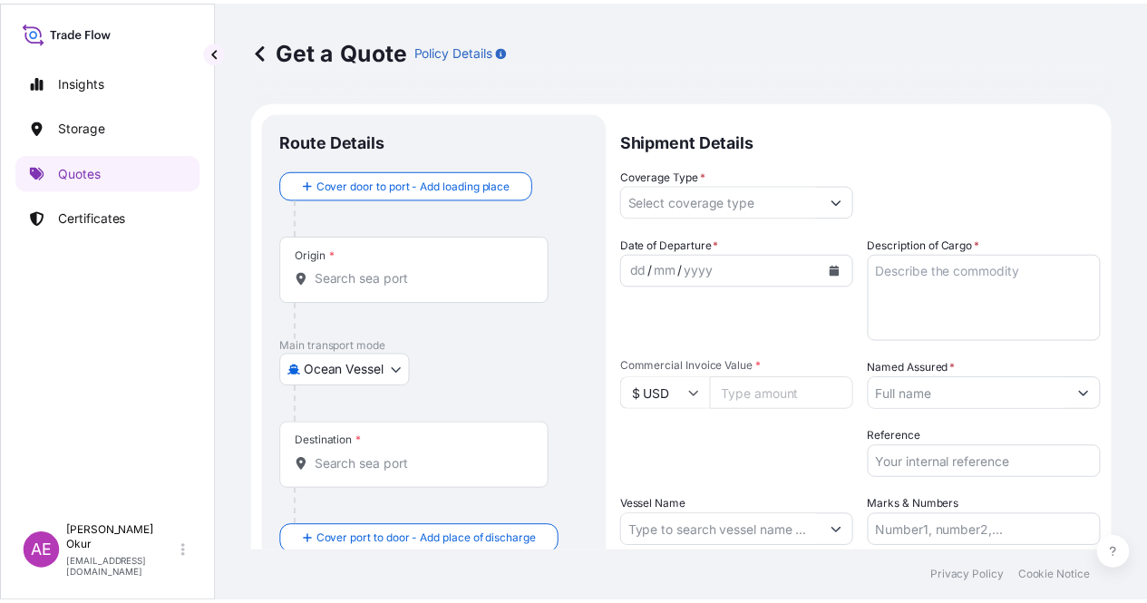
scroll to position [29, 0]
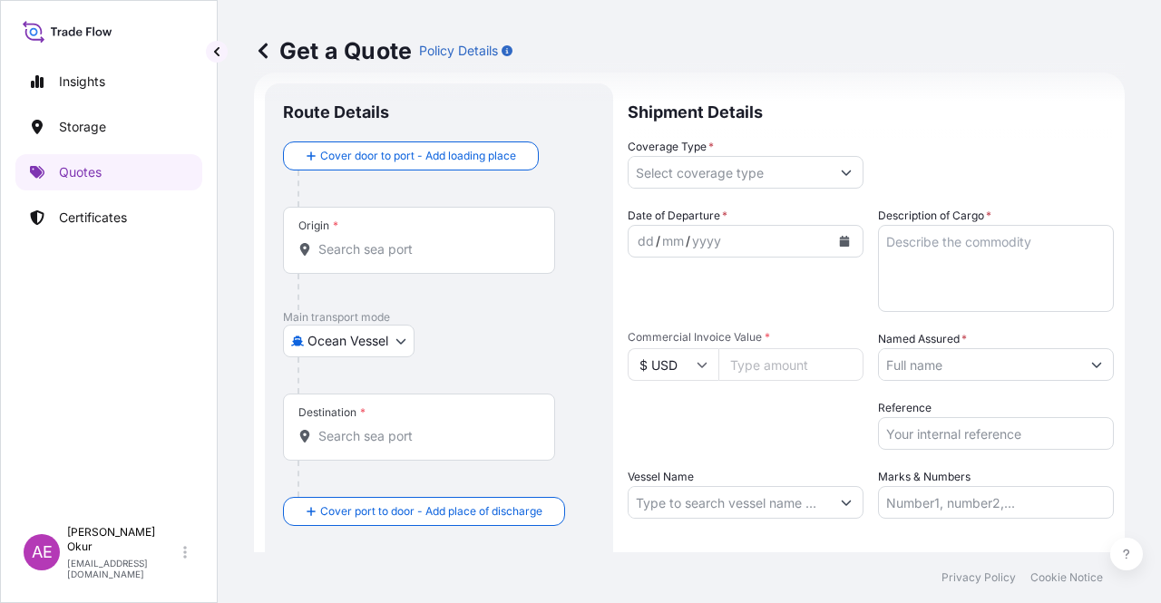
click at [457, 229] on div "Origin *" at bounding box center [419, 240] width 272 height 67
click at [457, 240] on input "Origin *" at bounding box center [425, 249] width 214 height 18
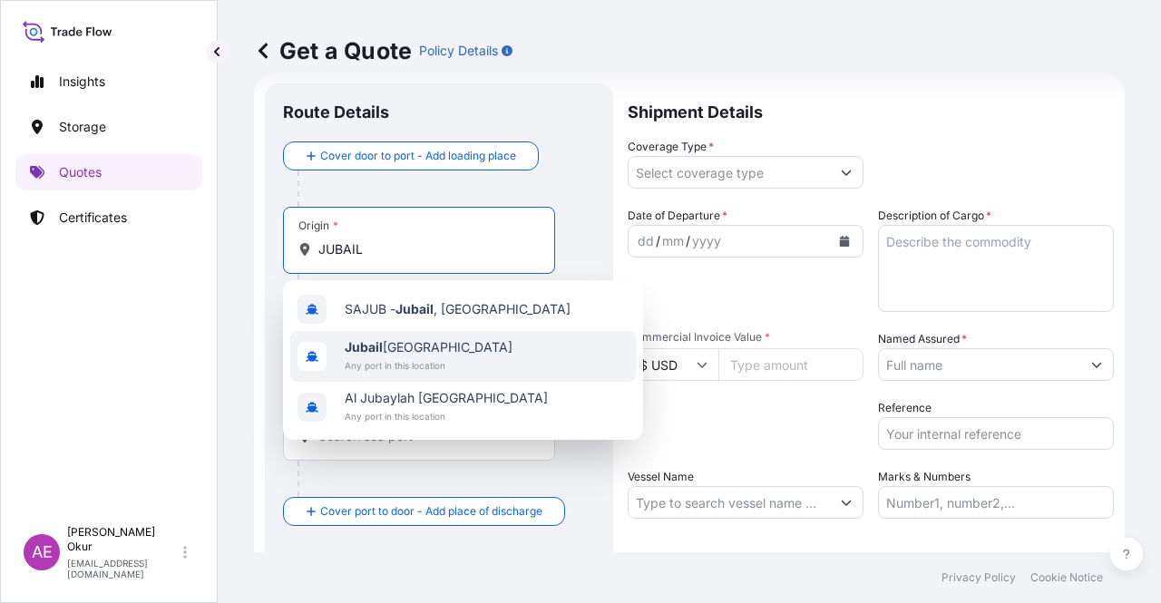
click at [421, 340] on span "Jubail [GEOGRAPHIC_DATA]" at bounding box center [429, 347] width 168 height 18
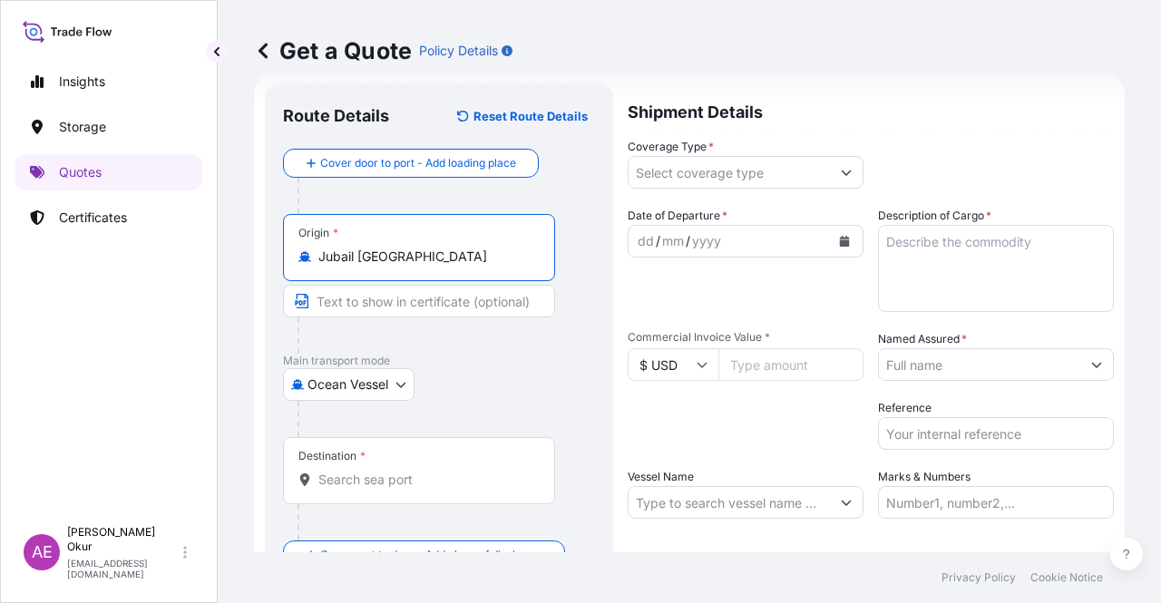
type input "Jubail [GEOGRAPHIC_DATA]"
click at [407, 298] on input "Text to appear on certificate" at bounding box center [419, 301] width 272 height 33
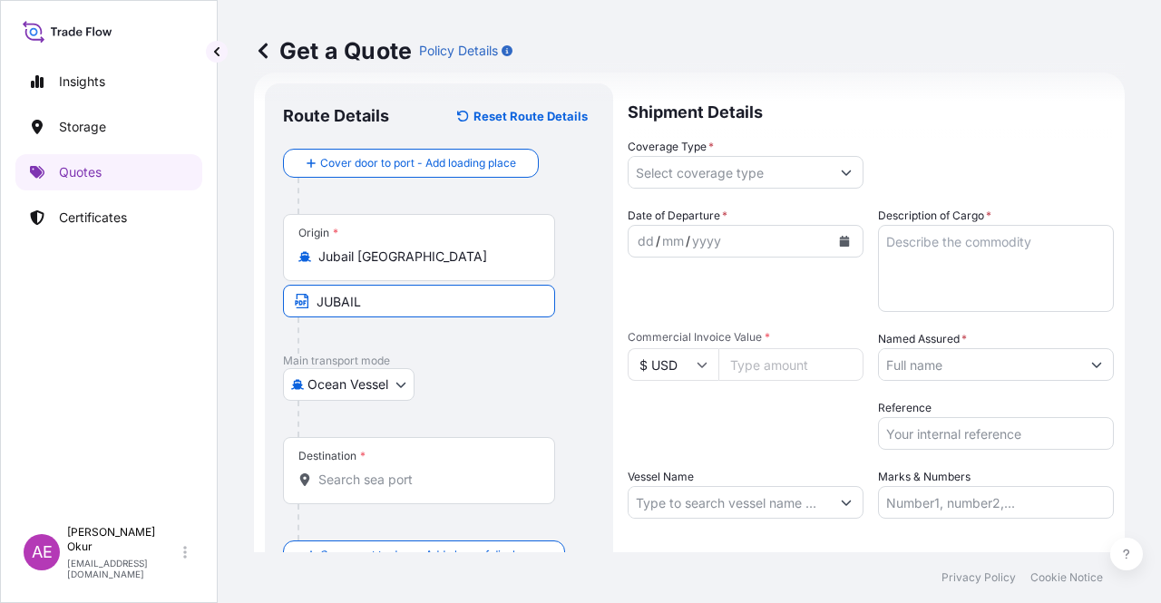
type input "JUBAIL / [GEOGRAPHIC_DATA]"
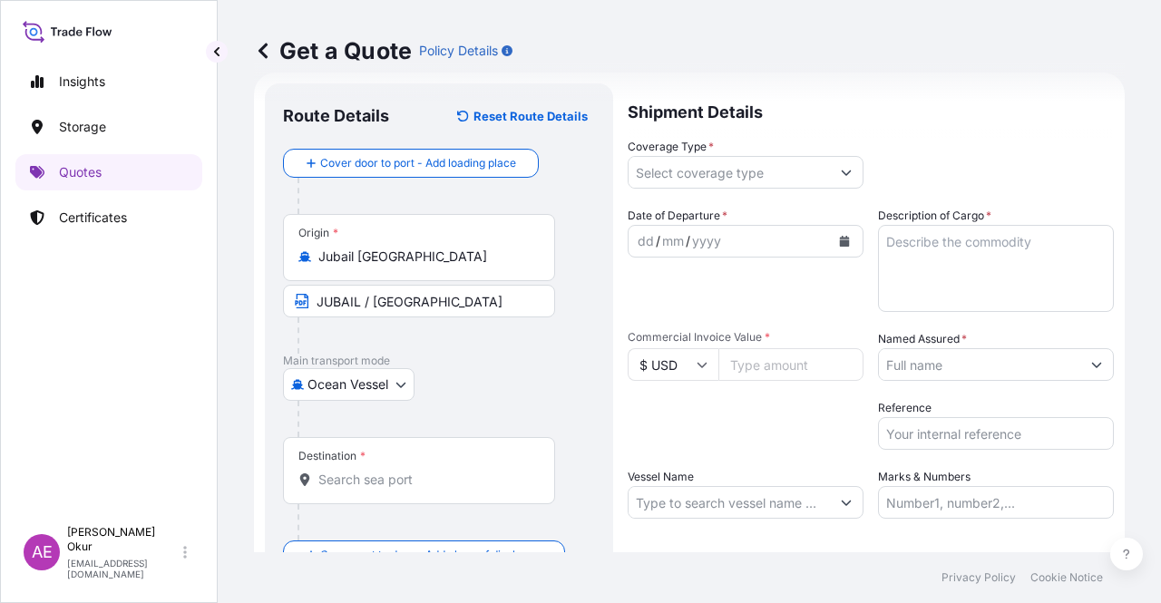
click at [398, 491] on div "Destination *" at bounding box center [419, 470] width 272 height 67
click at [398, 489] on input "Destination *" at bounding box center [425, 480] width 214 height 18
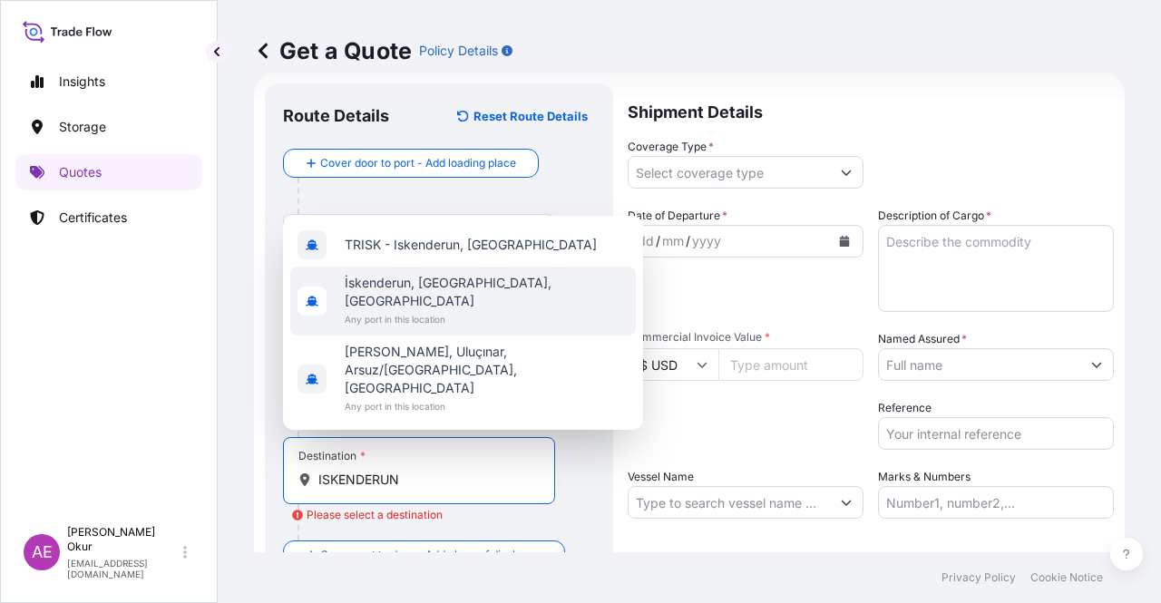
click at [470, 328] on span "Any port in this location" at bounding box center [487, 319] width 284 height 18
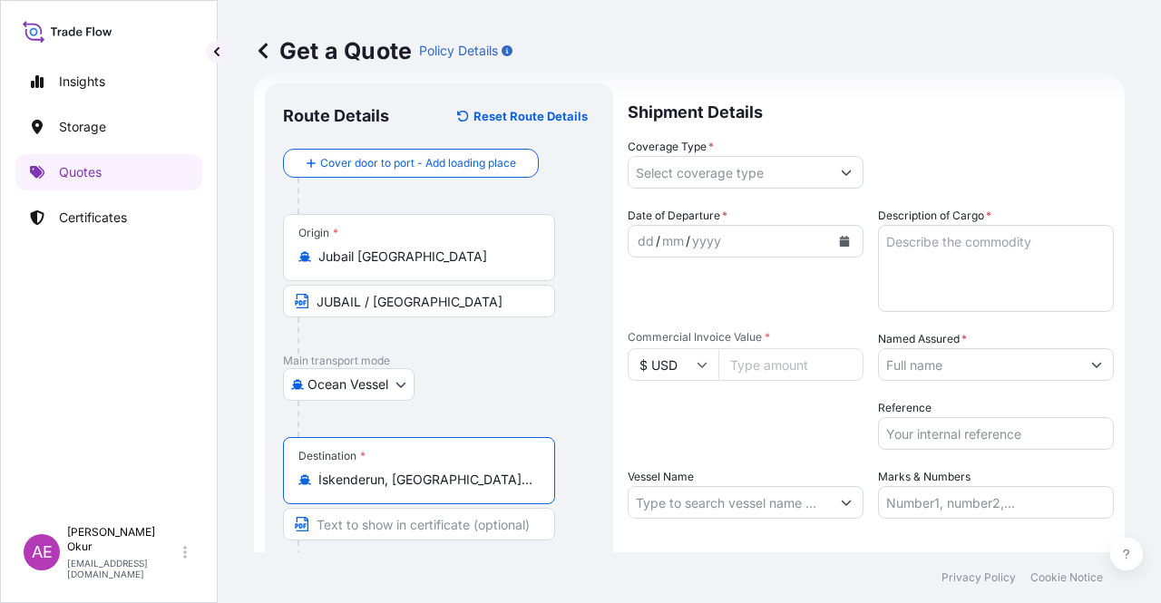
type input "İskenderun, [GEOGRAPHIC_DATA], [GEOGRAPHIC_DATA]"
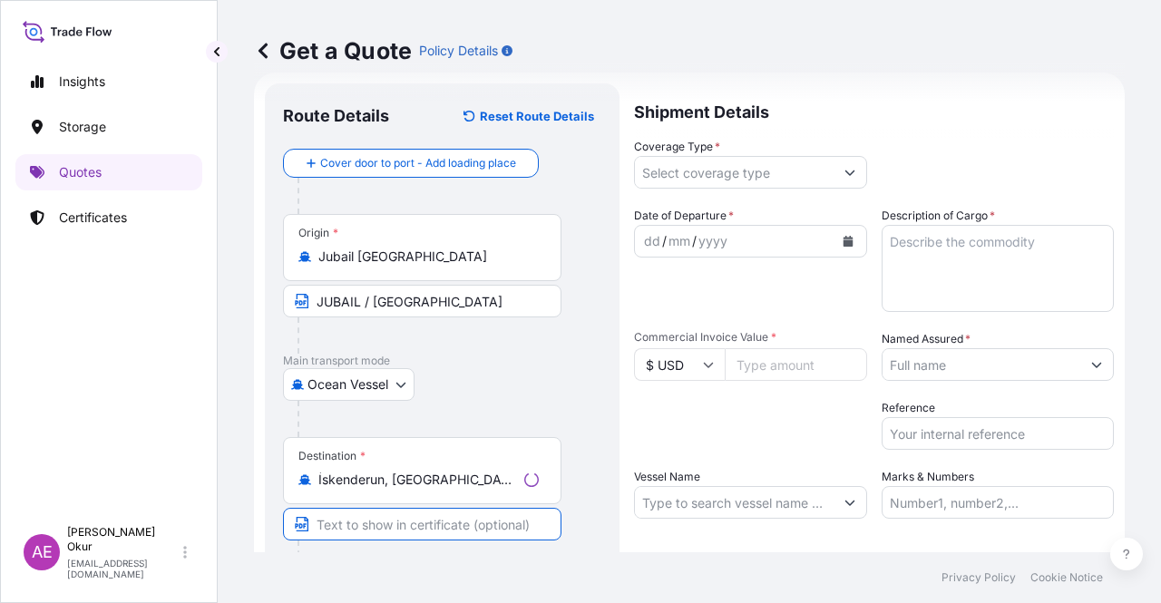
click at [403, 526] on input "Text to appear on certificate" at bounding box center [422, 524] width 278 height 33
type input "ISKENDERUN / [GEOGRAPHIC_DATA]"
click at [745, 169] on input "Coverage Type *" at bounding box center [728, 172] width 201 height 33
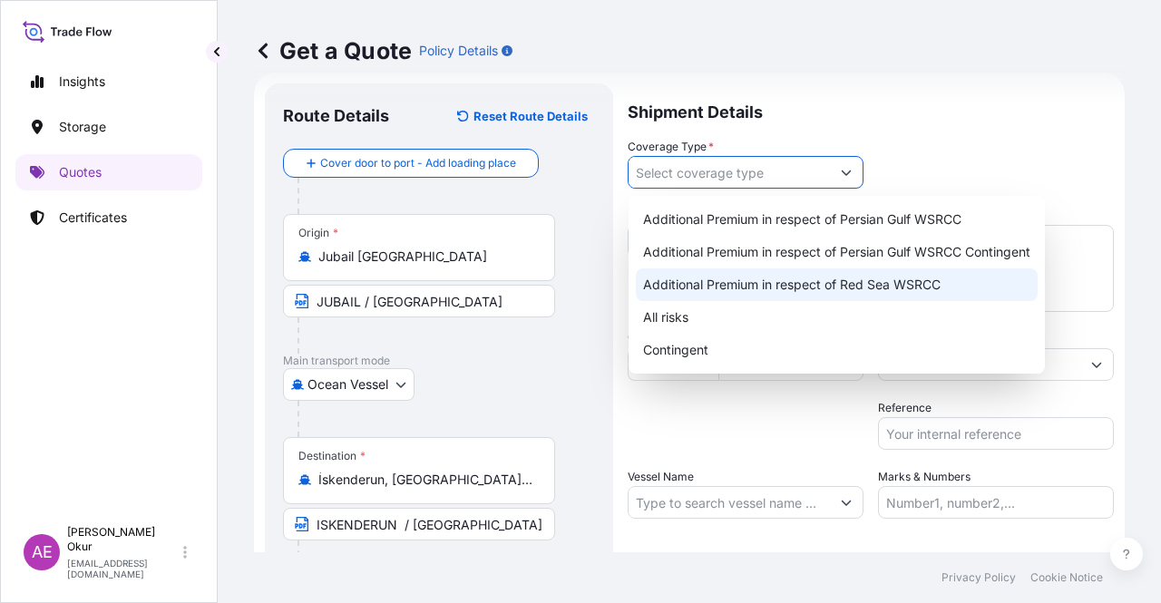
click at [671, 306] on div "All risks" at bounding box center [837, 317] width 402 height 33
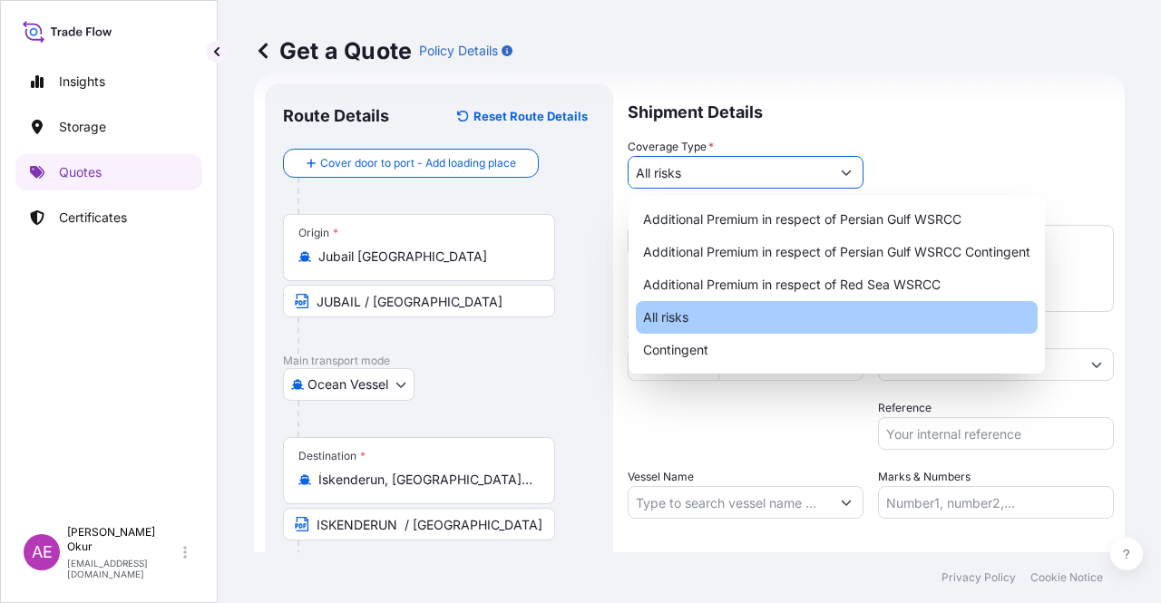
type input "All risks"
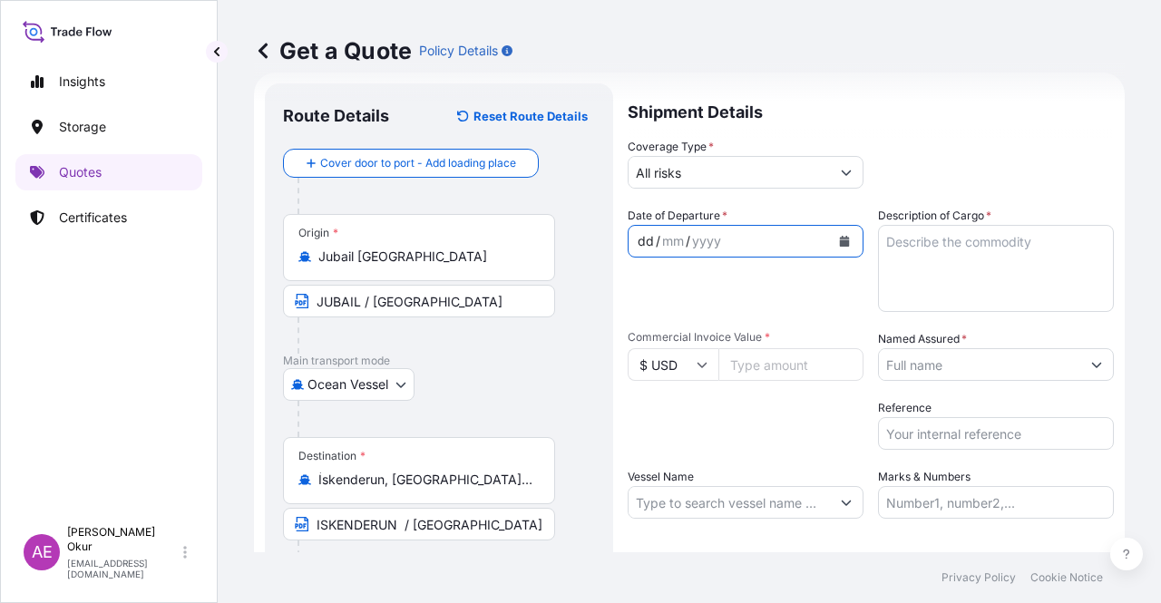
click at [644, 236] on div "dd" at bounding box center [646, 241] width 20 height 22
click at [769, 360] on input "Commercial Invoice Value *" at bounding box center [790, 364] width 145 height 33
type input "160899.75"
click at [912, 287] on textarea "Description of Cargo *" at bounding box center [996, 268] width 236 height 87
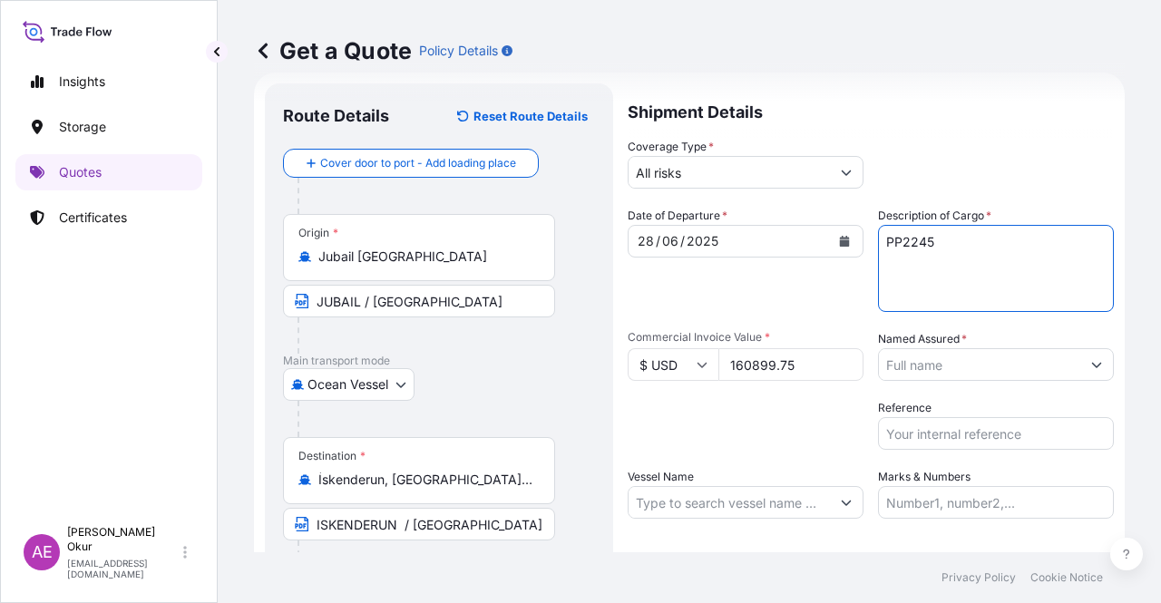
type textarea "PP2245"
click at [943, 382] on div "Date of Departure * [DATE] Cargo Category * LPG, Crude Oil, Utility Fuel, Mid D…" at bounding box center [870, 363] width 486 height 312
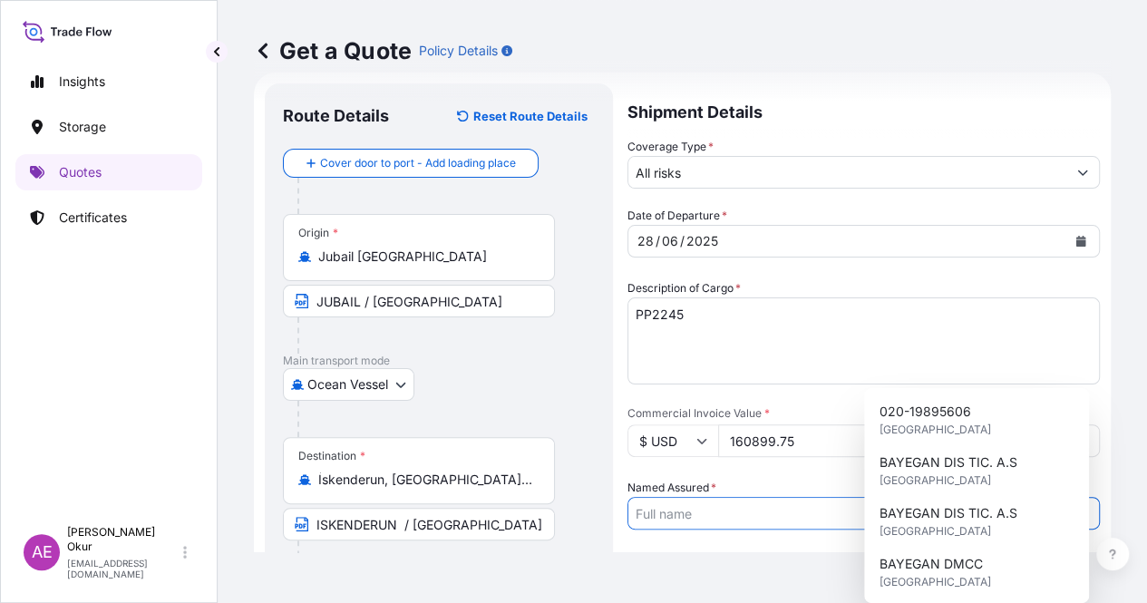
click at [945, 497] on input "Named Assured *" at bounding box center [847, 513] width 438 height 33
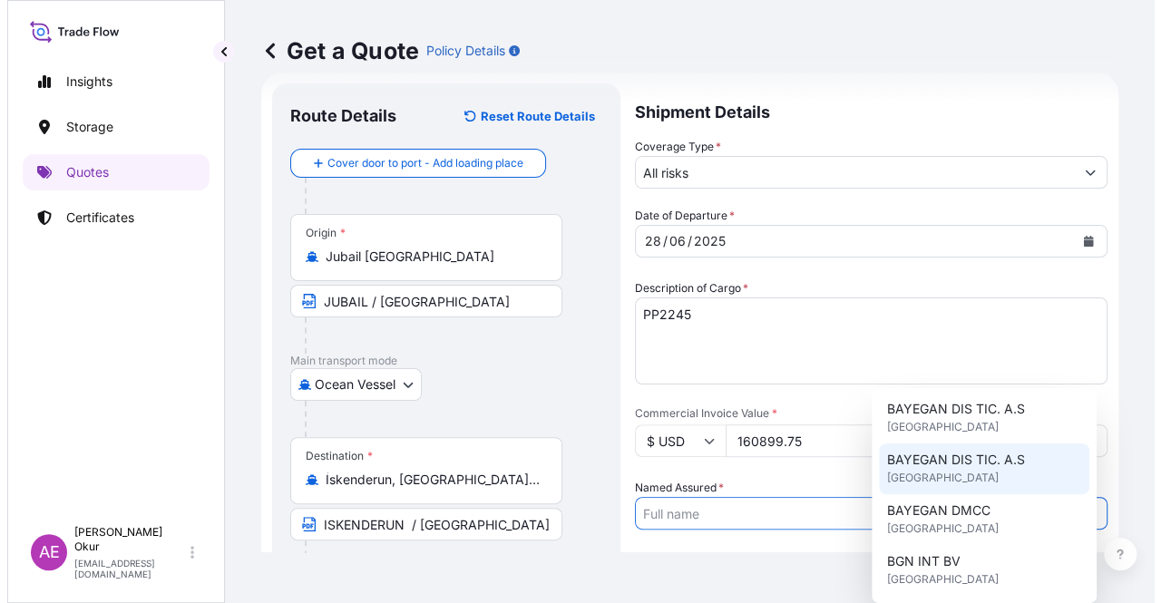
scroll to position [91, 0]
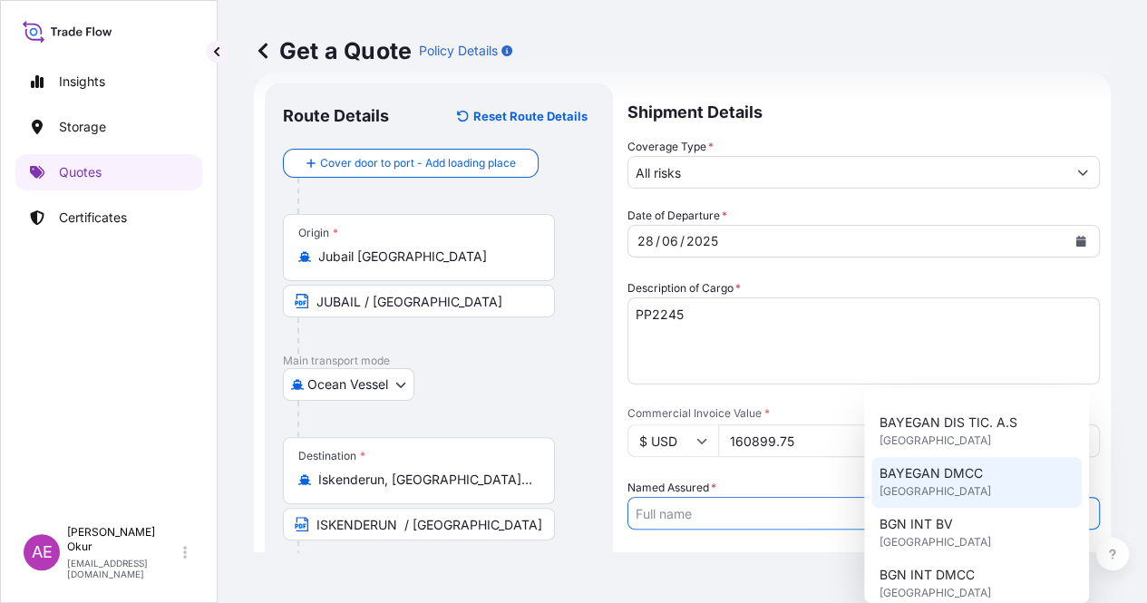
click at [965, 476] on span "BAYEGAN DMCC" at bounding box center [930, 473] width 103 height 18
type input "BAYEGAN DMCC"
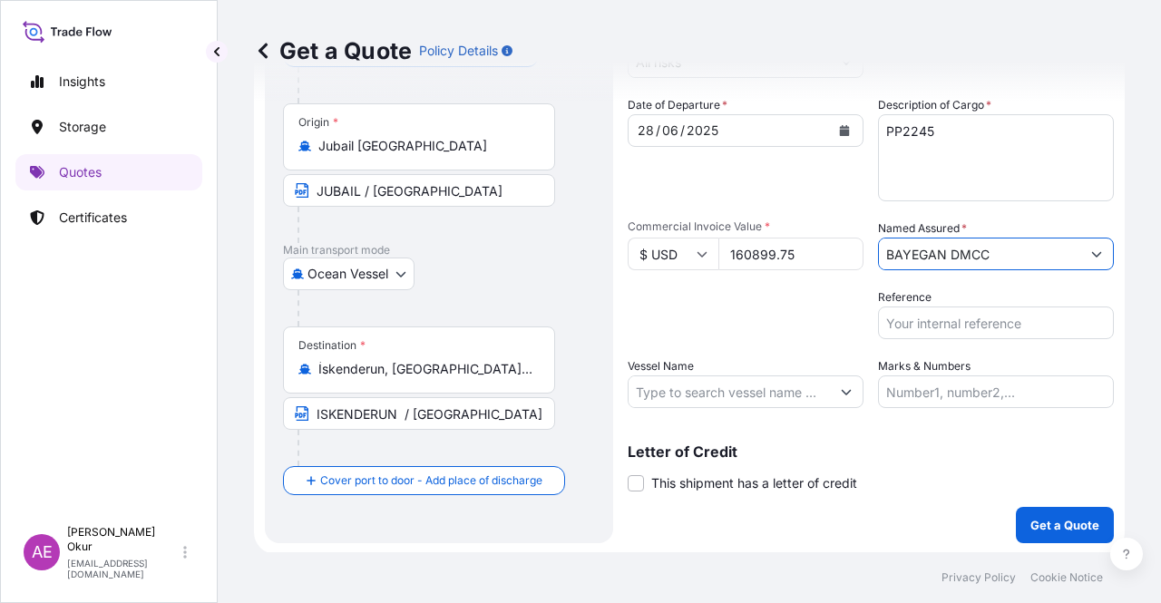
scroll to position [141, 0]
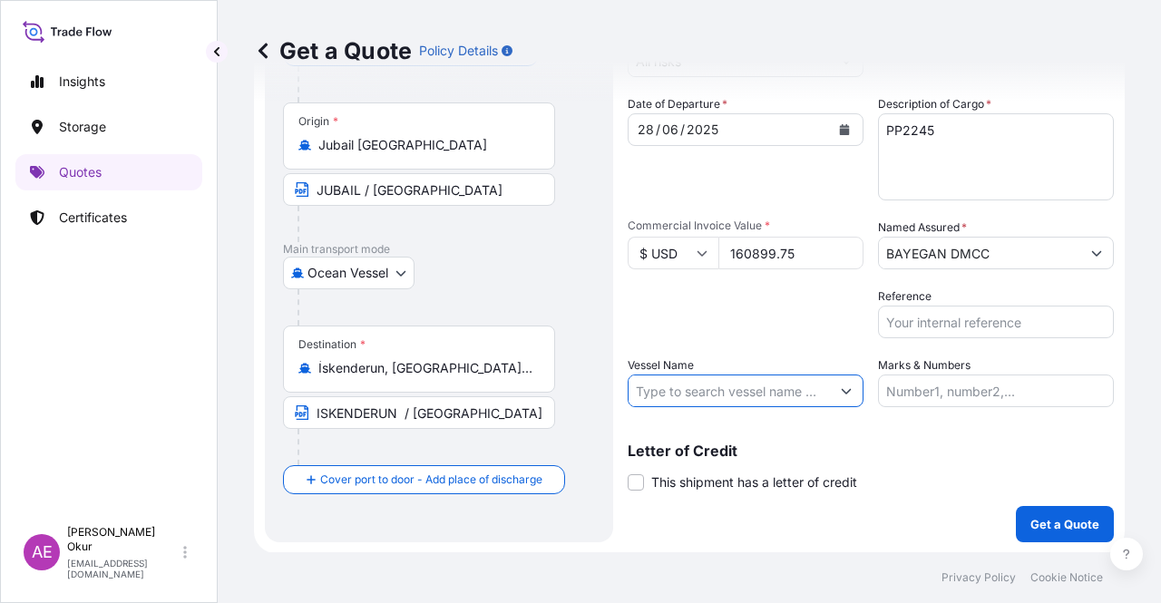
click at [755, 389] on input "Vessel Name" at bounding box center [728, 390] width 201 height 33
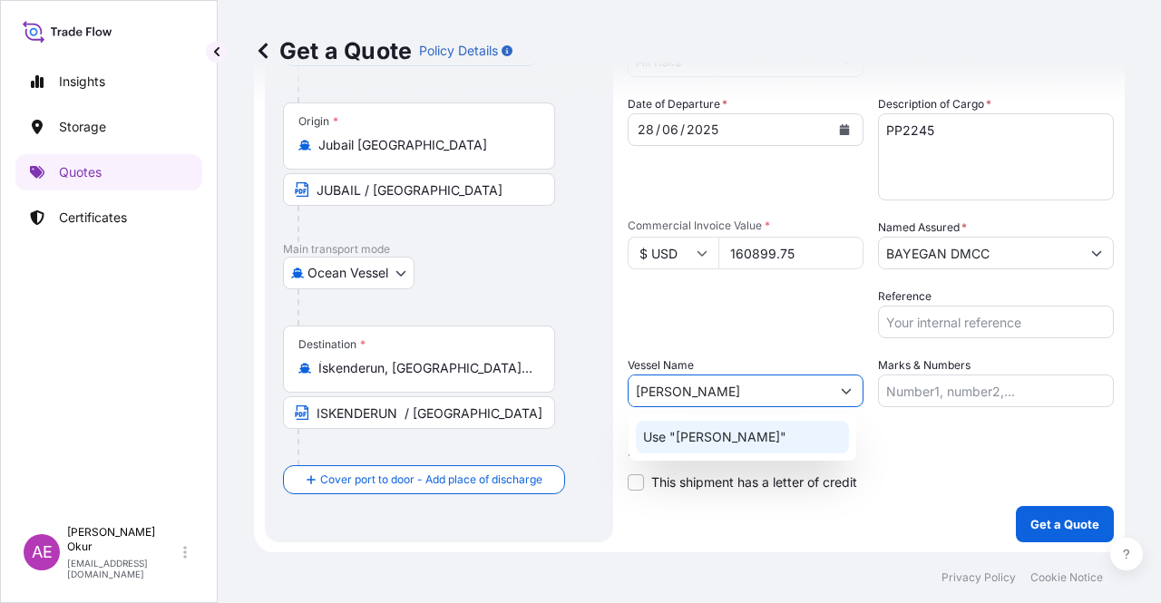
click at [743, 445] on p "Use "[PERSON_NAME]"" at bounding box center [714, 437] width 143 height 18
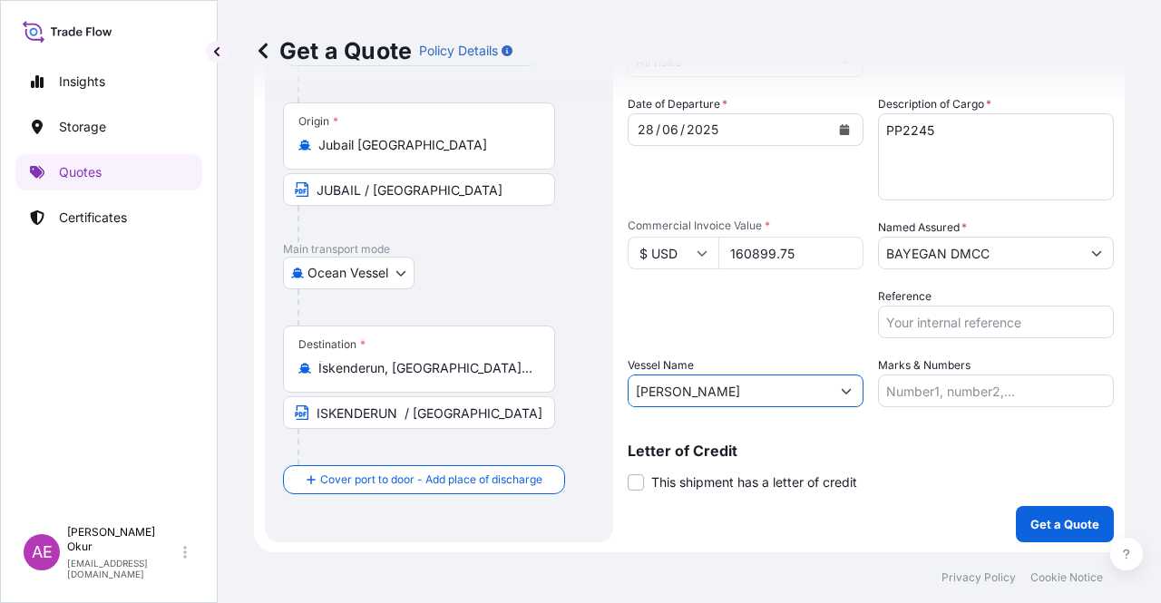
type input "[PERSON_NAME]"
click at [919, 399] on input "Marks & Numbers" at bounding box center [996, 390] width 236 height 33
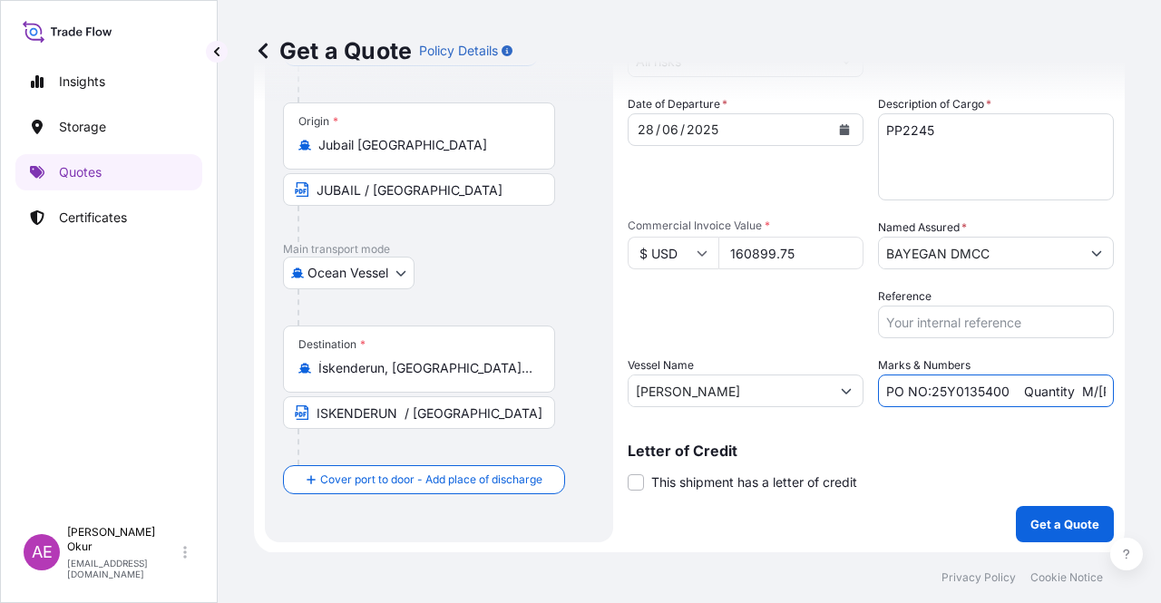
drag, startPoint x: 923, startPoint y: 387, endPoint x: 997, endPoint y: 394, distance: 74.7
click at [997, 394] on input "PO NO:25Y0135400 Quantity M/[PERSON_NAME]: 99,000 Premium: USD11,80" at bounding box center [996, 390] width 236 height 33
drag, startPoint x: 1057, startPoint y: 393, endPoint x: 1120, endPoint y: 391, distance: 62.6
click at [1120, 391] on div "Get a Quote Policy Details Route Details Reset Route Details Cover door to port…" at bounding box center [689, 276] width 943 height 552
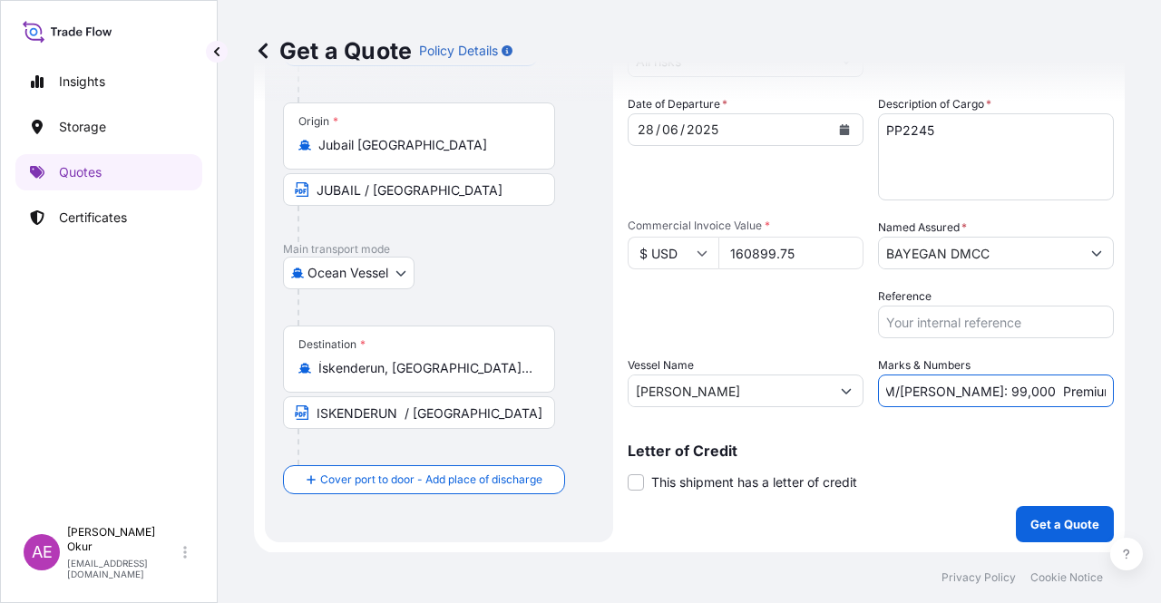
click at [981, 396] on input "PO NO:25Y0141400 Quantity M/[PERSON_NAME]: 99,000 Premium: USD11,80" at bounding box center [996, 390] width 236 height 33
click at [923, 396] on input "PO NO:25Y0141400 Quantity M/[PERSON_NAME]: 99,000 Premium: USD11,80" at bounding box center [996, 390] width 236 height 33
drag, startPoint x: 925, startPoint y: 390, endPoint x: 964, endPoint y: 391, distance: 39.0
click at [964, 391] on input "PO NO:25Y0141400 Quantity M/[PERSON_NAME]: 99,000 Premium: USD11,80" at bounding box center [996, 390] width 236 height 33
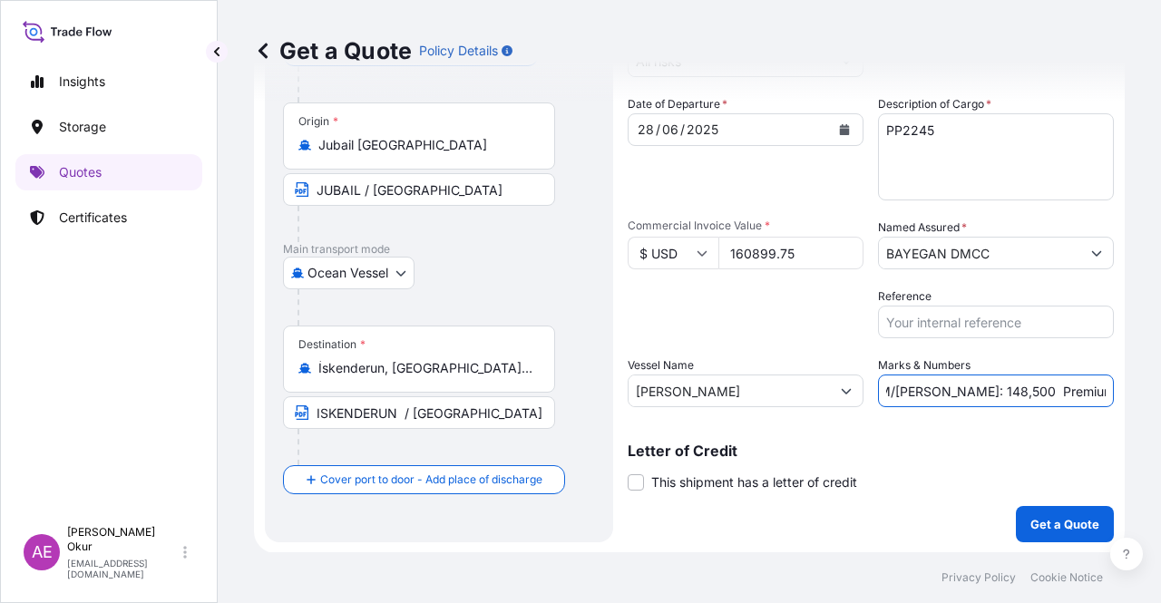
drag, startPoint x: 1048, startPoint y: 396, endPoint x: 1160, endPoint y: 398, distance: 111.5
click at [1160, 398] on div "Get a Quote Policy Details Route Details Reset Route Details Cover door to port…" at bounding box center [689, 276] width 943 height 552
click at [1044, 386] on input "PO NO:25Y0141400 Quantity M/[PERSON_NAME]: 148,500 Premium: USD11,80" at bounding box center [996, 390] width 236 height 33
drag, startPoint x: 1063, startPoint y: 389, endPoint x: 1117, endPoint y: 390, distance: 54.4
click at [1117, 390] on div "Get a Quote Policy Details Route Details Reset Route Details Cover door to port…" at bounding box center [689, 276] width 943 height 552
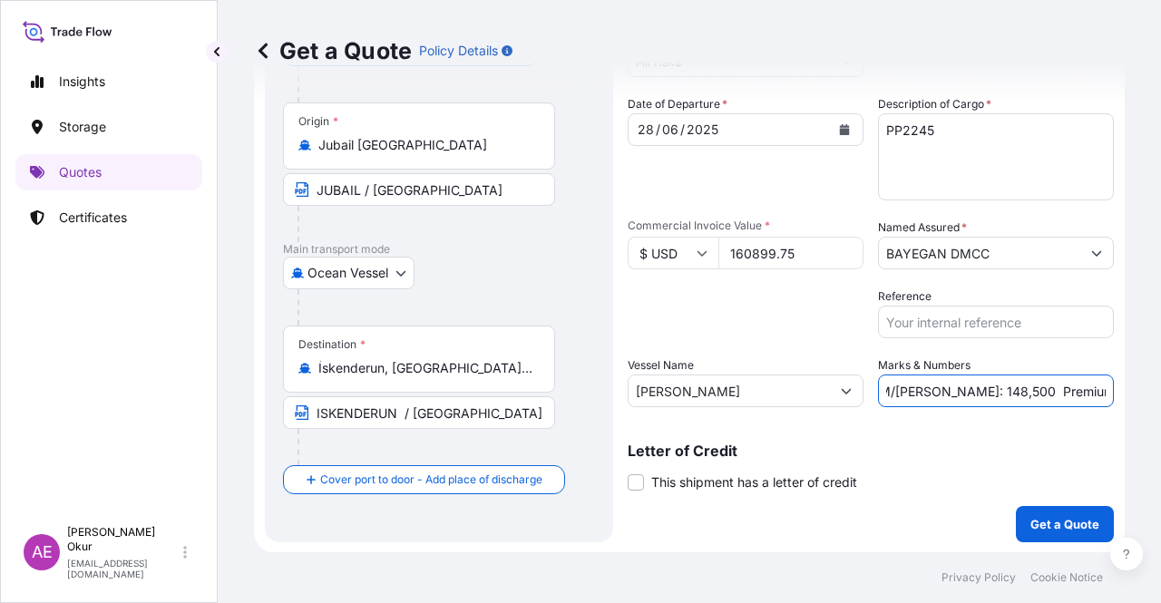
click at [1070, 394] on input "PO NO:25Y0141400 Quantity M/[PERSON_NAME]: 148,500 Premium: USD17,70" at bounding box center [996, 390] width 236 height 33
click at [1062, 393] on input "PO NO:25Y0141400 Quantity M/[PERSON_NAME]: 148,500 Premium: USD17,70" at bounding box center [996, 390] width 236 height 33
type input "PO NO:25Y0141400 Quantity M/[PERSON_NAME]: 148,500 Premium: USD 17,70"
click at [1032, 509] on button "Get a Quote" at bounding box center [1065, 524] width 98 height 36
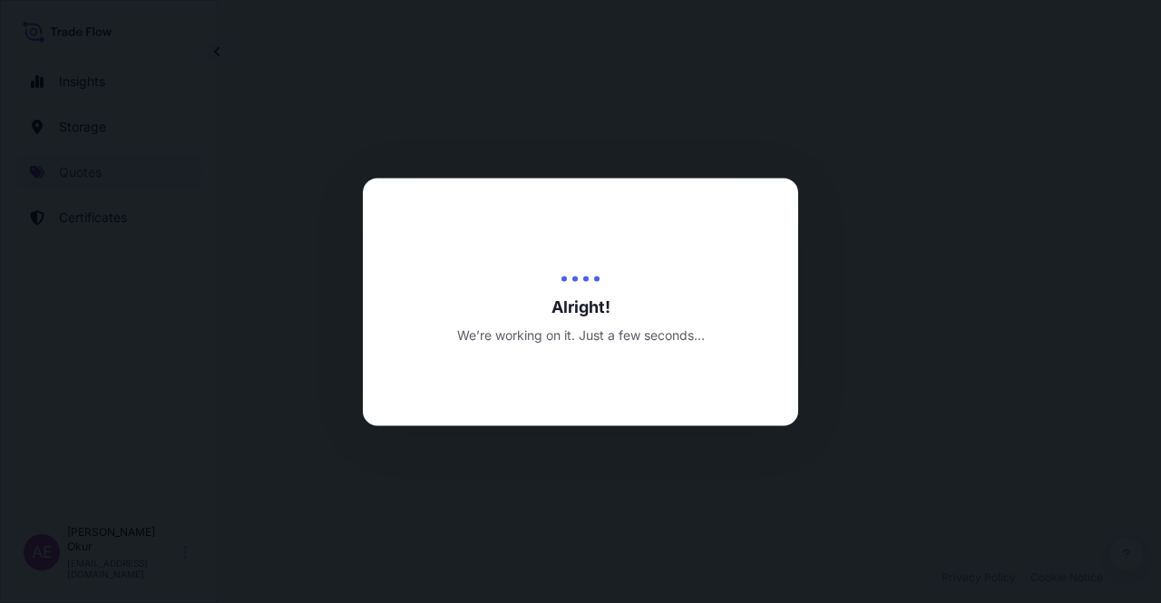
select select "Ocean Vessel"
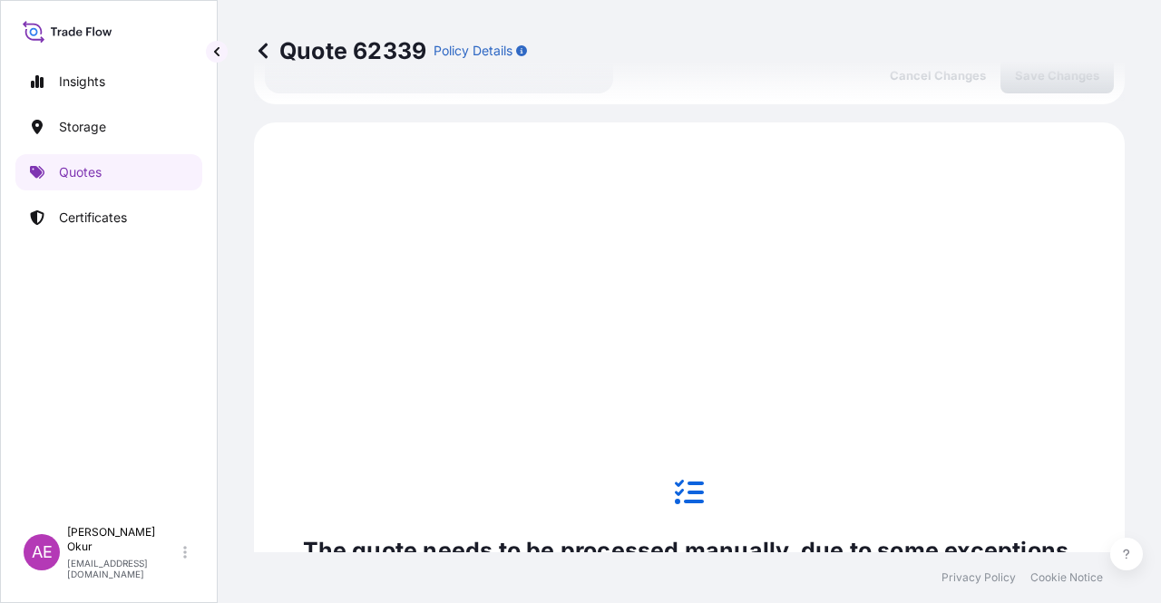
scroll to position [620, 0]
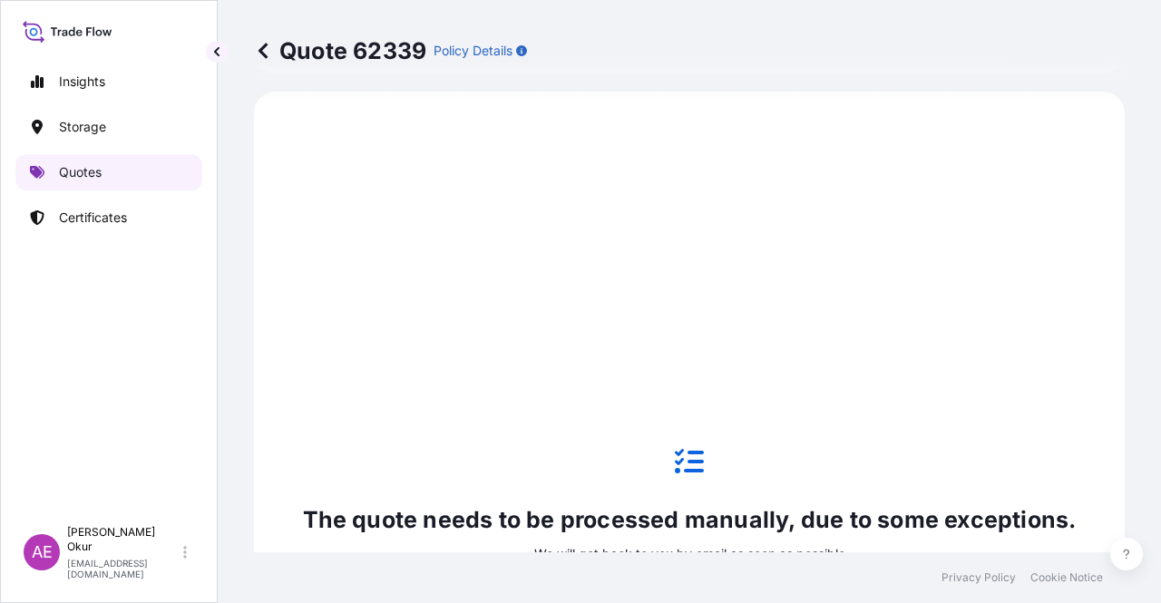
click at [76, 175] on p "Quotes" at bounding box center [80, 172] width 43 height 18
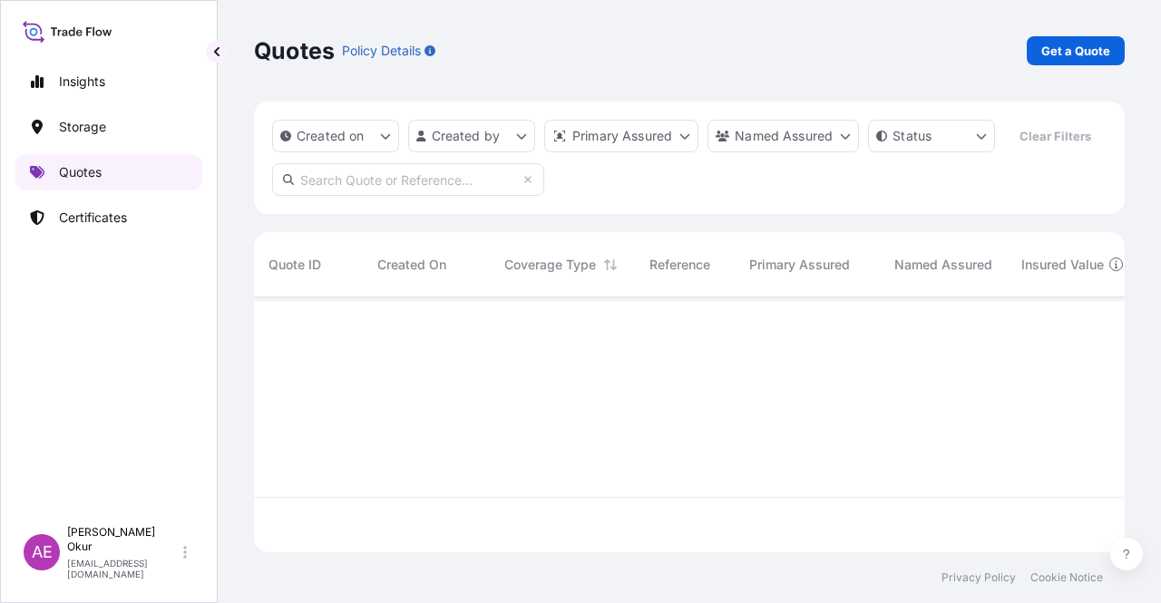
scroll to position [251, 856]
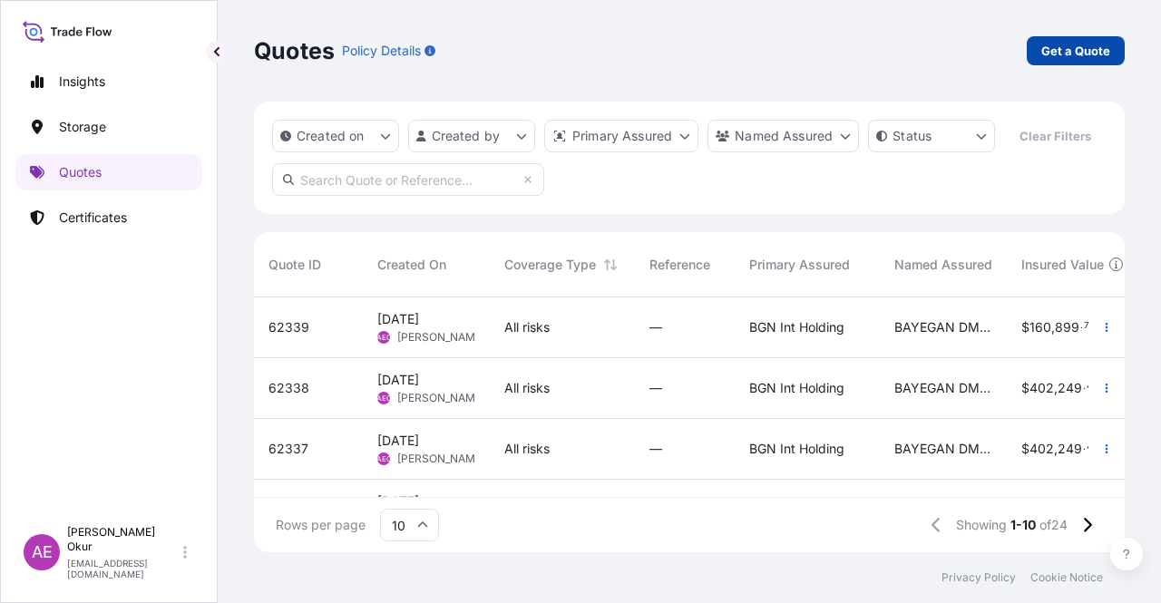
click at [1063, 52] on p "Get a Quote" at bounding box center [1075, 51] width 69 height 18
select select "Ocean Vessel"
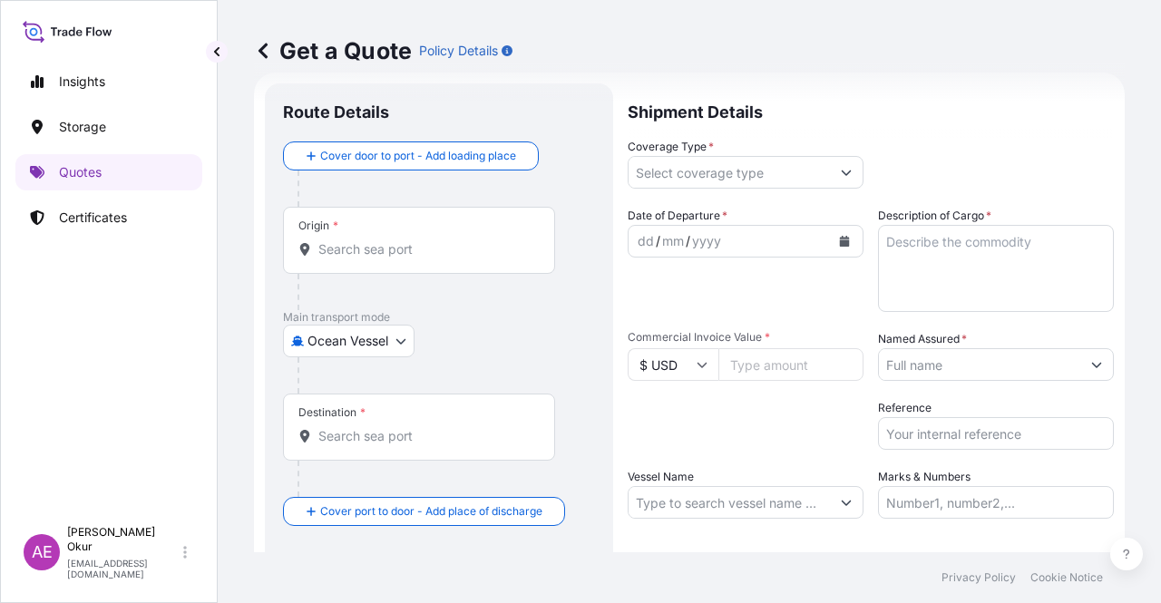
click at [410, 260] on div "Origin *" at bounding box center [419, 240] width 272 height 67
click at [410, 258] on input "Origin *" at bounding box center [425, 249] width 214 height 18
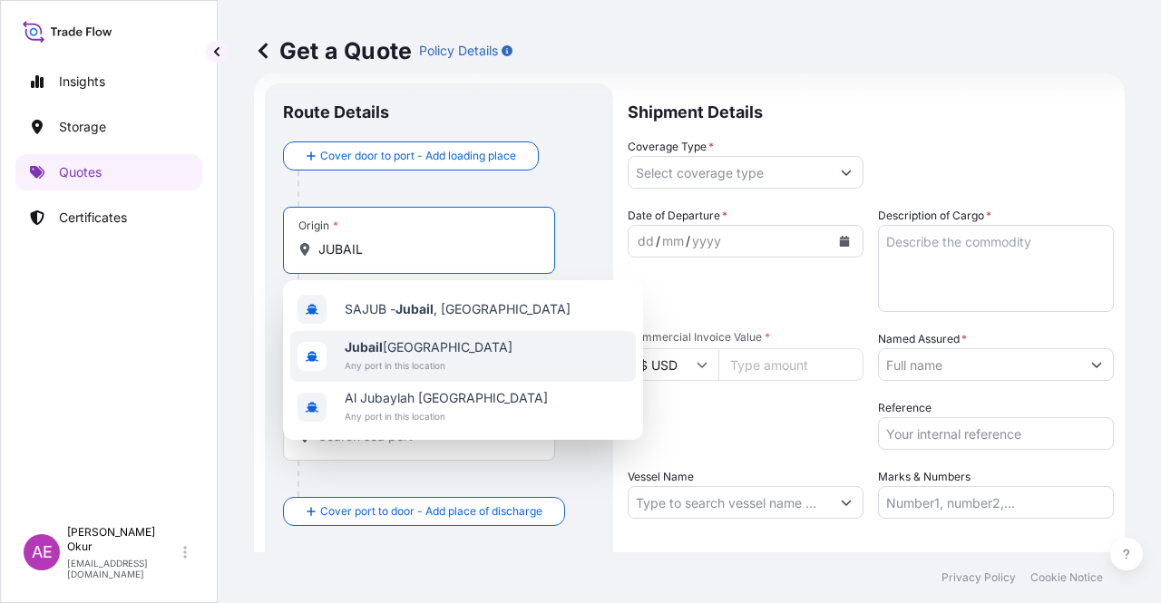
click at [423, 356] on span "Any port in this location" at bounding box center [429, 365] width 168 height 18
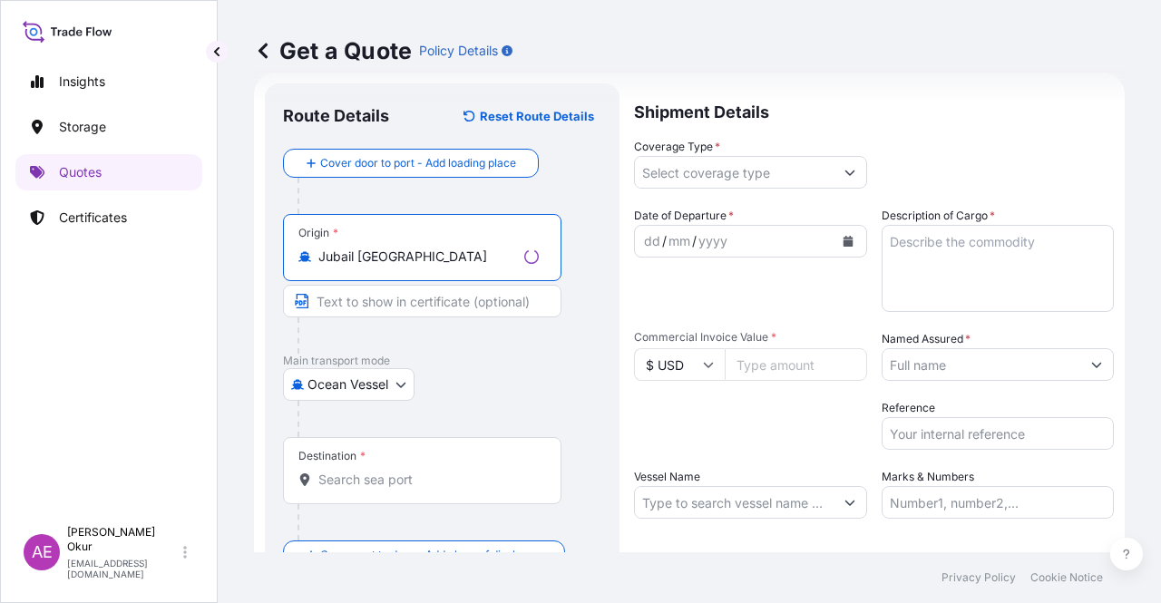
type input "Jubail [GEOGRAPHIC_DATA]"
click at [468, 305] on input "Text to appear on certificate" at bounding box center [422, 301] width 278 height 33
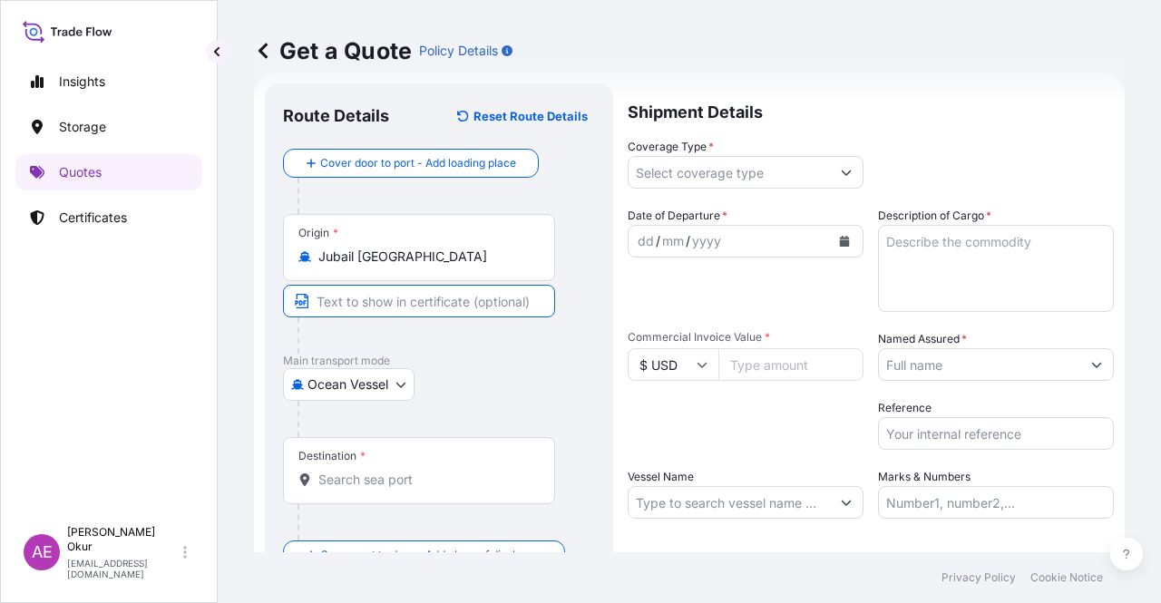
type input "JUBAIL / [GEOGRAPHIC_DATA]"
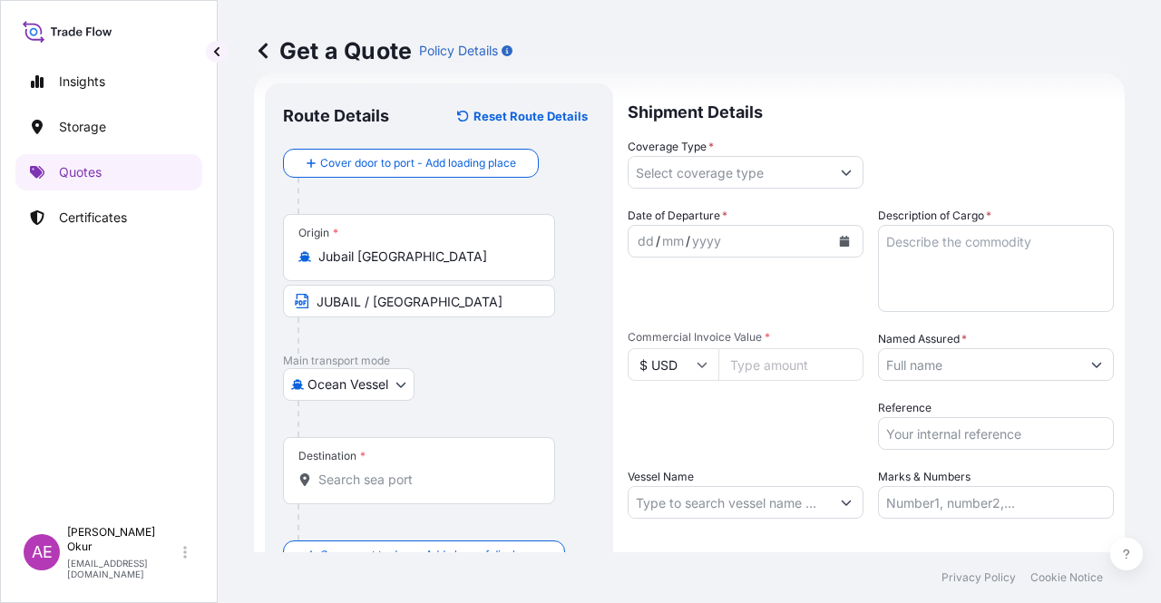
click at [388, 458] on div "Destination *" at bounding box center [419, 470] width 272 height 67
click at [388, 471] on input "Destination *" at bounding box center [425, 480] width 214 height 18
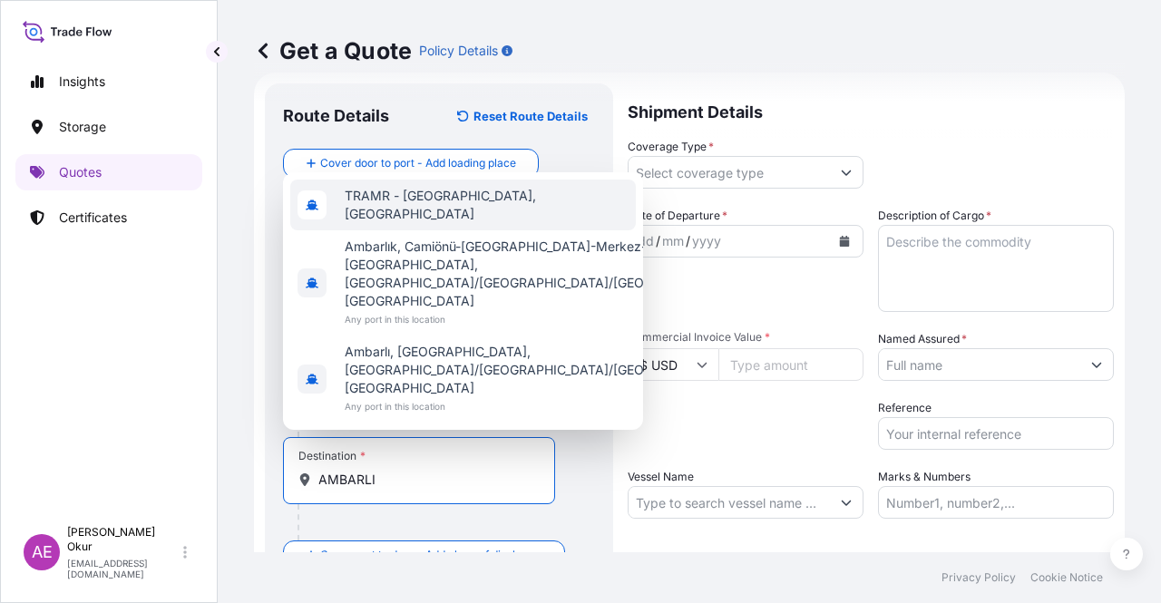
click at [464, 223] on span "TRAMR - [GEOGRAPHIC_DATA], [GEOGRAPHIC_DATA]" at bounding box center [487, 205] width 284 height 36
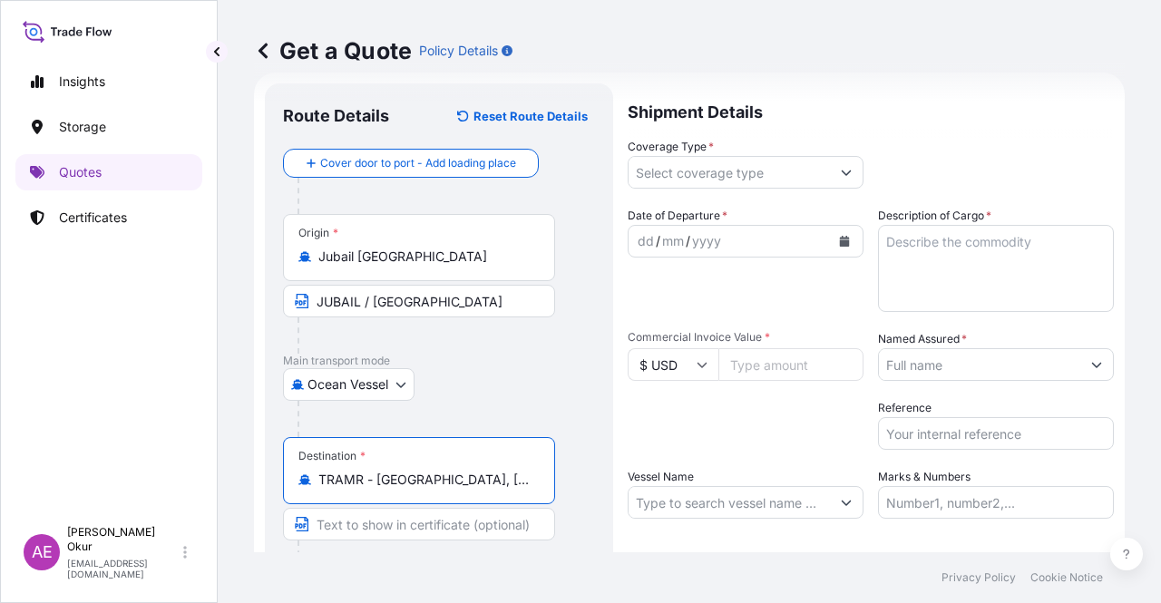
type input "TRAMR - [GEOGRAPHIC_DATA], [GEOGRAPHIC_DATA]"
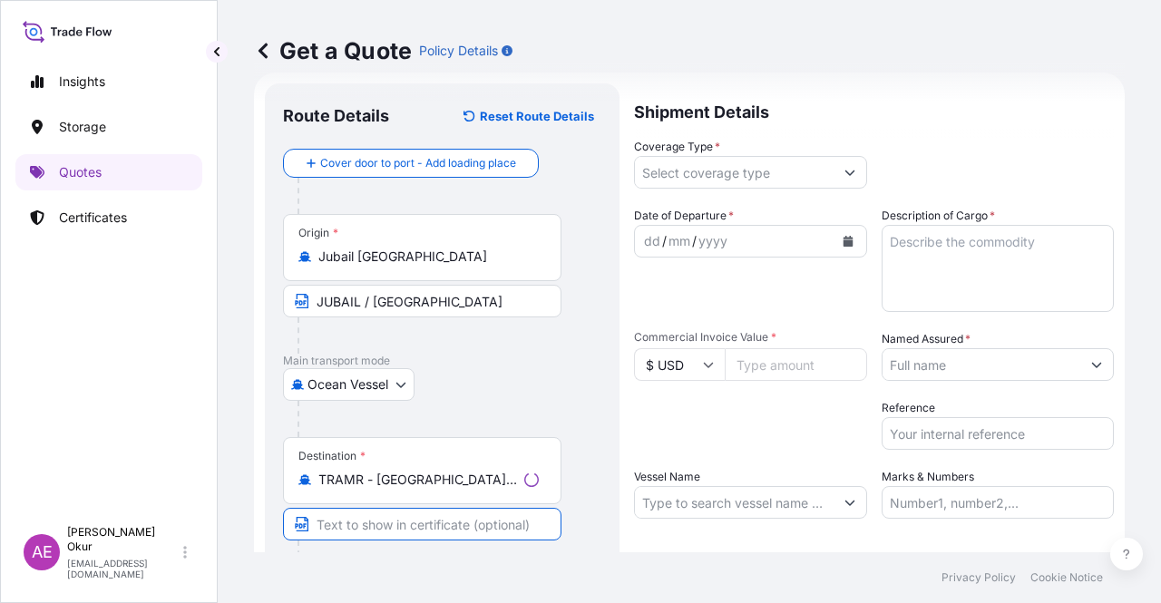
click at [415, 530] on input "Text to appear on certificate" at bounding box center [422, 524] width 278 height 33
type input "AMBARLI / [GEOGRAPHIC_DATA]"
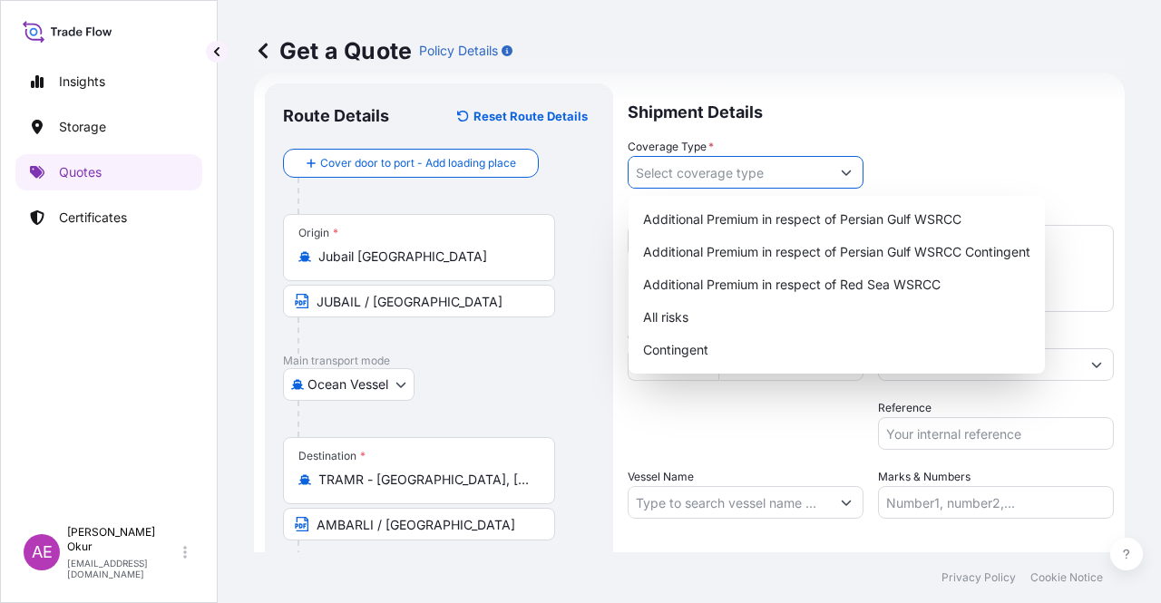
click at [684, 179] on input "Coverage Type *" at bounding box center [728, 172] width 201 height 33
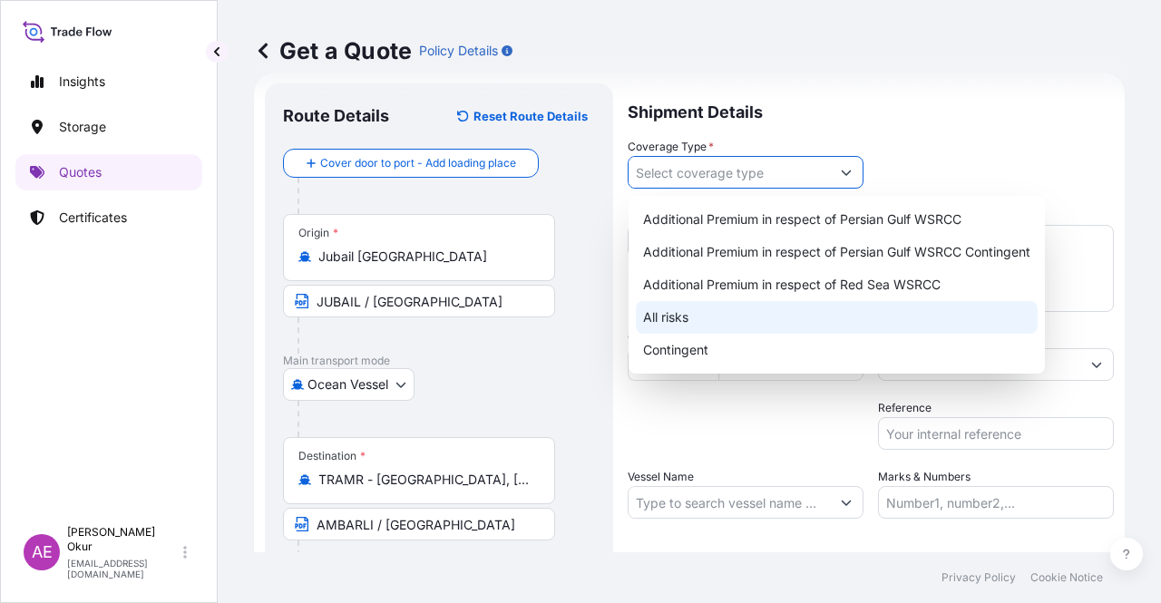
click at [673, 325] on div "All risks" at bounding box center [837, 317] width 402 height 33
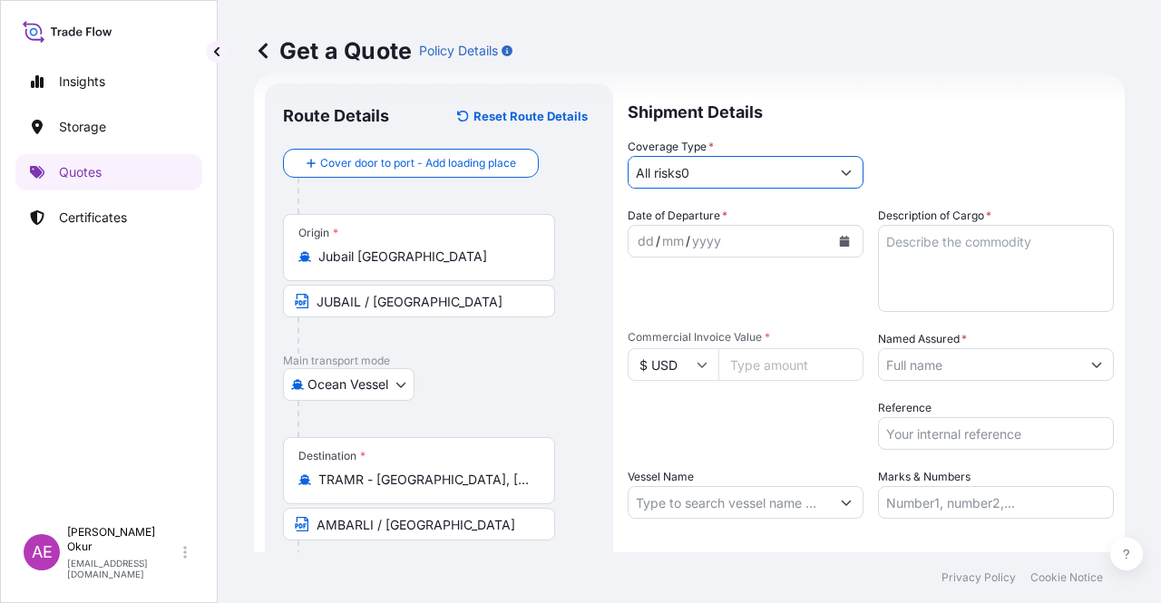
type input "All risks"
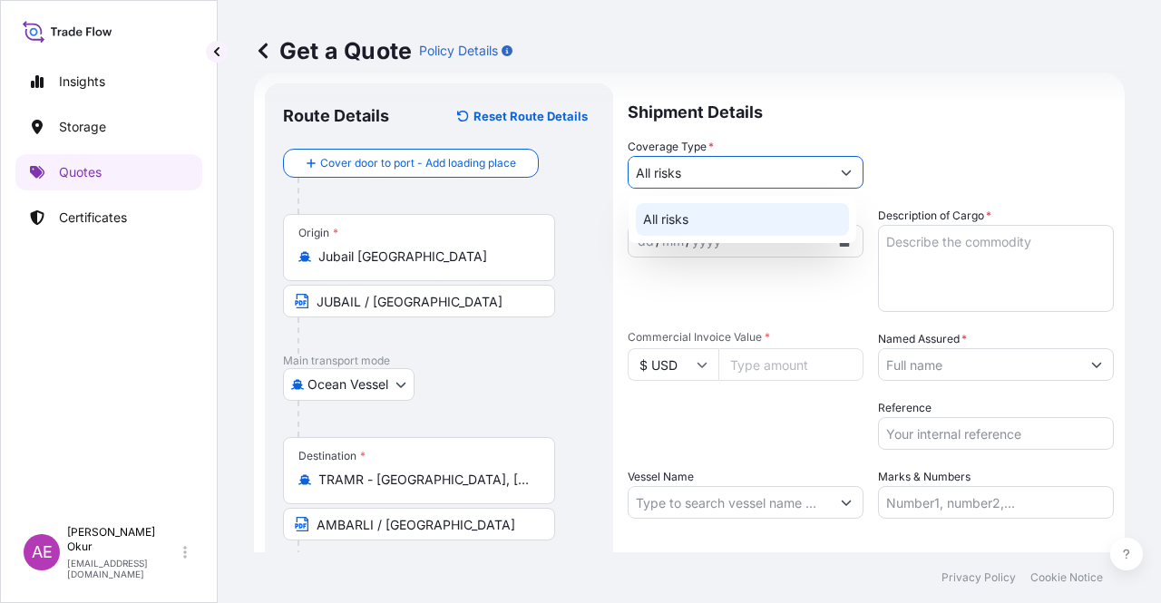
click at [689, 228] on div "All risks" at bounding box center [742, 219] width 213 height 33
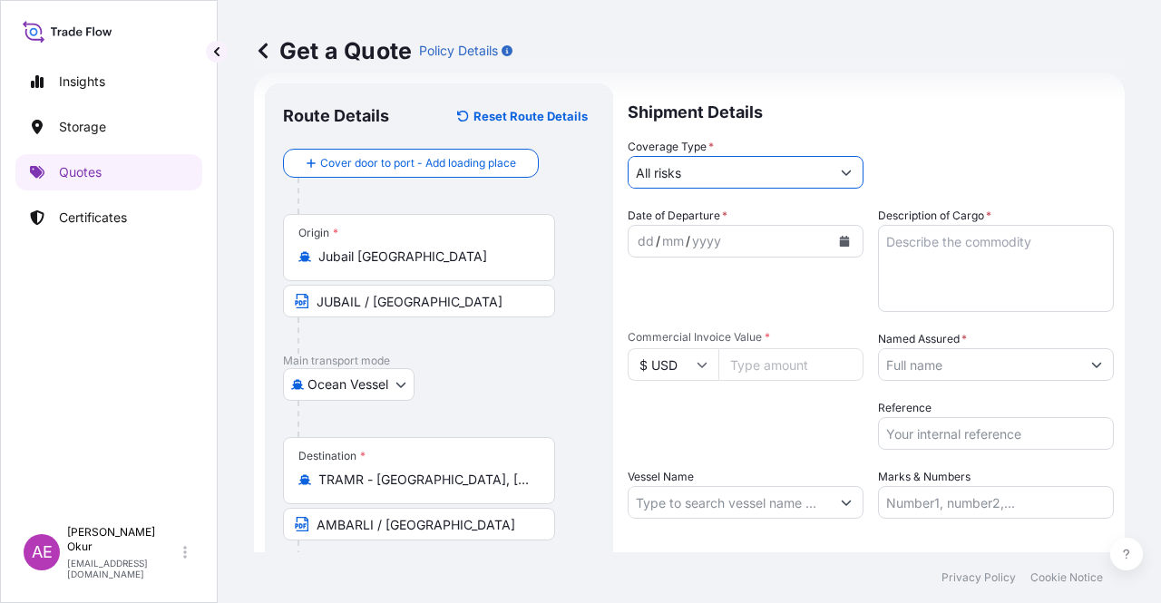
click at [647, 239] on div "dd" at bounding box center [646, 241] width 20 height 22
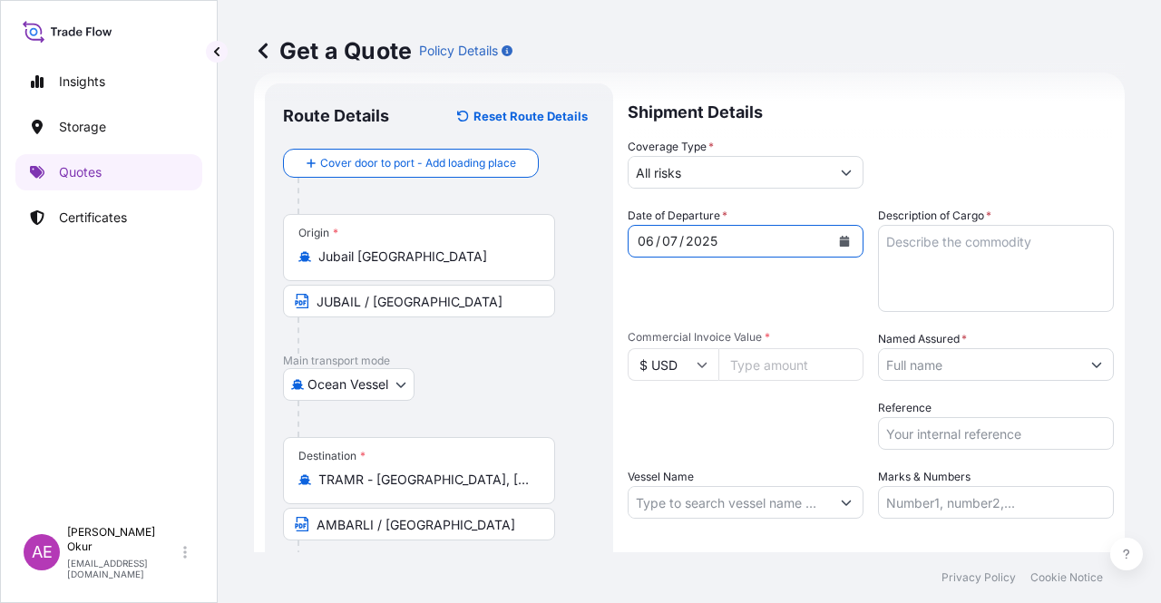
click at [916, 285] on textarea "Description of Cargo *" at bounding box center [996, 268] width 236 height 87
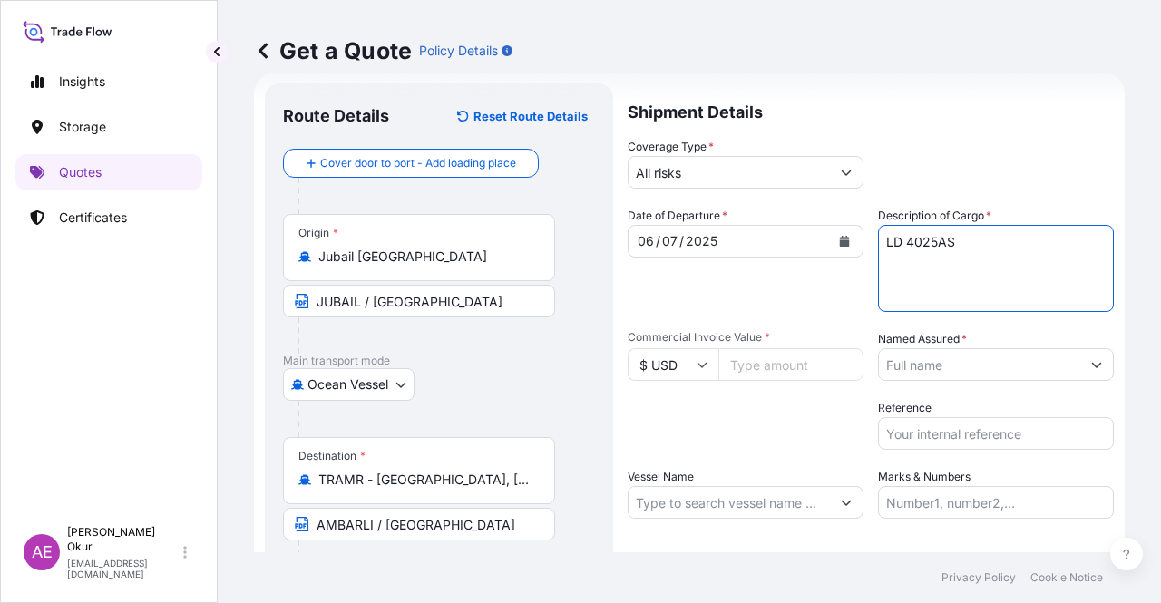
type textarea "LD 4025AS"
click at [784, 360] on input "Commercial Invoice Value *" at bounding box center [790, 364] width 145 height 33
type input "30764.25"
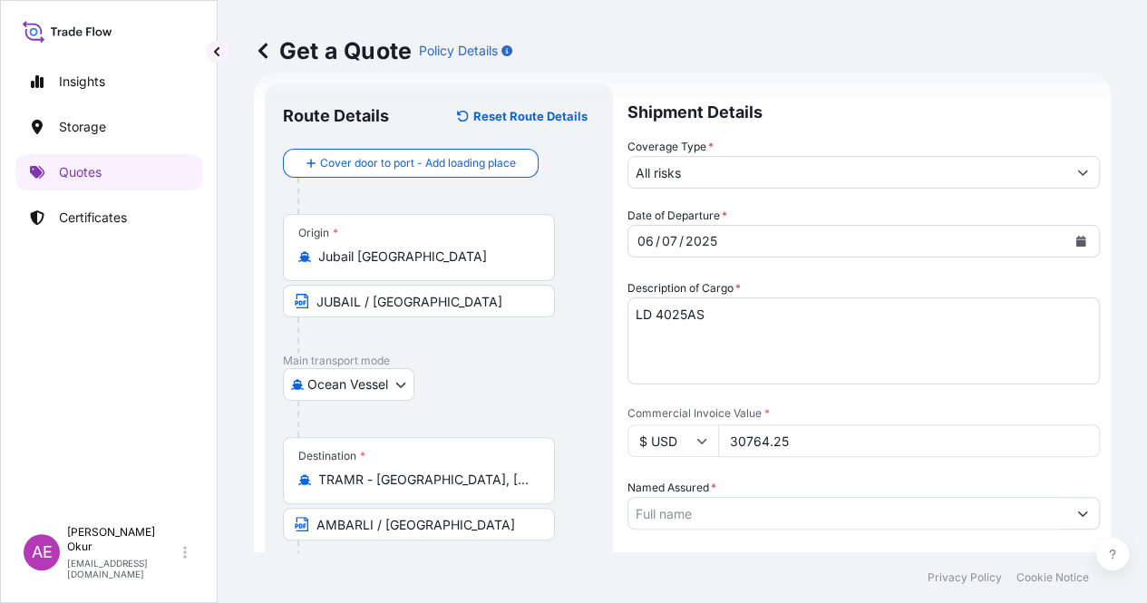
click at [976, 497] on input "Named Assured *" at bounding box center [847, 513] width 438 height 33
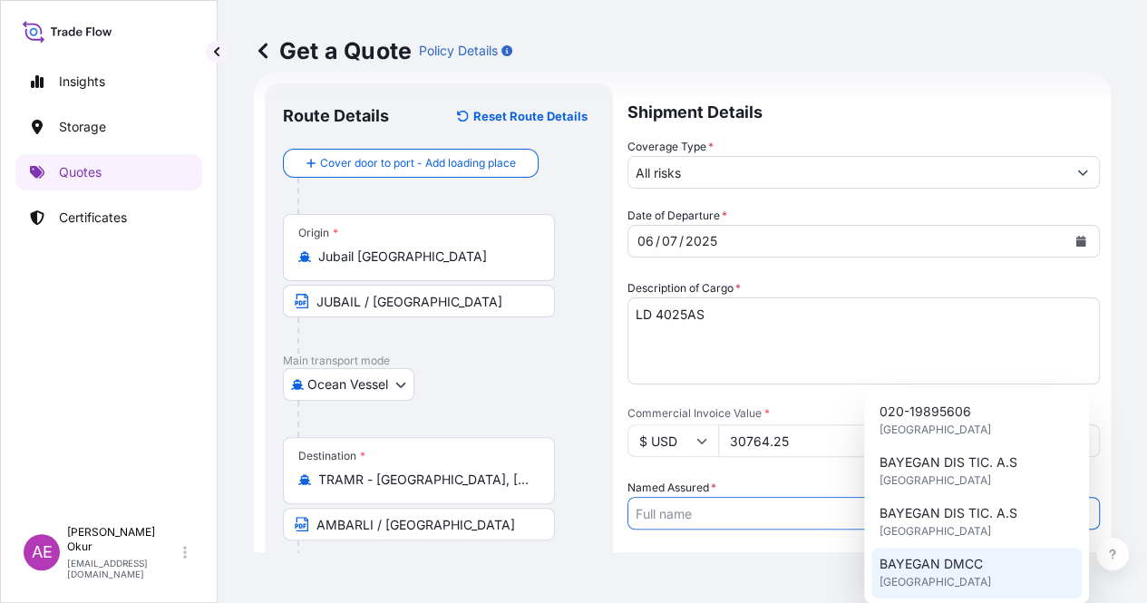
click at [922, 588] on span "[GEOGRAPHIC_DATA]" at bounding box center [935, 582] width 112 height 18
type input "BAYEGAN DMCC"
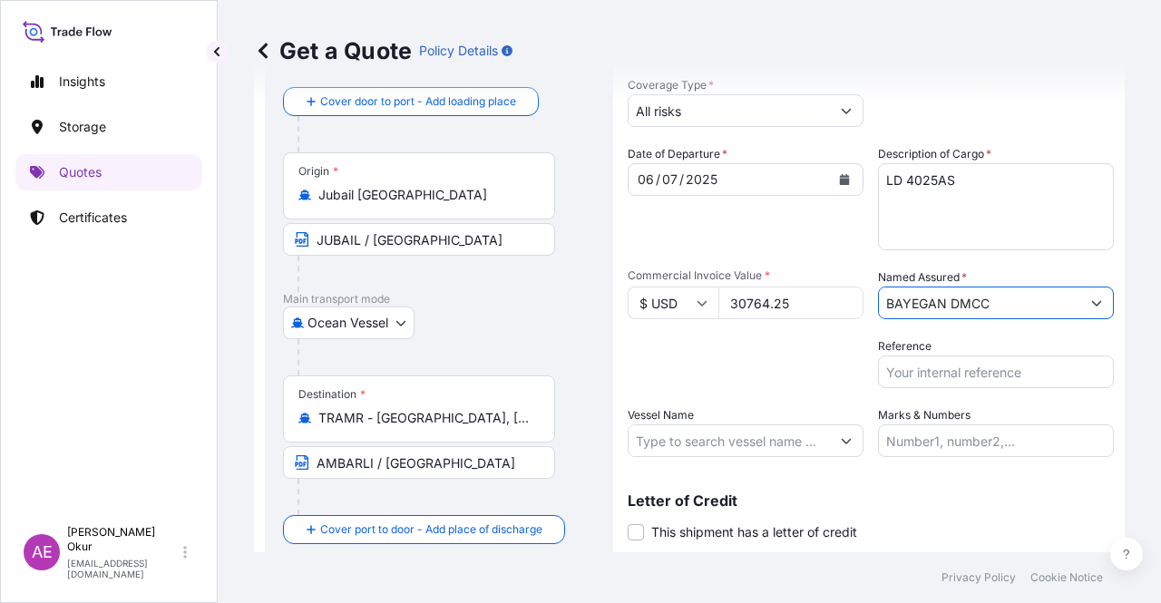
scroll to position [120, 0]
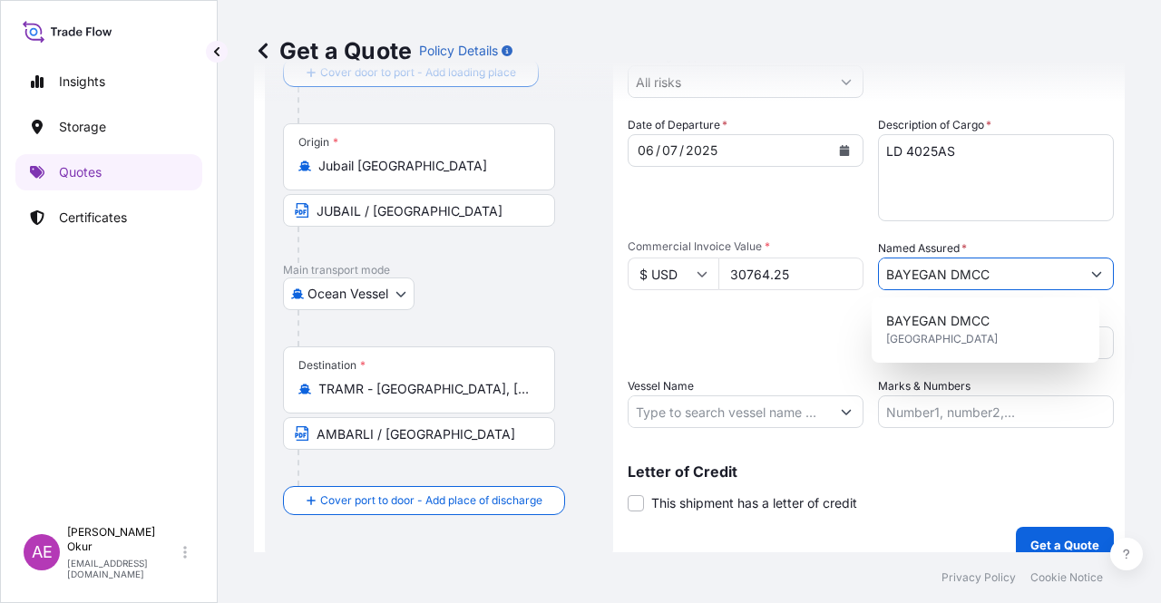
click at [767, 407] on input "Vessel Name" at bounding box center [728, 411] width 201 height 33
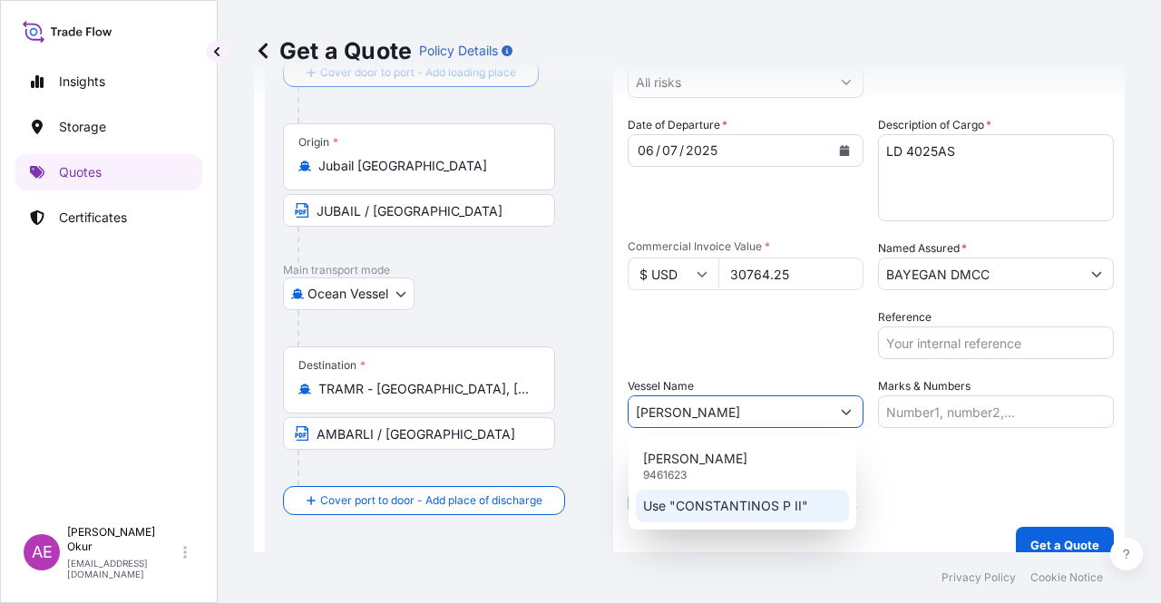
click at [765, 503] on p "Use "CONSTANTINOS P II"" at bounding box center [725, 506] width 165 height 18
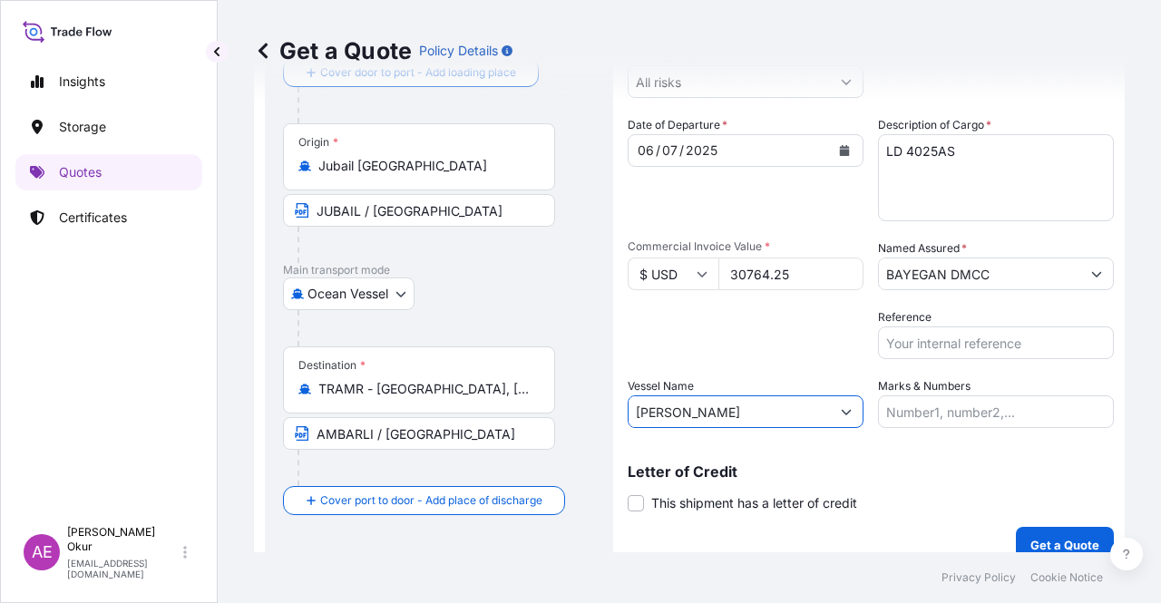
type input "[PERSON_NAME]"
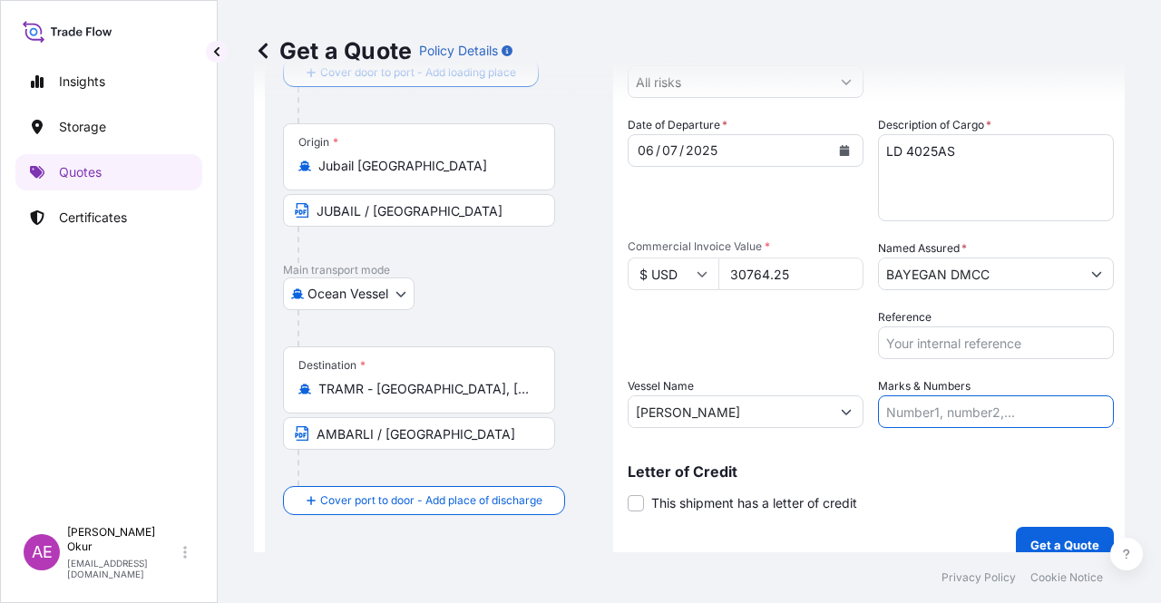
click at [981, 395] on input "Marks & Numbers" at bounding box center [996, 411] width 236 height 33
drag, startPoint x: 926, startPoint y: 410, endPoint x: 1001, endPoint y: 413, distance: 75.3
click at [1001, 413] on input "PO NO:25Y0134400 Quantity M/[PERSON_NAME]: 247,500 Premium: USD 29,50" at bounding box center [996, 411] width 236 height 33
drag, startPoint x: 1103, startPoint y: 418, endPoint x: 1133, endPoint y: 420, distance: 30.0
click at [1133, 420] on div "Get a Quote Policy Details Route Details Reset Route Details Cover door to port…" at bounding box center [689, 276] width 943 height 552
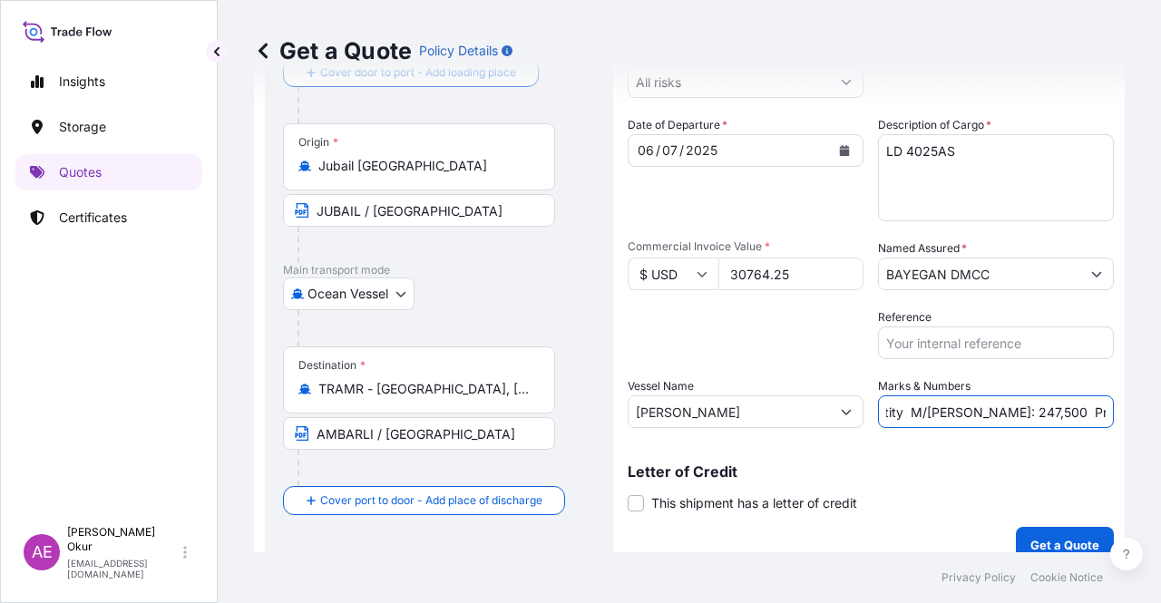
scroll to position [0, 209]
drag, startPoint x: 990, startPoint y: 399, endPoint x: 956, endPoint y: 410, distance: 36.1
click at [989, 399] on input "PO NO:25Y0141500 Quantity M/[PERSON_NAME]: 247,500 Premium: USD 29,50" at bounding box center [996, 411] width 236 height 33
click at [919, 412] on input "PO NO:25Y0141500 Quantity M/[PERSON_NAME]: 247,500 Premium: USD 29,50" at bounding box center [996, 411] width 236 height 33
click at [913, 409] on input "PO NO:25Y0141500 Quantity M/[PERSON_NAME]: 247,500 Premium: USD 29,50" at bounding box center [996, 411] width 236 height 33
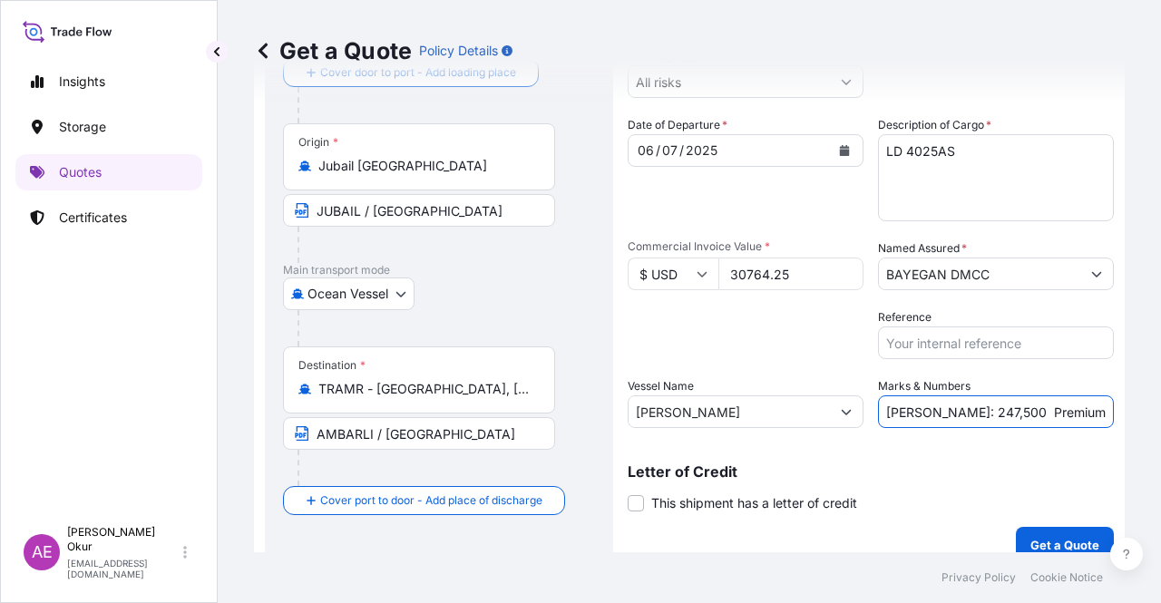
drag, startPoint x: 913, startPoint y: 409, endPoint x: 935, endPoint y: 412, distance: 21.9
click at [935, 412] on input "PO NO:25Y0141500 Quantity M/[PERSON_NAME]: 247,500 Premium: USD 29,50" at bounding box center [996, 411] width 236 height 33
drag, startPoint x: 1057, startPoint y: 416, endPoint x: 1160, endPoint y: 415, distance: 102.5
click at [1160, 415] on div "Get a Quote Policy Details Route Details Reset Route Details Cover door to port…" at bounding box center [689, 276] width 943 height 552
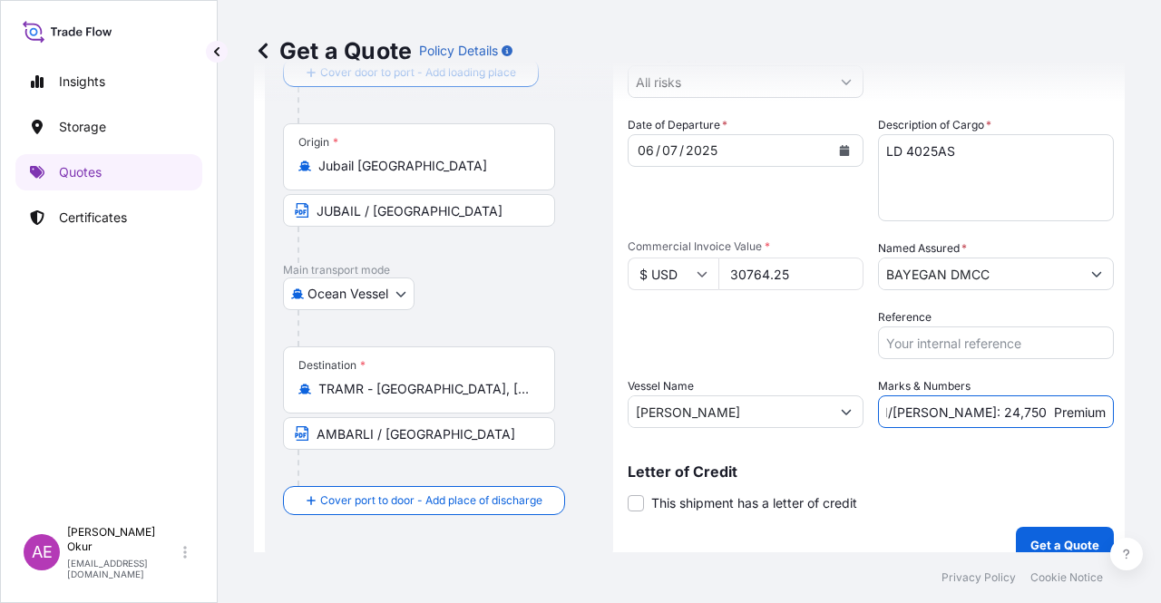
click at [1037, 420] on input "PO NO:25Y0141500 Quantity M/[PERSON_NAME]: 24,750 Premium: USD 29,50" at bounding box center [996, 411] width 236 height 33
click at [1064, 405] on input "PO NO:25Y0141500 Quantity M/[PERSON_NAME]: 24,750 Premium: USD 29,50" at bounding box center [996, 411] width 236 height 33
drag, startPoint x: 1057, startPoint y: 406, endPoint x: 1115, endPoint y: 407, distance: 58.0
click at [1115, 407] on div "Get a Quote Policy Details Route Details Reset Route Details Cover door to port…" at bounding box center [689, 276] width 943 height 552
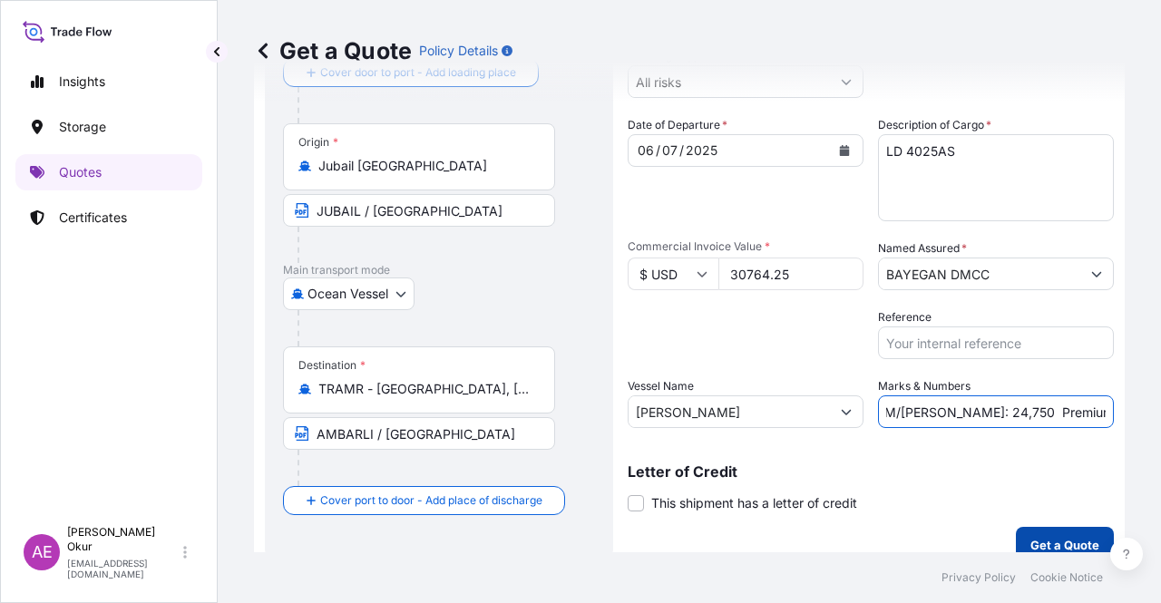
type input "PO NO:25Y0141500 Quantity M/[PERSON_NAME]: 24,750 Premium: USD 3,38"
click at [1045, 530] on button "Get a Quote" at bounding box center [1065, 545] width 98 height 36
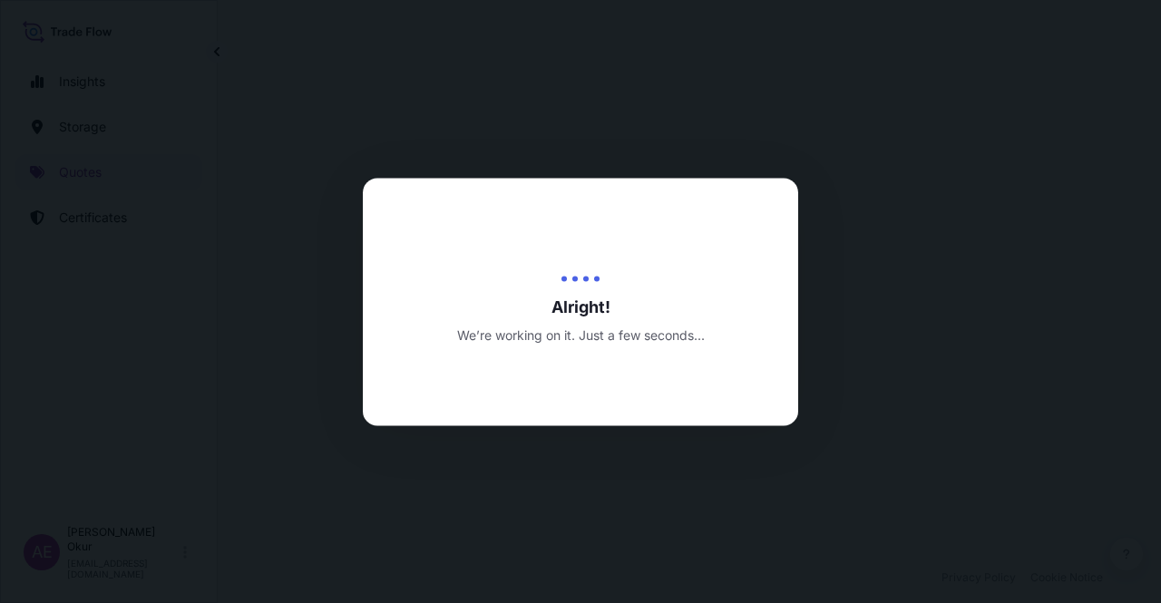
select select "Ocean Vessel"
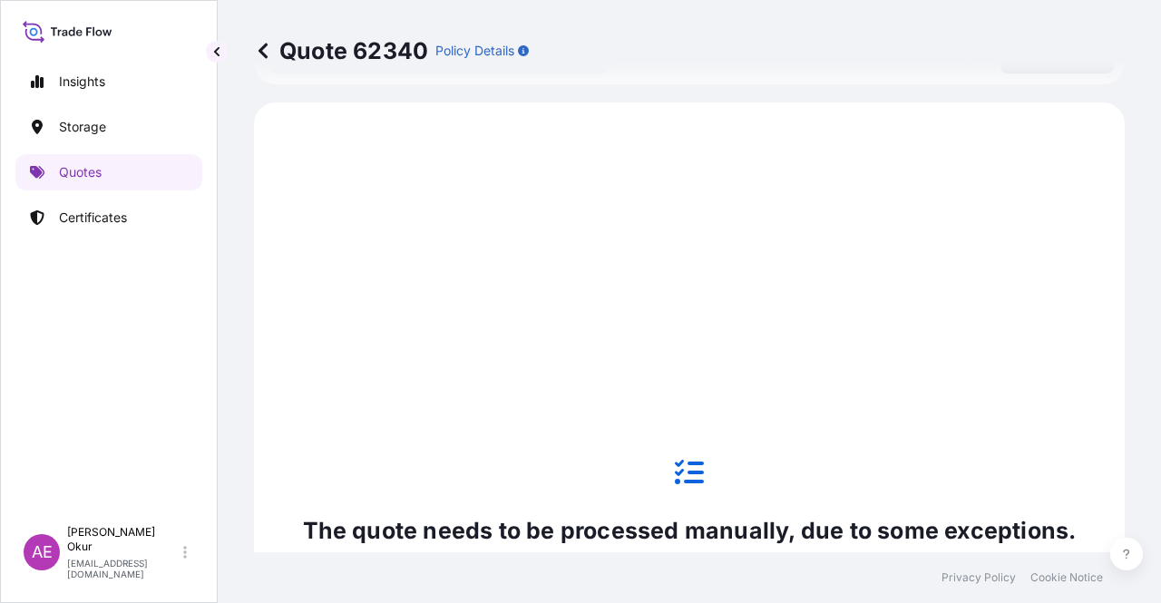
scroll to position [620, 0]
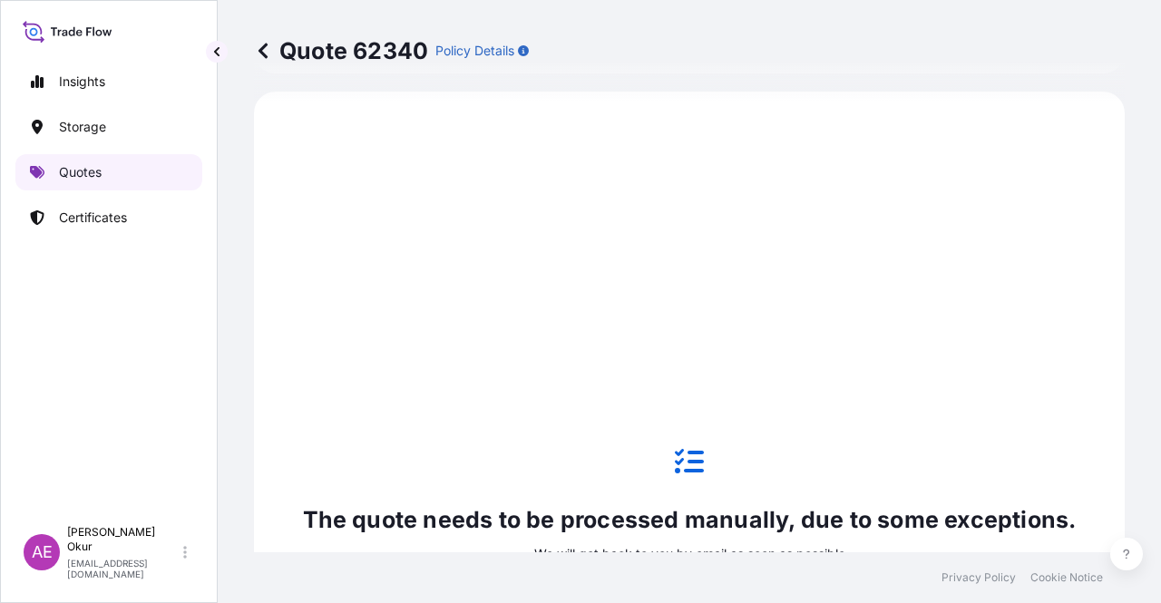
click at [143, 168] on link "Quotes" at bounding box center [108, 172] width 187 height 36
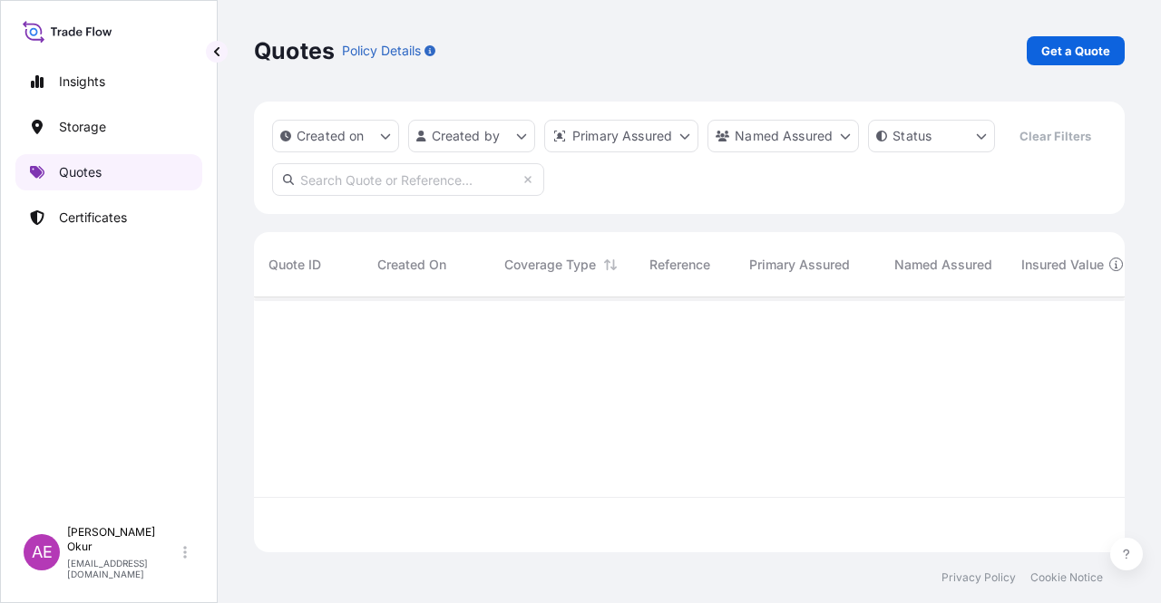
scroll to position [251, 856]
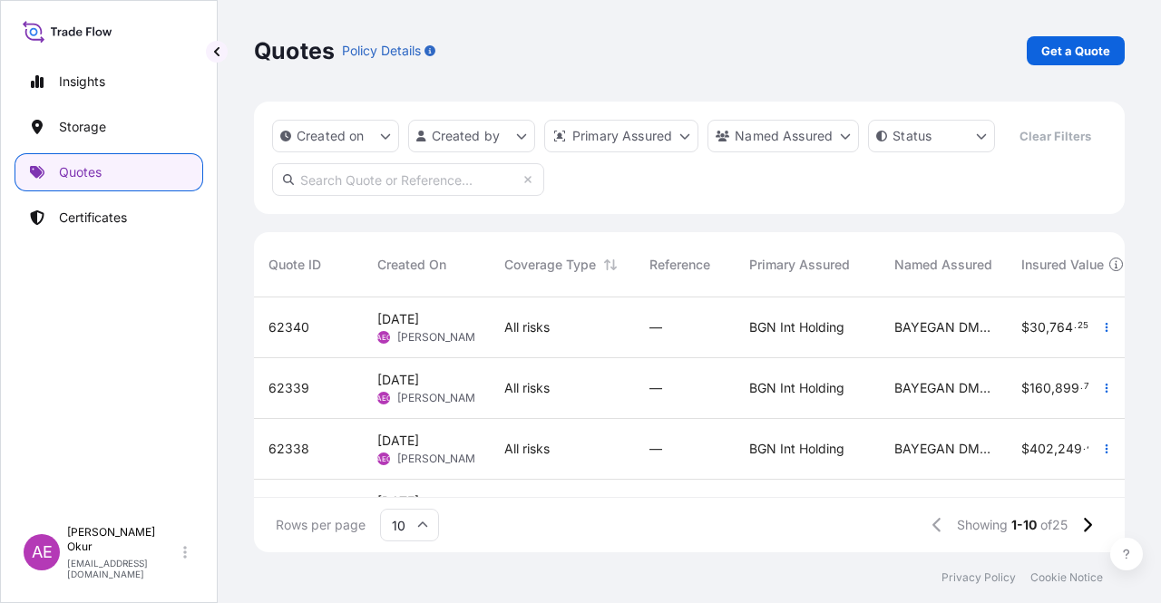
click at [1063, 52] on p "Get a Quote" at bounding box center [1075, 51] width 69 height 18
select select "Ocean Vessel"
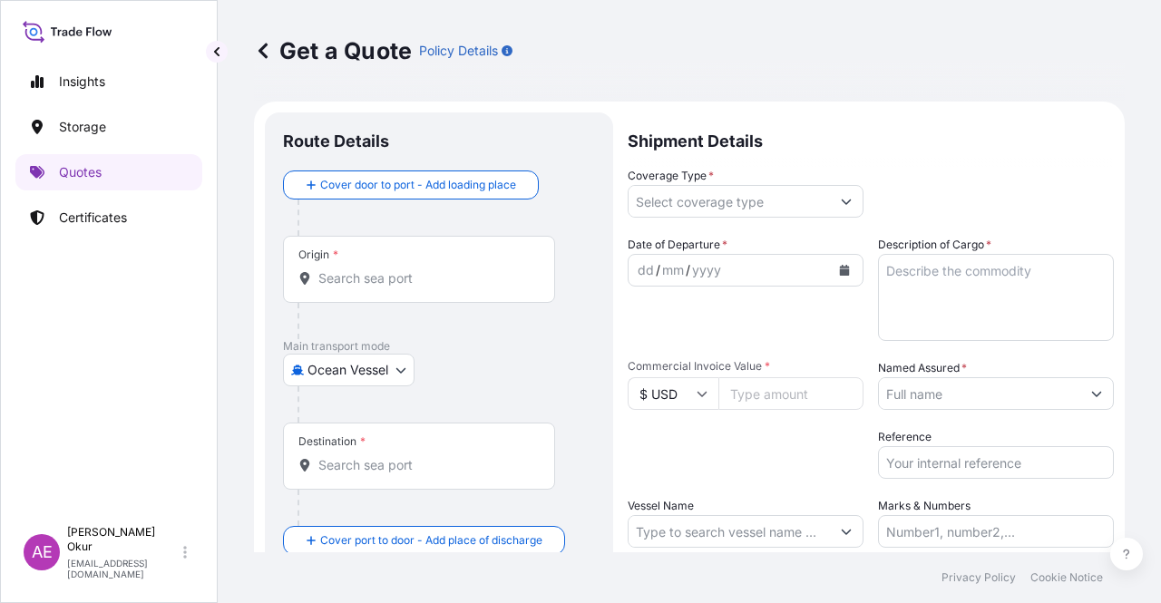
scroll to position [29, 0]
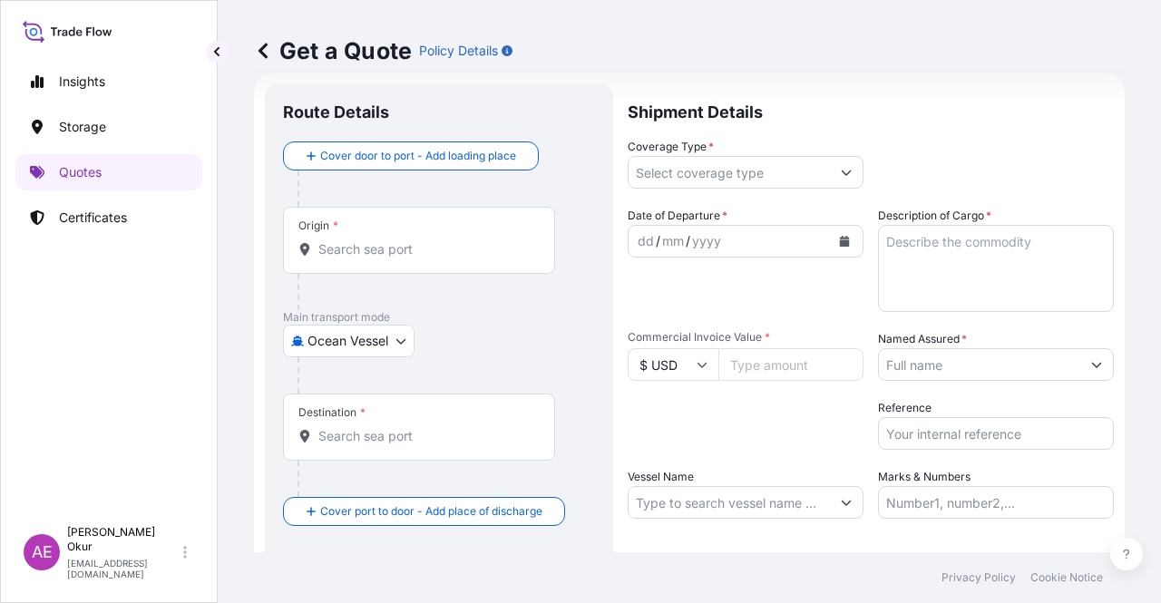
click at [477, 227] on div "Origin *" at bounding box center [419, 240] width 272 height 67
click at [477, 240] on input "Origin *" at bounding box center [425, 249] width 214 height 18
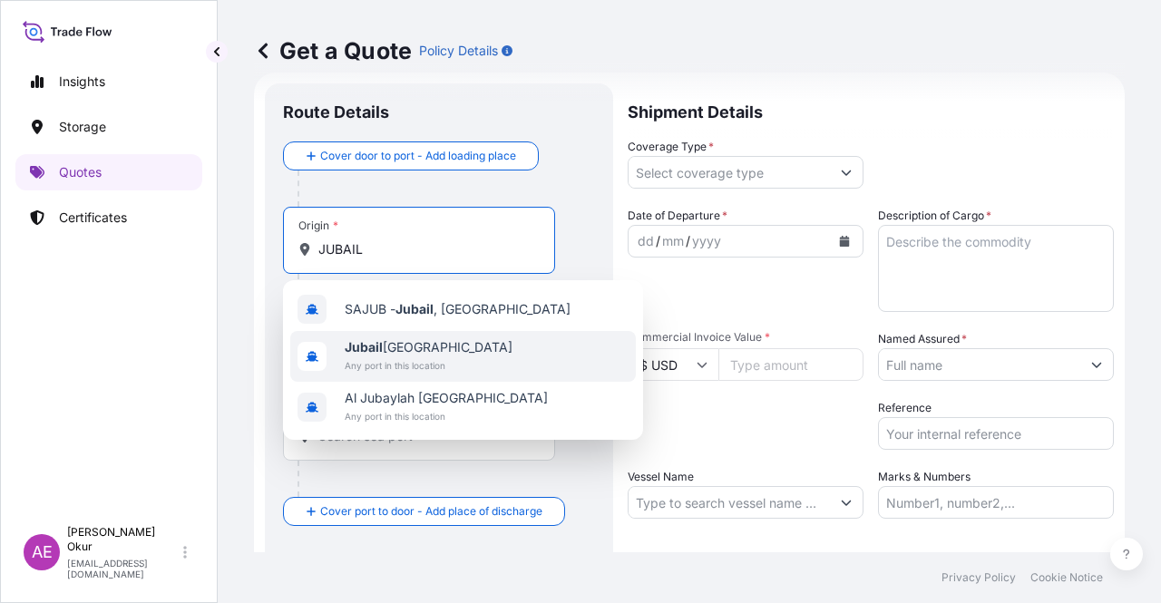
click at [457, 338] on div "[GEOGRAPHIC_DATA] [GEOGRAPHIC_DATA] Any port in this location" at bounding box center [462, 356] width 345 height 51
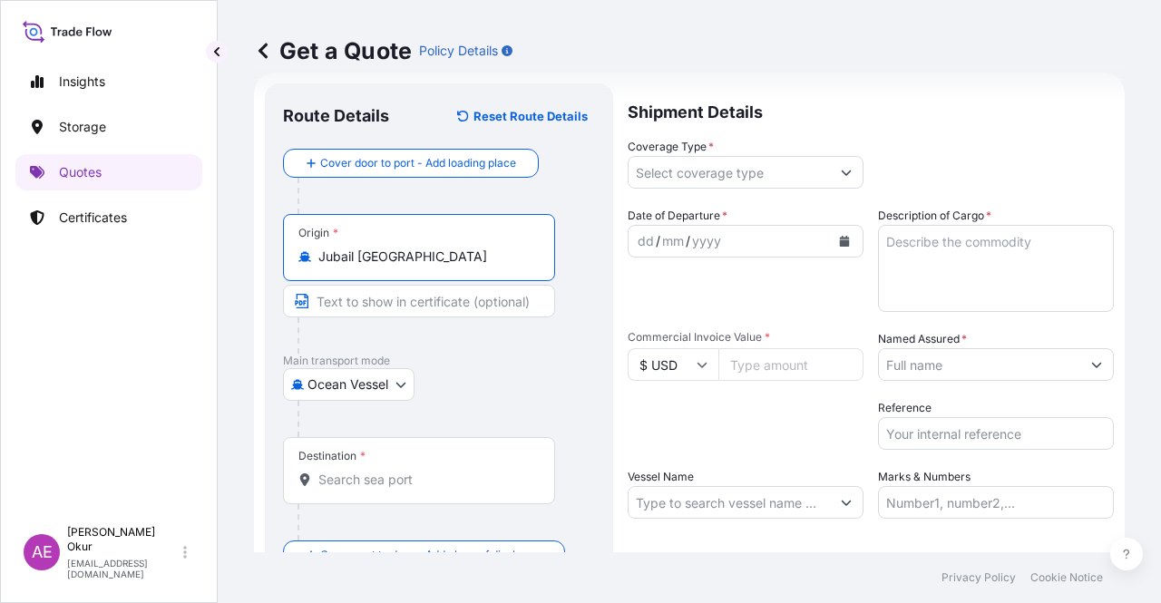
type input "Jubail [GEOGRAPHIC_DATA]"
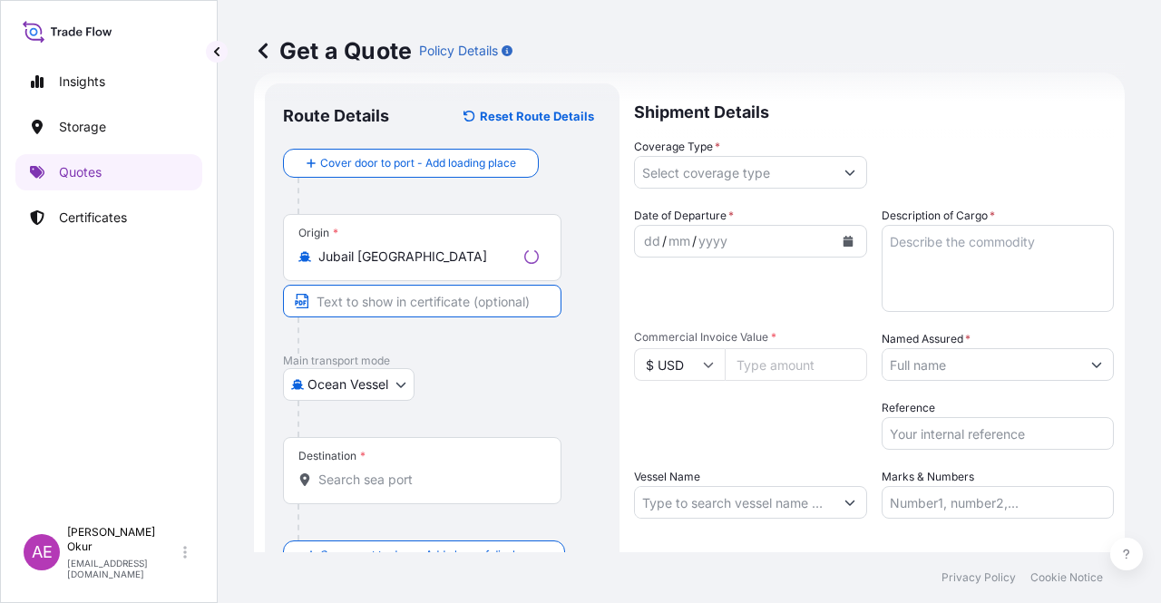
click at [411, 300] on input "Text to appear on certificate" at bounding box center [422, 301] width 278 height 33
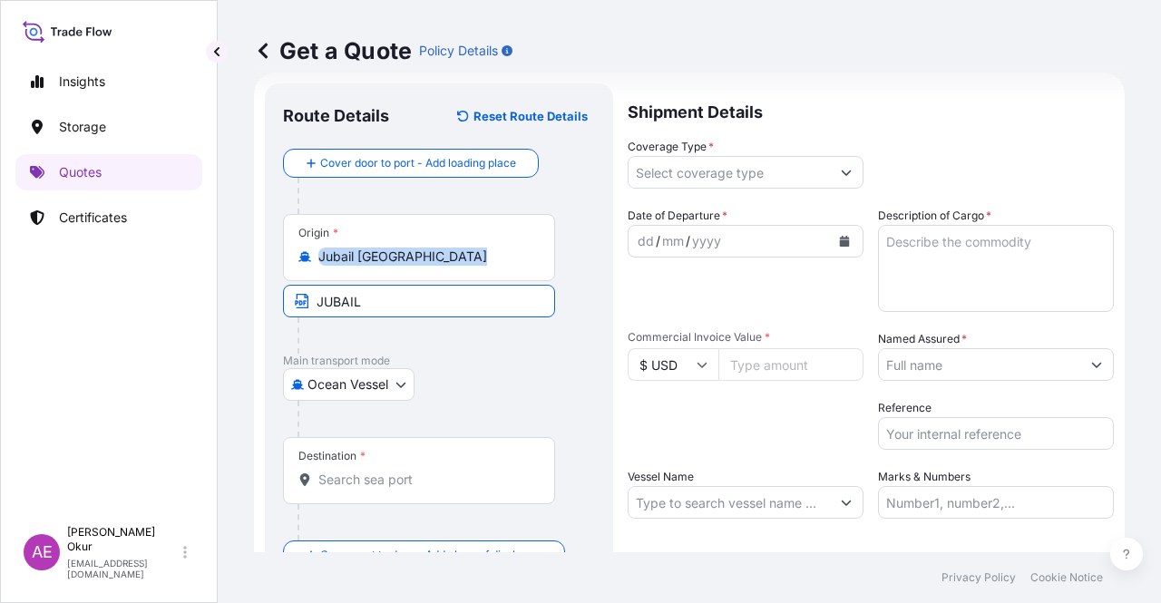
click at [478, 287] on div "Origin * [GEOGRAPHIC_DATA] [GEOGRAPHIC_DATA] JUBAIL" at bounding box center [439, 284] width 312 height 140
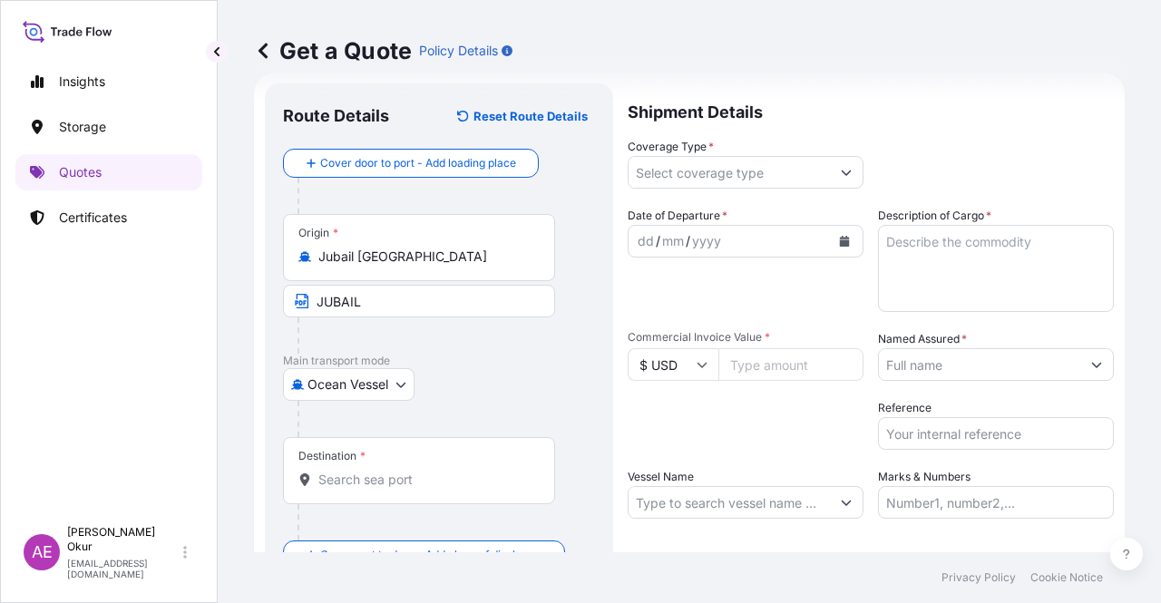
click at [464, 290] on input "JUBAIL" at bounding box center [419, 301] width 272 height 33
type input "JUBAIL / [GEOGRAPHIC_DATA]"
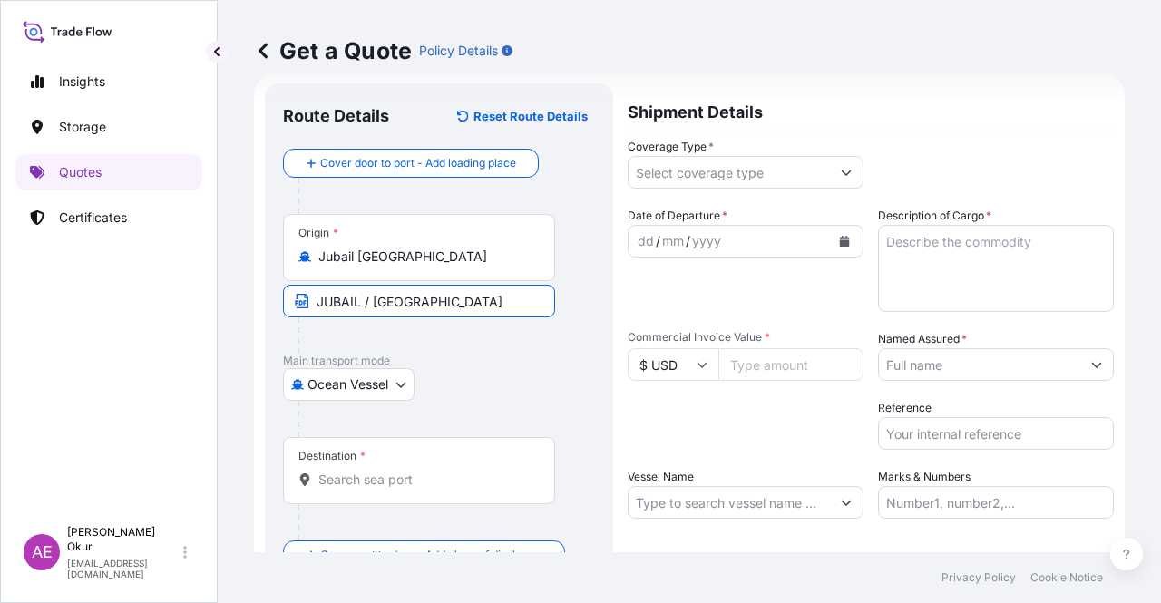
click at [413, 477] on input "Destination *" at bounding box center [425, 480] width 214 height 18
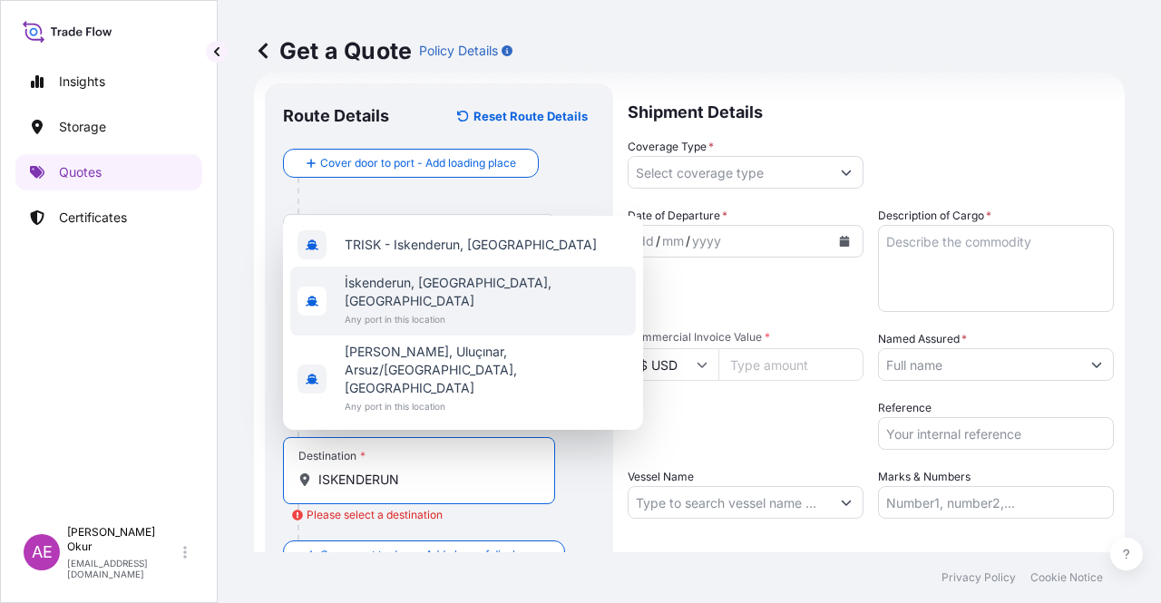
click at [462, 310] on span "İskenderun, [GEOGRAPHIC_DATA], [GEOGRAPHIC_DATA]" at bounding box center [487, 292] width 284 height 36
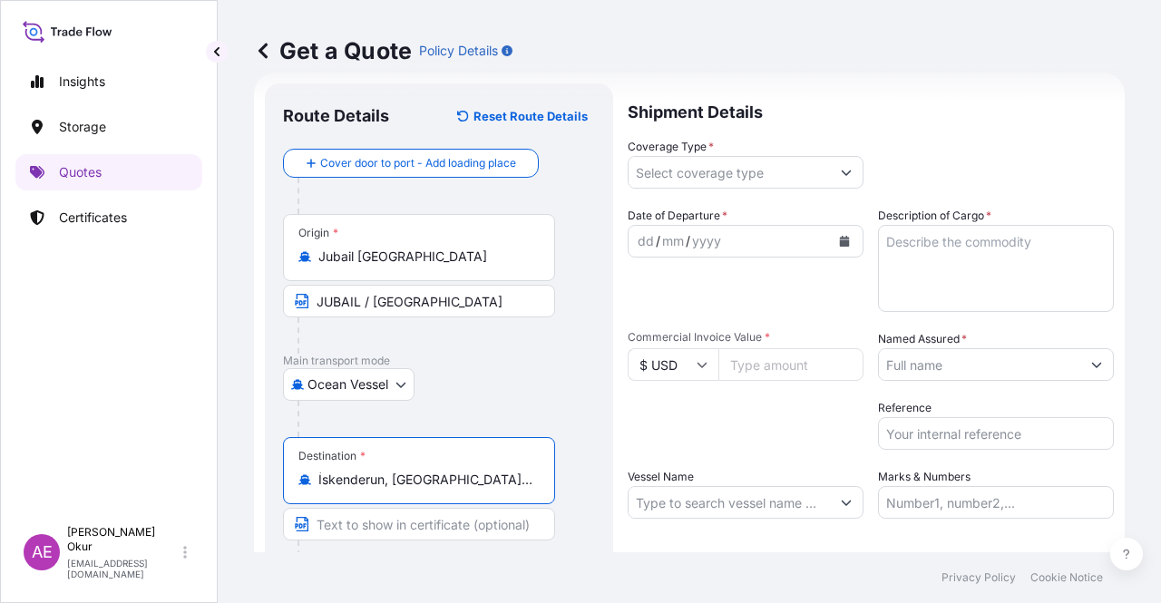
type input "İskenderun, [GEOGRAPHIC_DATA], [GEOGRAPHIC_DATA]"
click at [387, 521] on input "Text to appear on certificate" at bounding box center [419, 524] width 272 height 33
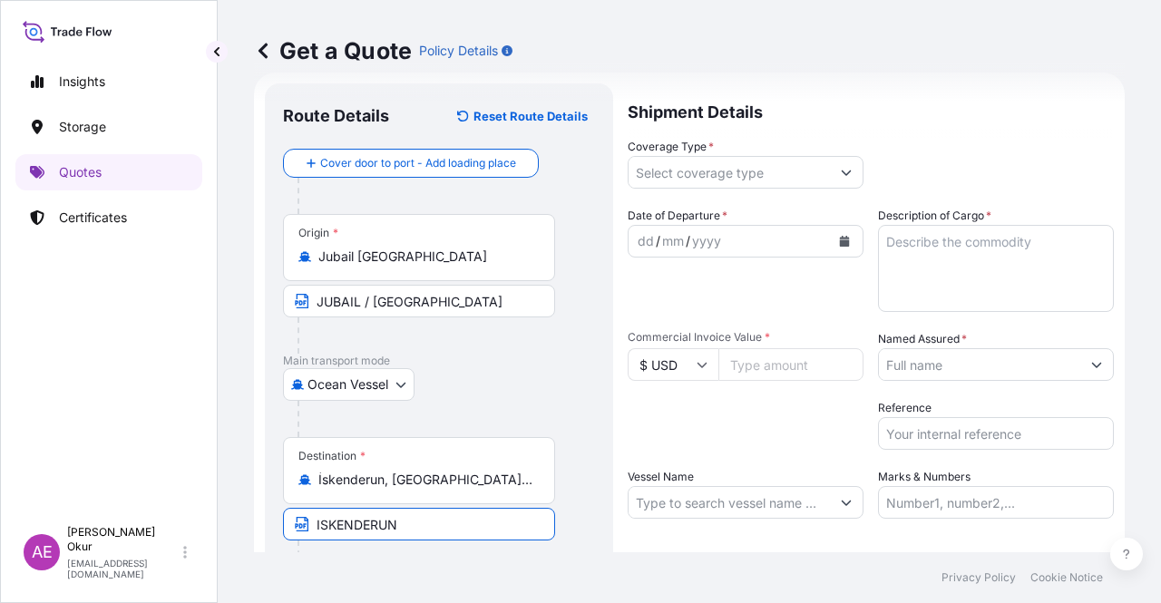
type input "ISKENDERUN / [GEOGRAPHIC_DATA]"
click at [710, 163] on input "Coverage Type *" at bounding box center [728, 172] width 201 height 33
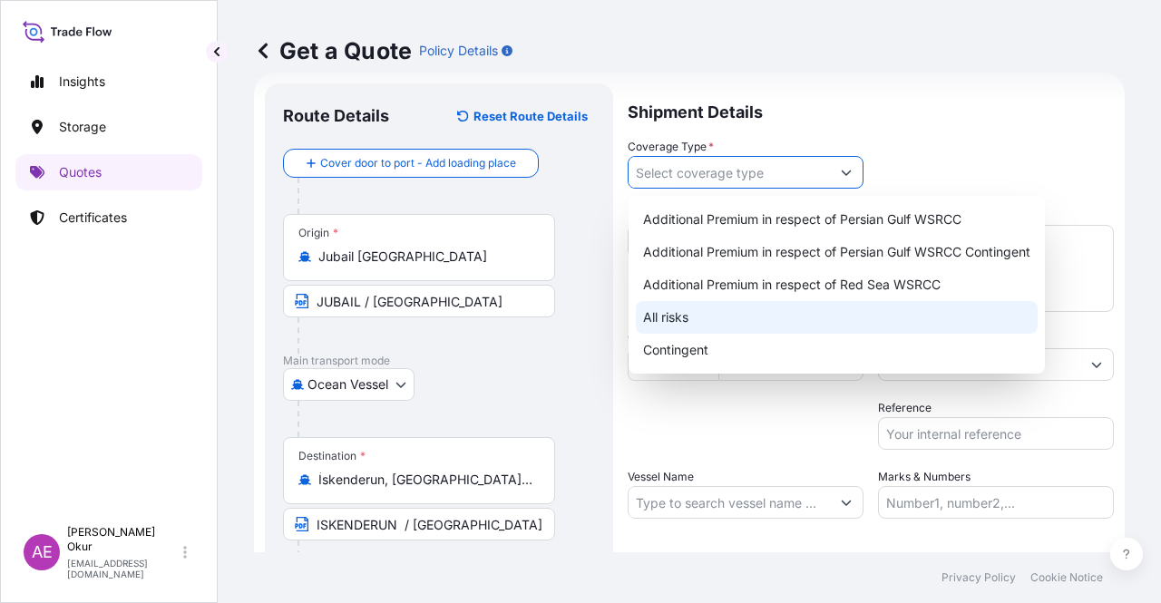
click at [698, 306] on div "All risks" at bounding box center [837, 317] width 402 height 33
type input "All risks"
click at [710, 318] on div "All risks" at bounding box center [837, 317] width 402 height 33
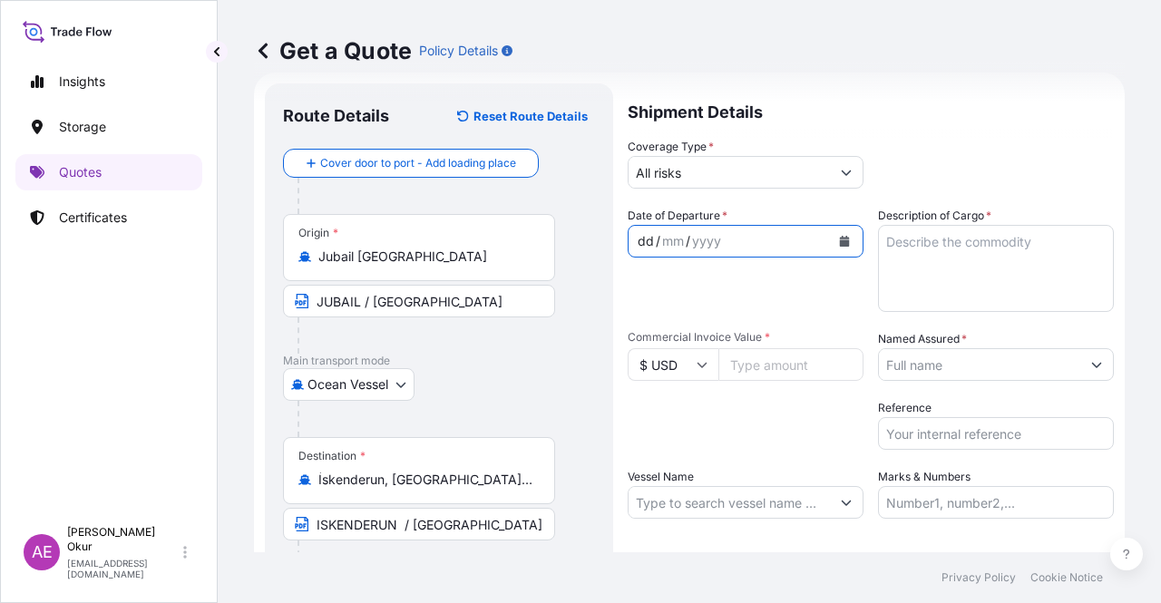
click at [650, 233] on div "dd" at bounding box center [646, 241] width 20 height 22
click at [768, 355] on input "Commercial Invoice Value *" at bounding box center [790, 364] width 145 height 33
type input "241349.68"
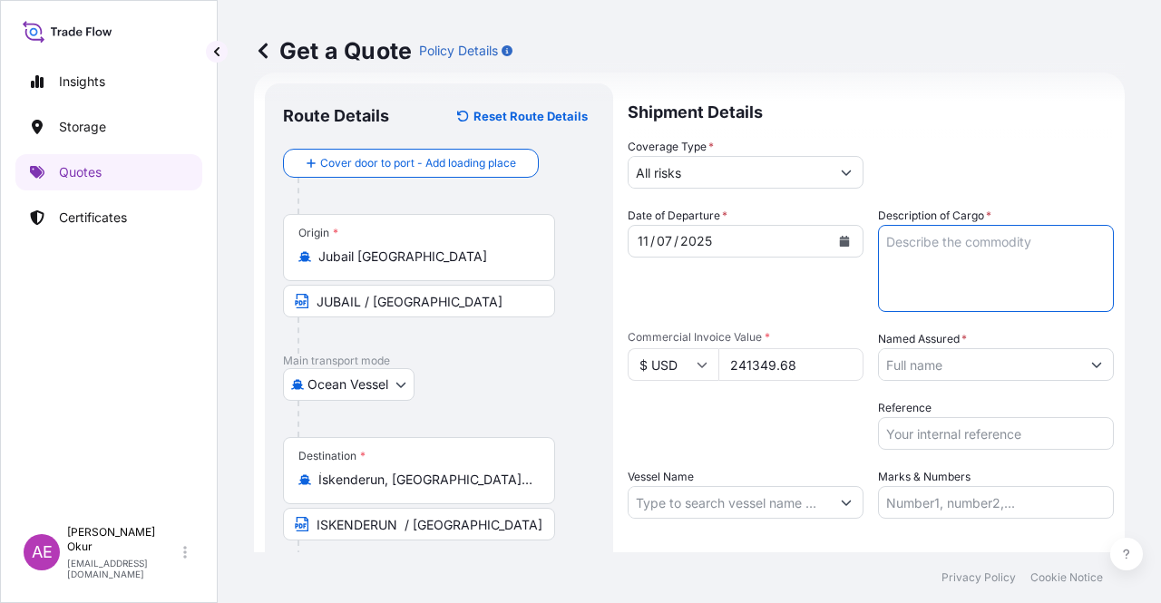
click at [950, 267] on textarea "Description of Cargo *" at bounding box center [996, 268] width 236 height 87
type textarea "PPH2250"
click at [929, 363] on input "Named Assured *" at bounding box center [979, 364] width 201 height 33
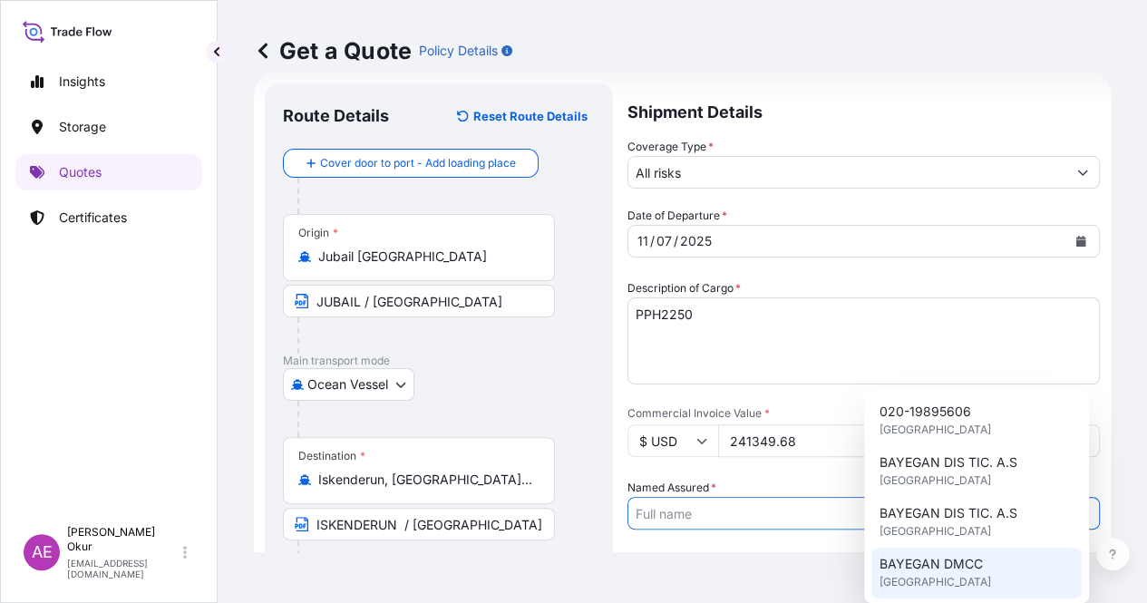
click at [938, 562] on span "BAYEGAN DMCC" at bounding box center [930, 564] width 103 height 18
type input "BAYEGAN DMCC"
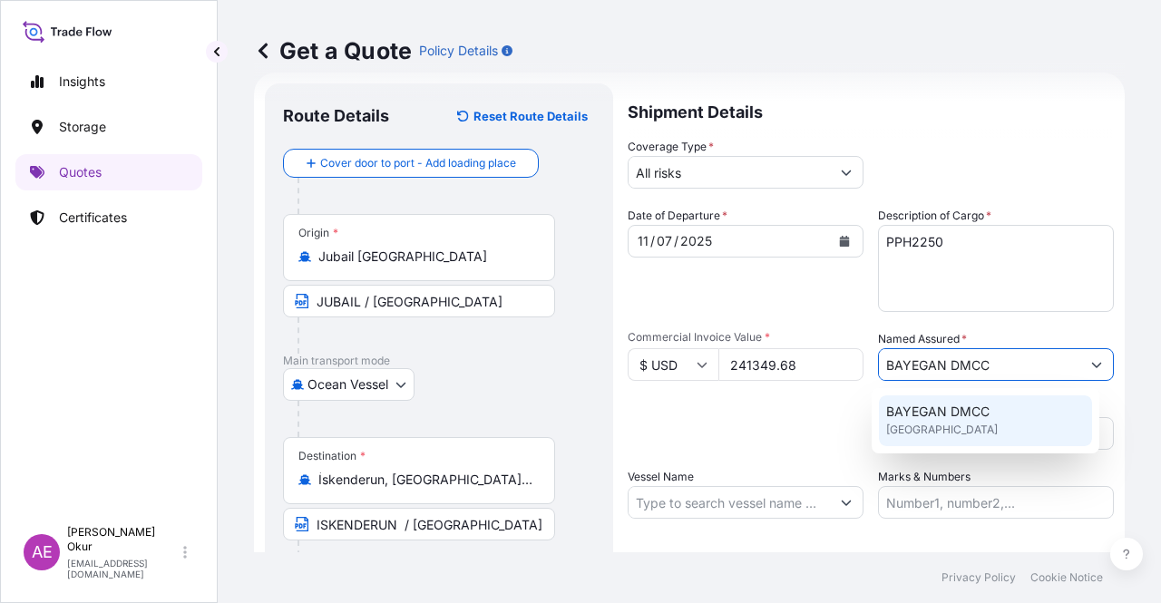
click at [906, 507] on input "Marks & Numbers" at bounding box center [996, 502] width 236 height 33
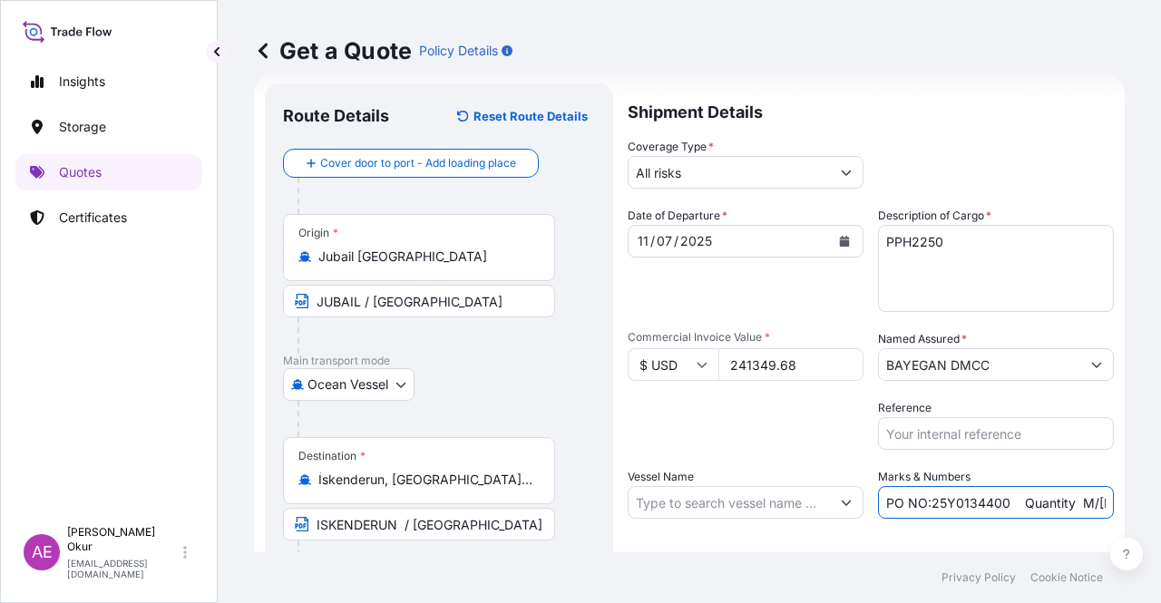
drag, startPoint x: 925, startPoint y: 501, endPoint x: 997, endPoint y: 499, distance: 71.7
click at [997, 499] on input "PO NO:25Y0134400 Quantity M/[PERSON_NAME]: 247,500 Premium: USD 29,50" at bounding box center [996, 502] width 236 height 33
drag, startPoint x: 1047, startPoint y: 500, endPoint x: 1078, endPoint y: 501, distance: 30.8
click at [1078, 501] on input "PO NO:25Y0141700 Quantity M/[PERSON_NAME]: 247,500 Premium: USD 29,50" at bounding box center [996, 502] width 236 height 33
click at [1063, 504] on input "PO NO:25Y0141700 Quantity M/[PERSON_NAME]: 247,500 Premium: USD 29,50" at bounding box center [996, 502] width 236 height 33
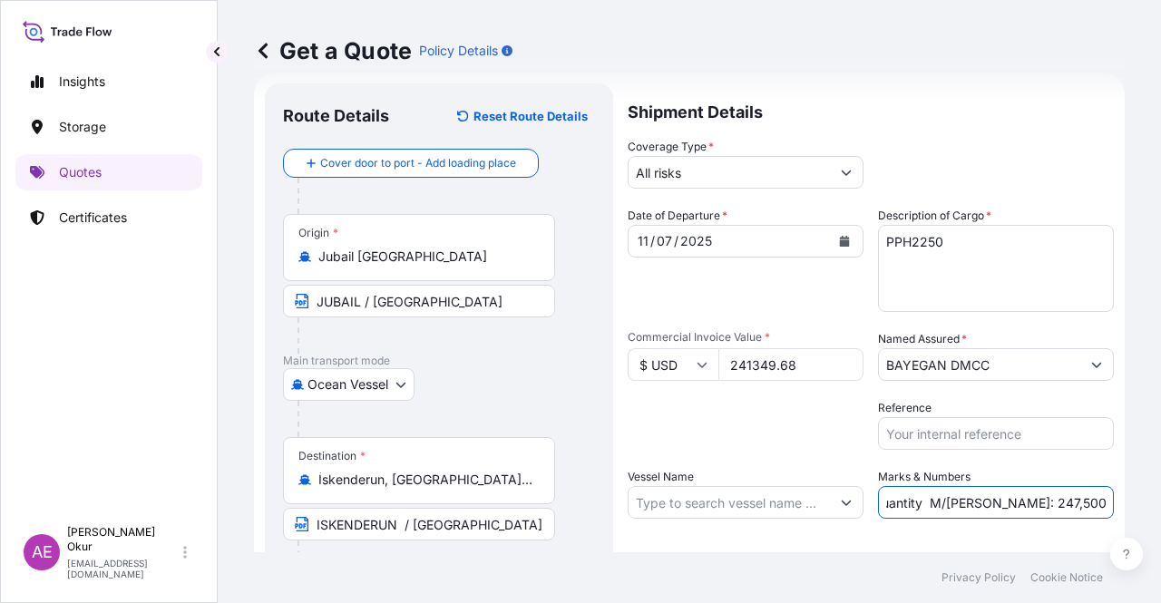
scroll to position [0, 209]
drag, startPoint x: 1088, startPoint y: 501, endPoint x: 1111, endPoint y: 501, distance: 22.7
click at [1112, 501] on div "Get a Quote Policy Details Route Details Reset Route Details Cover door to port…" at bounding box center [689, 276] width 943 height 552
click at [944, 492] on input "PO NO:25Y0141700 Quantity M/[PERSON_NAME]: 247,500 Premium: USD 29,50" at bounding box center [996, 502] width 236 height 33
drag, startPoint x: 913, startPoint y: 502, endPoint x: 958, endPoint y: 503, distance: 44.4
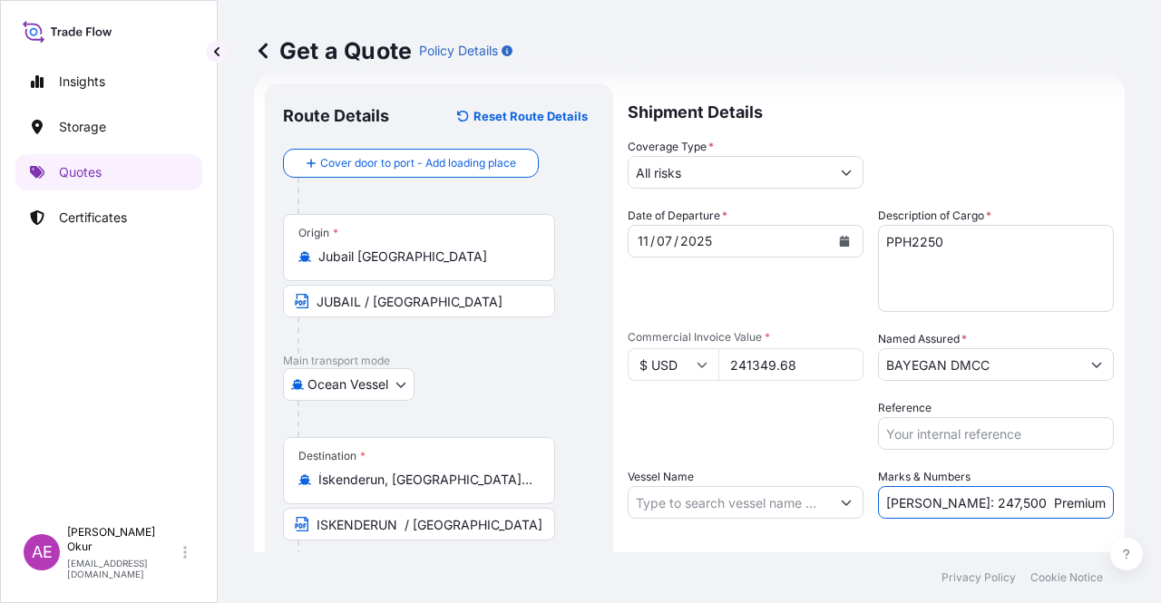
click at [958, 503] on input "PO NO:25Y0141700 Quantity M/[PERSON_NAME]: 247,500 Premium: USD 29,50" at bounding box center [996, 502] width 236 height 33
drag, startPoint x: 1083, startPoint y: 499, endPoint x: 1160, endPoint y: 510, distance: 77.8
click at [1160, 510] on div "Get a Quote Policy Details Route Details Reset Route Details Cover door to port…" at bounding box center [689, 276] width 943 height 552
click at [1063, 500] on input "PO NO:25Y0141700 Quantity M/[PERSON_NAME]: 222,750 Premium: USD 29,50" at bounding box center [996, 502] width 236 height 33
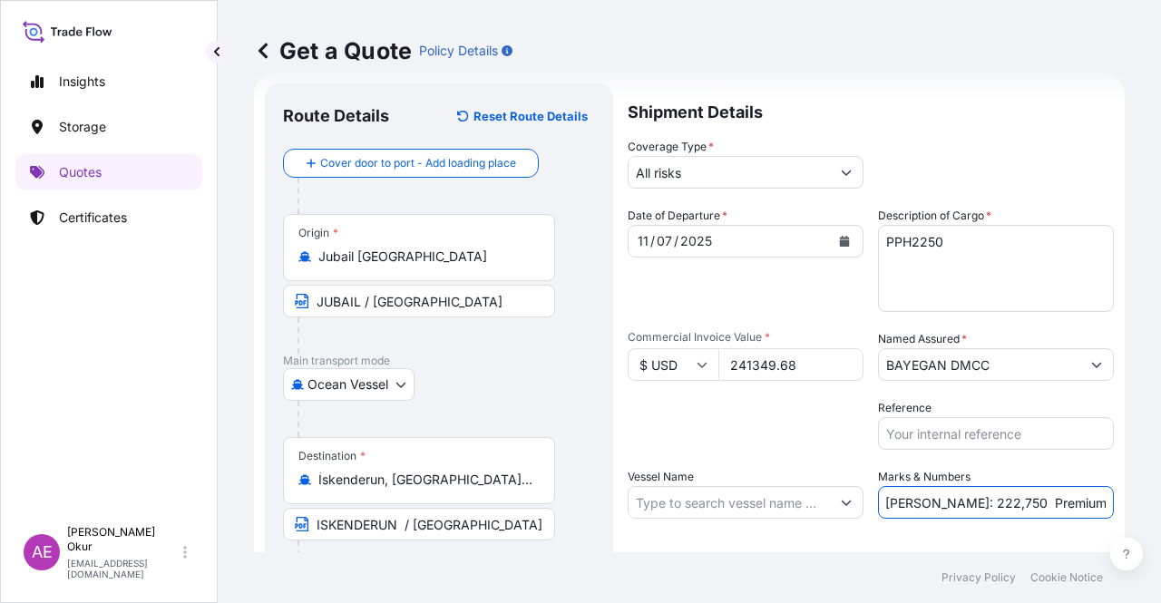
drag, startPoint x: 1059, startPoint y: 501, endPoint x: 1124, endPoint y: 504, distance: 65.3
click at [1124, 504] on div "Get a Quote Policy Details Route Details Reset Route Details Cover door to port…" at bounding box center [689, 276] width 943 height 552
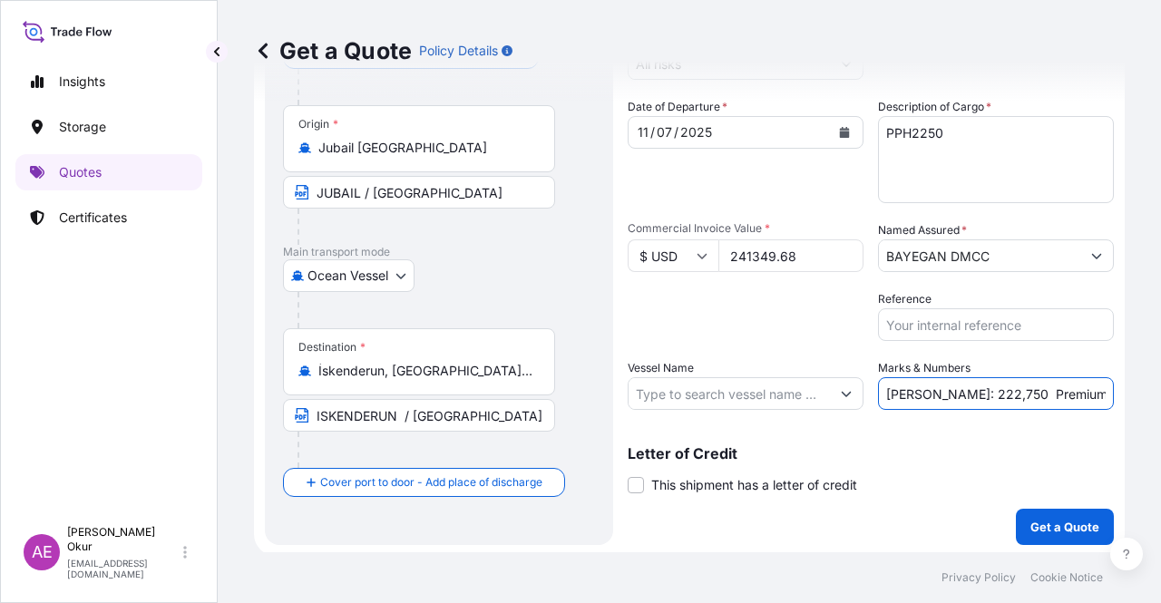
scroll to position [141, 0]
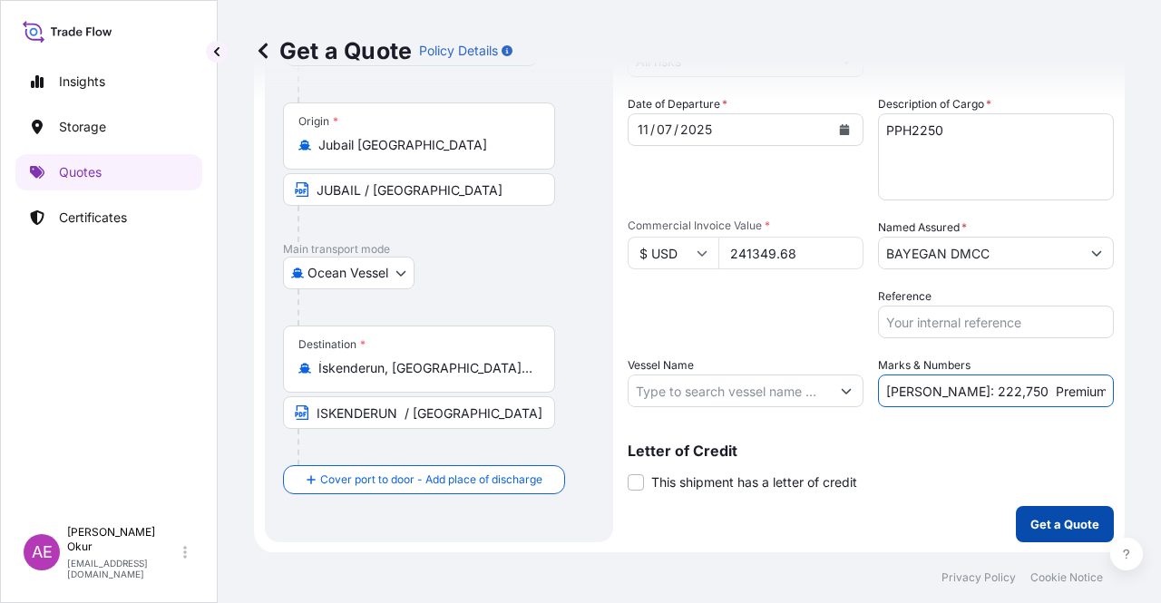
type input "PO NO:25Y0141700 Quantity M/[PERSON_NAME]: 222,750 Premium: USD 26,55"
click at [1053, 520] on p "Get a Quote" at bounding box center [1064, 524] width 69 height 18
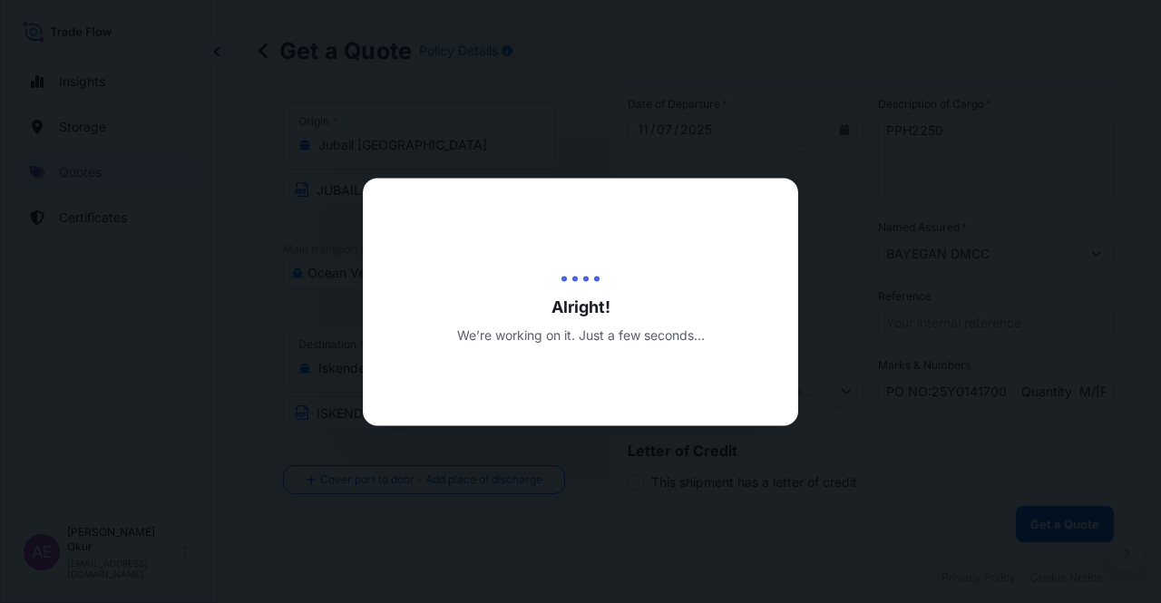
select select "Ocean Vessel"
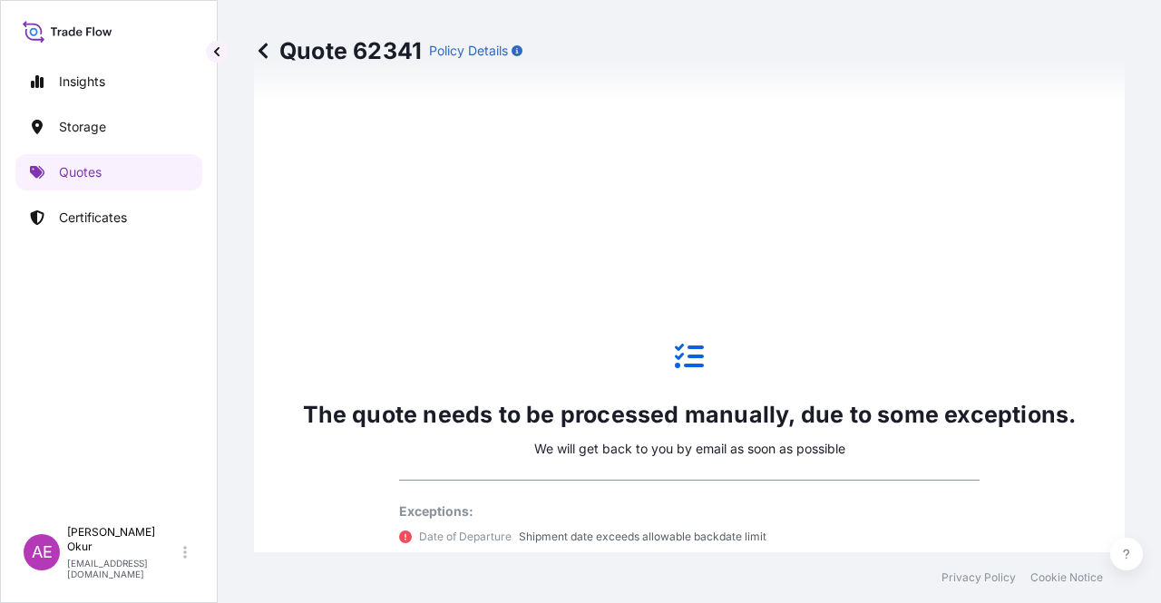
scroll to position [1074, 0]
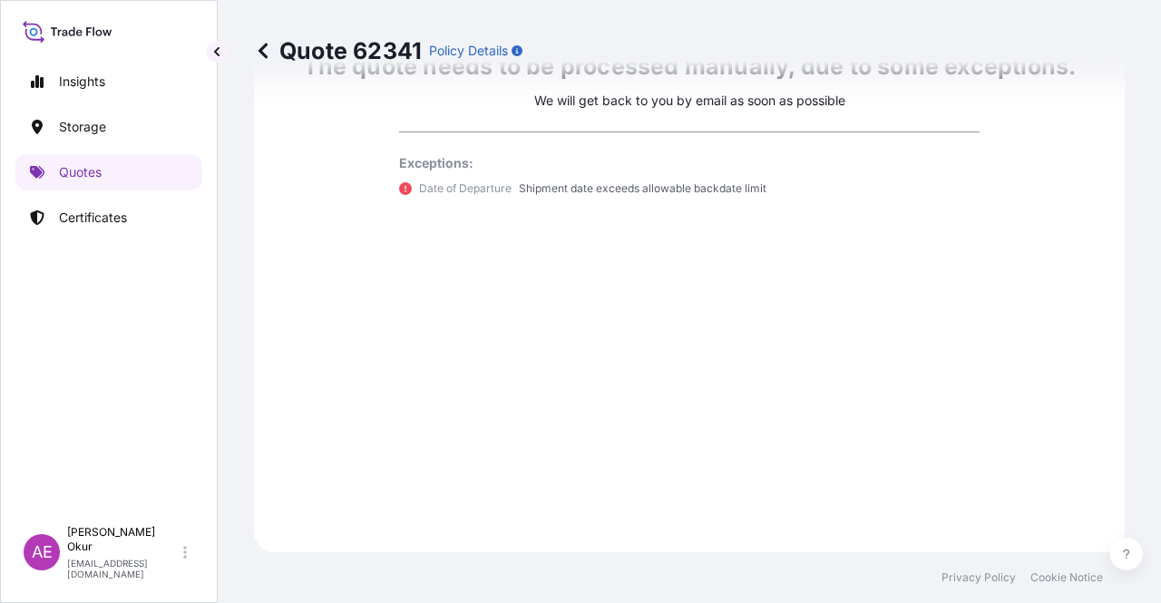
click at [131, 157] on link "Quotes" at bounding box center [108, 172] width 187 height 36
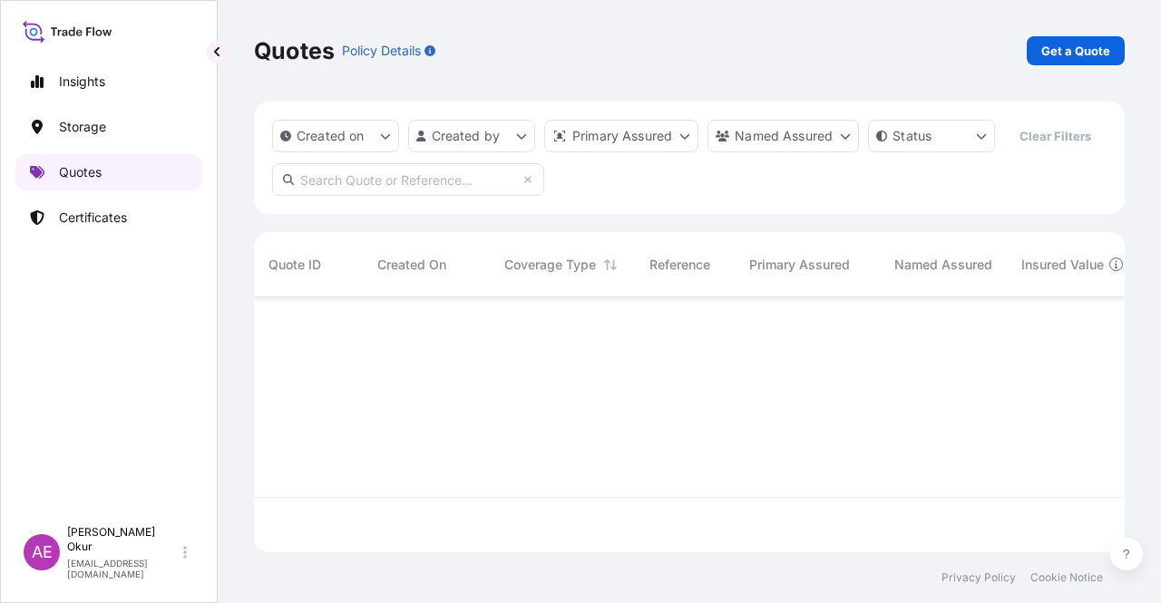
scroll to position [251, 856]
click at [1082, 52] on p "Get a Quote" at bounding box center [1075, 51] width 69 height 18
select select "Ocean Vessel"
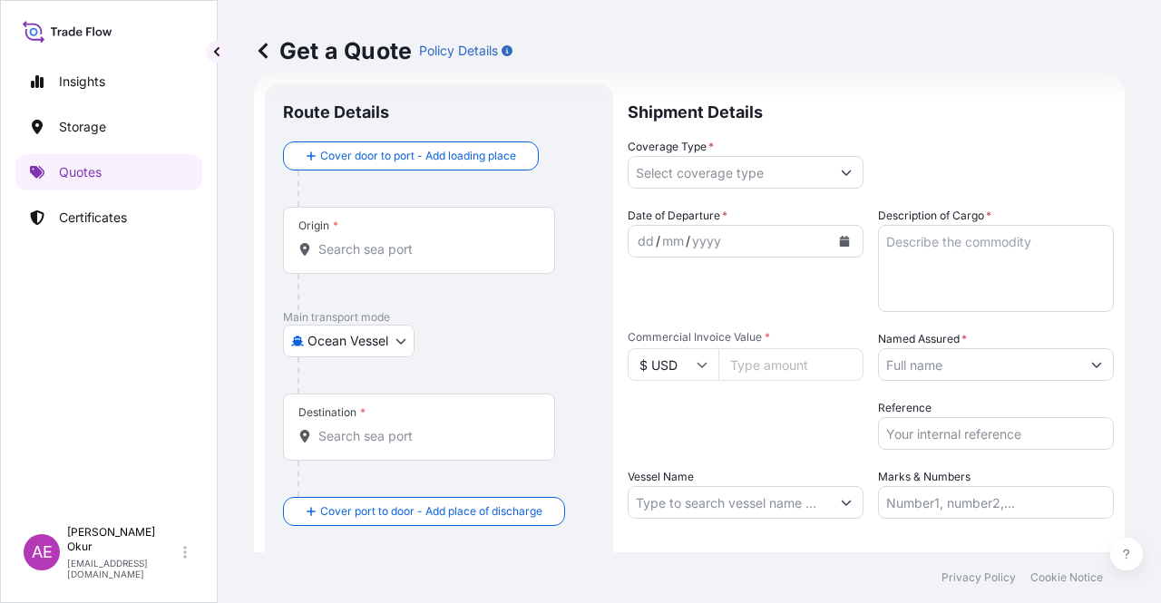
click at [423, 251] on input "Origin *" at bounding box center [425, 249] width 214 height 18
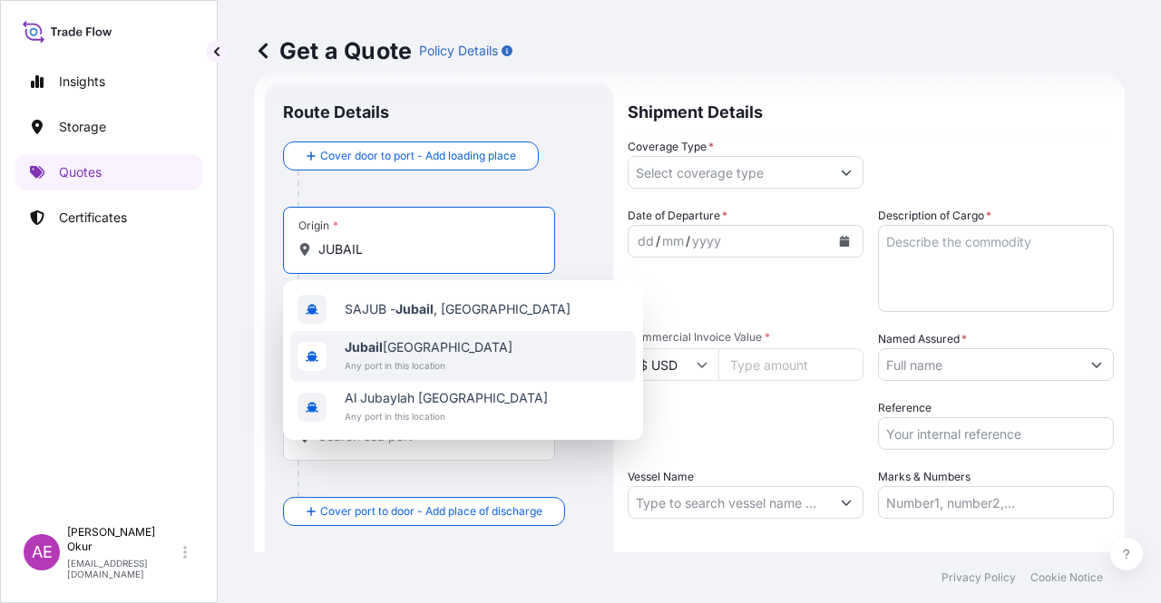
click at [397, 338] on span "Jubail [GEOGRAPHIC_DATA]" at bounding box center [429, 347] width 168 height 18
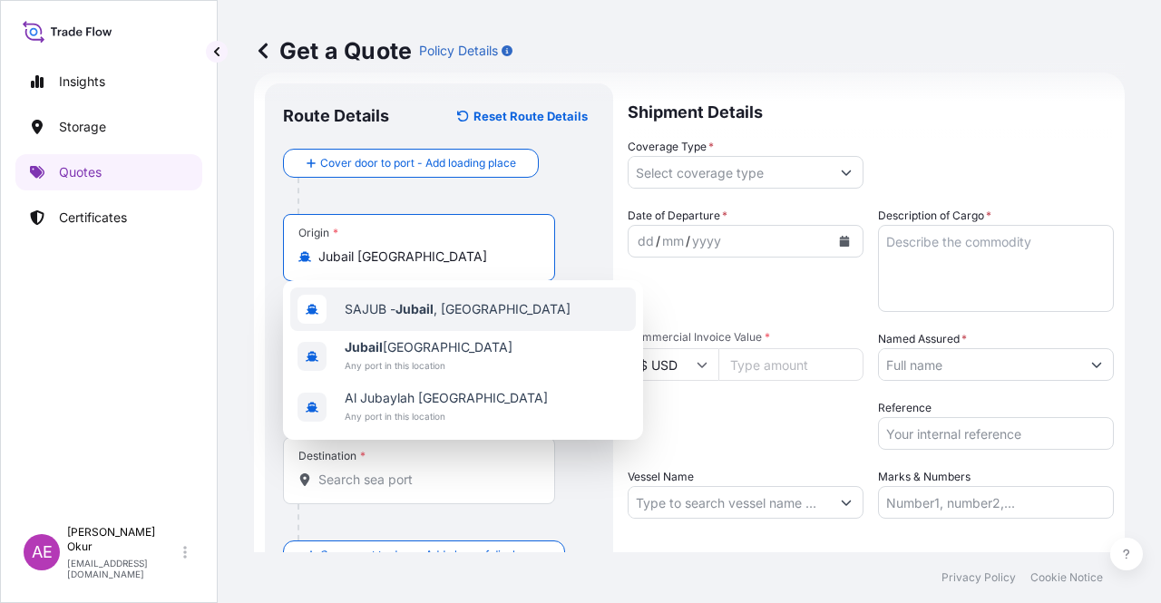
type input "Jubail [GEOGRAPHIC_DATA]"
click at [392, 304] on input "Text to appear on certificate" at bounding box center [419, 301] width 272 height 33
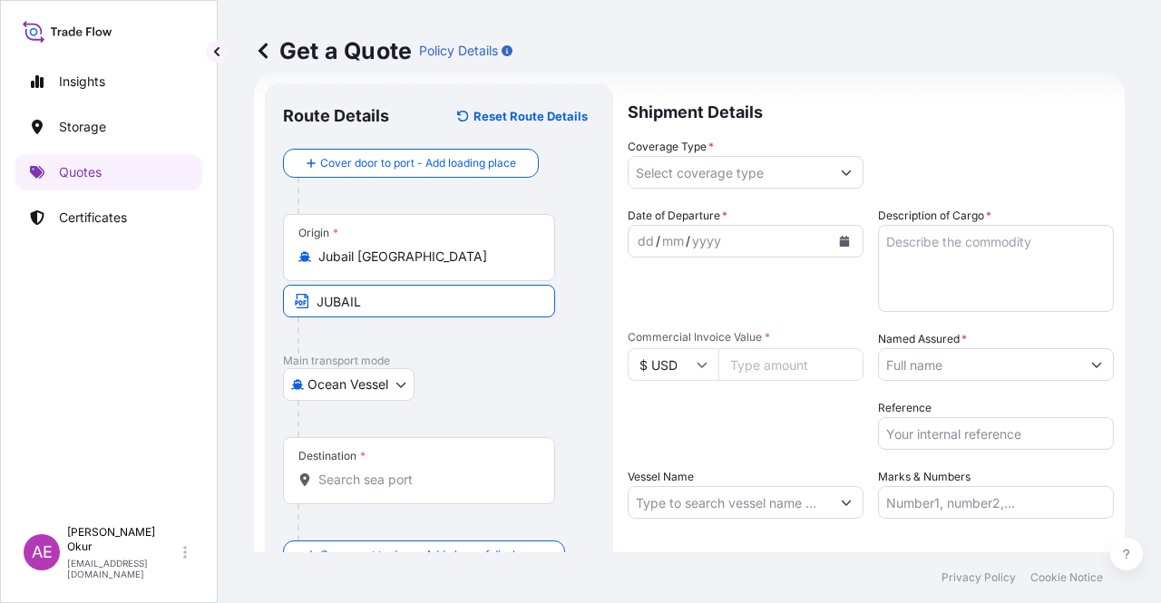
type input "JUBAIL / [GEOGRAPHIC_DATA]"
click at [367, 472] on input "Destination *" at bounding box center [425, 480] width 214 height 18
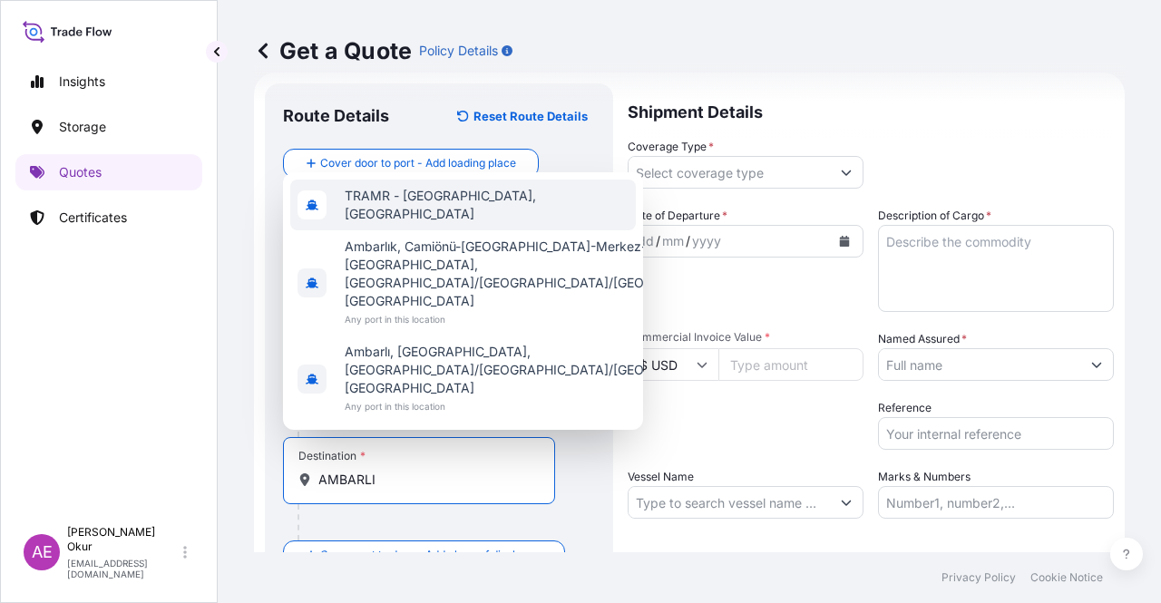
click at [422, 230] on div "TRAMR - [GEOGRAPHIC_DATA], [GEOGRAPHIC_DATA]" at bounding box center [462, 205] width 345 height 51
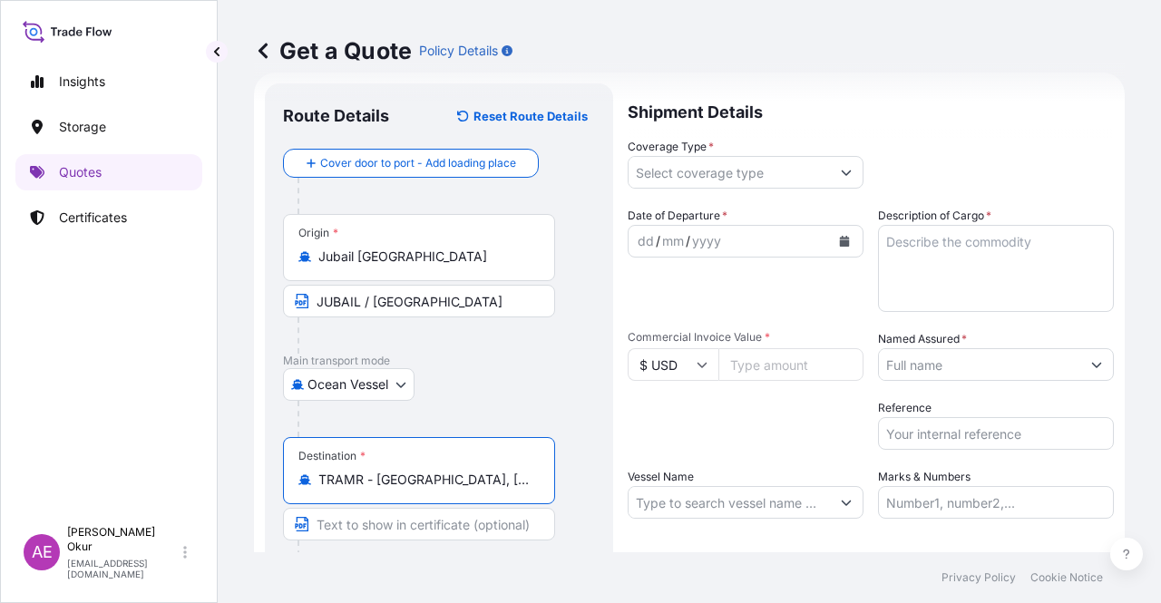
type input "TRAMR - [GEOGRAPHIC_DATA], [GEOGRAPHIC_DATA]"
click at [403, 514] on input "Text to appear on certificate" at bounding box center [419, 524] width 272 height 33
type input "AMBARLI / [GEOGRAPHIC_DATA]"
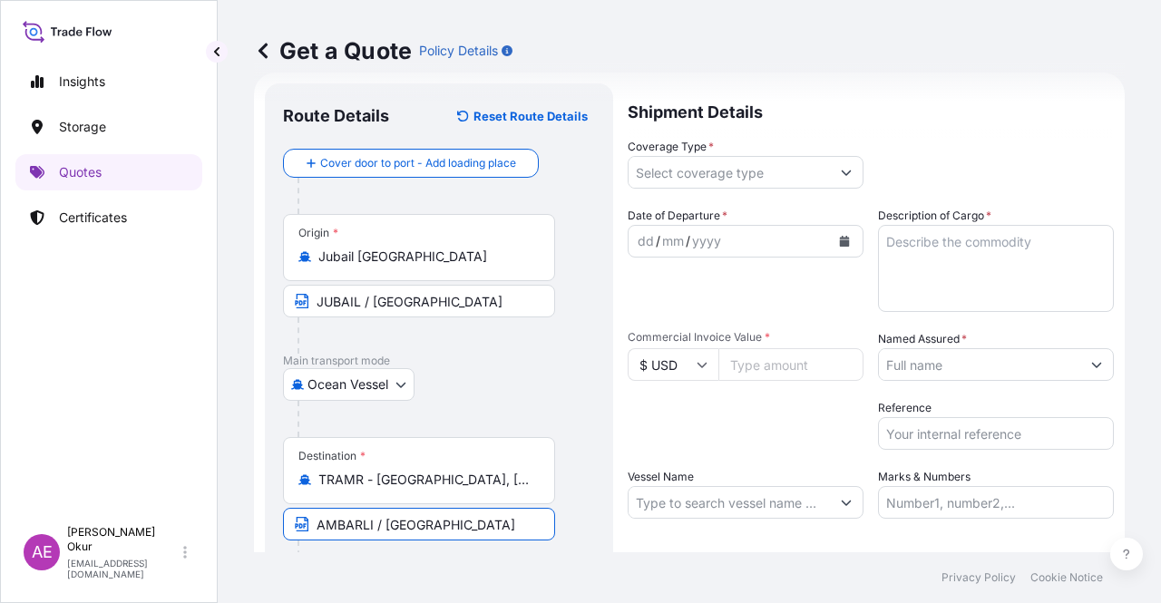
click at [672, 172] on input "Coverage Type *" at bounding box center [728, 172] width 201 height 33
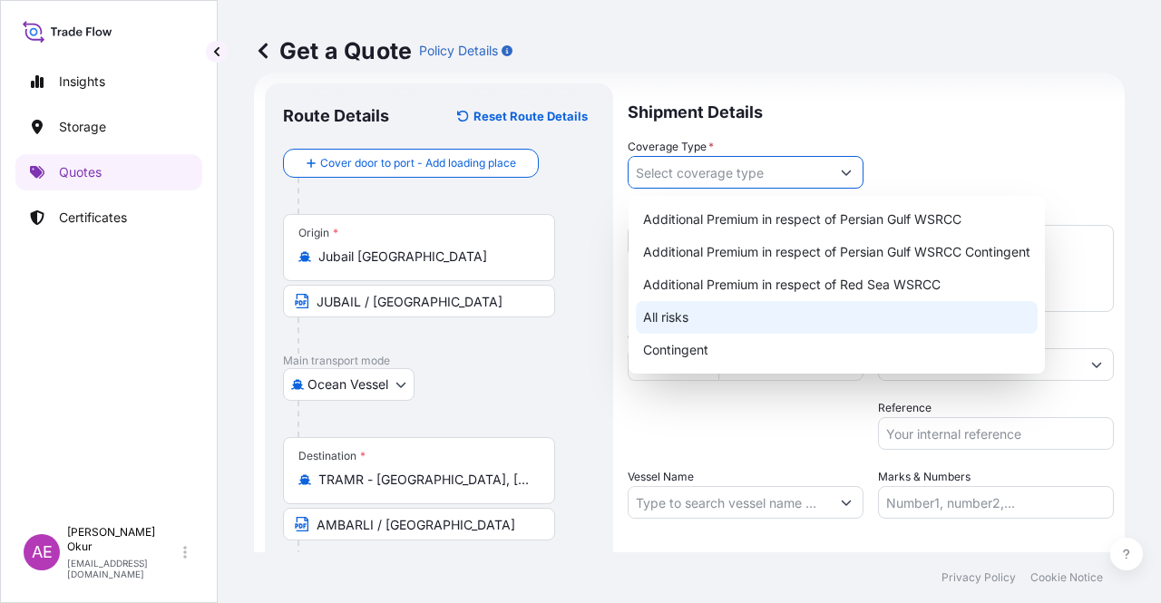
click at [682, 311] on div "All risks" at bounding box center [837, 317] width 402 height 33
type input "All risks"
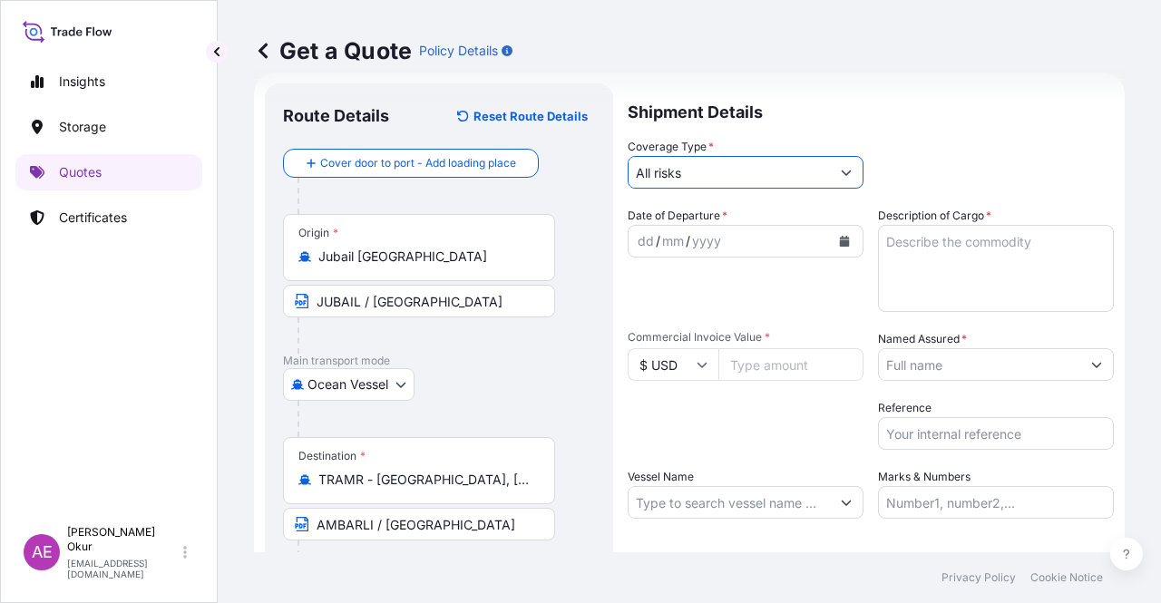
click at [644, 226] on div "dd / mm / yyyy" at bounding box center [728, 241] width 201 height 33
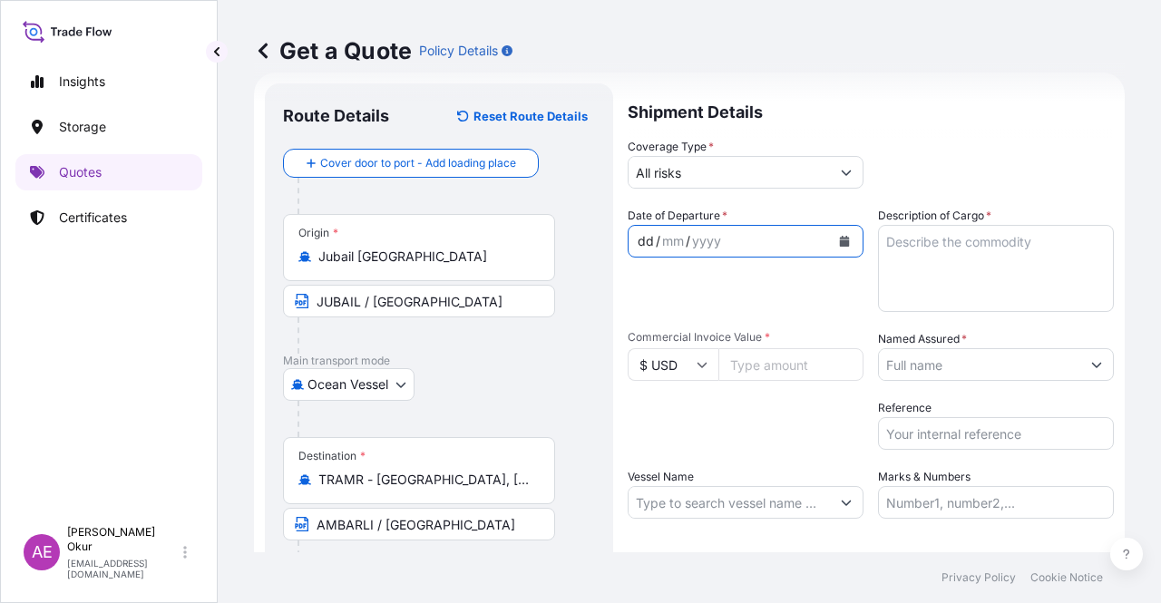
click at [652, 251] on div "dd" at bounding box center [646, 241] width 20 height 22
click at [783, 362] on input "Commercial Invoice Value *" at bounding box center [790, 364] width 145 height 33
type input "30764.25"
click at [986, 255] on textarea "Description of Cargo *" at bounding box center [996, 268] width 236 height 87
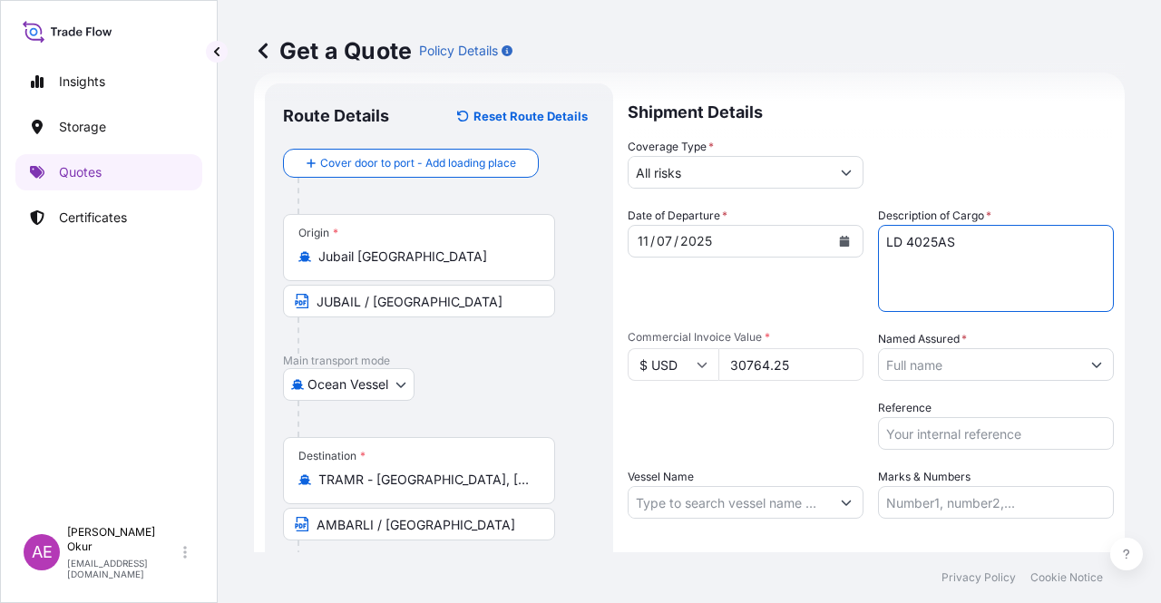
type textarea "LD 4025AS"
click at [958, 371] on input "Named Assured *" at bounding box center [979, 364] width 201 height 33
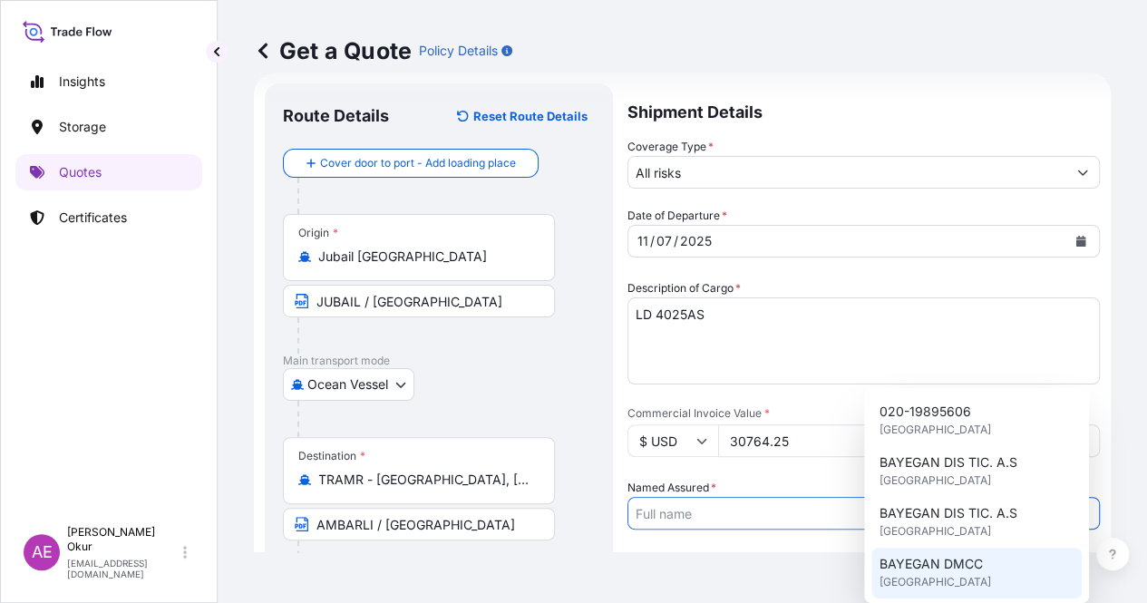
click at [934, 566] on span "BAYEGAN DMCC" at bounding box center [930, 564] width 103 height 18
type input "BAYEGAN DMCC"
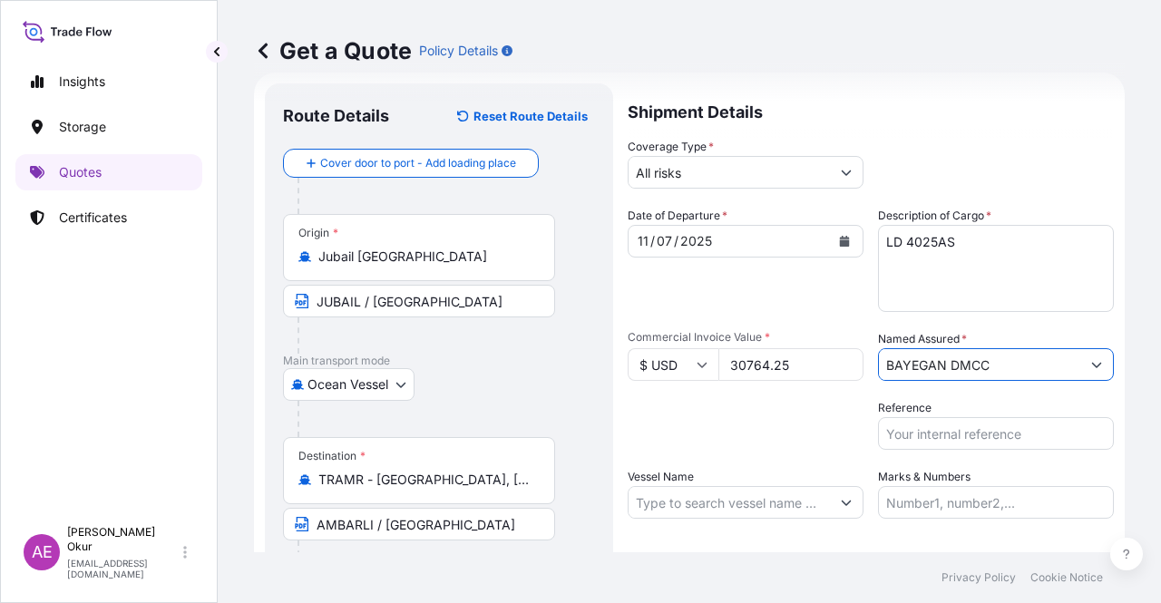
scroll to position [141, 0]
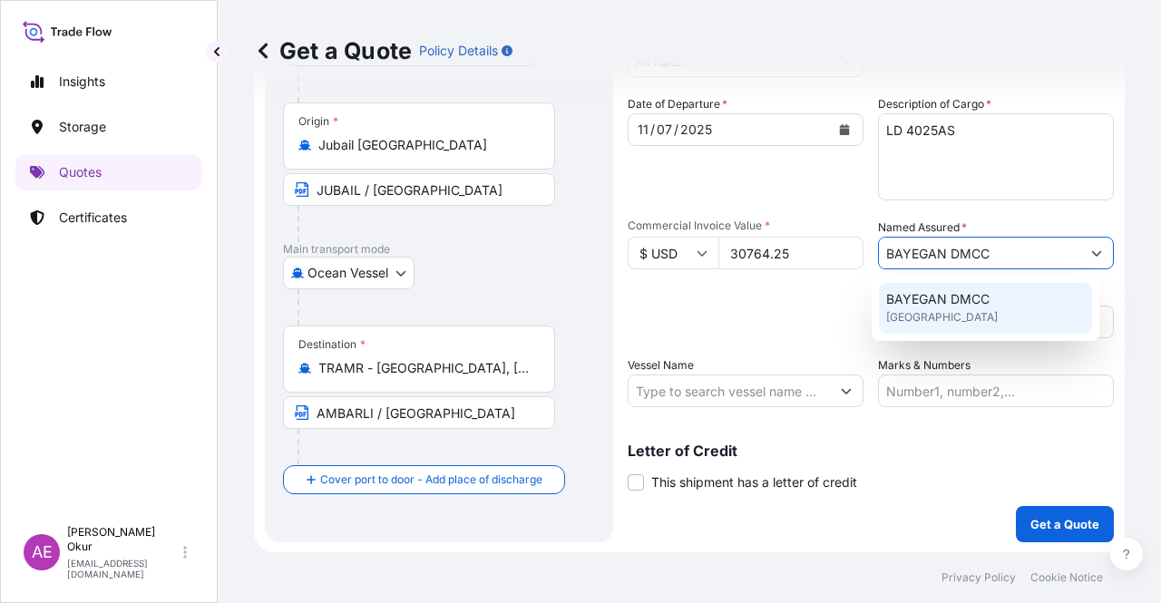
click at [744, 396] on input "Vessel Name" at bounding box center [728, 390] width 201 height 33
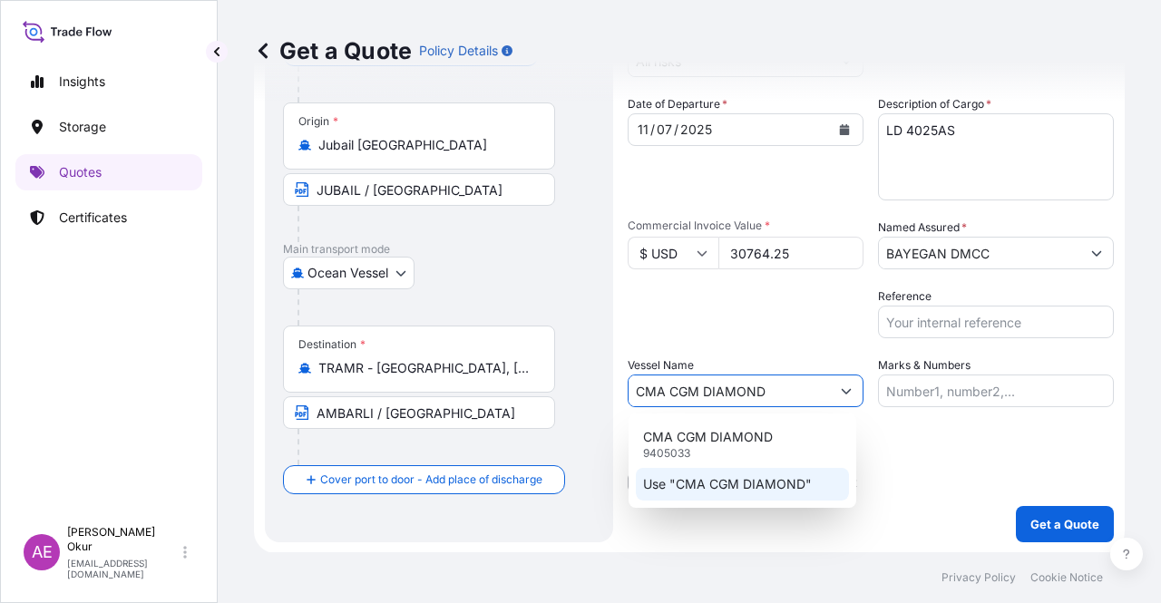
click at [734, 482] on p "Use "CMA CGM DIAMOND"" at bounding box center [727, 484] width 169 height 18
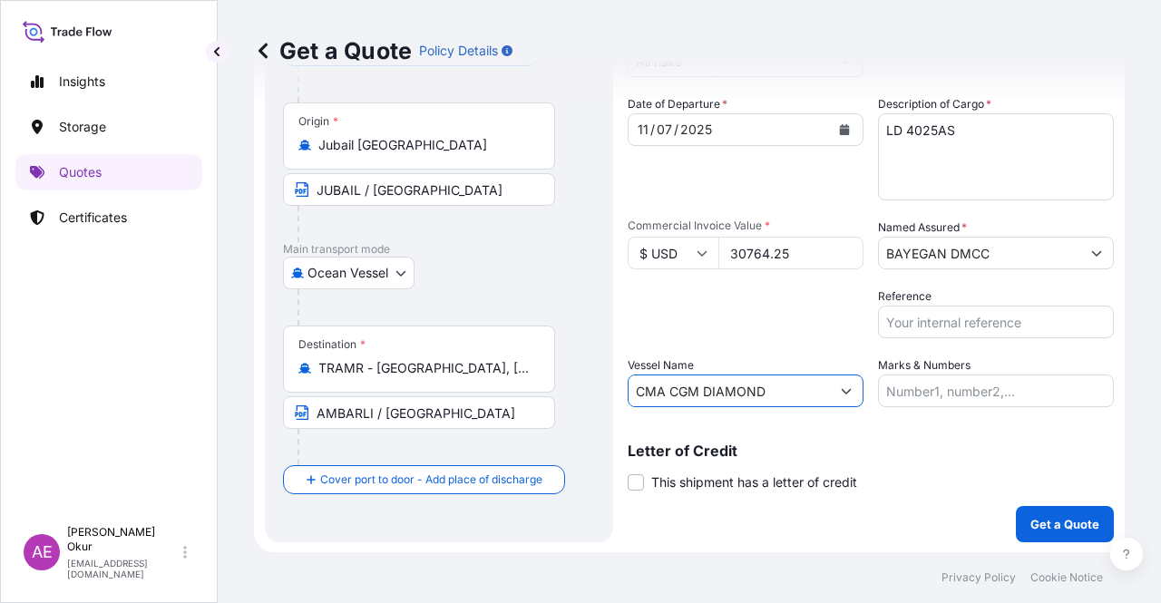
type input "CMA CGM DIAMOND"
click at [934, 384] on input "Marks & Numbers" at bounding box center [996, 390] width 236 height 33
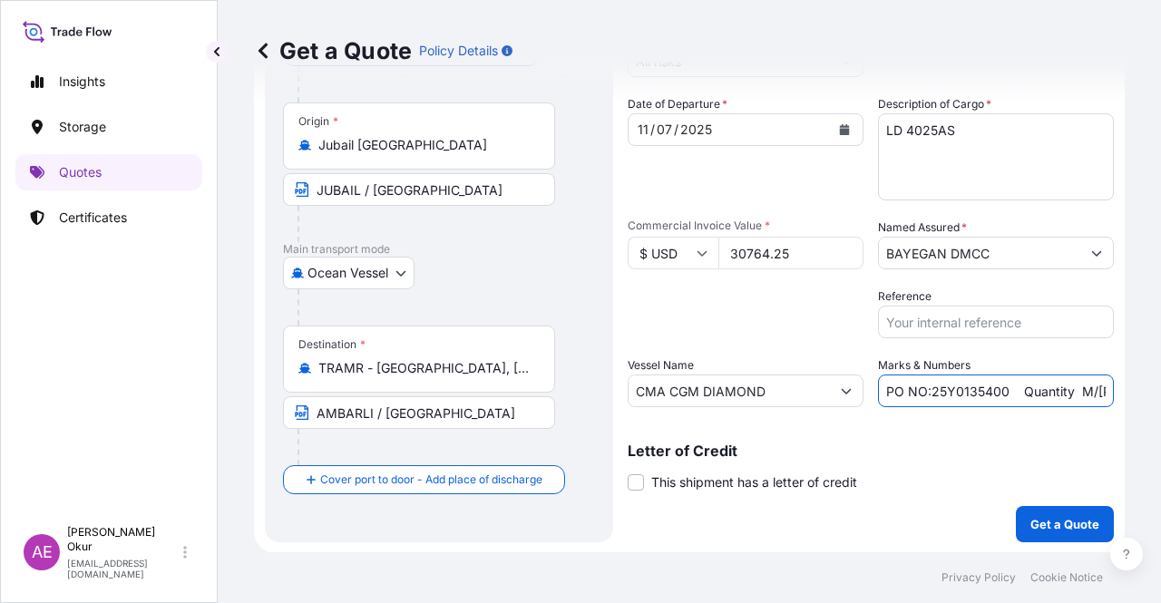
drag, startPoint x: 926, startPoint y: 389, endPoint x: 996, endPoint y: 391, distance: 69.8
click at [996, 391] on input "PO NO:25Y0135400 Quantity M/[PERSON_NAME]: 99,000 Premium: USD11,80" at bounding box center [996, 390] width 236 height 33
drag, startPoint x: 1071, startPoint y: 396, endPoint x: 1160, endPoint y: 398, distance: 88.9
click at [1160, 398] on div "Get a Quote Policy Details Route Details Reset Route Details Cover door to port…" at bounding box center [689, 276] width 943 height 552
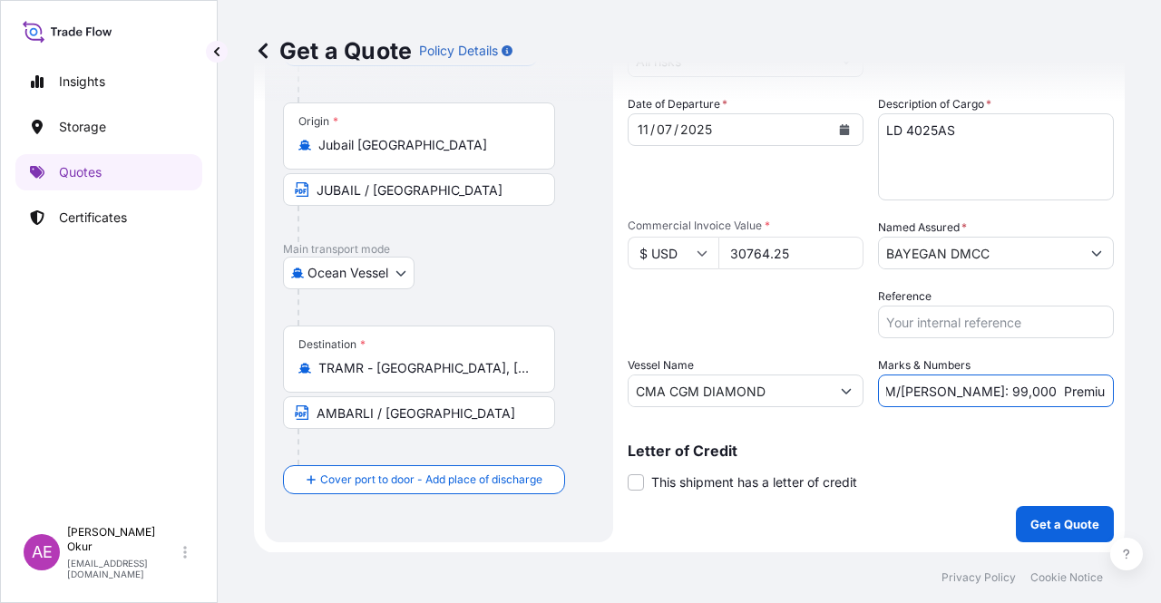
click at [1030, 395] on input "PO NO:25Y0146100 Quantity M/[PERSON_NAME]: 99,000 Premium: USD11,80" at bounding box center [996, 390] width 236 height 33
drag, startPoint x: 927, startPoint y: 385, endPoint x: 970, endPoint y: 390, distance: 43.8
click at [970, 390] on input "PO NO:25Y0146100 Quantity M/[PERSON_NAME]: 99,000 Premium: USD11,80" at bounding box center [996, 390] width 236 height 33
drag, startPoint x: 1126, startPoint y: 404, endPoint x: 1160, endPoint y: 408, distance: 33.7
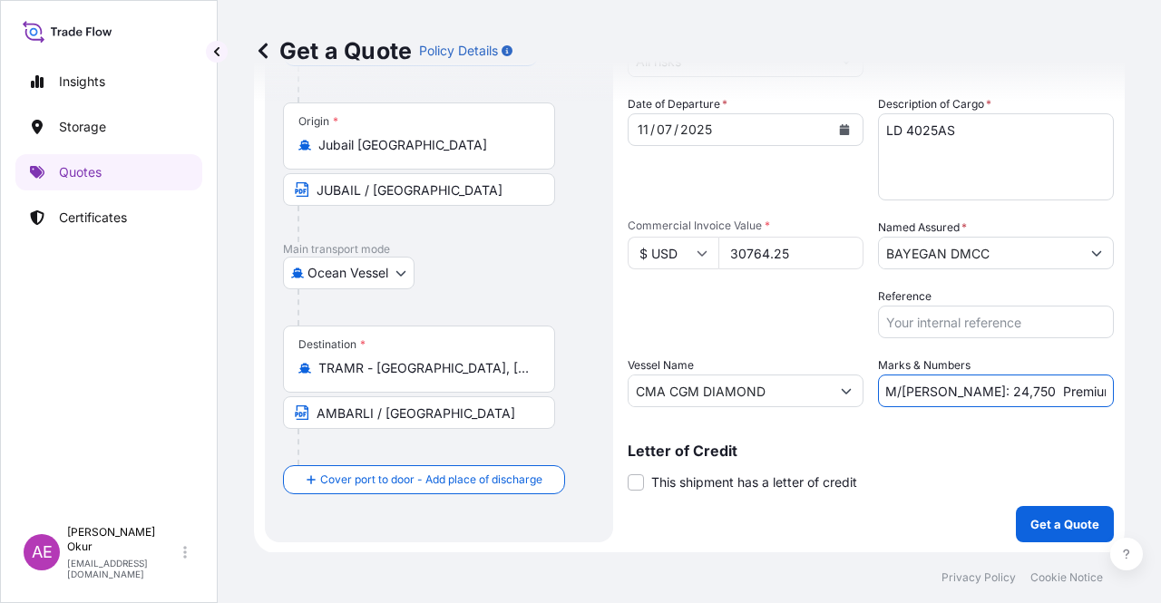
click at [1160, 408] on div "Get a Quote Policy Details Route Details Reset Route Details Cover door to port…" at bounding box center [689, 276] width 943 height 552
click at [1045, 398] on input "PO NO:25Y0146100 Quantity M/[PERSON_NAME]: 24,750 Premium: USD11,80" at bounding box center [996, 390] width 236 height 33
drag, startPoint x: 1063, startPoint y: 391, endPoint x: 1103, endPoint y: 396, distance: 40.3
click at [1103, 396] on form "Route Details Reset Route Details Cover door to port - Add loading place Place …" at bounding box center [689, 257] width 870 height 592
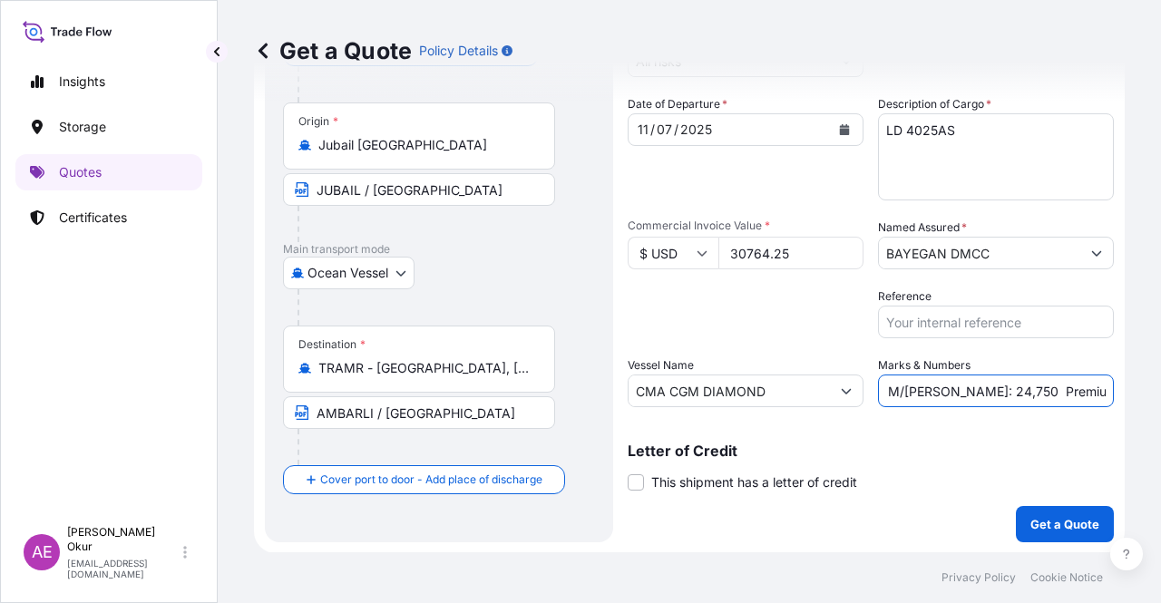
click at [1067, 389] on input "PO NO:25Y0146100 Quantity M/[PERSON_NAME]: 24,750 Premium: USD3,38" at bounding box center [996, 390] width 236 height 33
type input "PO NO:25Y0146100 Quantity M/[PERSON_NAME]: 24,750 Premium: USD 3,38"
click at [1065, 529] on p "Get a Quote" at bounding box center [1064, 524] width 69 height 18
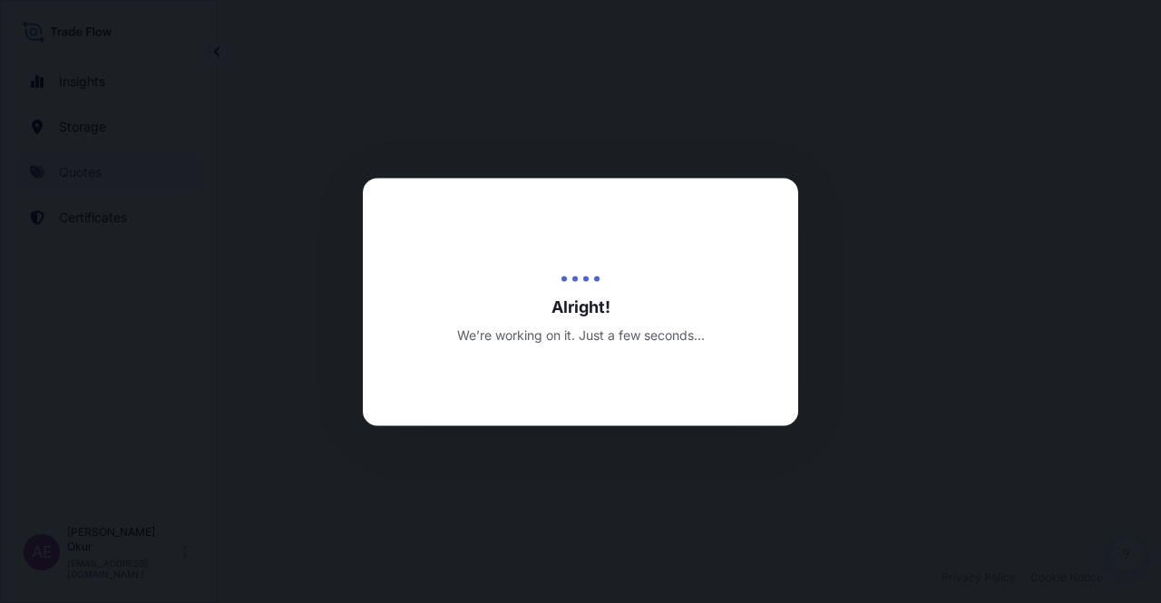
select select "Ocean Vessel"
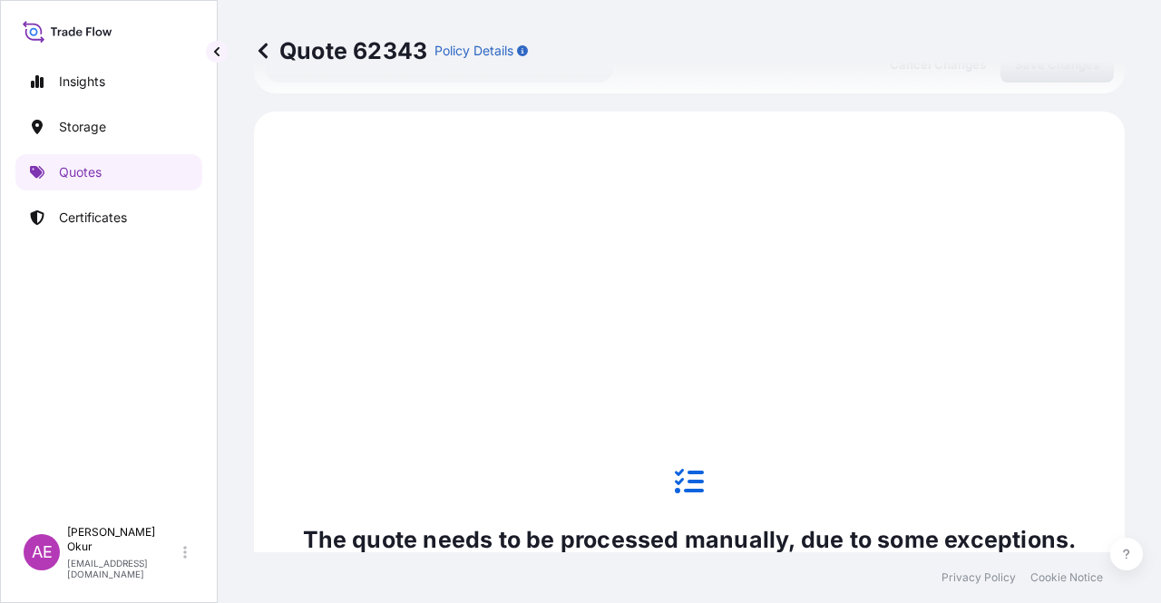
scroll to position [620, 0]
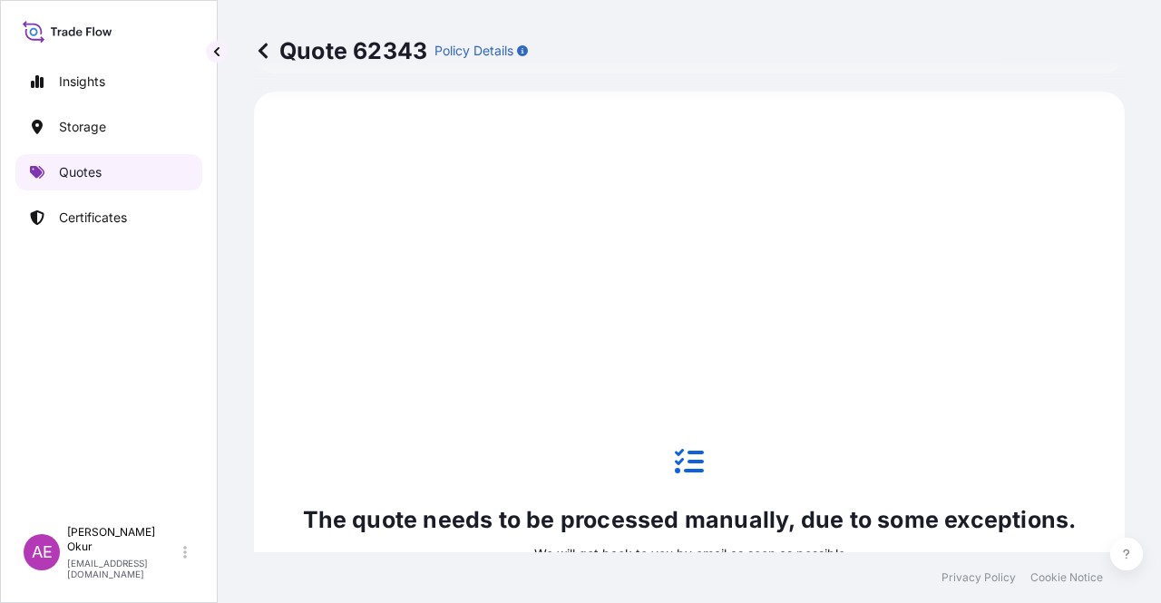
click at [89, 160] on link "Quotes" at bounding box center [108, 172] width 187 height 36
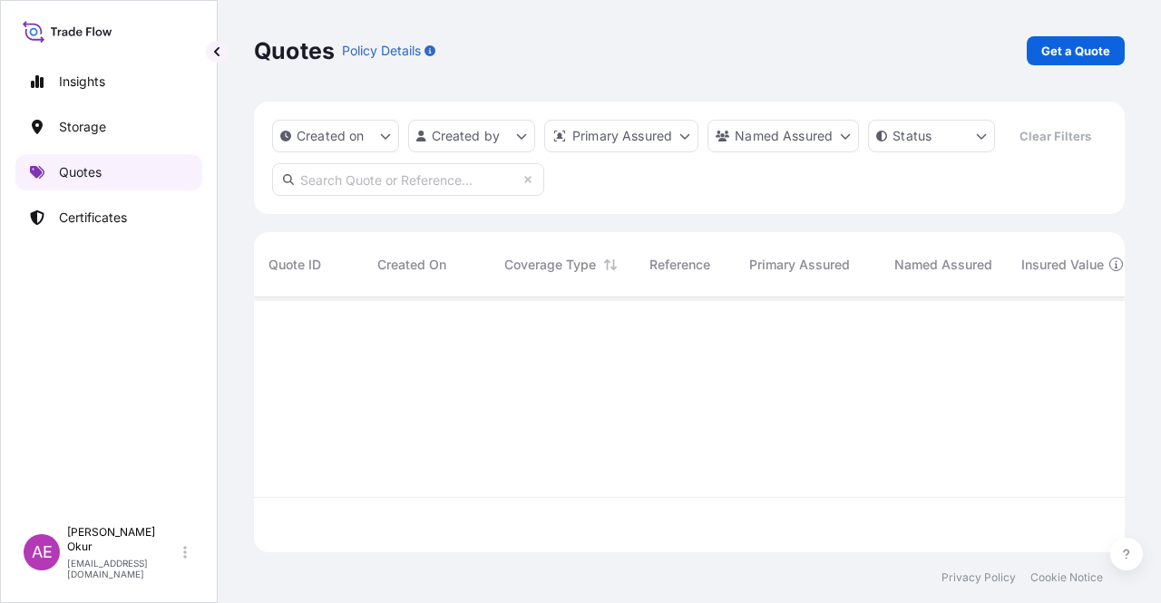
scroll to position [251, 856]
click at [1103, 41] on link "Get a Quote" at bounding box center [1075, 50] width 98 height 29
select select "Ocean Vessel"
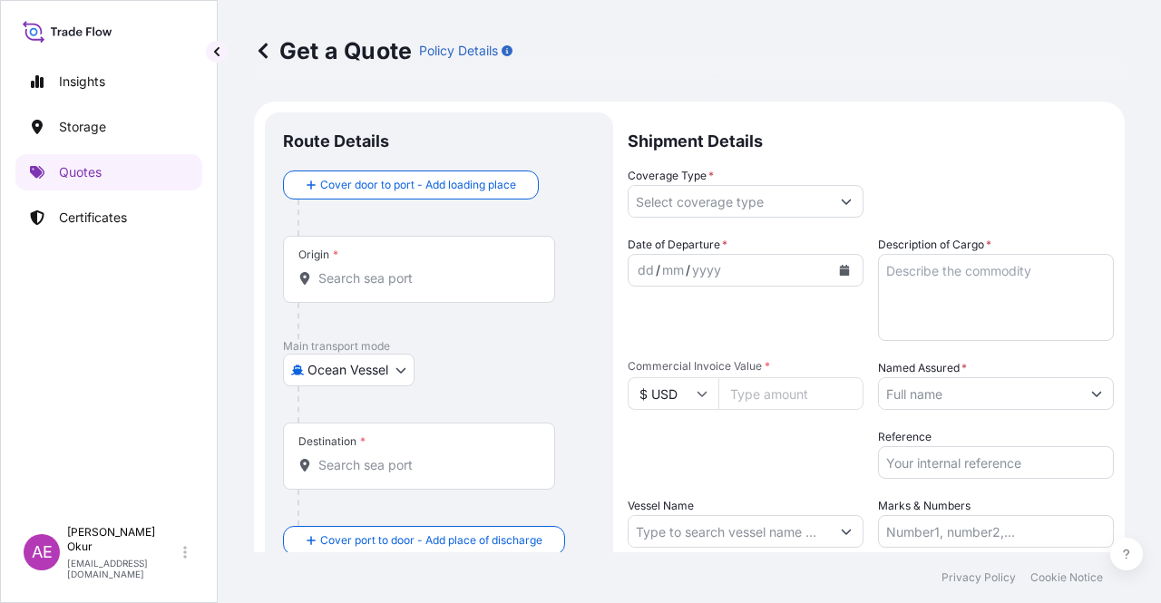
scroll to position [29, 0]
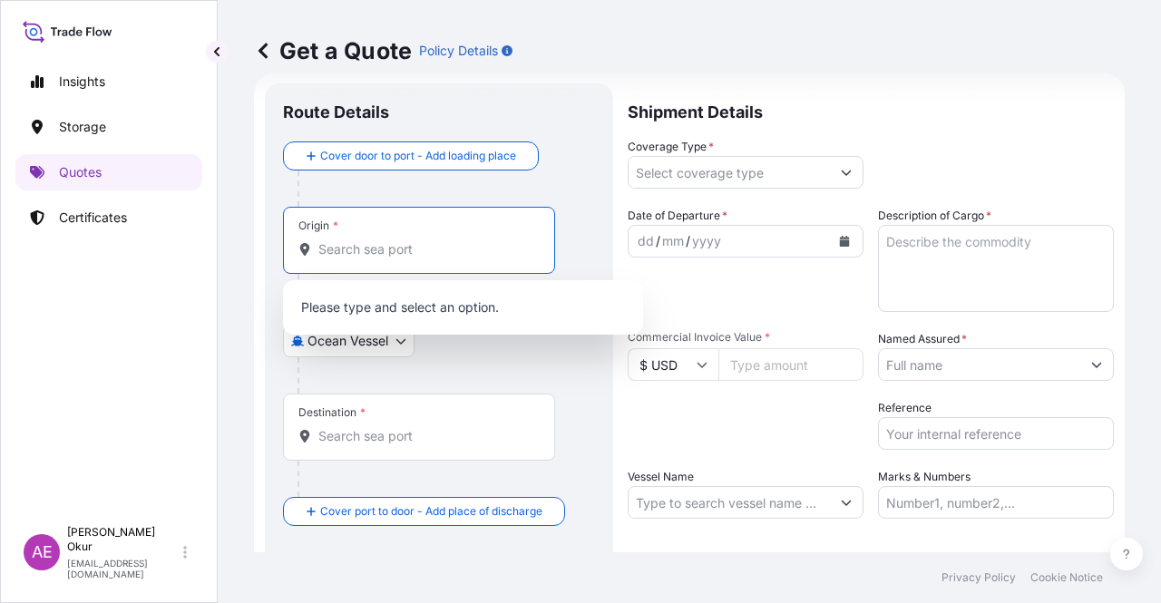
click at [361, 246] on input "Origin *" at bounding box center [425, 249] width 214 height 18
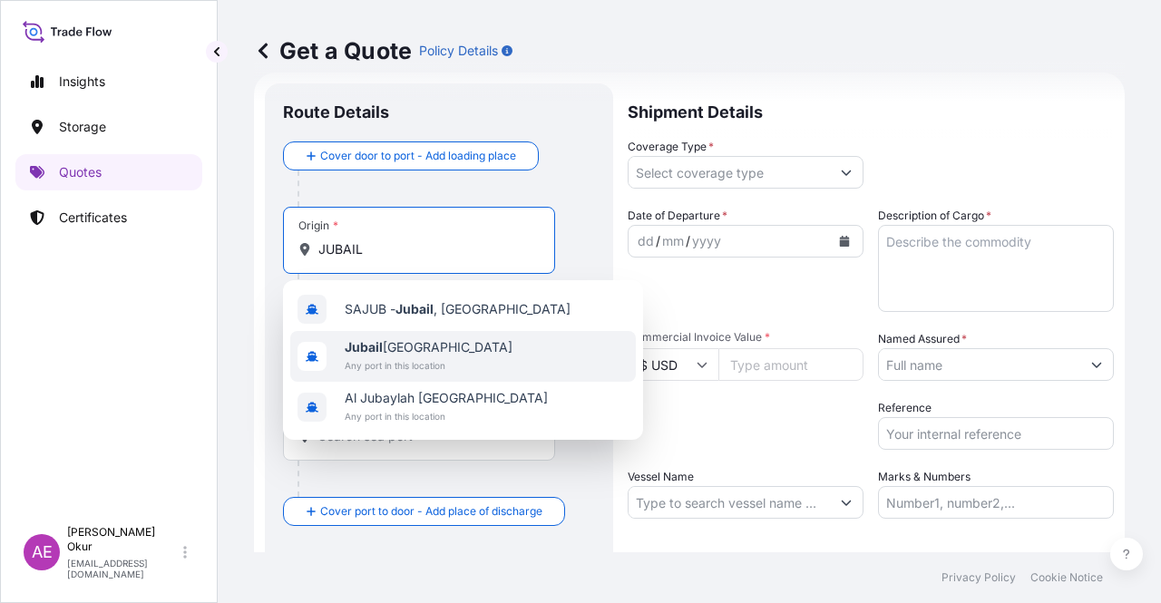
click at [410, 356] on span "Any port in this location" at bounding box center [429, 365] width 168 height 18
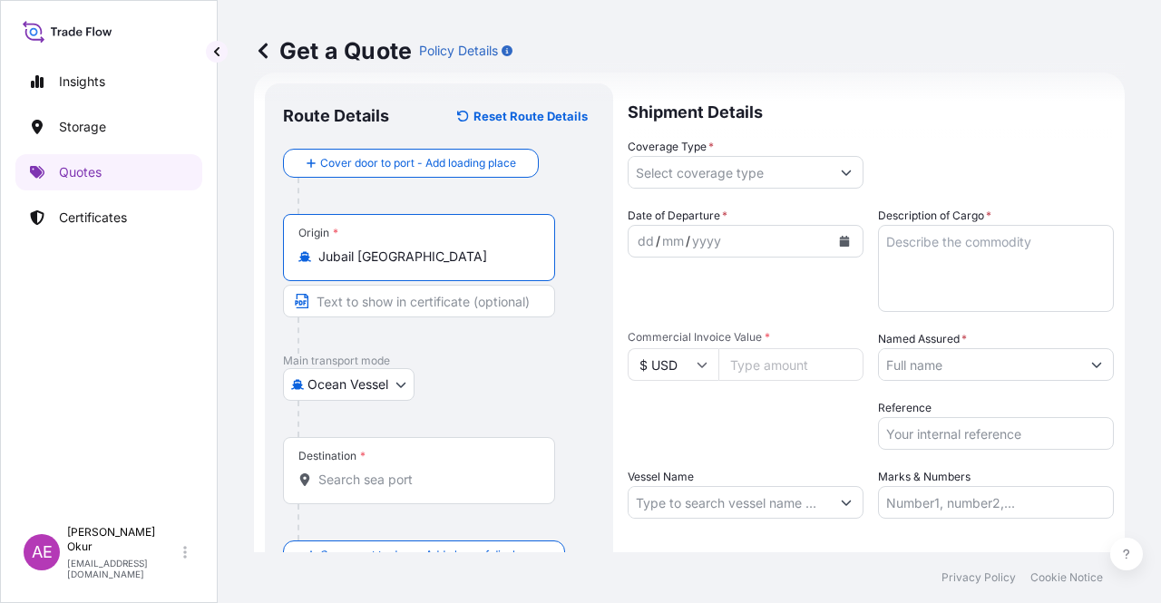
type input "Jubail [GEOGRAPHIC_DATA]"
click at [399, 300] on input "Text to appear on certificate" at bounding box center [419, 301] width 272 height 33
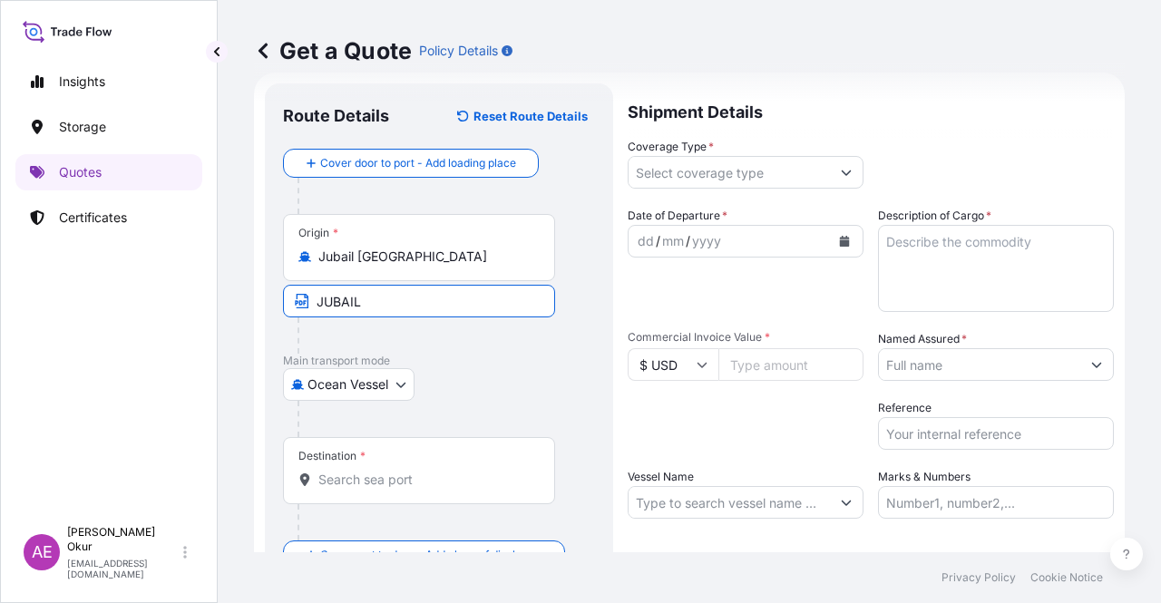
type input "JUBAIL / [GEOGRAPHIC_DATA]"
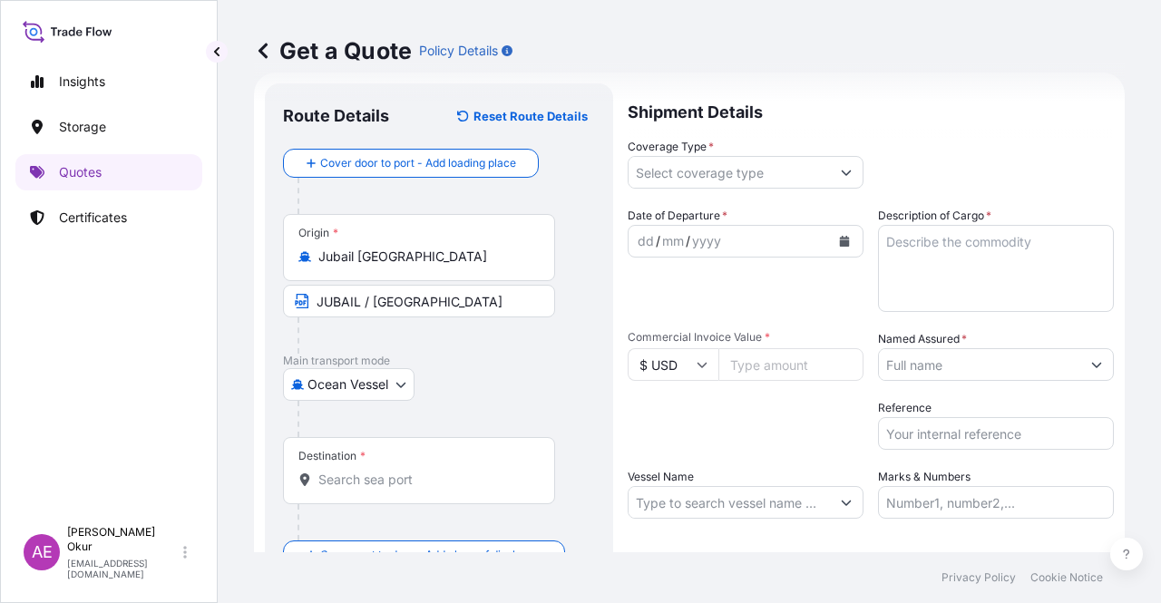
click at [439, 456] on div "Destination *" at bounding box center [419, 470] width 272 height 67
click at [439, 471] on input "Destination *" at bounding box center [425, 480] width 214 height 18
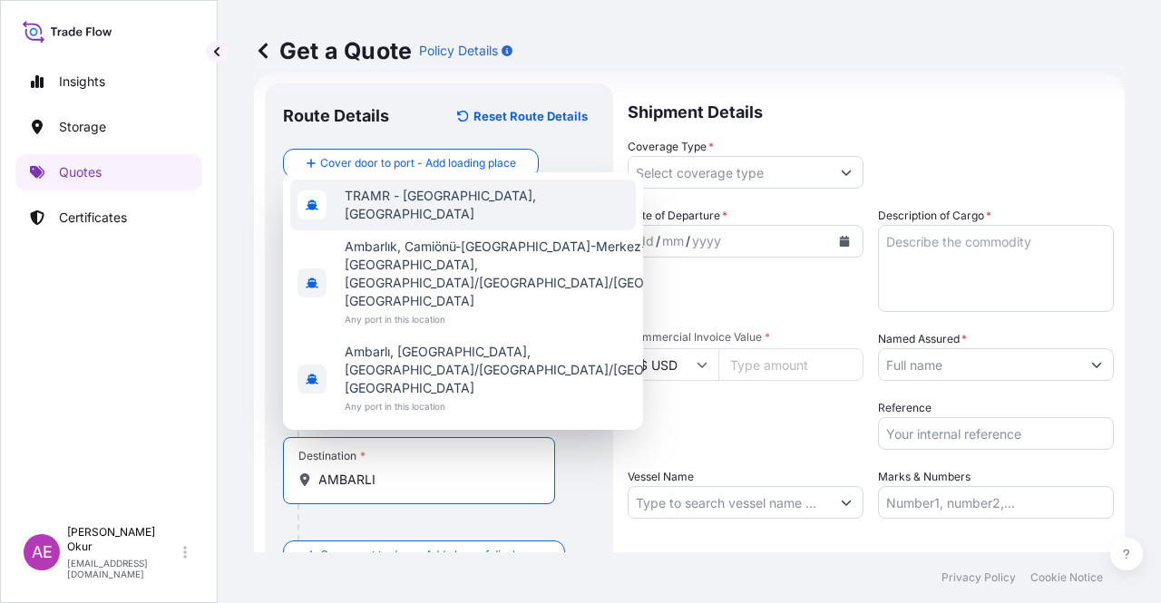
click at [442, 223] on span "TRAMR - [GEOGRAPHIC_DATA], [GEOGRAPHIC_DATA]" at bounding box center [487, 205] width 284 height 36
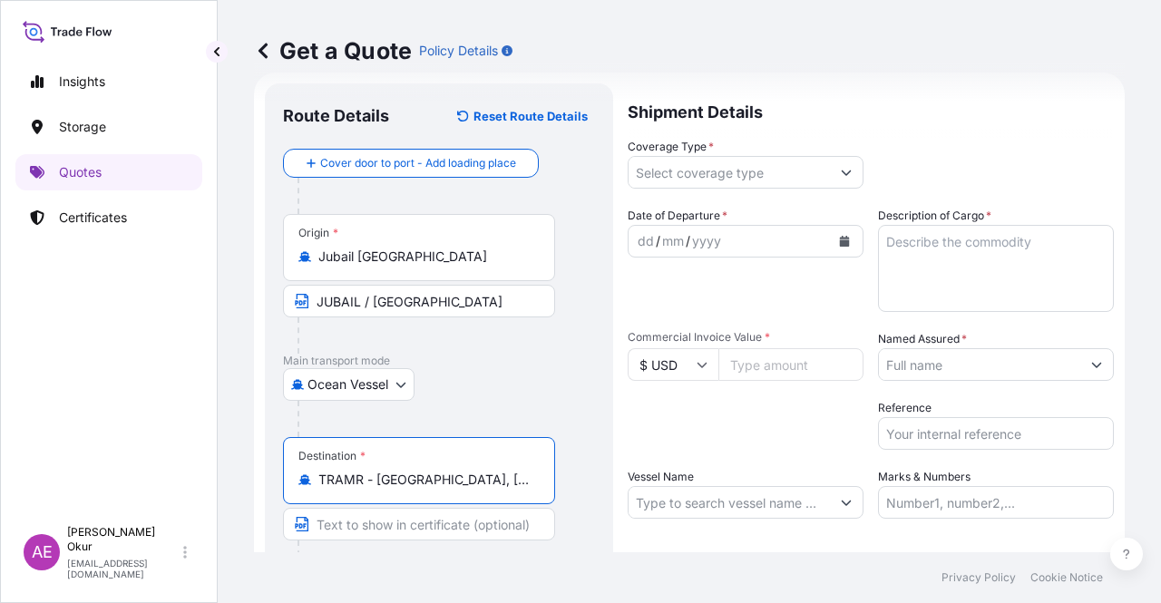
type input "TRAMR - [GEOGRAPHIC_DATA], [GEOGRAPHIC_DATA]"
click at [381, 536] on input "Text to appear on certificate" at bounding box center [419, 524] width 272 height 33
type input "AMBARLI / [GEOGRAPHIC_DATA]"
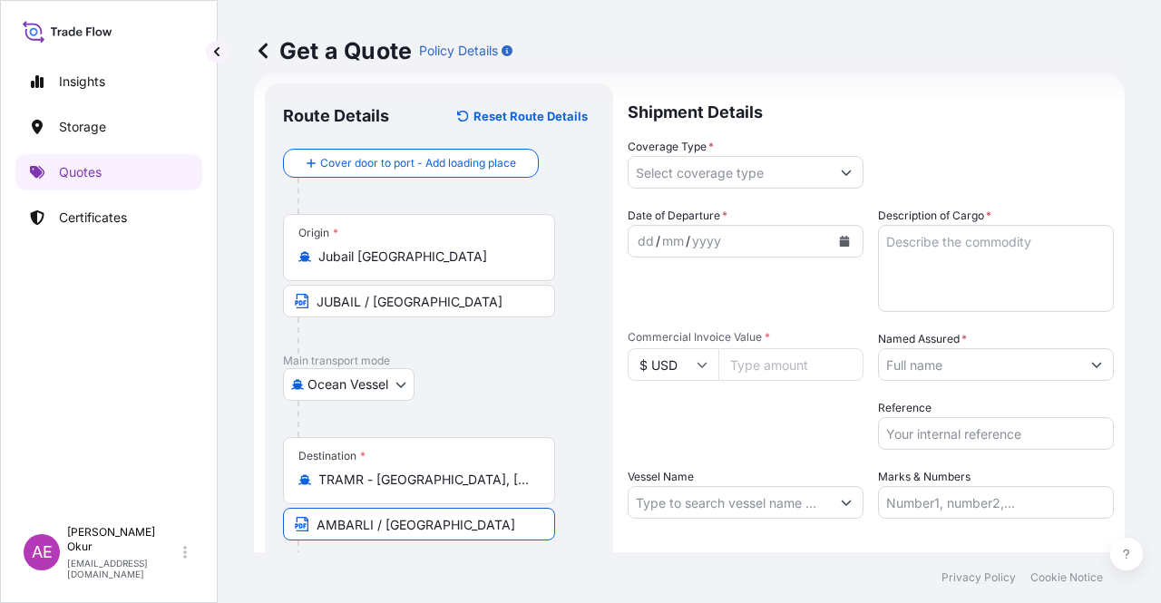
click at [698, 172] on input "Coverage Type *" at bounding box center [728, 172] width 201 height 33
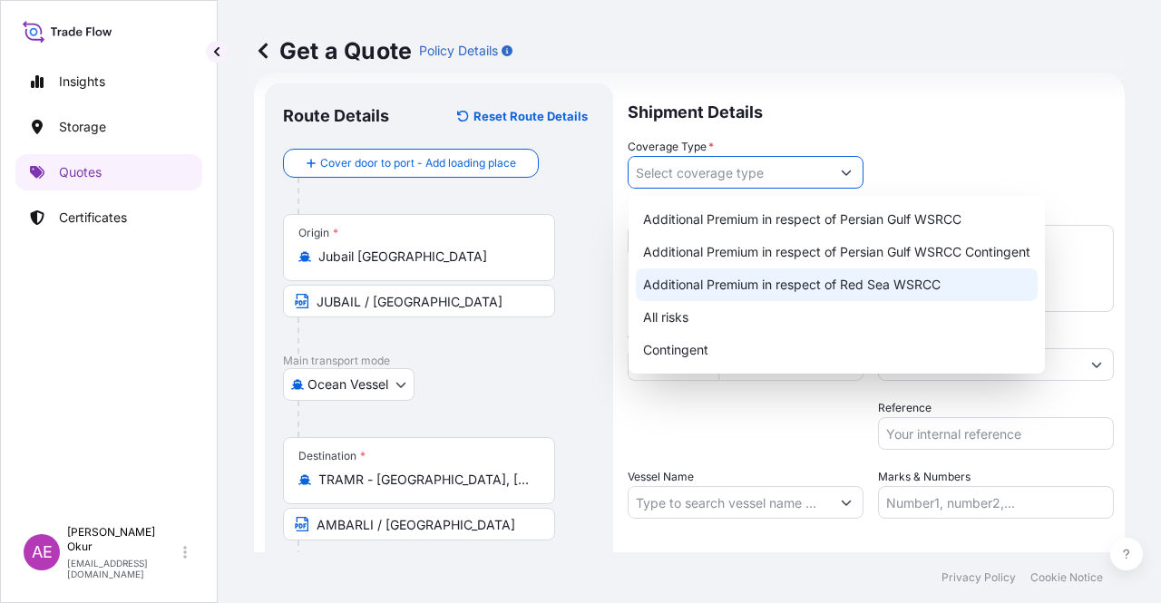
click at [663, 315] on div "All risks" at bounding box center [837, 317] width 402 height 33
type input "All risks"
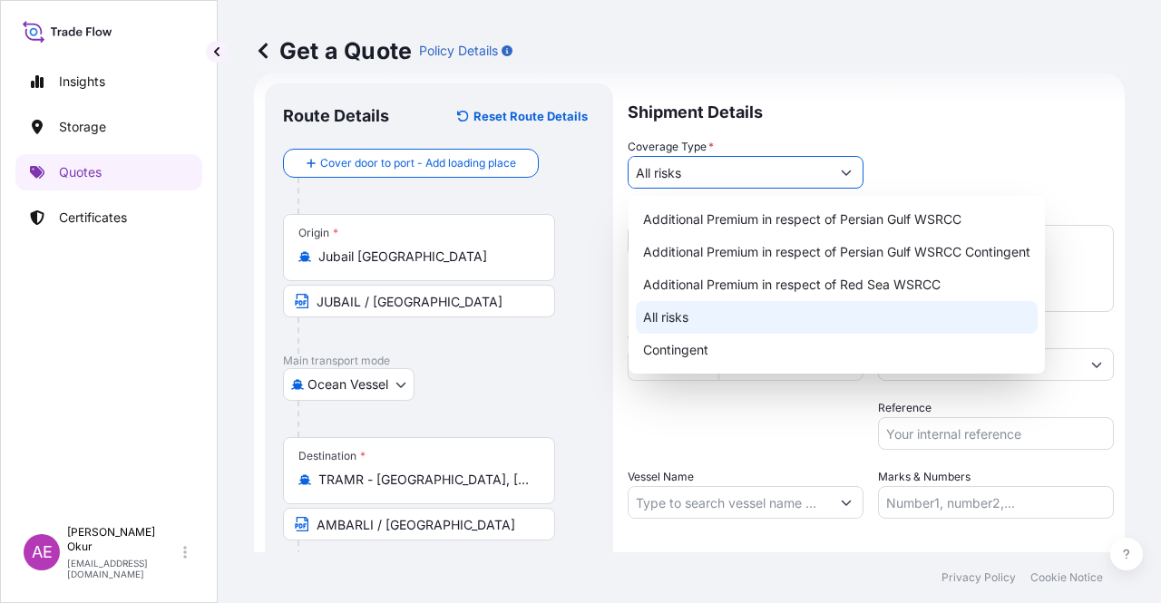
click at [680, 320] on div "All risks" at bounding box center [837, 317] width 402 height 33
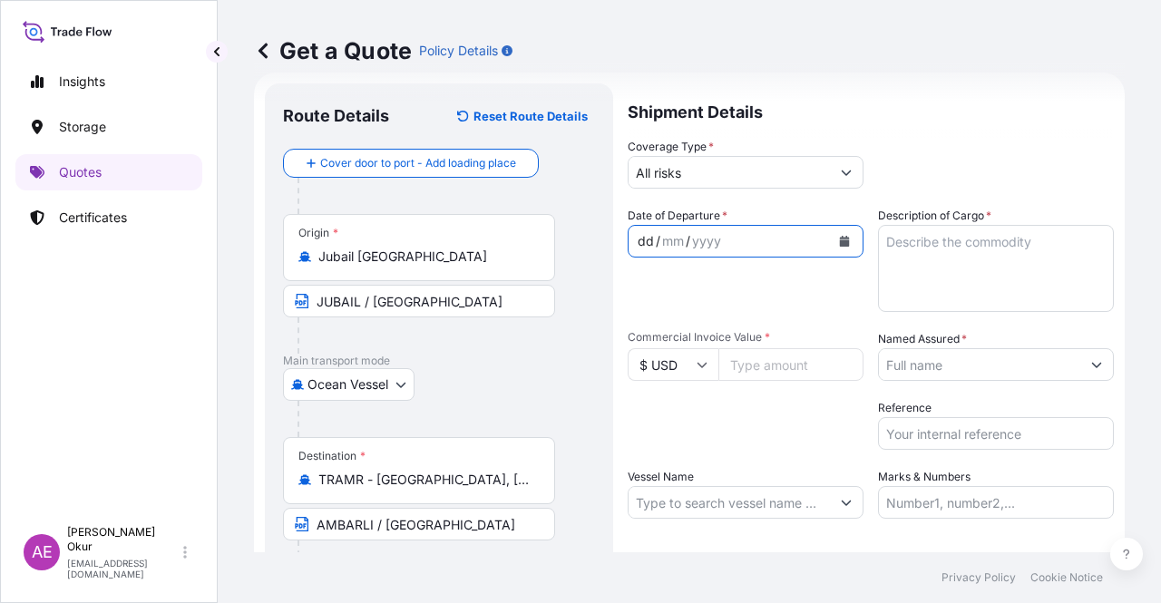
click at [643, 238] on div "dd" at bounding box center [646, 241] width 20 height 22
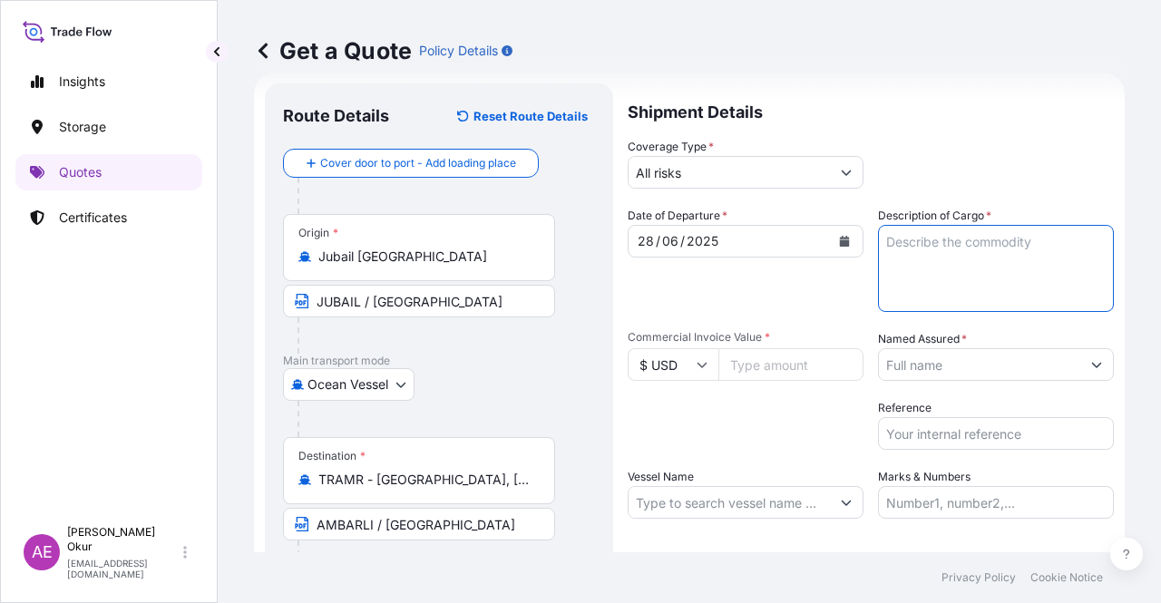
click at [990, 292] on textarea "Description of Cargo *" at bounding box center [996, 268] width 236 height 87
type textarea "PP H3030T"
click at [780, 364] on input "Commercial Invoice Value *" at bounding box center [790, 364] width 145 height 33
type input "529526.25"
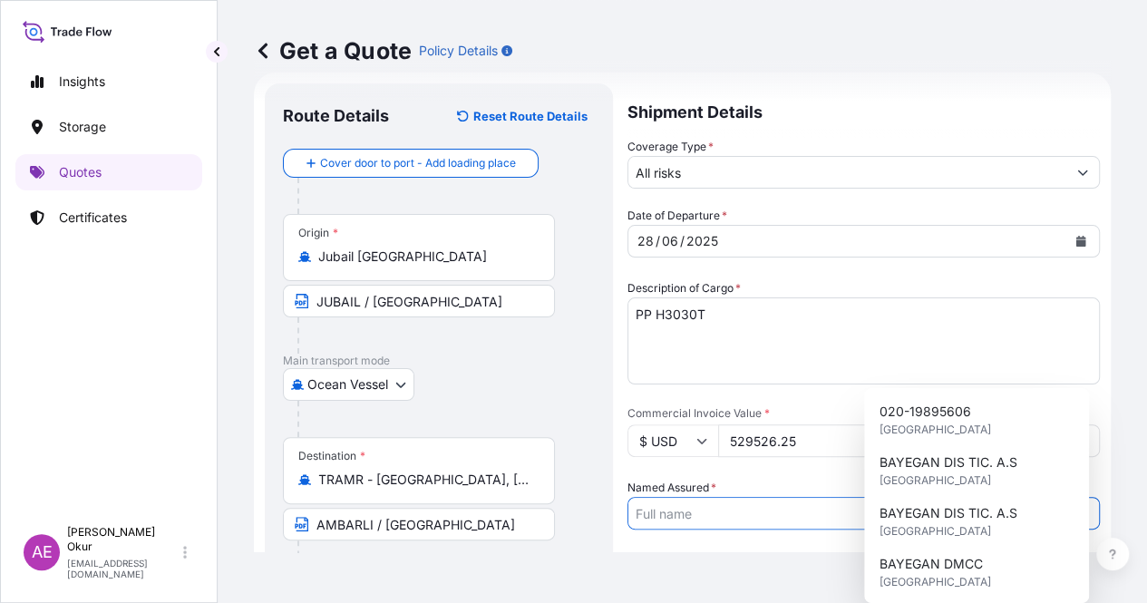
click at [962, 497] on input "Named Assured *" at bounding box center [847, 513] width 438 height 33
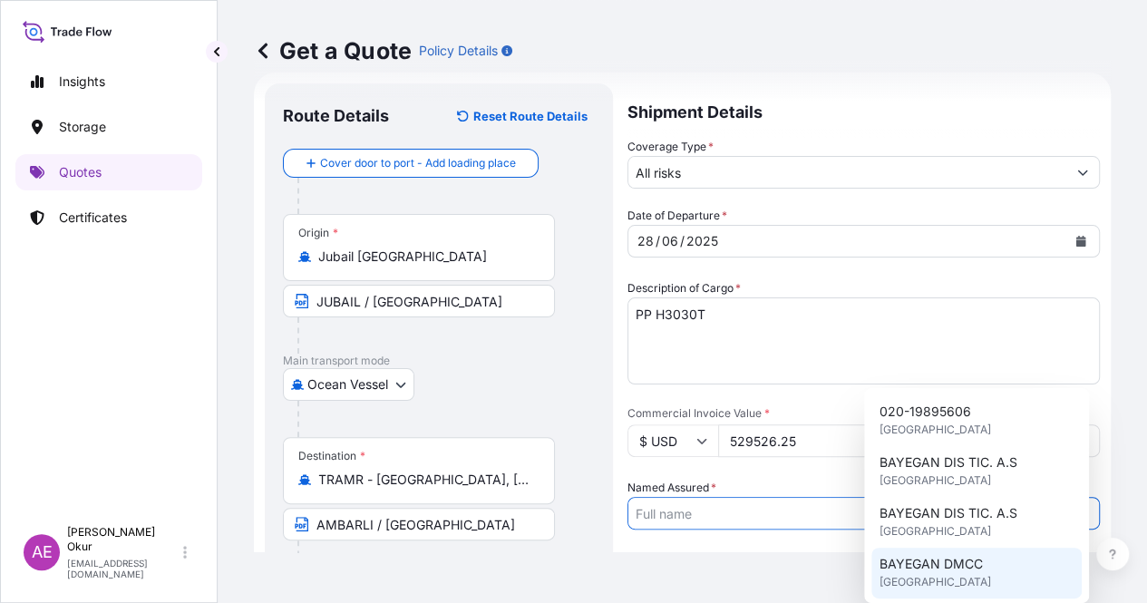
click at [933, 574] on span "[GEOGRAPHIC_DATA]" at bounding box center [935, 582] width 112 height 18
type input "BAYEGAN DMCC"
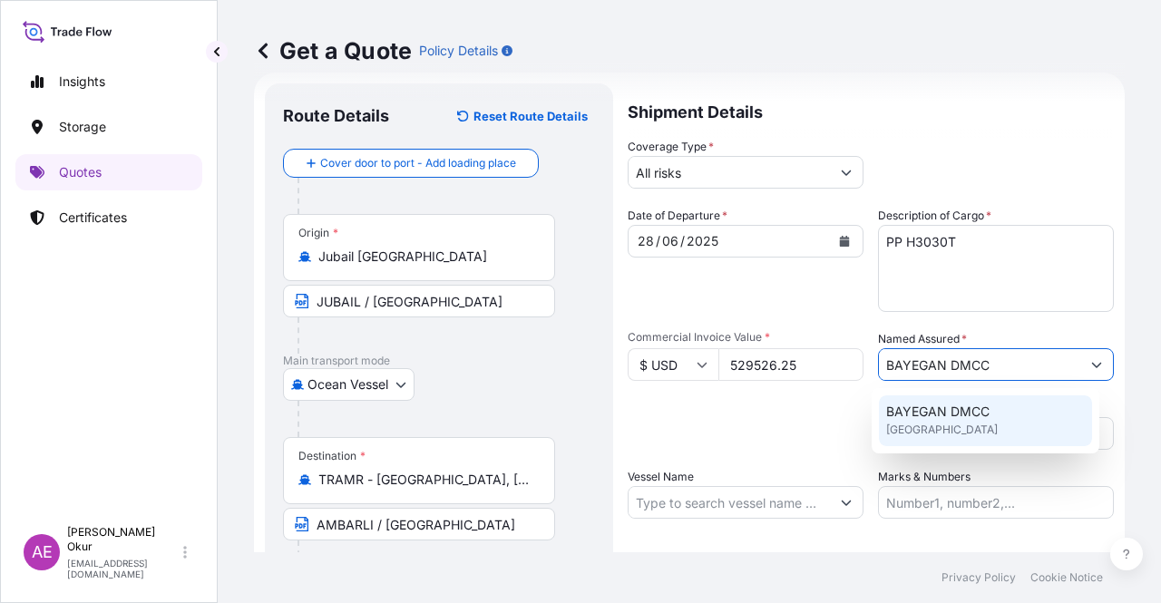
click at [942, 433] on span "[GEOGRAPHIC_DATA]" at bounding box center [942, 430] width 112 height 18
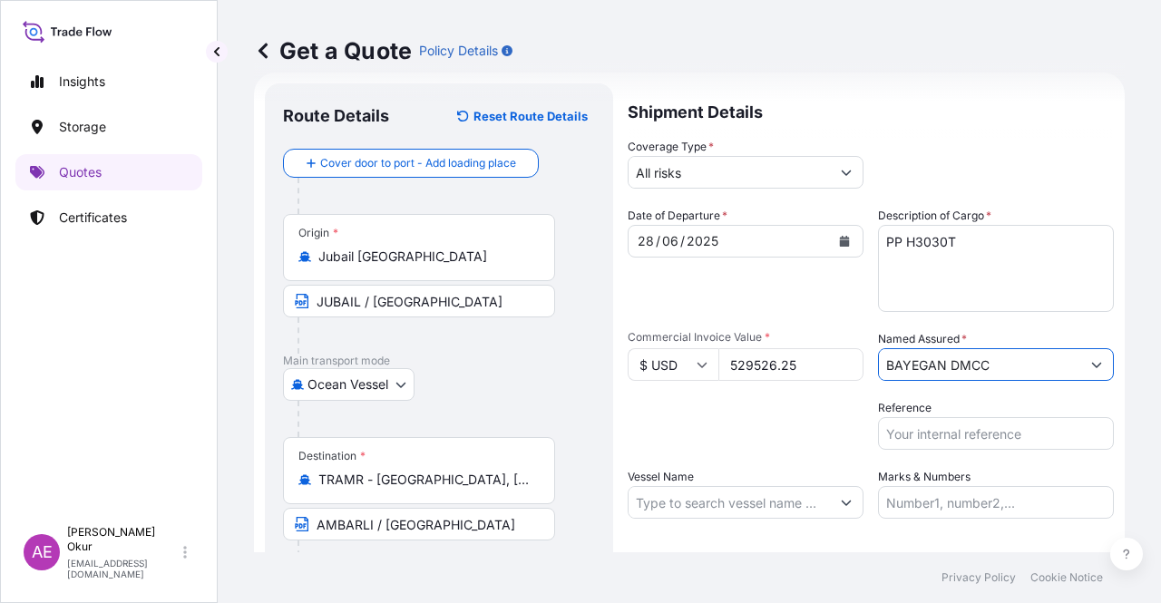
click at [667, 484] on label "Vessel Name" at bounding box center [660, 477] width 66 height 18
click at [667, 486] on input "Vessel Name" at bounding box center [728, 502] width 201 height 33
click at [681, 503] on input "Vessel Name" at bounding box center [728, 502] width 201 height 33
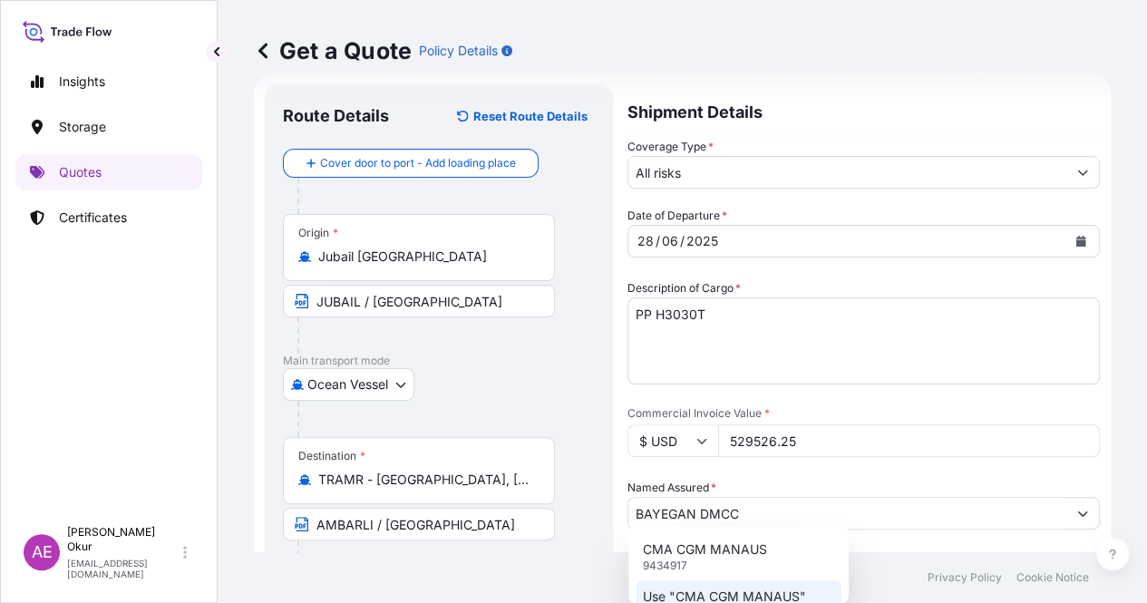
click at [730, 595] on p "Use "CMA CGM MANAUS"" at bounding box center [724, 597] width 163 height 18
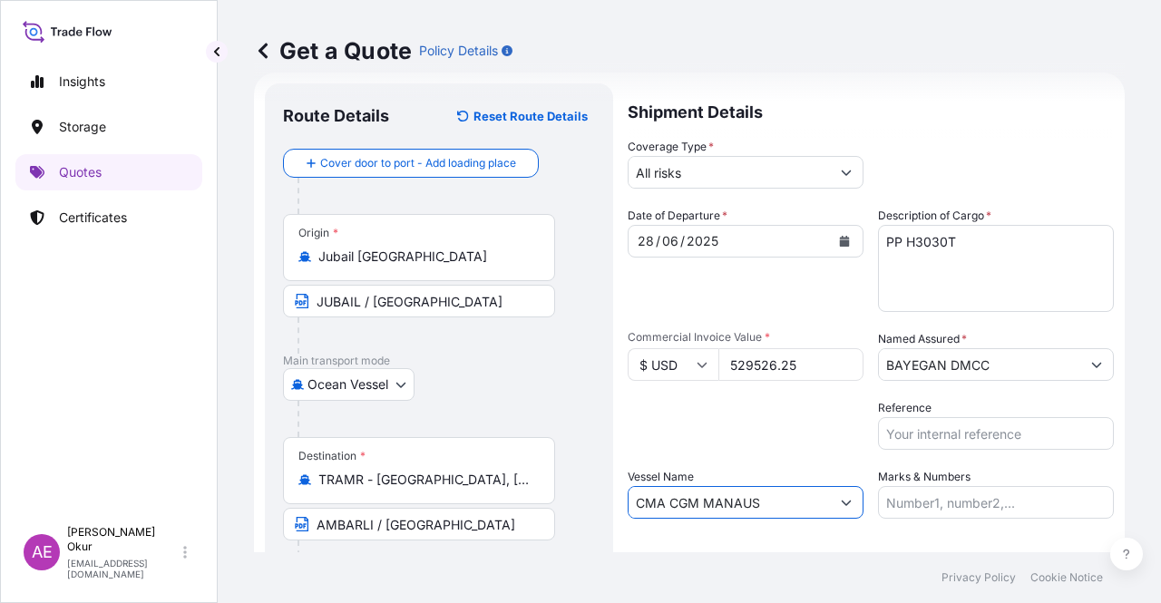
type input "CMA CGM MANAUS"
click at [907, 501] on input "Marks & Numbers" at bounding box center [996, 502] width 236 height 33
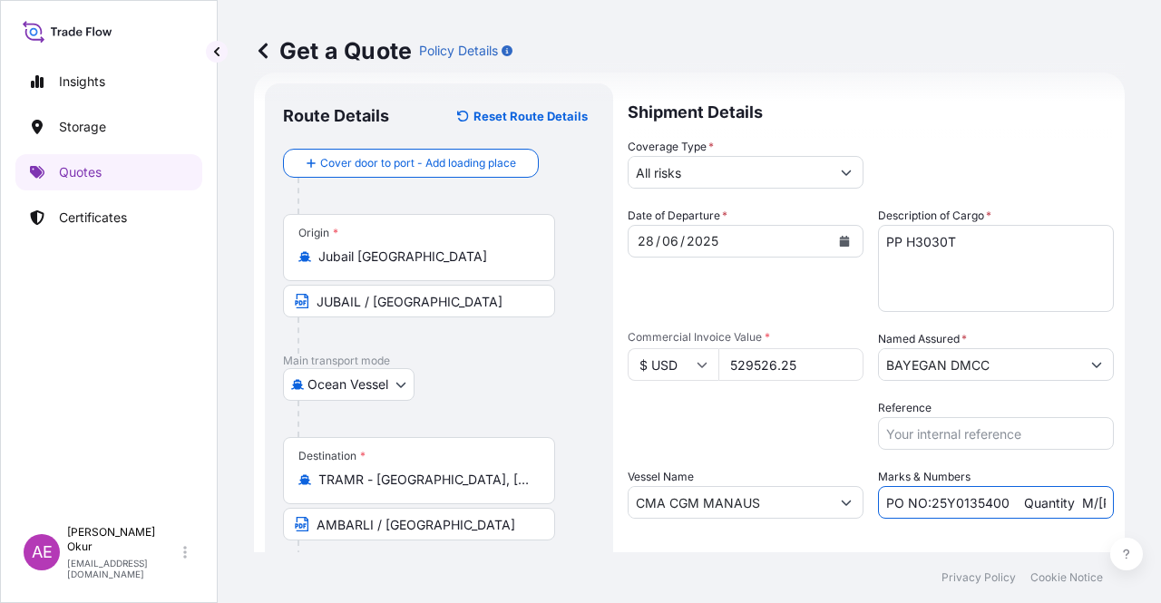
drag, startPoint x: 920, startPoint y: 501, endPoint x: 999, endPoint y: 505, distance: 79.0
click at [999, 505] on input "PO NO:25Y0135400 Quantity M/[PERSON_NAME]: 99,000 Premium: USD11,80" at bounding box center [996, 502] width 236 height 33
click at [921, 503] on input "PO NO25Y0146500 Quantity M/[PERSON_NAME]: 99,000 Premium: USD11,80" at bounding box center [996, 502] width 236 height 33
drag, startPoint x: 983, startPoint y: 503, endPoint x: 1082, endPoint y: 496, distance: 99.1
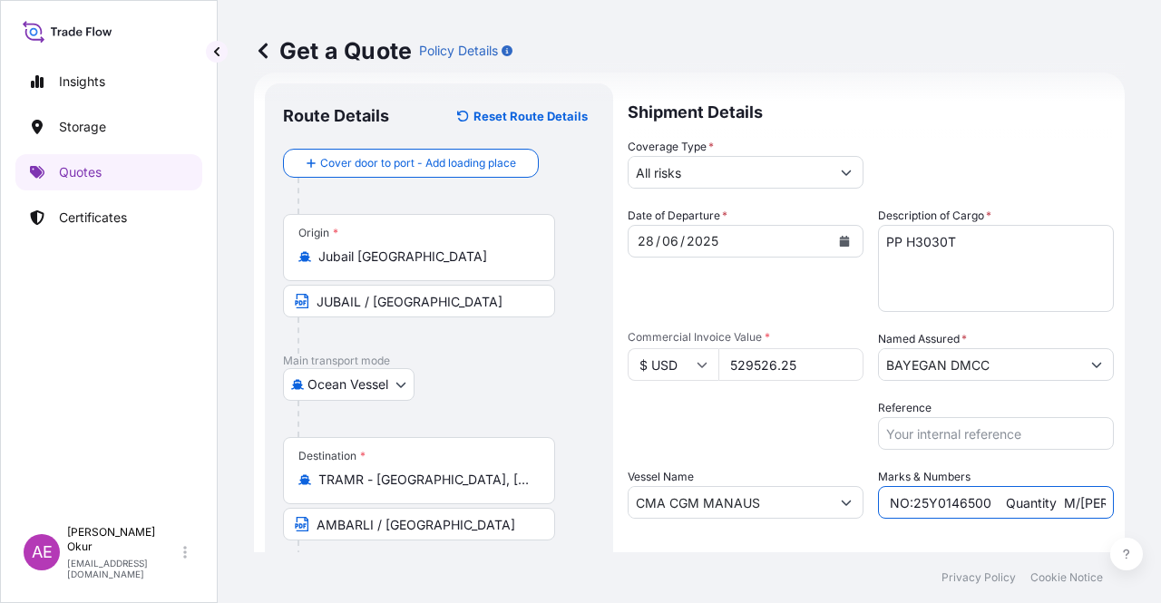
click at [1082, 496] on input "PO NO:25Y0146500 Quantity M/[PERSON_NAME]: 99,000 Premium: USD11,80" at bounding box center [996, 502] width 236 height 33
click at [1097, 505] on input "PO NO:25Y0146500 Quantity M/[PERSON_NAME]: 99,000 Premium: USD11,80" at bounding box center [996, 502] width 236 height 33
drag, startPoint x: 1097, startPoint y: 505, endPoint x: 1122, endPoint y: 503, distance: 24.5
click at [1122, 503] on div "Get a Quote Policy Details Route Details Reset Route Details Cover door to port…" at bounding box center [689, 276] width 943 height 552
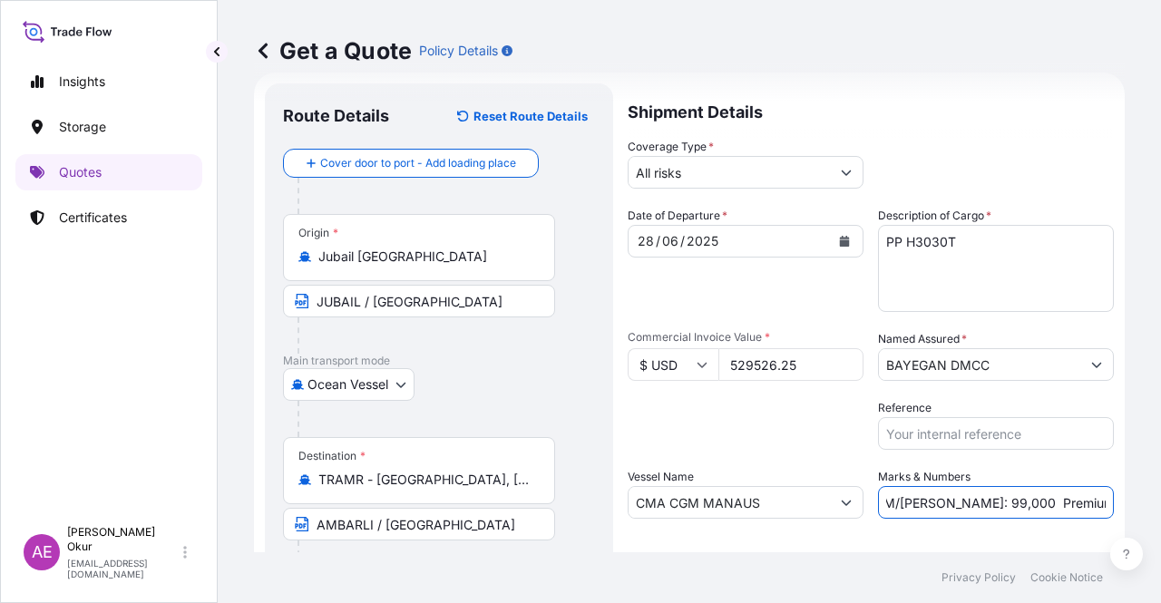
drag, startPoint x: 953, startPoint y: 505, endPoint x: 927, endPoint y: 505, distance: 26.3
click at [952, 505] on input "PO NO:25Y0146500 Quantity M/[PERSON_NAME]: 99,000 Premium: USD11,80" at bounding box center [996, 502] width 236 height 33
click at [921, 504] on input "PO NO:25Y0146500 Quantity M/[PERSON_NAME]: 99,000 Premium: USD11,80" at bounding box center [996, 502] width 236 height 33
click at [929, 500] on input "PO NO:25Y0146500 Quantity M/[PERSON_NAME]: 99,000 Premium: USD11,80" at bounding box center [996, 502] width 236 height 33
click at [980, 498] on input "PO NO:25Y0146500 Quantity M/[PERSON_NAME]: 99,000 Premium: USD11,80" at bounding box center [996, 502] width 236 height 33
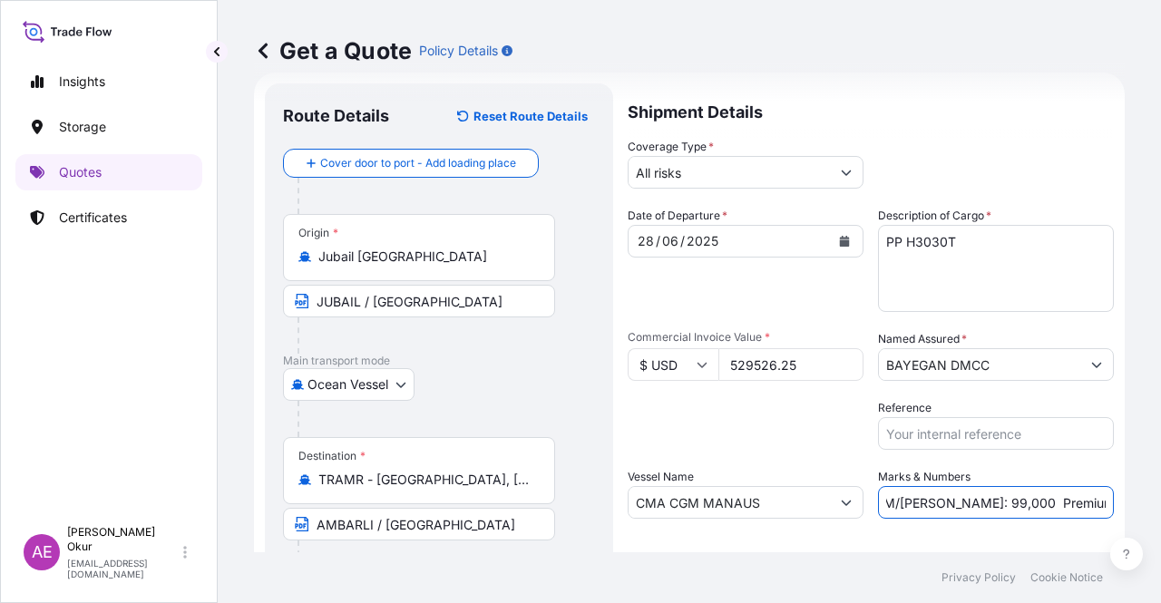
drag, startPoint x: 929, startPoint y: 505, endPoint x: 970, endPoint y: 505, distance: 41.7
click at [970, 505] on input "PO NO:25Y0146500 Quantity M/[PERSON_NAME]: 99,000 Premium: USD11,80" at bounding box center [996, 502] width 236 height 33
drag, startPoint x: 1061, startPoint y: 505, endPoint x: 1160, endPoint y: 506, distance: 98.8
click at [1160, 506] on div "Get a Quote Policy Details Route Details Reset Route Details Cover door to port…" at bounding box center [689, 276] width 943 height 552
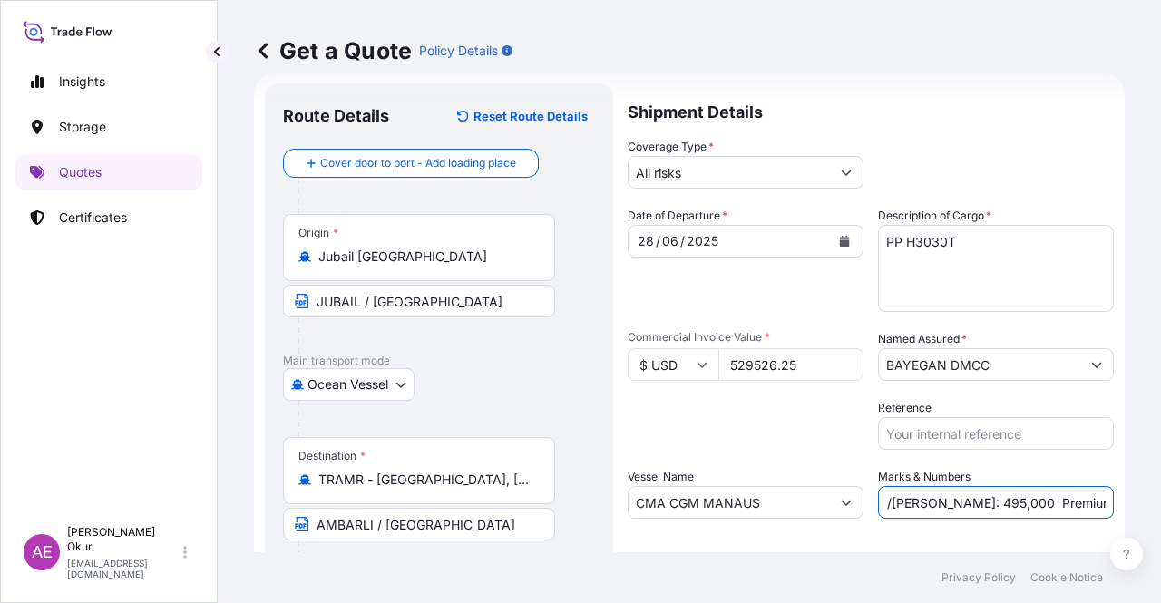
click at [1041, 499] on input "PO NO:25Y0146500 Quantity M/[PERSON_NAME]: 495,000 Premium: USD11,80" at bounding box center [996, 502] width 236 height 33
click at [1065, 499] on input "PO NO:25Y0146500 Quantity M/[PERSON_NAME]: 495,000 Premium: USD11,80" at bounding box center [996, 502] width 236 height 33
drag, startPoint x: 1065, startPoint y: 499, endPoint x: 1105, endPoint y: 501, distance: 40.9
click at [1105, 501] on form "Route Details Reset Route Details Cover door to port - Add loading place Place …" at bounding box center [689, 369] width 870 height 592
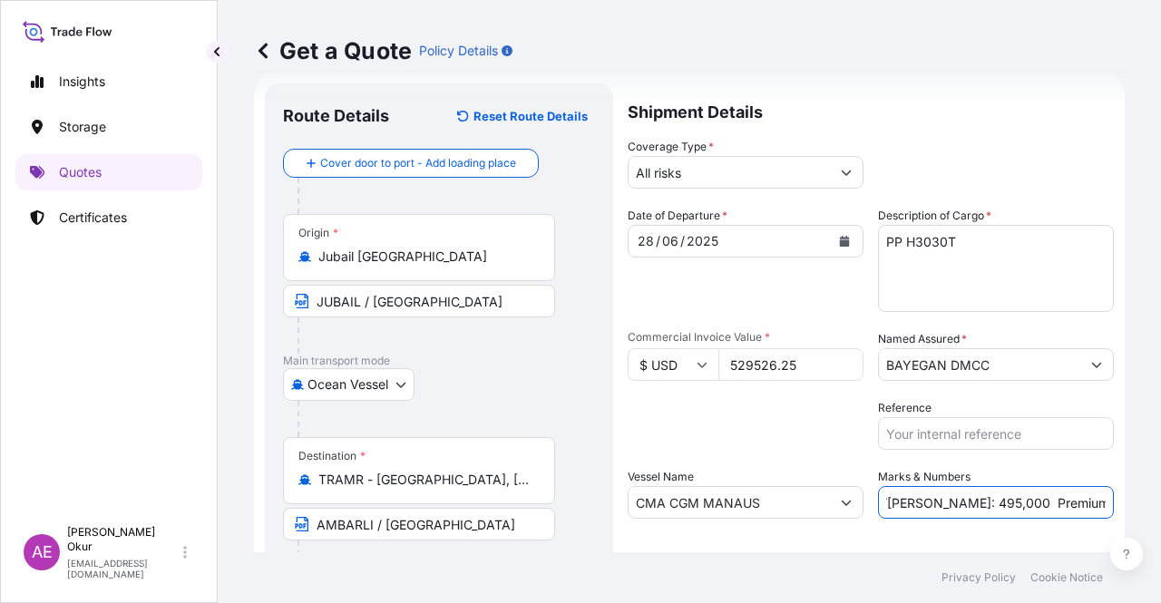
click at [1059, 506] on input "PO NO:25Y0146500 Quantity M/[PERSON_NAME]: 495,000 Premium: USD58,25" at bounding box center [996, 502] width 236 height 33
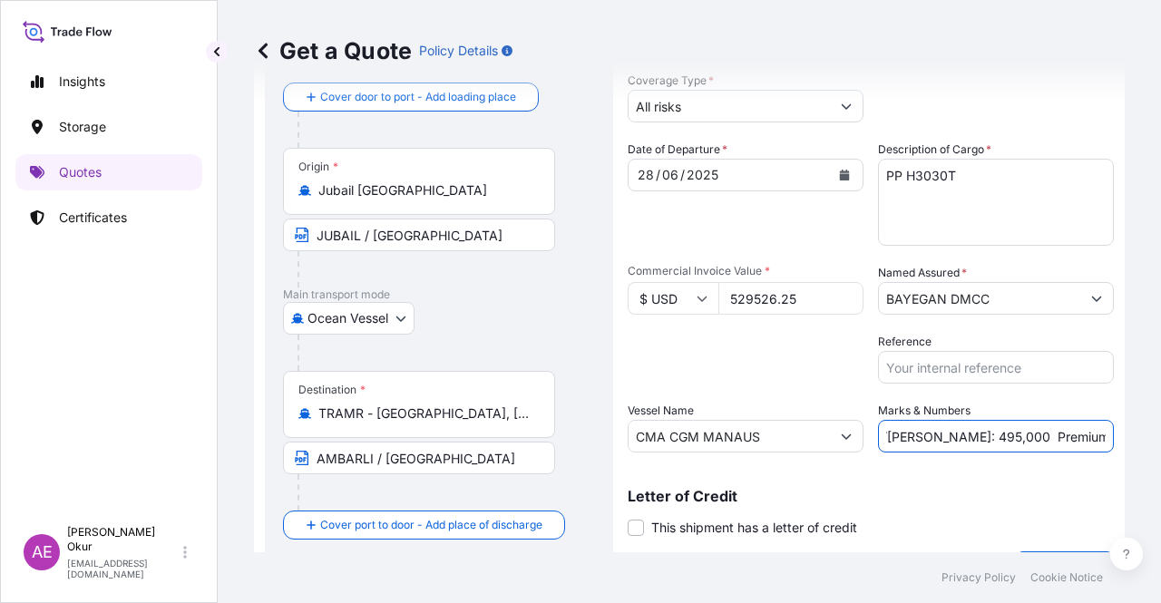
scroll to position [141, 0]
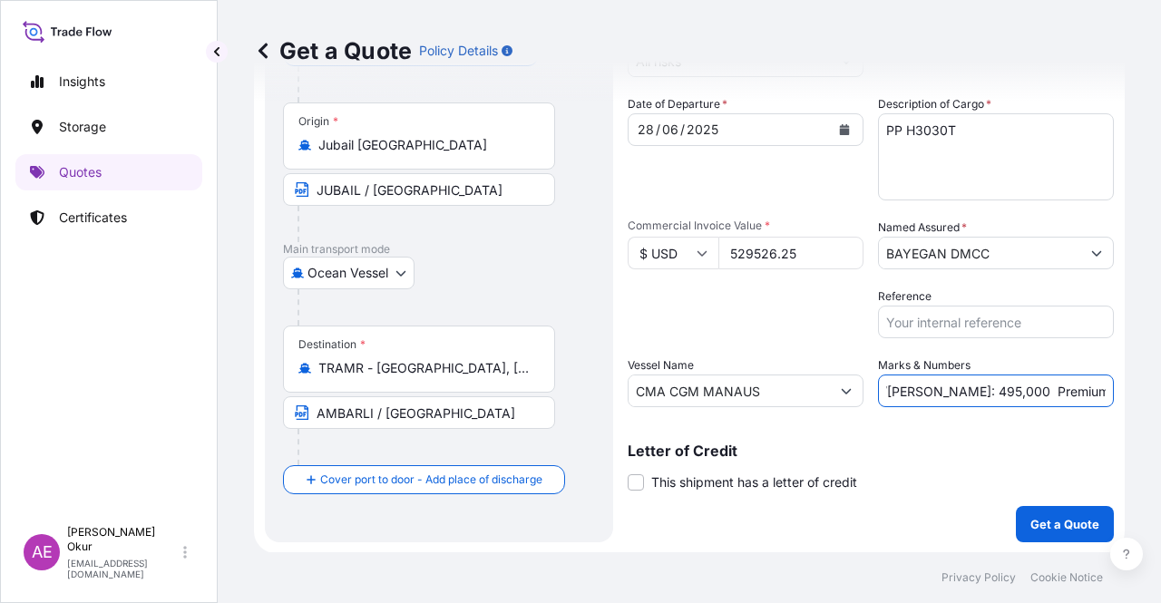
type input "PO NO:25Y0146500 Quantity M/[PERSON_NAME]: 495,000 Premium: USD 58,25"
click at [1031, 534] on button "Get a Quote" at bounding box center [1065, 524] width 98 height 36
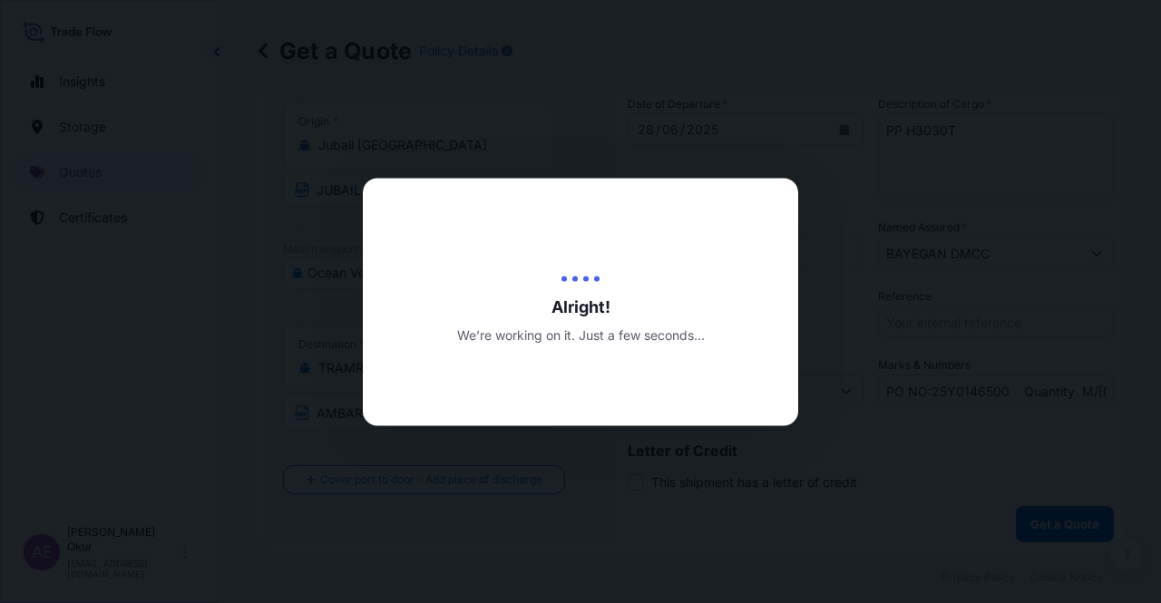
select select "Ocean Vessel"
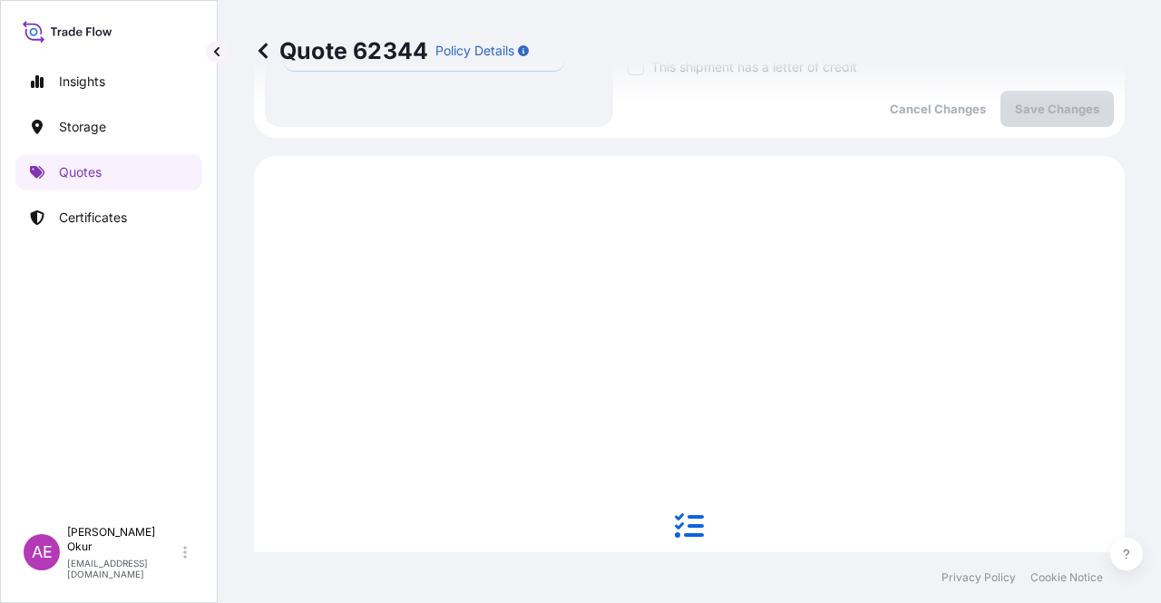
scroll to position [620, 0]
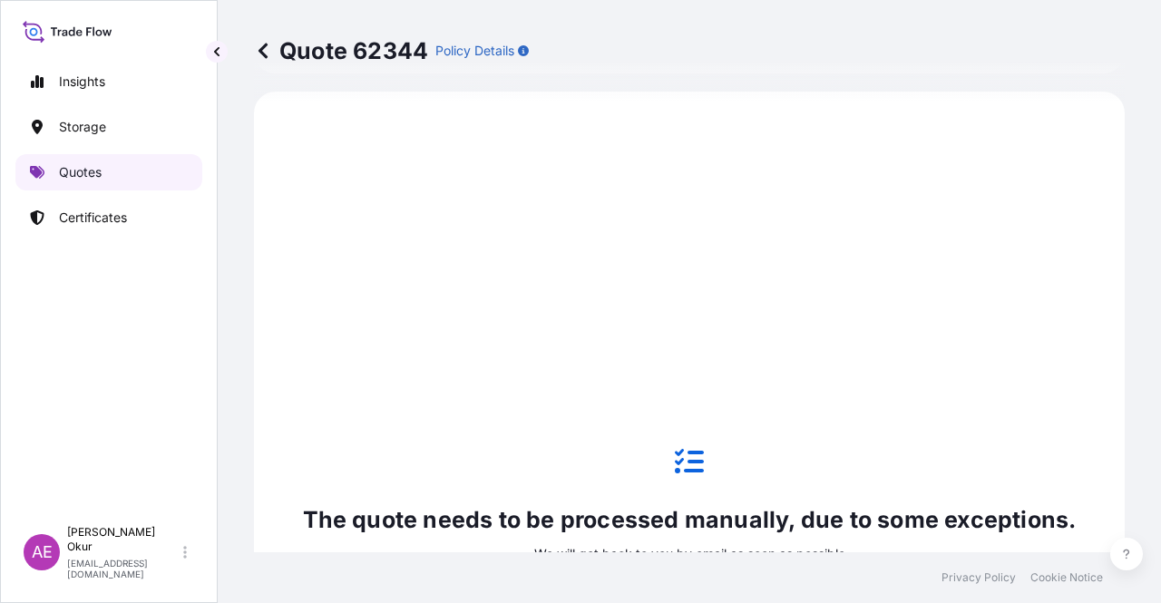
click at [132, 166] on link "Quotes" at bounding box center [108, 172] width 187 height 36
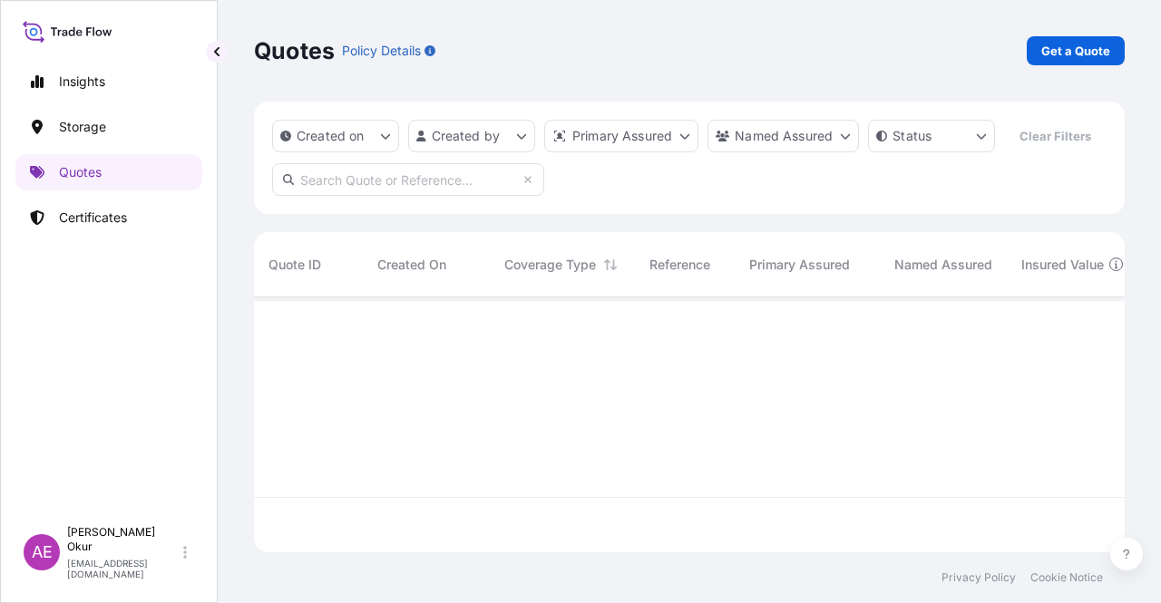
scroll to position [251, 856]
click at [1104, 53] on p "Get a Quote" at bounding box center [1075, 51] width 69 height 18
select select "Ocean Vessel"
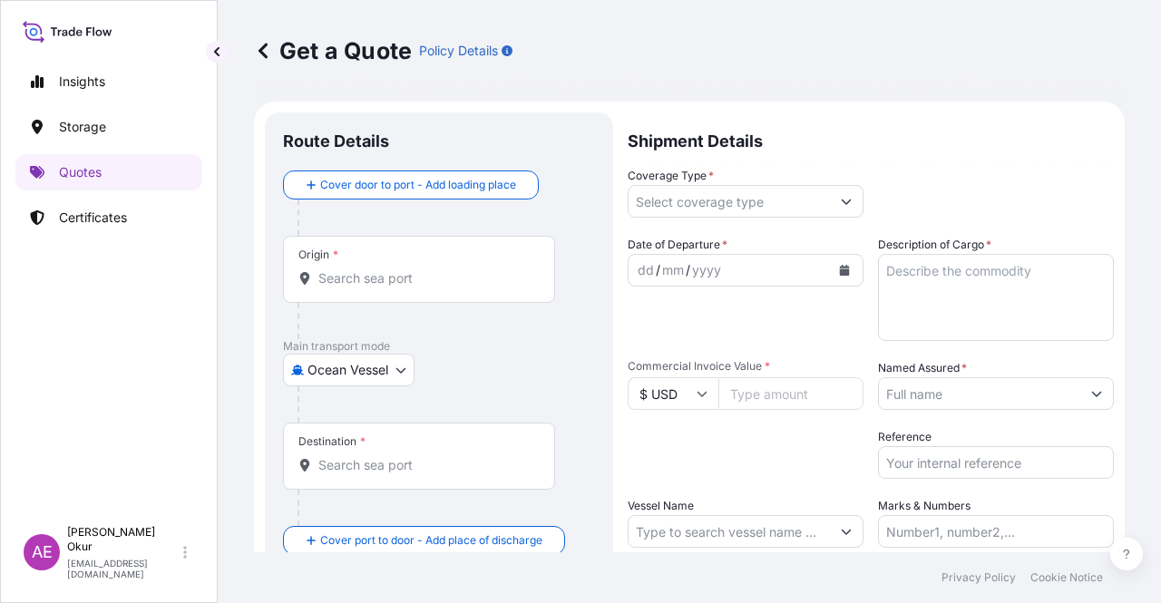
scroll to position [29, 0]
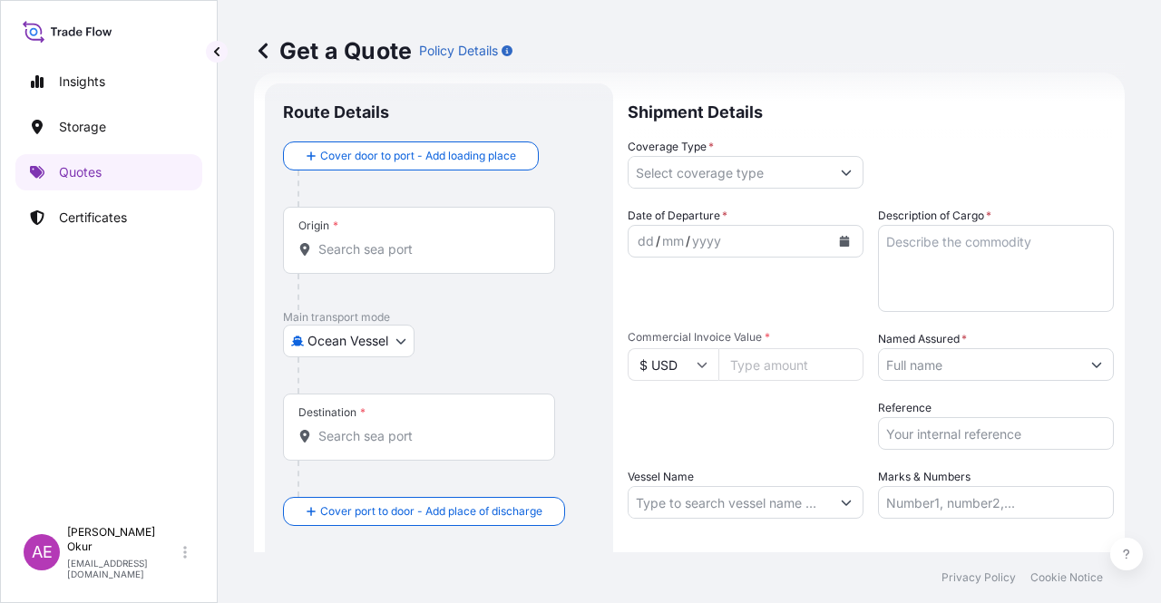
click at [349, 244] on input "Origin *" at bounding box center [425, 249] width 214 height 18
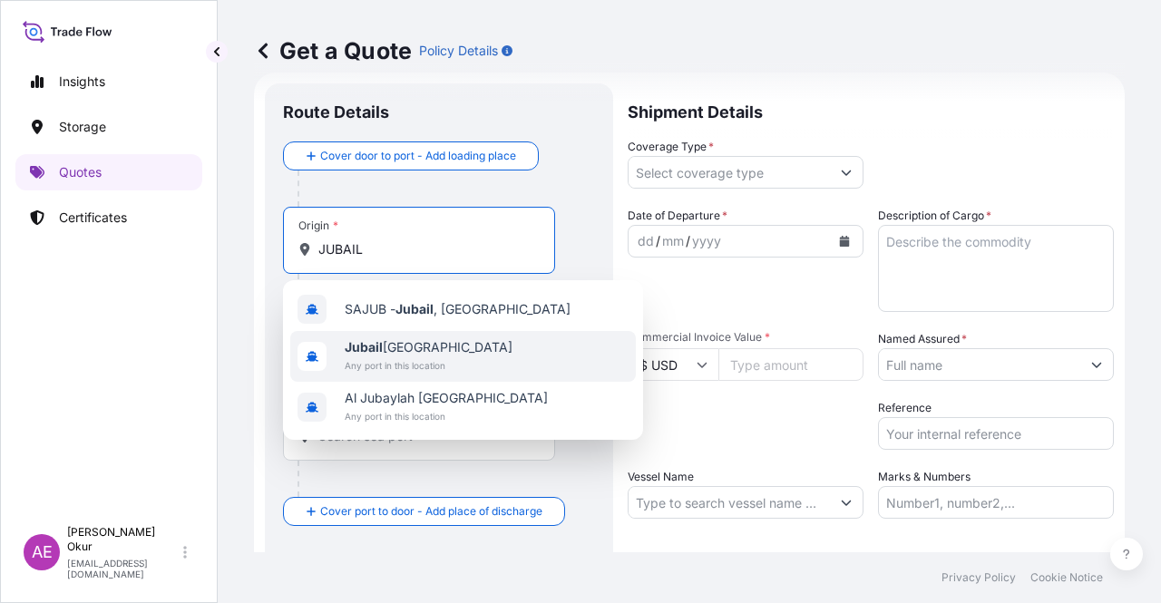
click at [430, 362] on span "Any port in this location" at bounding box center [429, 365] width 168 height 18
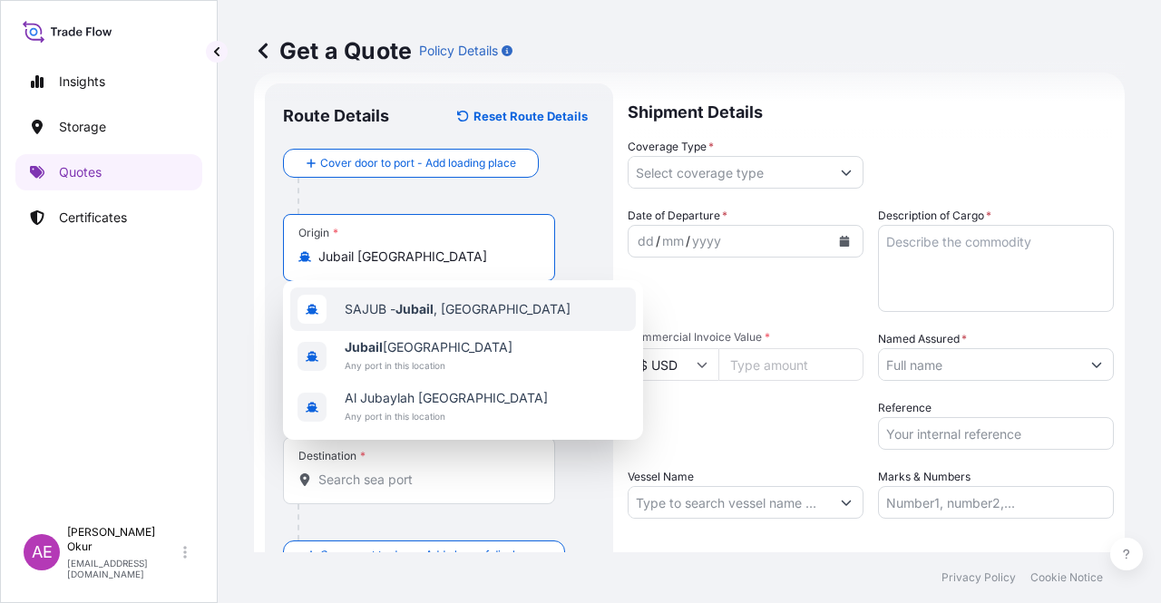
type input "Jubail [GEOGRAPHIC_DATA]"
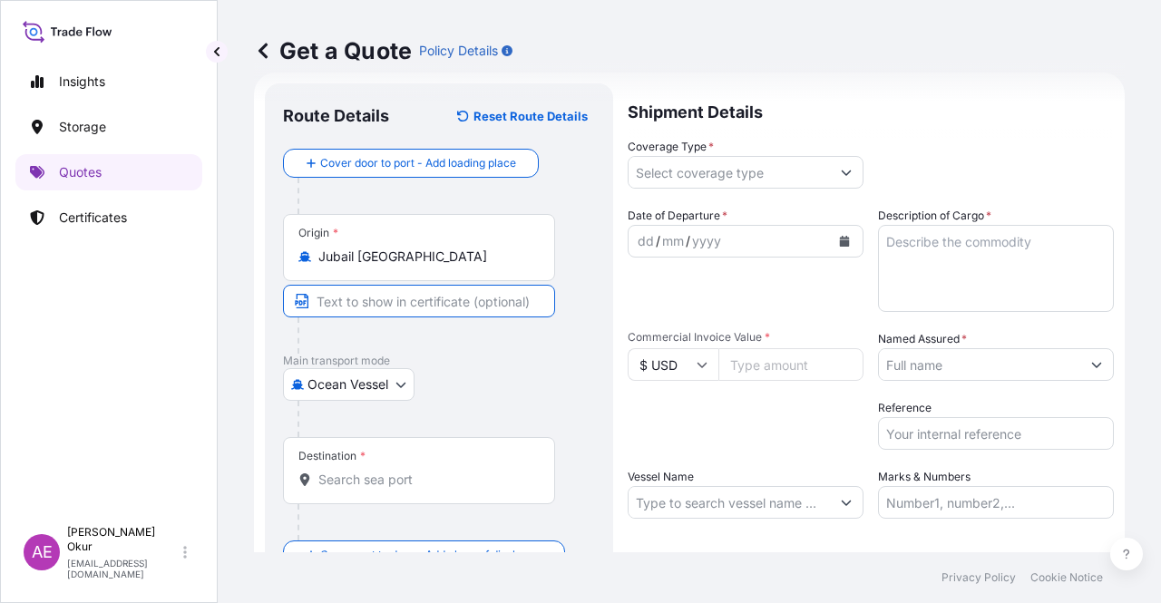
click at [380, 285] on input "Text to appear on certificate" at bounding box center [419, 301] width 272 height 33
type input "JUBAIL / [GEOGRAPHIC_DATA]"
click at [378, 447] on div "Destination *" at bounding box center [419, 470] width 272 height 67
click at [378, 471] on input "Destination *" at bounding box center [425, 480] width 214 height 18
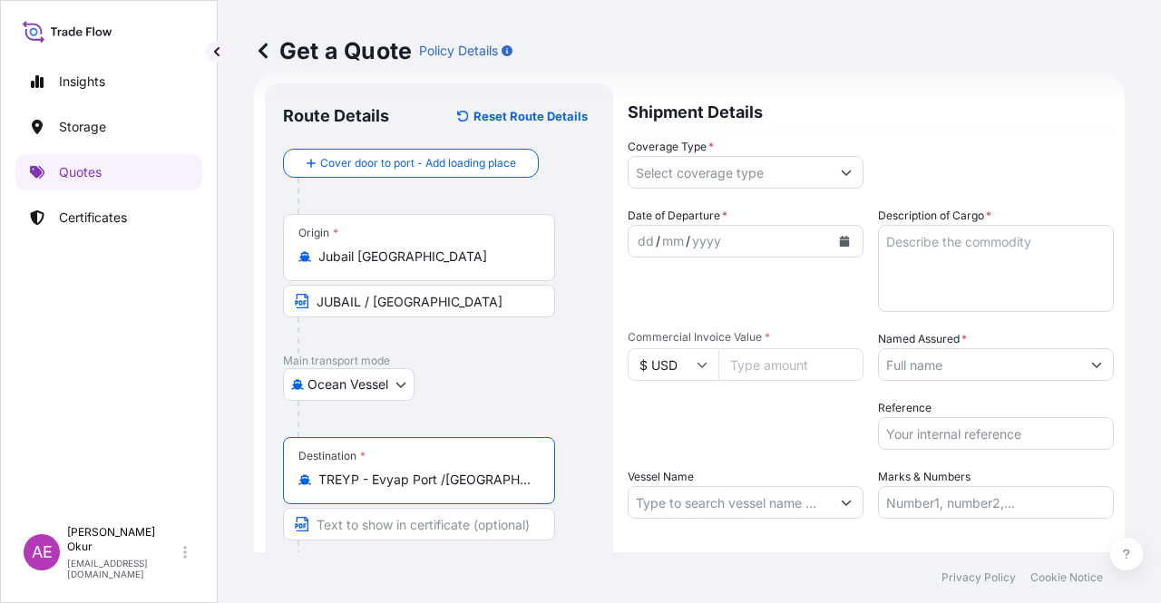
click at [414, 521] on input "Text to appear on certificate" at bounding box center [419, 524] width 272 height 33
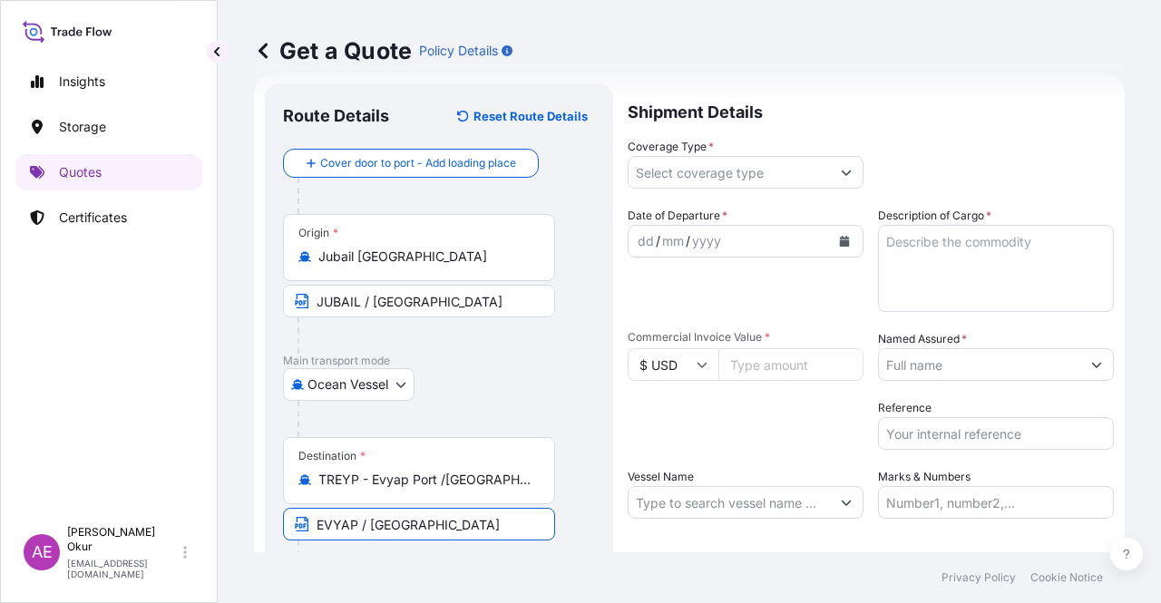
click at [735, 168] on input "Coverage Type *" at bounding box center [728, 172] width 201 height 33
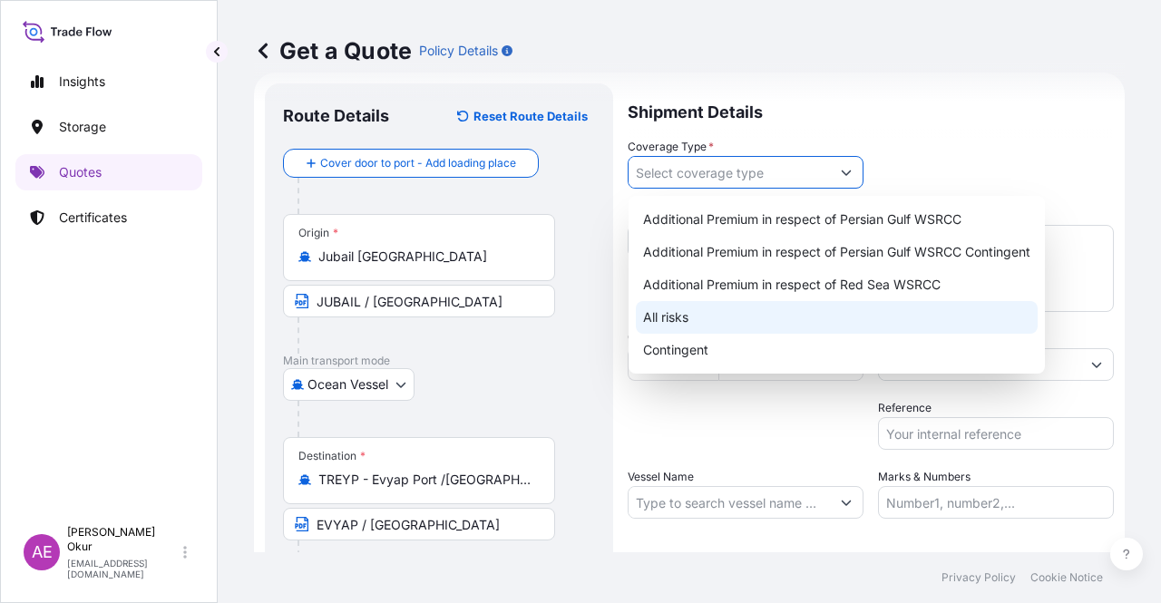
click at [692, 320] on div "All risks" at bounding box center [837, 317] width 402 height 33
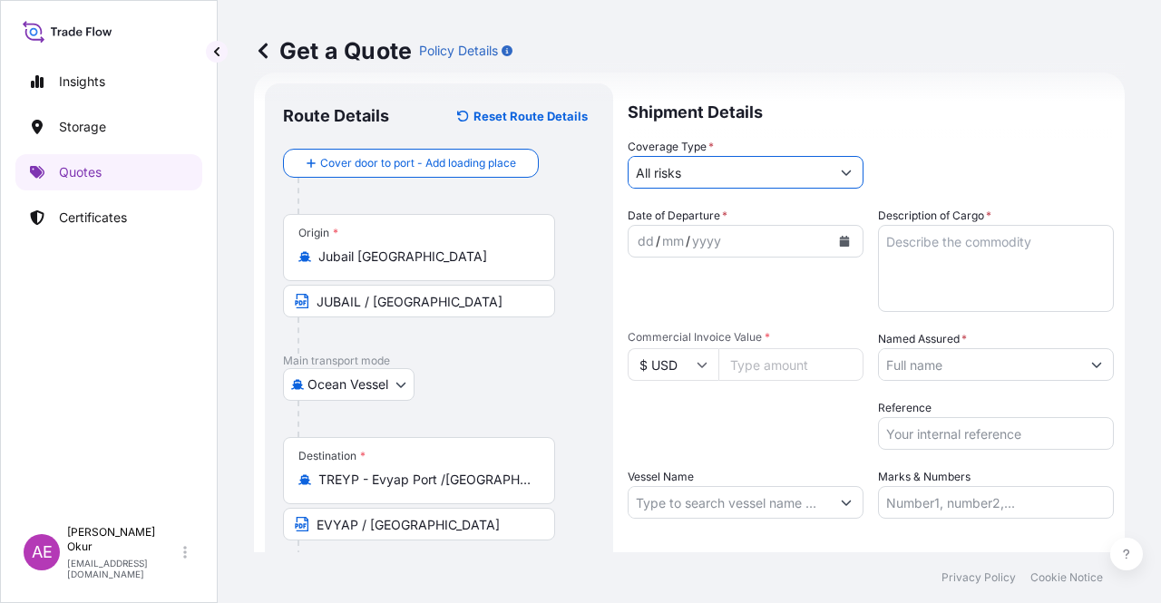
click at [650, 228] on div "dd / mm / yyyy" at bounding box center [728, 241] width 201 height 33
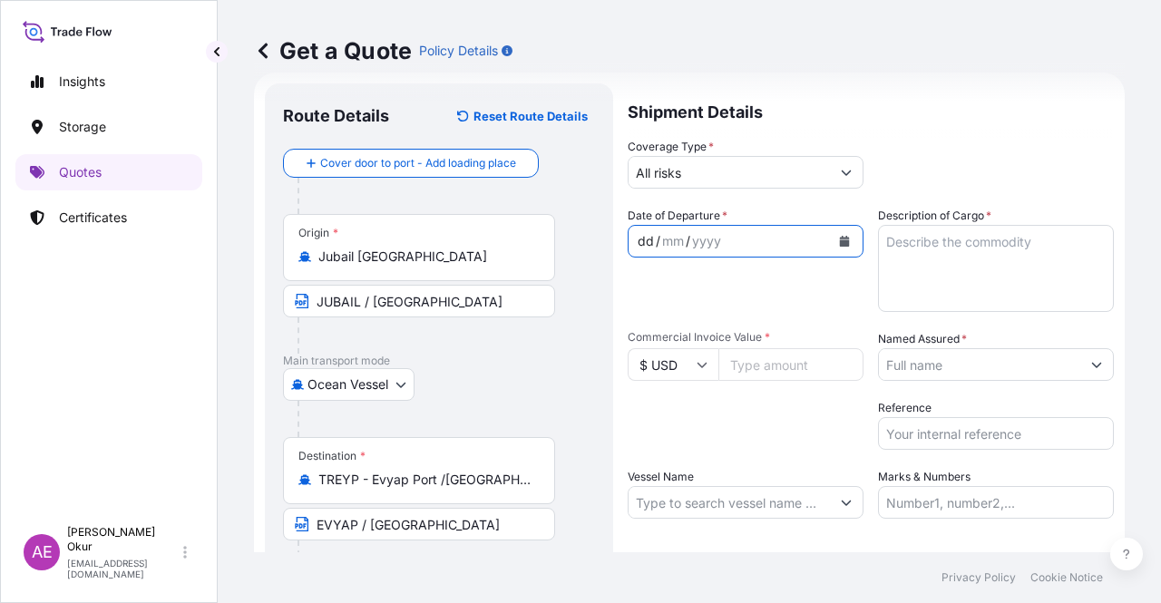
click at [647, 240] on div "dd" at bounding box center [646, 241] width 20 height 22
click at [931, 246] on textarea "Description of Cargo *" at bounding box center [996, 268] width 236 height 87
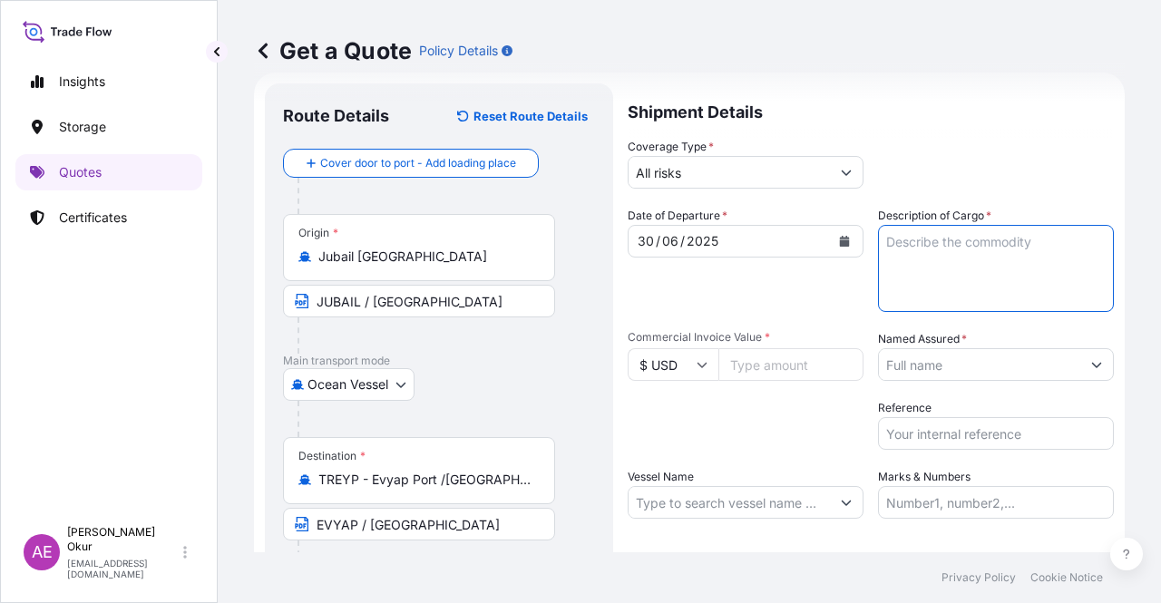
click at [977, 277] on textarea "Description of Cargo *" at bounding box center [996, 268] width 236 height 87
click at [798, 362] on input "Commercial Invoice Value *" at bounding box center [790, 364] width 145 height 33
click at [773, 503] on input "Vessel Name" at bounding box center [728, 502] width 201 height 33
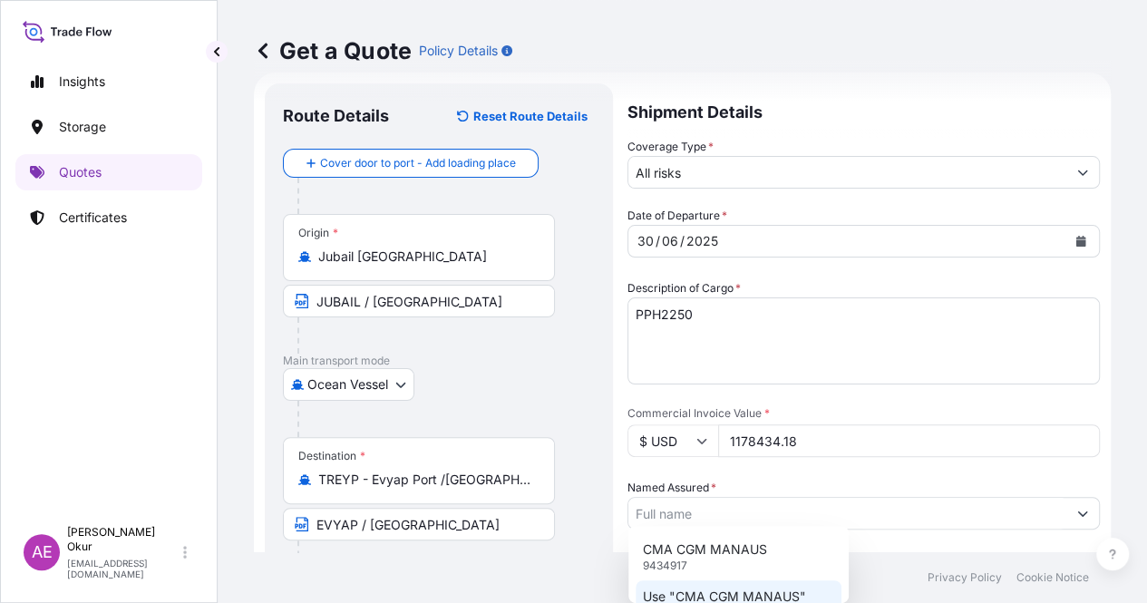
click at [746, 592] on p "Use "CMA CGM MANAUS"" at bounding box center [724, 597] width 163 height 18
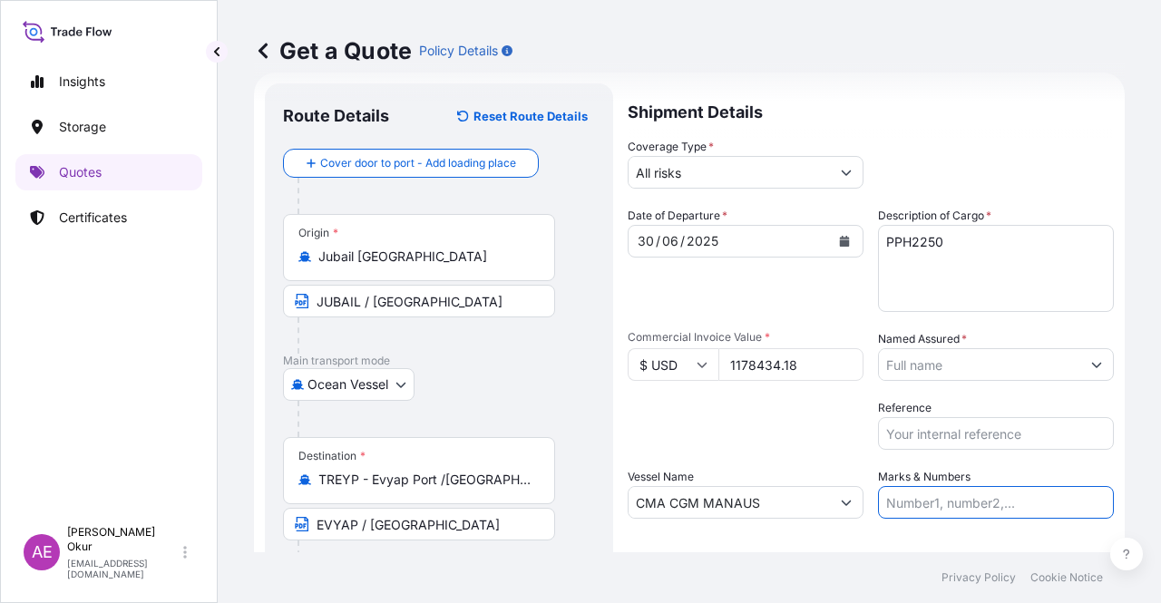
click at [894, 491] on input "Marks & Numbers" at bounding box center [996, 502] width 236 height 33
drag, startPoint x: 923, startPoint y: 498, endPoint x: 1005, endPoint y: 503, distance: 81.8
click at [1005, 503] on input "PO NO:25Y0134400 Quantity M/[PERSON_NAME]: 247,500 Premium: USD 29,50" at bounding box center [996, 502] width 236 height 33
drag, startPoint x: 1045, startPoint y: 503, endPoint x: 1124, endPoint y: 505, distance: 78.9
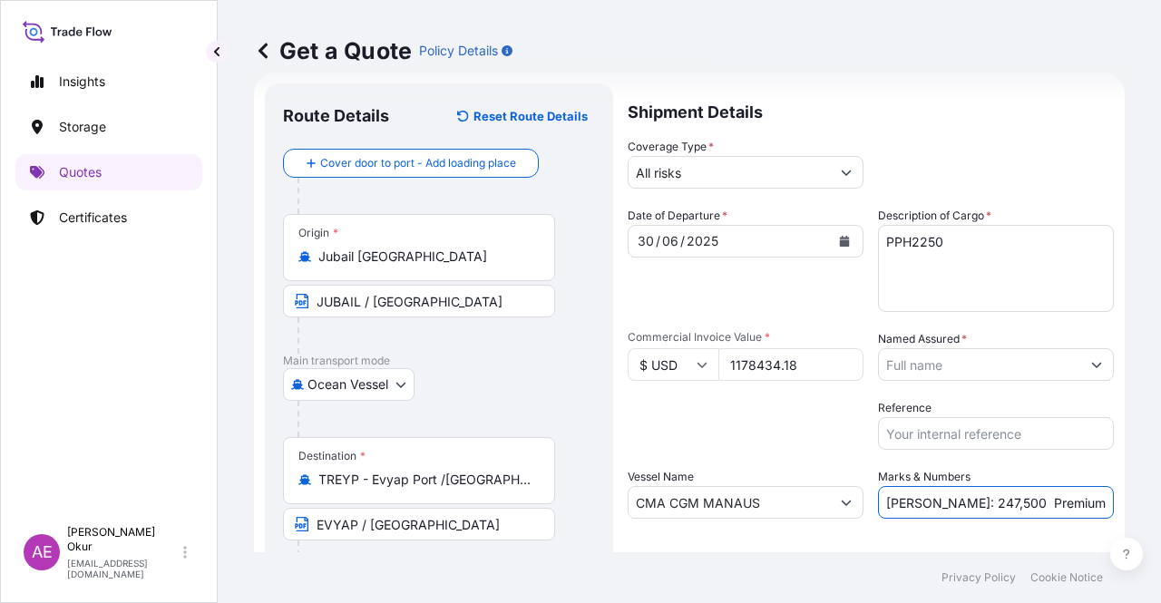
click at [1138, 503] on div "Get a Quote Policy Details Route Details Reset Route Details Cover door to port…" at bounding box center [689, 276] width 943 height 552
click at [978, 503] on input "PO NO:25Y0149700 Quantity M/[PERSON_NAME]: 247,500 Premium: USD 29,50" at bounding box center [996, 502] width 236 height 33
drag, startPoint x: 910, startPoint y: 501, endPoint x: 959, endPoint y: 500, distance: 49.0
click at [959, 500] on input "PO NO:25Y0149700 Quantity M/[PERSON_NAME]: 247,500 Premium: USD 29,50" at bounding box center [996, 502] width 236 height 33
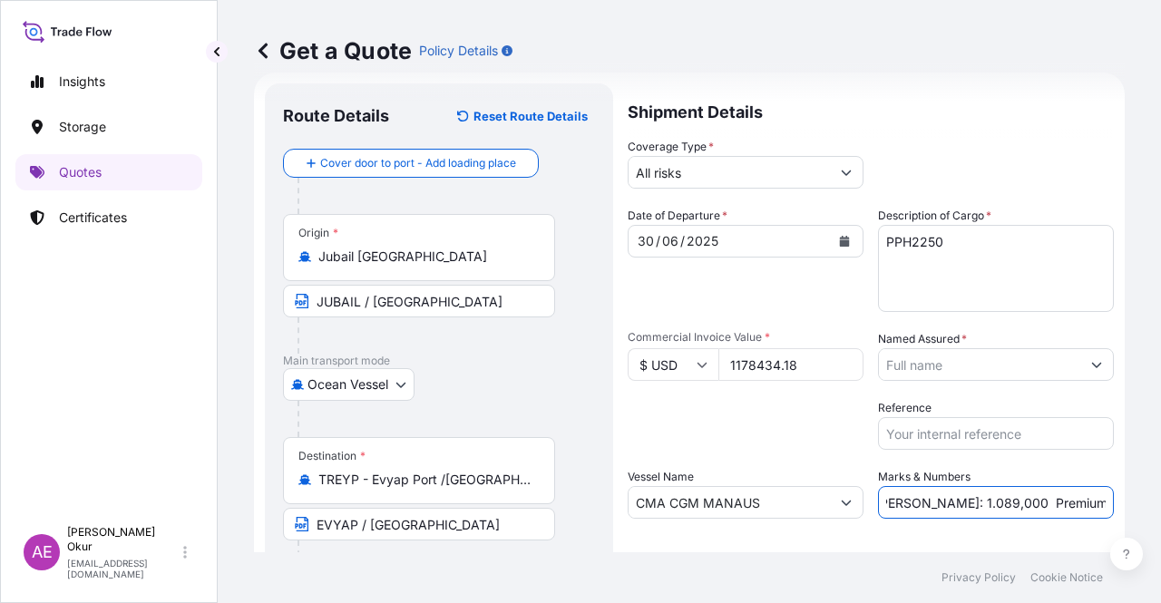
drag, startPoint x: 1135, startPoint y: 501, endPoint x: 1160, endPoint y: 501, distance: 24.5
click at [1160, 501] on div "Get a Quote Policy Details Route Details Reset Route Details Cover door to port…" at bounding box center [689, 276] width 943 height 552
click at [1045, 503] on input "PO NO:25Y0149700 Quantity M/[PERSON_NAME]: 1.089,000 Premium: USD 29,50" at bounding box center [996, 502] width 236 height 33
click at [1064, 497] on input "PO NO:25Y0149700 Quantity M/[PERSON_NAME]: 1.089,000 Premium: USD 29,50" at bounding box center [996, 502] width 236 height 33
drag, startPoint x: 1058, startPoint y: 498, endPoint x: 1104, endPoint y: 498, distance: 45.3
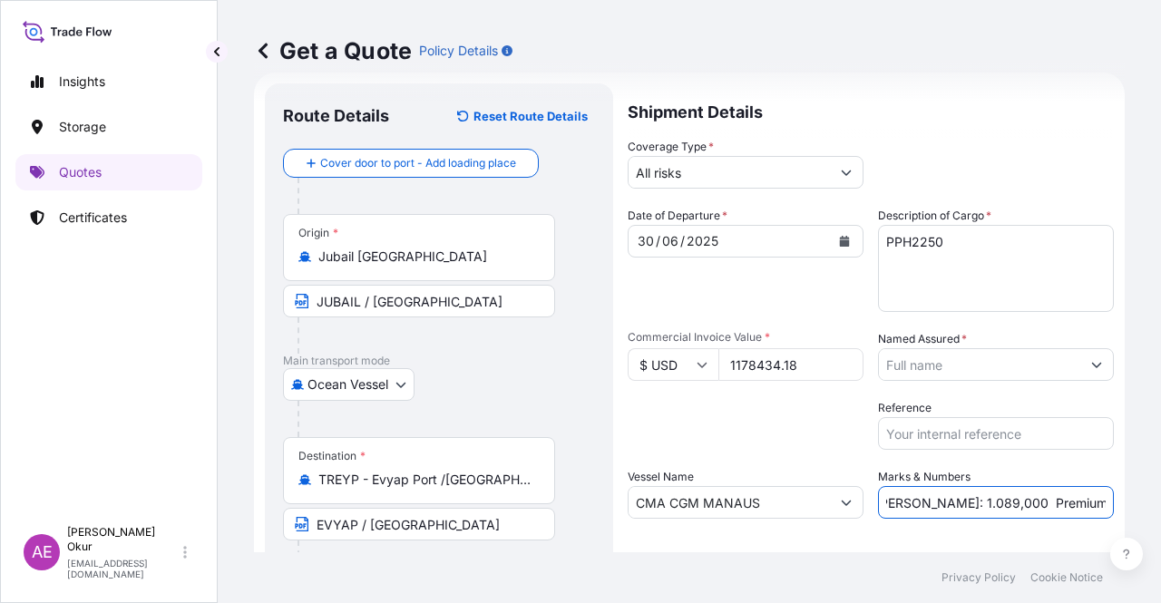
click at [1103, 498] on form "Route Details Reset Route Details Cover door to port - Add loading place Place …" at bounding box center [689, 369] width 870 height 592
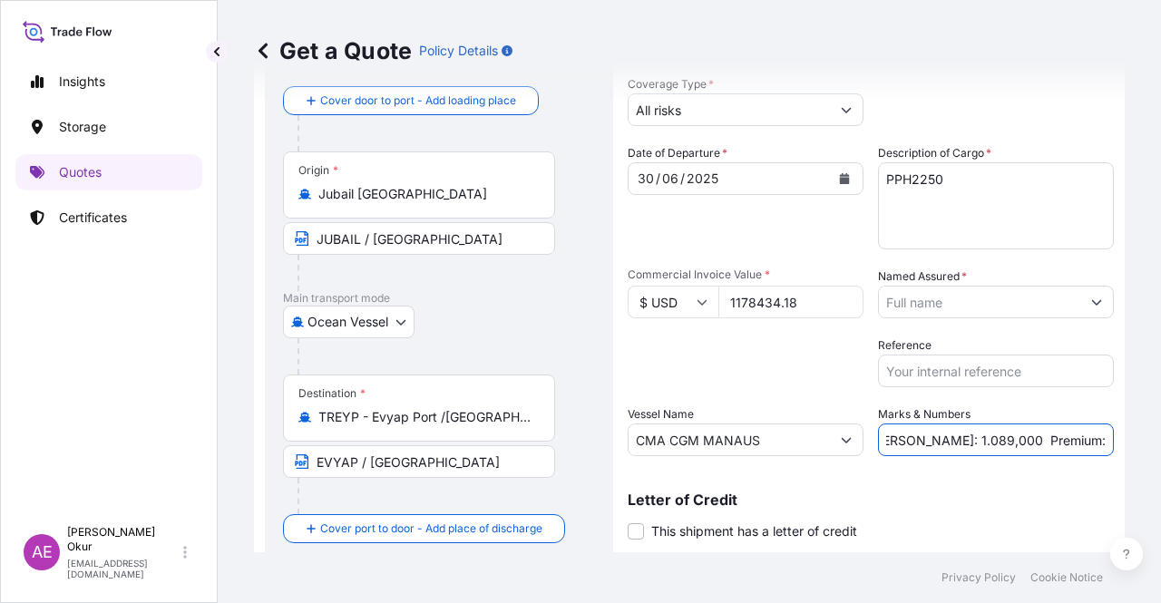
scroll to position [141, 0]
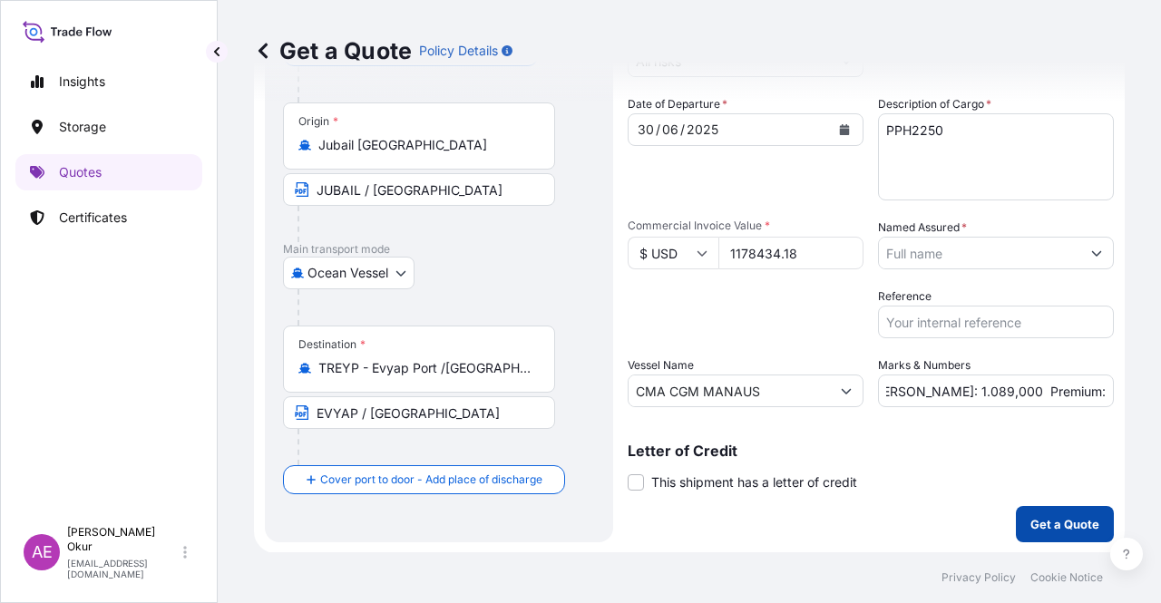
click at [1052, 525] on p "Get a Quote" at bounding box center [1064, 524] width 69 height 18
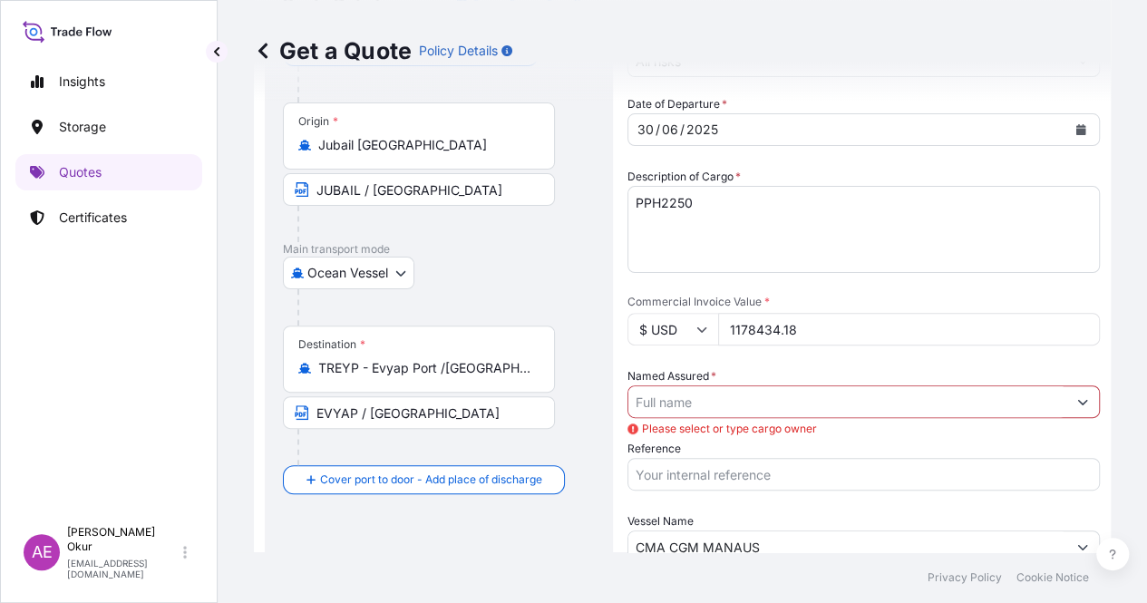
click at [955, 385] on input "Named Assured *" at bounding box center [847, 401] width 438 height 33
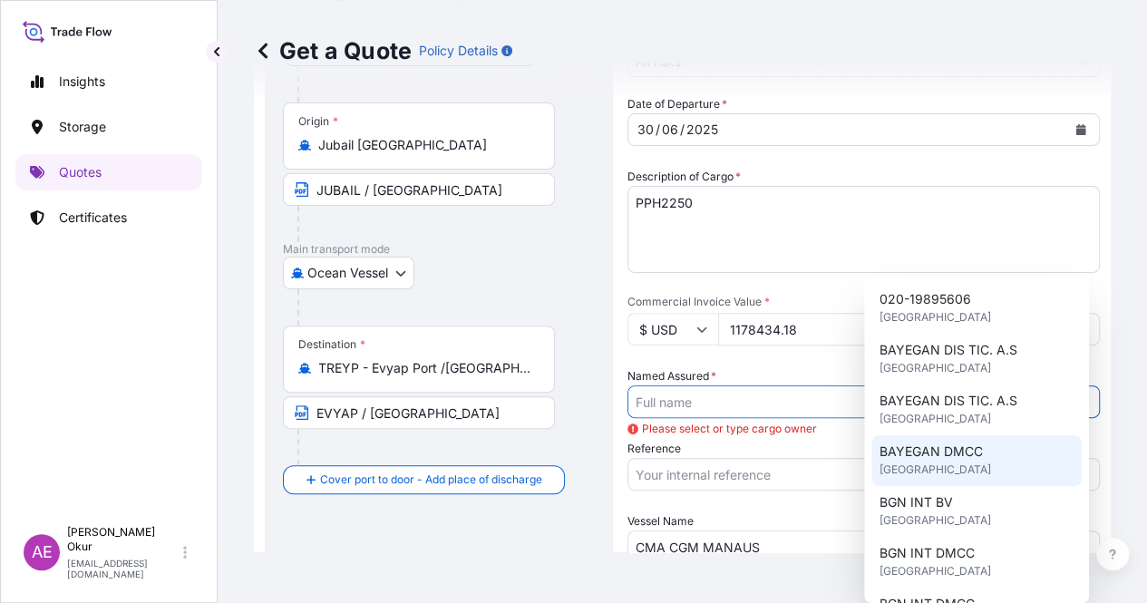
click at [939, 458] on span "BAYEGAN DMCC" at bounding box center [930, 451] width 103 height 18
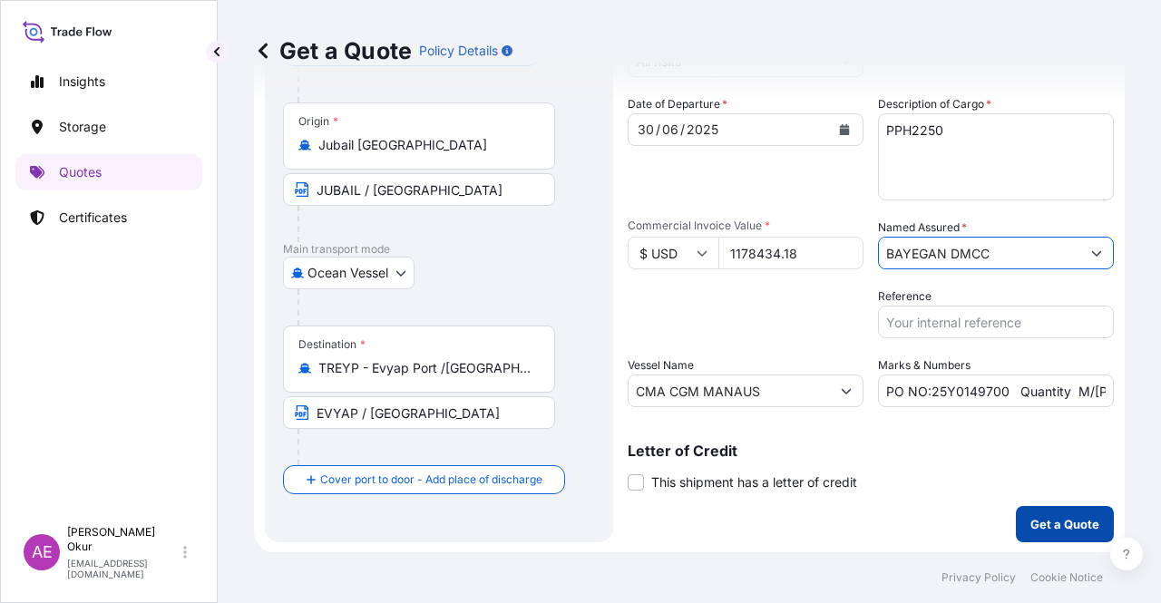
click at [1030, 529] on p "Get a Quote" at bounding box center [1064, 524] width 69 height 18
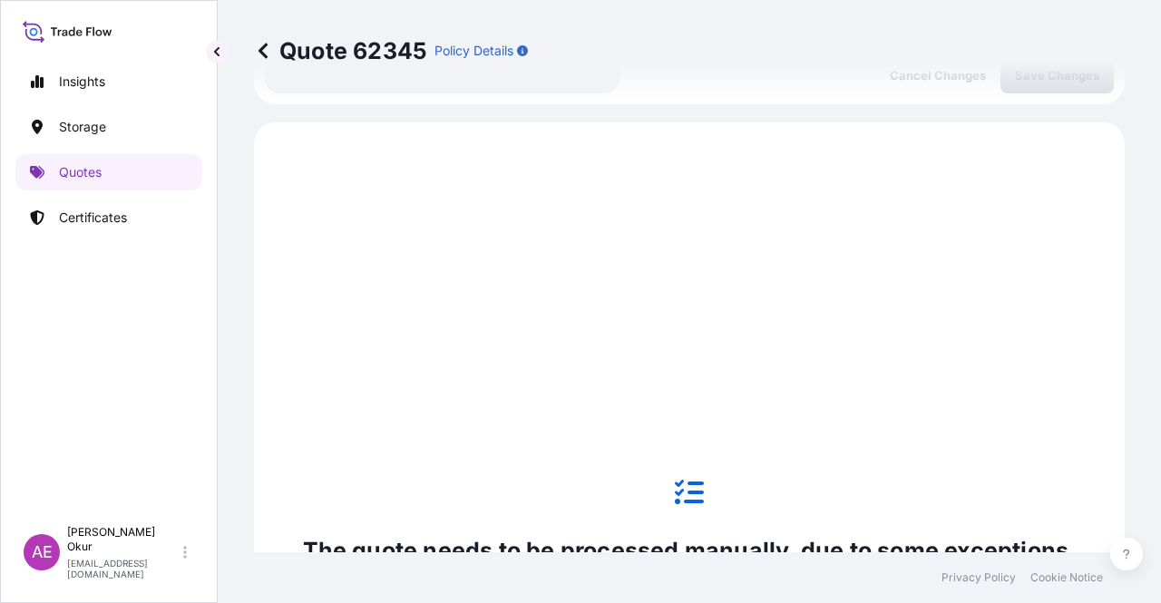
scroll to position [620, 0]
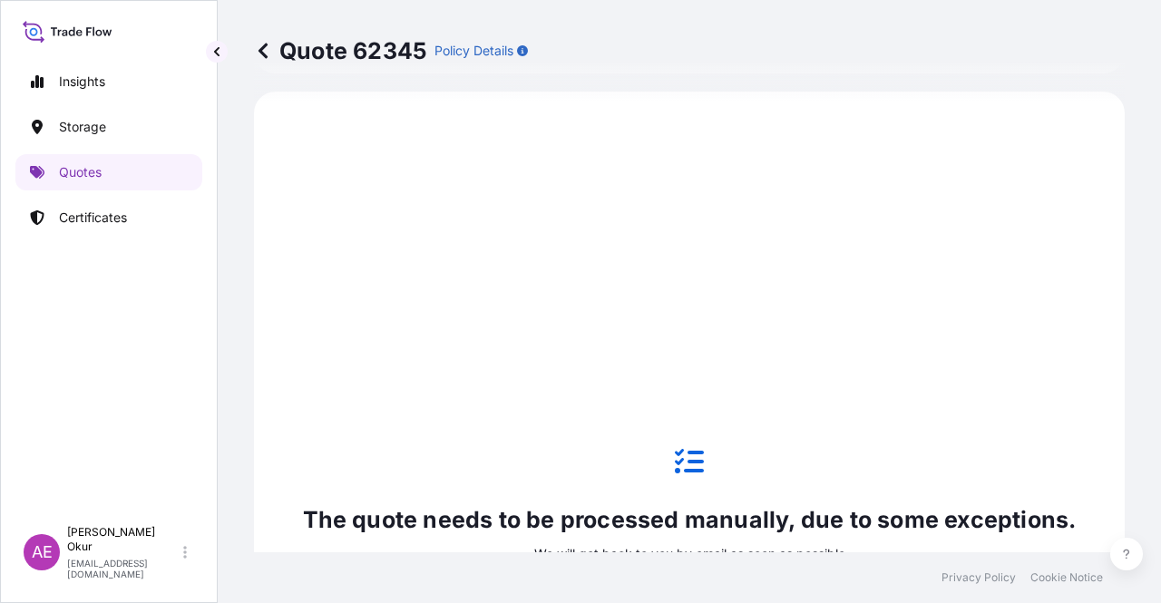
click at [87, 158] on link "Quotes" at bounding box center [108, 172] width 187 height 36
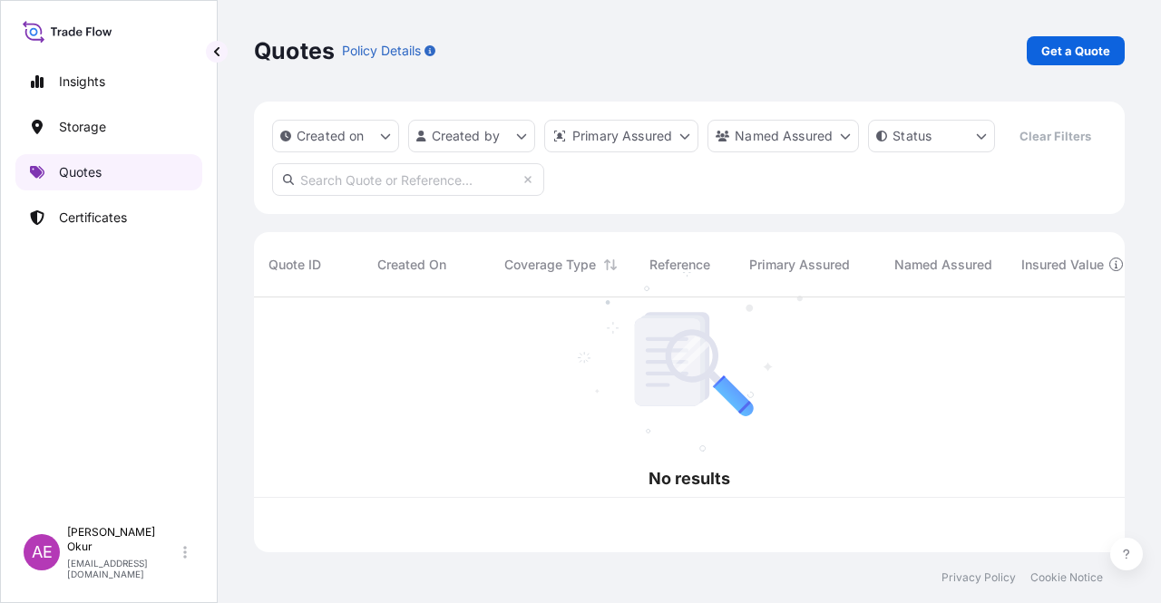
scroll to position [251, 856]
click at [87, 166] on p "Quotes" at bounding box center [80, 172] width 43 height 18
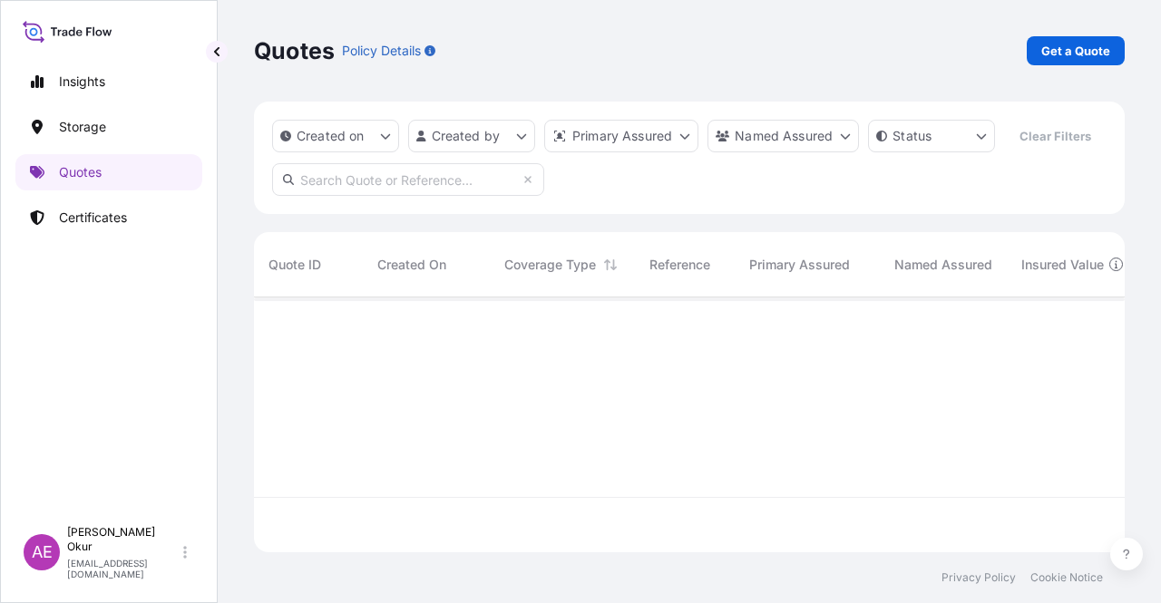
click at [1093, 57] on link "Get a Quote" at bounding box center [1075, 50] width 98 height 29
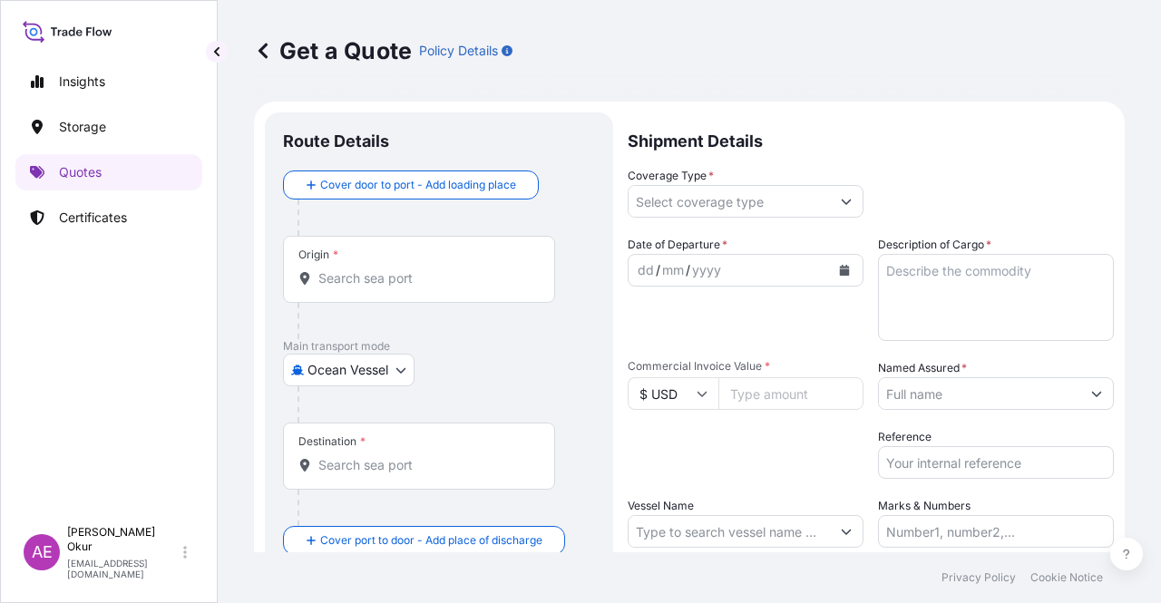
scroll to position [29, 0]
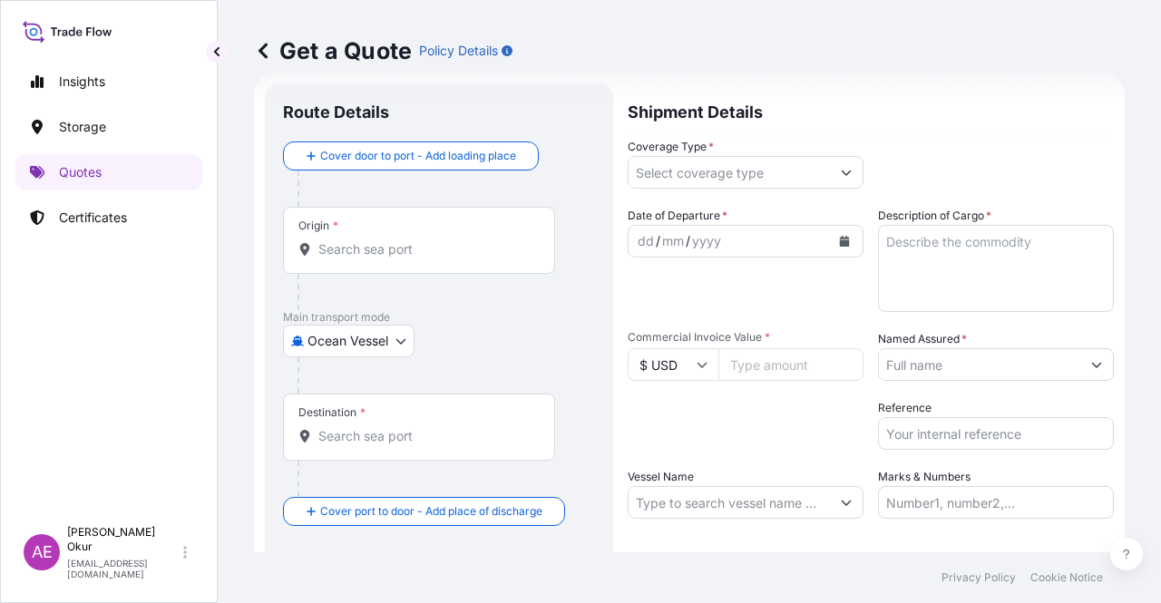
click at [442, 245] on input "Origin *" at bounding box center [425, 249] width 214 height 18
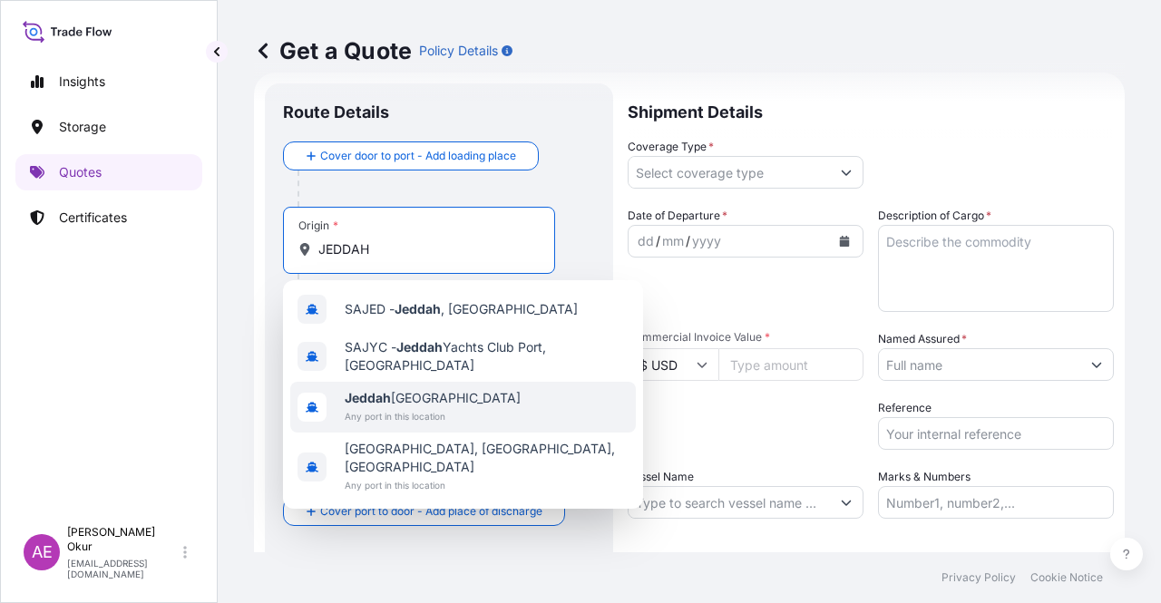
click at [423, 410] on span "Any port in this location" at bounding box center [433, 416] width 176 height 18
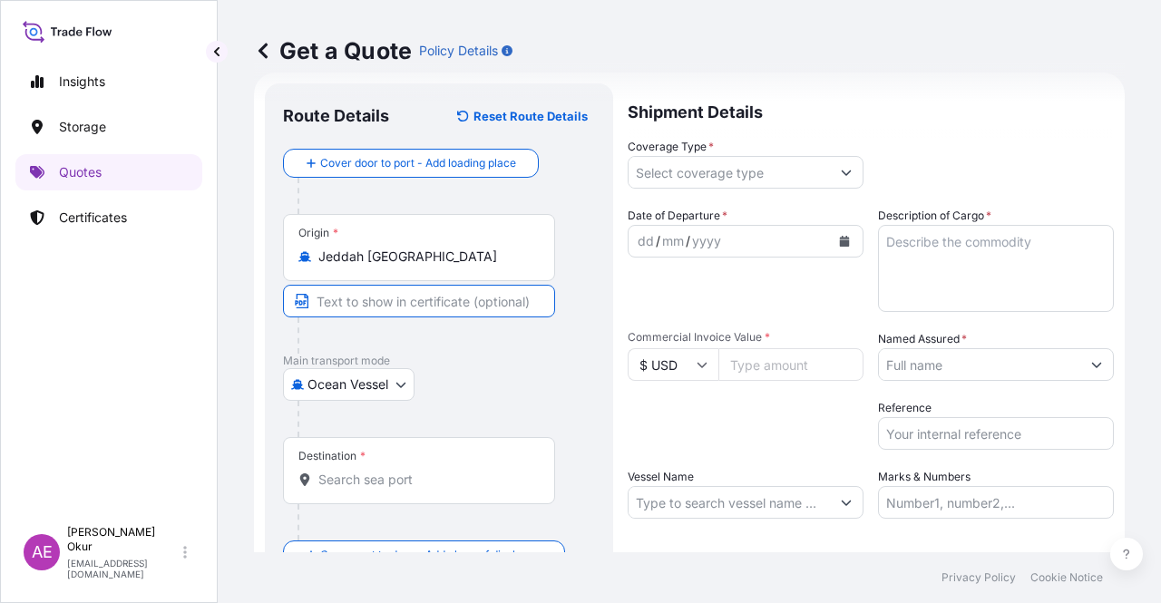
click at [376, 299] on input "Text to appear on certificate" at bounding box center [419, 301] width 272 height 33
click at [417, 465] on div "Destination *" at bounding box center [419, 470] width 272 height 67
click at [417, 471] on input "Destination *" at bounding box center [425, 480] width 214 height 18
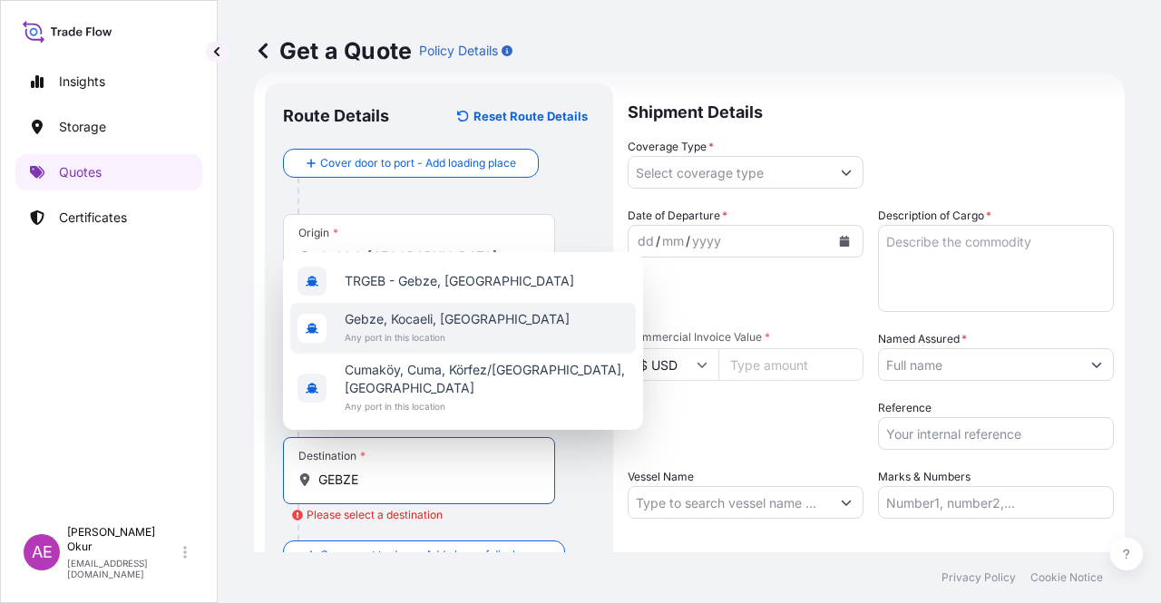
click at [452, 328] on span "Gebze, Kocaeli, [GEOGRAPHIC_DATA]" at bounding box center [457, 319] width 225 height 18
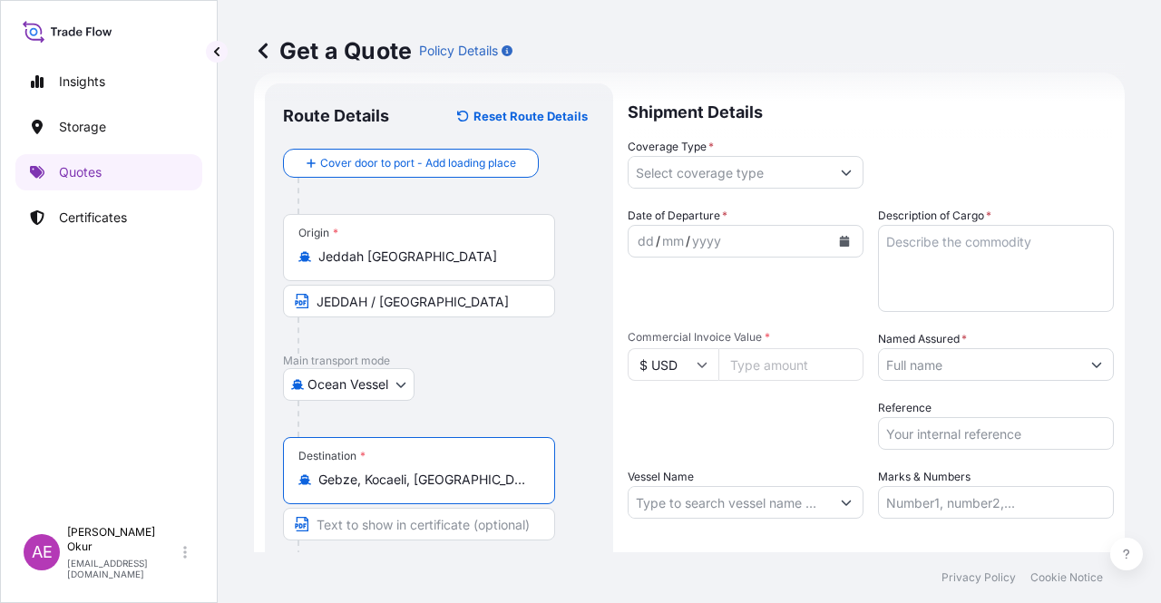
click at [379, 534] on input "Text to appear on certificate" at bounding box center [419, 524] width 272 height 33
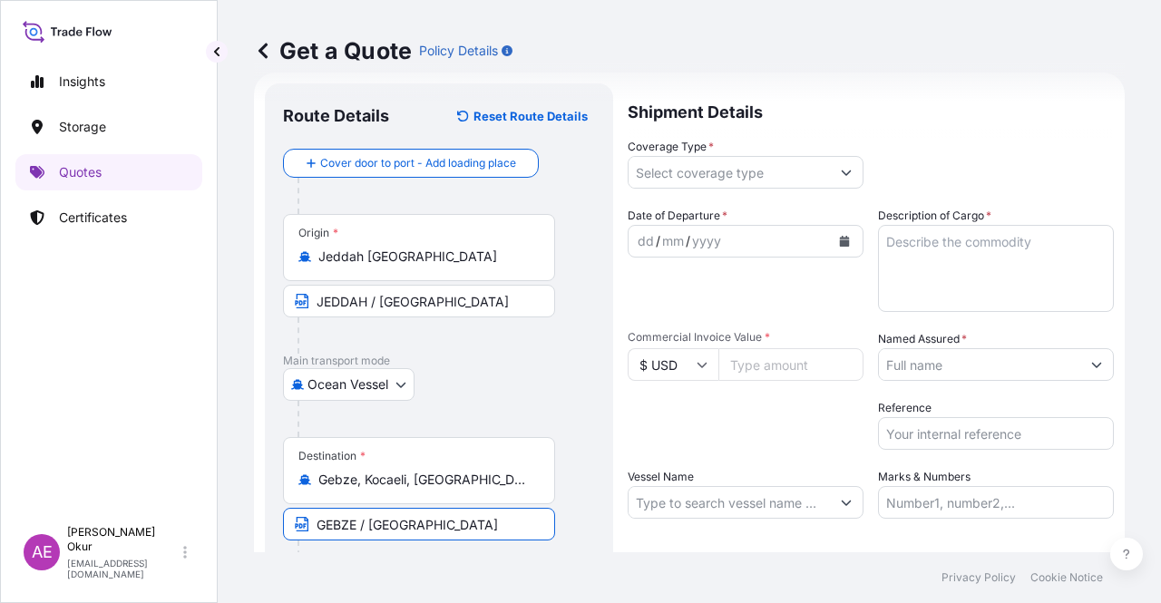
click at [717, 169] on input "Coverage Type *" at bounding box center [728, 172] width 201 height 33
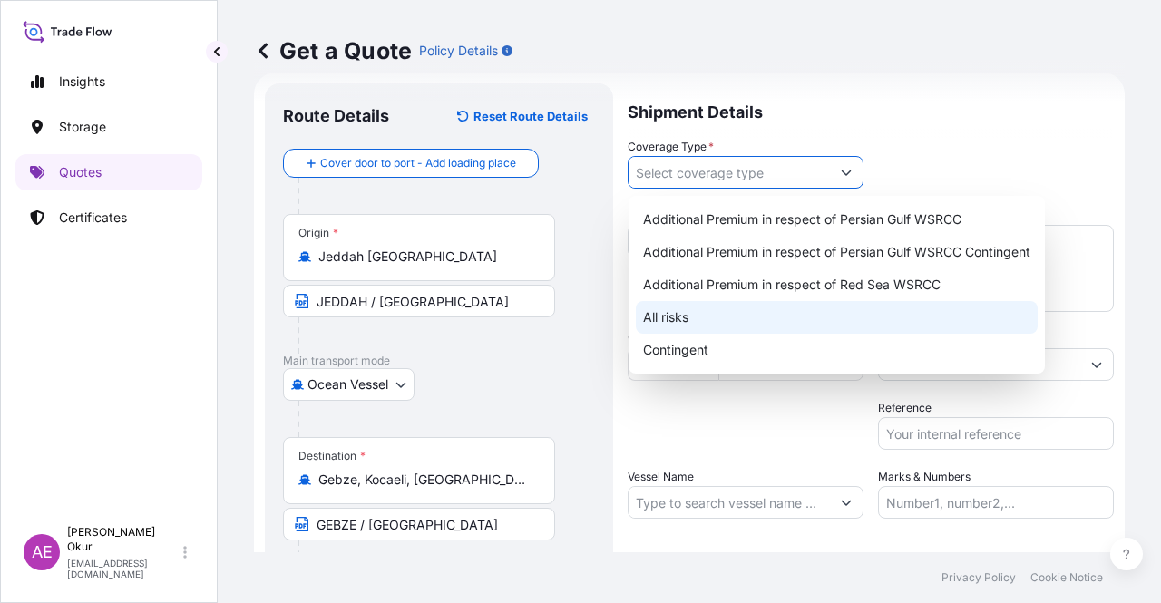
click at [676, 314] on div "All risks" at bounding box center [837, 317] width 402 height 33
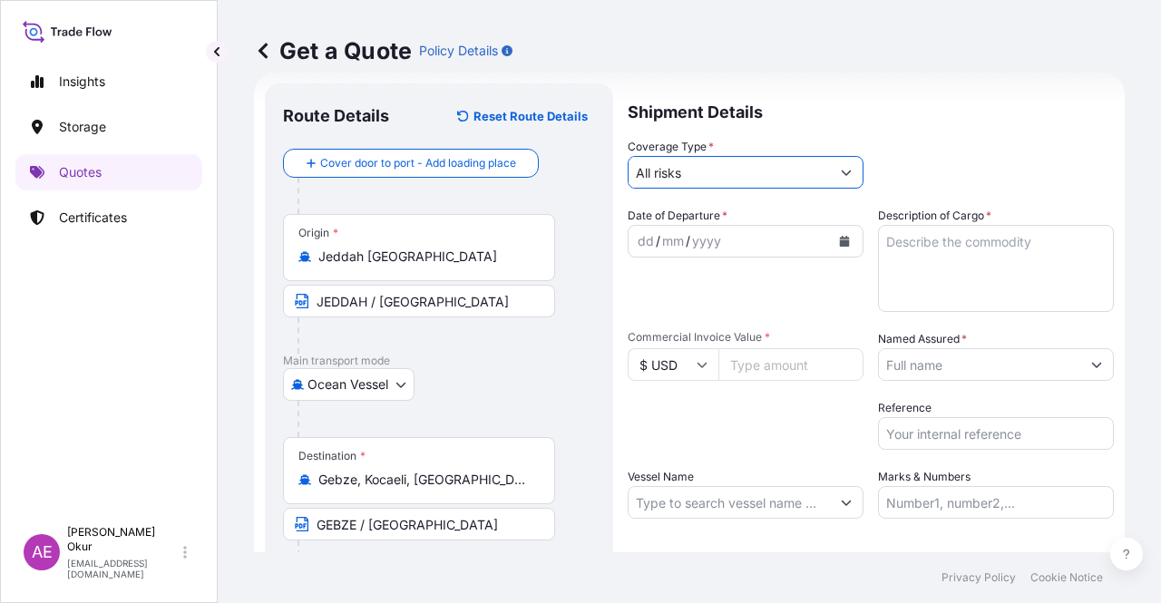
click at [645, 233] on div "dd" at bounding box center [646, 241] width 20 height 22
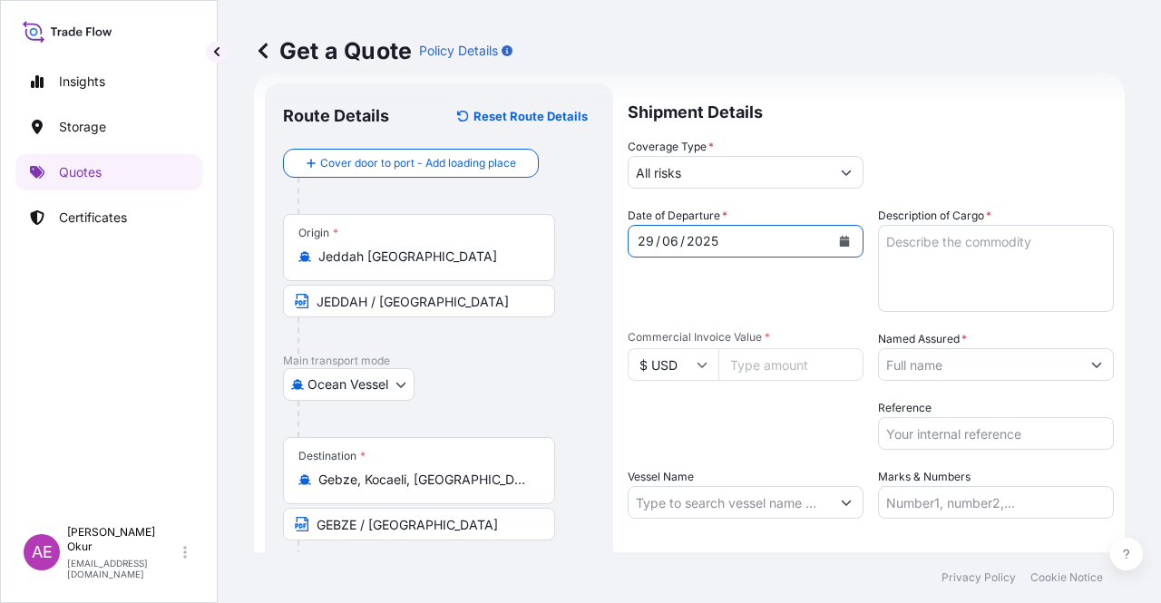
click at [727, 365] on input "Commercial Invoice Value *" at bounding box center [790, 364] width 145 height 33
click at [929, 273] on textarea "Description of Cargo *" at bounding box center [996, 268] width 236 height 87
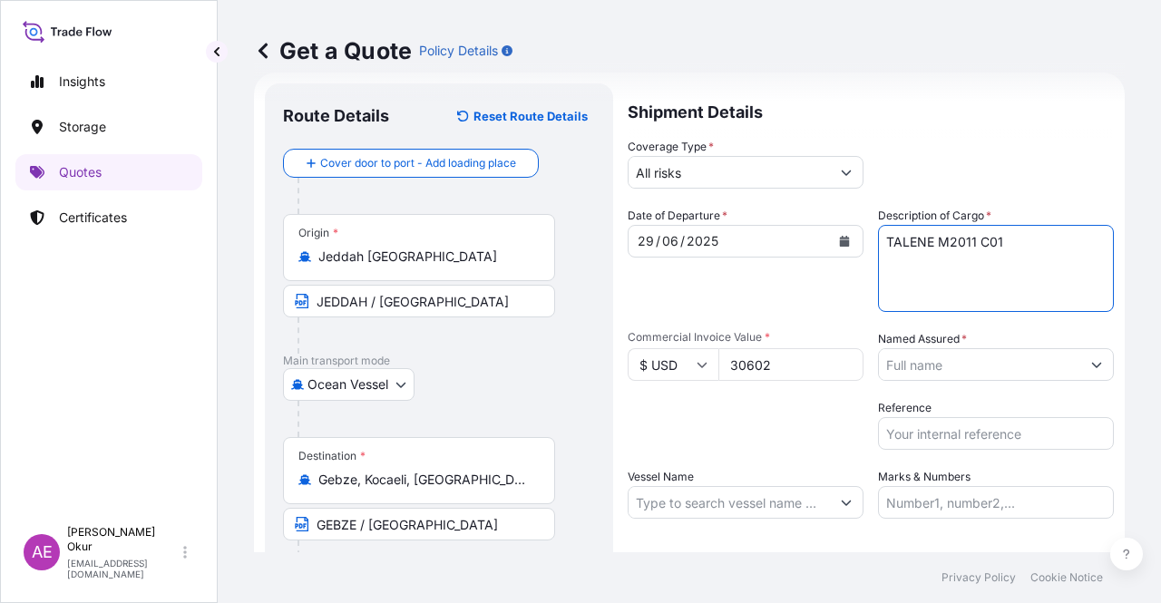
click at [944, 379] on div "Date of Departure * [DATE] Cargo Category * LPG, Crude Oil, Utility Fuel, Mid D…" at bounding box center [870, 363] width 486 height 312
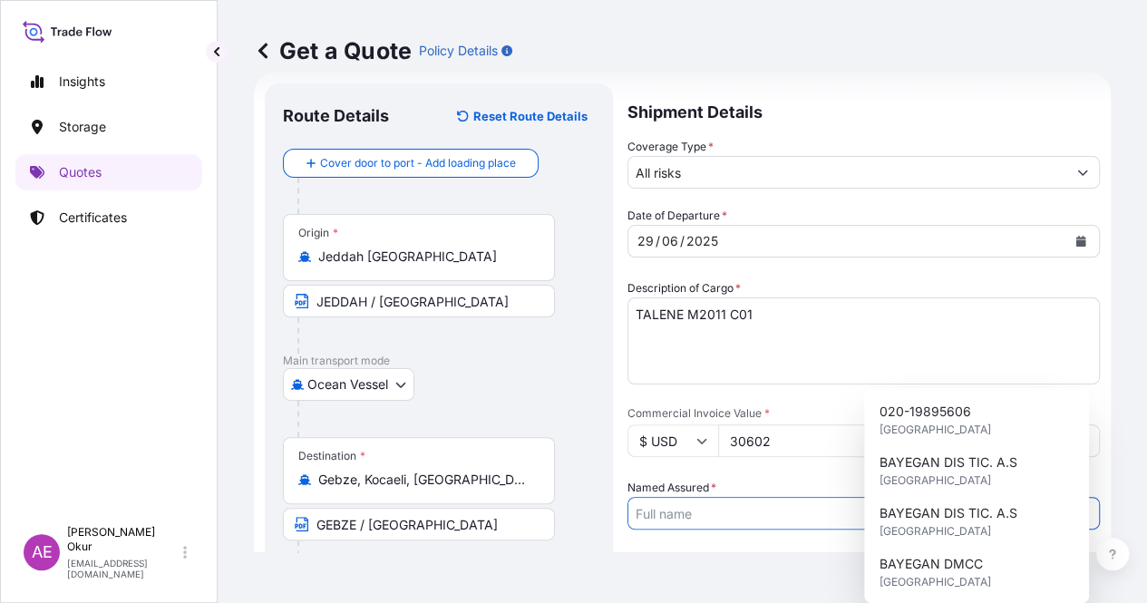
drag, startPoint x: 945, startPoint y: 365, endPoint x: 943, endPoint y: 389, distance: 23.6
click at [944, 497] on input "Named Assured *" at bounding box center [847, 513] width 438 height 33
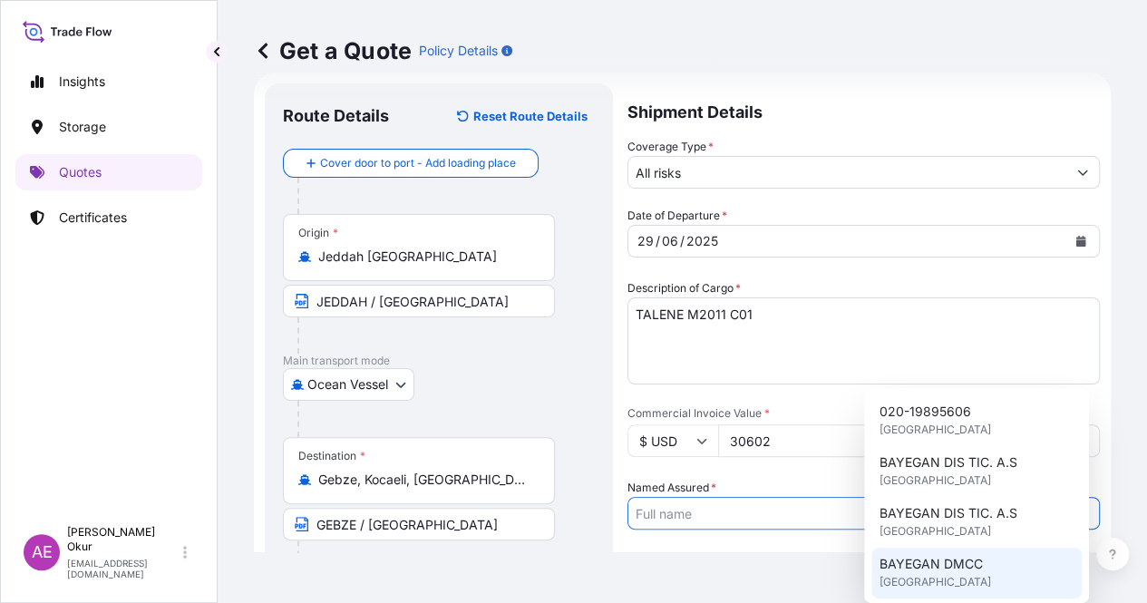
click at [943, 576] on span "[GEOGRAPHIC_DATA]" at bounding box center [935, 582] width 112 height 18
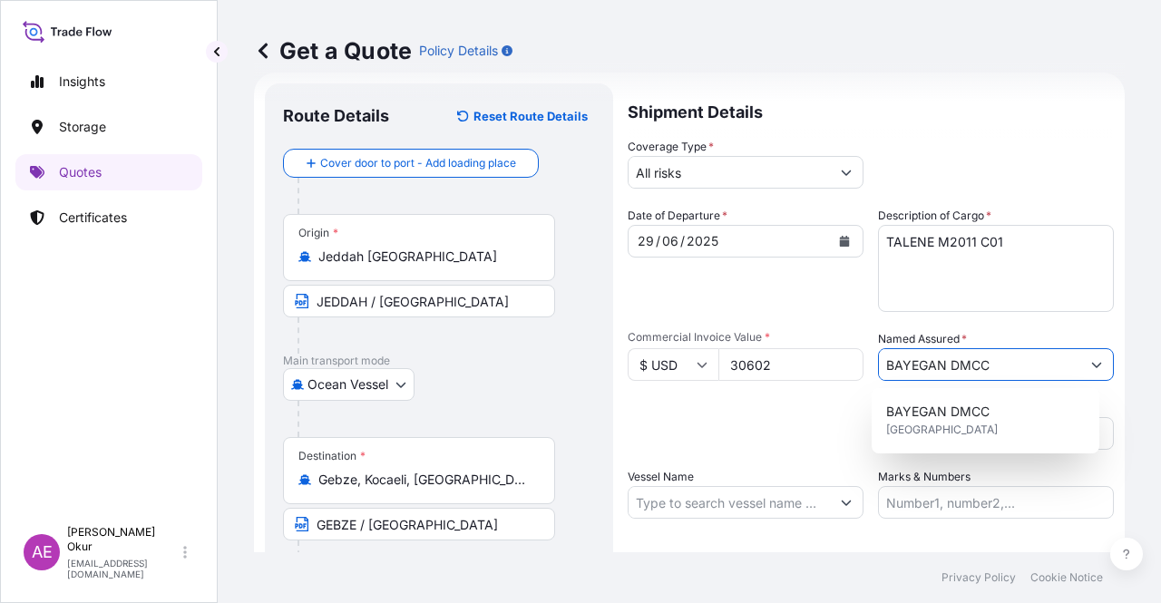
click at [773, 500] on input "Vessel Name" at bounding box center [728, 502] width 201 height 33
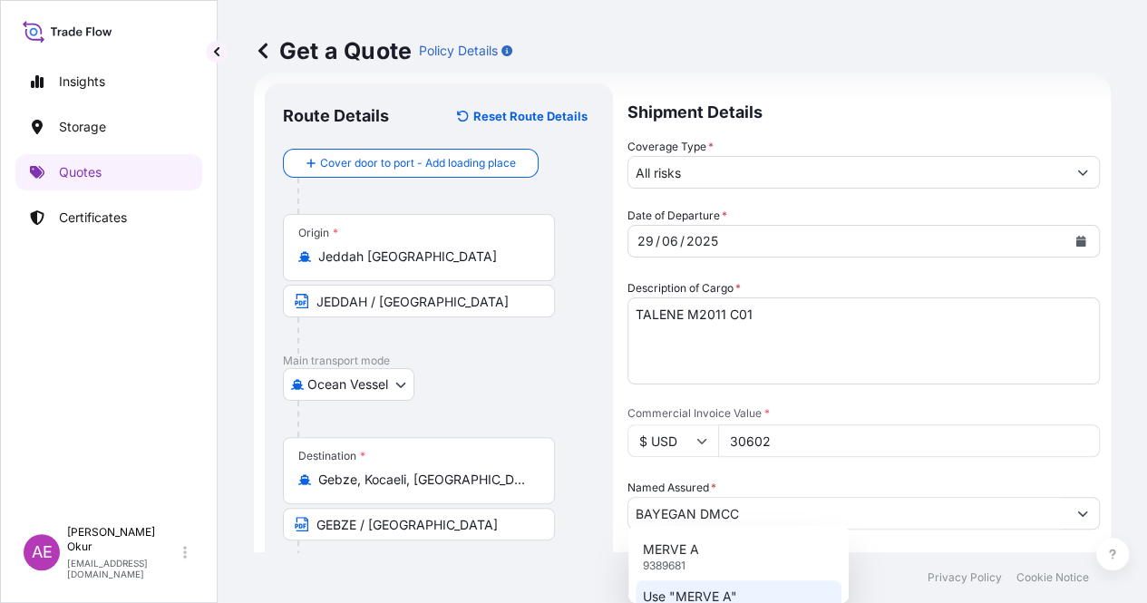
click at [731, 602] on p "Use "MERVE A"" at bounding box center [690, 597] width 94 height 18
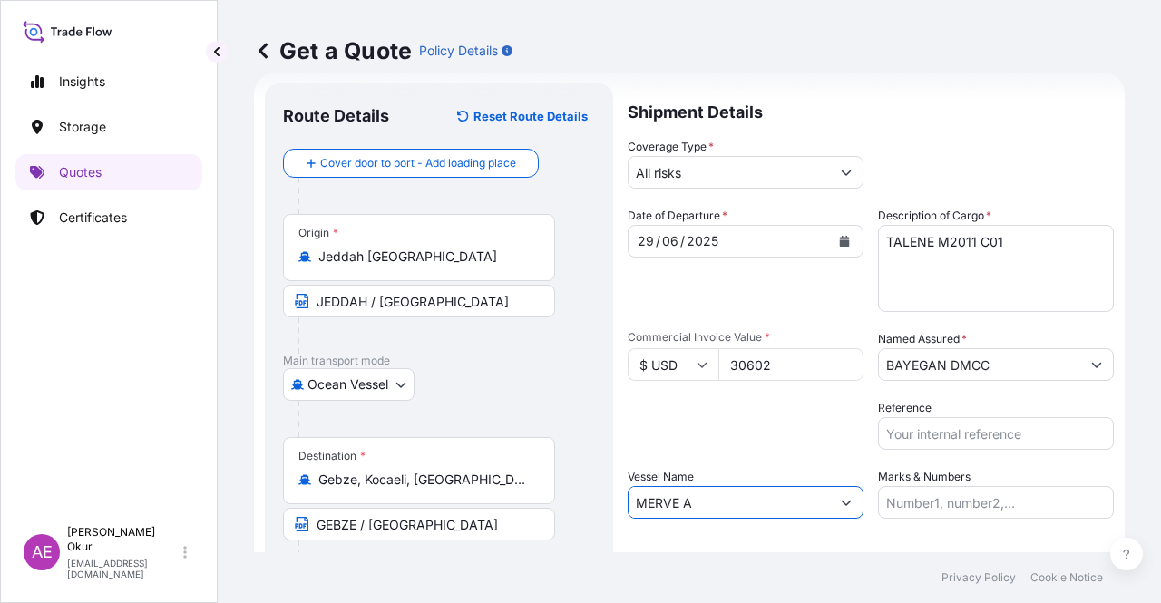
click at [945, 496] on input "Marks & Numbers" at bounding box center [996, 502] width 236 height 33
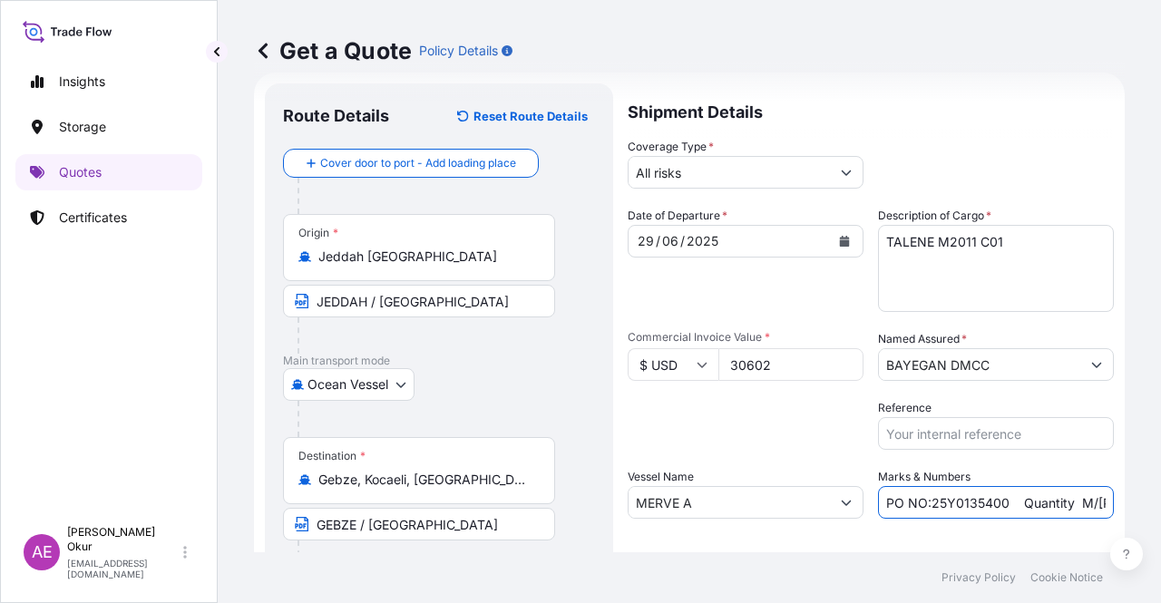
drag, startPoint x: 925, startPoint y: 501, endPoint x: 999, endPoint y: 503, distance: 74.4
click at [999, 503] on input "PO NO:25Y0135400 Quantity M/[PERSON_NAME]: 99,000 Premium: USD11,80" at bounding box center [996, 502] width 236 height 33
drag, startPoint x: 1094, startPoint y: 500, endPoint x: 1160, endPoint y: 501, distance: 66.2
click at [1160, 501] on div "Get a Quote Policy Details Route Details Reset Route Details Cover door to port…" at bounding box center [689, 276] width 943 height 552
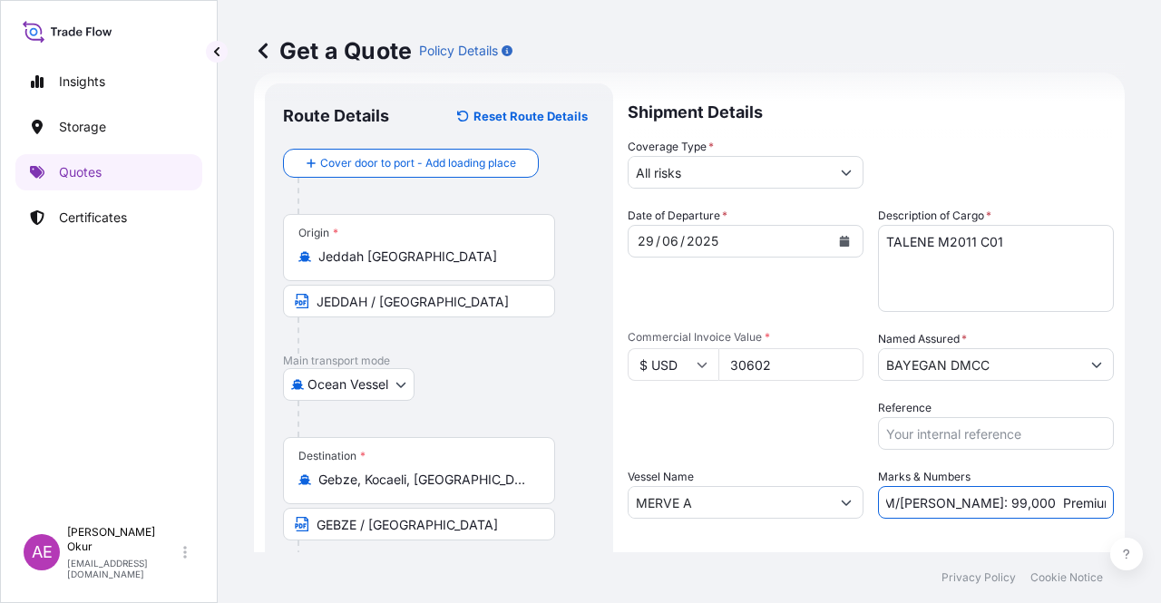
click at [948, 492] on input "PO NO:25Y0151600 Quantity M/[PERSON_NAME]: 99,000 Premium: USD11,80" at bounding box center [996, 502] width 236 height 33
click at [920, 498] on input "PO NO:25Y0151600 Quantity M/[PERSON_NAME]: 99,000 Premium: USD11,80" at bounding box center [996, 502] width 236 height 33
drag, startPoint x: 927, startPoint y: 498, endPoint x: 968, endPoint y: 501, distance: 41.9
click at [968, 501] on input "PO NO:25Y0151600 Quantity M/[PERSON_NAME]: 99,000 Premium: USD11,80" at bounding box center [996, 502] width 236 height 33
drag, startPoint x: 1134, startPoint y: 506, endPoint x: 1160, endPoint y: 509, distance: 25.5
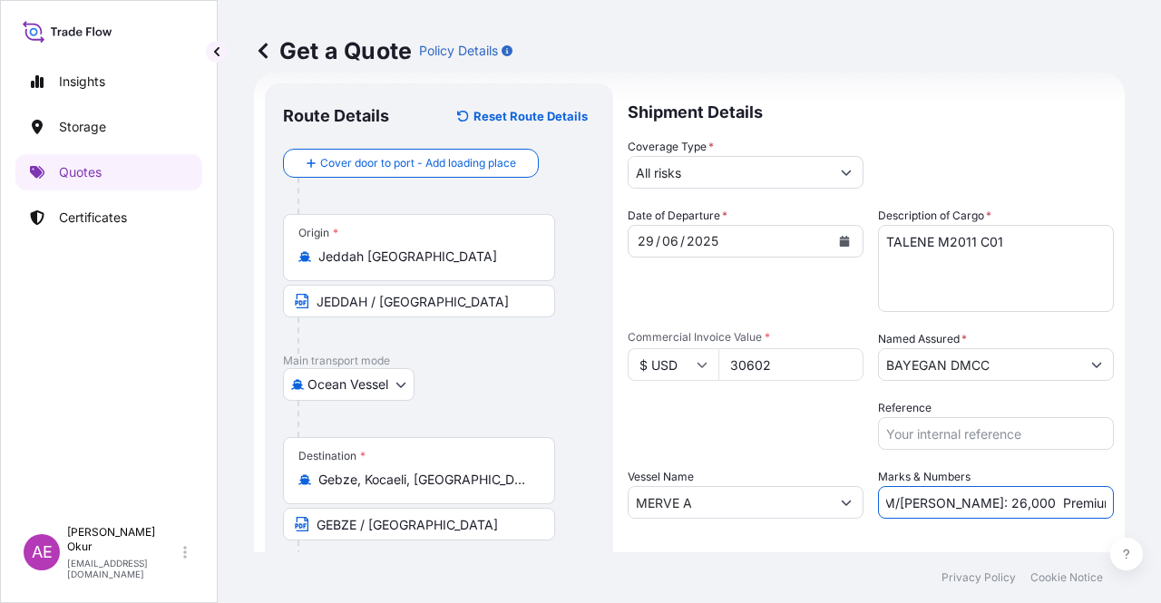
click at [1160, 509] on div "Get a Quote Policy Details Route Details Reset Route Details Cover door to port…" at bounding box center [689, 276] width 943 height 552
click at [1084, 500] on input "PO NO:25Y0151600 Quantity M/[PERSON_NAME]: 26,000 Premium: USD11,80" at bounding box center [996, 502] width 236 height 33
drag, startPoint x: 1061, startPoint y: 498, endPoint x: 1097, endPoint y: 498, distance: 36.3
click at [1097, 498] on input "PO NO:25Y0151600 Quantity M/[PERSON_NAME]: 26,000 Premium: USD11,80" at bounding box center [996, 502] width 236 height 33
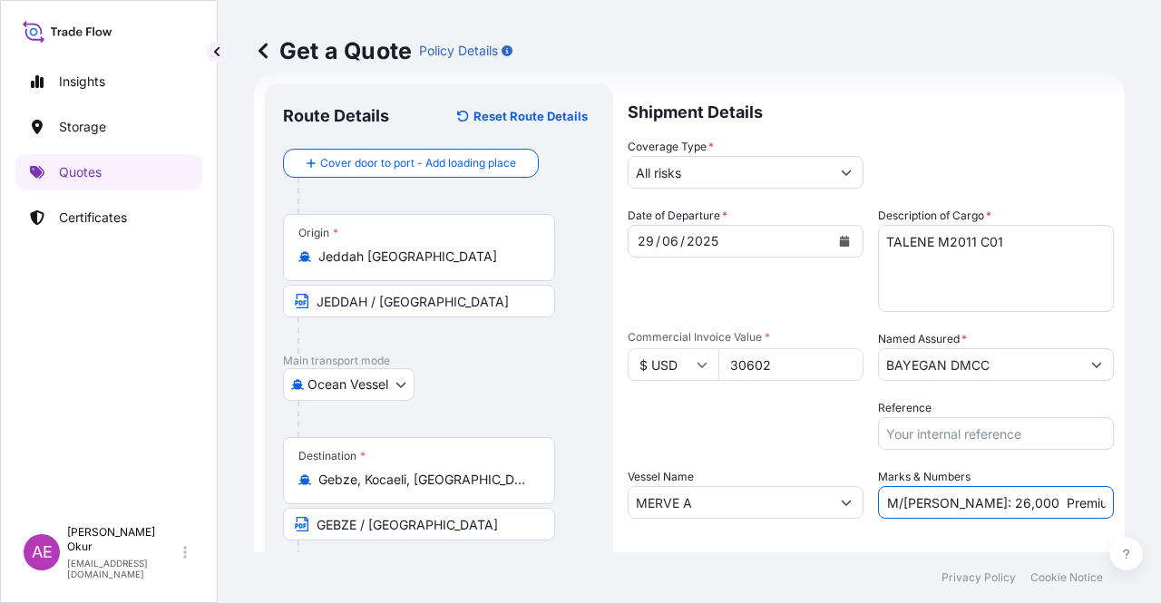
click at [1065, 501] on input "PO NO:25Y0151600 Quantity M/[PERSON_NAME]: 26,000 Premium: USD3,37" at bounding box center [996, 502] width 236 height 33
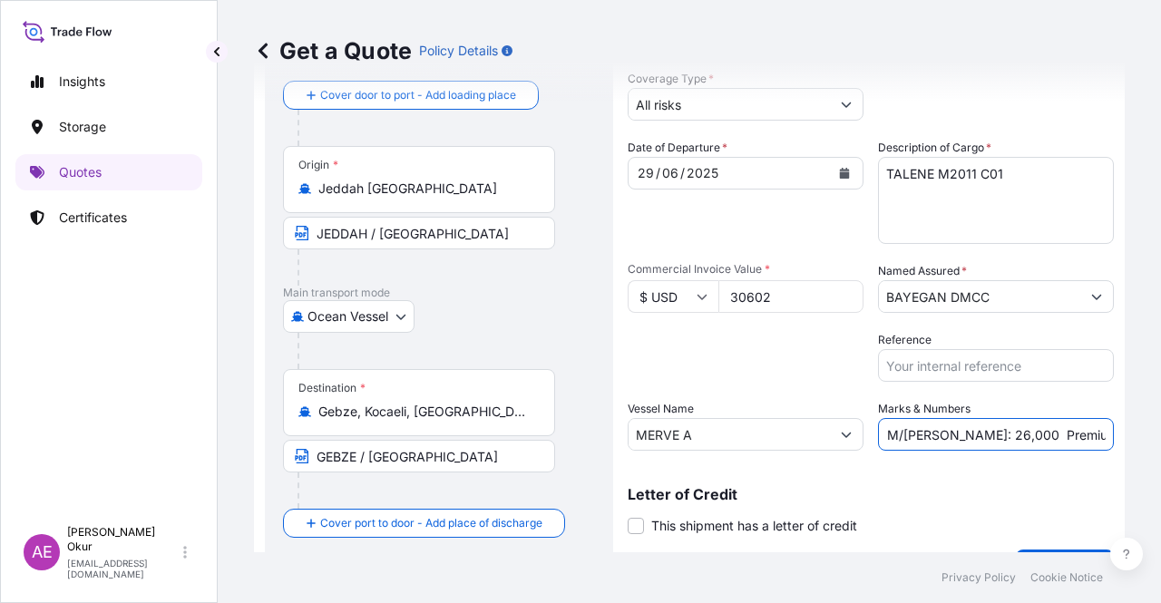
scroll to position [141, 0]
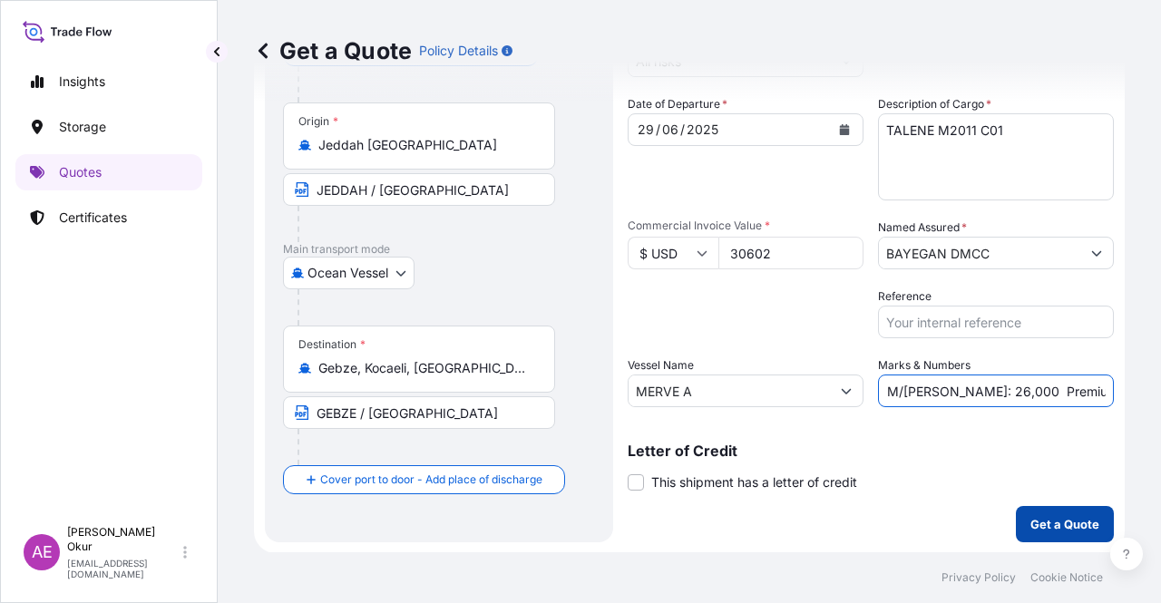
click at [1019, 512] on button "Get a Quote" at bounding box center [1065, 524] width 98 height 36
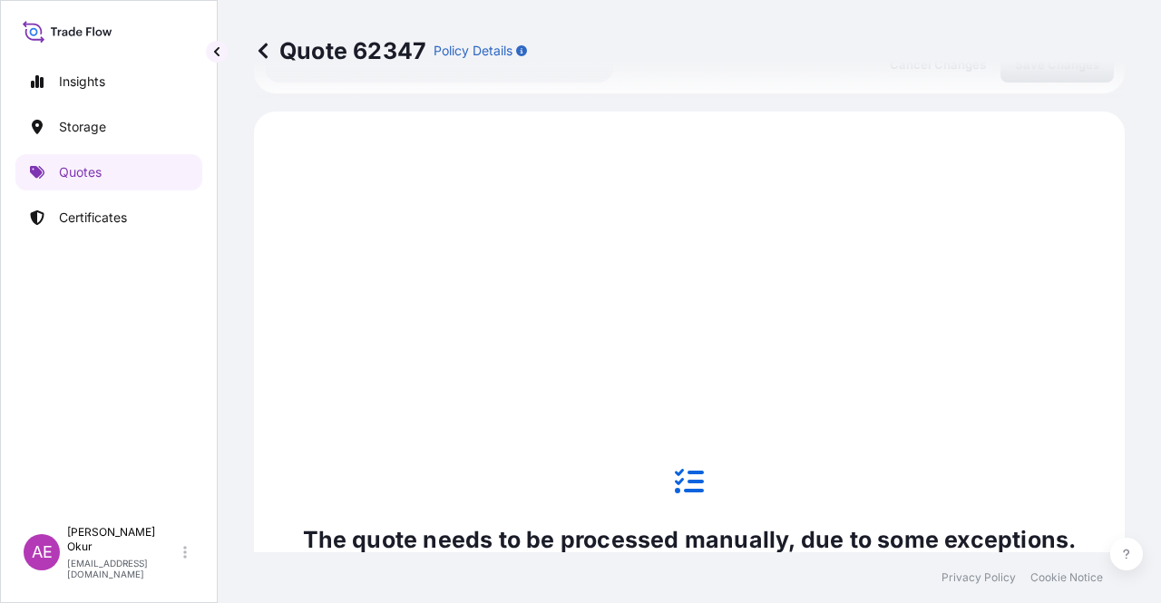
scroll to position [620, 0]
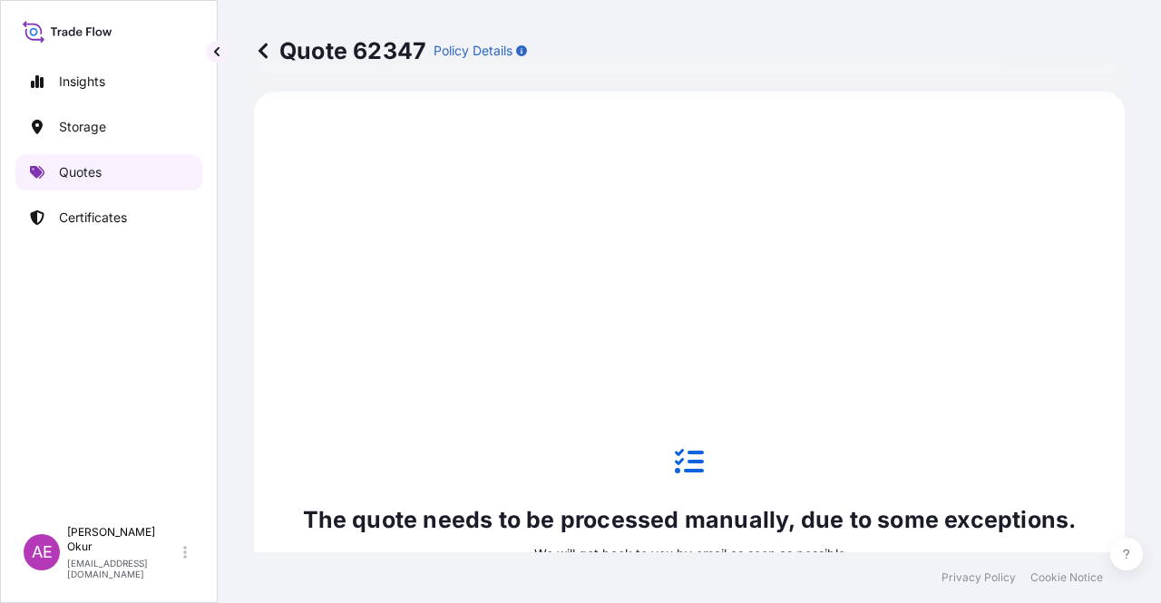
click at [112, 170] on link "Quotes" at bounding box center [108, 172] width 187 height 36
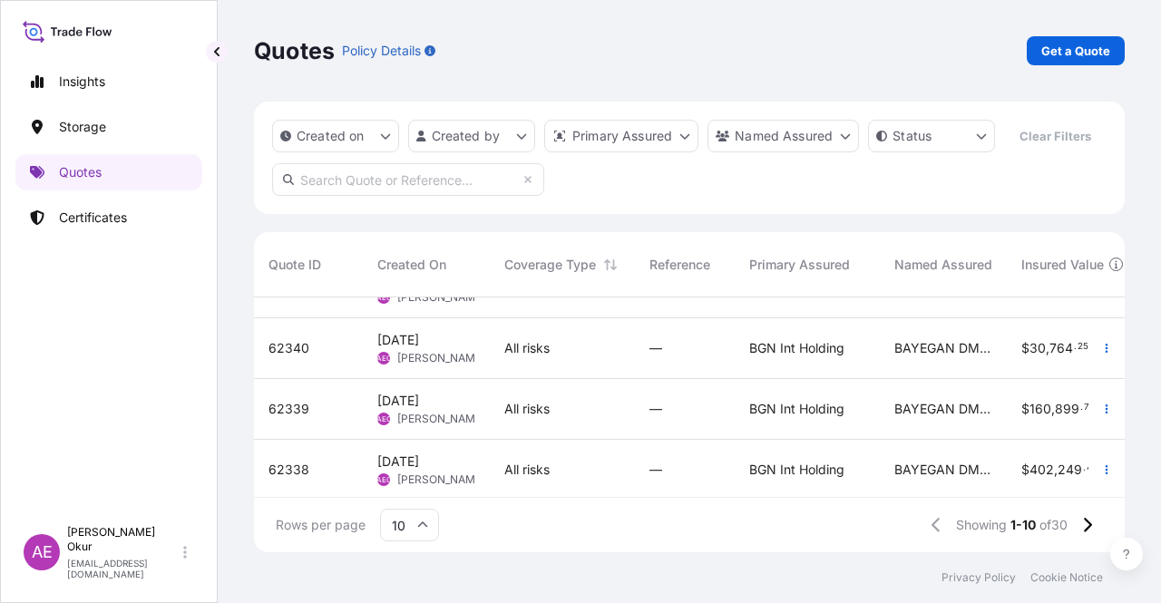
scroll to position [421, 0]
click at [433, 536] on input "10" at bounding box center [409, 525] width 59 height 33
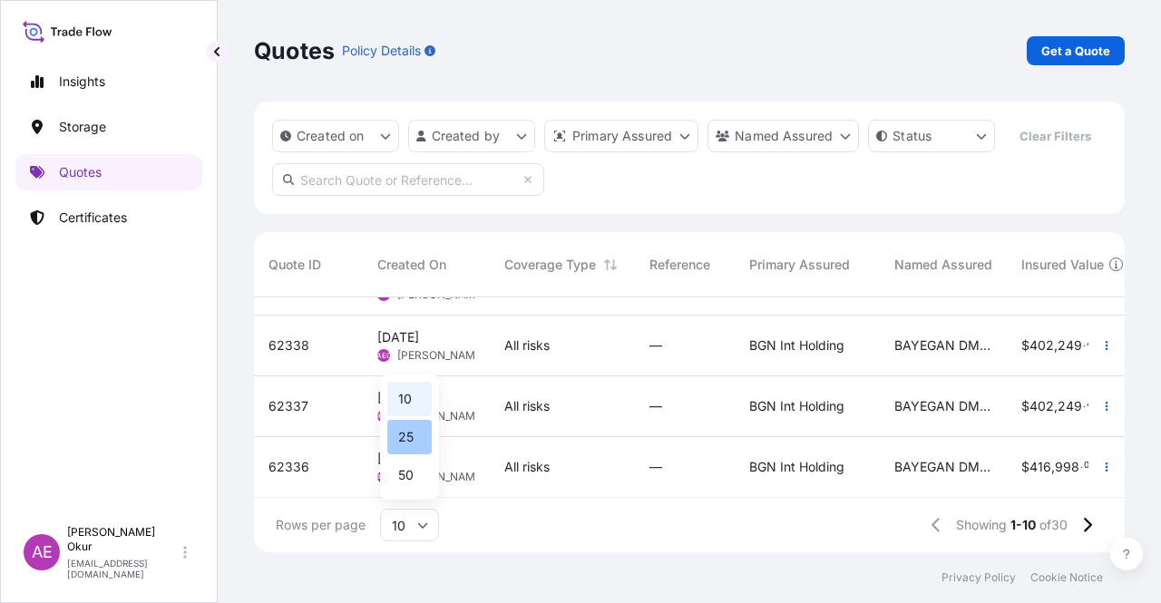
click at [410, 440] on div "25" at bounding box center [409, 437] width 44 height 34
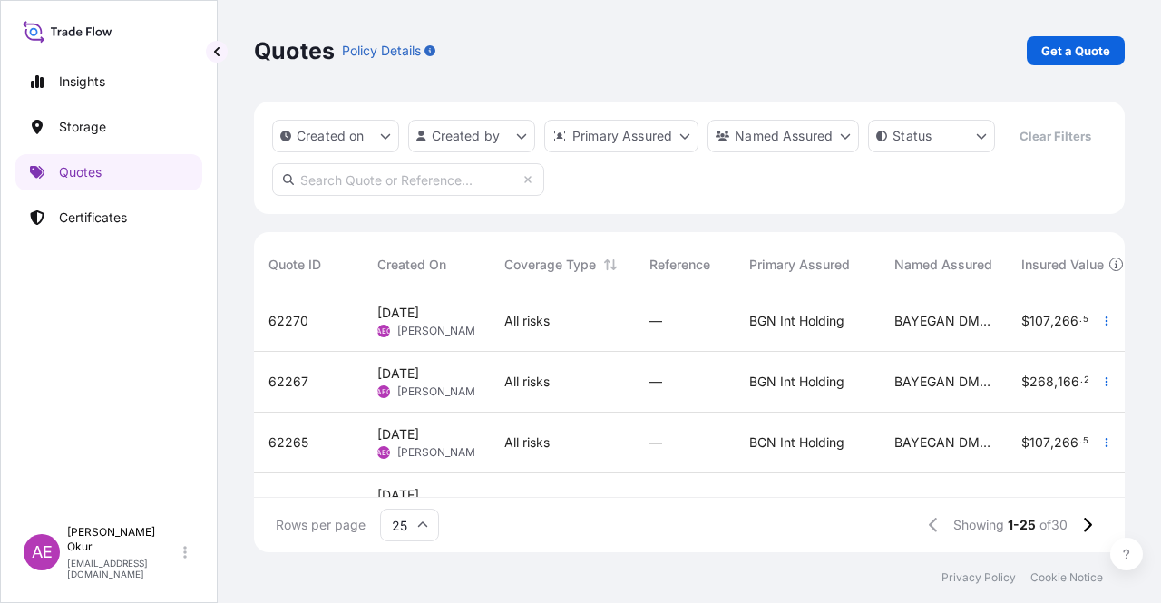
scroll to position [1332, 0]
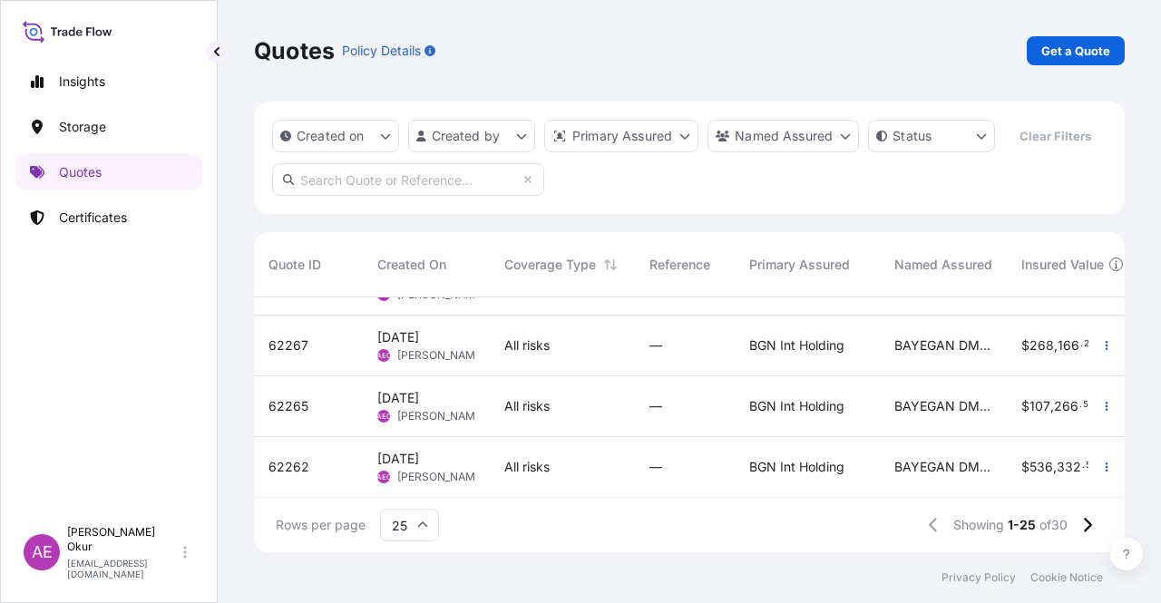
click at [426, 530] on icon at bounding box center [422, 525] width 11 height 11
click at [413, 476] on div "50" at bounding box center [409, 475] width 44 height 34
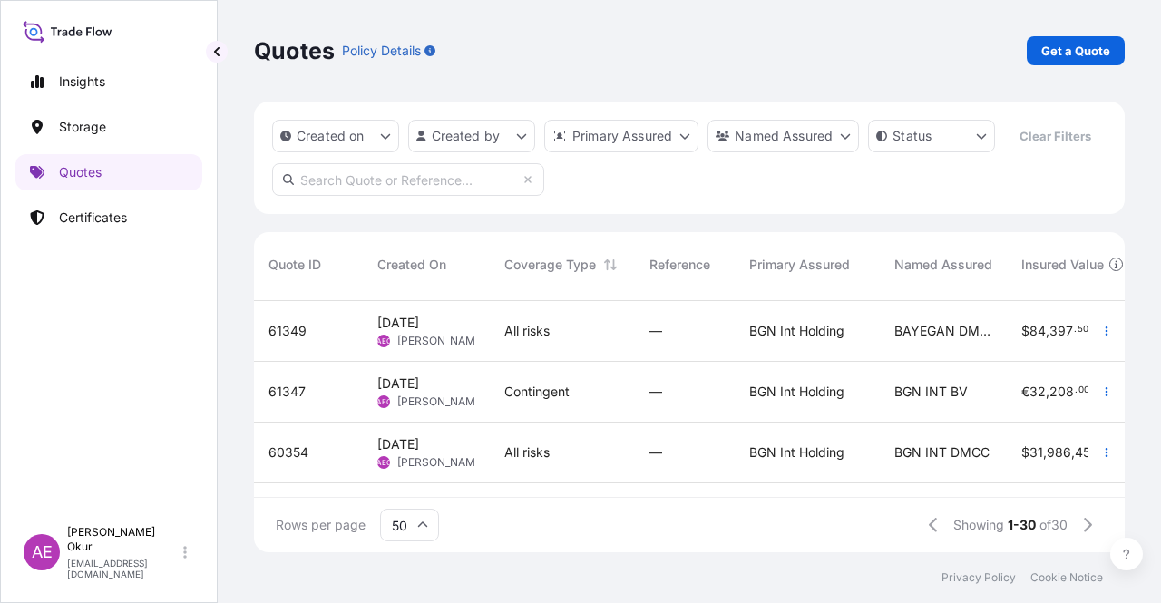
scroll to position [1636, 0]
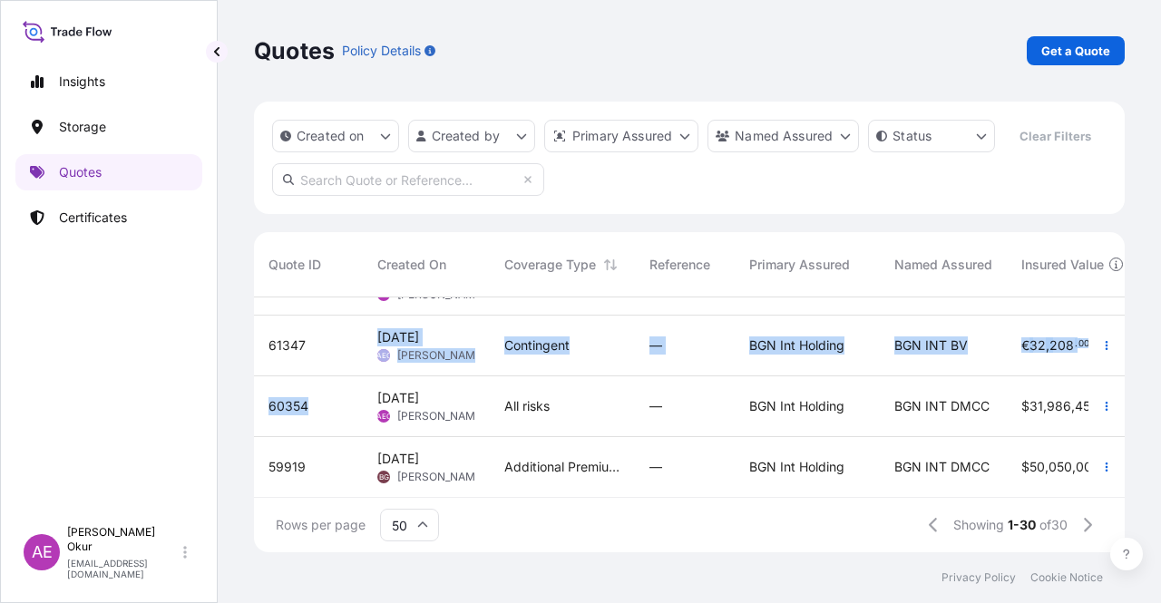
drag, startPoint x: 353, startPoint y: 327, endPoint x: 348, endPoint y: 422, distance: 94.4
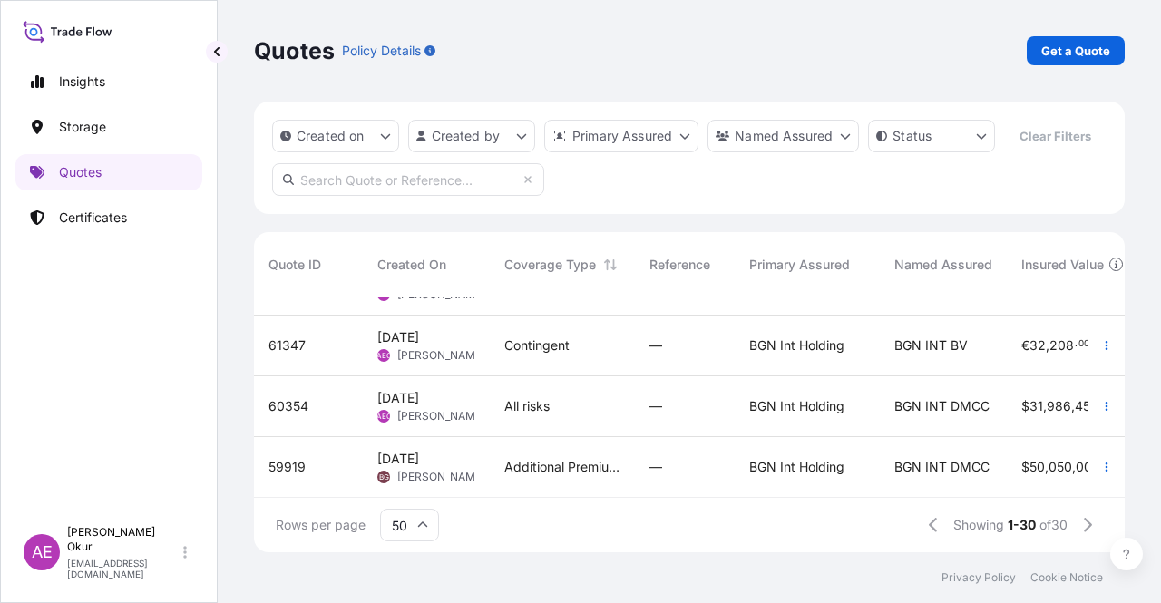
click at [226, 384] on div "Quotes Policy Details Get a Quote Created on Created by Primary Assured Named A…" at bounding box center [689, 276] width 943 height 552
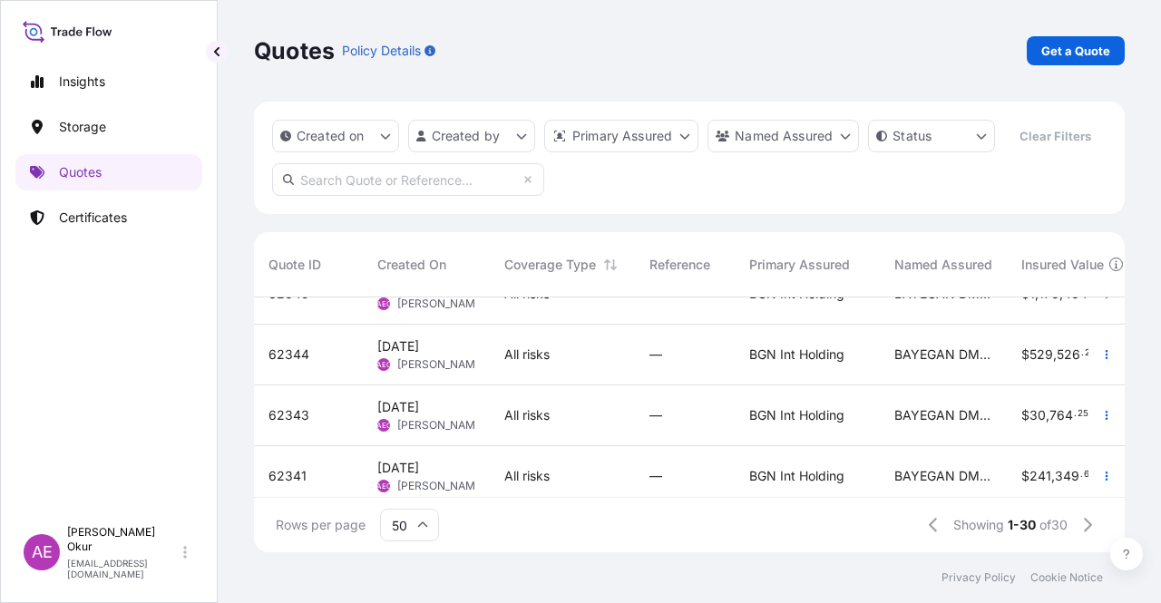
scroll to position [0, 0]
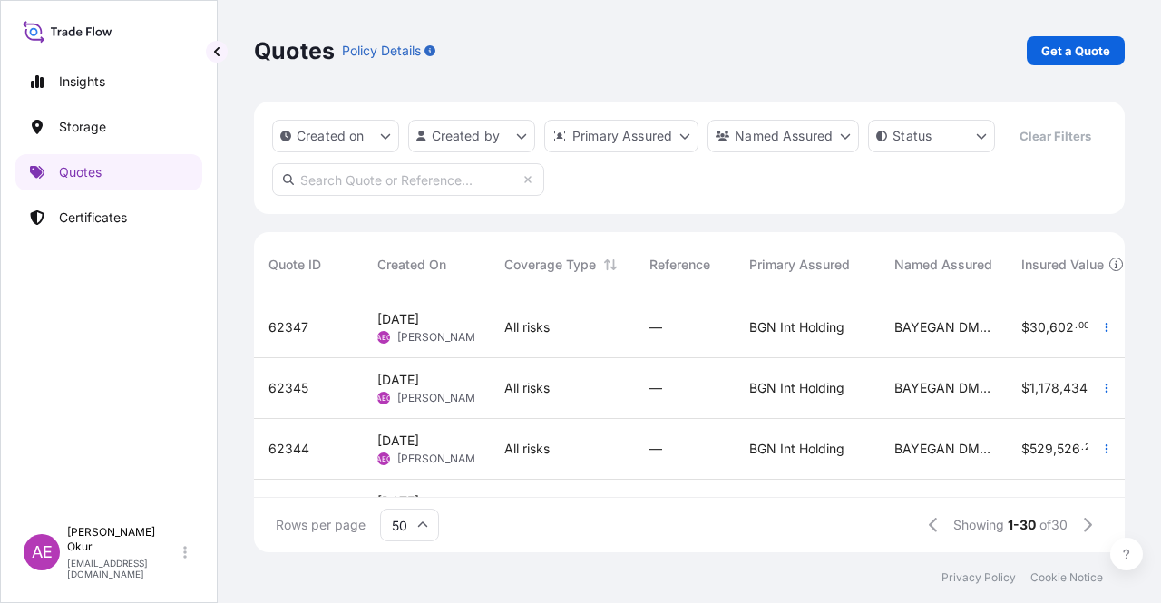
click at [598, 332] on div "All risks" at bounding box center [562, 327] width 116 height 18
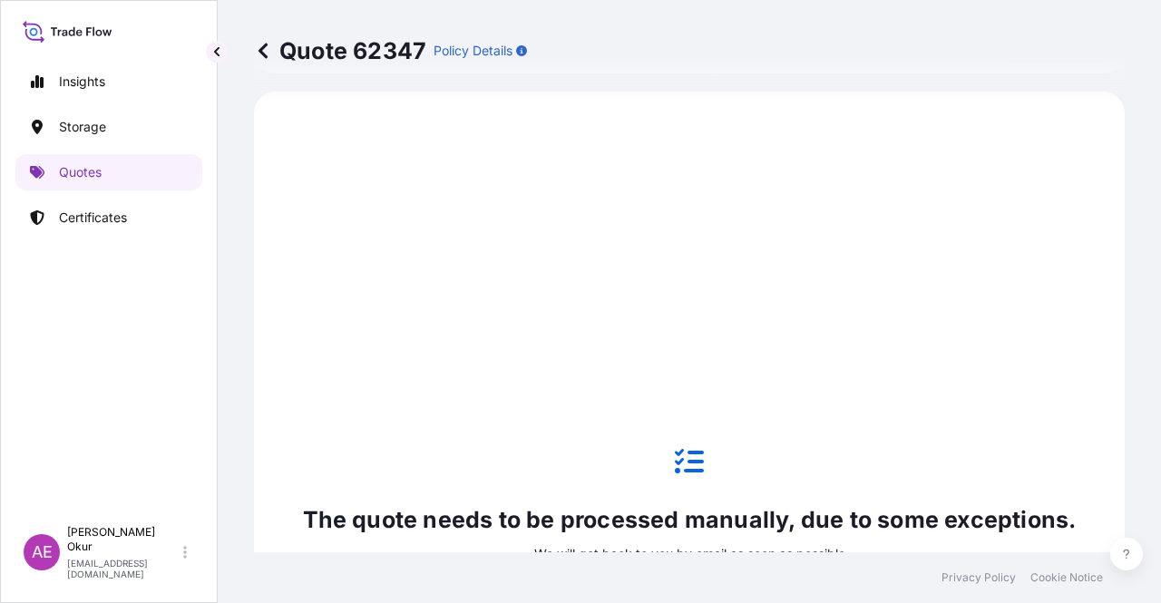
scroll to position [1074, 0]
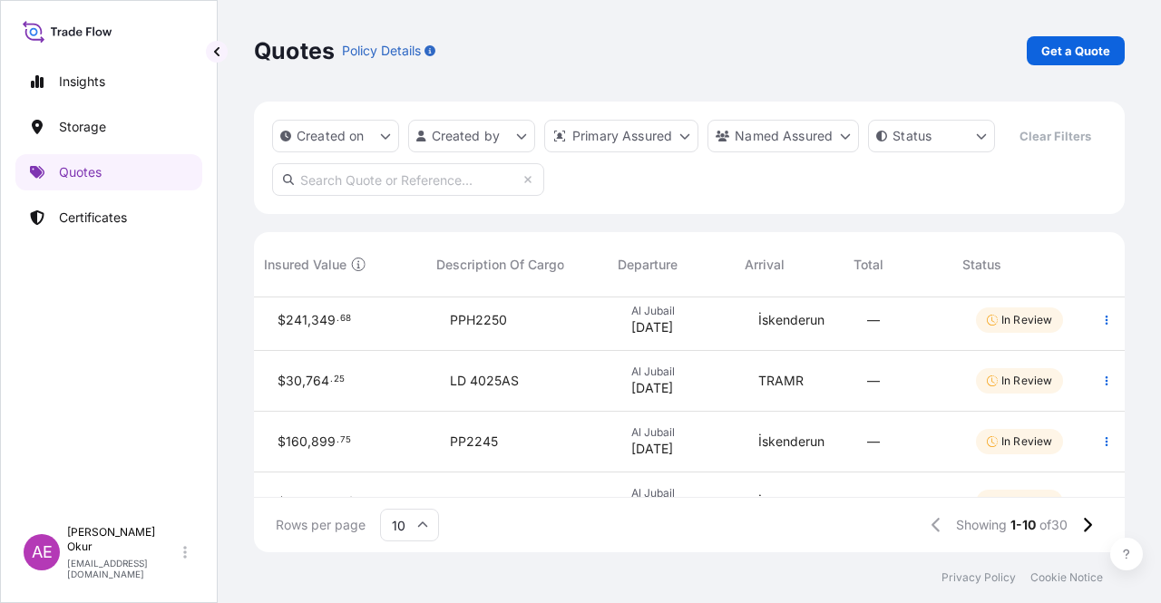
scroll to position [421, 757]
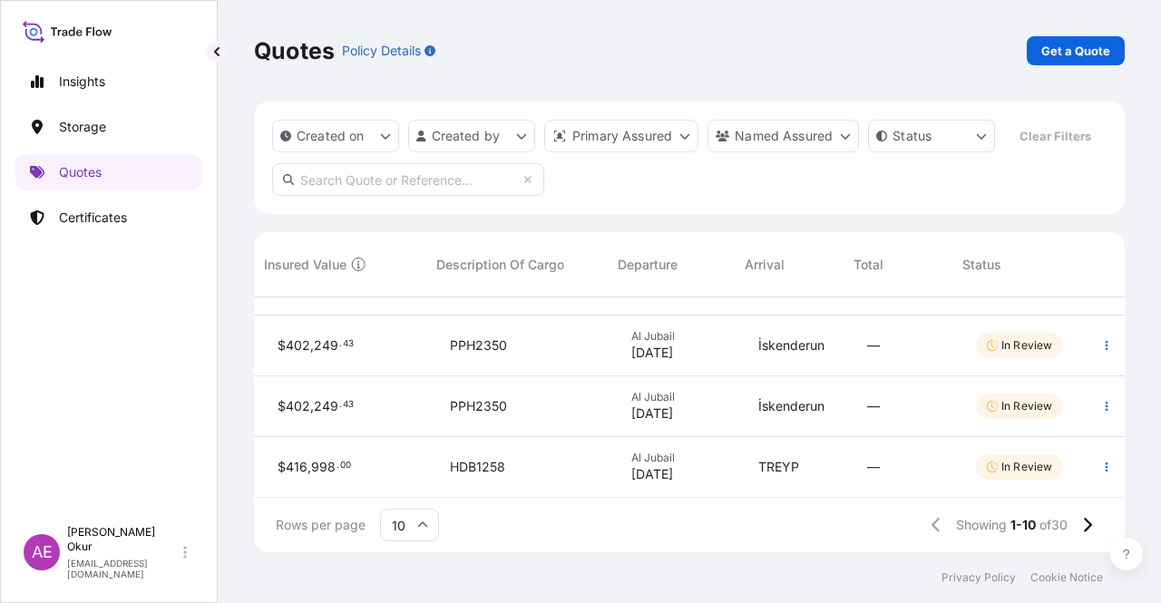
click at [417, 523] on div "10" at bounding box center [409, 525] width 59 height 33
click at [424, 481] on div "50" at bounding box center [409, 475] width 44 height 34
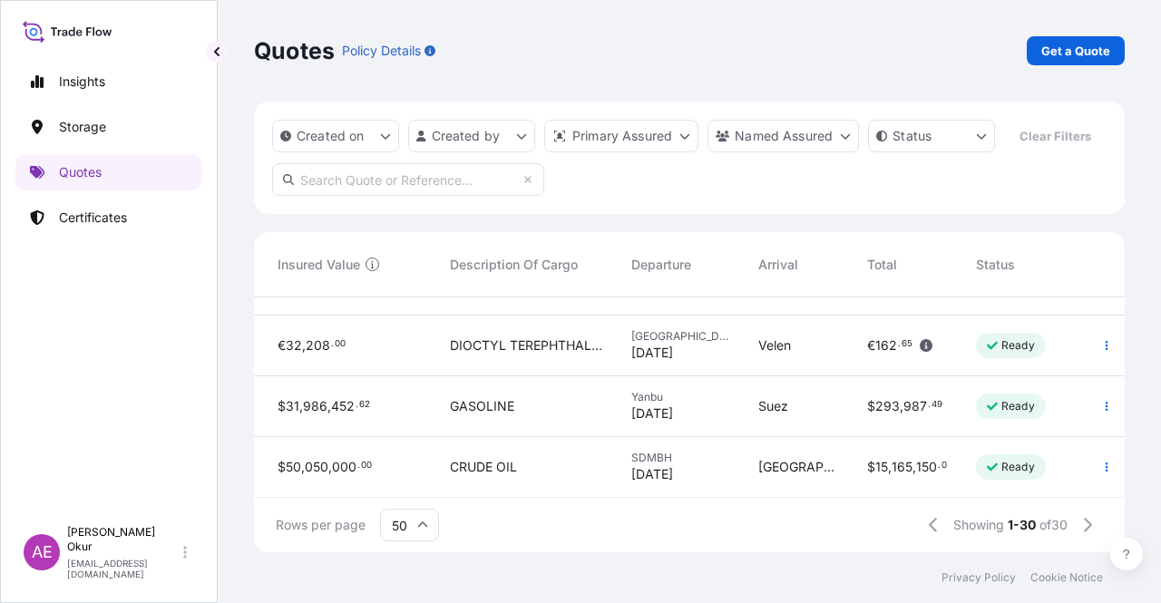
scroll to position [1636, 744]
drag, startPoint x: 852, startPoint y: 503, endPoint x: 624, endPoint y: 511, distance: 228.6
click at [626, 518] on div "Rows per page 50 Showing 1-30 of 30" at bounding box center [689, 525] width 870 height 54
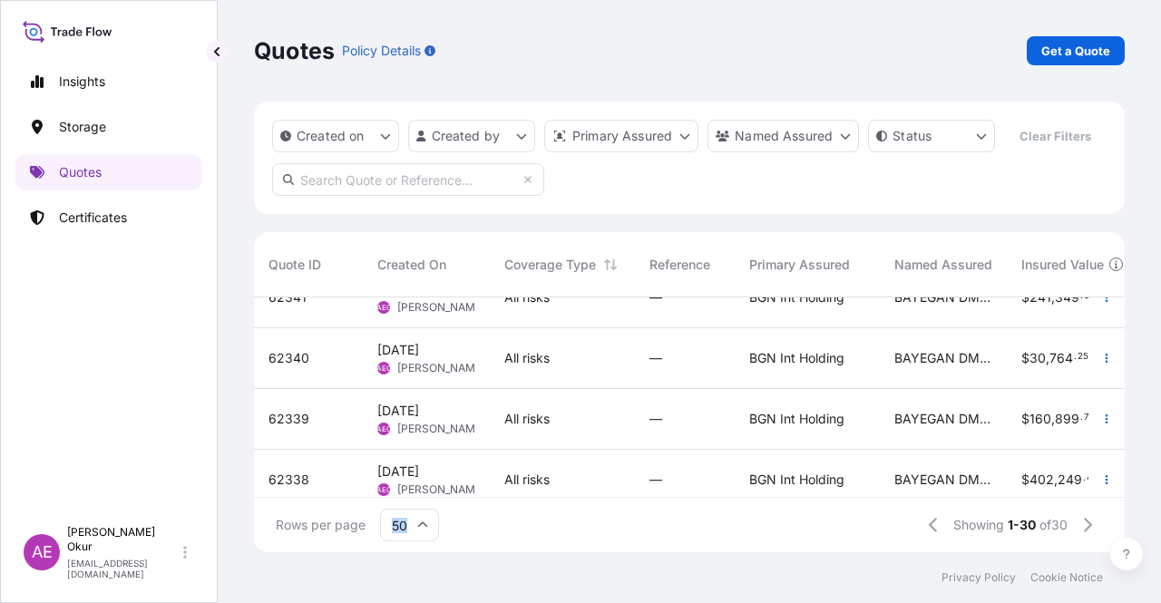
scroll to position [4, 0]
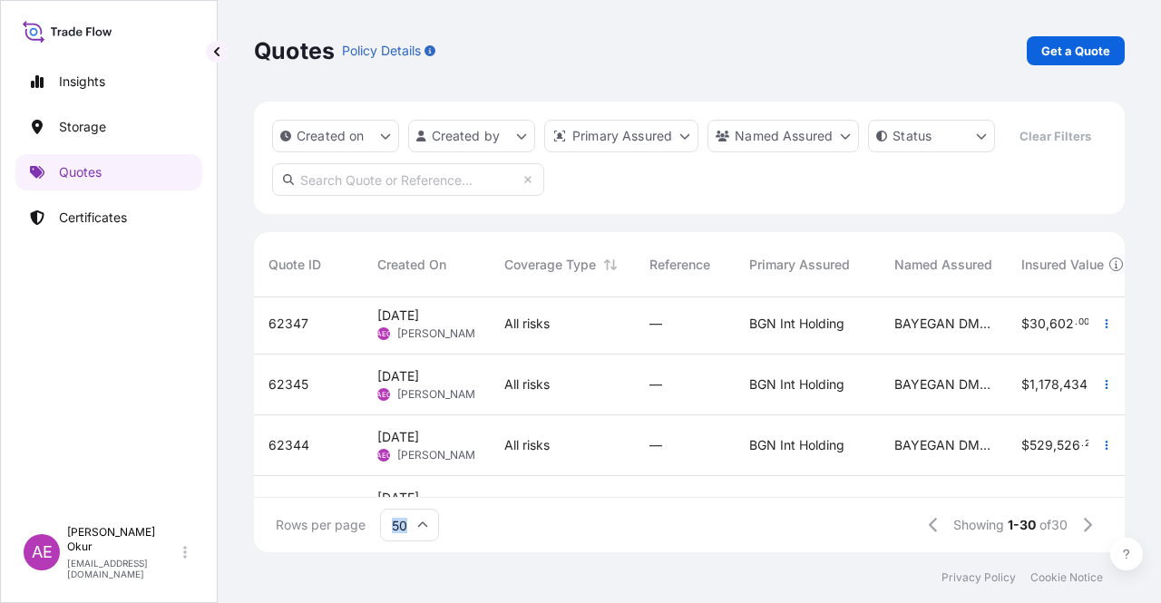
click at [1086, 44] on p "Get a Quote" at bounding box center [1075, 51] width 69 height 18
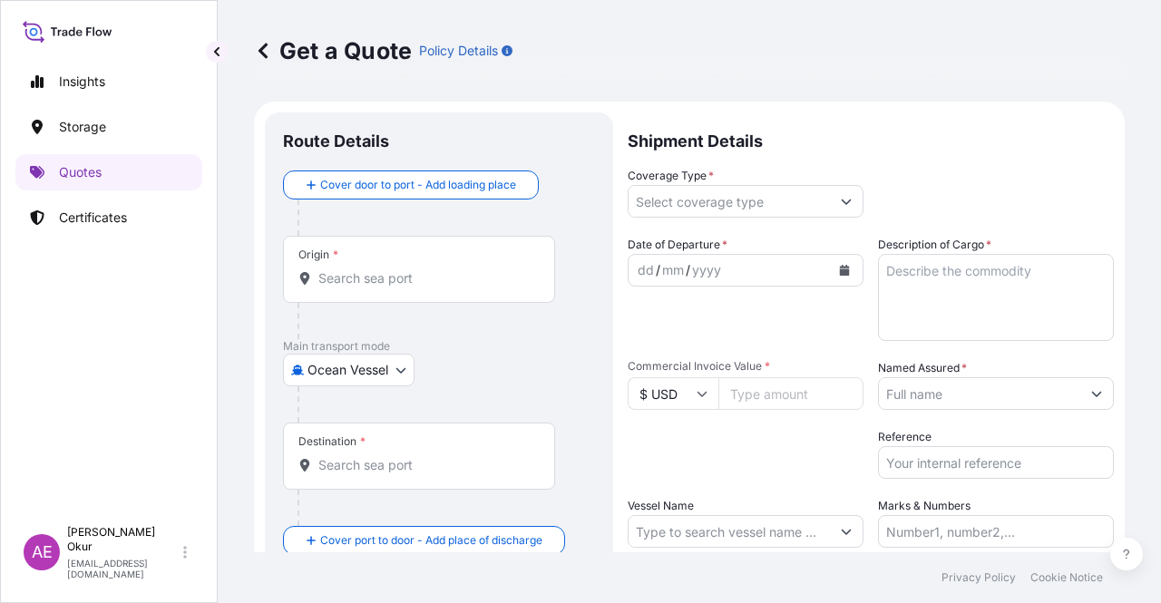
scroll to position [29, 0]
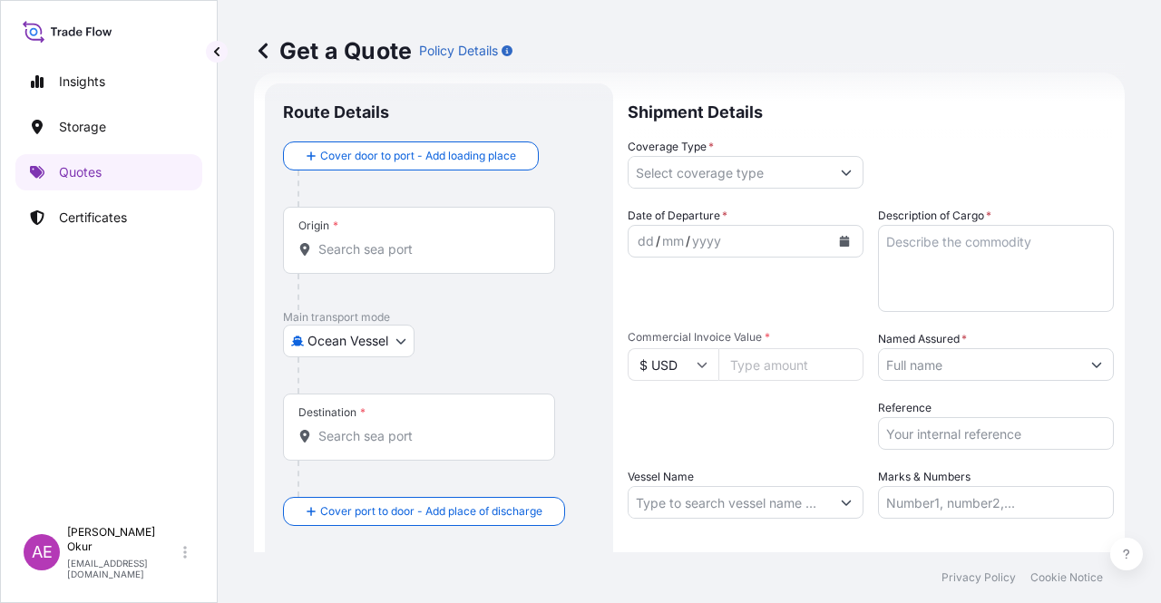
click at [409, 252] on input "Origin *" at bounding box center [425, 249] width 214 height 18
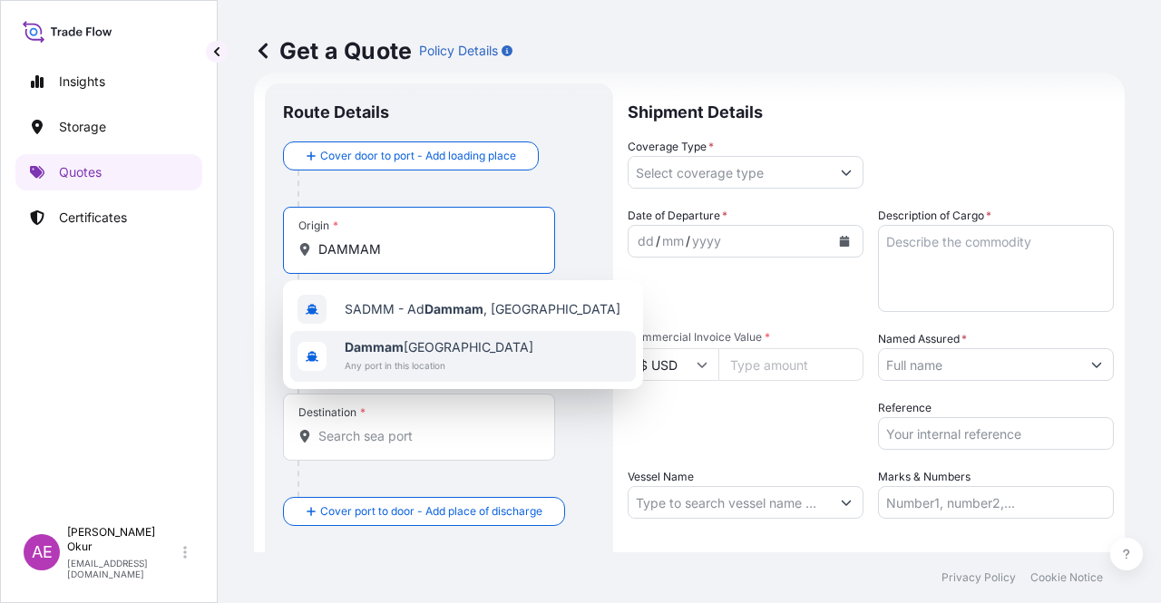
click at [399, 341] on b "Dammam" at bounding box center [374, 346] width 59 height 15
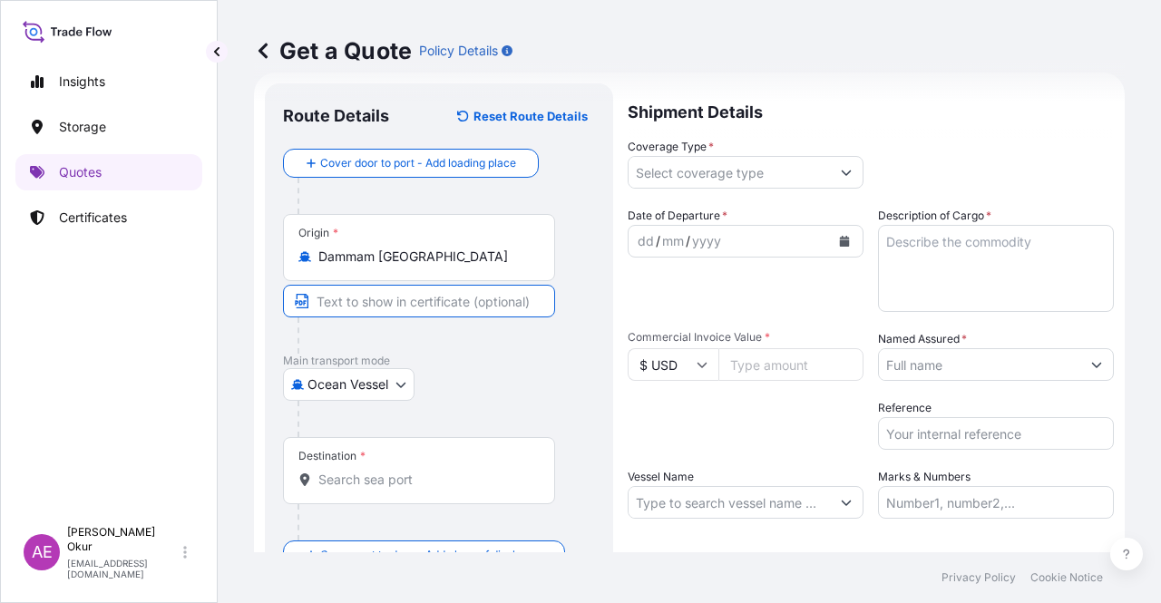
click at [399, 304] on input "Text to appear on certificate" at bounding box center [419, 301] width 272 height 33
click at [455, 462] on div "Destination *" at bounding box center [419, 470] width 272 height 67
click at [455, 471] on input "Destination *" at bounding box center [425, 480] width 214 height 18
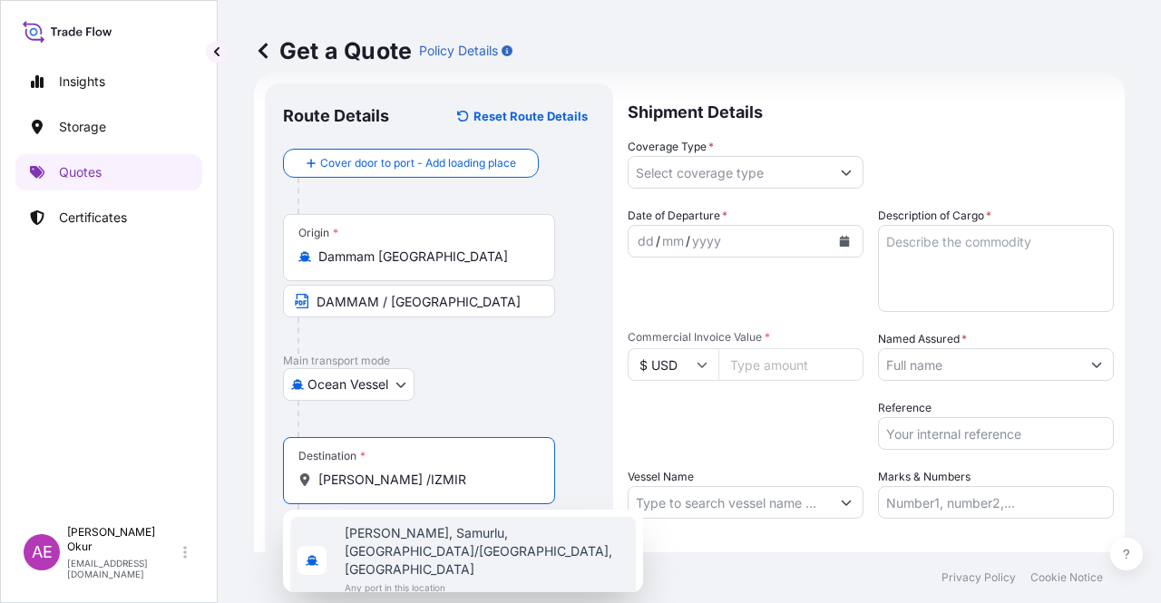
click at [456, 578] on span "Any port in this location" at bounding box center [487, 587] width 284 height 18
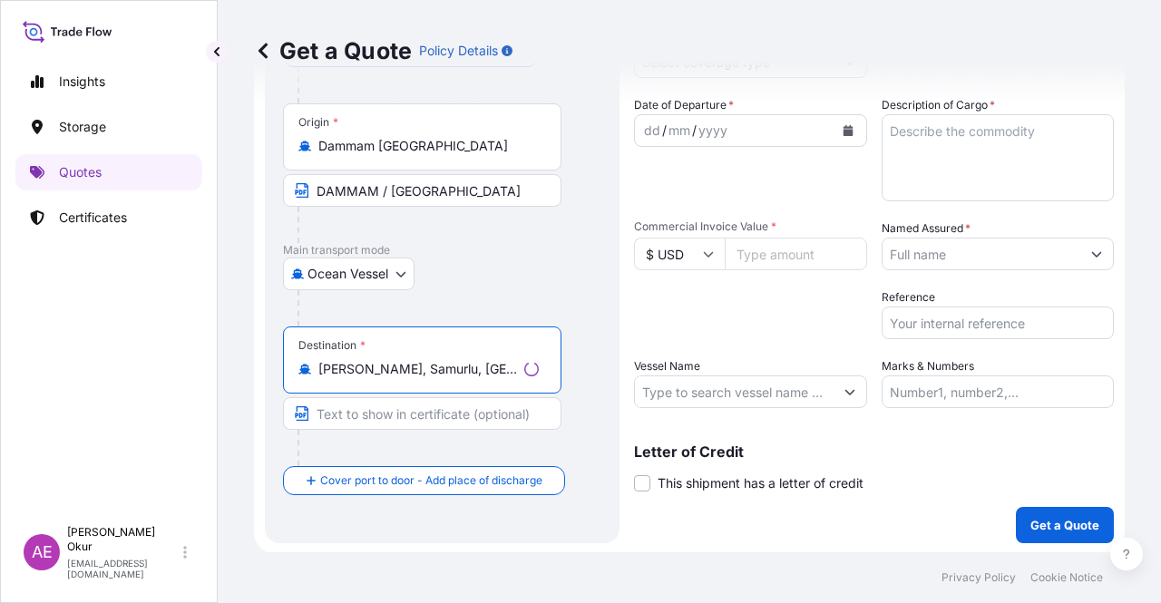
scroll to position [141, 0]
click at [413, 416] on input "Text to appear on certificate" at bounding box center [422, 412] width 278 height 33
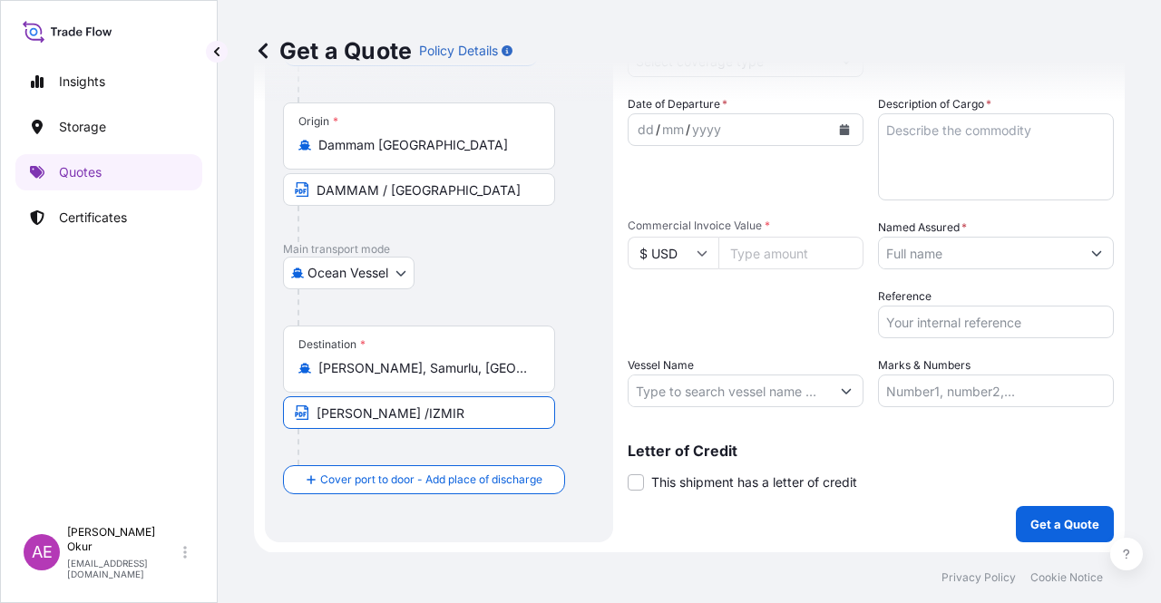
click at [381, 408] on input "[PERSON_NAME] /IZMIR" at bounding box center [419, 412] width 272 height 33
click at [377, 408] on input "[PERSON_NAME] /IZMIR" at bounding box center [419, 412] width 272 height 33
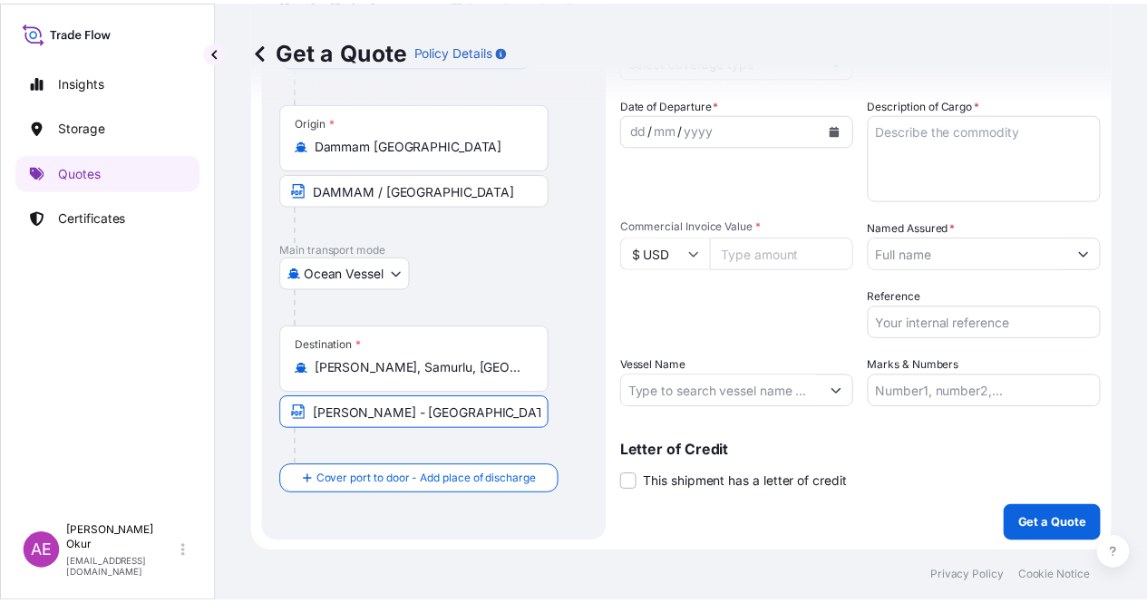
scroll to position [0, 0]
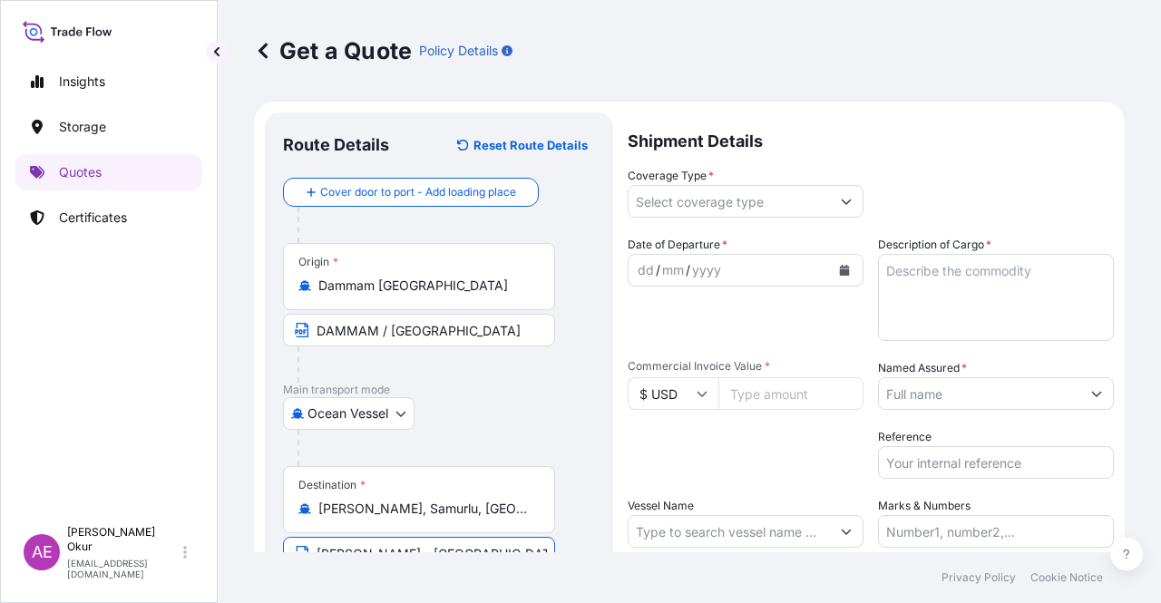
click at [747, 208] on input "Coverage Type *" at bounding box center [728, 201] width 201 height 33
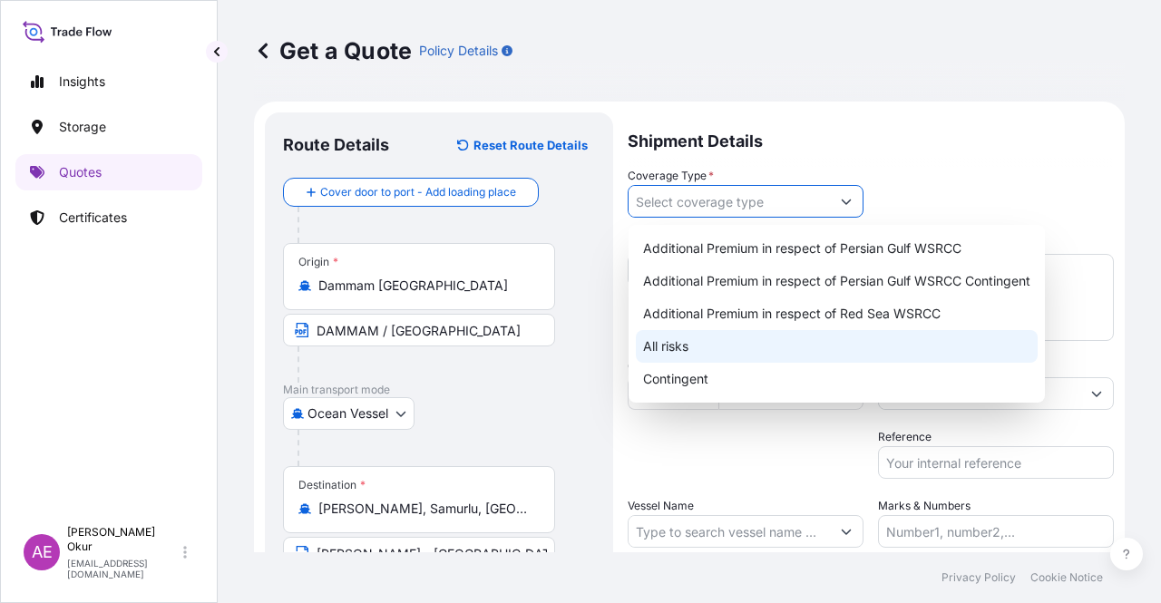
click at [711, 343] on div "All risks" at bounding box center [837, 346] width 402 height 33
click at [681, 347] on div "All risks" at bounding box center [837, 346] width 402 height 33
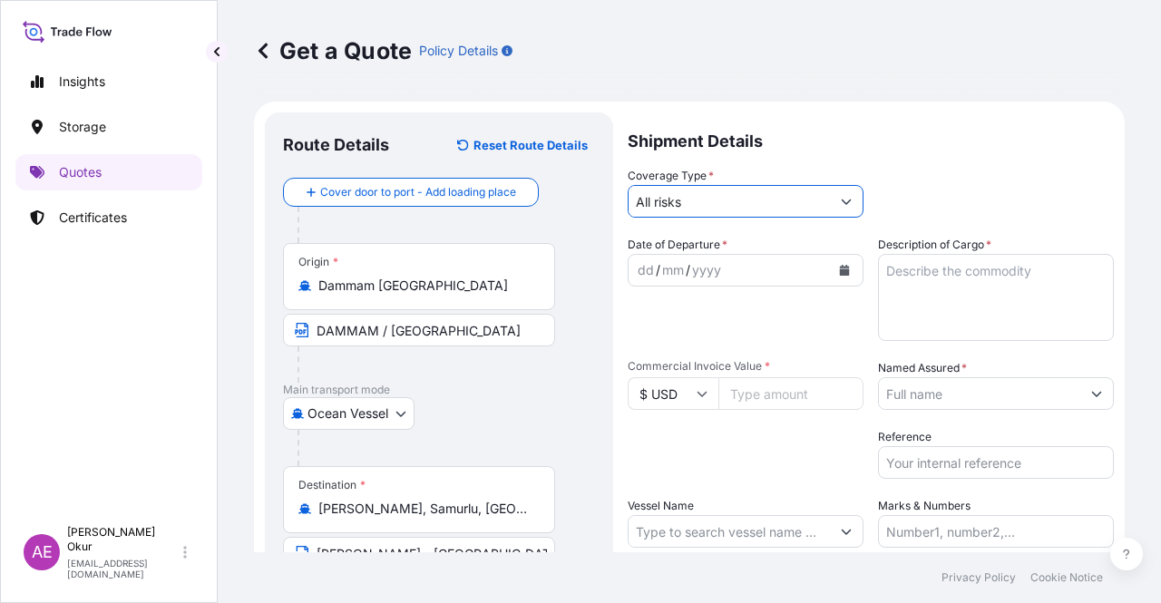
click at [644, 259] on div "dd" at bounding box center [646, 270] width 20 height 22
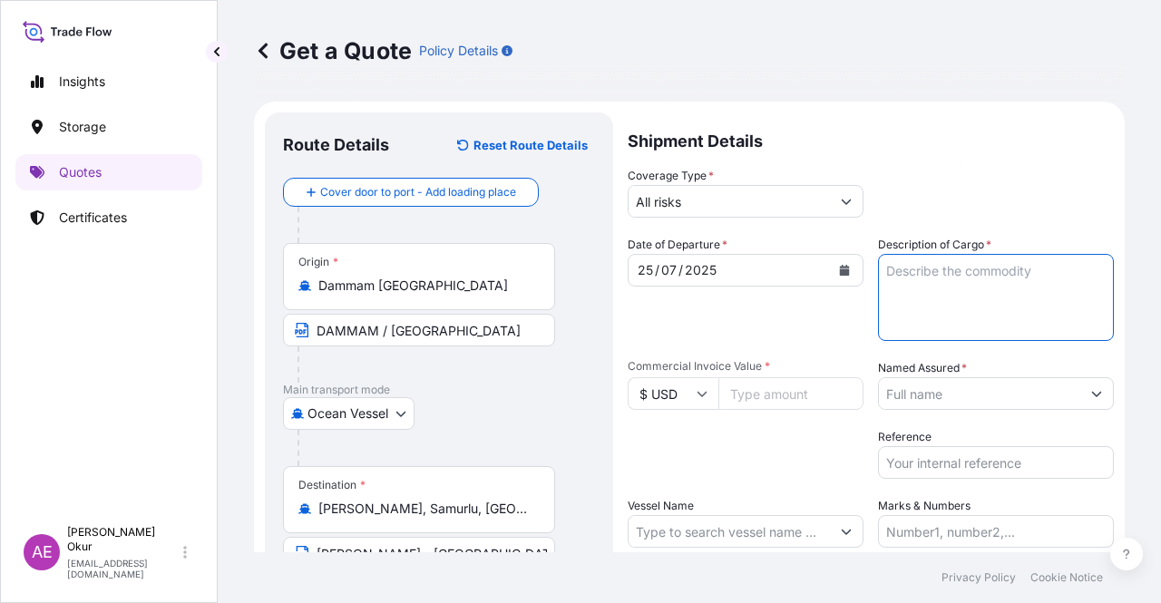
click at [981, 315] on textarea "Description of Cargo *" at bounding box center [996, 297] width 236 height 87
click at [783, 384] on input "Commercial Invoice Value *" at bounding box center [790, 393] width 145 height 33
click at [1010, 259] on textarea "Description of Cargo *" at bounding box center [996, 297] width 236 height 87
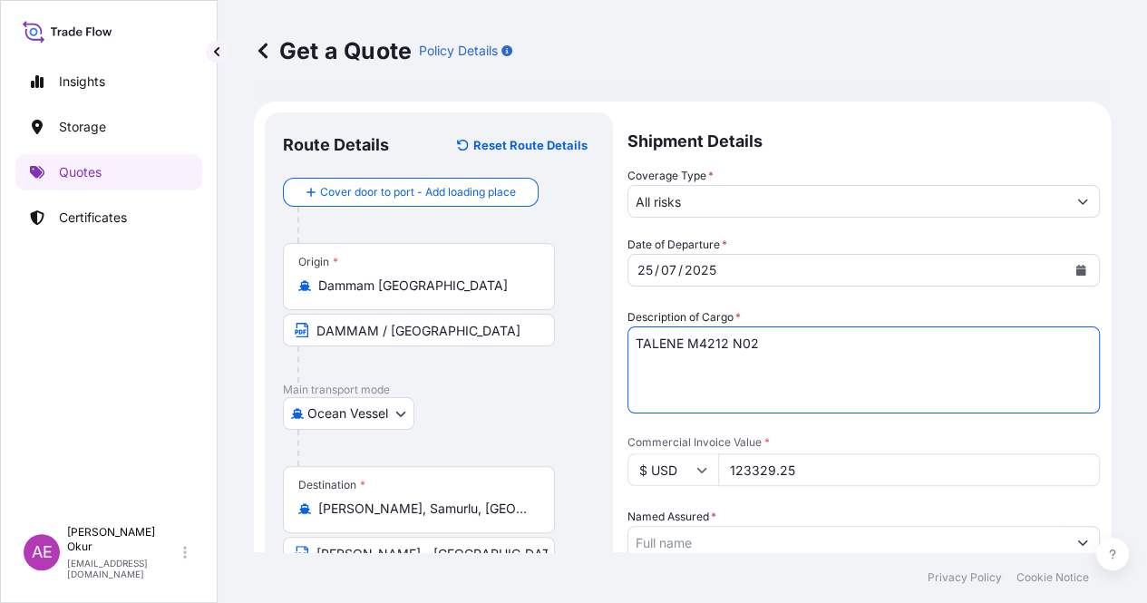
click at [959, 526] on input "Named Assured *" at bounding box center [847, 542] width 438 height 33
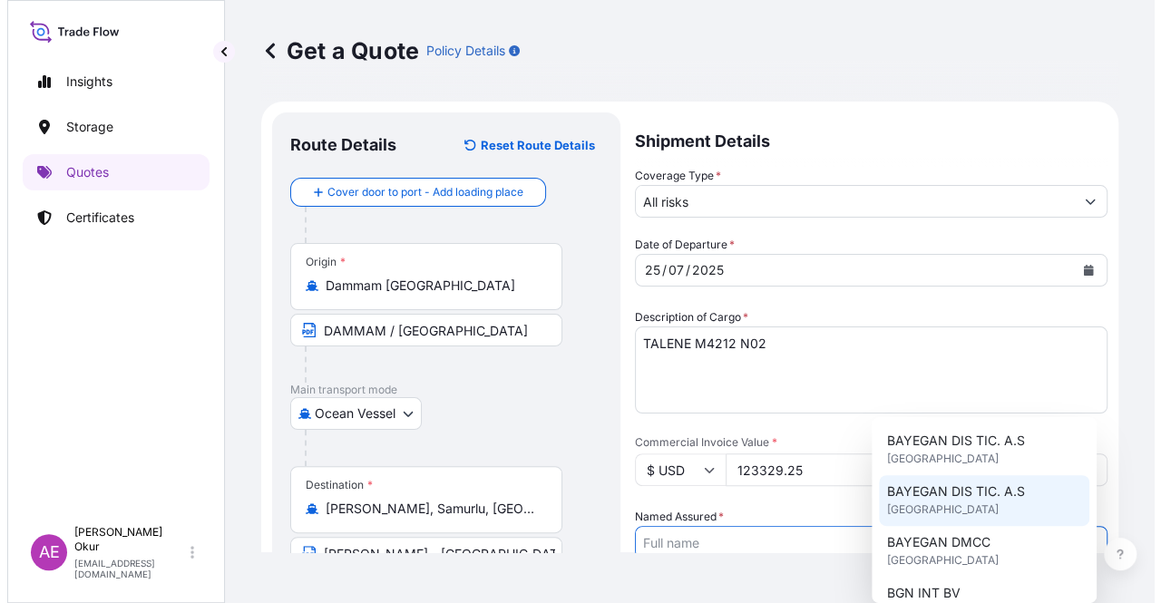
scroll to position [91, 0]
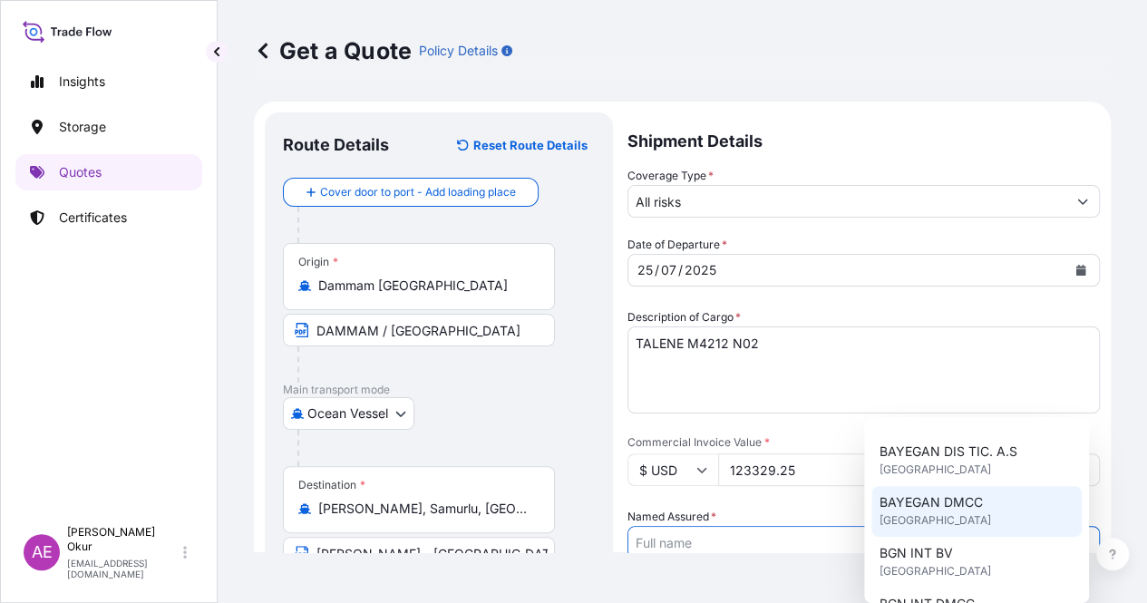
click at [948, 523] on span "[GEOGRAPHIC_DATA]" at bounding box center [935, 520] width 112 height 18
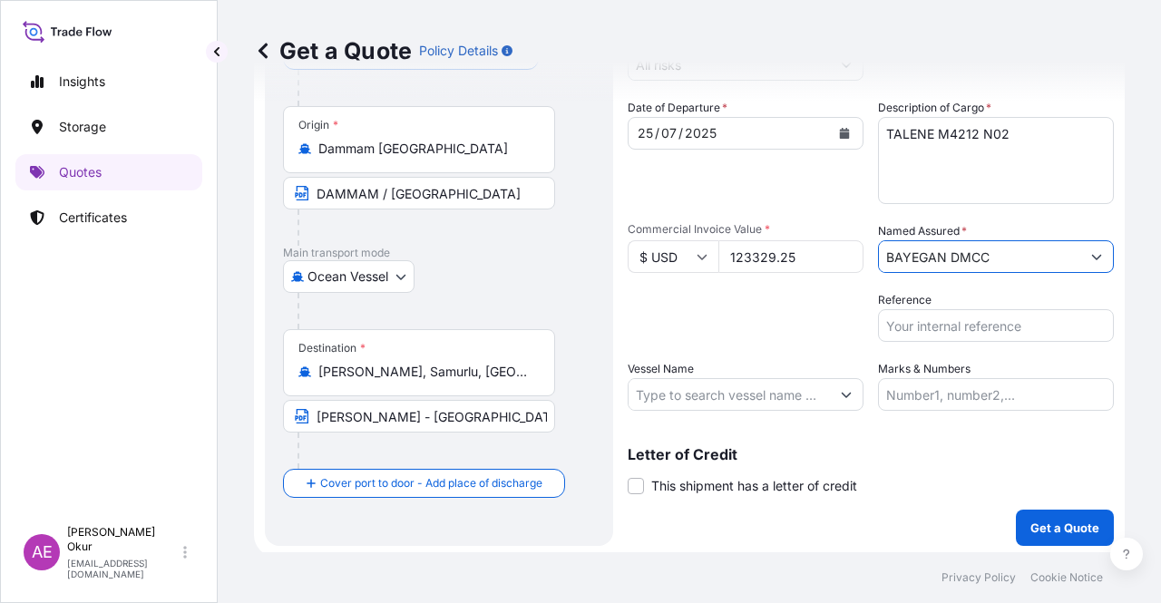
scroll to position [141, 0]
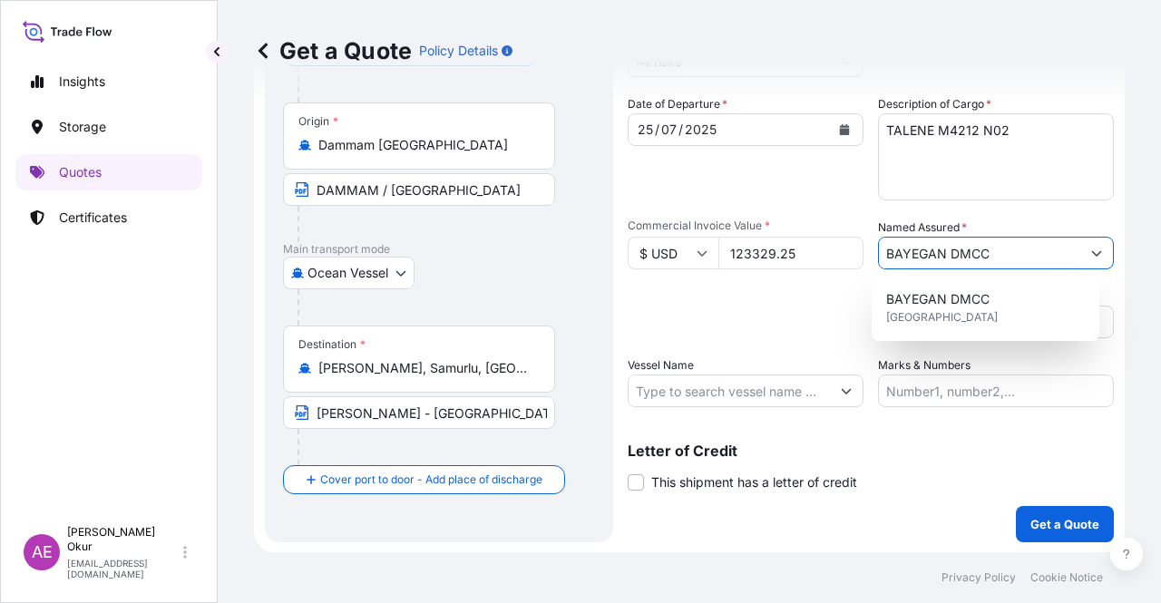
click at [720, 378] on input "Vessel Name" at bounding box center [728, 390] width 201 height 33
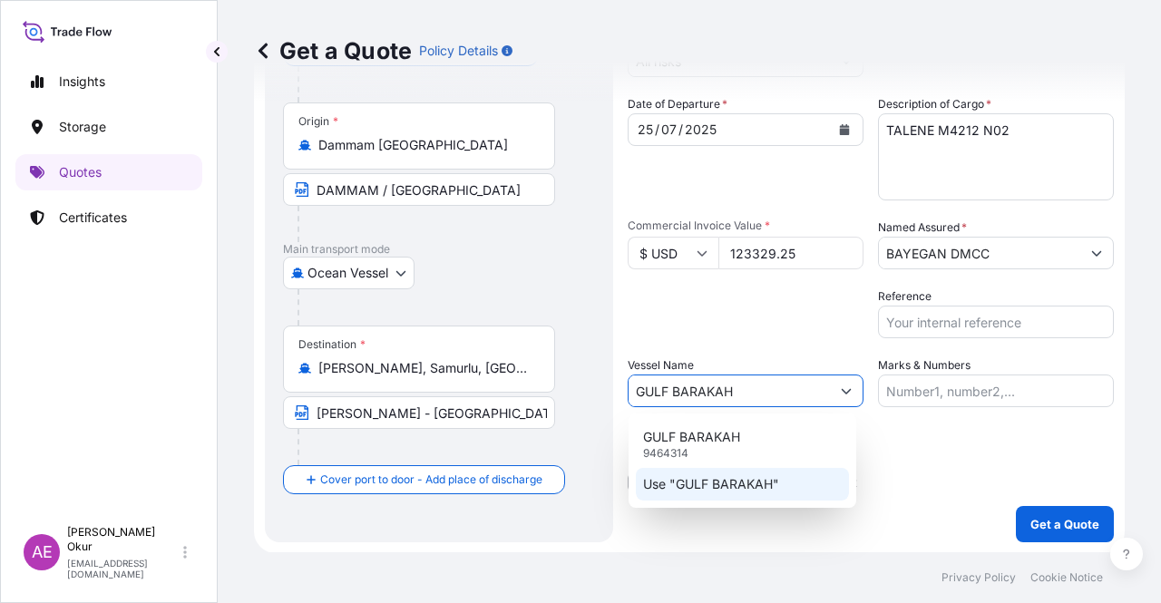
click at [726, 476] on p "Use "GULF BARAKAH"" at bounding box center [711, 484] width 136 height 18
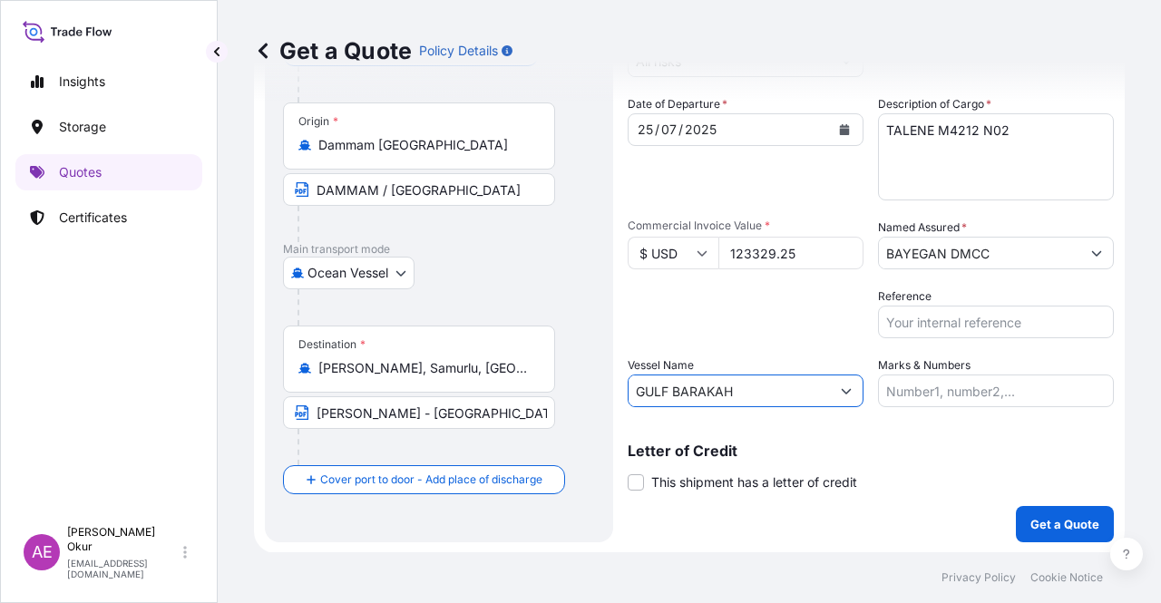
click at [963, 380] on input "Marks & Numbers" at bounding box center [996, 390] width 236 height 33
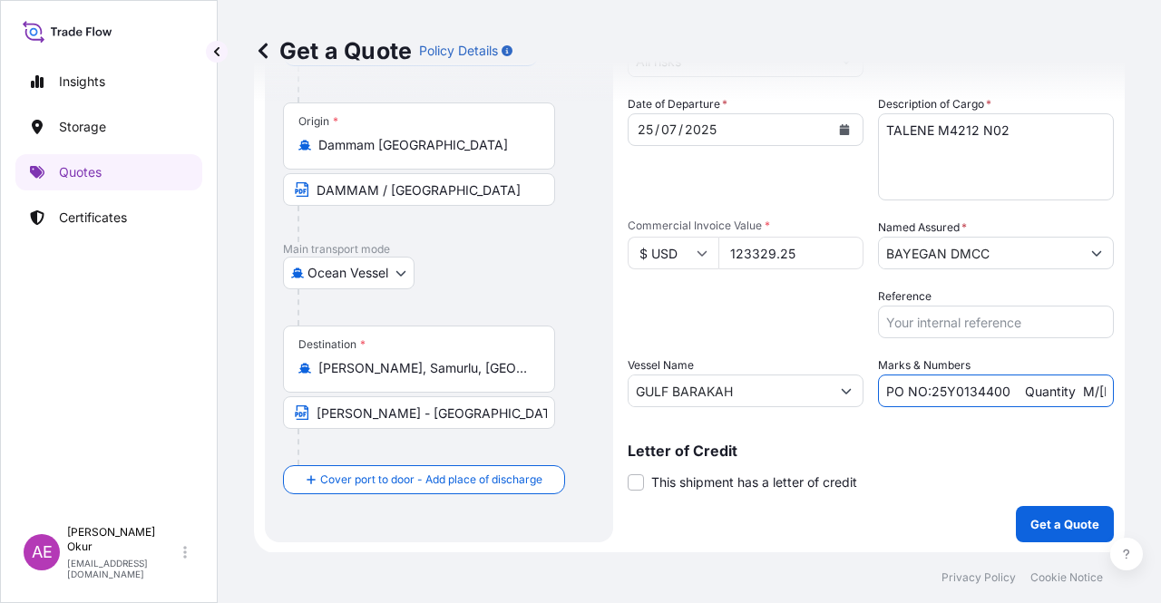
drag, startPoint x: 922, startPoint y: 389, endPoint x: 1003, endPoint y: 394, distance: 80.8
click at [1003, 394] on input "PO NO:25Y0134400 Quantity M/[PERSON_NAME]: 247,500 Premium: USD 29,50" at bounding box center [996, 390] width 236 height 33
drag, startPoint x: 1035, startPoint y: 380, endPoint x: 1097, endPoint y: 380, distance: 62.6
click at [1097, 380] on input "PO NO:25Y0154300 Quantity M/[PERSON_NAME]: 247,500 Premium: USD 29,50" at bounding box center [996, 390] width 236 height 33
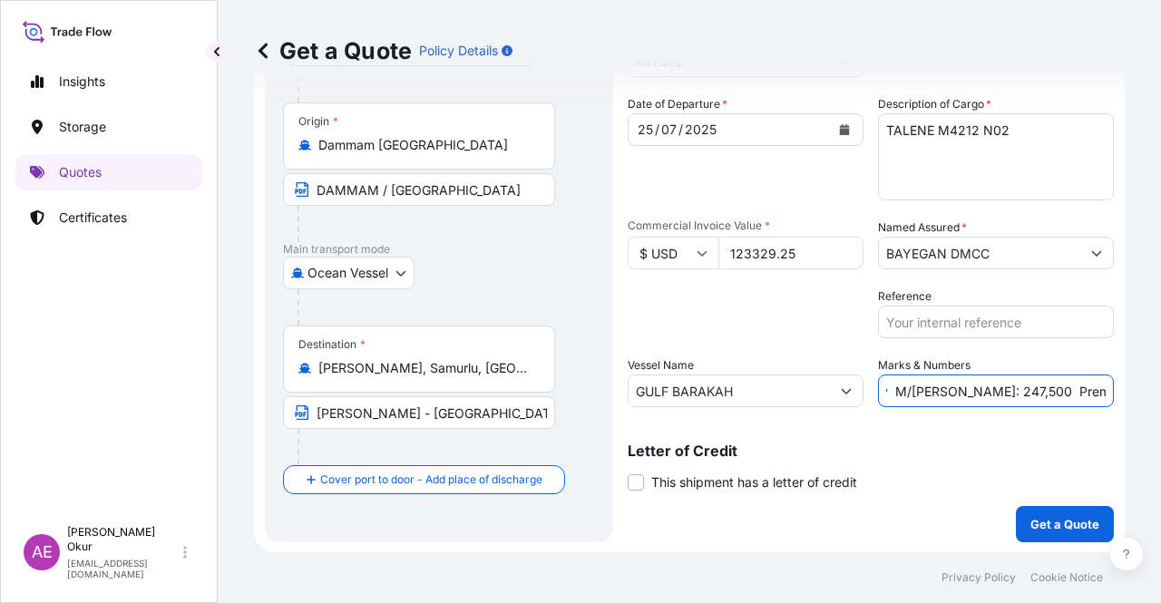
click at [948, 379] on input "PO NO:25Y0154300 Quantity M/[PERSON_NAME]: 247,500 Premium: USD 29,50" at bounding box center [996, 390] width 236 height 33
drag, startPoint x: 938, startPoint y: 389, endPoint x: 987, endPoint y: 388, distance: 48.1
click at [987, 388] on input "PO NO:25Y0154300 Quantity M/[PERSON_NAME]: 247,500 Premium: USD 29,50" at bounding box center [996, 390] width 236 height 33
drag, startPoint x: 1066, startPoint y: 387, endPoint x: 1160, endPoint y: 389, distance: 93.4
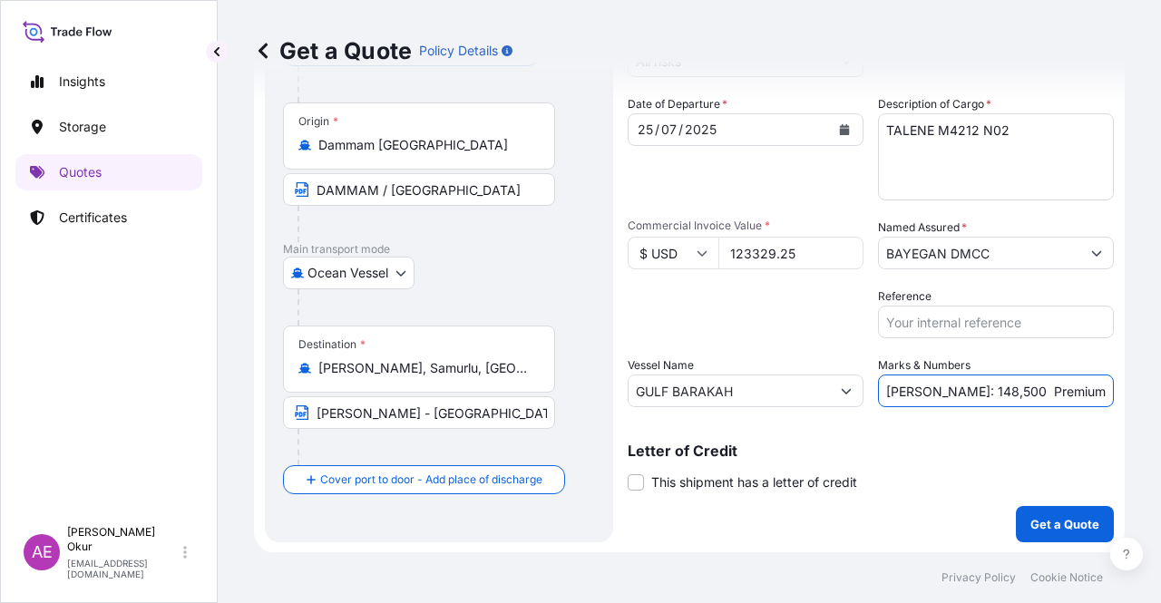
click at [1160, 389] on div "Get a Quote Policy Details Route Details Reset Route Details Cover door to port…" at bounding box center [689, 276] width 943 height 552
drag, startPoint x: 1060, startPoint y: 387, endPoint x: 1115, endPoint y: 388, distance: 55.3
click at [1115, 388] on div "Get a Quote Policy Details Route Details Reset Route Details Cover door to port…" at bounding box center [689, 276] width 943 height 552
drag, startPoint x: 1094, startPoint y: 402, endPoint x: 1143, endPoint y: 399, distance: 49.9
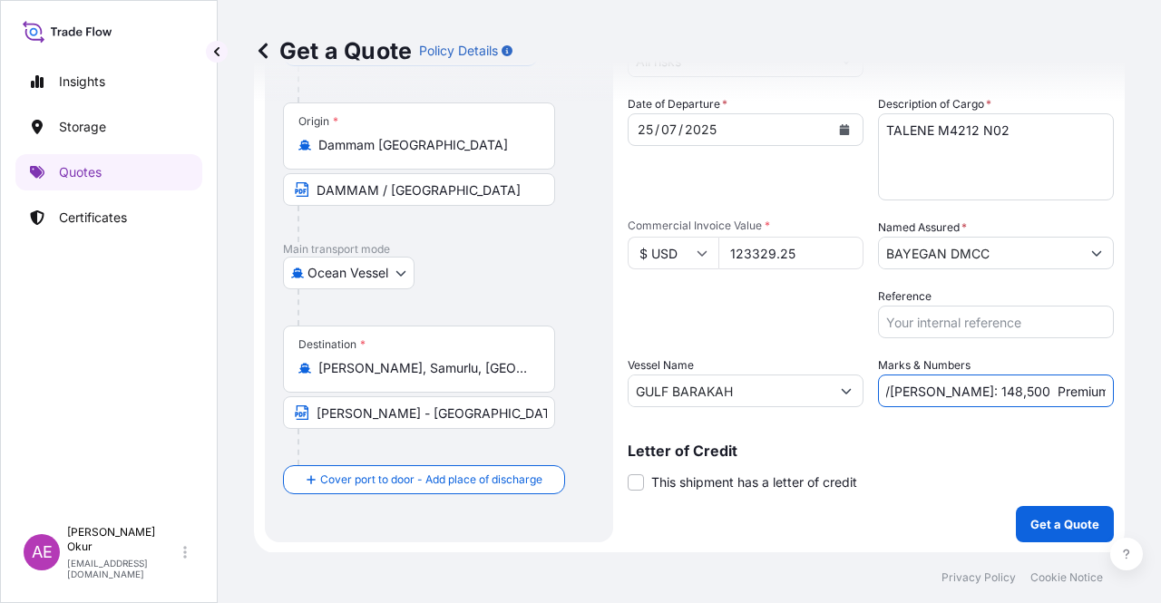
click at [1143, 399] on div "Get a Quote Policy Details Route Details Reset Route Details Cover door to port…" at bounding box center [689, 276] width 943 height 552
click at [1030, 516] on p "Get a Quote" at bounding box center [1064, 524] width 69 height 18
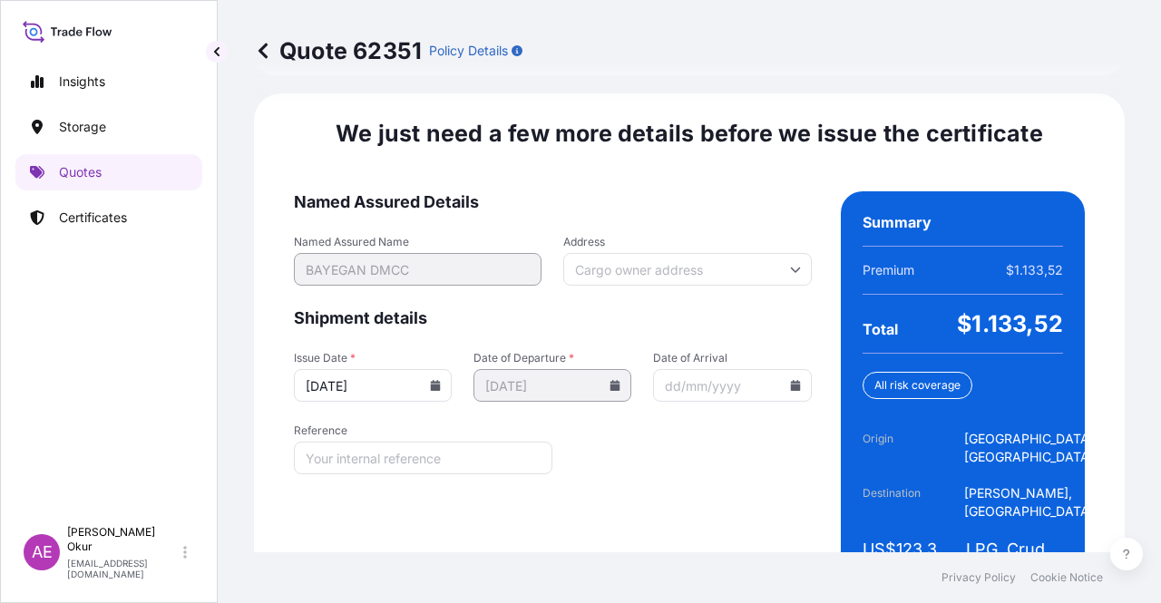
scroll to position [2318, 0]
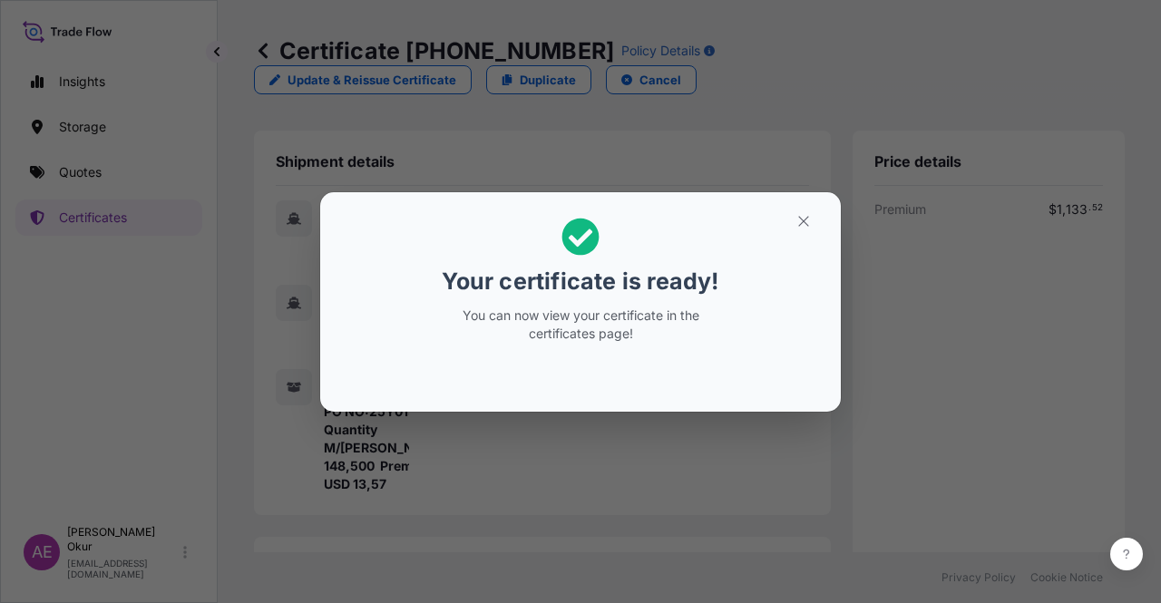
click at [816, 224] on button "button" at bounding box center [803, 221] width 45 height 29
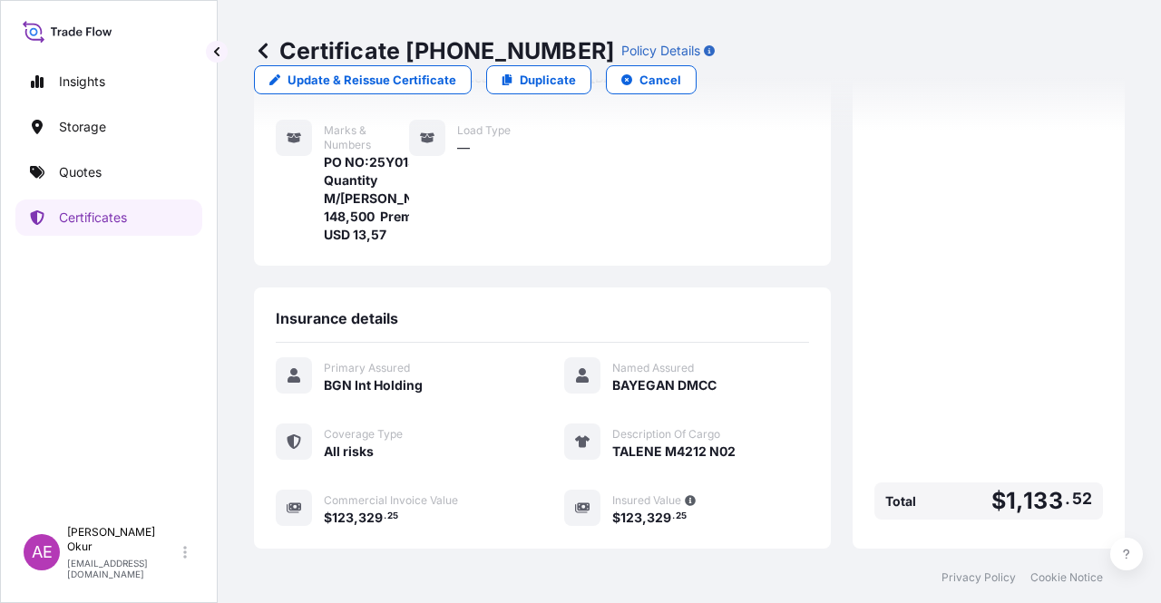
scroll to position [453, 0]
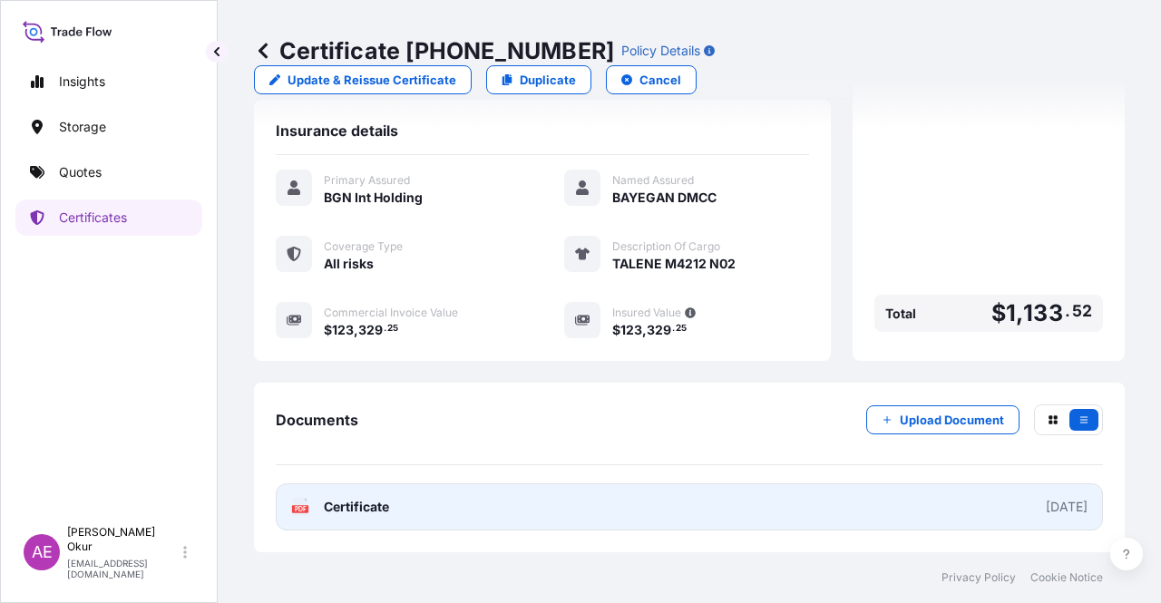
click at [365, 485] on link "PDF Certificate [DATE]" at bounding box center [689, 506] width 827 height 47
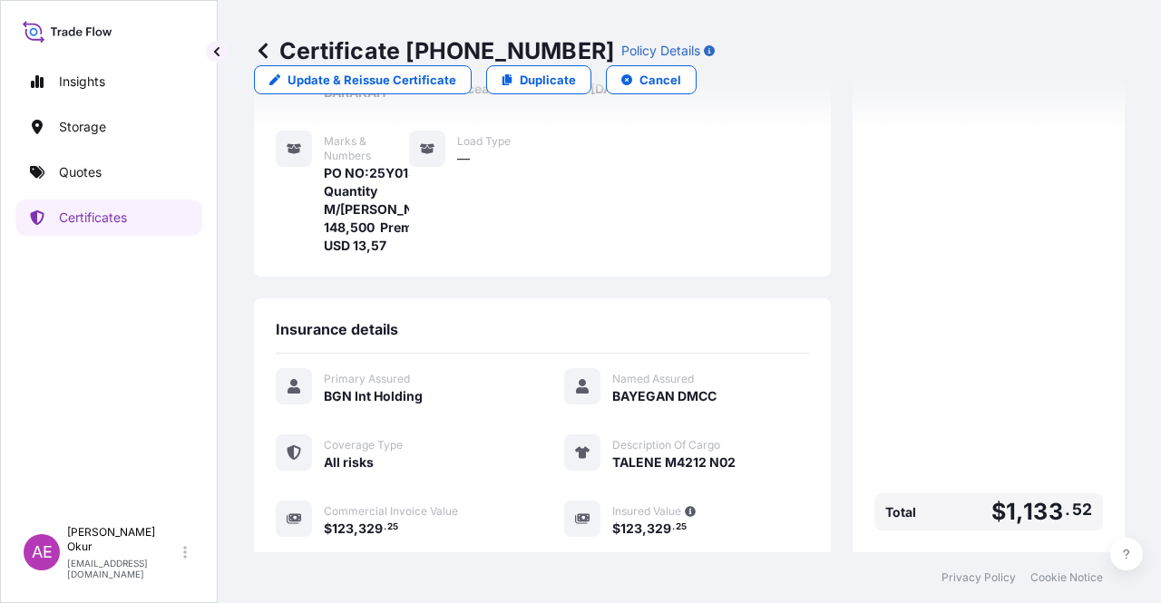
scroll to position [0, 0]
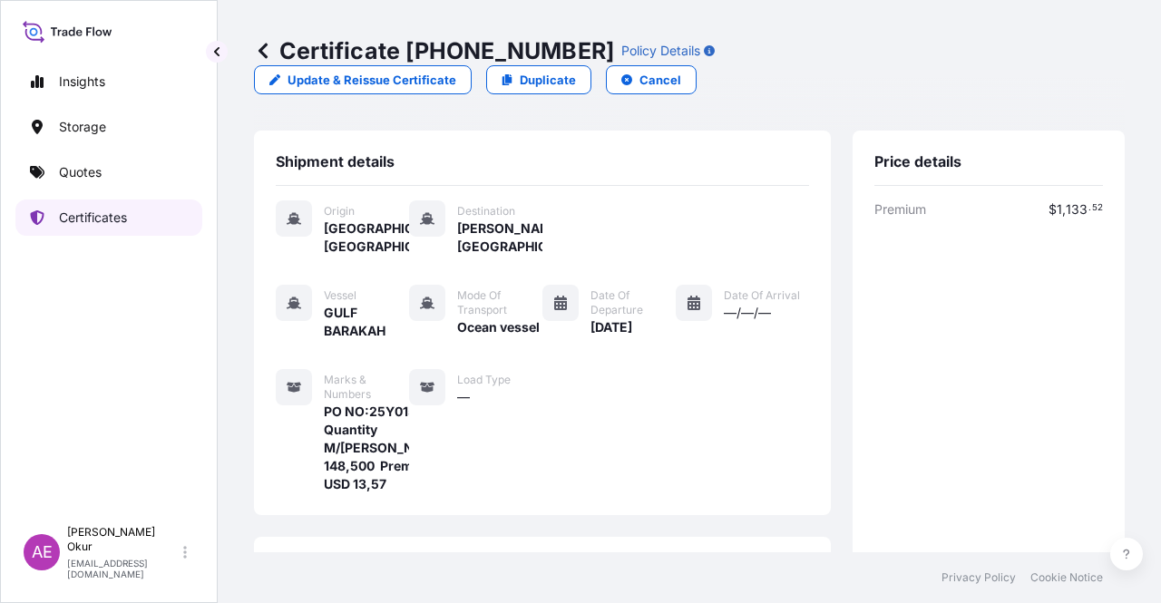
click at [141, 217] on link "Certificates" at bounding box center [108, 217] width 187 height 36
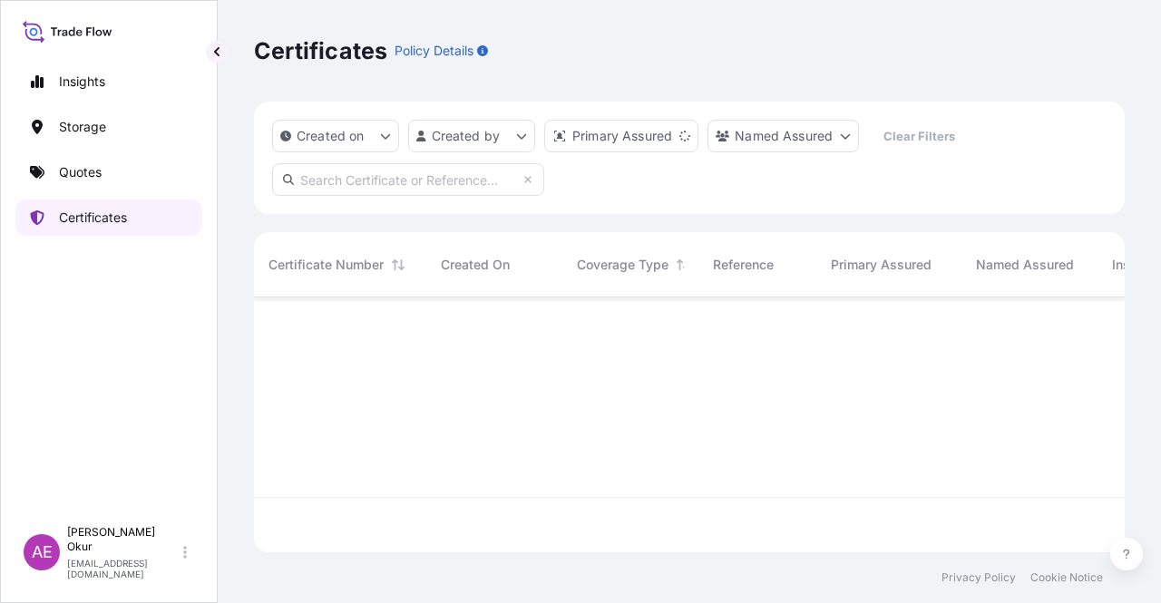
scroll to position [251, 856]
click at [113, 179] on link "Quotes" at bounding box center [108, 172] width 187 height 36
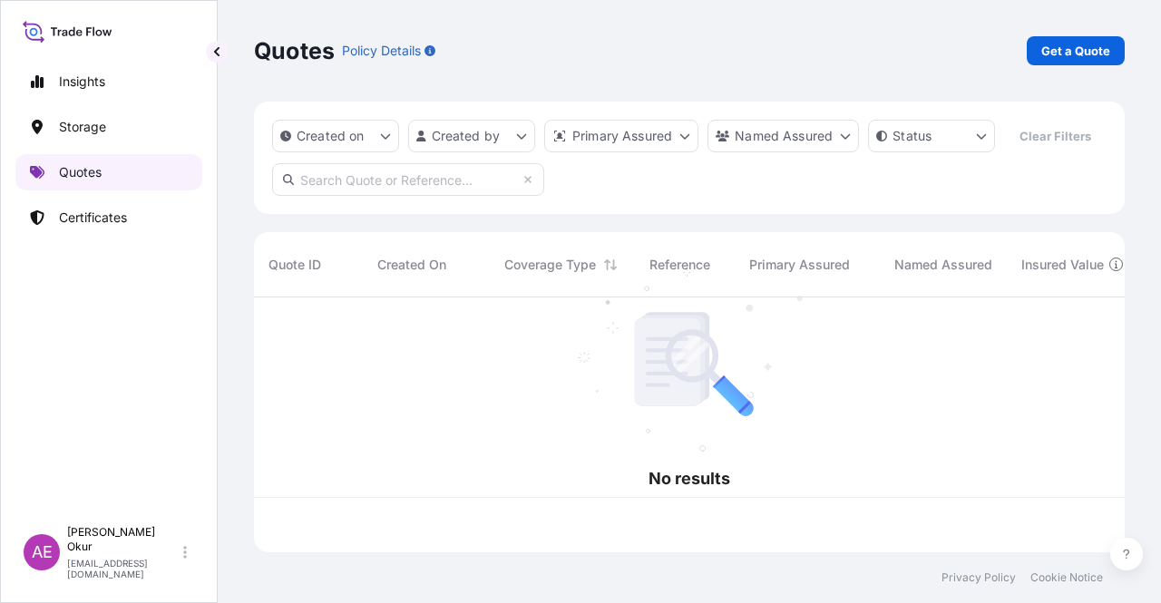
scroll to position [251, 856]
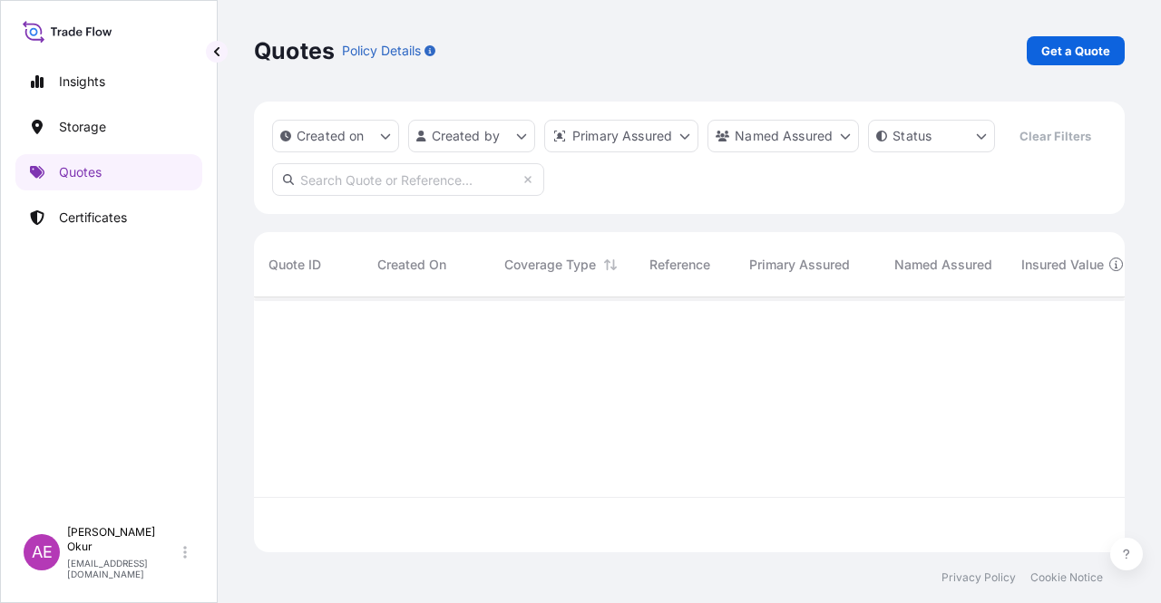
click at [1123, 52] on link "Get a Quote" at bounding box center [1075, 50] width 98 height 29
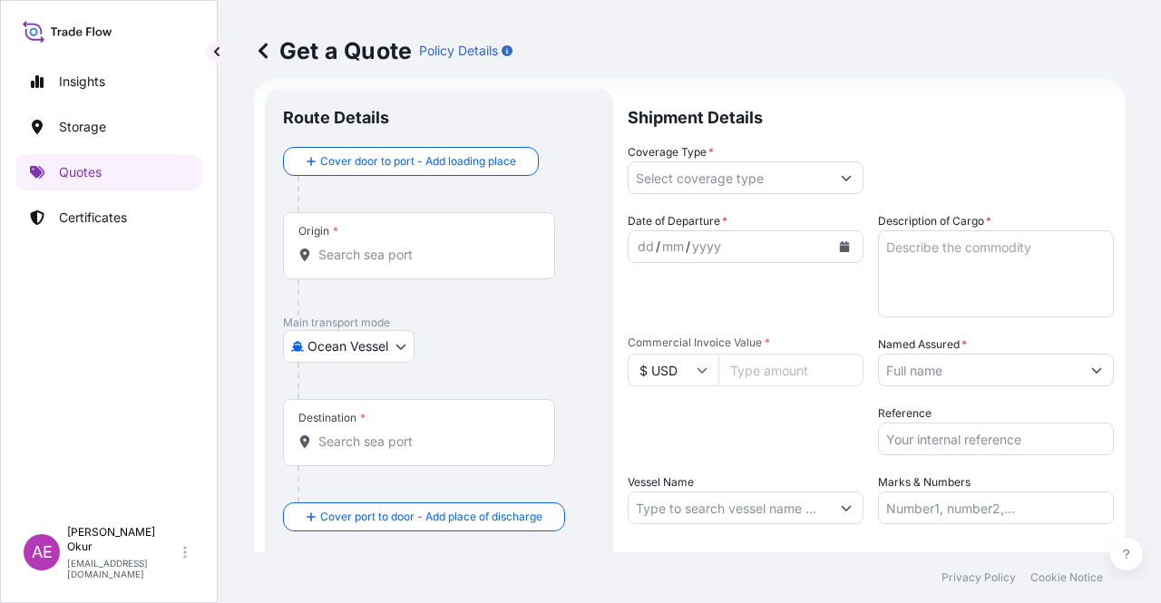
scroll to position [29, 0]
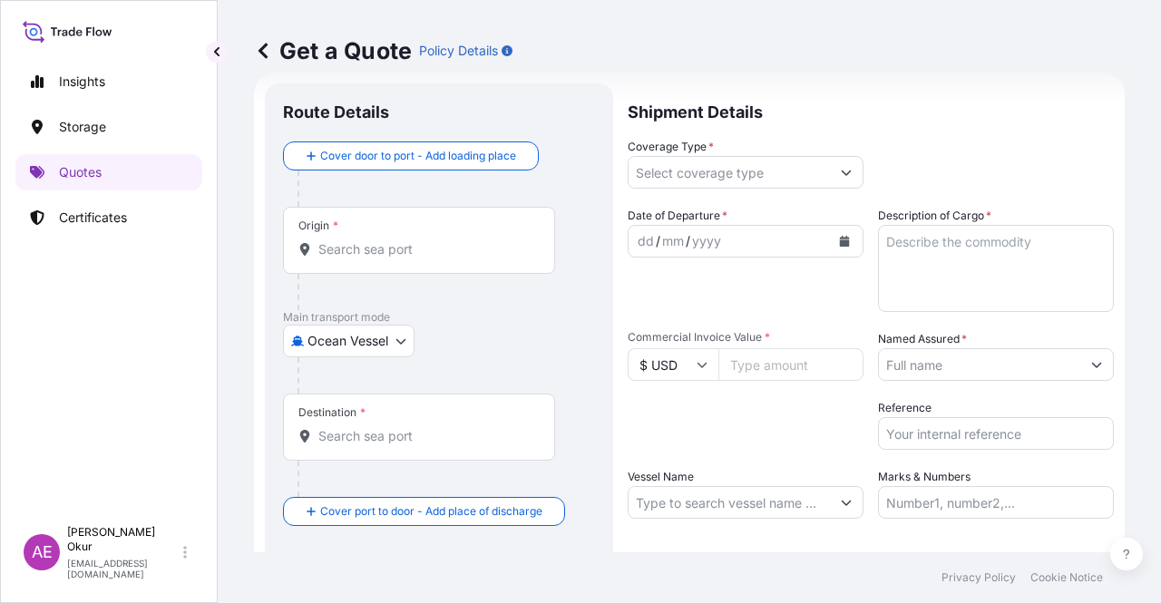
click at [394, 231] on div "Origin *" at bounding box center [419, 240] width 272 height 67
click at [394, 240] on input "Origin *" at bounding box center [425, 249] width 214 height 18
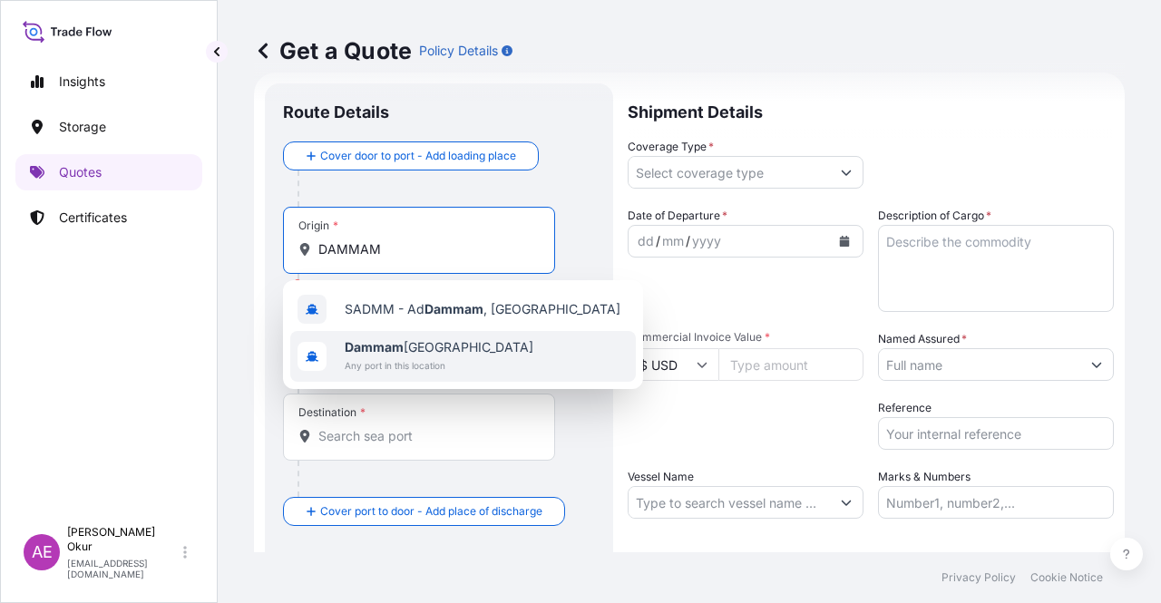
click at [434, 345] on span "Dammam [GEOGRAPHIC_DATA]" at bounding box center [439, 347] width 189 height 18
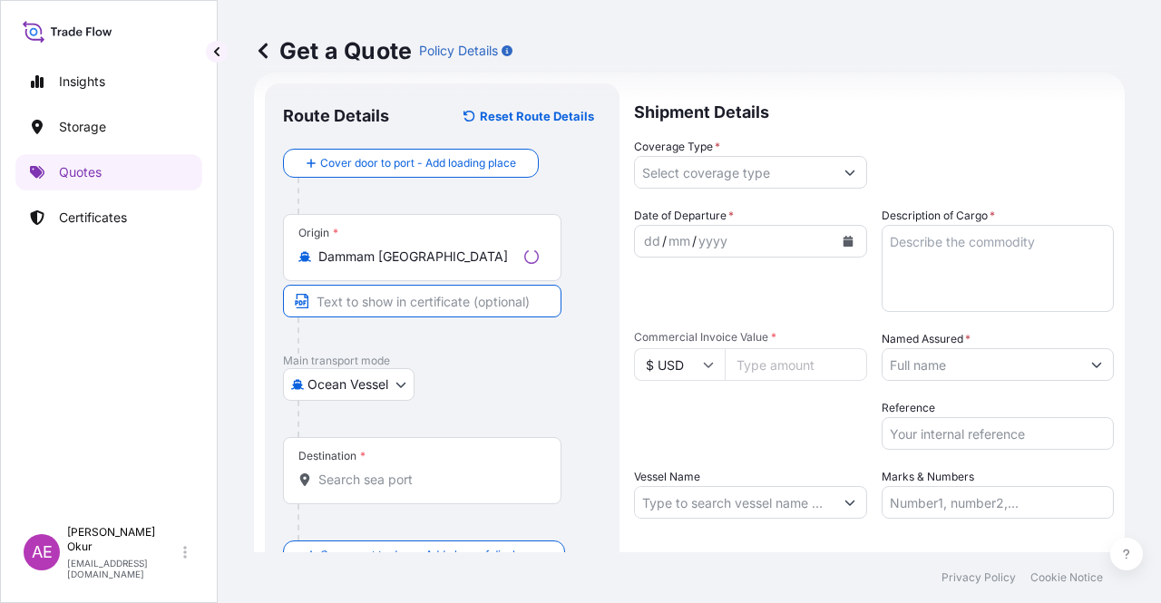
click at [371, 307] on input "Text to appear on certificate" at bounding box center [422, 301] width 278 height 33
click at [365, 471] on input "Destination *" at bounding box center [425, 480] width 214 height 18
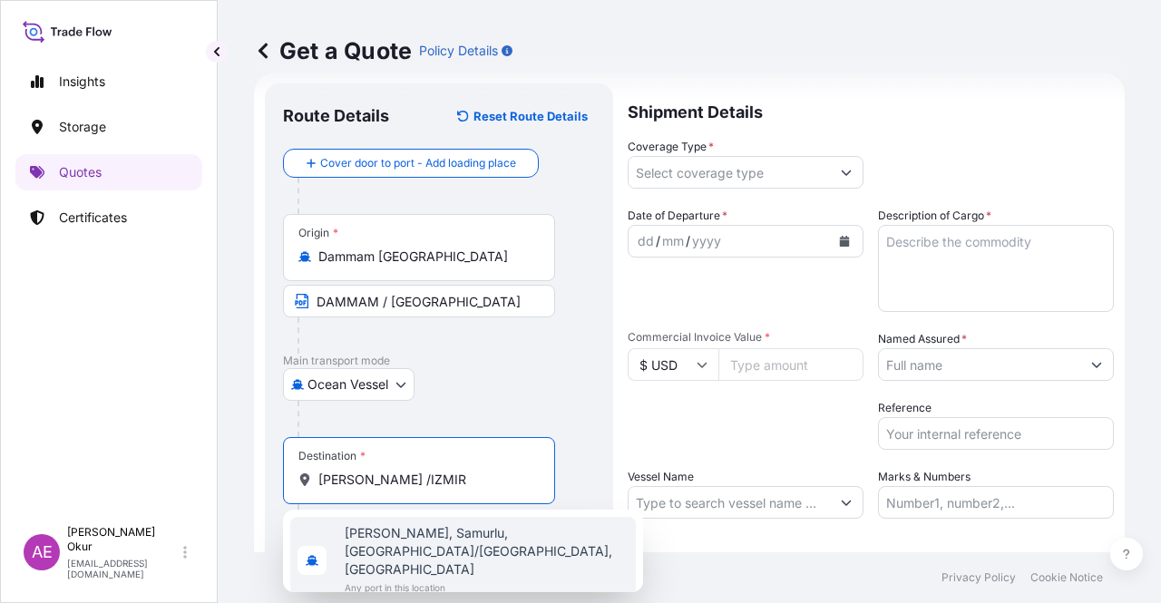
click at [477, 578] on span "Any port in this location" at bounding box center [487, 587] width 284 height 18
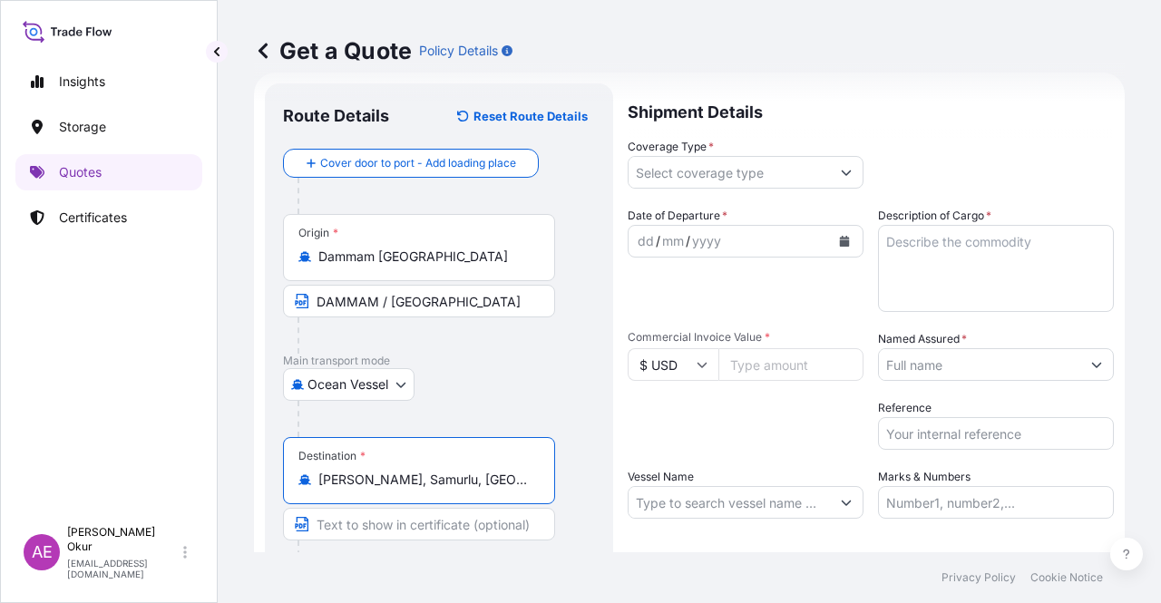
click at [416, 524] on input "Text to appear on certificate" at bounding box center [419, 524] width 272 height 33
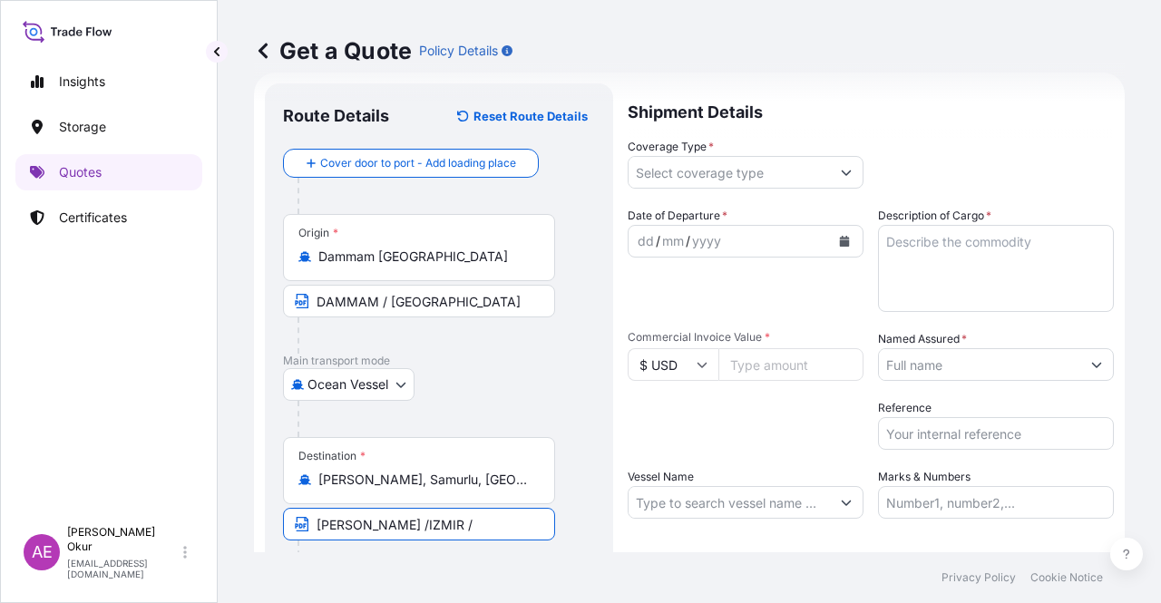
click at [377, 524] on input "[PERSON_NAME] /IZMIR /" at bounding box center [419, 524] width 272 height 33
click at [370, 524] on input "[PERSON_NAME] /IZMIR /" at bounding box center [419, 524] width 272 height 33
click at [479, 525] on input "[PERSON_NAME] - [GEOGRAPHIC_DATA] /" at bounding box center [419, 524] width 272 height 33
click at [700, 159] on input "Coverage Type *" at bounding box center [728, 172] width 201 height 33
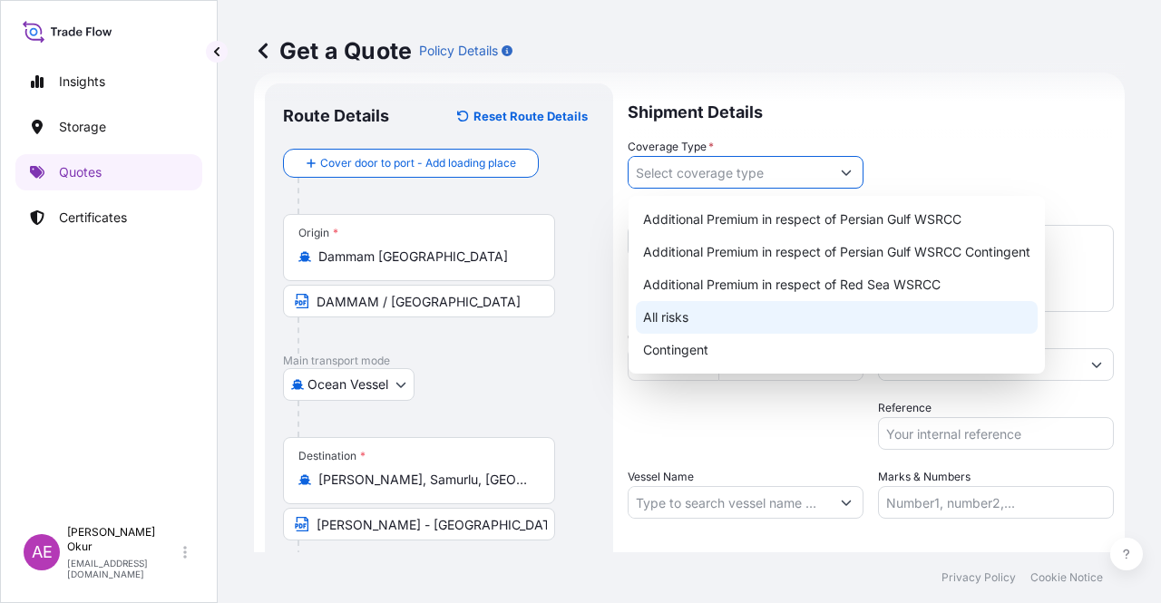
click at [681, 311] on div "All risks" at bounding box center [837, 317] width 402 height 33
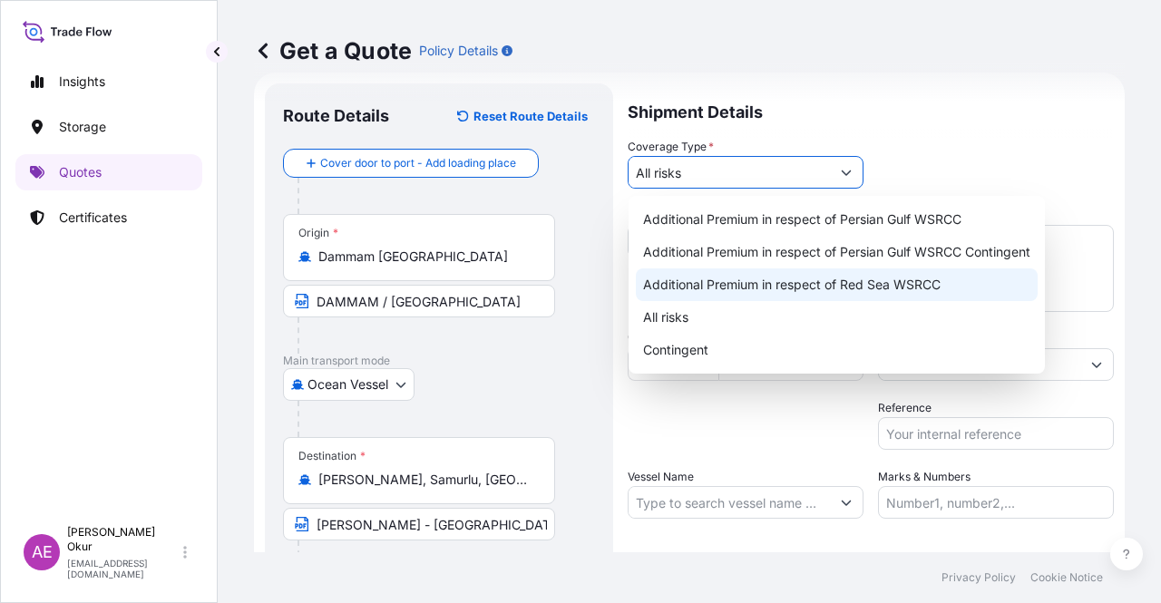
click at [662, 309] on div "All risks" at bounding box center [837, 317] width 402 height 33
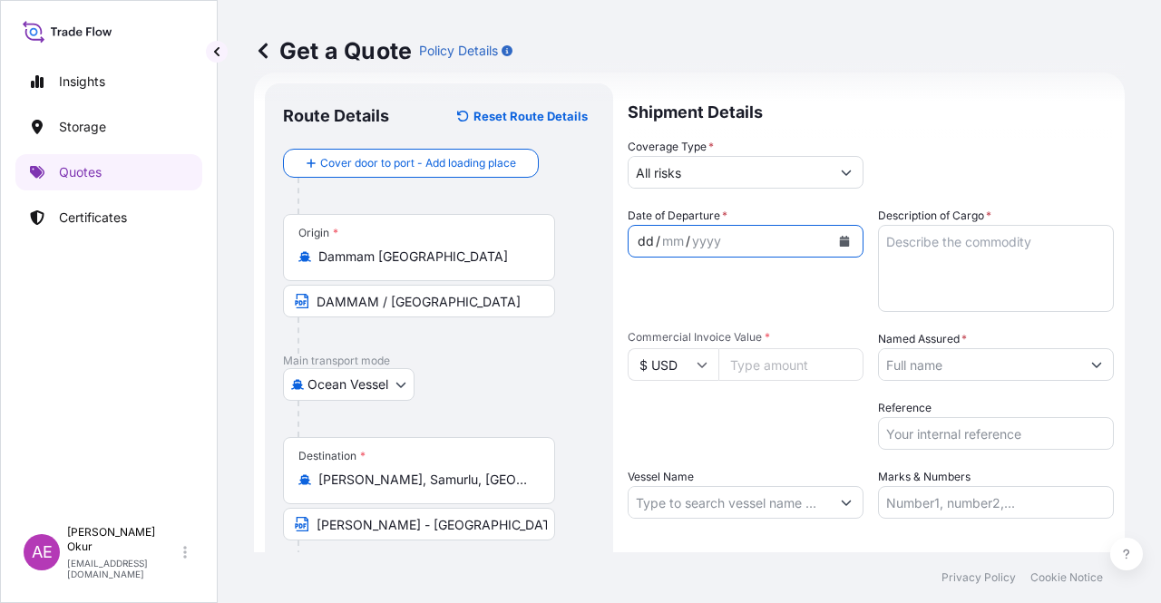
click at [636, 243] on div "dd" at bounding box center [646, 241] width 20 height 22
click at [766, 358] on input "Commercial Invoice Value *" at bounding box center [790, 364] width 145 height 33
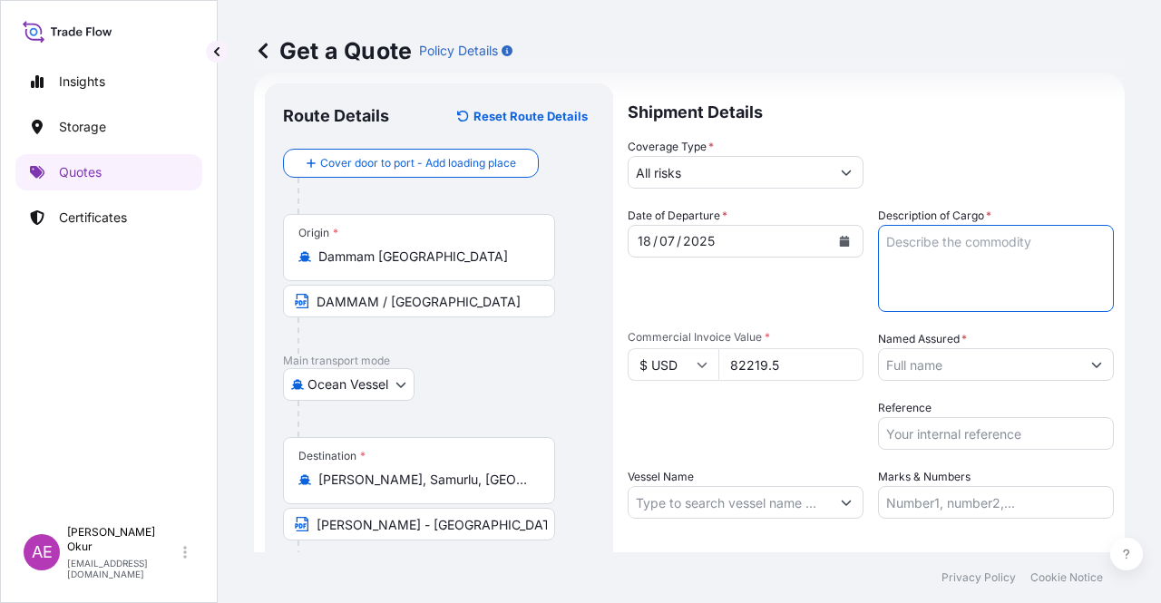
click at [925, 277] on textarea "Description of Cargo *" at bounding box center [996, 268] width 236 height 87
click at [983, 276] on textarea "Description of Cargo *" at bounding box center [996, 268] width 236 height 87
click at [950, 352] on input "Named Assured *" at bounding box center [979, 364] width 201 height 33
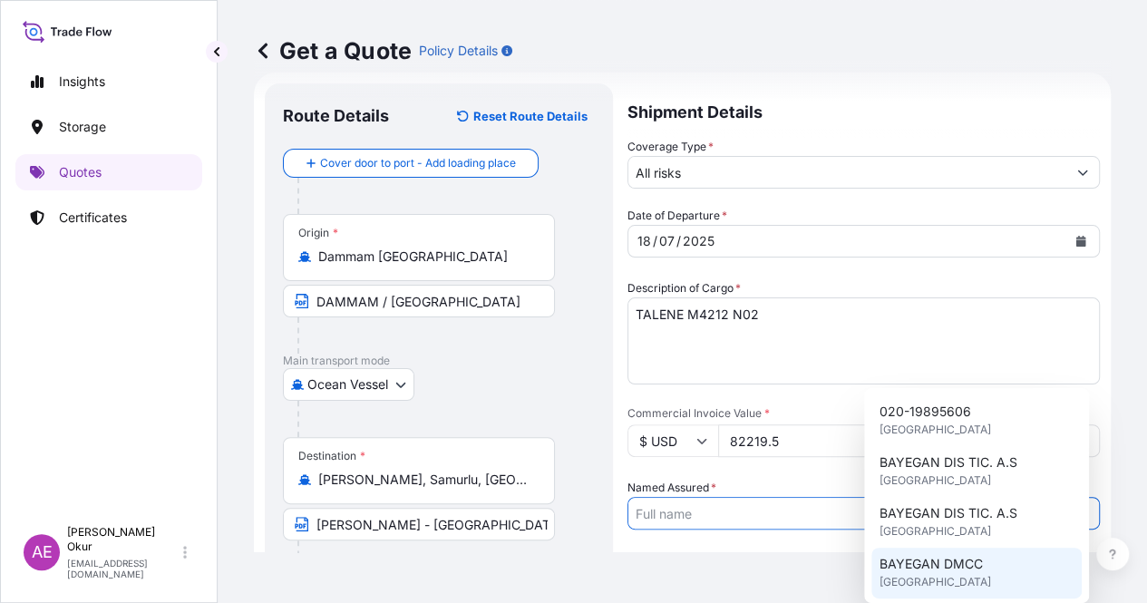
click at [931, 559] on span "BAYEGAN DMCC" at bounding box center [930, 564] width 103 height 18
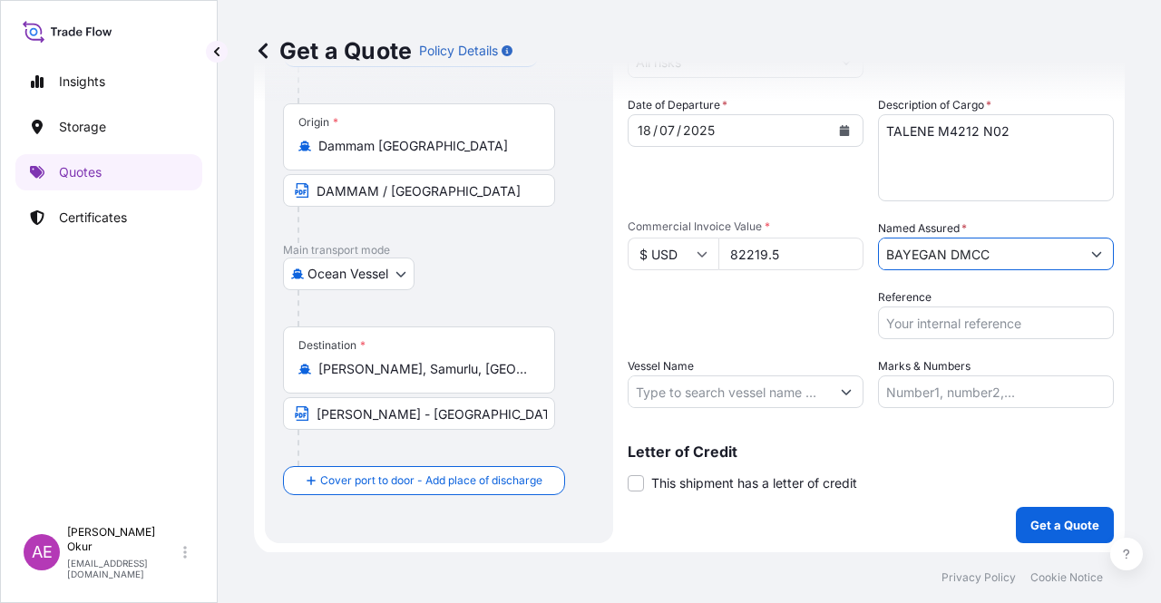
scroll to position [141, 0]
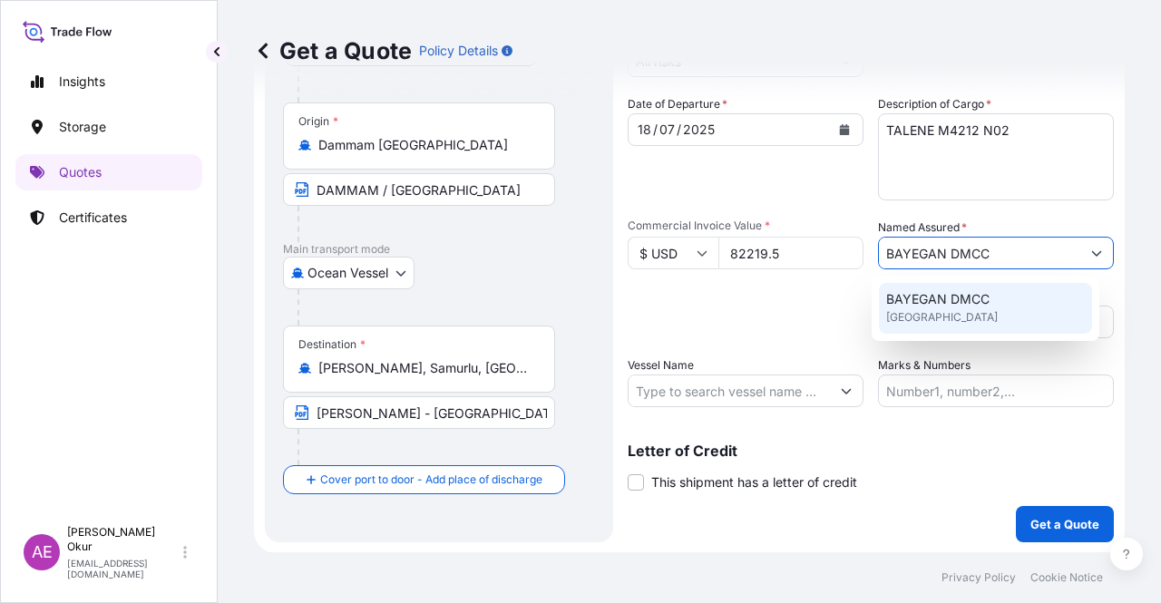
click at [751, 392] on input "Vessel Name" at bounding box center [728, 390] width 201 height 33
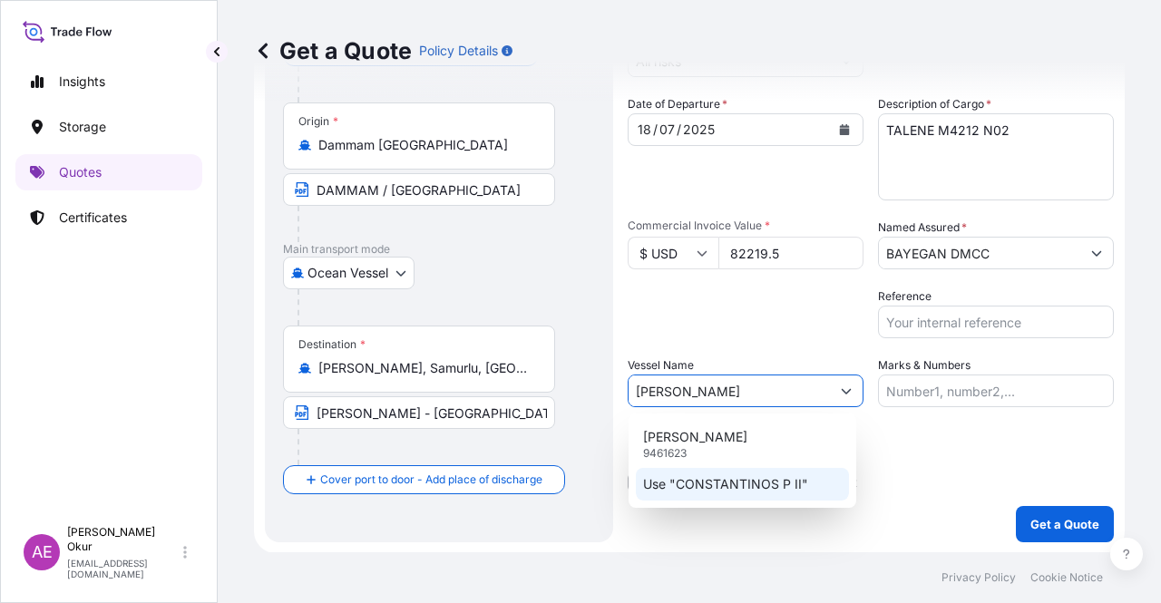
click at [713, 476] on p "Use "CONSTANTINOS P II"" at bounding box center [725, 484] width 165 height 18
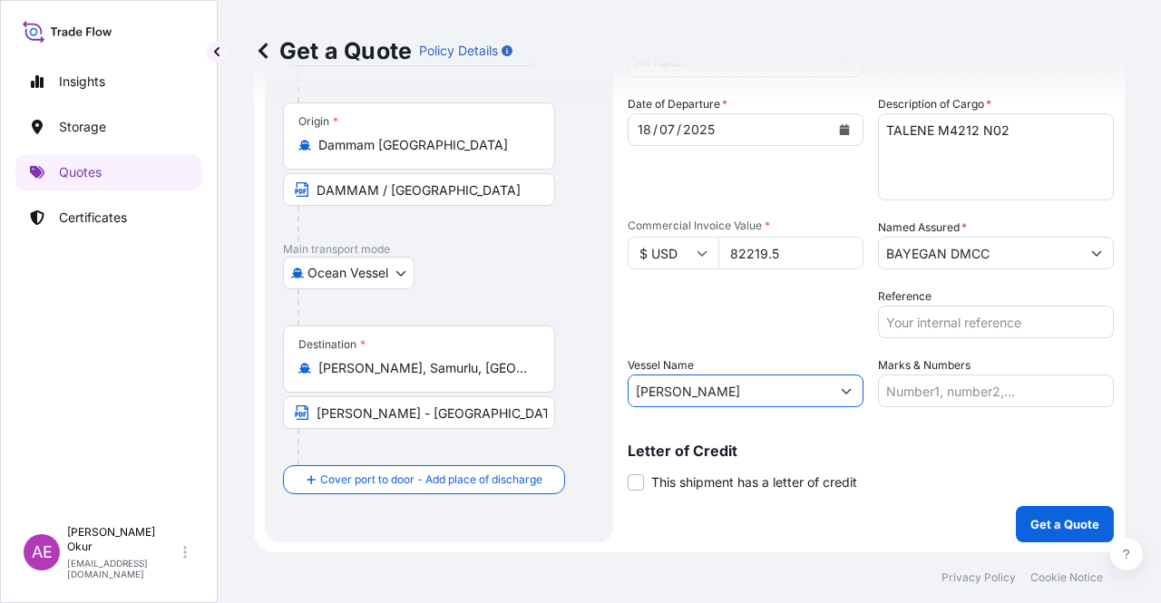
click at [977, 389] on input "Marks & Numbers" at bounding box center [996, 390] width 236 height 33
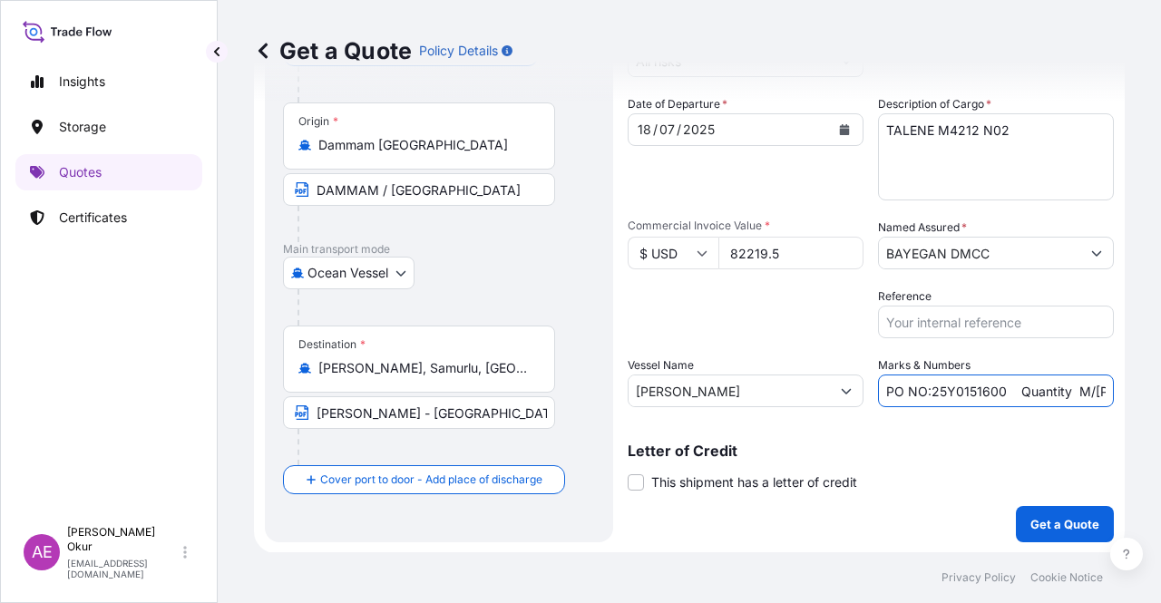
drag, startPoint x: 927, startPoint y: 391, endPoint x: 994, endPoint y: 389, distance: 67.1
click at [994, 389] on input "PO NO:25Y0151600 Quantity M/[PERSON_NAME]: 26,000 Premium: USD 3,37" at bounding box center [996, 390] width 236 height 33
drag, startPoint x: 1059, startPoint y: 396, endPoint x: 1130, endPoint y: 391, distance: 70.9
click at [1130, 391] on div "Get a Quote Policy Details Route Details Reset Route Details Cover door to port…" at bounding box center [689, 276] width 943 height 552
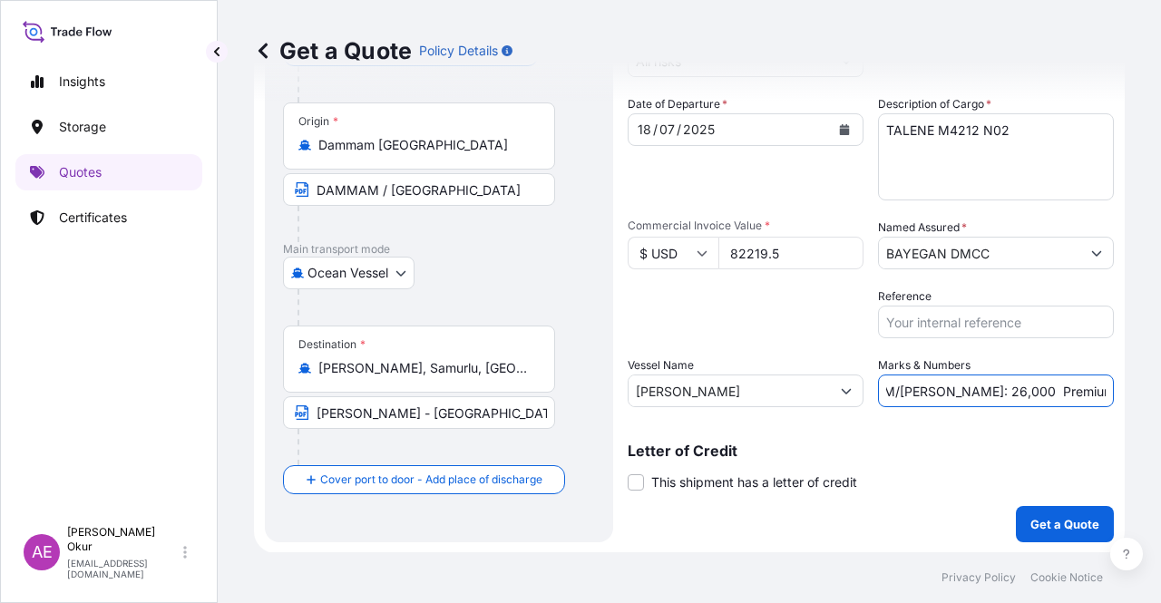
click at [1001, 383] on input "PO NO:25Y0155000 Quantity M/[PERSON_NAME]: 26,000 Premium: USD 3,37" at bounding box center [996, 390] width 236 height 33
drag, startPoint x: 944, startPoint y: 387, endPoint x: 967, endPoint y: 391, distance: 23.0
click at [967, 391] on input "PO NO:25Y0155000 Quantity M/[PERSON_NAME]: 26,000 Premium: USD 3,37" at bounding box center [996, 390] width 236 height 33
drag, startPoint x: 1078, startPoint y: 384, endPoint x: 1157, endPoint y: 386, distance: 78.9
click at [1160, 391] on div "Get a Quote Policy Details Route Details Reset Route Details Cover door to port…" at bounding box center [689, 276] width 943 height 552
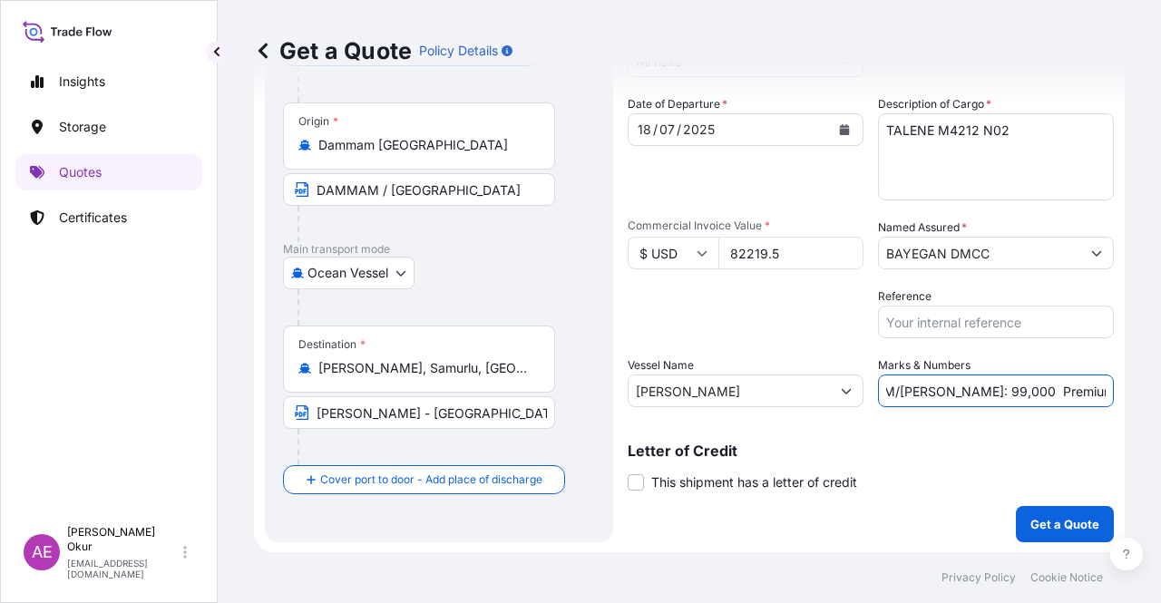
click at [1042, 379] on input "PO NO:25Y0155000 Quantity M/[PERSON_NAME]: 99,000 Premium: USD 3,37" at bounding box center [996, 390] width 236 height 33
click at [1072, 387] on input "PO NO:25Y0155000 Quantity M/[PERSON_NAME]: 99,000 Premium: USD 3,37" at bounding box center [996, 390] width 236 height 33
drag, startPoint x: 1067, startPoint y: 387, endPoint x: 1079, endPoint y: 387, distance: 11.8
click at [1079, 387] on input "PO NO:25Y0155000 Quantity M/[PERSON_NAME]: 99,000 Premium: USD 3,37" at bounding box center [996, 390] width 236 height 33
click at [1071, 388] on input "PO NO:25Y0155000 Quantity M/[PERSON_NAME]: 99,000 Premium: USD 3,37" at bounding box center [996, 390] width 236 height 33
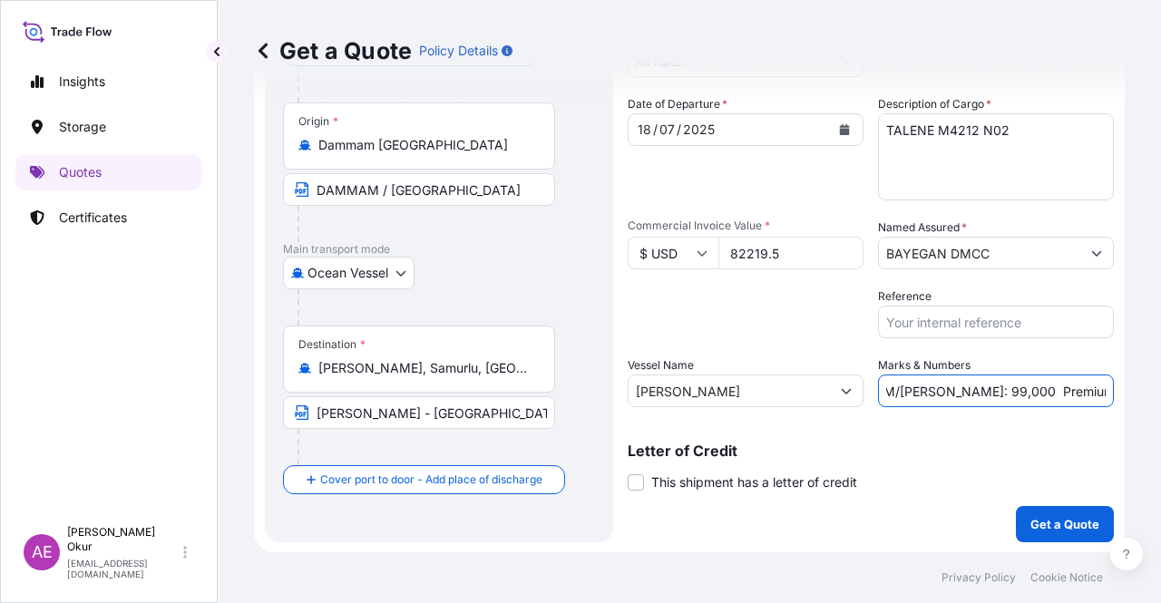
drag, startPoint x: 1065, startPoint y: 388, endPoint x: 1096, endPoint y: 394, distance: 31.5
click at [1096, 394] on input "PO NO:25Y0155000 Quantity M/[PERSON_NAME]: 99,000 Premium: USD 3,37" at bounding box center [996, 390] width 236 height 33
click at [1061, 515] on p "Get a Quote" at bounding box center [1064, 524] width 69 height 18
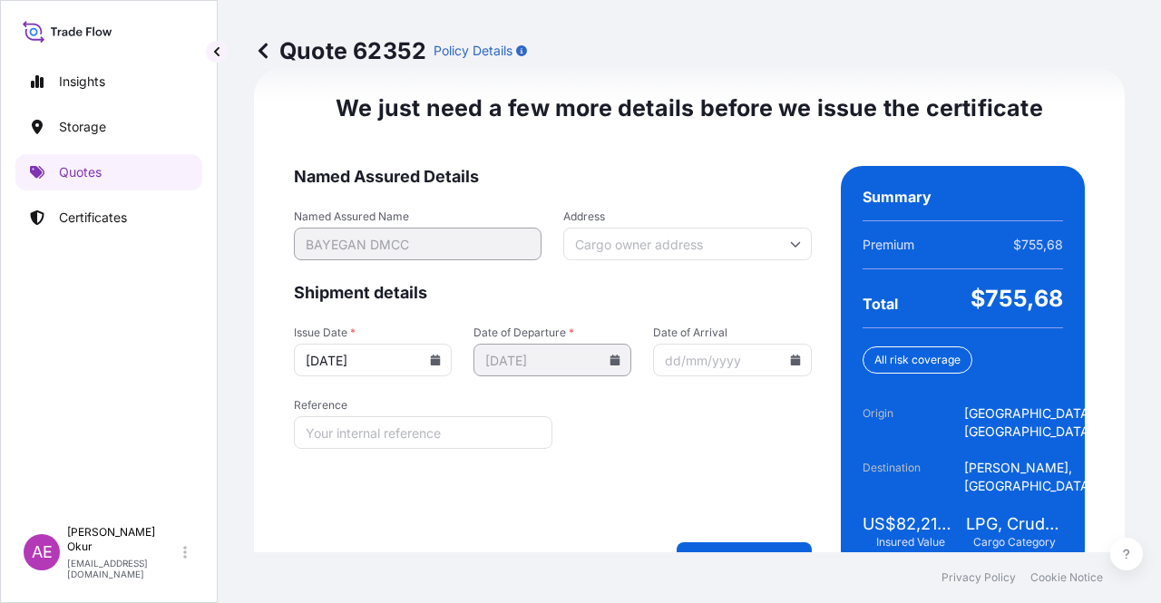
scroll to position [2318, 0]
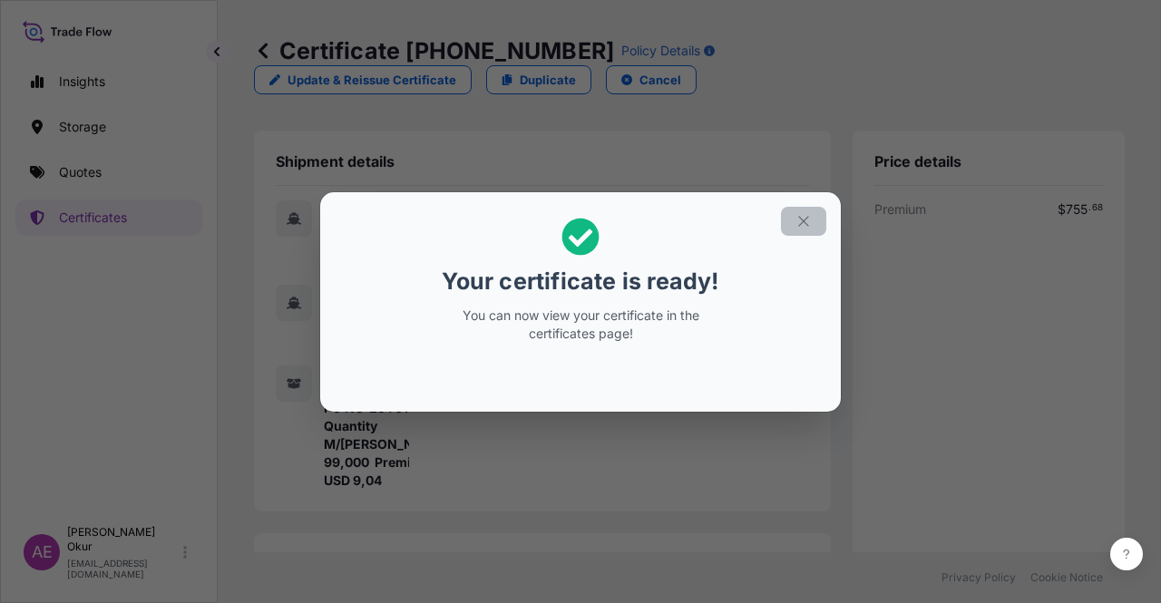
click at [794, 217] on button "button" at bounding box center [803, 221] width 45 height 29
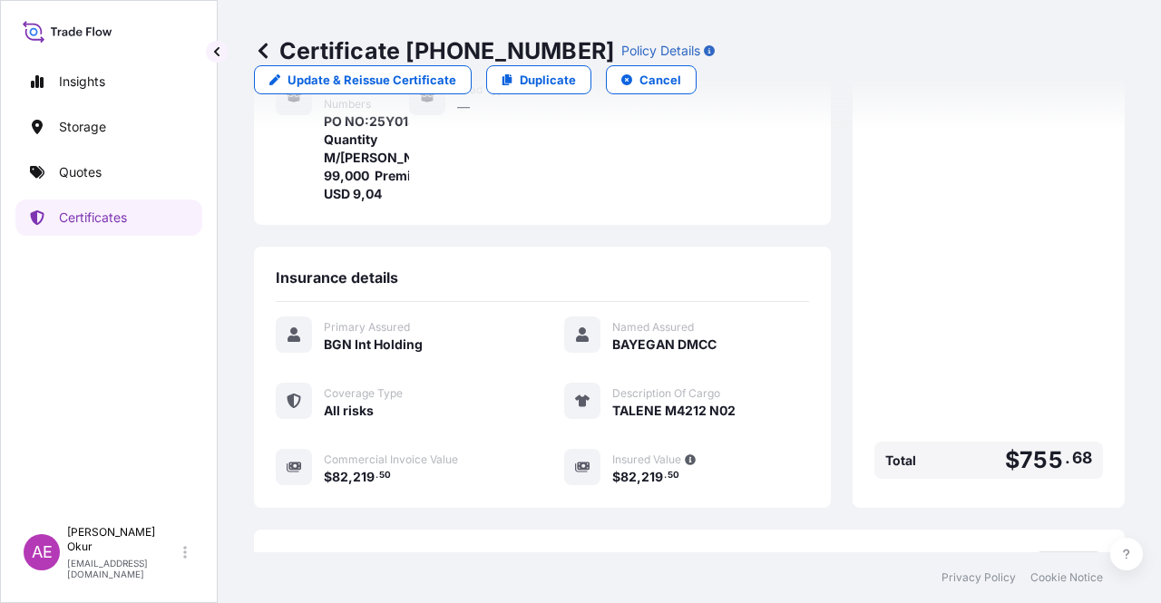
scroll to position [435, 0]
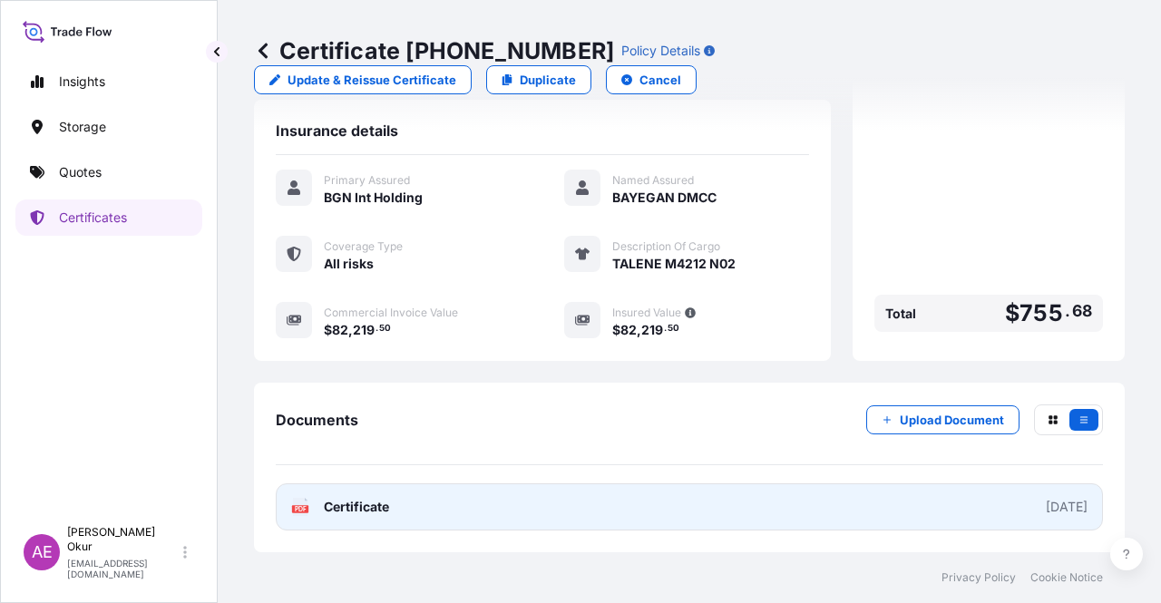
click at [349, 505] on span "Certificate" at bounding box center [356, 507] width 65 height 18
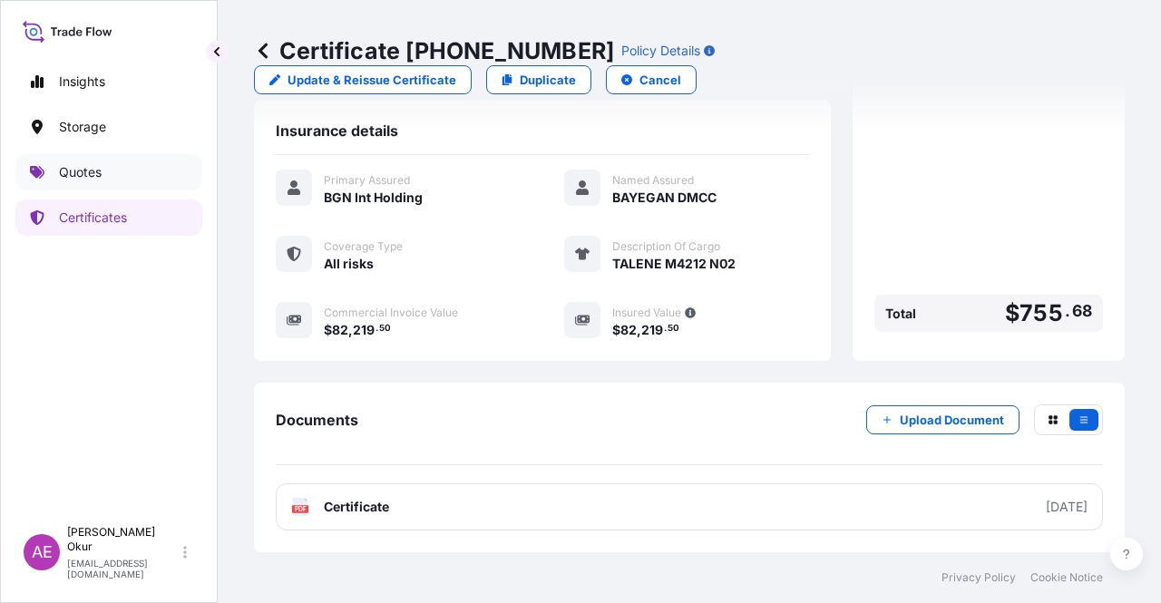
click at [105, 169] on link "Quotes" at bounding box center [108, 172] width 187 height 36
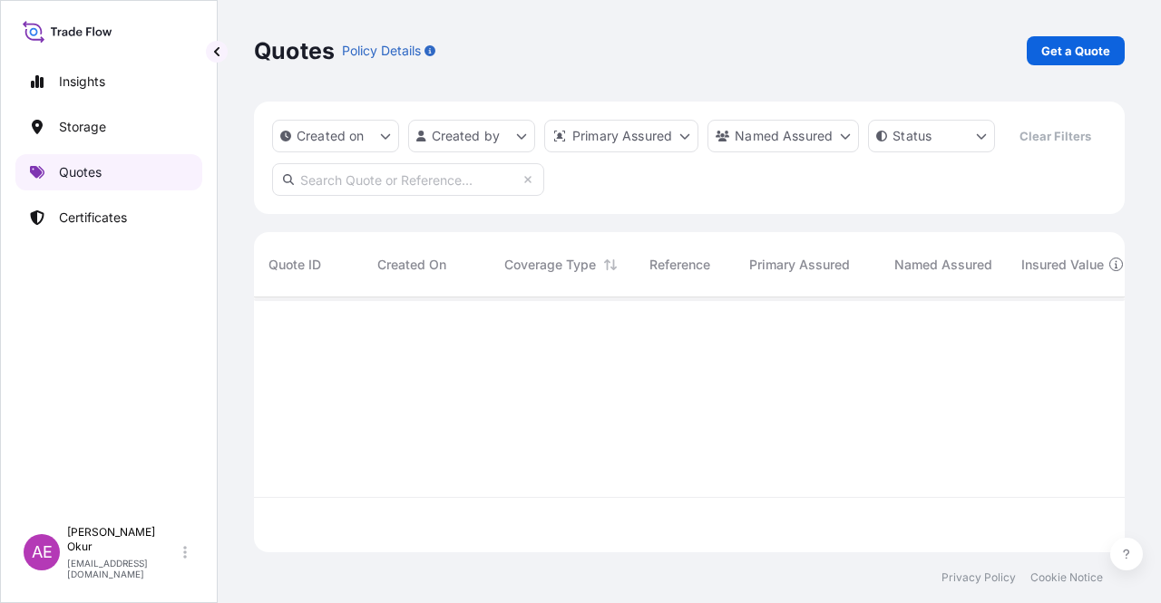
scroll to position [251, 856]
click at [1088, 55] on p "Get a Quote" at bounding box center [1075, 51] width 69 height 18
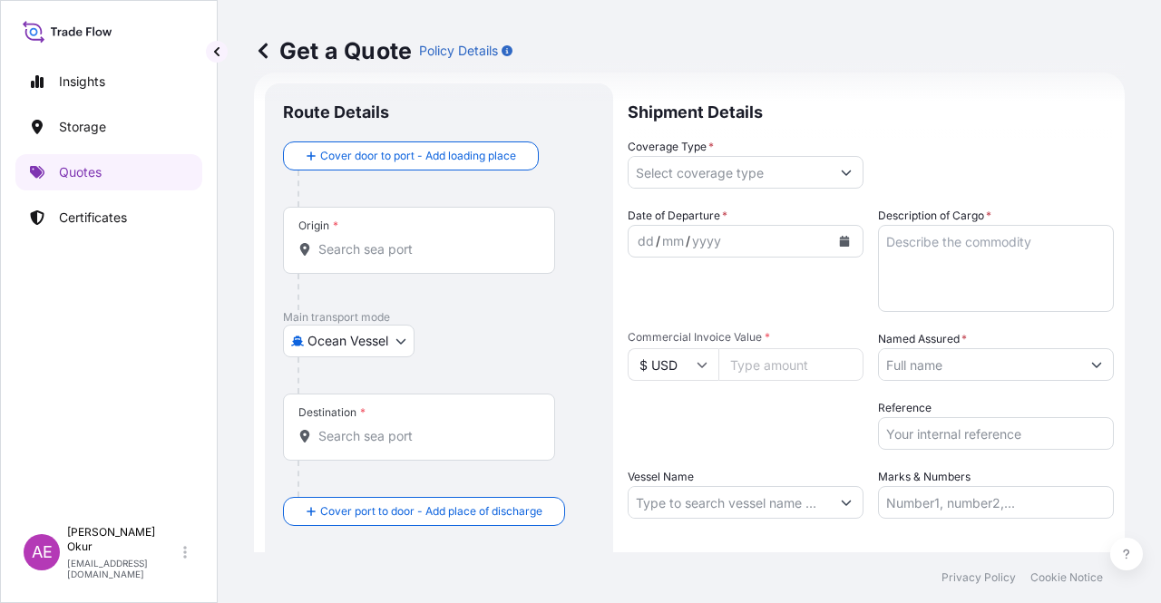
click at [389, 248] on input "Origin *" at bounding box center [425, 249] width 214 height 18
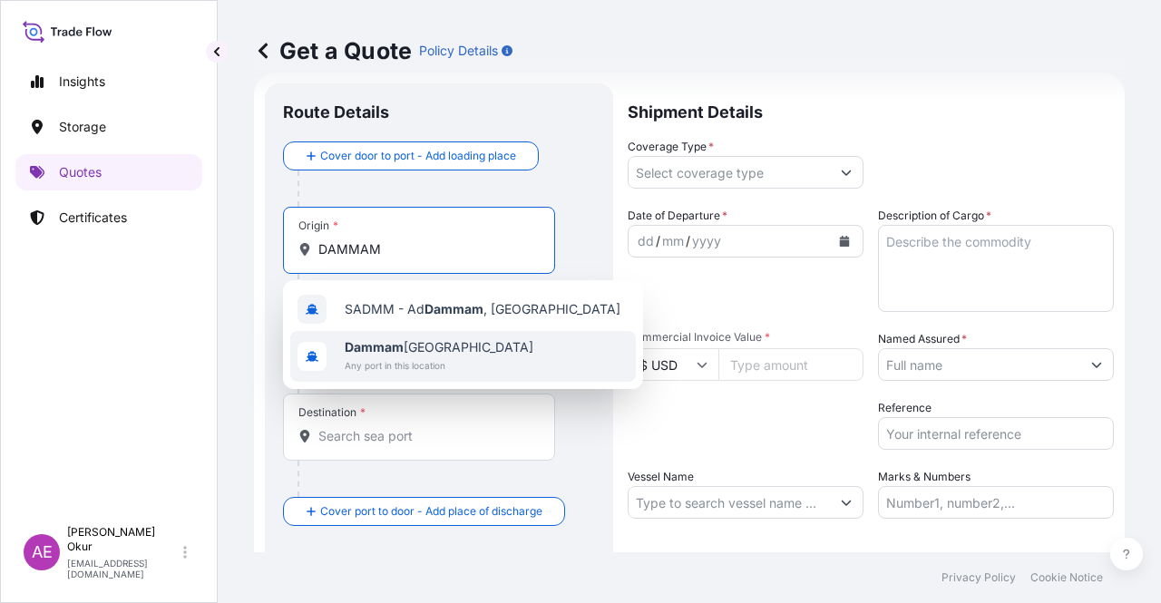
click at [395, 355] on span "Dammam [GEOGRAPHIC_DATA]" at bounding box center [439, 347] width 189 height 18
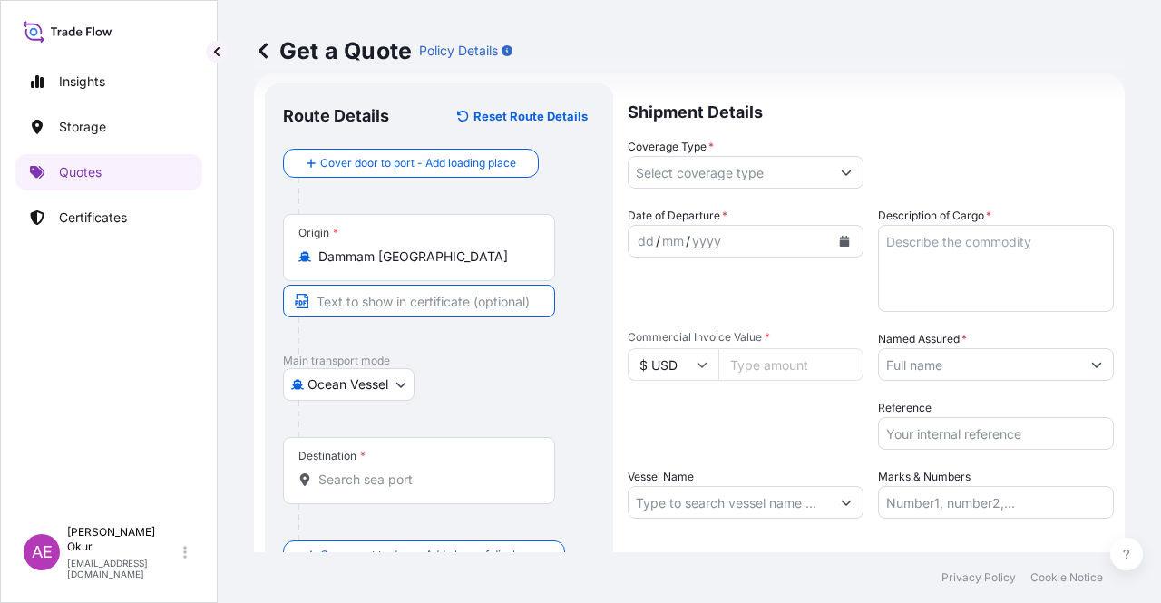
click at [382, 297] on input "Text to appear on certificate" at bounding box center [419, 301] width 272 height 33
click at [349, 491] on div "Destination *" at bounding box center [419, 470] width 272 height 67
click at [349, 489] on input "Destination *" at bounding box center [425, 480] width 214 height 18
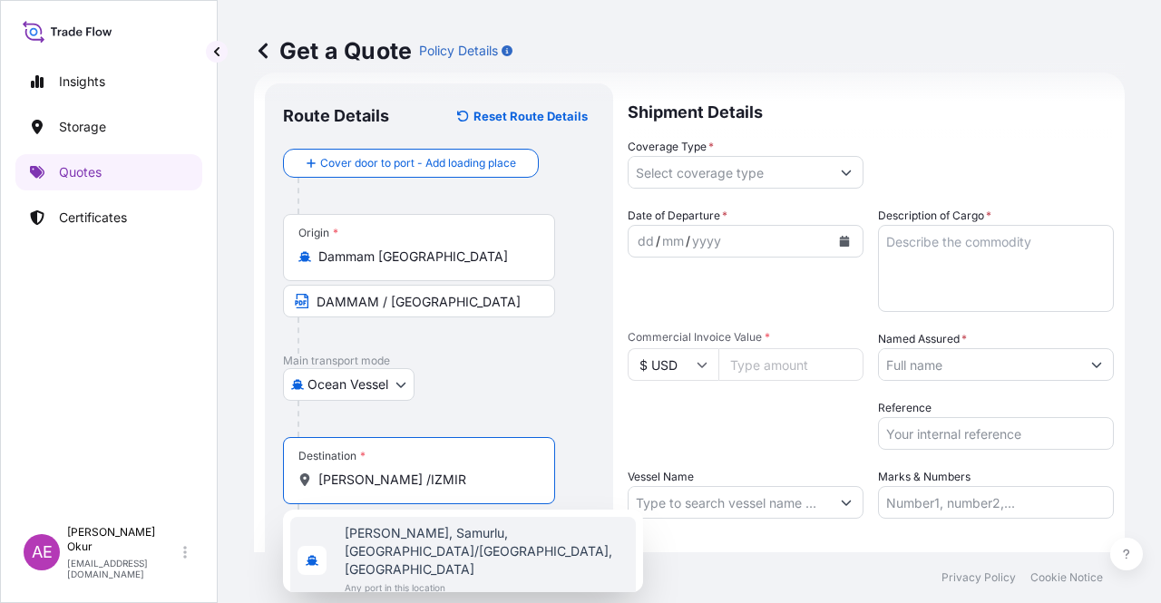
click at [399, 541] on span "[PERSON_NAME], Samurlu, [GEOGRAPHIC_DATA]/[GEOGRAPHIC_DATA], [GEOGRAPHIC_DATA]" at bounding box center [487, 551] width 284 height 54
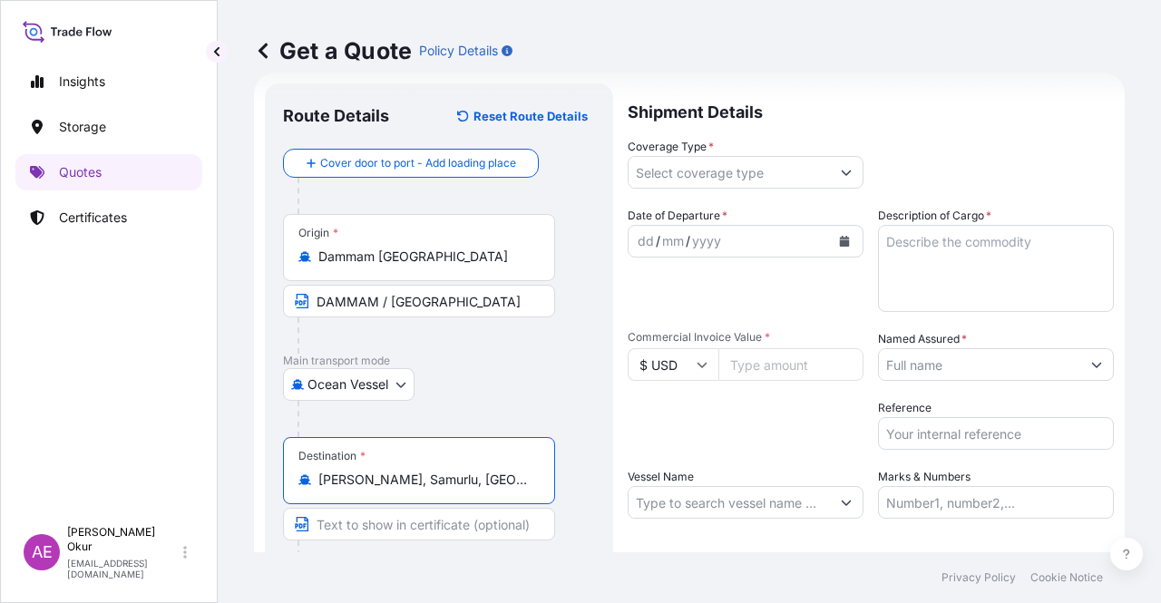
click at [392, 523] on input "Text to appear on certificate" at bounding box center [419, 524] width 272 height 33
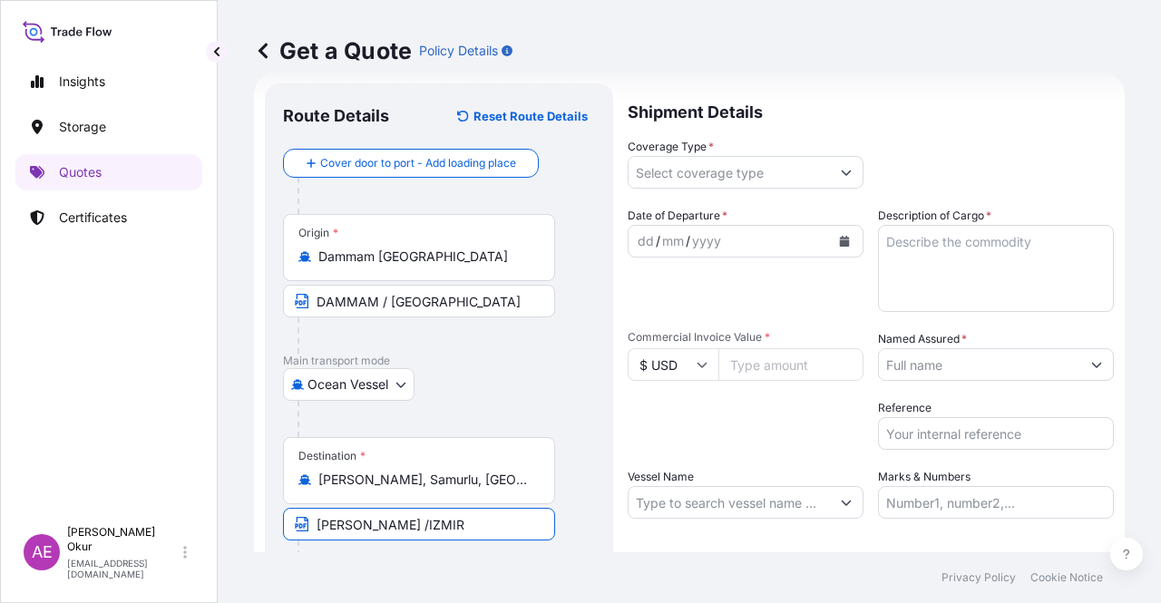
click at [370, 527] on input "[PERSON_NAME] /IZMIR" at bounding box center [419, 524] width 272 height 33
click at [374, 529] on input "[PERSON_NAME] /IZMIR" at bounding box center [419, 524] width 272 height 33
click at [372, 528] on input "[PERSON_NAME] /IZMIR" at bounding box center [419, 524] width 272 height 33
click at [497, 510] on input "[PERSON_NAME] - [GEOGRAPHIC_DATA]" at bounding box center [419, 524] width 272 height 33
drag, startPoint x: 778, startPoint y: 174, endPoint x: 765, endPoint y: 191, distance: 21.4
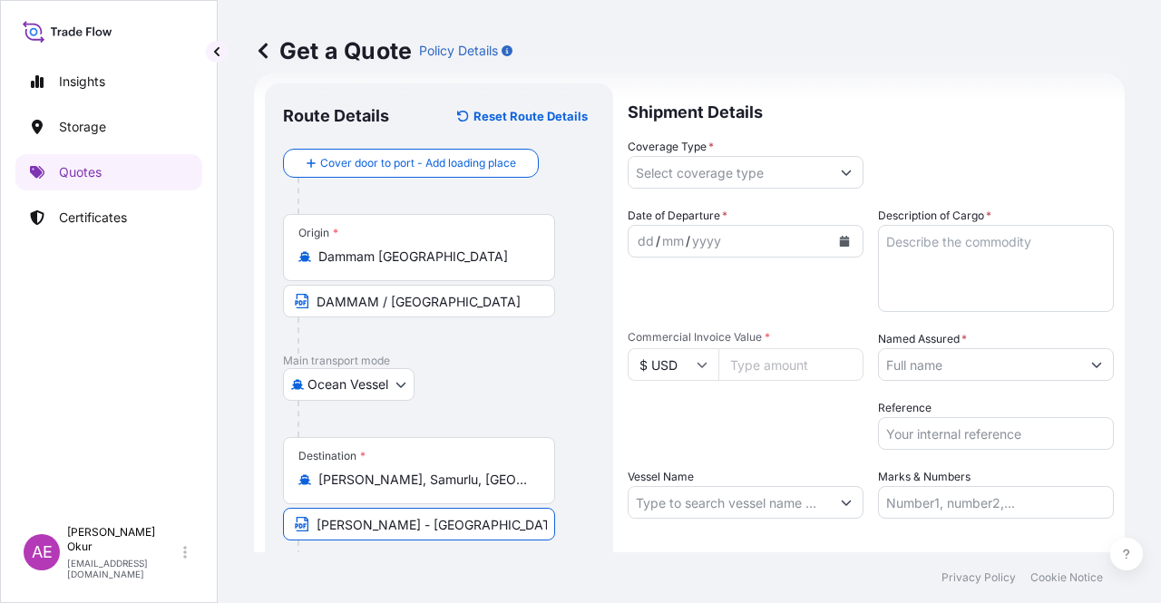
click at [777, 174] on input "Coverage Type *" at bounding box center [728, 172] width 201 height 33
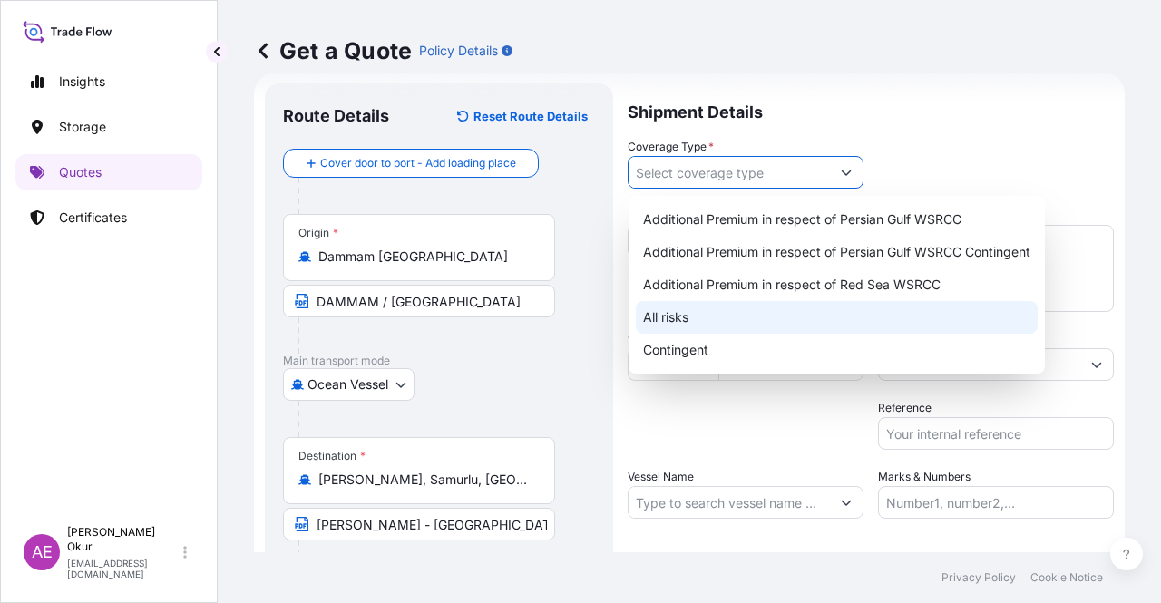
click at [698, 313] on div "All risks" at bounding box center [837, 317] width 402 height 33
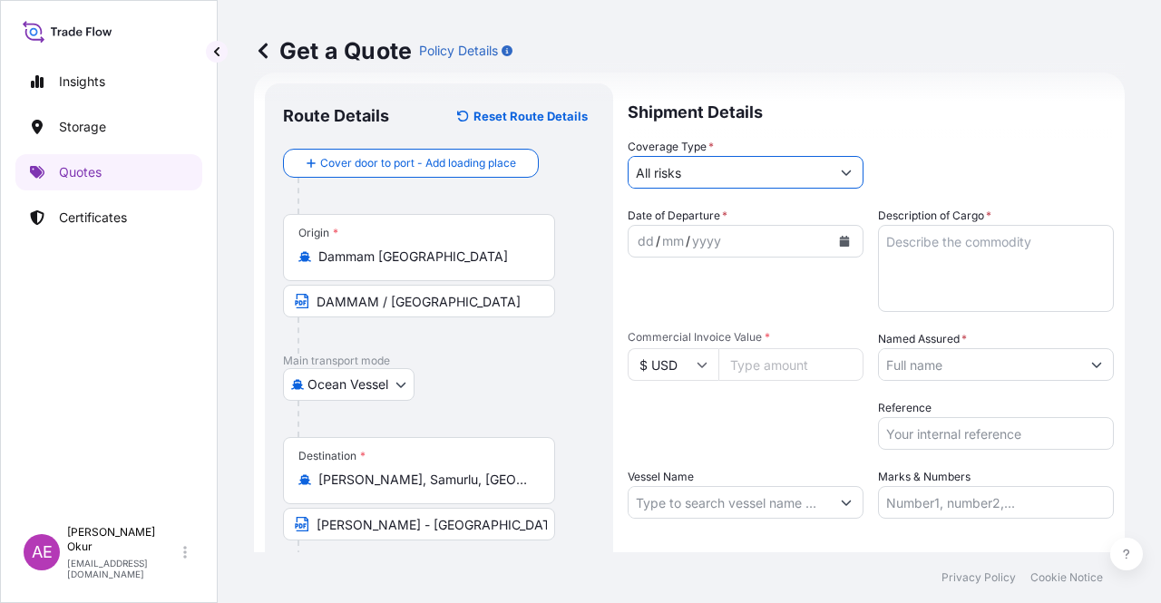
click at [653, 223] on span "Date of Departure *" at bounding box center [677, 216] width 100 height 18
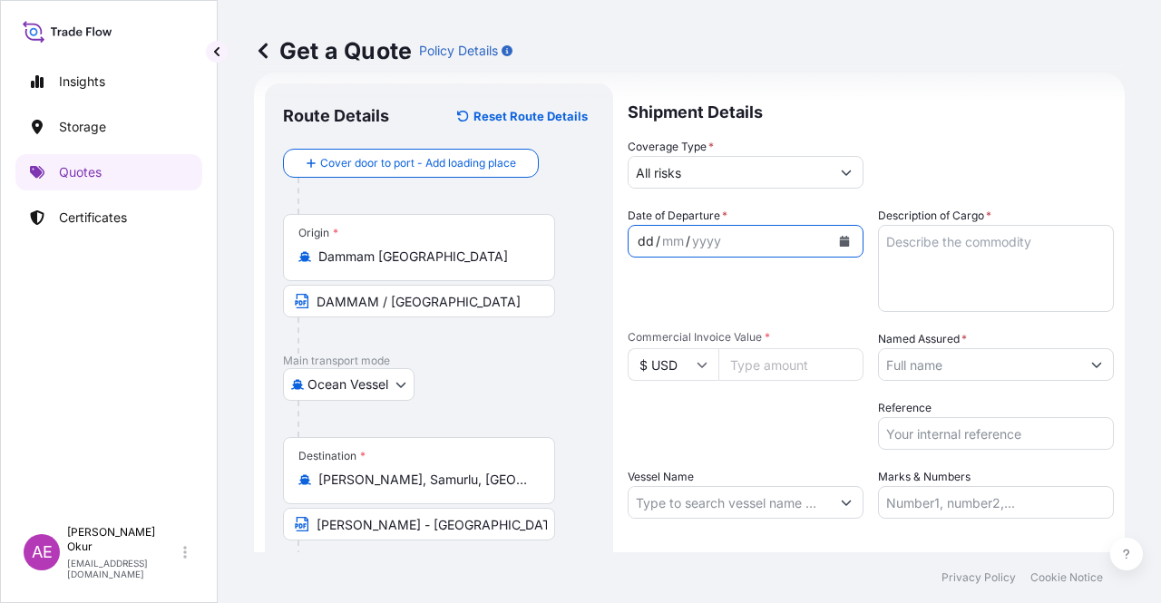
click at [647, 238] on div "dd" at bounding box center [646, 241] width 20 height 22
click at [920, 267] on textarea "Description of Cargo *" at bounding box center [996, 268] width 236 height 87
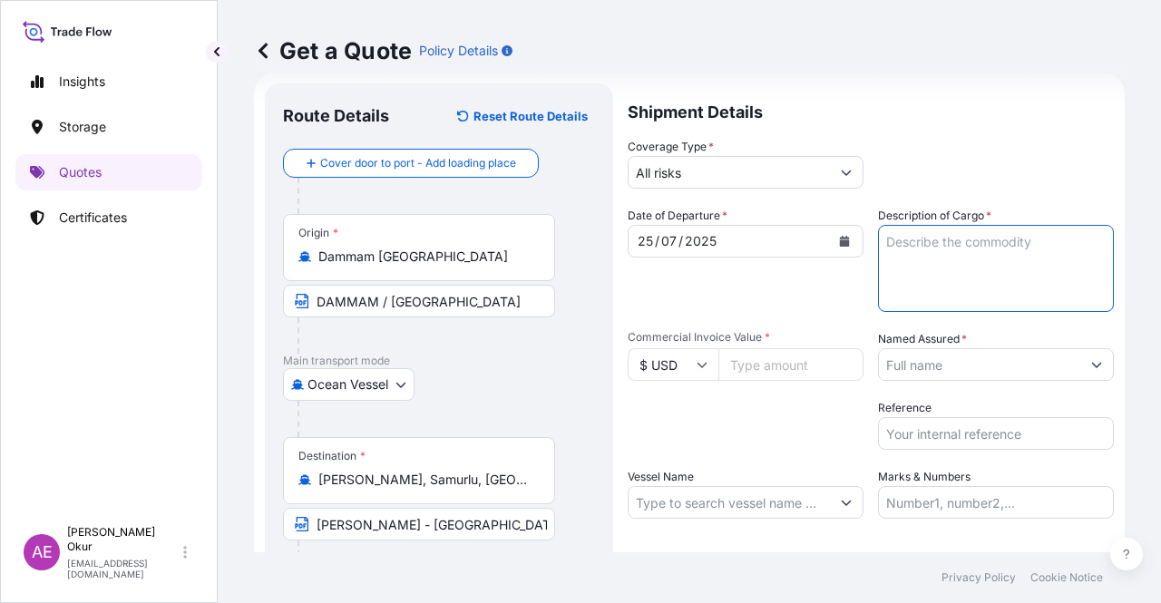
click at [783, 366] on input "Commercial Invoice Value *" at bounding box center [790, 364] width 145 height 33
click at [943, 253] on textarea "Description of Cargo *" at bounding box center [996, 268] width 236 height 87
click at [944, 374] on input "Named Assured *" at bounding box center [979, 364] width 201 height 33
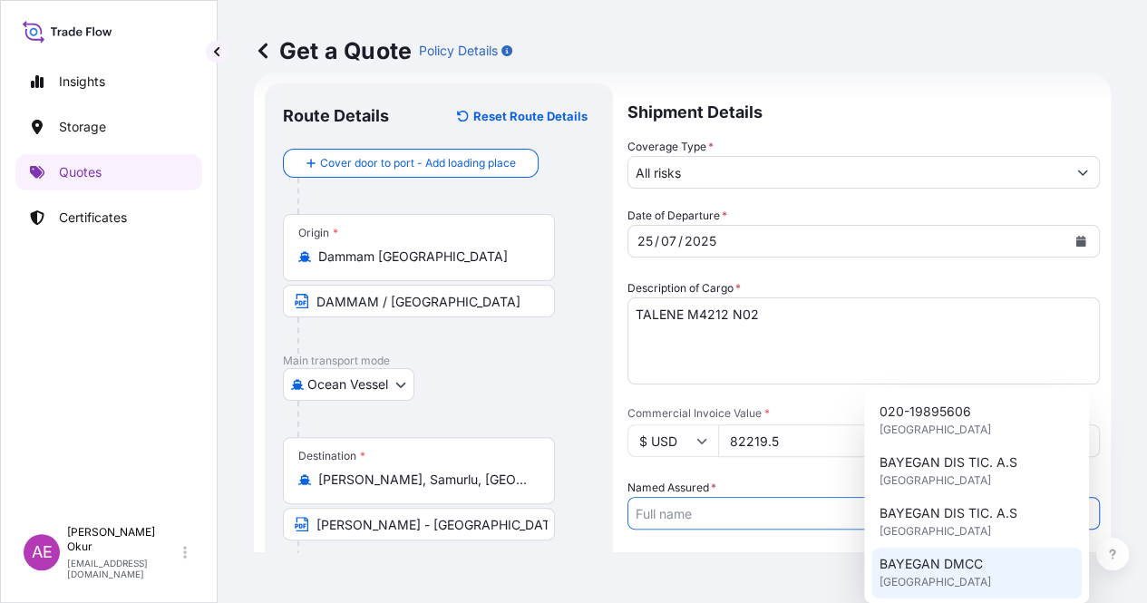
click at [931, 562] on span "BAYEGAN DMCC" at bounding box center [930, 564] width 103 height 18
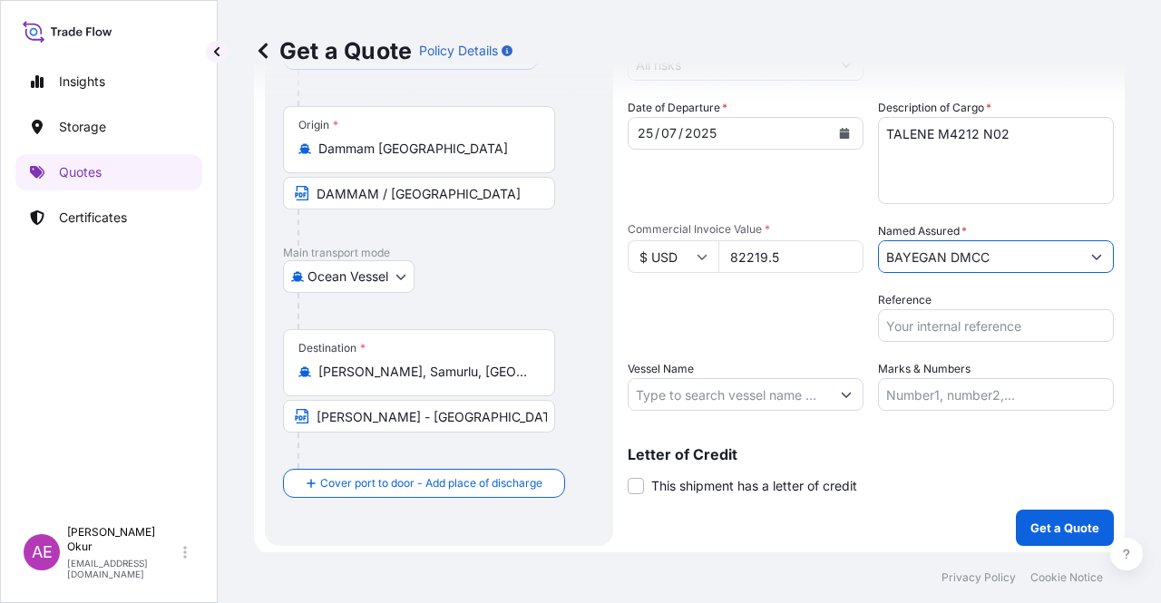
scroll to position [141, 0]
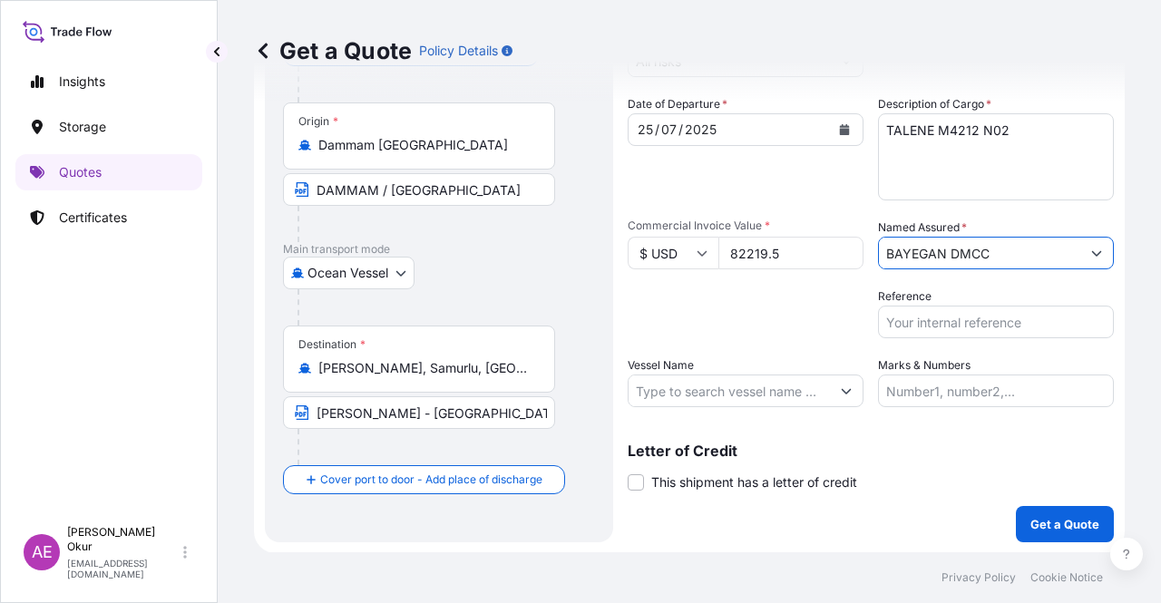
click at [756, 378] on input "Vessel Name" at bounding box center [728, 390] width 201 height 33
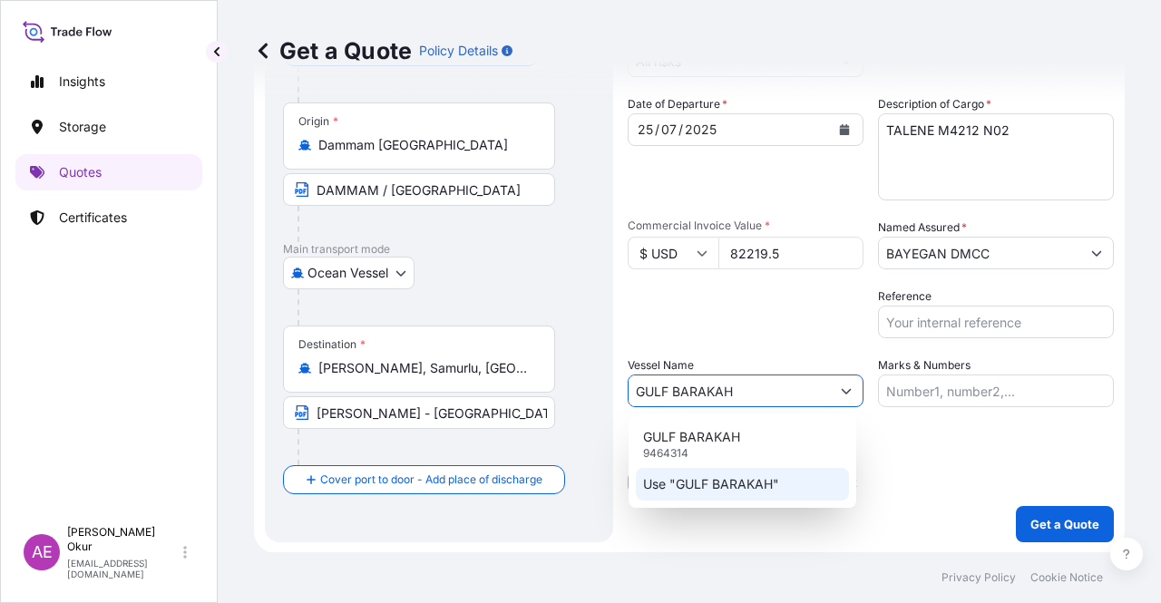
click at [746, 489] on p "Use "GULF BARAKAH"" at bounding box center [711, 484] width 136 height 18
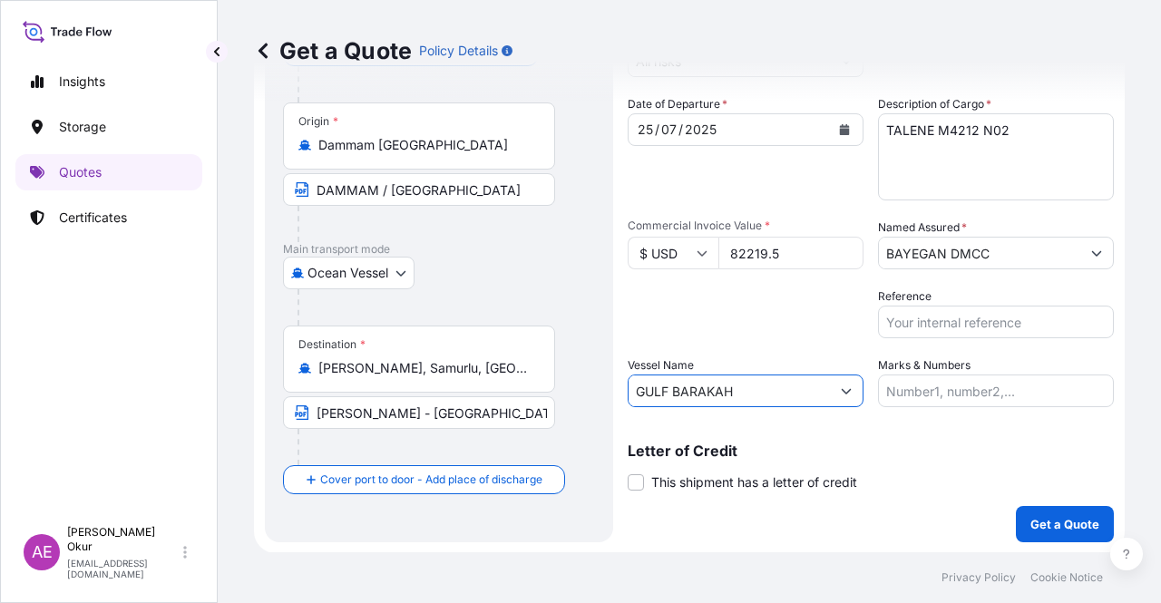
click at [939, 389] on input "Marks & Numbers" at bounding box center [996, 390] width 236 height 33
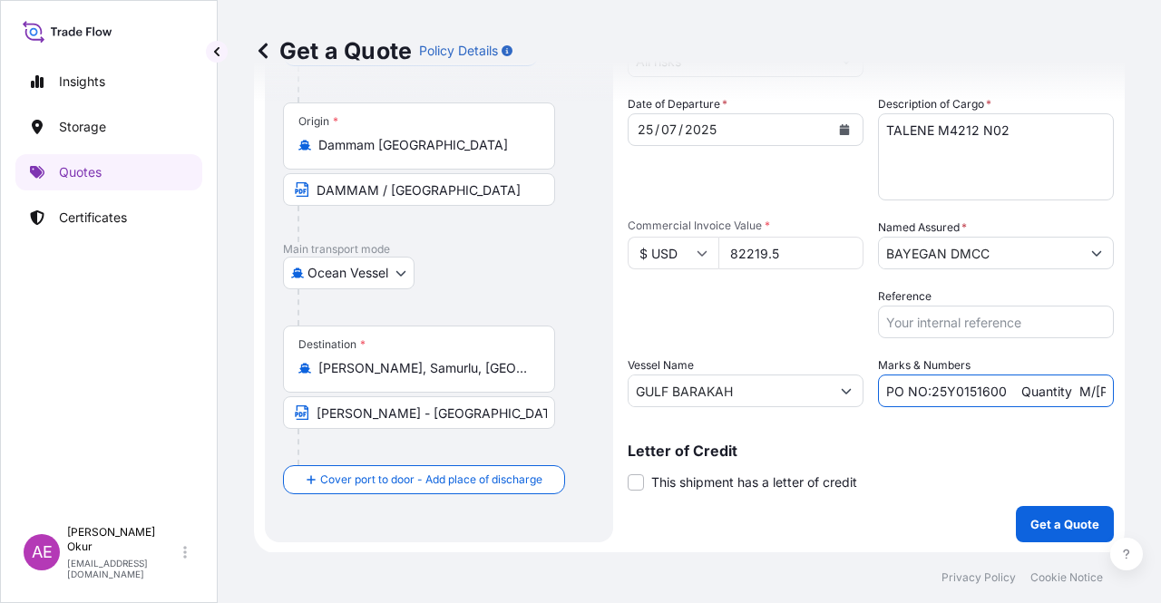
drag, startPoint x: 928, startPoint y: 393, endPoint x: 990, endPoint y: 384, distance: 63.1
click at [998, 387] on input "PO NO:25Y0151600 Quantity M/[PERSON_NAME]: 26,000 Premium: USD 3,37" at bounding box center [996, 390] width 236 height 33
drag, startPoint x: 926, startPoint y: 386, endPoint x: 999, endPoint y: 390, distance: 73.5
click at [999, 390] on input "PO NO:25Y0151600 Quantity M/[PERSON_NAME]: 26,000 Premium: USD 3,37" at bounding box center [996, 390] width 236 height 33
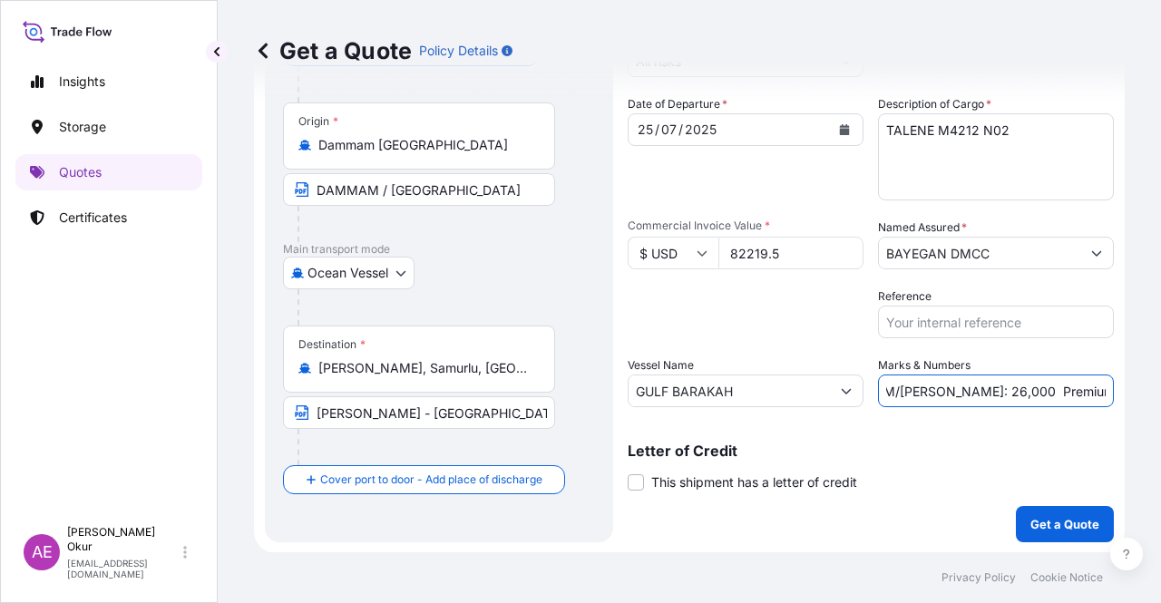
drag, startPoint x: 1066, startPoint y: 385, endPoint x: 990, endPoint y: 389, distance: 76.3
click at [1130, 385] on div "Get a Quote Policy Details Route Details Reset Route Details Cover door to port…" at bounding box center [689, 276] width 943 height 552
click at [960, 388] on input "PO NO:25Y0157100 Quantity M/[PERSON_NAME]: 26,000 Premium: USD 3,37" at bounding box center [996, 390] width 236 height 33
click at [931, 389] on input "PO NO:25Y0157100 Quantity M/[PERSON_NAME]: 26,000 Premium: USD 3,37" at bounding box center [996, 390] width 236 height 33
drag, startPoint x: 927, startPoint y: 388, endPoint x: 969, endPoint y: 386, distance: 42.7
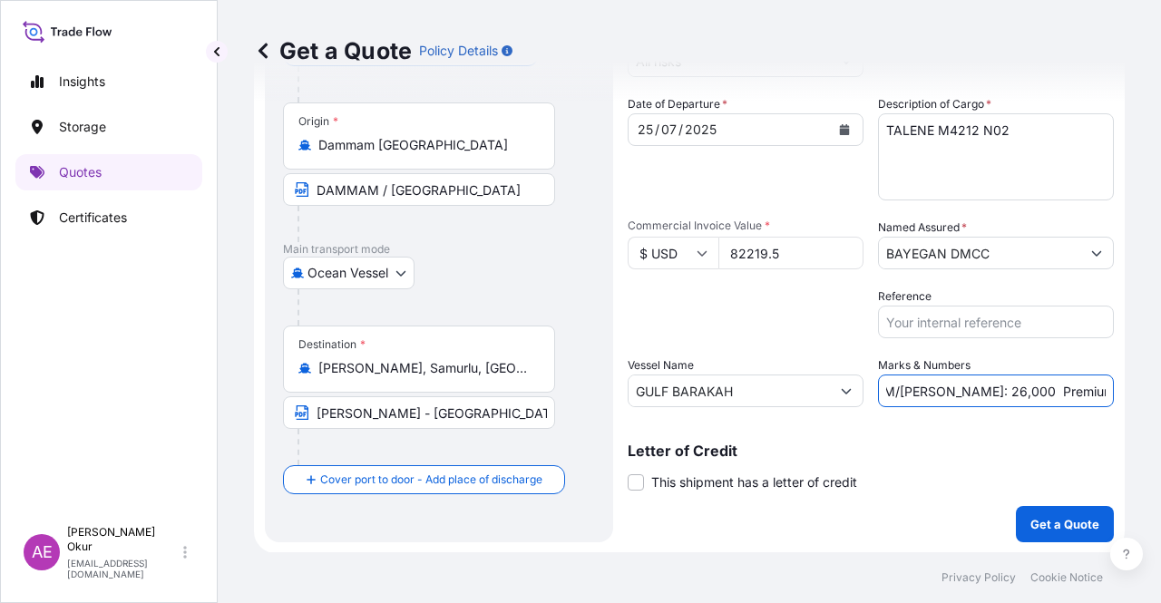
click at [969, 386] on input "PO NO:25Y0157100 Quantity M/[PERSON_NAME]: 26,000 Premium: USD 3,37" at bounding box center [996, 390] width 236 height 33
drag, startPoint x: 1076, startPoint y: 388, endPoint x: 1129, endPoint y: 395, distance: 53.1
click at [1158, 389] on div "Get a Quote Policy Details Route Details Reset Route Details Cover door to port…" at bounding box center [689, 276] width 943 height 552
click at [1070, 391] on input "PO NO:25Y0157100 Quantity M/[PERSON_NAME]: 99,000 Premium: USD 3,37" at bounding box center [996, 390] width 236 height 33
drag, startPoint x: 1068, startPoint y: 388, endPoint x: 1123, endPoint y: 386, distance: 54.4
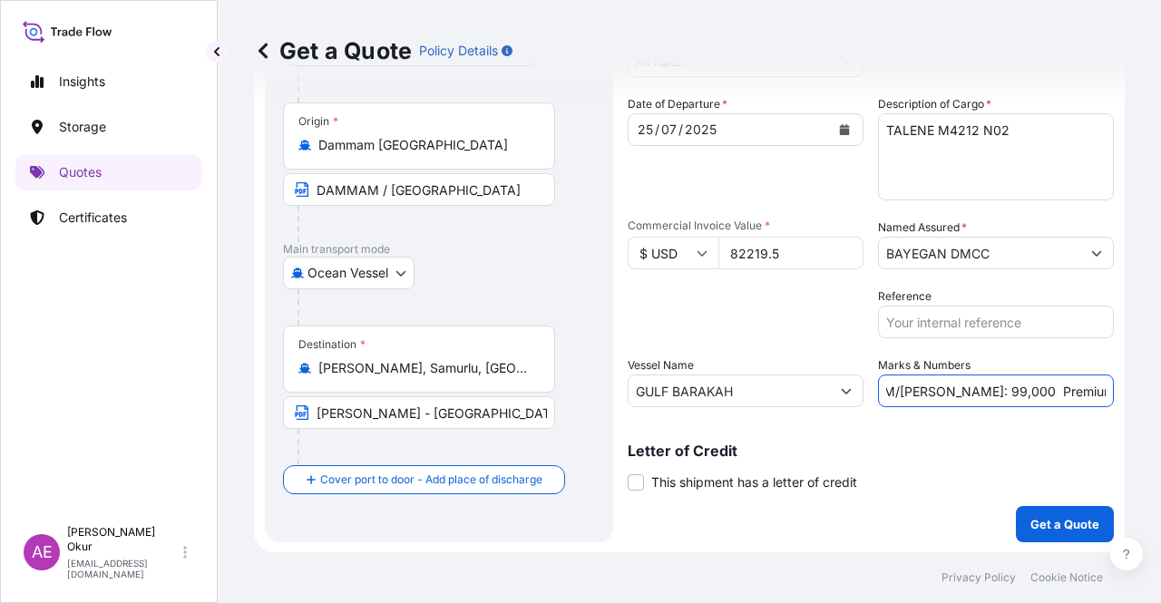
click at [1123, 386] on div "Get a Quote Policy Details Route Details Reset Route Details Cover door to port…" at bounding box center [689, 276] width 943 height 552
click at [1068, 510] on button "Get a Quote" at bounding box center [1065, 524] width 98 height 36
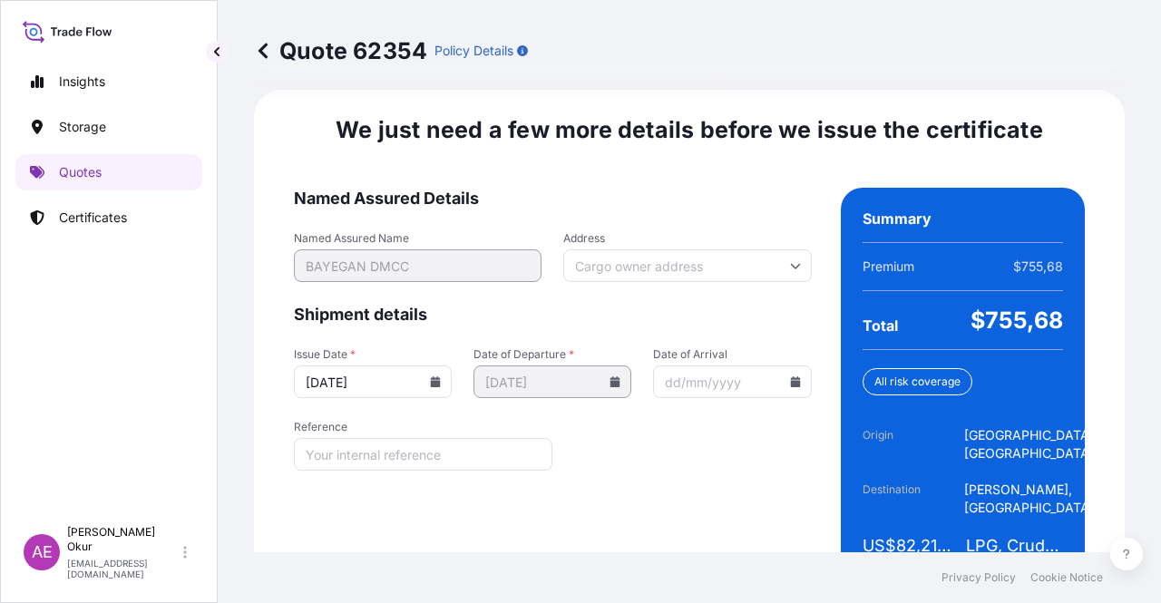
scroll to position [2318, 0]
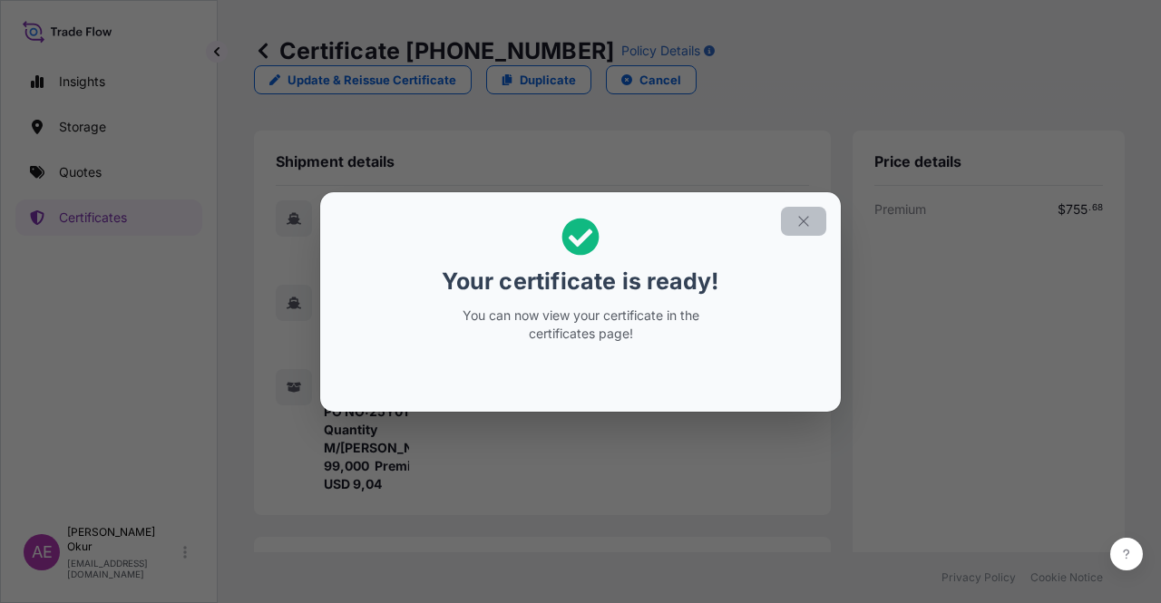
click at [798, 207] on button "button" at bounding box center [803, 221] width 45 height 29
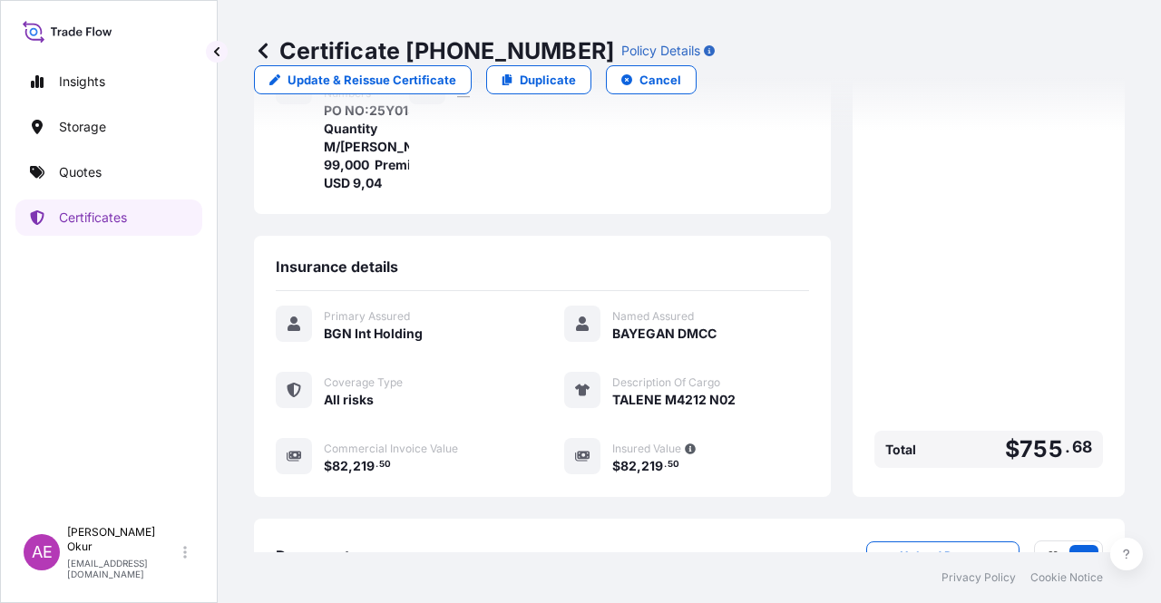
scroll to position [435, 0]
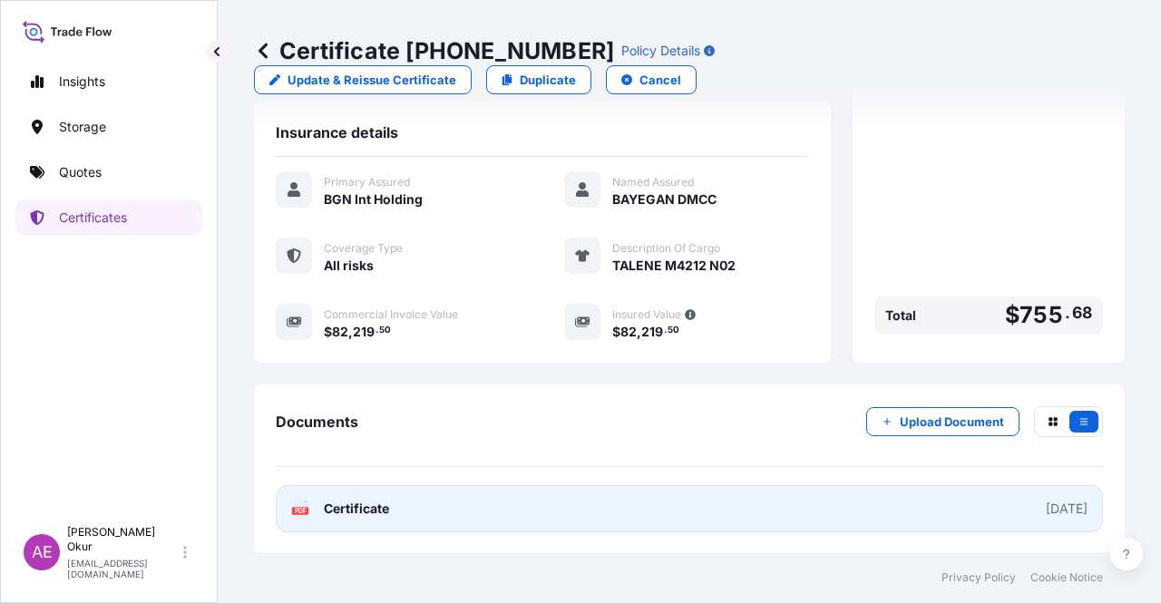
click at [364, 518] on link "PDF Certificate [DATE]" at bounding box center [689, 508] width 827 height 47
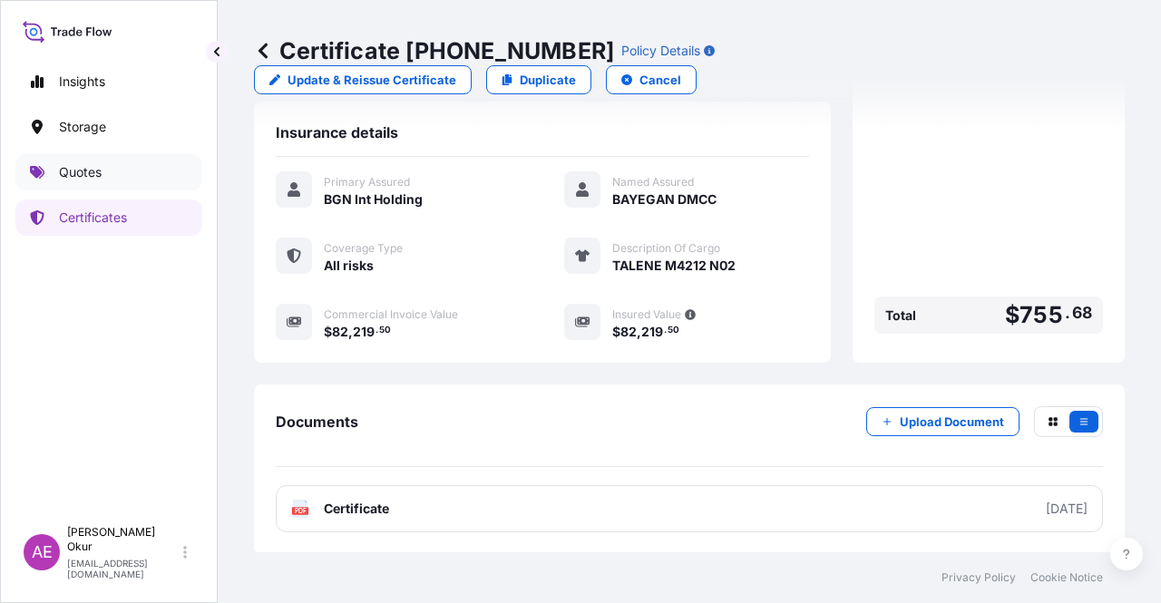
click at [111, 176] on link "Quotes" at bounding box center [108, 172] width 187 height 36
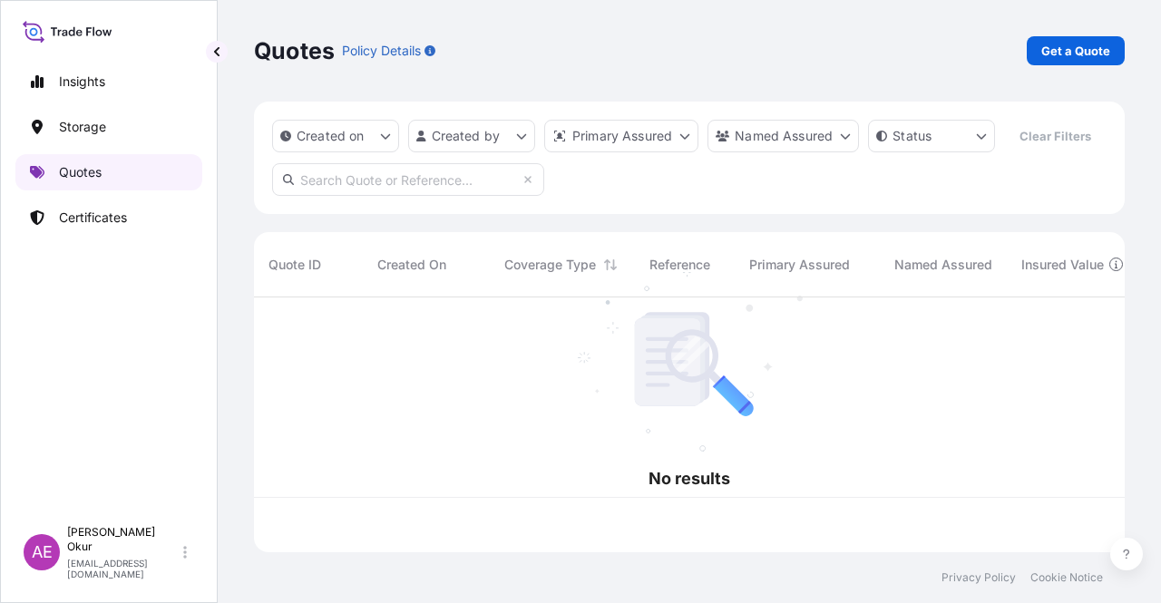
scroll to position [251, 856]
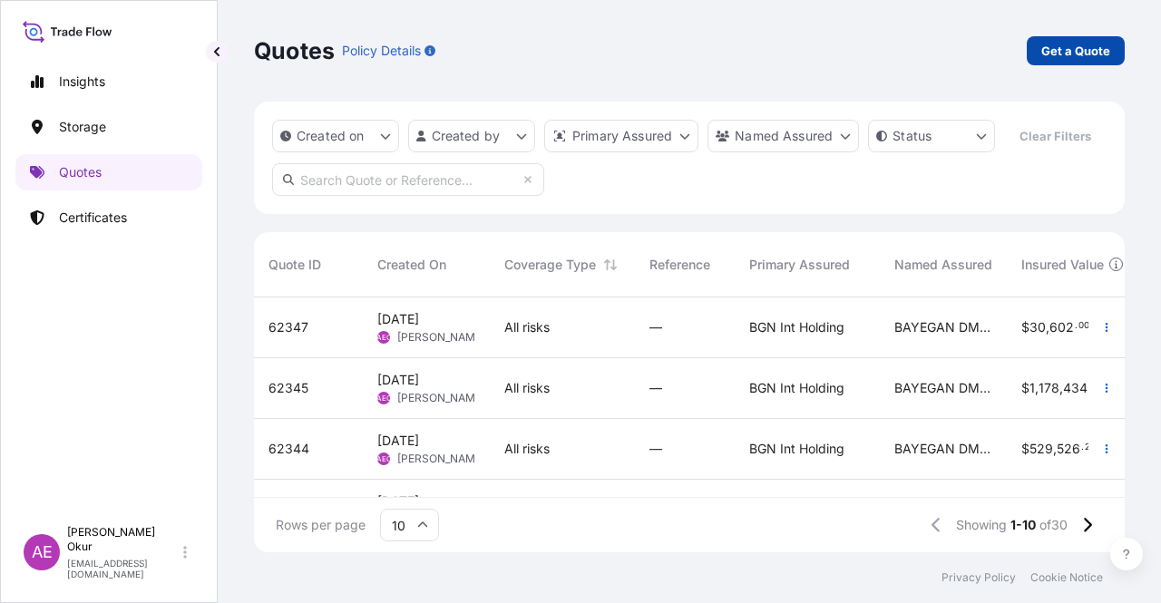
click at [1075, 51] on p "Get a Quote" at bounding box center [1075, 51] width 69 height 18
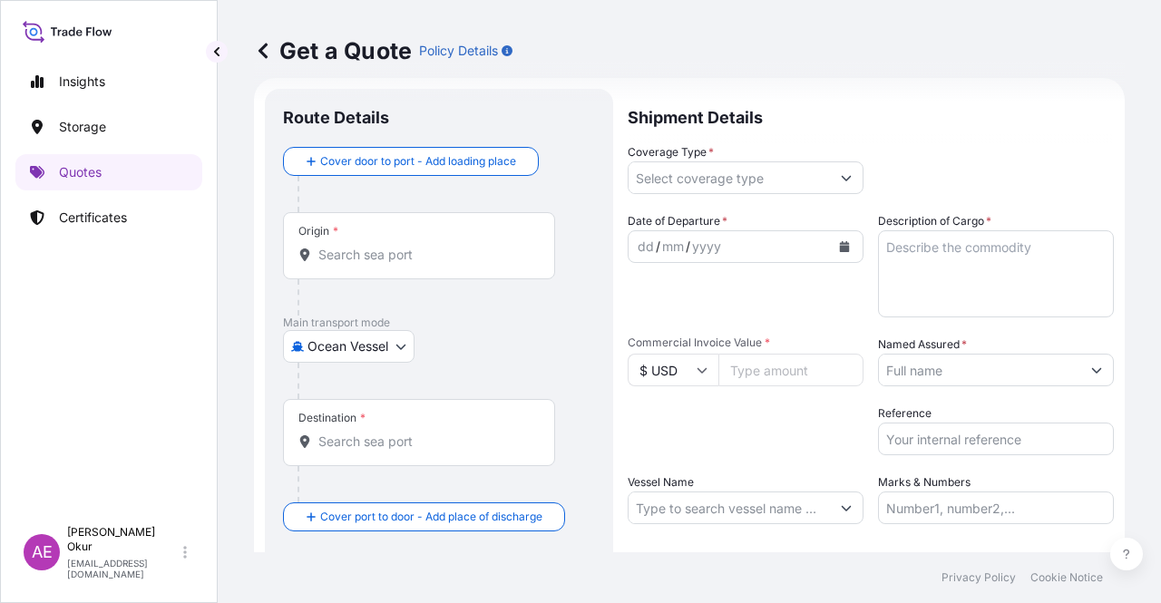
scroll to position [29, 0]
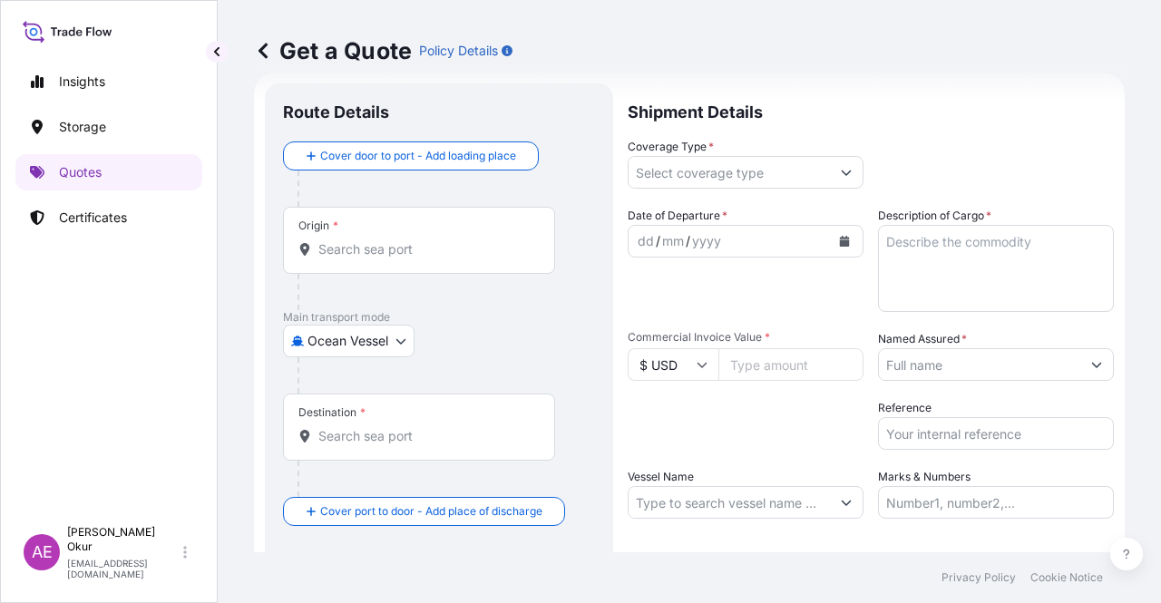
click at [466, 202] on div at bounding box center [445, 188] width 297 height 36
click at [433, 248] on input "Origin *" at bounding box center [425, 249] width 214 height 18
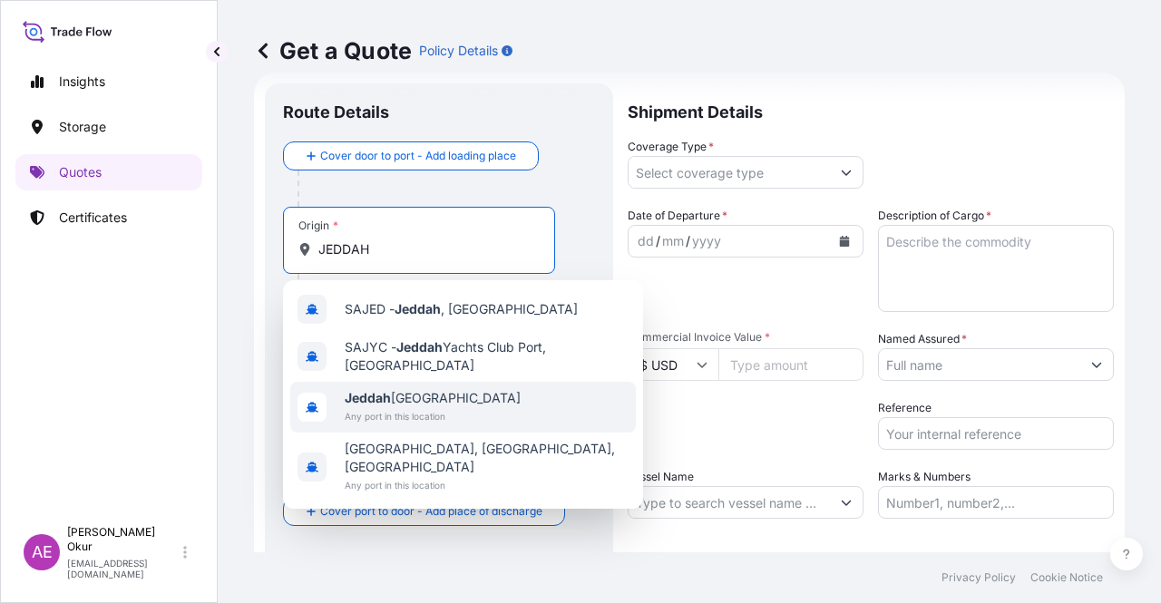
click at [426, 414] on span "Any port in this location" at bounding box center [433, 416] width 176 height 18
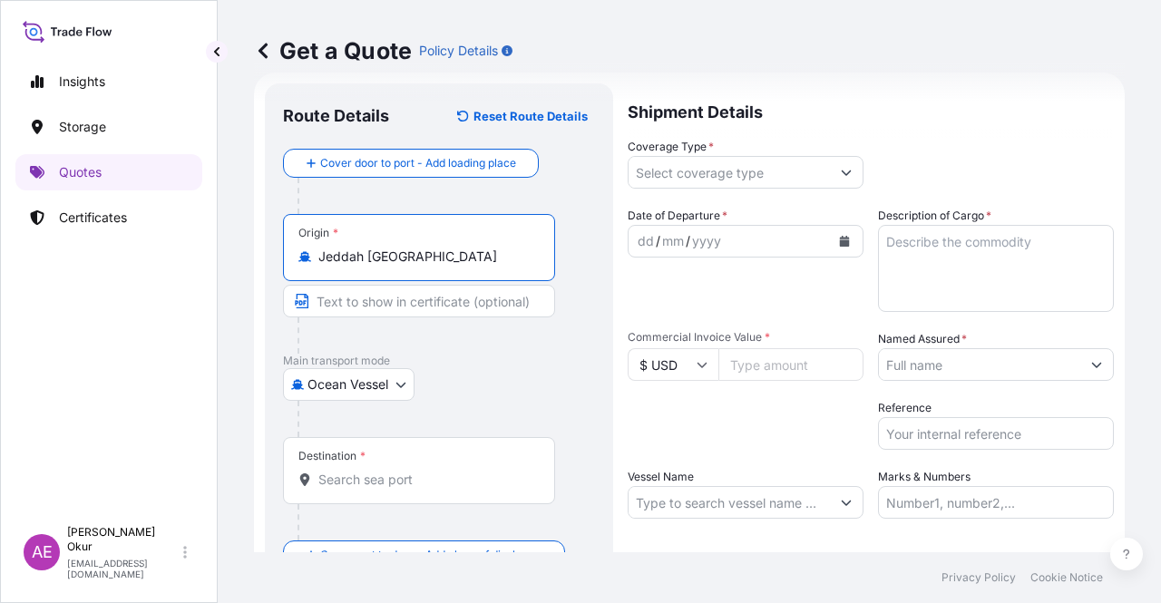
click at [402, 297] on input "Text to appear on certificate" at bounding box center [419, 301] width 272 height 33
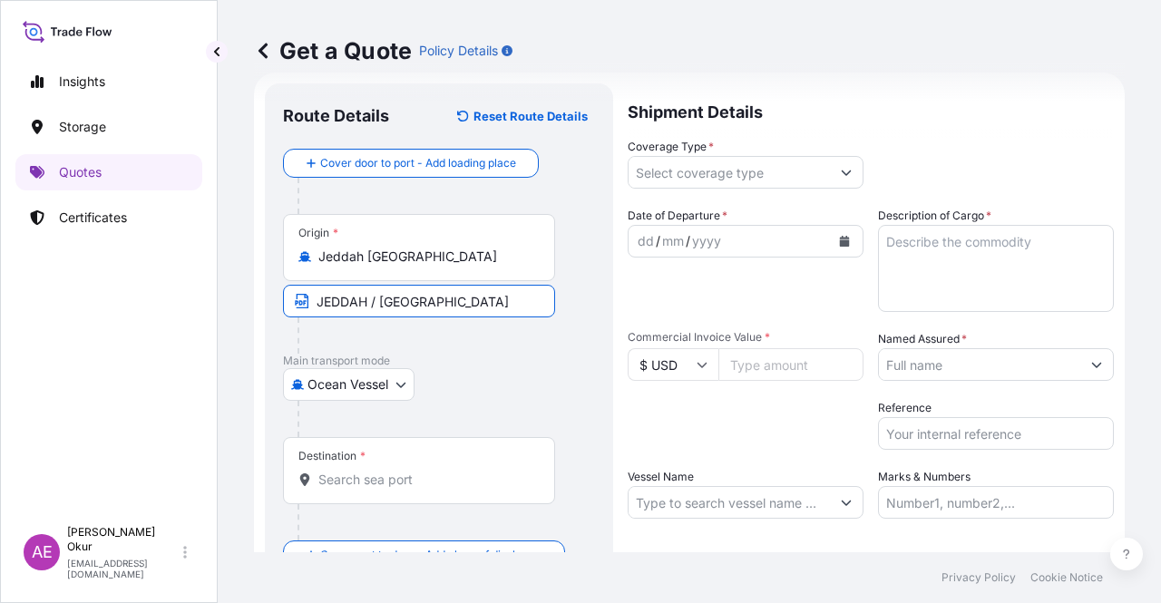
click at [399, 460] on div "Destination *" at bounding box center [419, 470] width 272 height 67
click at [399, 471] on input "Destination *" at bounding box center [425, 480] width 214 height 18
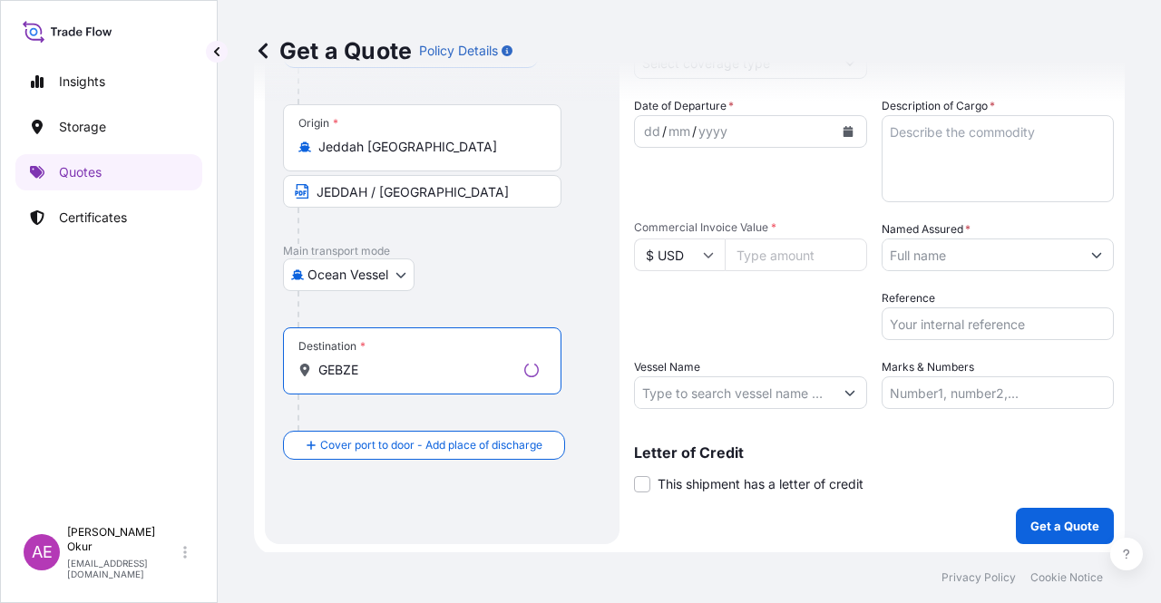
scroll to position [141, 0]
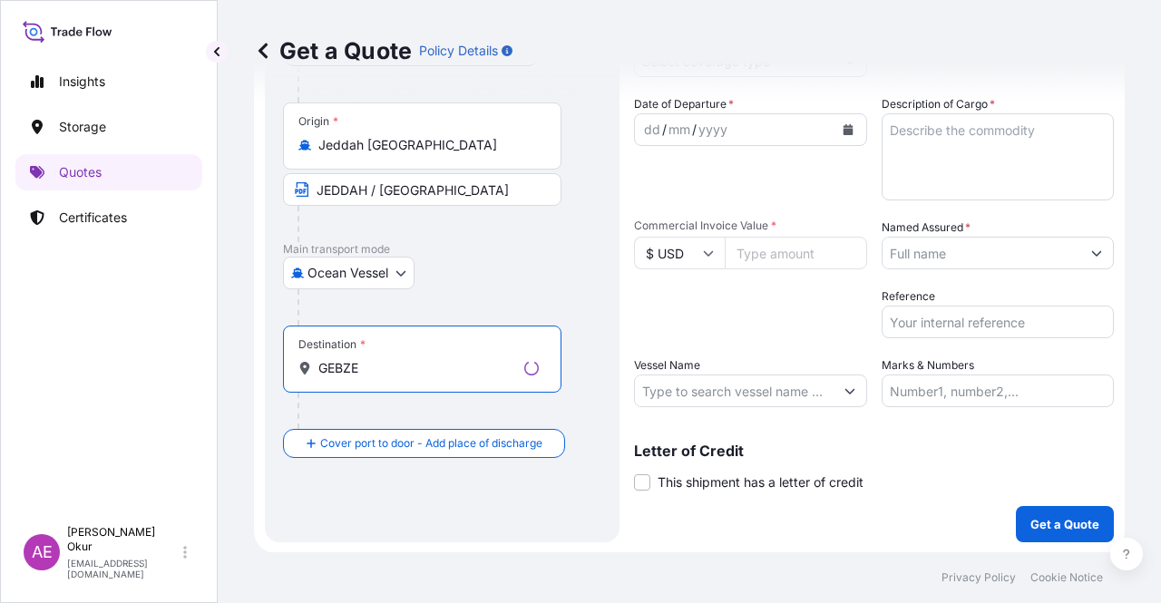
click at [448, 366] on input "GEBZE" at bounding box center [417, 368] width 199 height 18
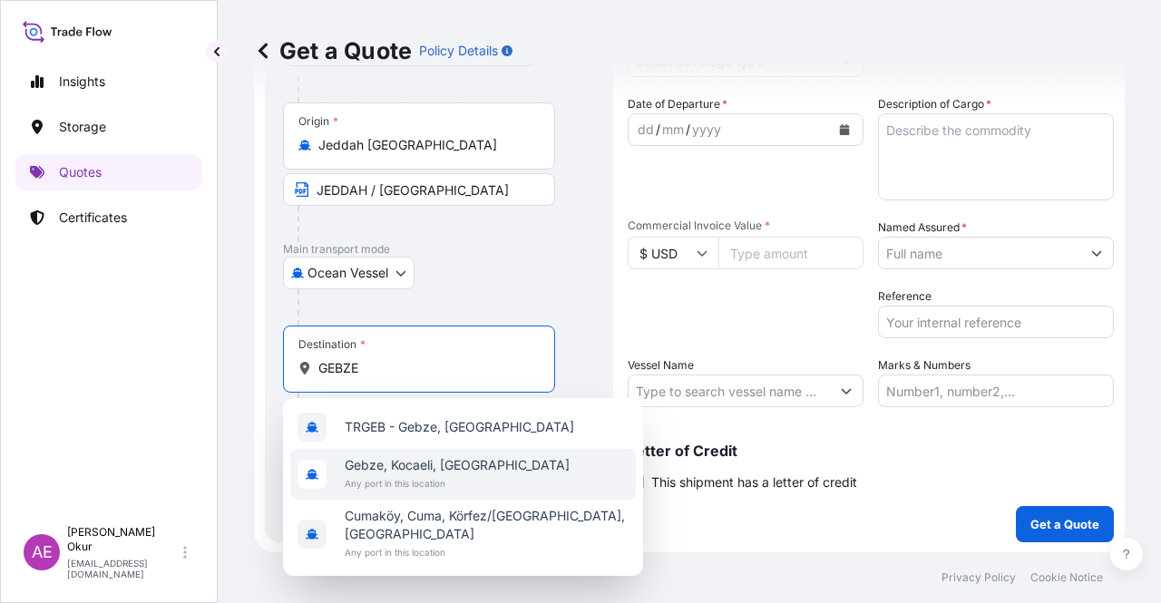
click at [437, 460] on span "Gebze, Kocaeli, [GEOGRAPHIC_DATA]" at bounding box center [457, 465] width 225 height 18
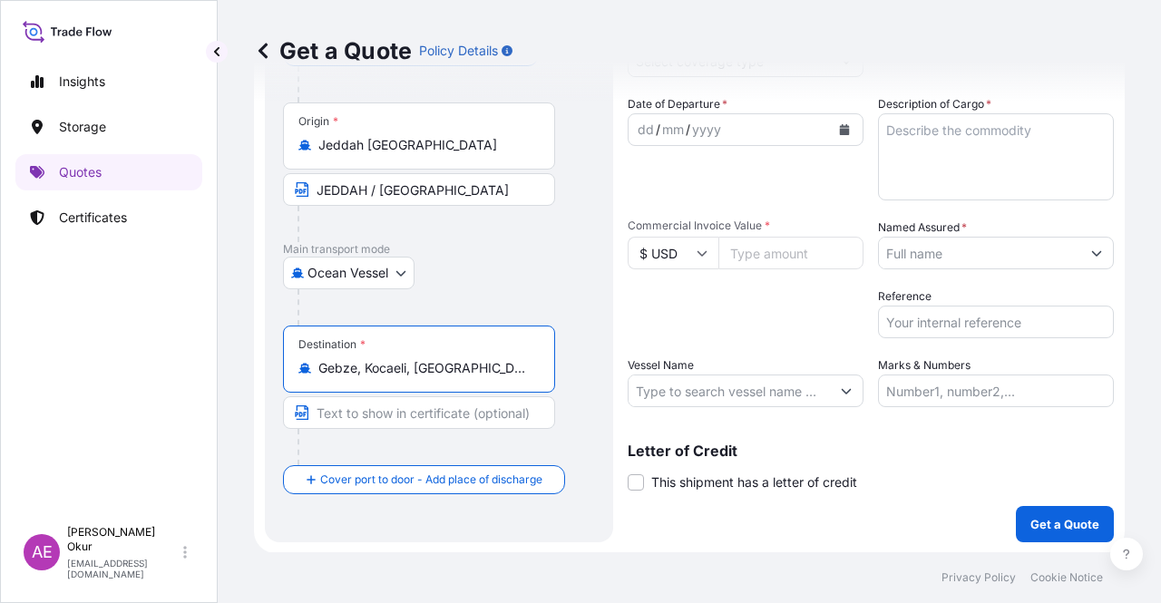
click at [429, 418] on input "Text to appear on certificate" at bounding box center [419, 412] width 272 height 33
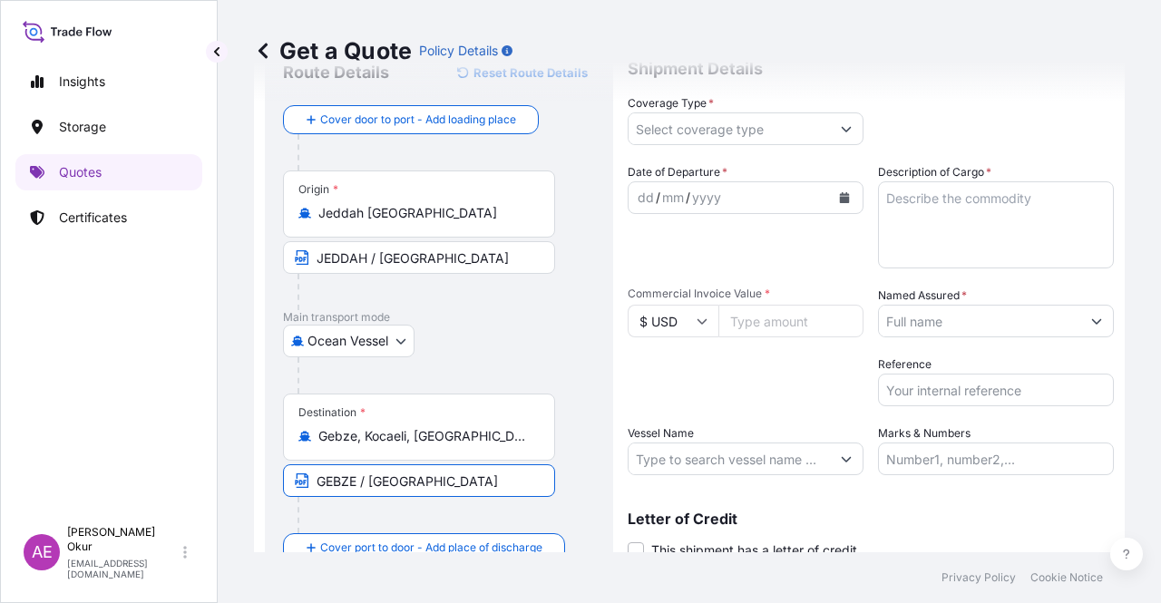
scroll to position [0, 0]
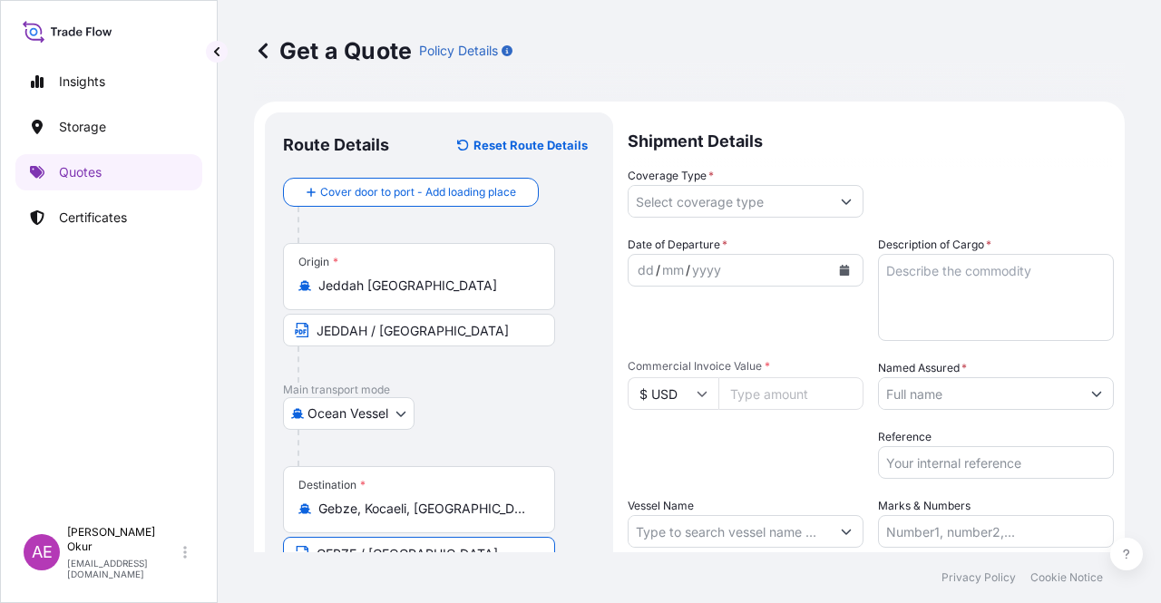
click at [696, 207] on input "Coverage Type *" at bounding box center [728, 201] width 201 height 33
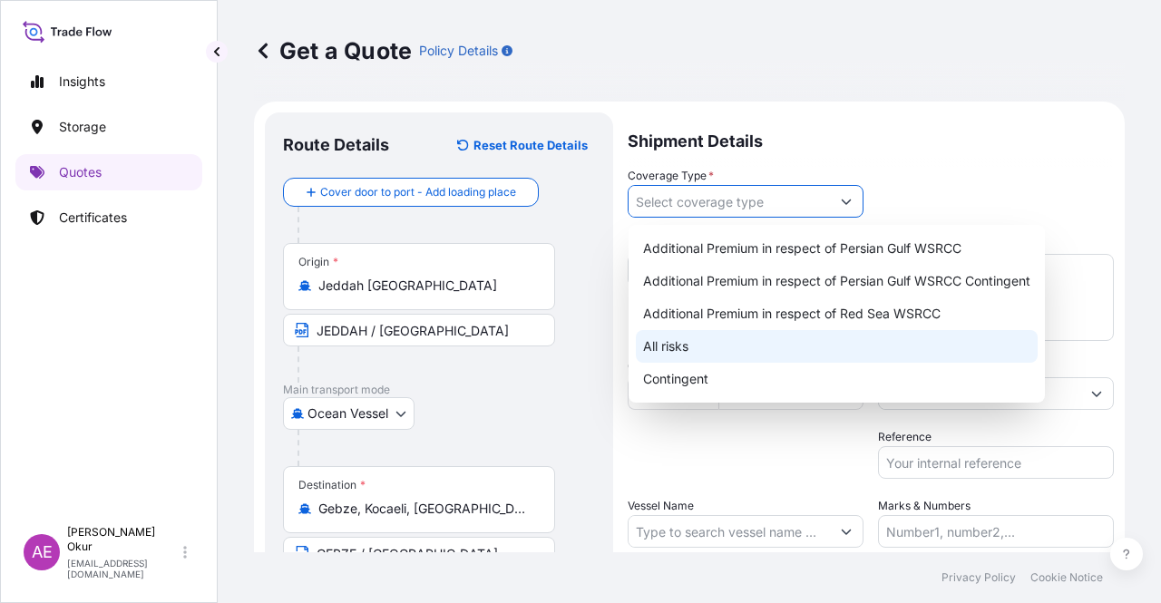
click at [689, 346] on div "All risks" at bounding box center [837, 346] width 402 height 33
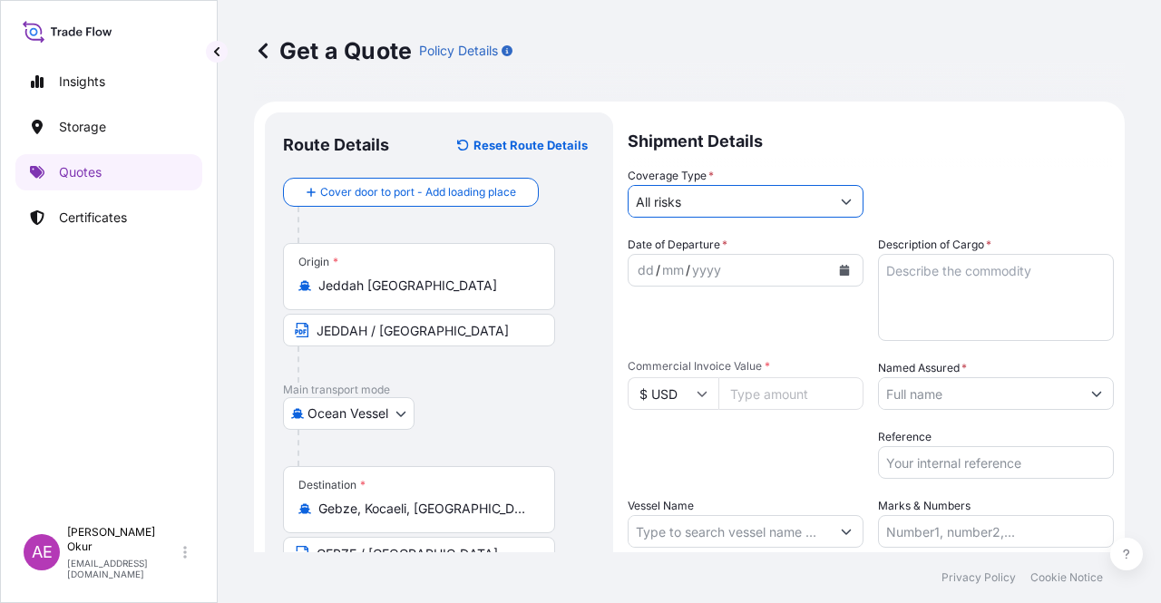
click at [649, 275] on div "dd" at bounding box center [646, 270] width 20 height 22
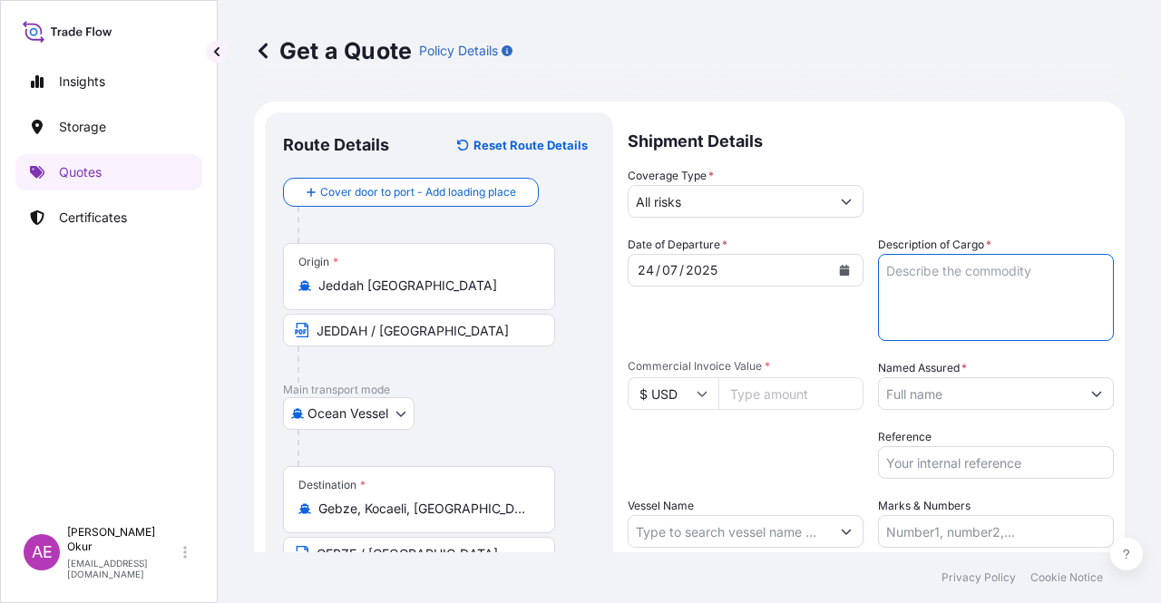
click at [912, 303] on textarea "Description of Cargo *" at bounding box center [996, 297] width 236 height 87
click at [785, 405] on input "Commercial Invoice Value *" at bounding box center [790, 393] width 145 height 33
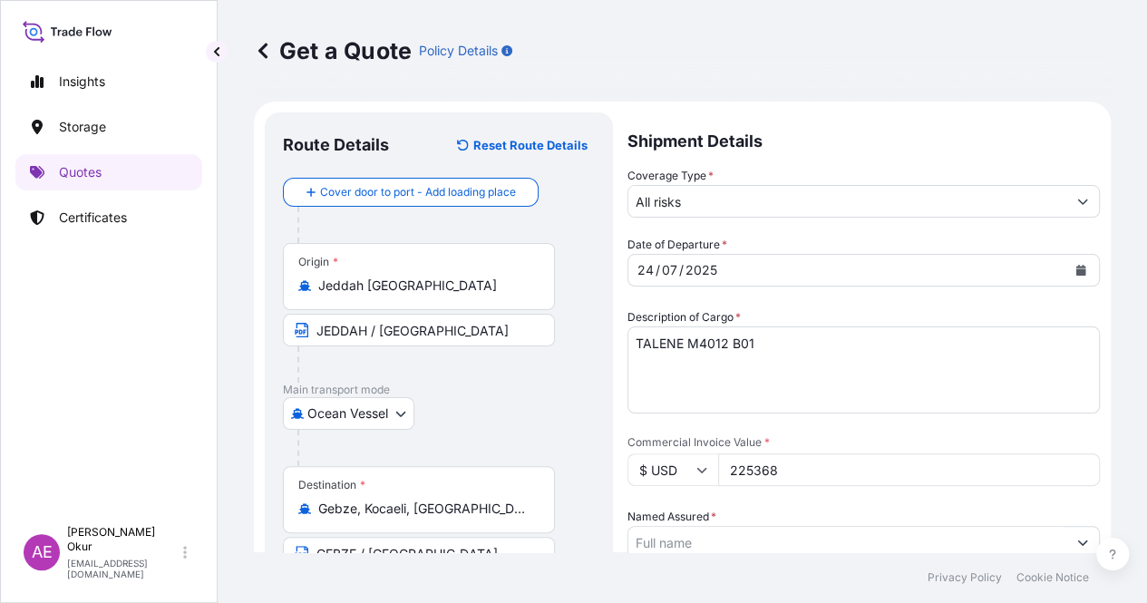
click at [981, 526] on input "Named Assured *" at bounding box center [847, 542] width 438 height 33
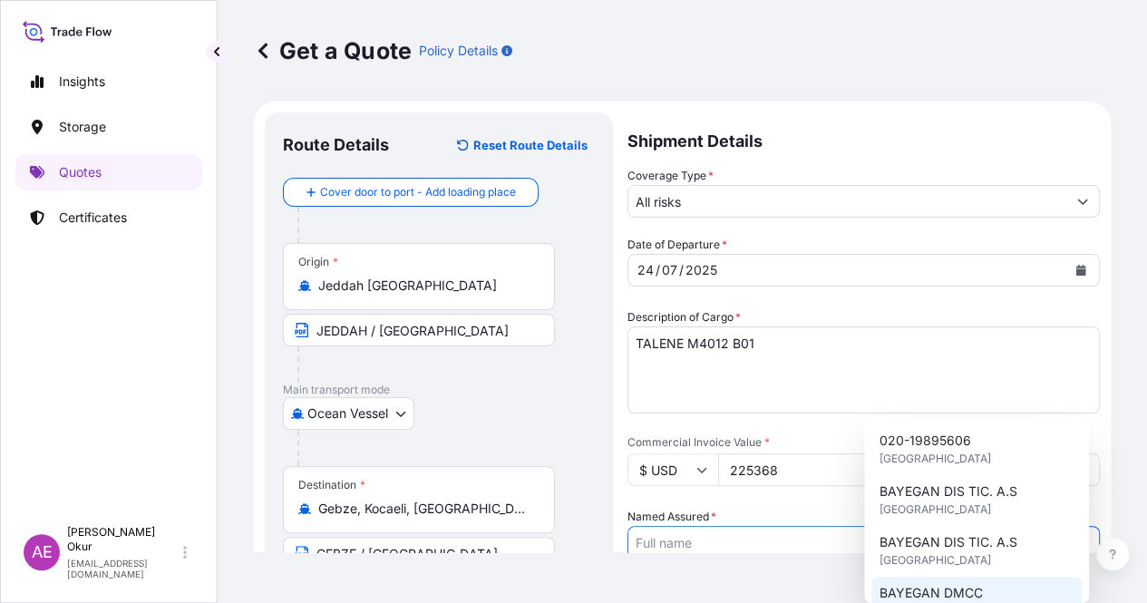
click at [929, 590] on span "BAYEGAN DMCC" at bounding box center [930, 593] width 103 height 18
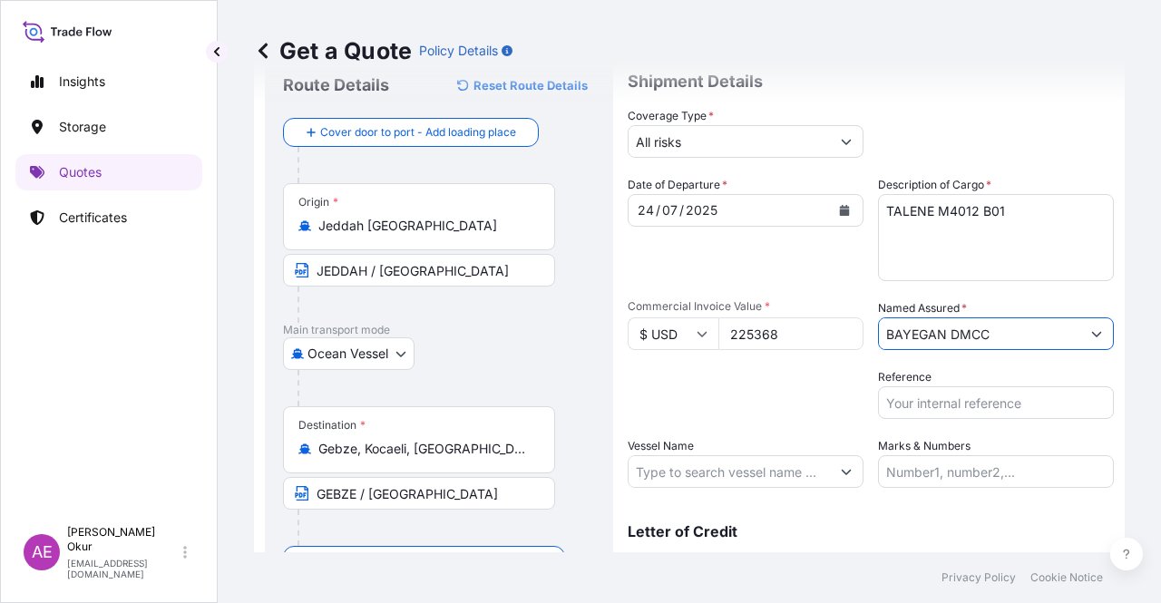
scroll to position [141, 0]
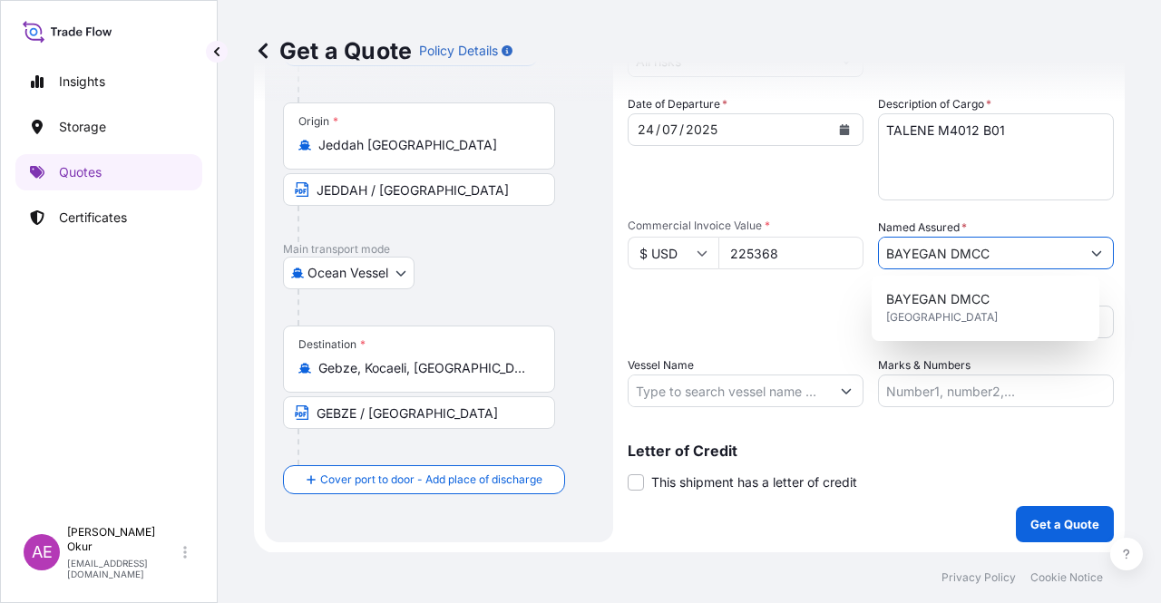
click at [715, 382] on input "Vessel Name" at bounding box center [728, 390] width 201 height 33
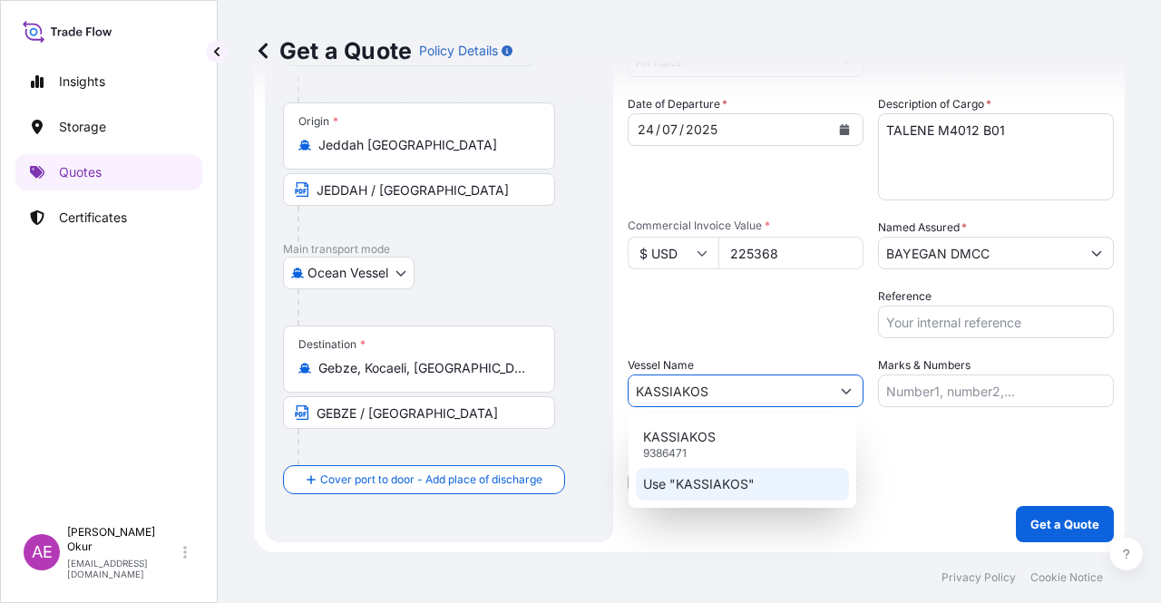
click at [728, 479] on p "Use "KASSIAKOS"" at bounding box center [699, 484] width 112 height 18
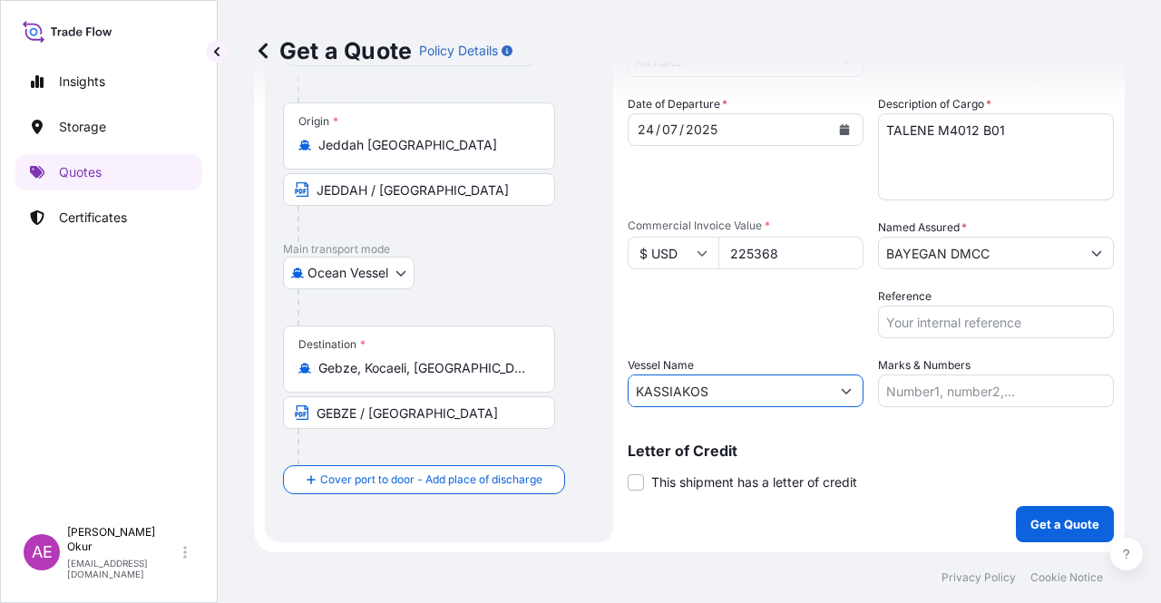
click at [901, 400] on input "Marks & Numbers" at bounding box center [996, 390] width 236 height 33
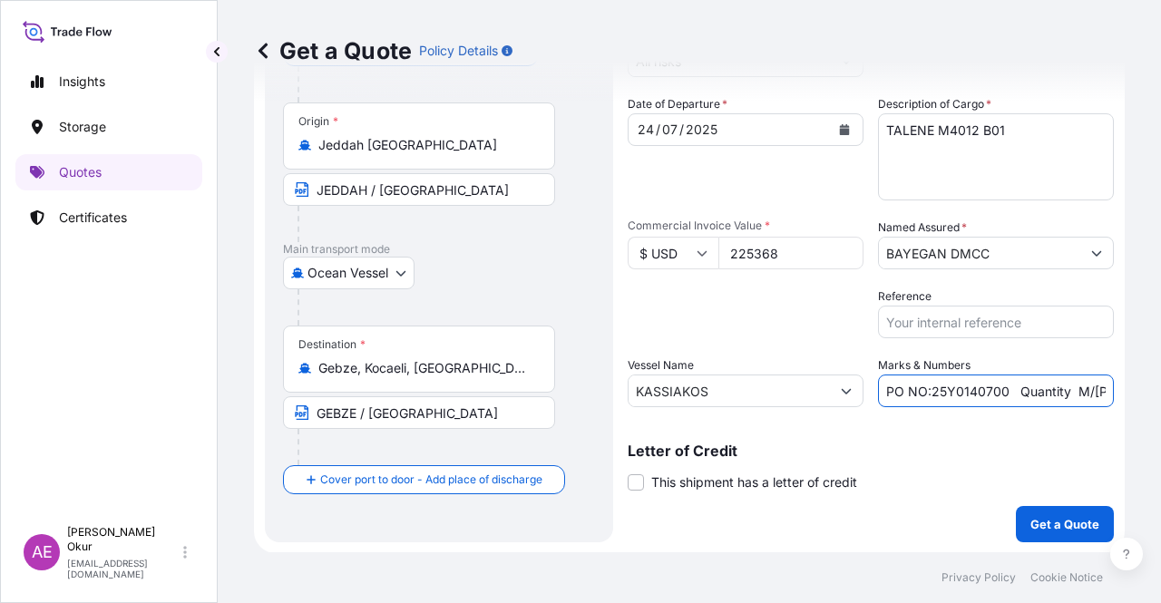
drag, startPoint x: 923, startPoint y: 389, endPoint x: 996, endPoint y: 394, distance: 72.7
click at [996, 394] on input "PO NO:25Y0140700 Quantity M/[PERSON_NAME]: 6.692,866 Premium: USD 380,62" at bounding box center [996, 390] width 236 height 33
drag, startPoint x: 1051, startPoint y: 387, endPoint x: 1115, endPoint y: 393, distance: 64.6
click at [1117, 393] on div "Get a Quote Policy Details Route Details Reset Route Details Cover door to port…" at bounding box center [689, 276] width 943 height 552
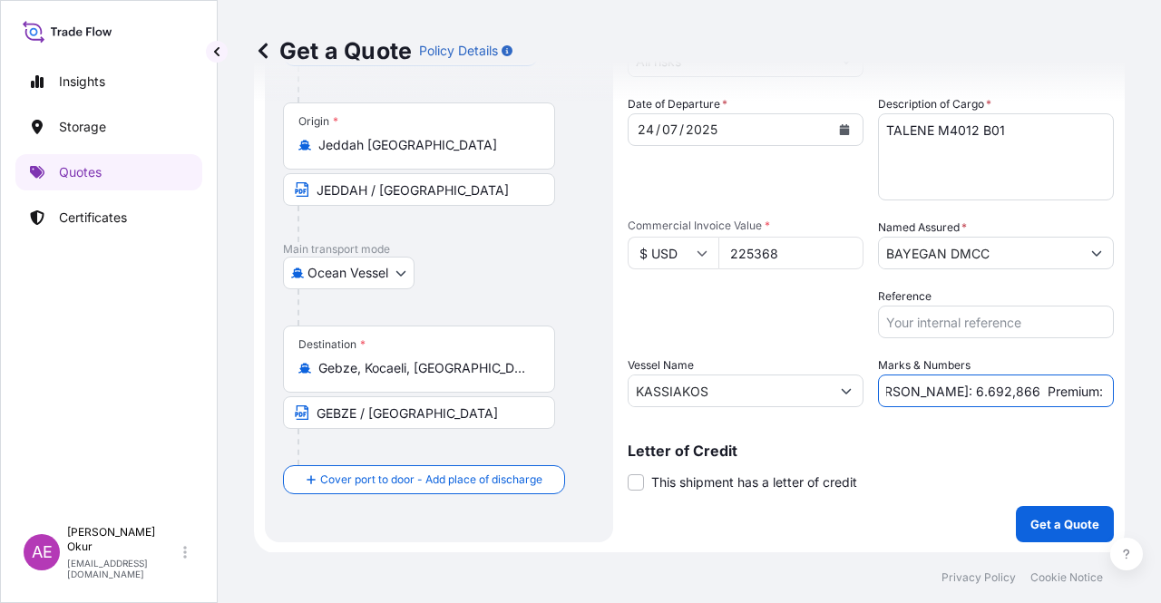
click at [1023, 391] on input "PO NO:25Y0155500 Quantity M/[PERSON_NAME]: 6.692,866 Premium: USD 380,62" at bounding box center [996, 390] width 236 height 33
drag, startPoint x: 890, startPoint y: 391, endPoint x: 948, endPoint y: 392, distance: 58.0
click at [948, 392] on input "PO NO:25Y0155500 Quantity M/[PERSON_NAME]: 6.692,866 Premium: USD 380,62" at bounding box center [996, 390] width 236 height 33
drag, startPoint x: 894, startPoint y: 390, endPoint x: 949, endPoint y: 394, distance: 55.4
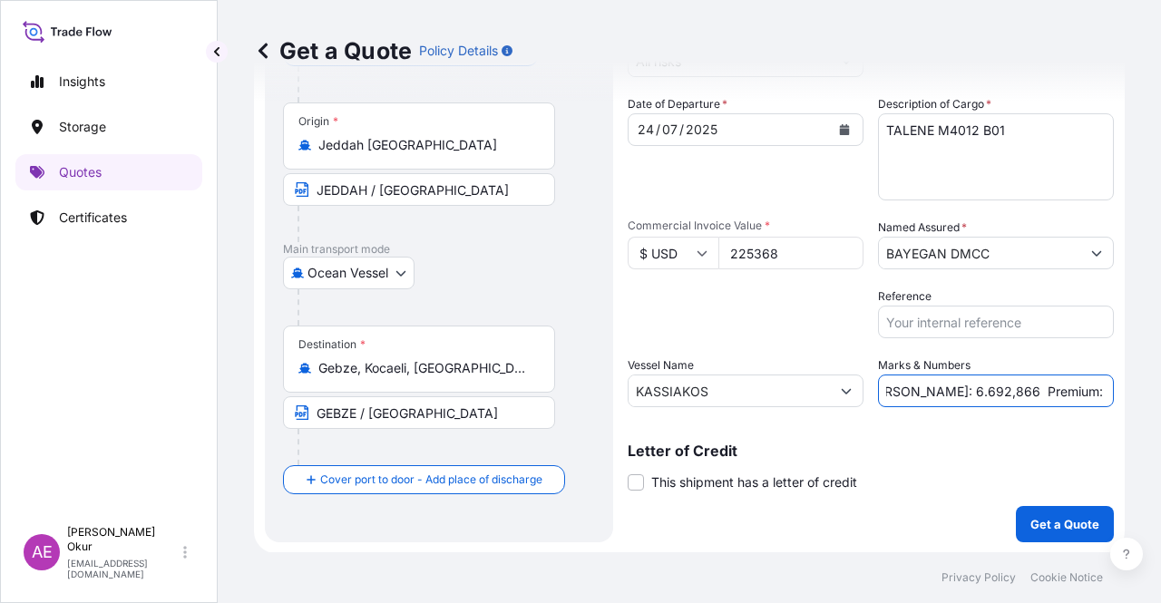
click at [949, 394] on input "PO NO:25Y0155500 Quantity M/[PERSON_NAME]: 6.692,866 Premium: USD 380,62" at bounding box center [996, 390] width 236 height 33
drag, startPoint x: 1058, startPoint y: 400, endPoint x: 1160, endPoint y: 404, distance: 101.7
click at [1160, 404] on div "Get a Quote Policy Details Route Details Reset Route Details Cover door to port…" at bounding box center [689, 276] width 943 height 552
click at [1046, 399] on input "PO NO:25Y0155500 Quantity M/[PERSON_NAME]: 208,000 Premium: USD 380,62" at bounding box center [996, 390] width 236 height 33
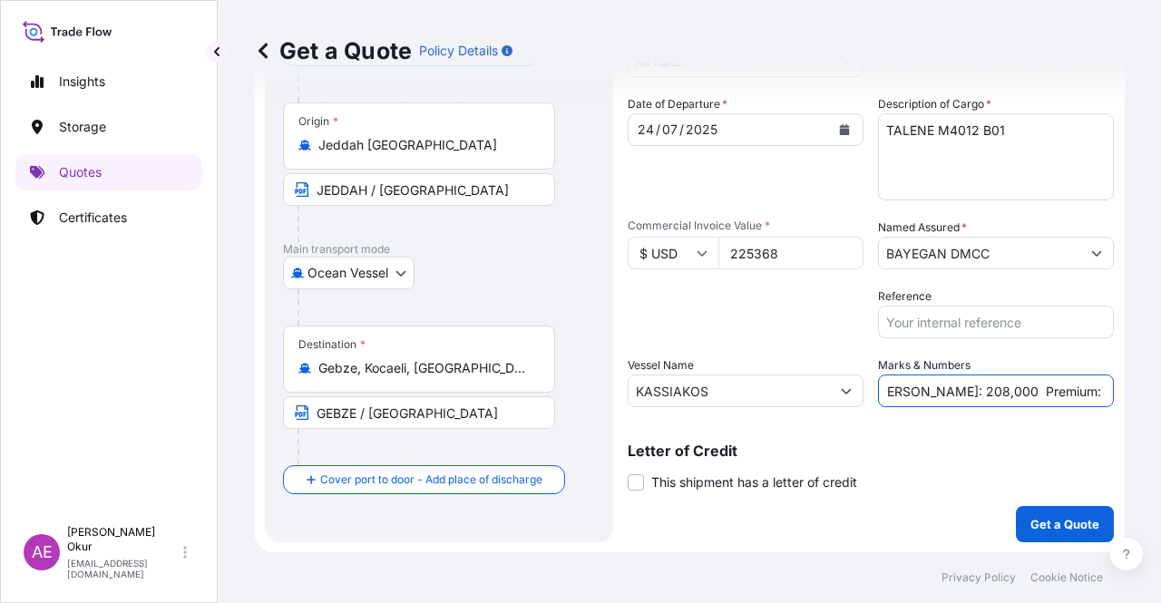
drag, startPoint x: 1051, startPoint y: 390, endPoint x: 1121, endPoint y: 413, distance: 73.4
click at [1133, 393] on div "Get a Quote Policy Details Route Details Reset Route Details Cover door to port…" at bounding box center [689, 276] width 943 height 552
click at [1069, 512] on button "Get a Quote" at bounding box center [1065, 524] width 98 height 36
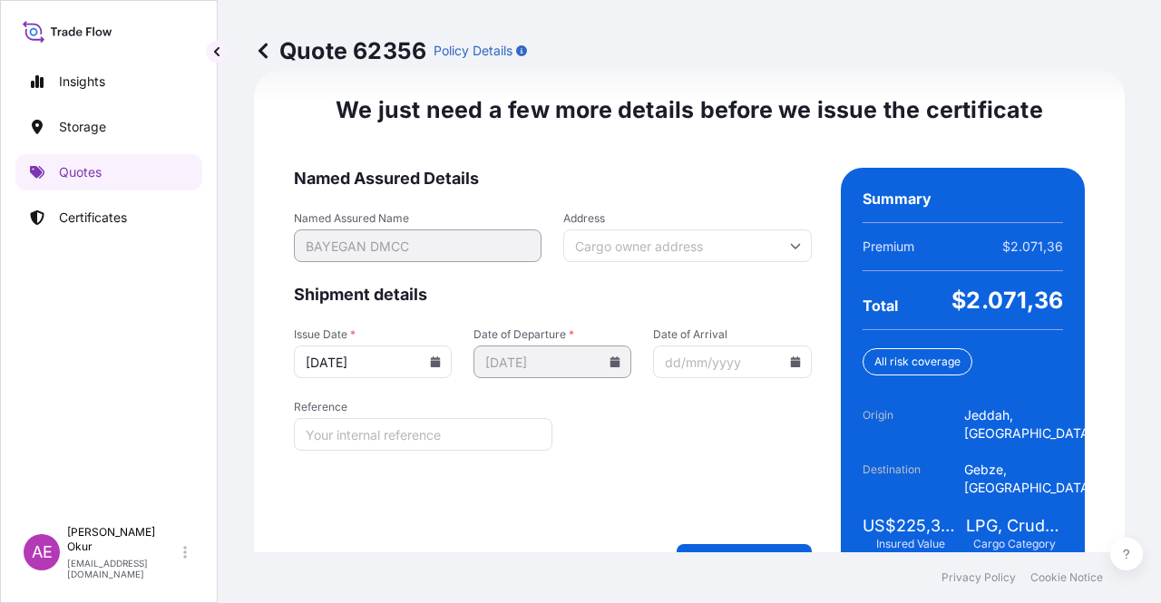
scroll to position [2318, 0]
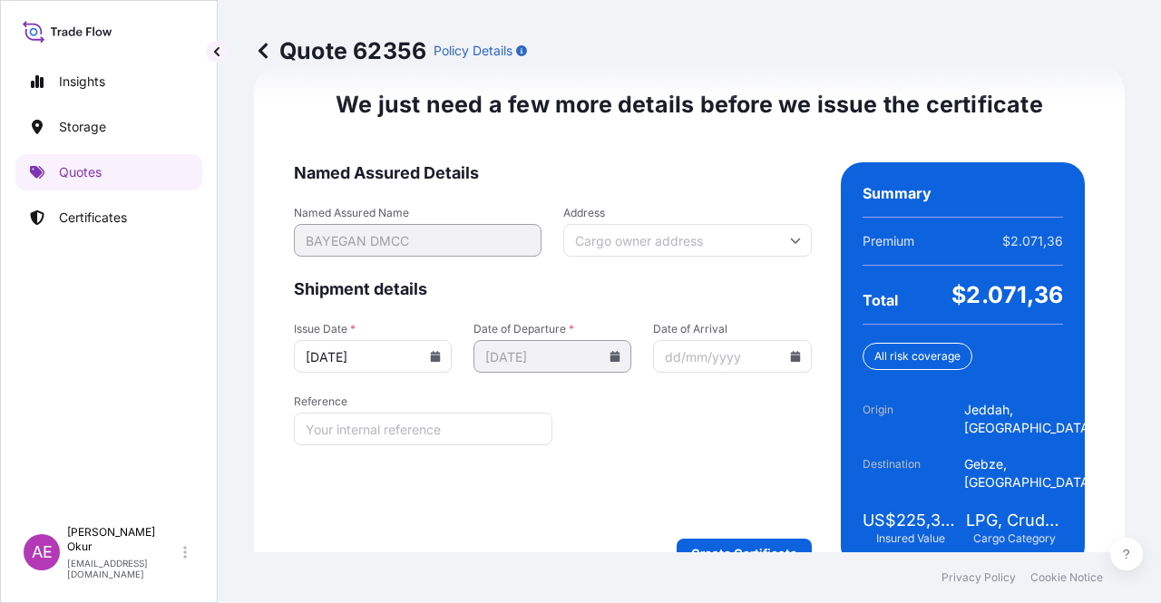
click at [728, 484] on form "Named Assured Details Named Assured Name BAYEGAN DMCC Address Shipment details …" at bounding box center [553, 364] width 518 height 405
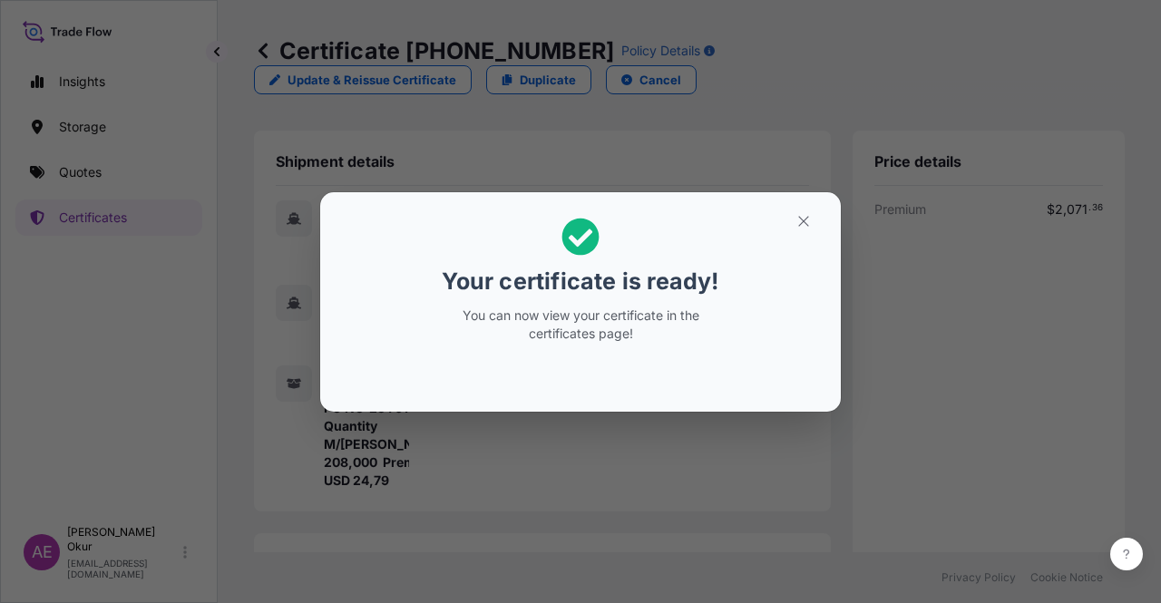
click at [802, 203] on section "Your certificate is ready! You can now view your certificate in the certificate…" at bounding box center [580, 301] width 520 height 219
click at [807, 228] on icon "button" at bounding box center [803, 221] width 16 height 16
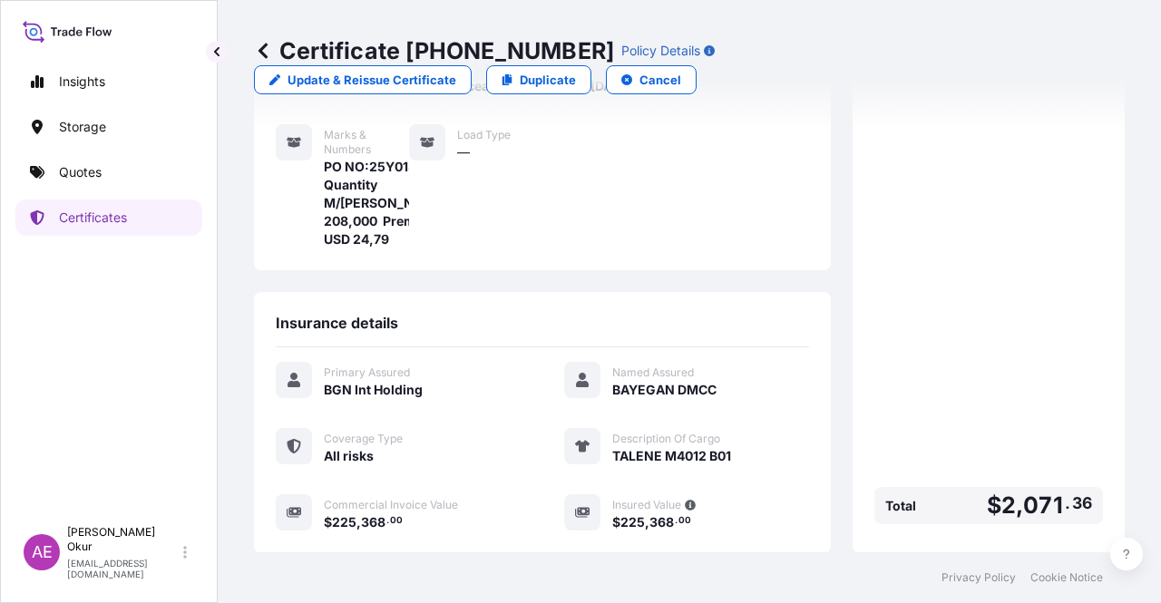
scroll to position [453, 0]
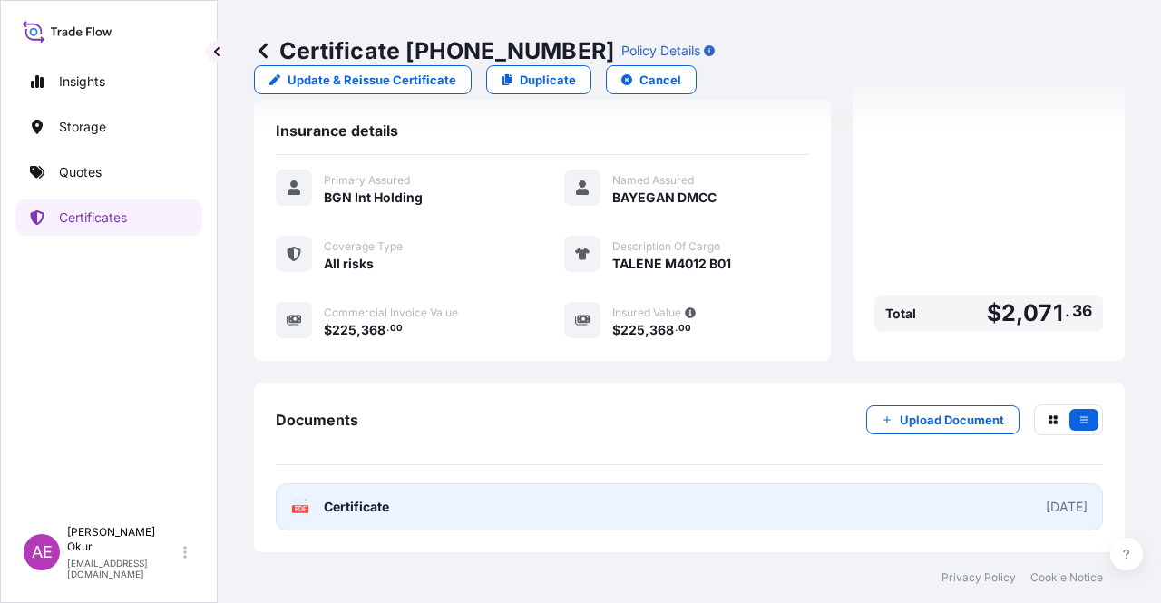
click at [367, 503] on span "Certificate" at bounding box center [356, 507] width 65 height 18
